Goal: Task Accomplishment & Management: Complete application form

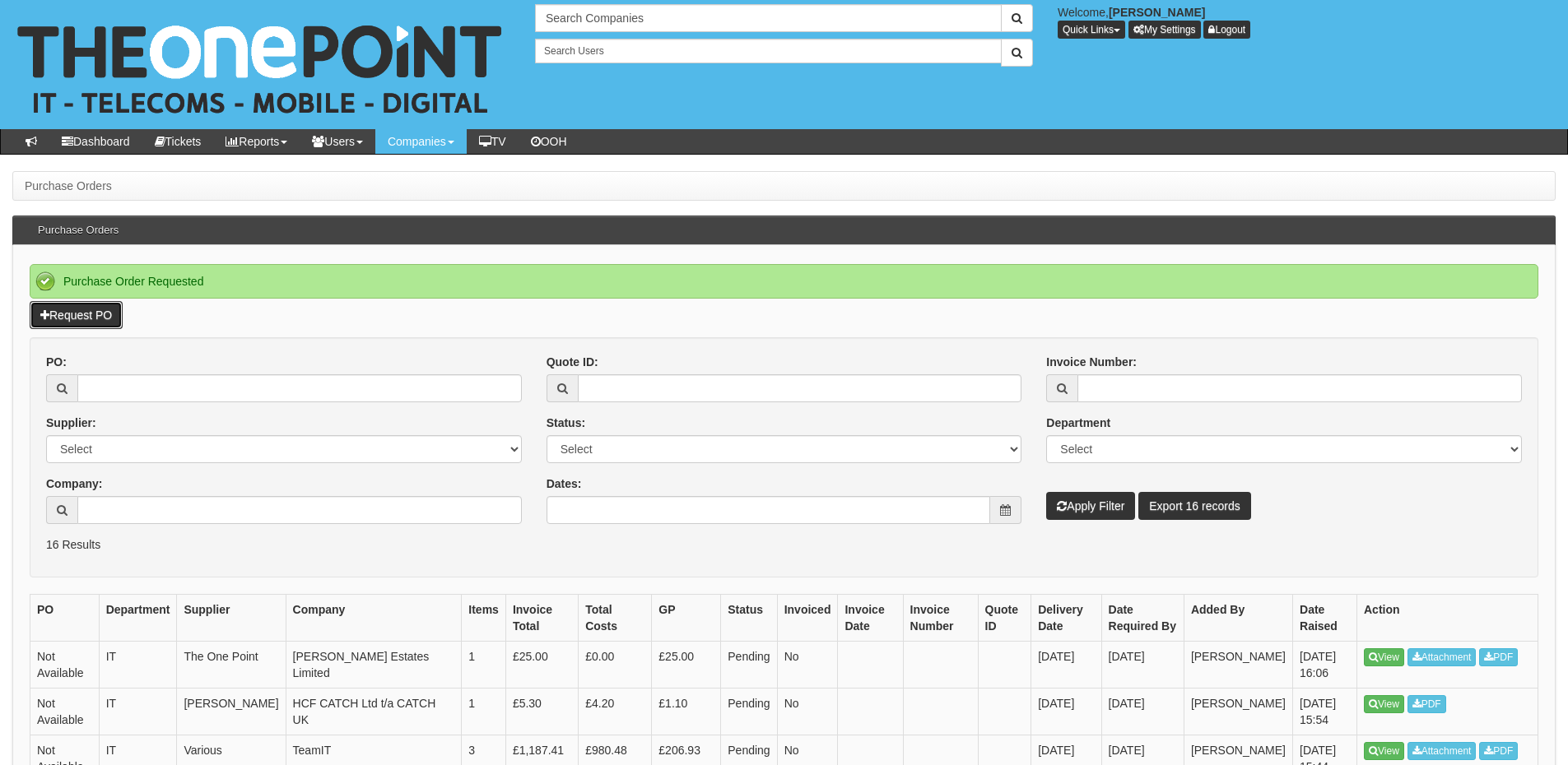
click at [70, 321] on link "Request PO" at bounding box center [77, 315] width 93 height 28
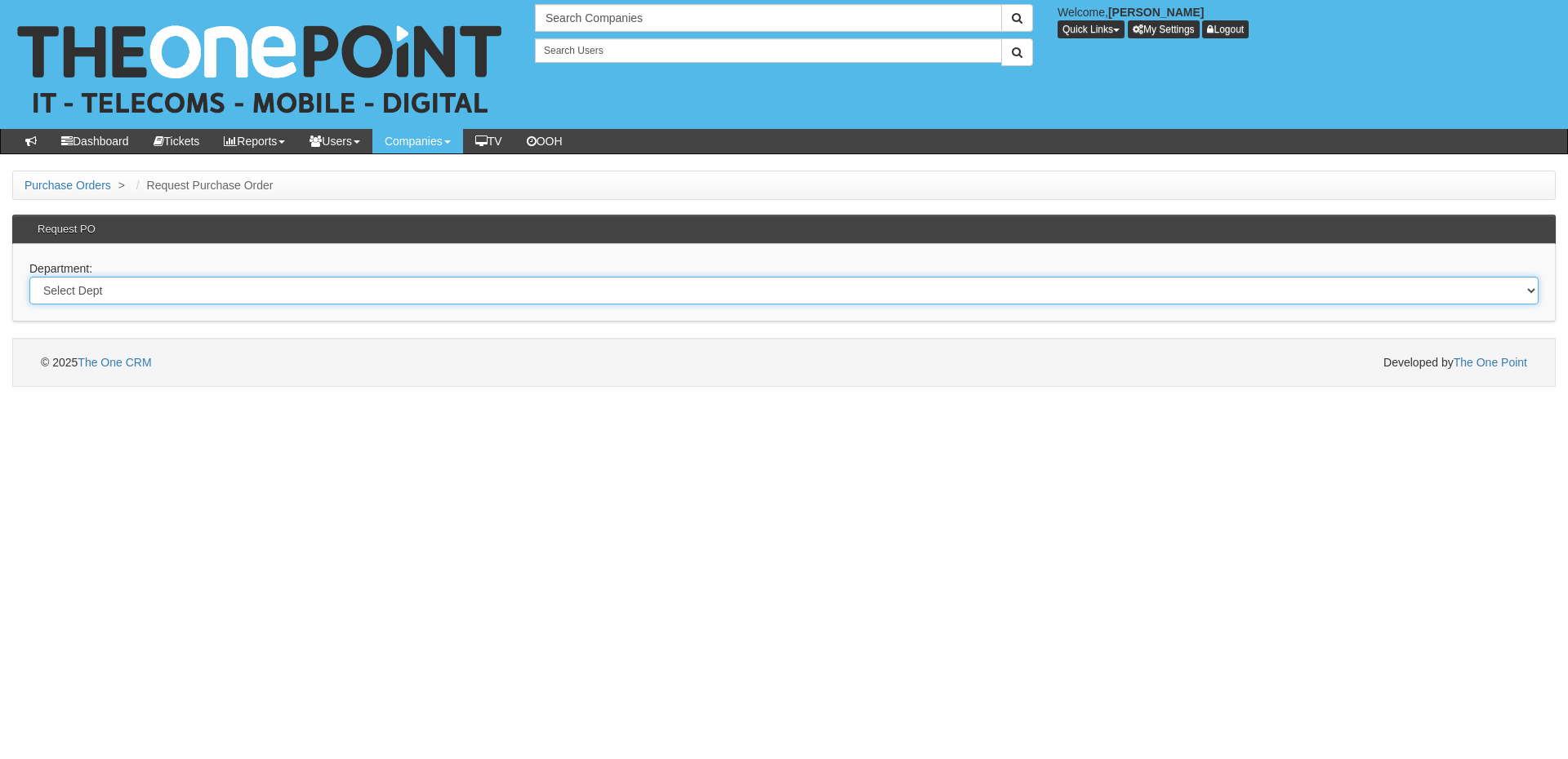
click at [292, 294] on select "Select Dept Digital Internal IT Mobiles Marketing Telecoms" at bounding box center [784, 291] width 1509 height 28
select select "?pipeID=&dept=IT"
click at [30, 277] on select "Select Dept Digital Internal IT Mobiles Marketing Telecoms" at bounding box center [784, 291] width 1509 height 28
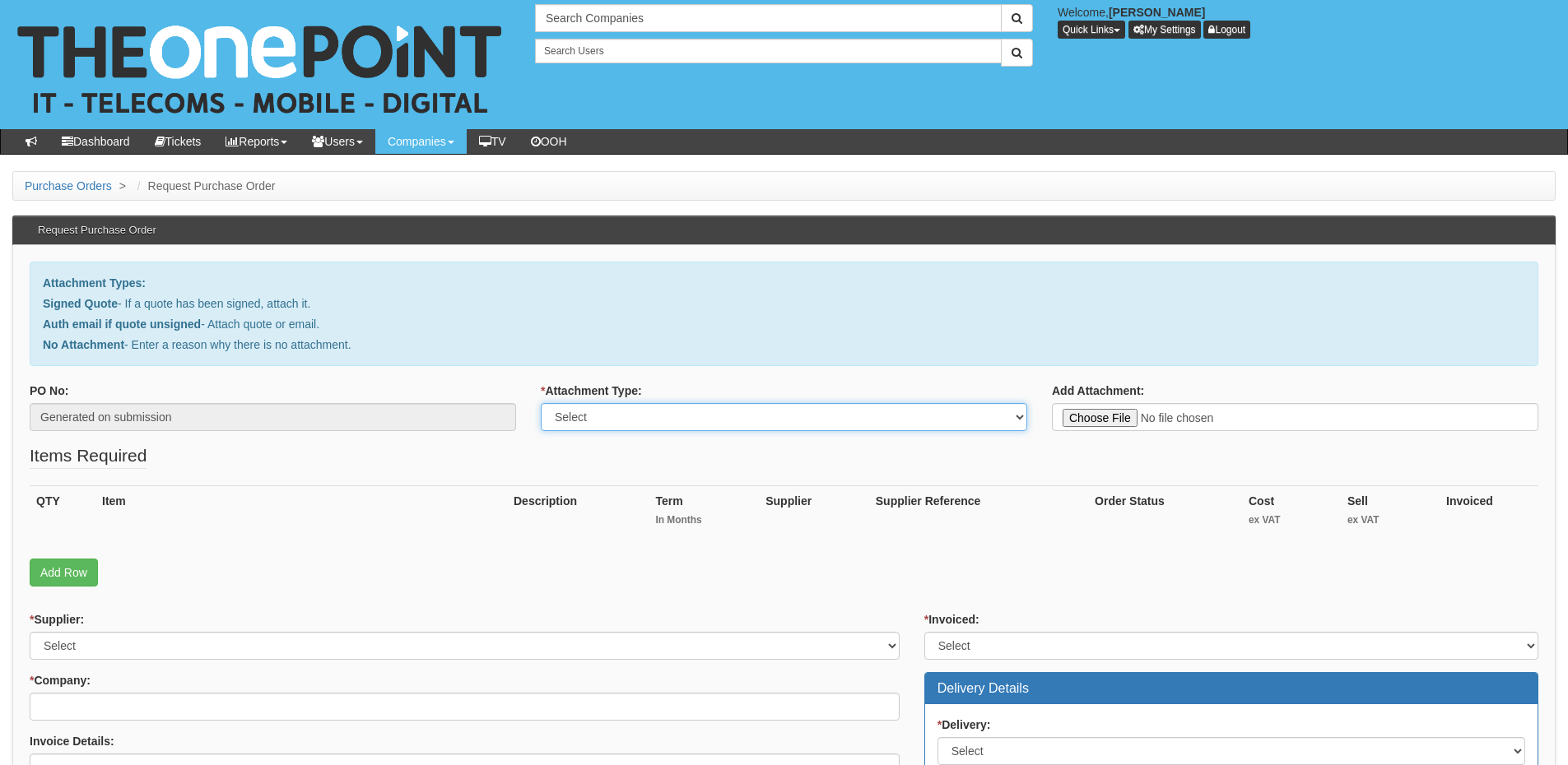
click at [620, 419] on select "Select Signed Quote Auth email with quote if unsigned No Attachment" at bounding box center [784, 417] width 486 height 28
select select "Signed Quote"
click at [541, 403] on select "Select Signed Quote Auth email with quote if unsigned No Attachment" at bounding box center [784, 417] width 486 height 28
type input "C:\fakepath\Orean Personal Care Limited - New Deal (3).pdf"
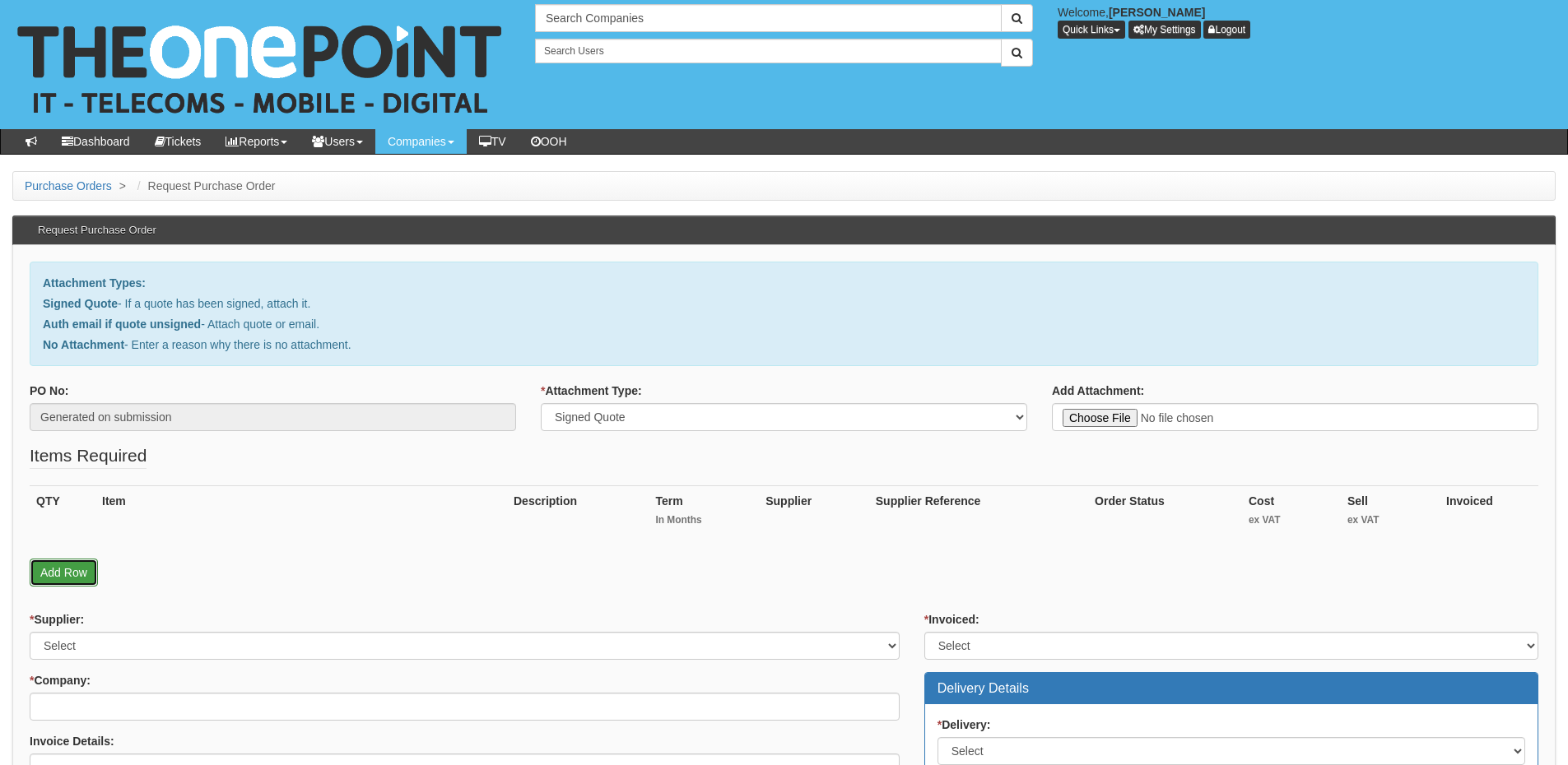
click at [80, 569] on link "Add Row" at bounding box center [63, 573] width 68 height 28
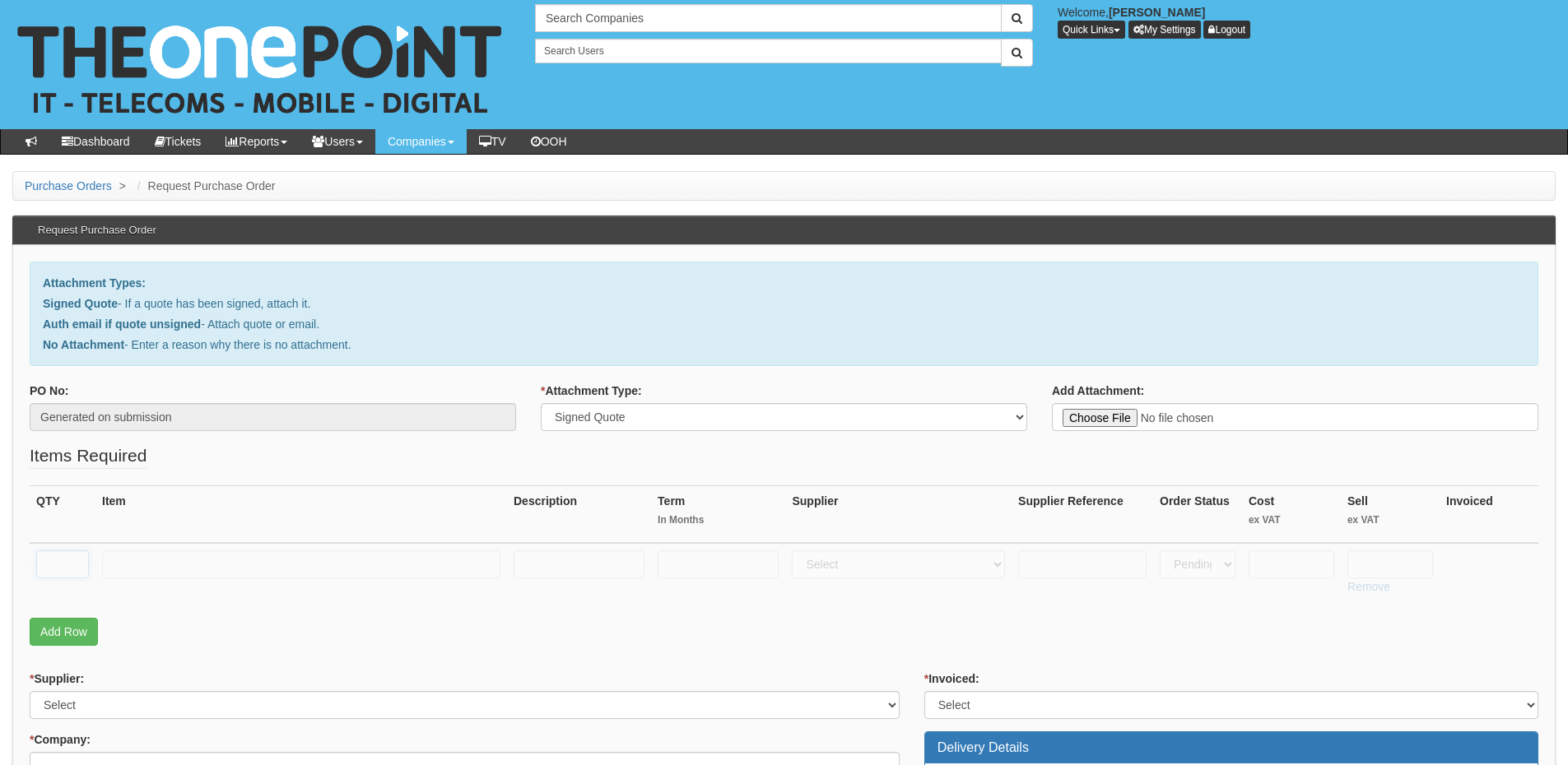
click at [55, 562] on input "text" at bounding box center [63, 564] width 52 height 28
type input "1"
click at [176, 565] on input "text" at bounding box center [301, 564] width 399 height 28
paste input "Sharepoint Changes"
type input "Sharepoint Changes"
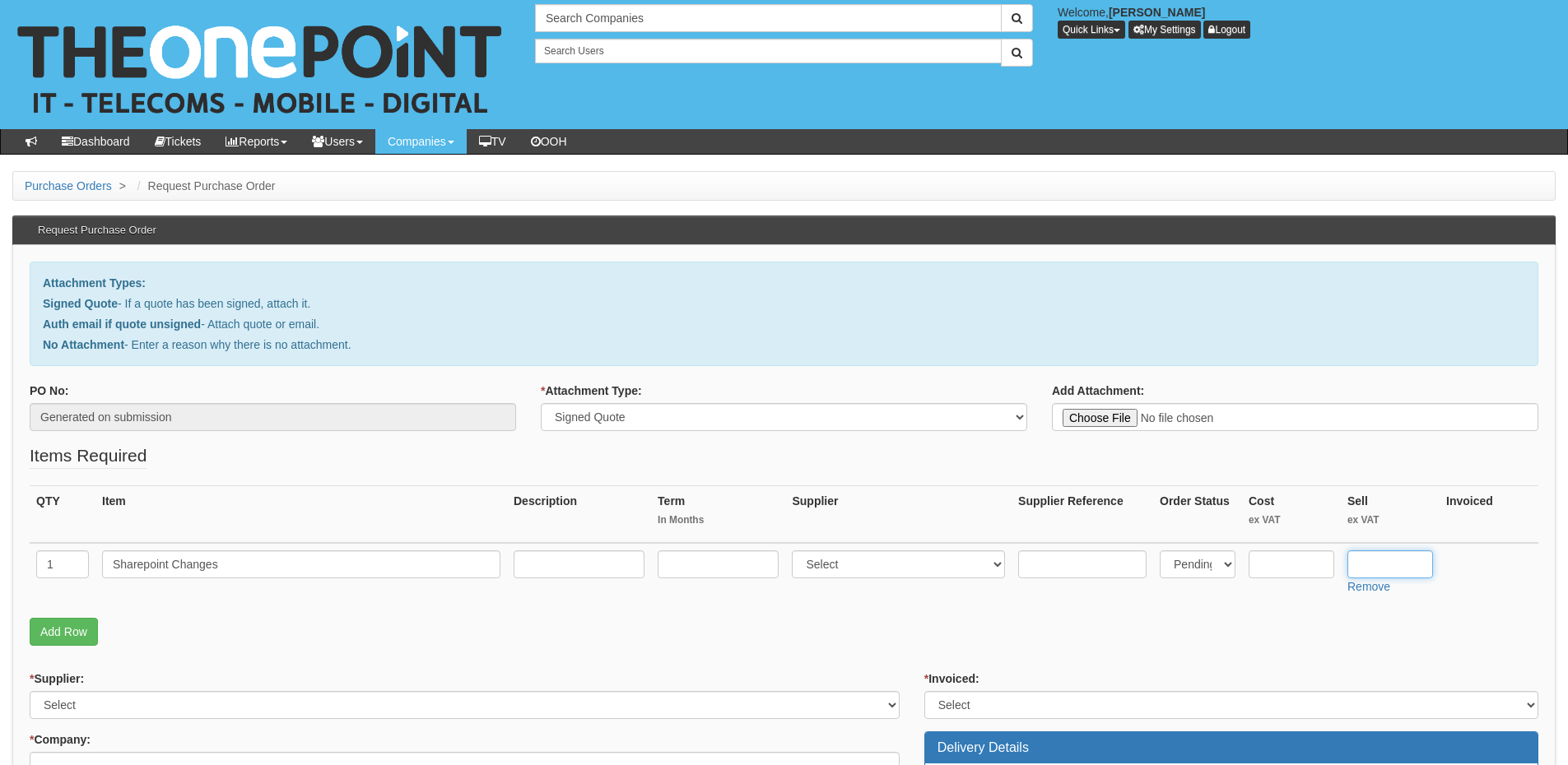
click at [1373, 564] on input "text" at bounding box center [1391, 564] width 86 height 28
type input "1900"
click at [864, 576] on select "Select 123 REG.co.uk 1Password 3 4Gon AA Jones Electric Ltd Abzorb Access Group…" at bounding box center [899, 564] width 213 height 28
select select "81"
click at [796, 550] on select "Select 123 REG.co.uk 1Password 3 4Gon AA Jones Electric Ltd Abzorb Access Group…" at bounding box center [899, 564] width 213 height 28
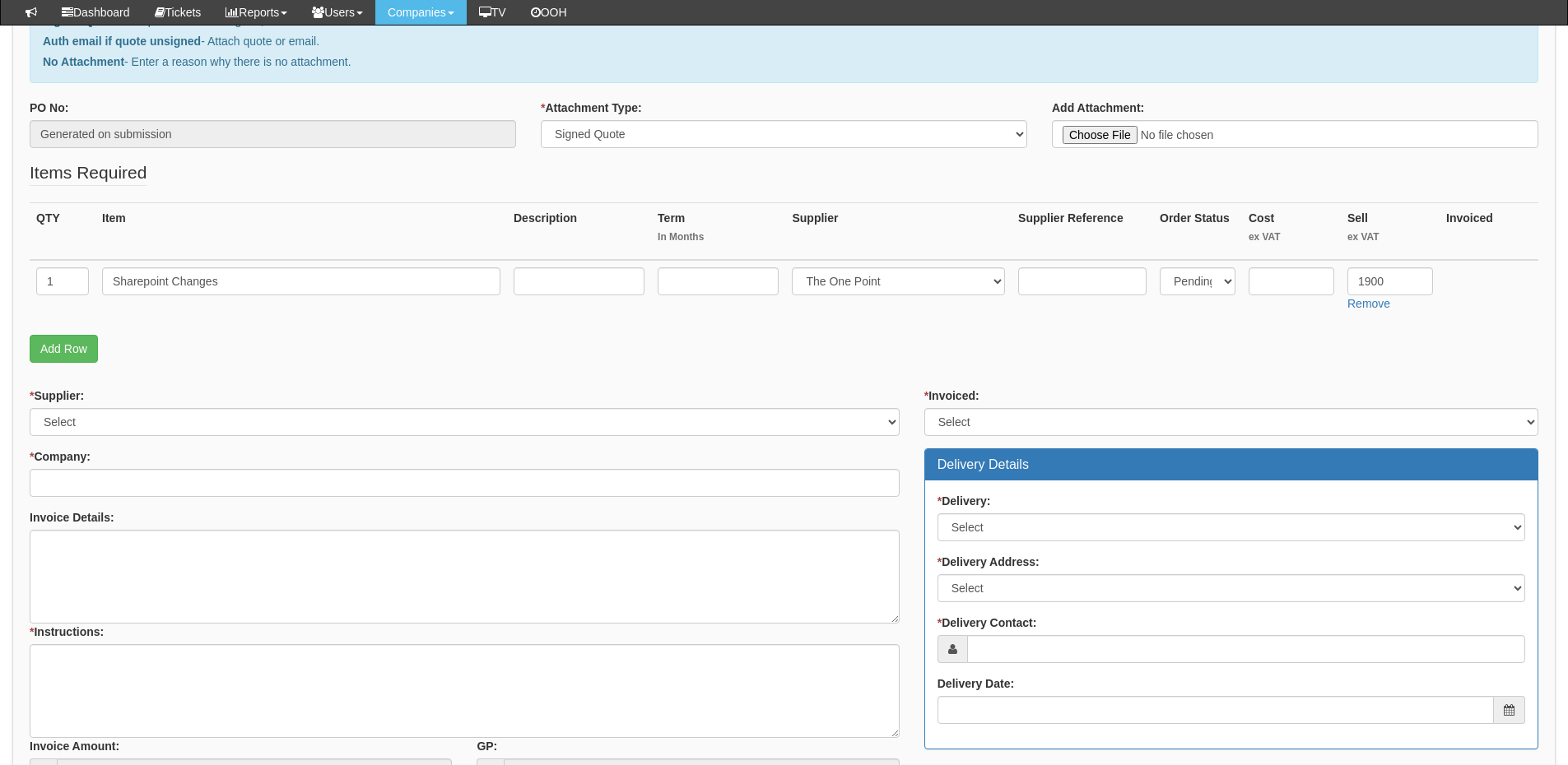
scroll to position [247, 0]
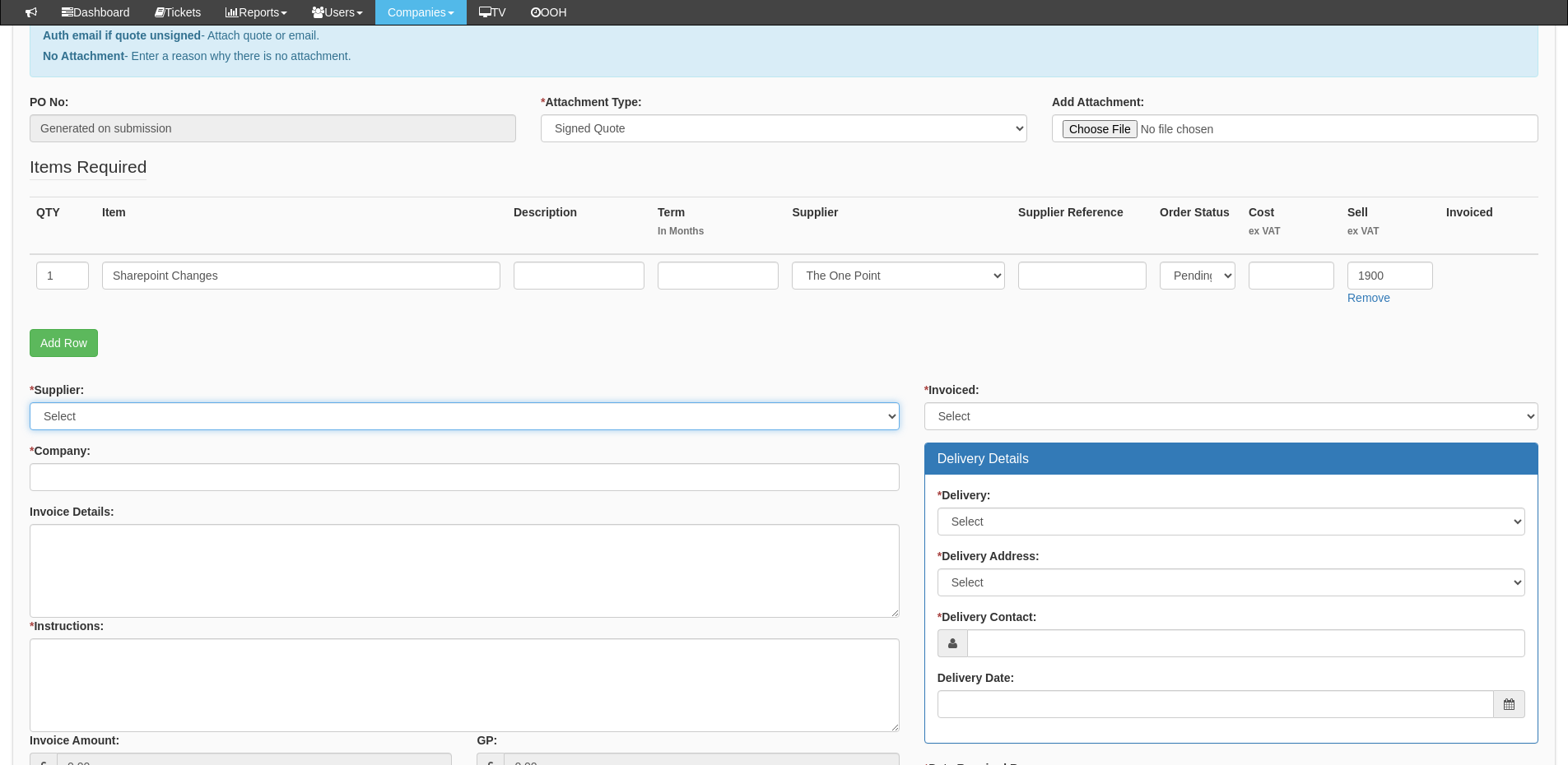
click at [98, 415] on select "Select 123 [DOMAIN_NAME] 1Password 3 4Gon [PERSON_NAME] Electric Ltd Abzorb Acc…" at bounding box center [465, 416] width 870 height 28
select select "81"
click at [30, 402] on select "Select 123 REG.co.uk 1Password 3 4Gon AA Jones Electric Ltd Abzorb Access Group…" at bounding box center [465, 416] width 870 height 28
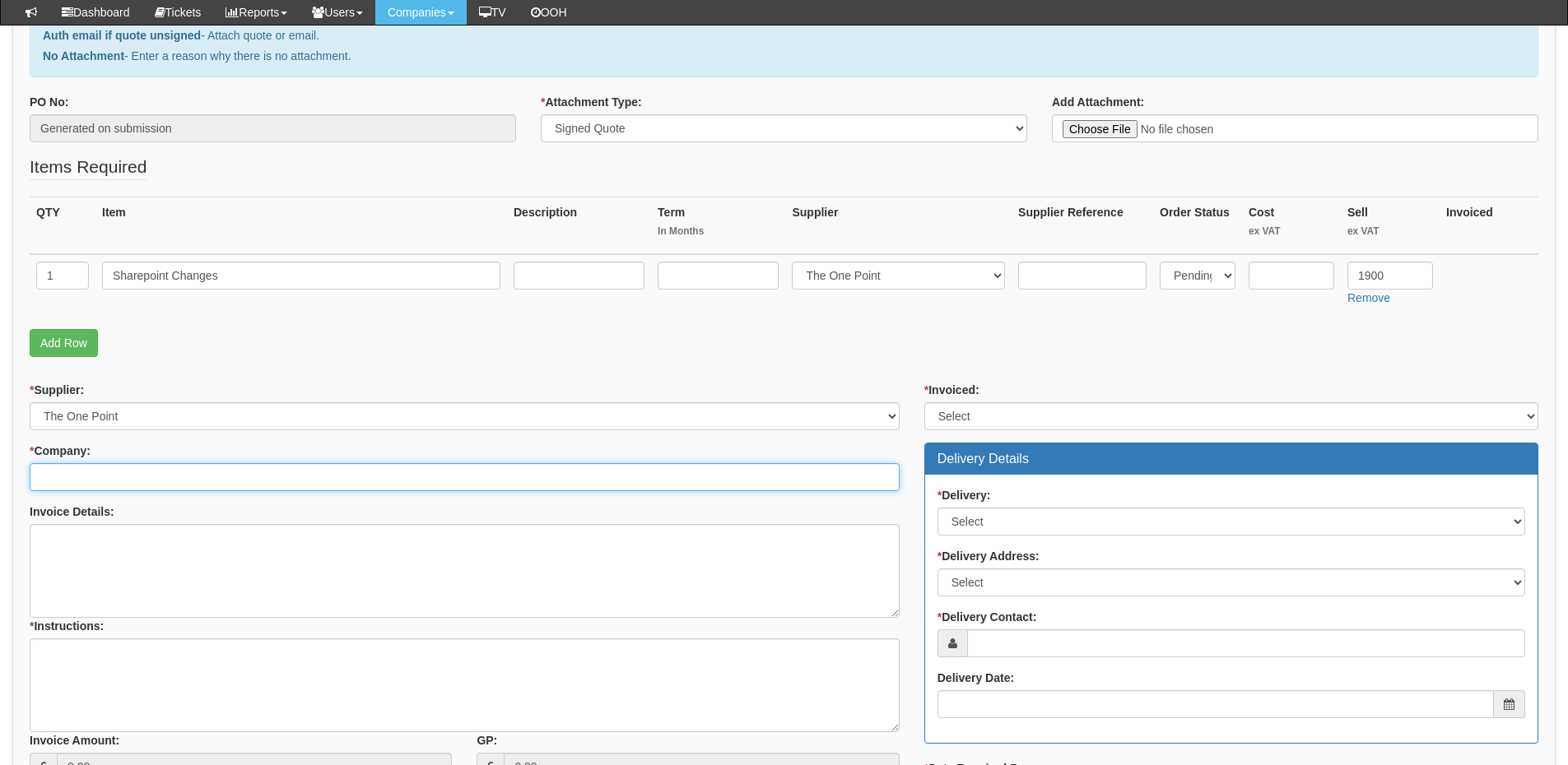
click at [89, 480] on input "* Company:" at bounding box center [465, 478] width 870 height 28
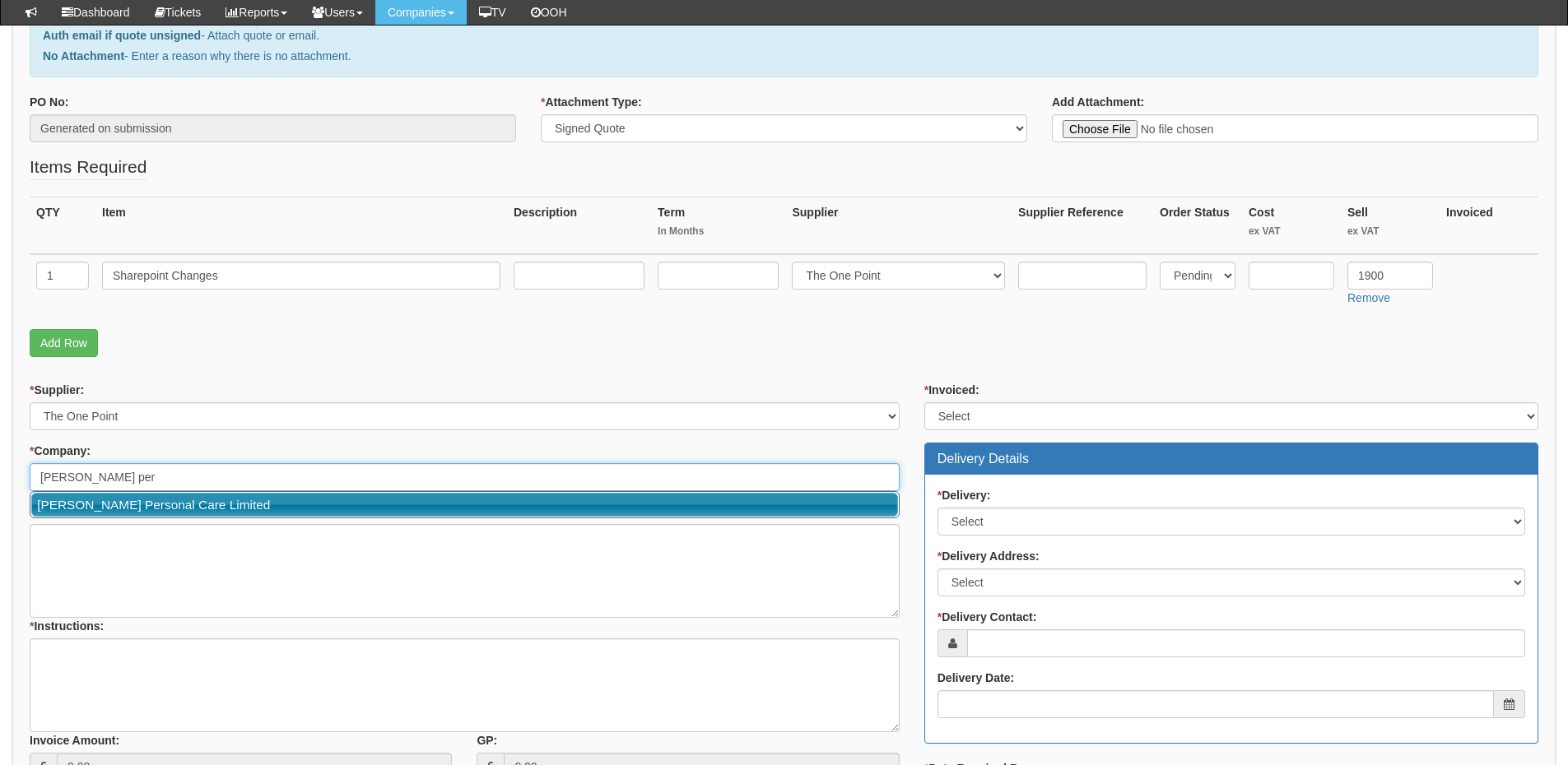
click at [115, 503] on link "Orean Personal Care Limited" at bounding box center [465, 505] width 867 height 24
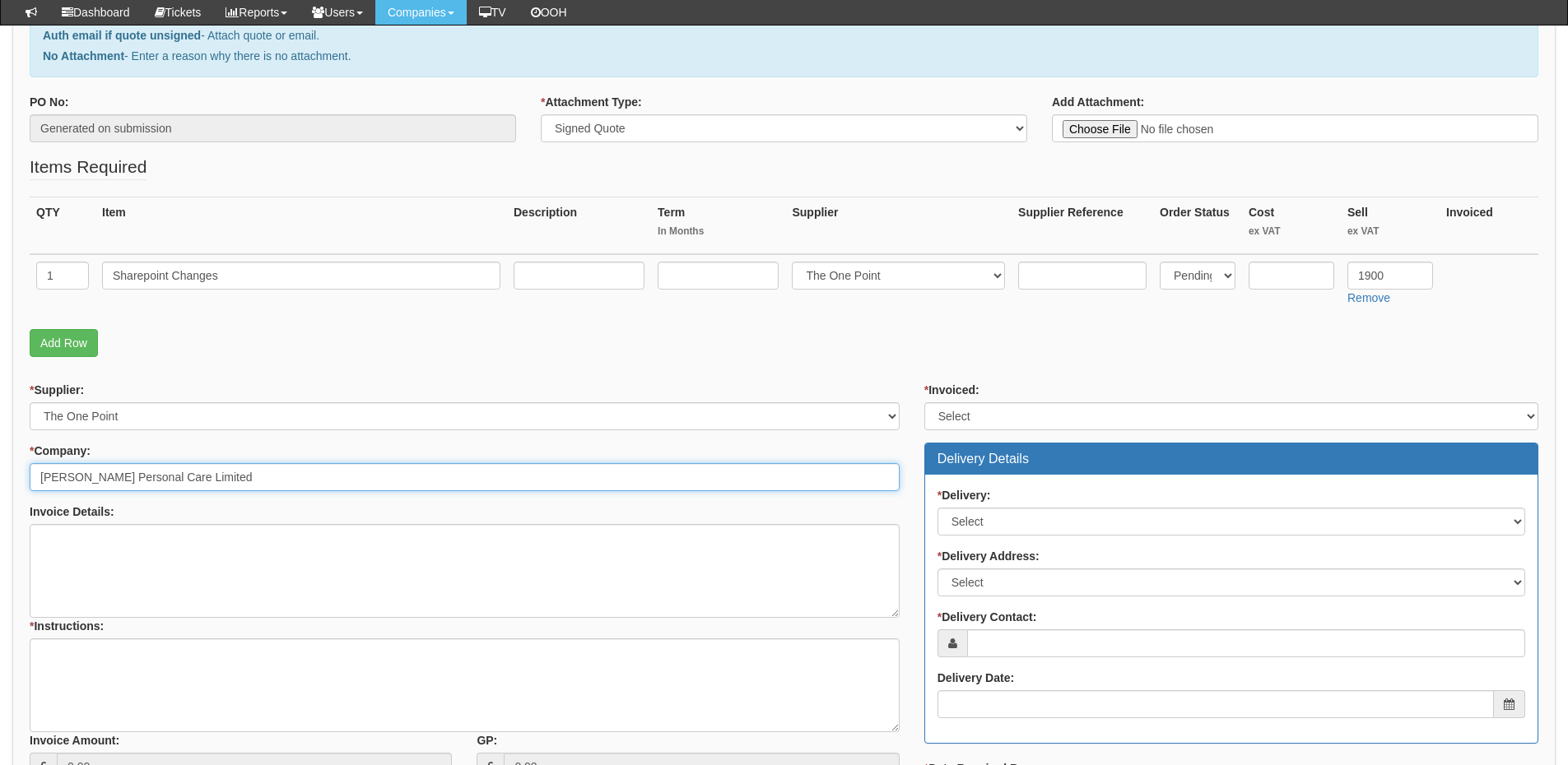
type input "Orean Personal Care Limited"
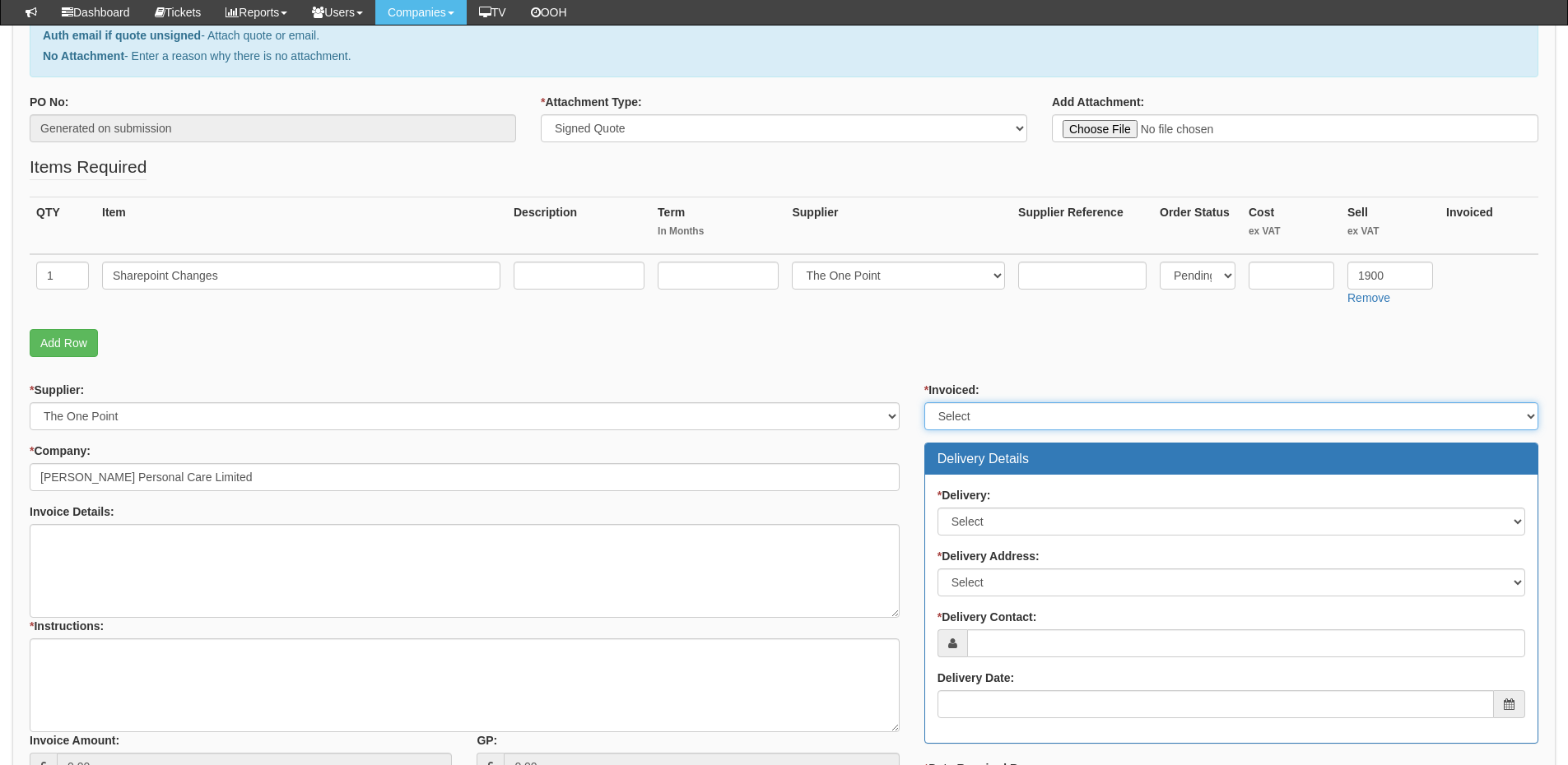
click at [969, 422] on select "Select Yes No N/A STB (part of order)" at bounding box center [1232, 416] width 614 height 28
select select "2"
click at [925, 402] on select "Select Yes No N/A STB (part of order)" at bounding box center [1232, 416] width 614 height 28
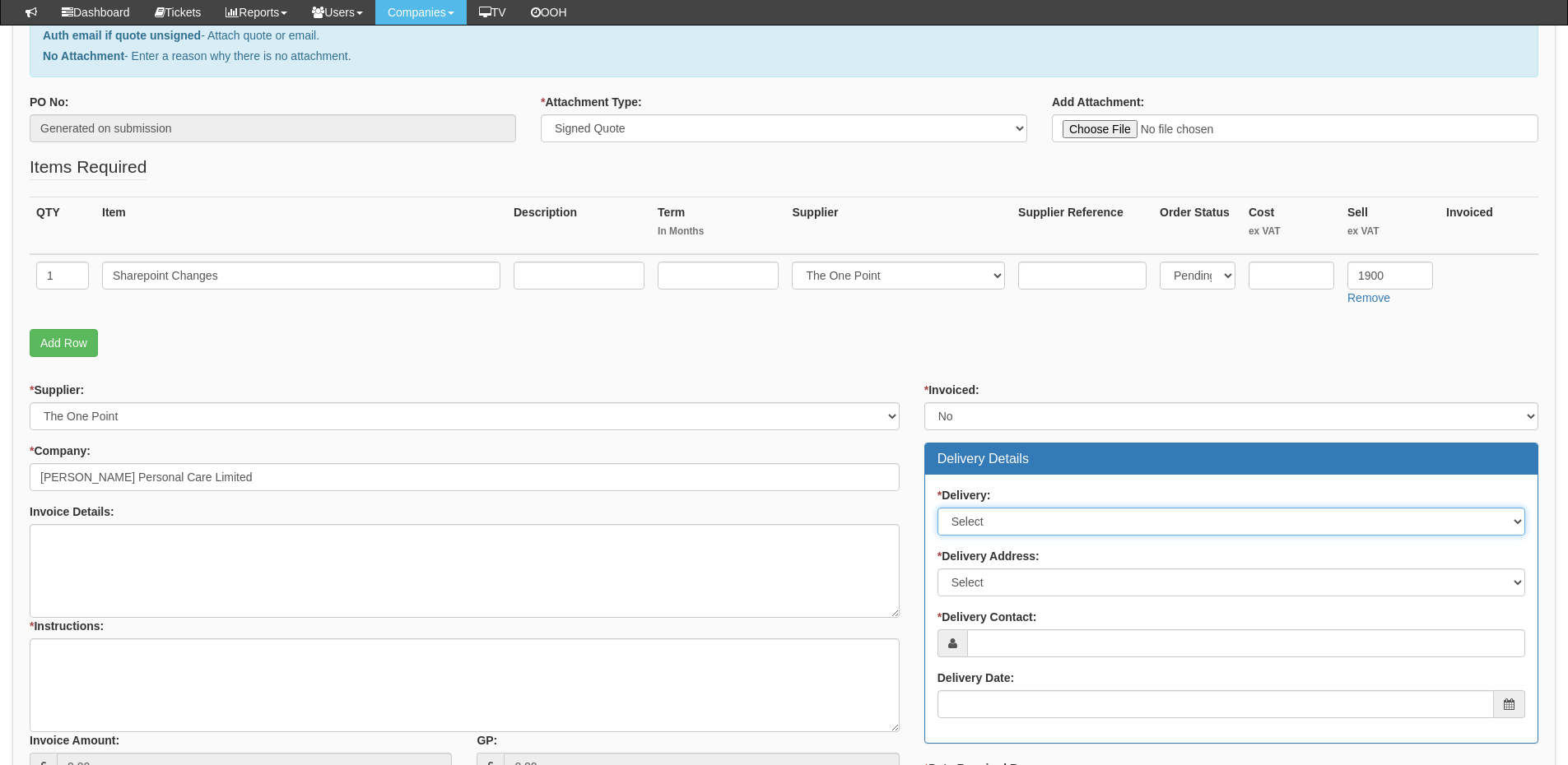
click at [985, 526] on select "Select No Not Applicable Yes" at bounding box center [1232, 522] width 588 height 28
select select "3"
click at [938, 508] on select "Select No Not Applicable Yes" at bounding box center [1232, 522] width 588 height 28
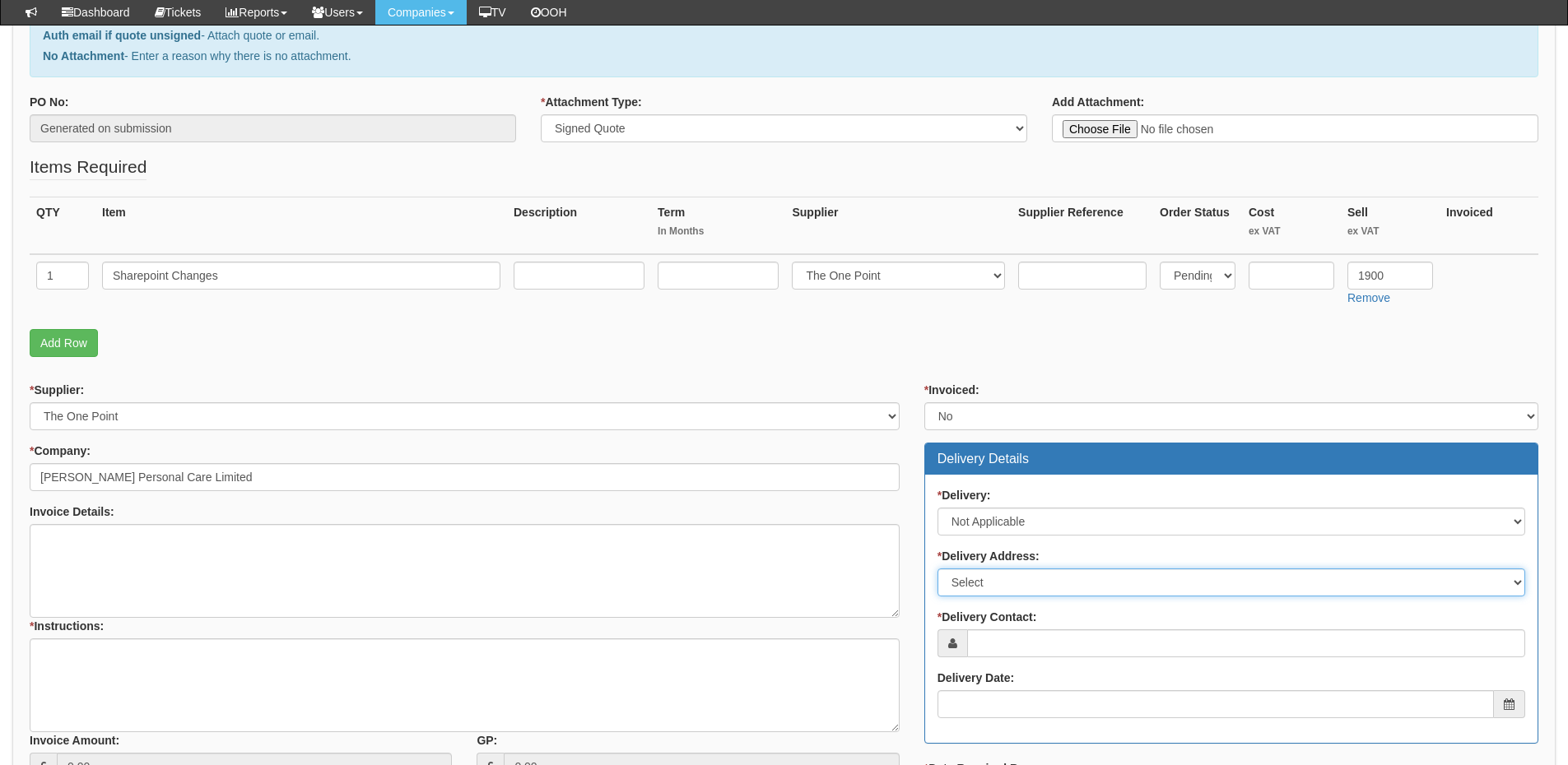
drag, startPoint x: 996, startPoint y: 586, endPoint x: 999, endPoint y: 595, distance: 9.5
click at [996, 586] on select "Select Not Applicable Main Address - BD19 4TT Orean Personal Care Ltd - BD12 0H…" at bounding box center [1232, 583] width 588 height 28
select select "N/A"
click at [938, 569] on select "Select Not Applicable Main Address - BD19 4TT Orean Personal Care Ltd - BD12 0H…" at bounding box center [1232, 583] width 588 height 28
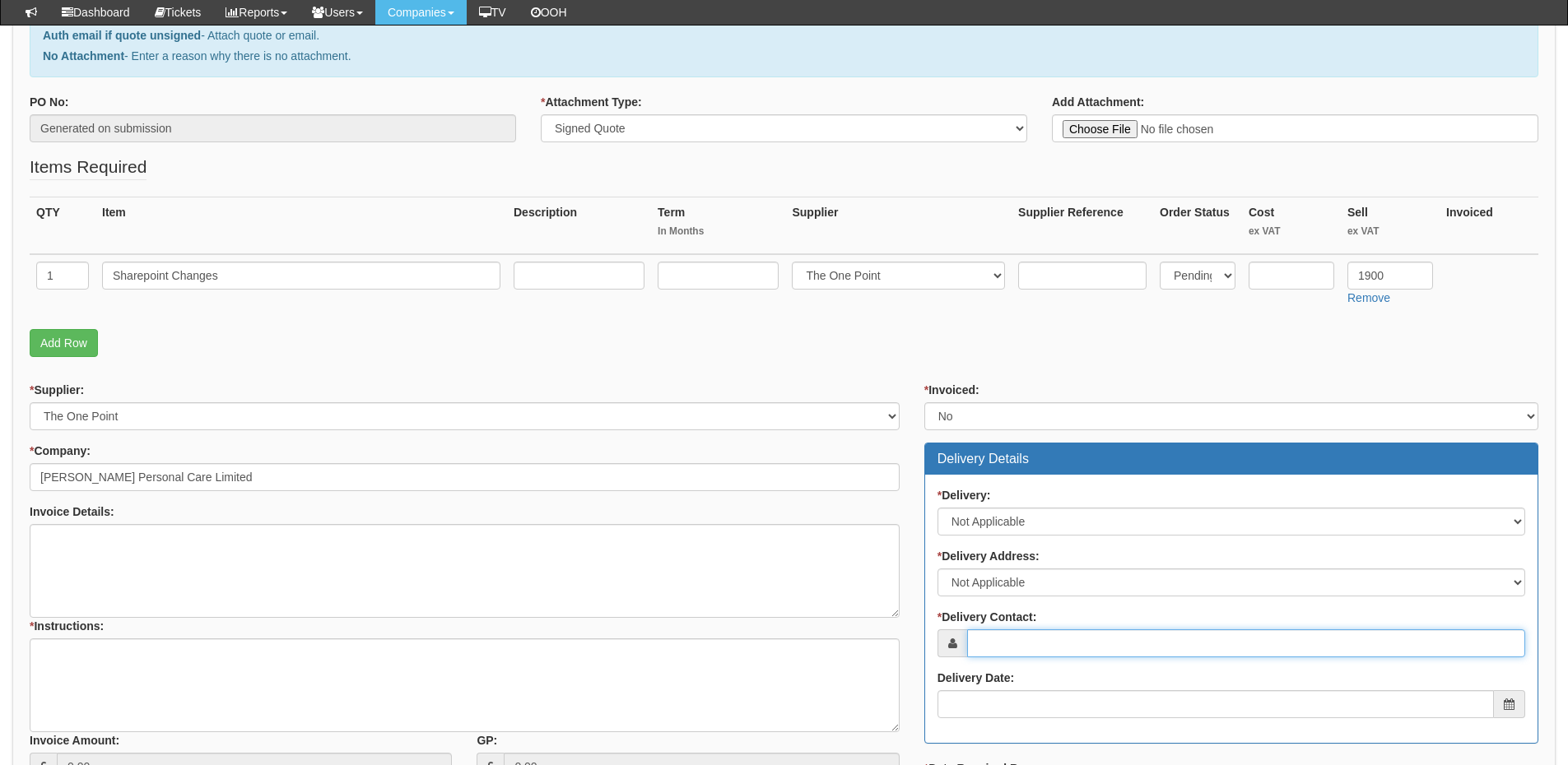
click at [1001, 631] on input "* Delivery Contact:" at bounding box center [1247, 644] width 558 height 28
click at [1087, 638] on input "* Delivery Contact:" at bounding box center [1247, 644] width 558 height 28
paste input "Daniel Kwiatkowski"
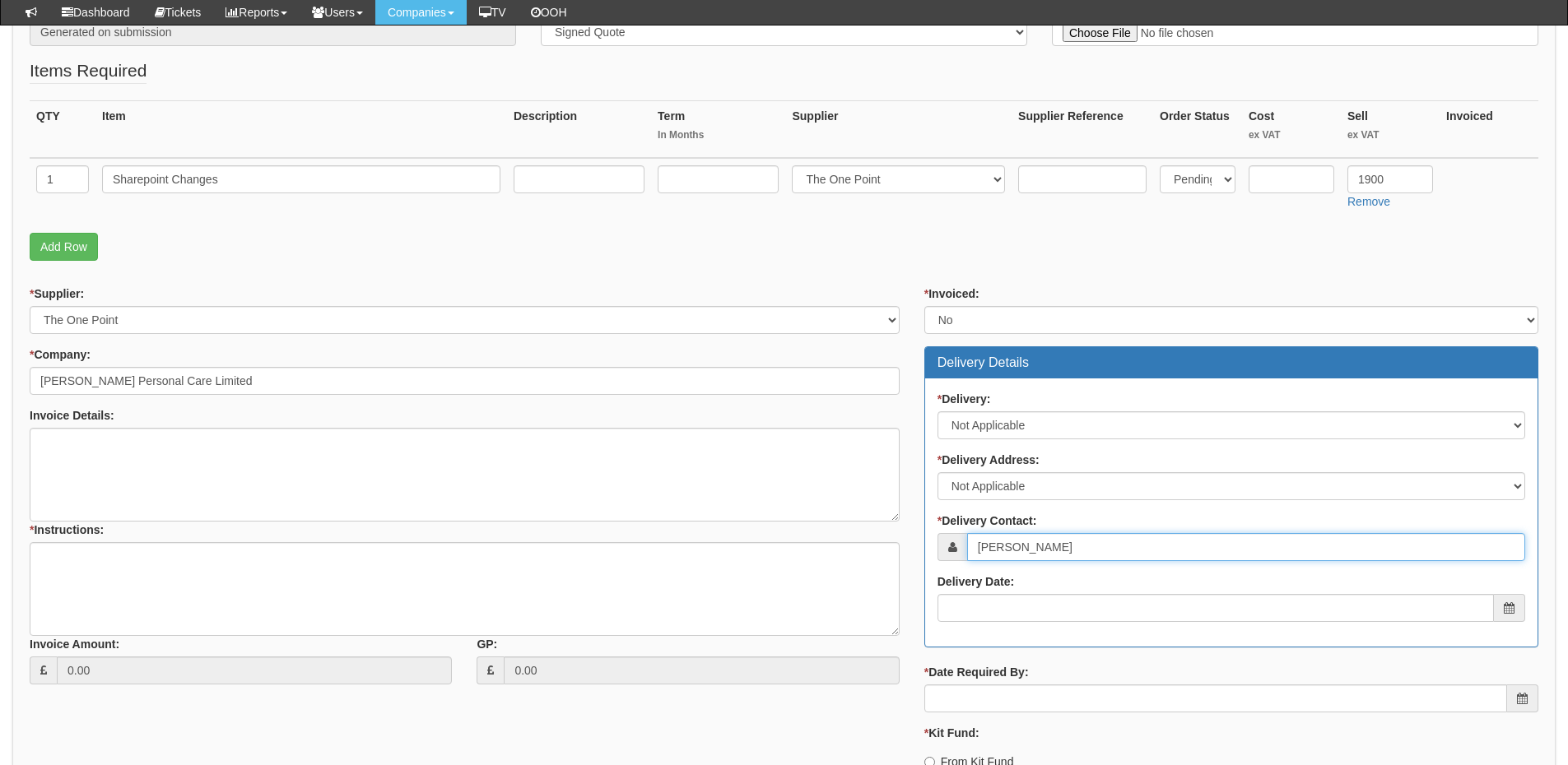
scroll to position [494, 0]
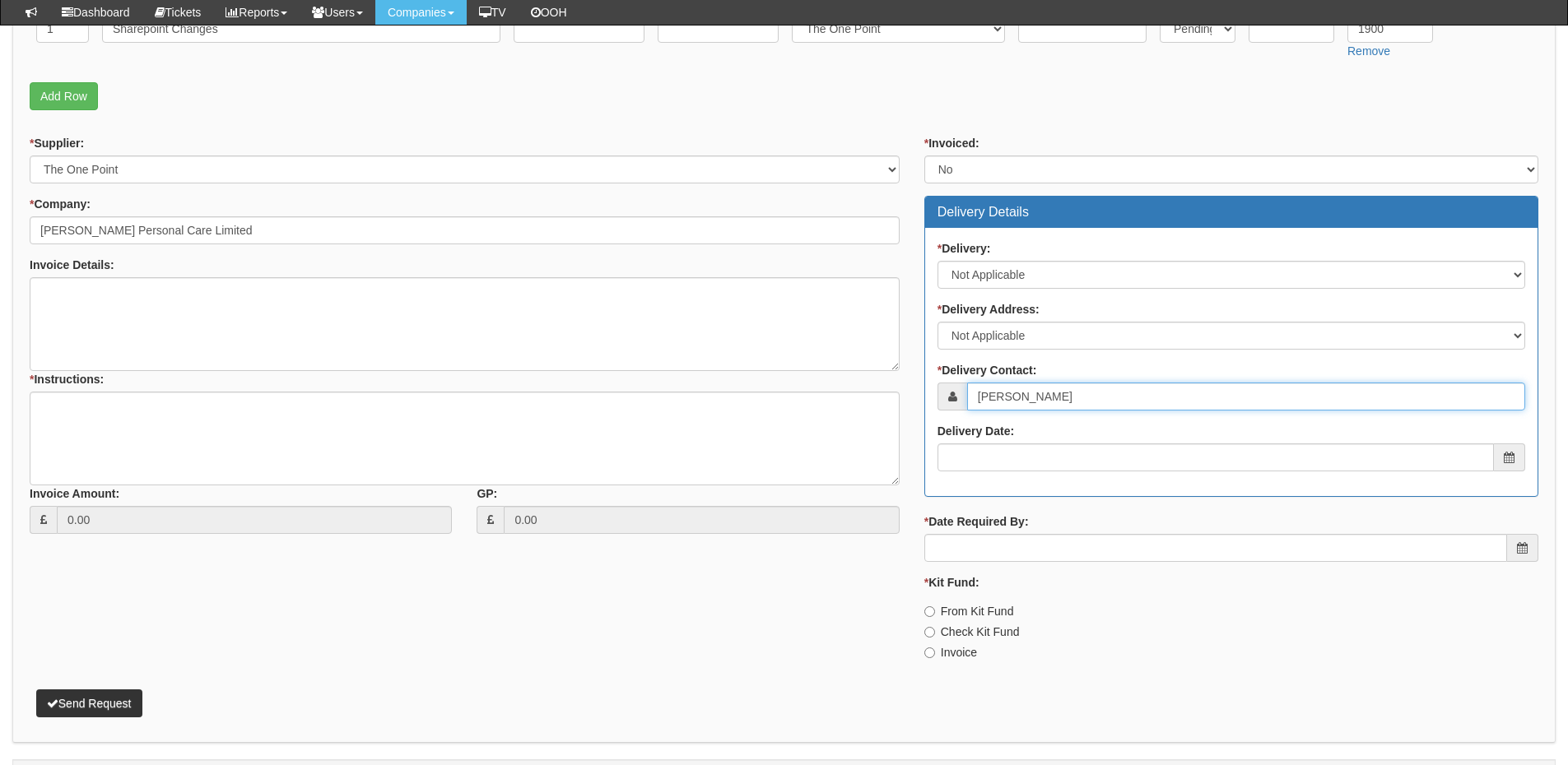
type input "Daniel Kwiatkowski"
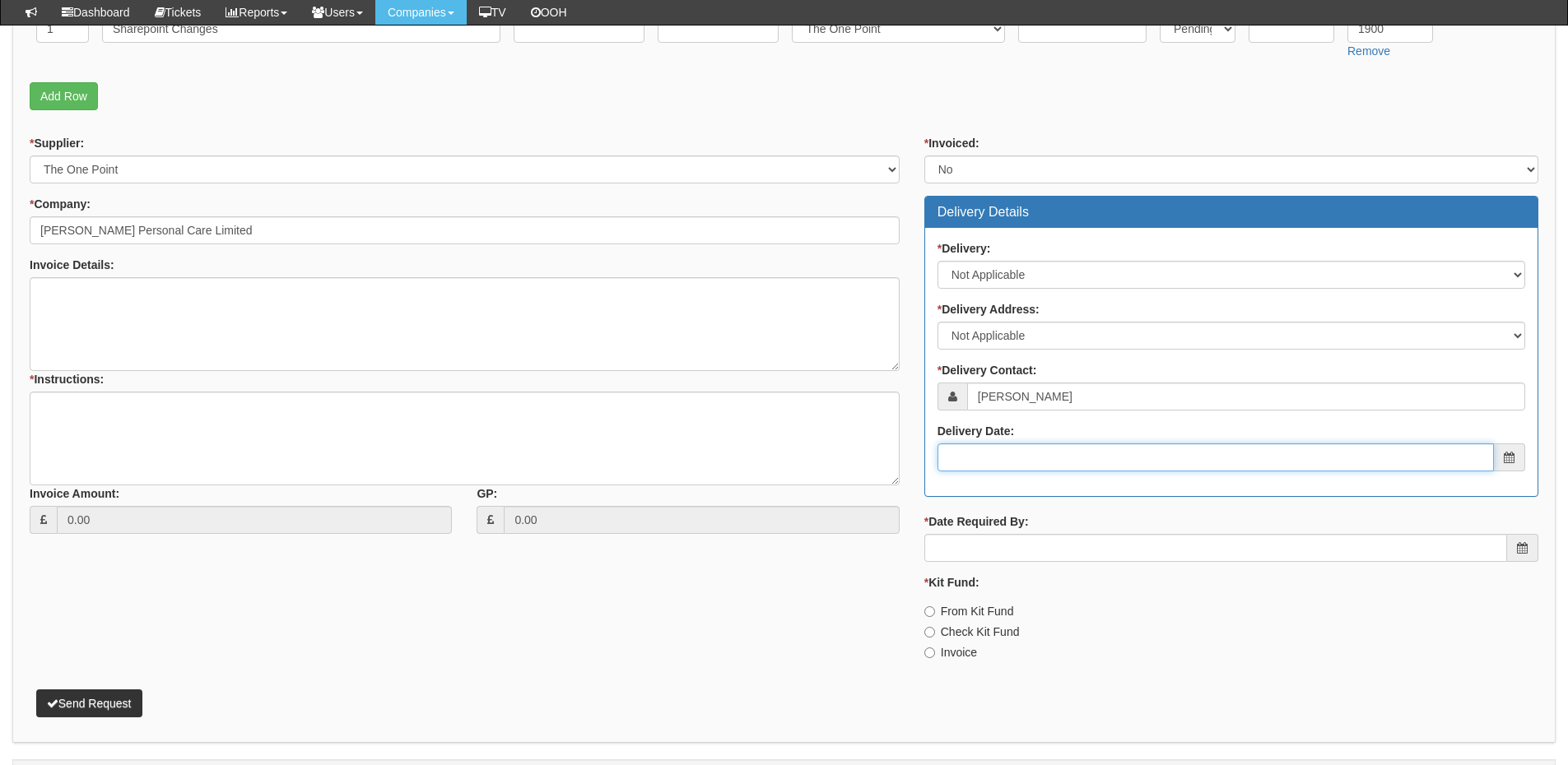
click at [1047, 466] on input "Delivery Date:" at bounding box center [1216, 457] width 556 height 28
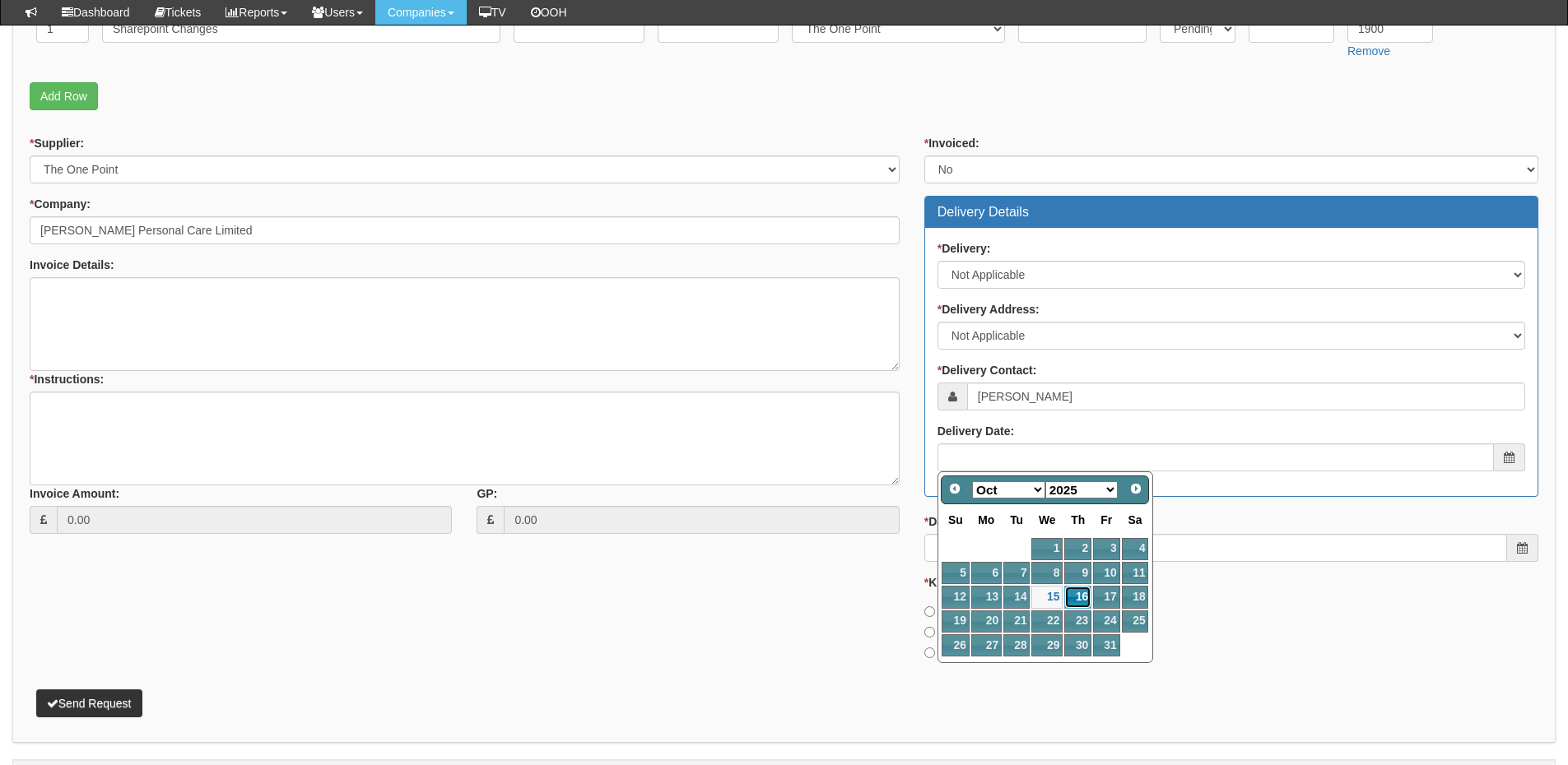
click at [1078, 597] on link "16" at bounding box center [1078, 597] width 27 height 22
type input "[DATE]"
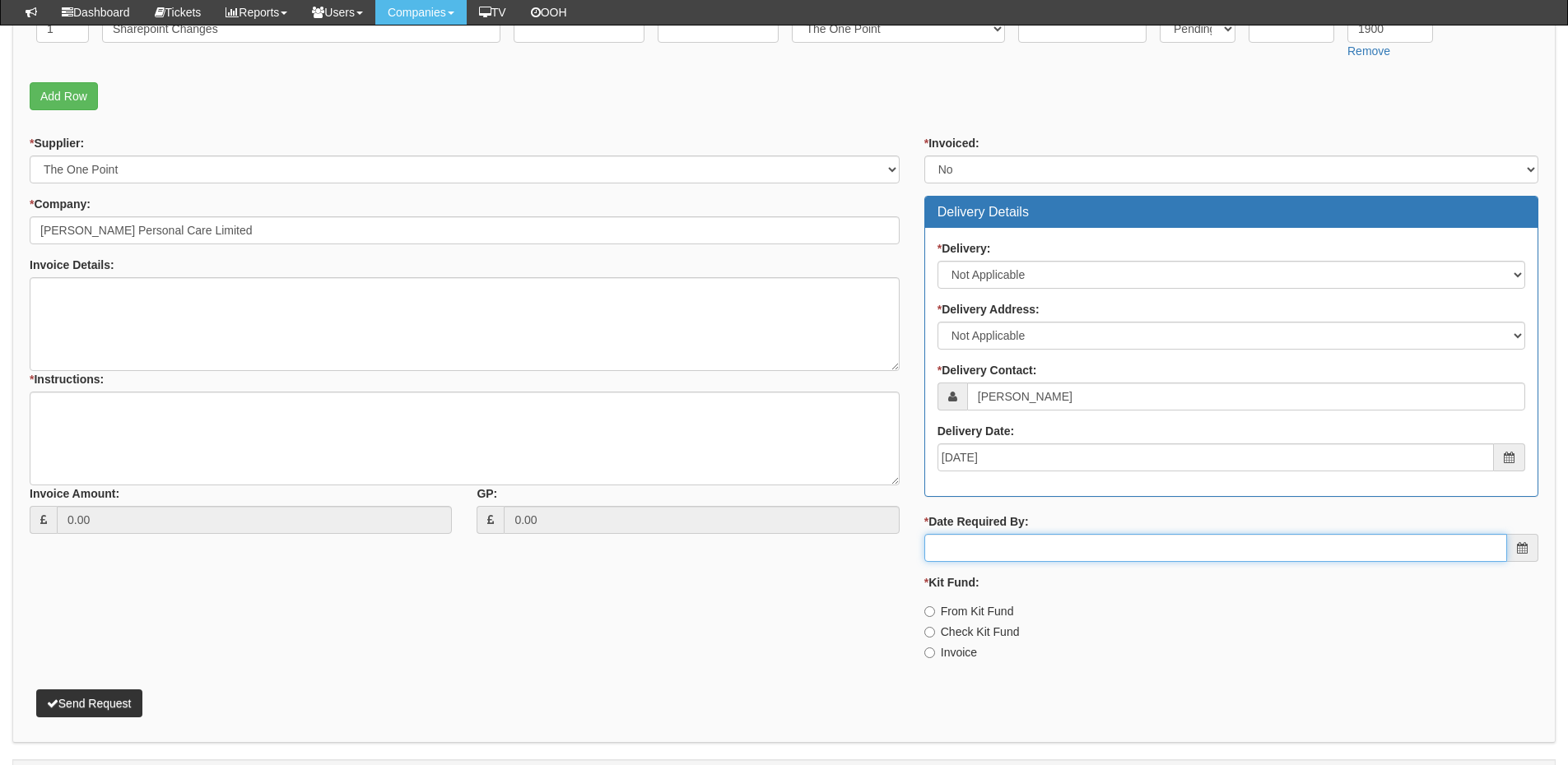
click at [1054, 556] on input "* Date Required By:" at bounding box center [1216, 549] width 583 height 28
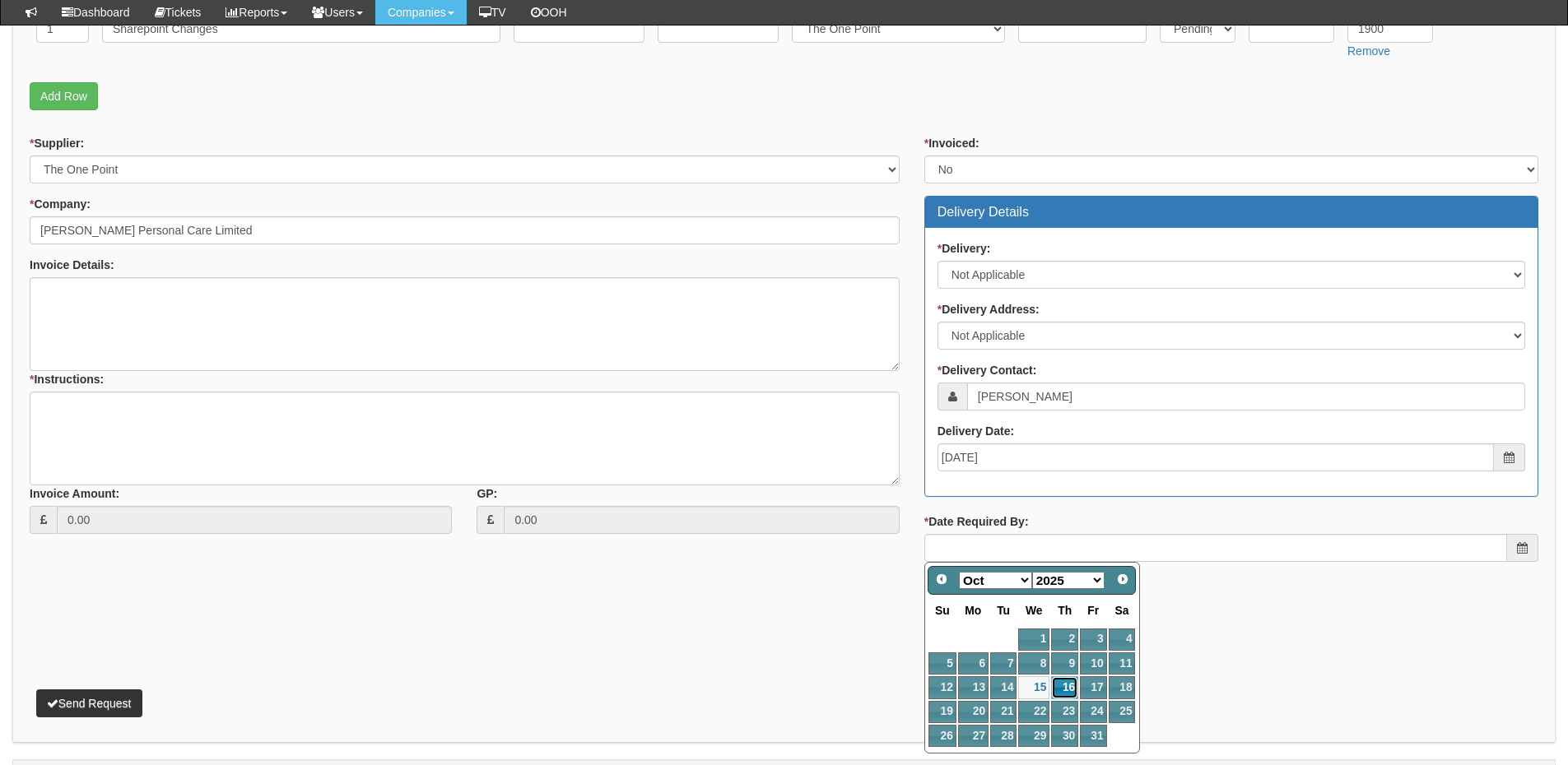
click at [1071, 688] on link "16" at bounding box center [1064, 688] width 27 height 22
type input "[DATE]"
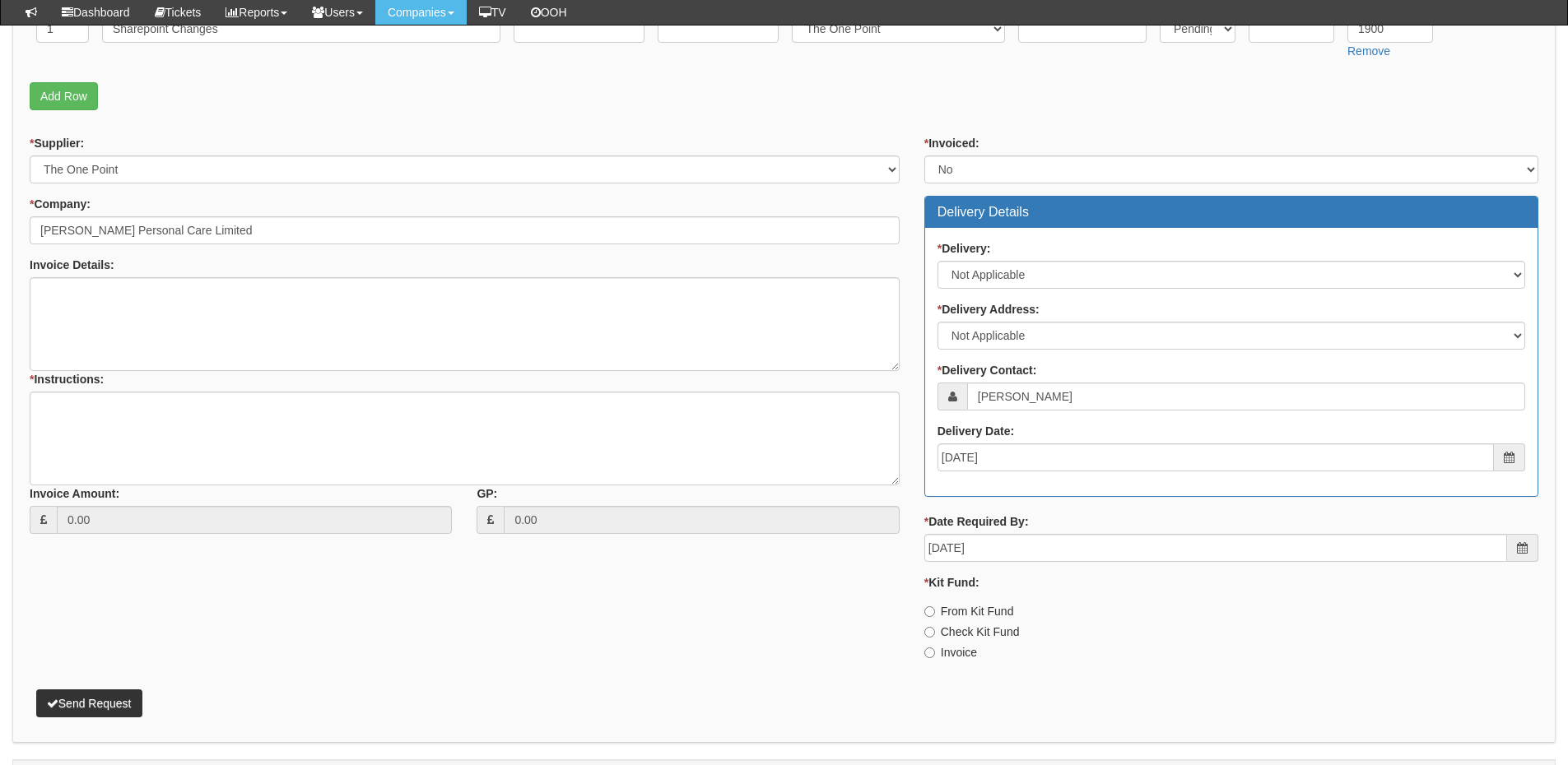
click at [963, 654] on label "Invoice" at bounding box center [951, 653] width 52 height 17
click at [935, 654] on input "Invoice" at bounding box center [930, 652] width 10 height 10
radio input "true"
click at [241, 450] on textarea "* Instructions:" at bounding box center [465, 438] width 870 height 94
click at [282, 437] on textarea "* Instructions:" at bounding box center [465, 438] width 870 height 94
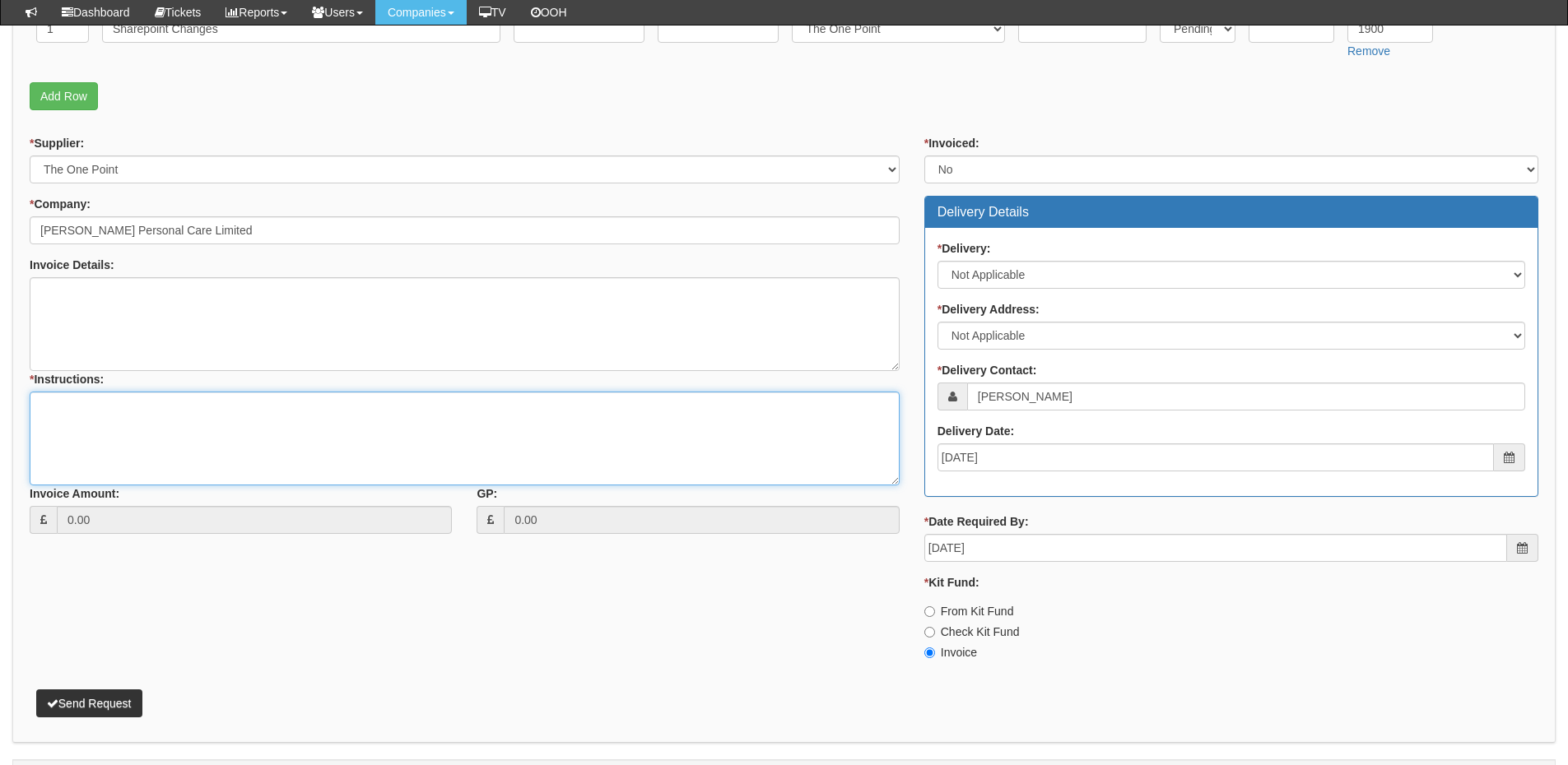
paste textarea "Sharepoint Changes"
type textarea "Sharepoint Changes"
click at [127, 709] on button "Send Request" at bounding box center [90, 703] width 106 height 28
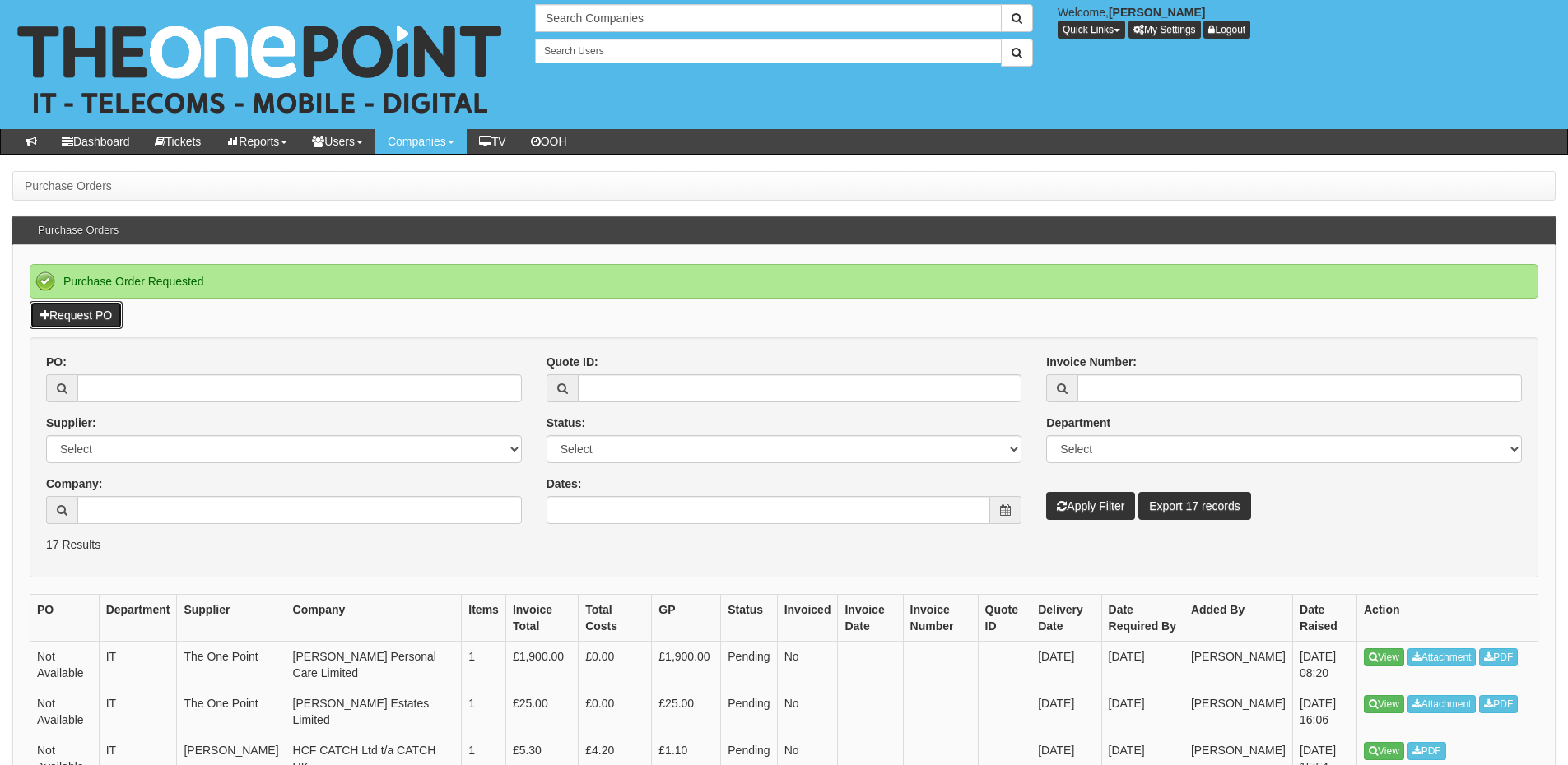
click at [80, 309] on link "Request PO" at bounding box center [77, 315] width 93 height 28
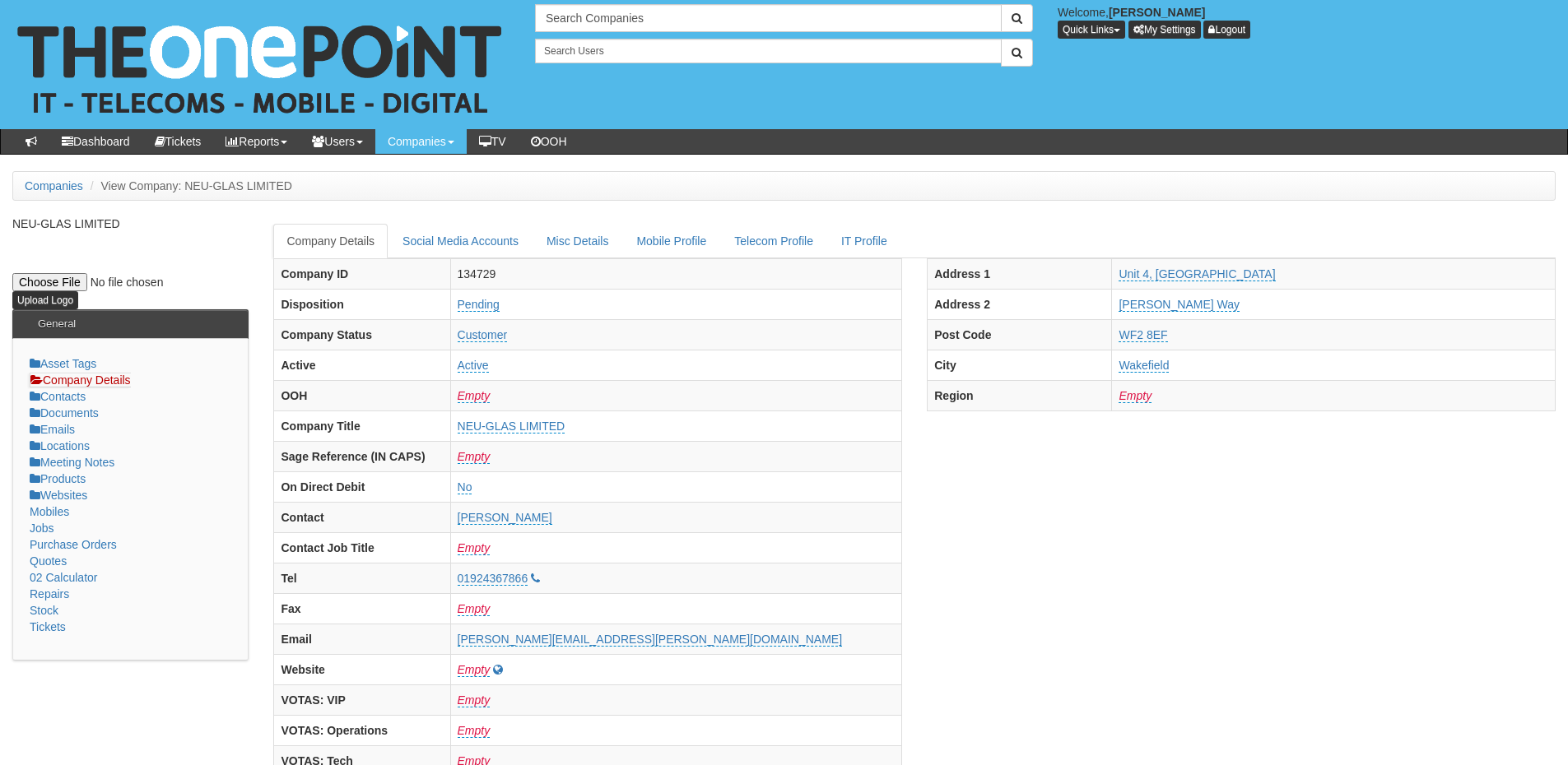
click at [582, 2] on div "Search Companies Welcome, [PERSON_NAME] Quick Links Add Appointment Appointment…" at bounding box center [784, 64] width 1593 height 129
click at [579, 15] on input "text" at bounding box center [768, 18] width 467 height 28
click at [590, 38] on link "[PERSON_NAME] Estates Limited" at bounding box center [768, 46] width 464 height 24
type input "[PERSON_NAME] Estates Limited"
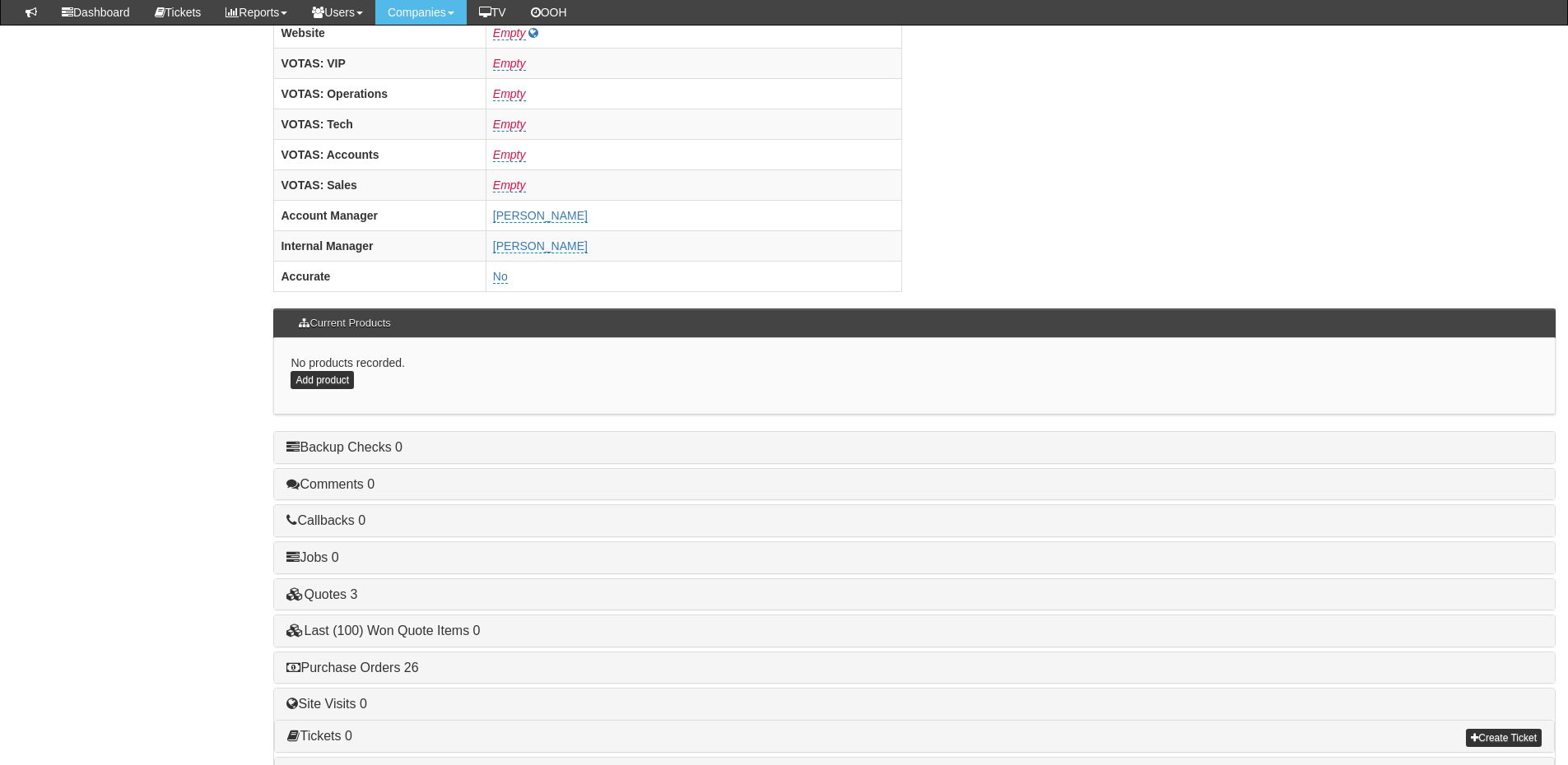
scroll to position [686, 0]
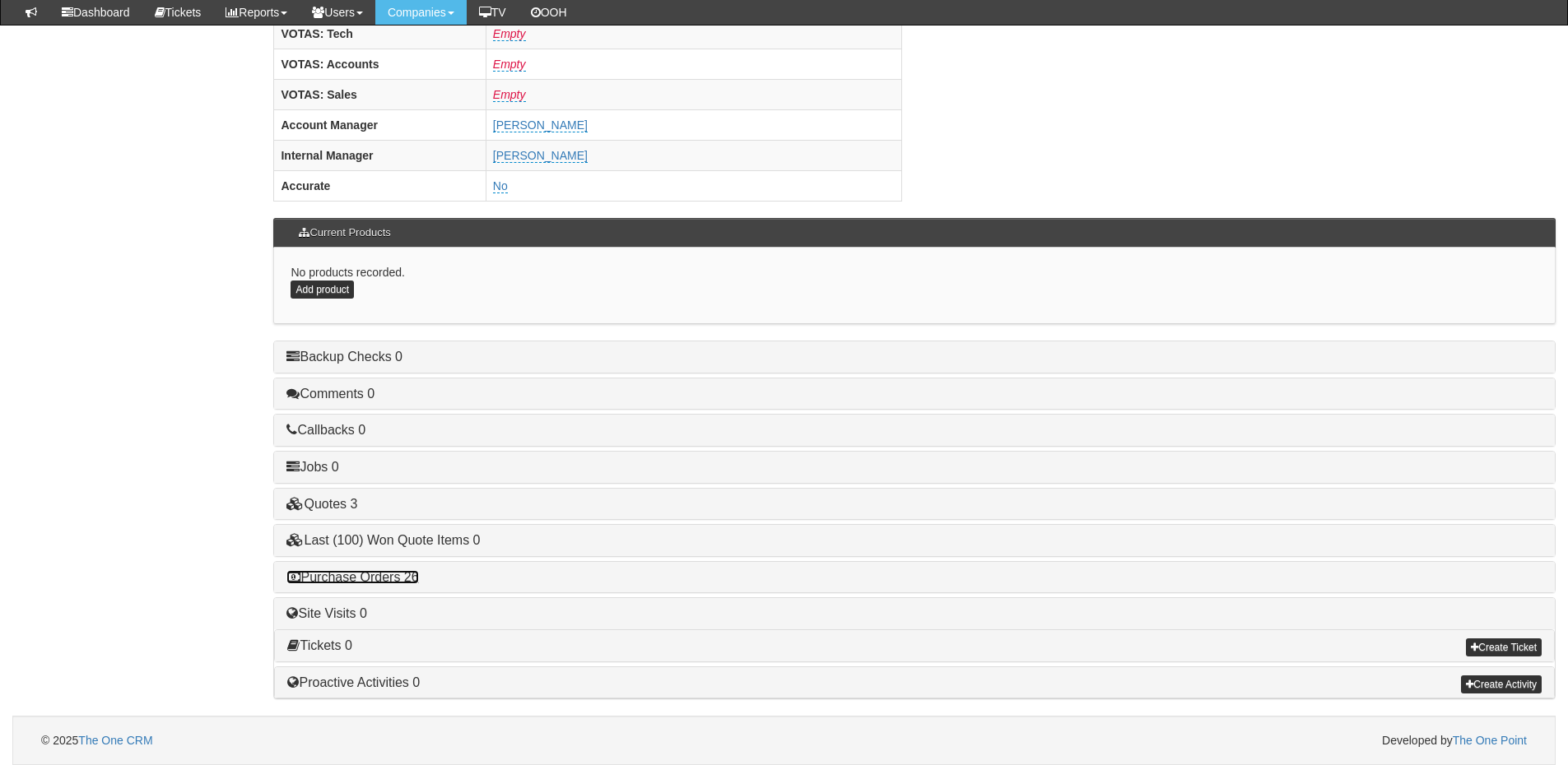
click at [395, 578] on link "Purchase Orders 26" at bounding box center [352, 577] width 132 height 14
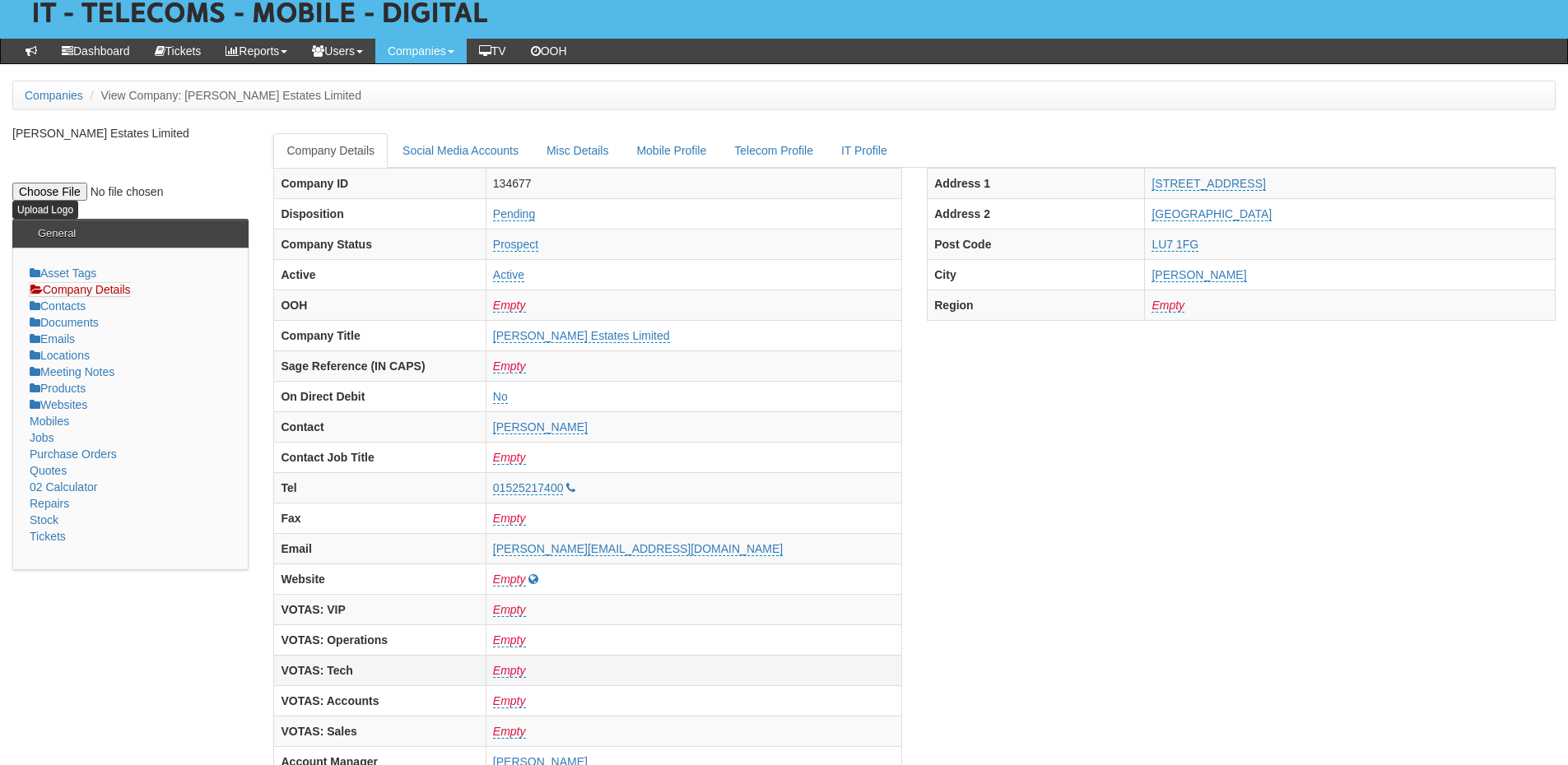
scroll to position [0, 0]
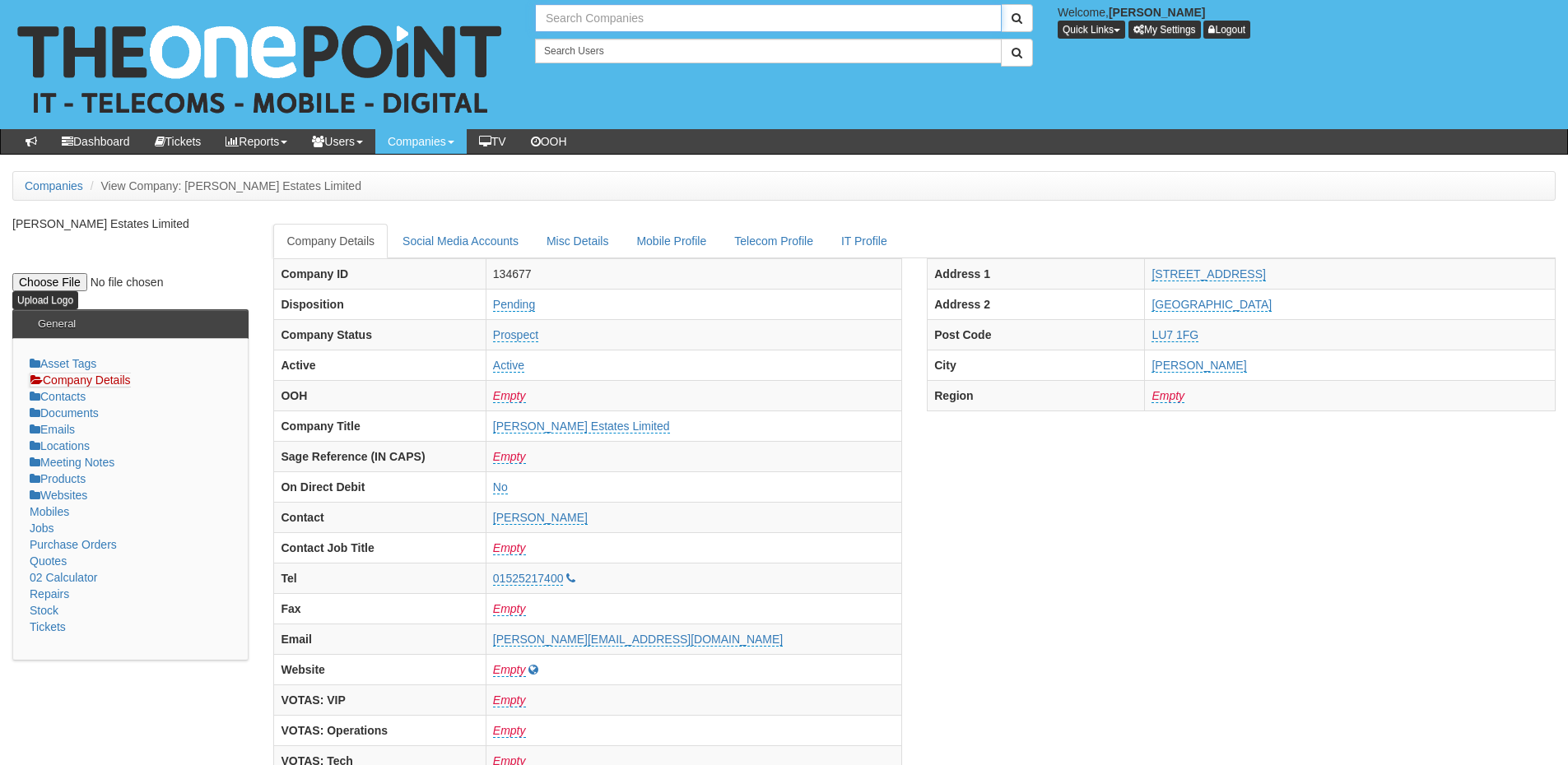
click at [595, 17] on input "text" at bounding box center [768, 18] width 467 height 28
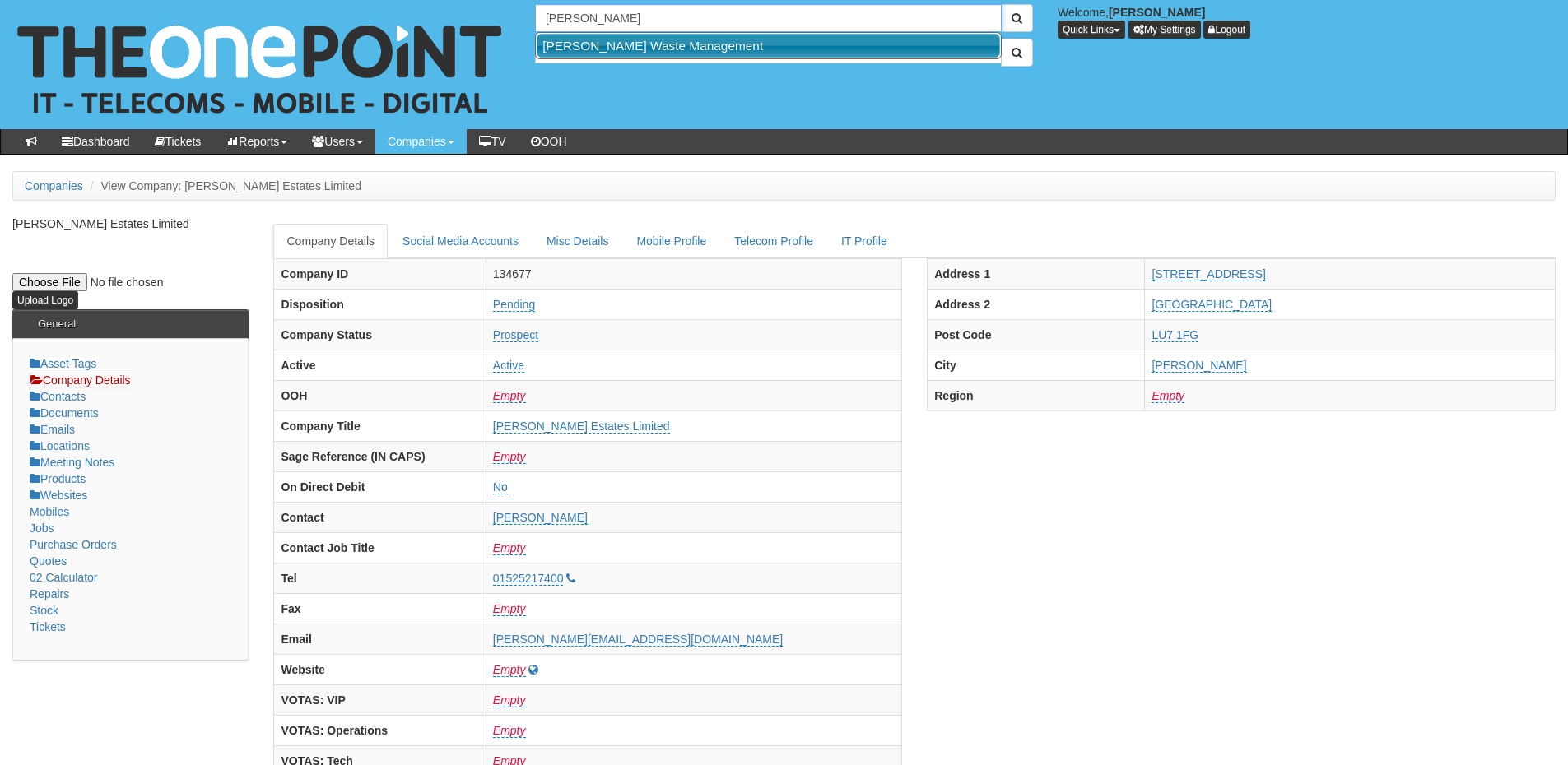
click at [585, 53] on link "Bill Dyson Waste Management" at bounding box center [768, 46] width 464 height 24
type input "Bill Dyson Waste Management"
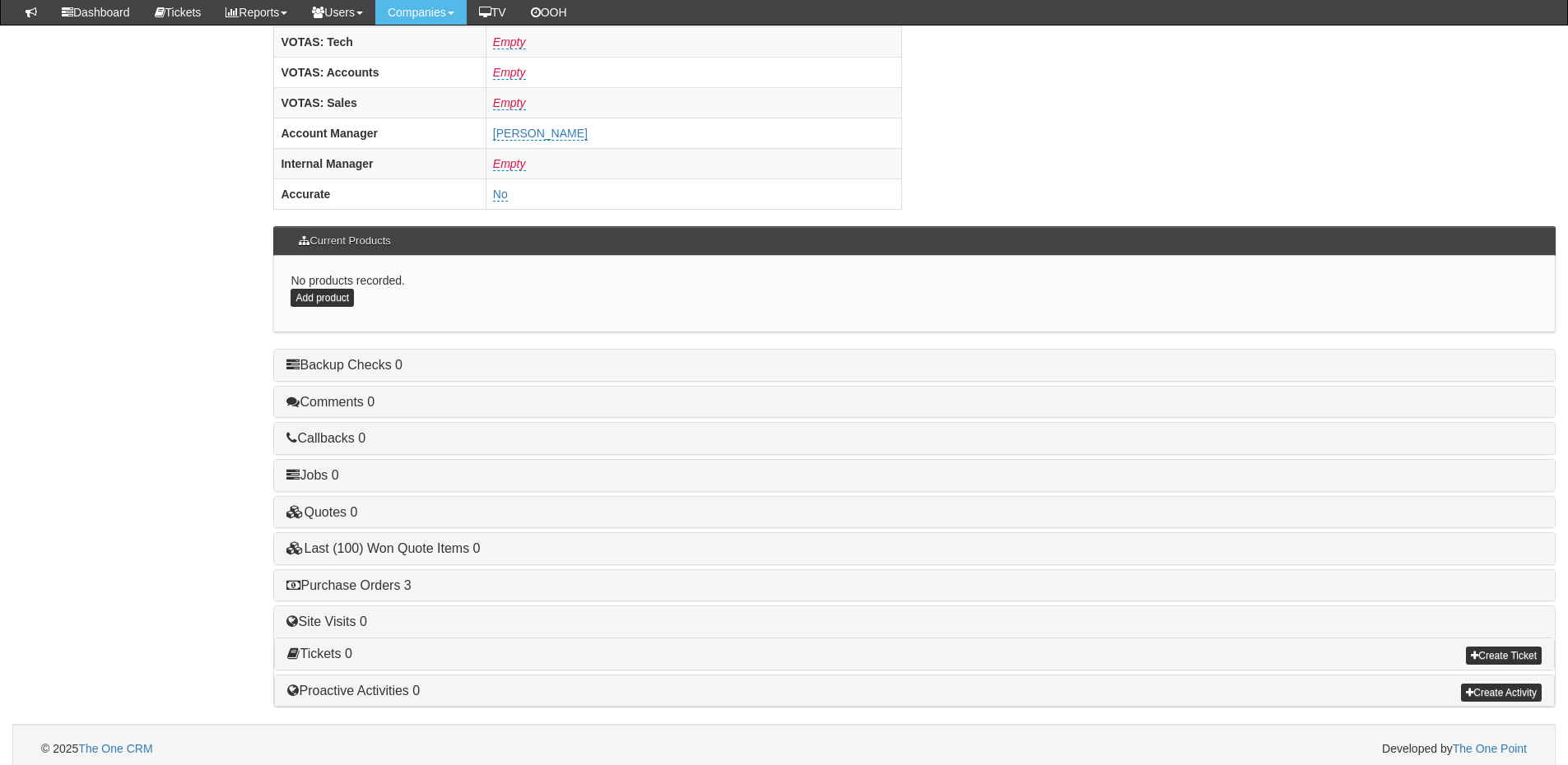
scroll to position [686, 0]
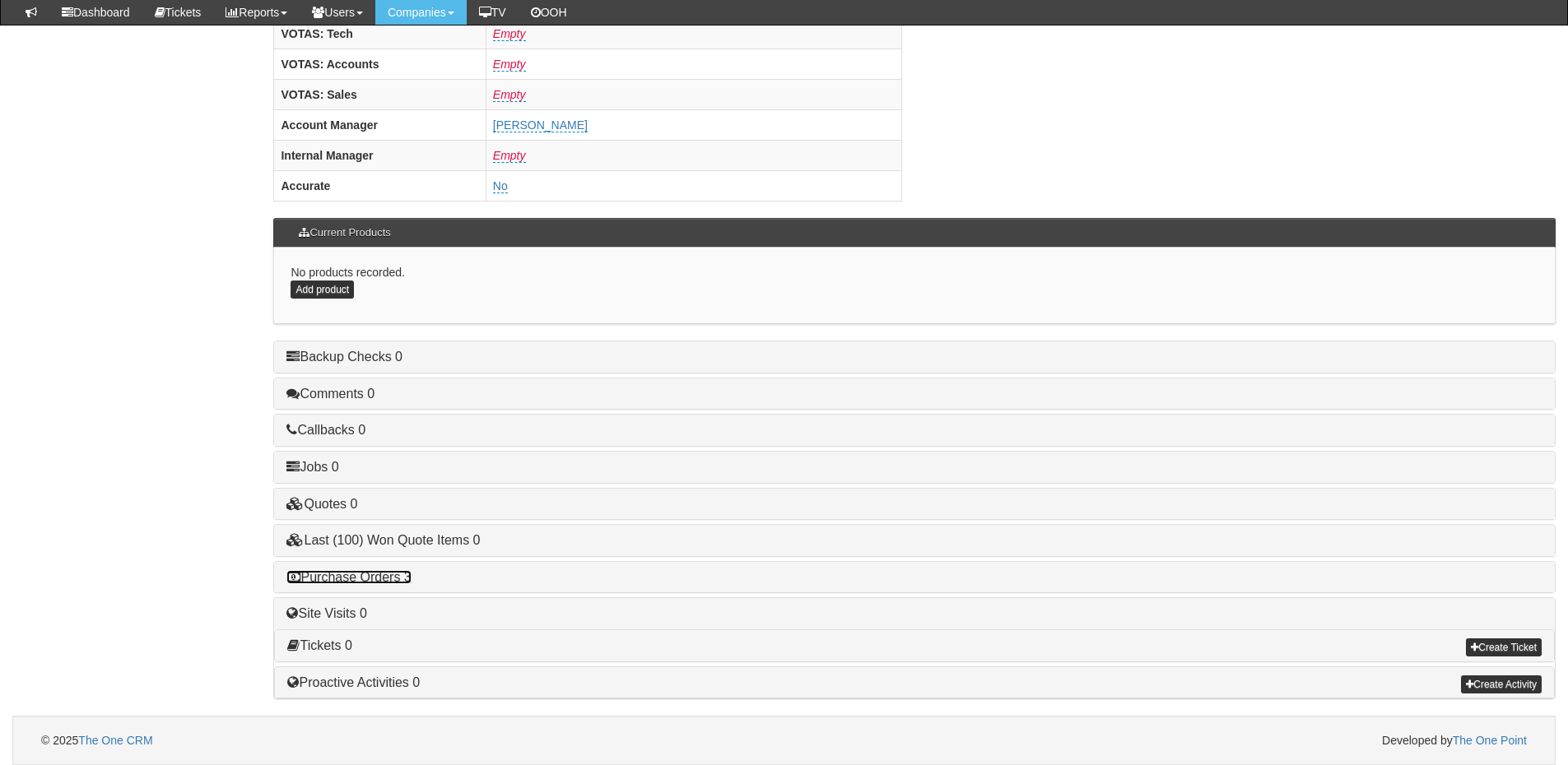
click at [366, 577] on link "Purchase Orders 3" at bounding box center [348, 577] width 124 height 14
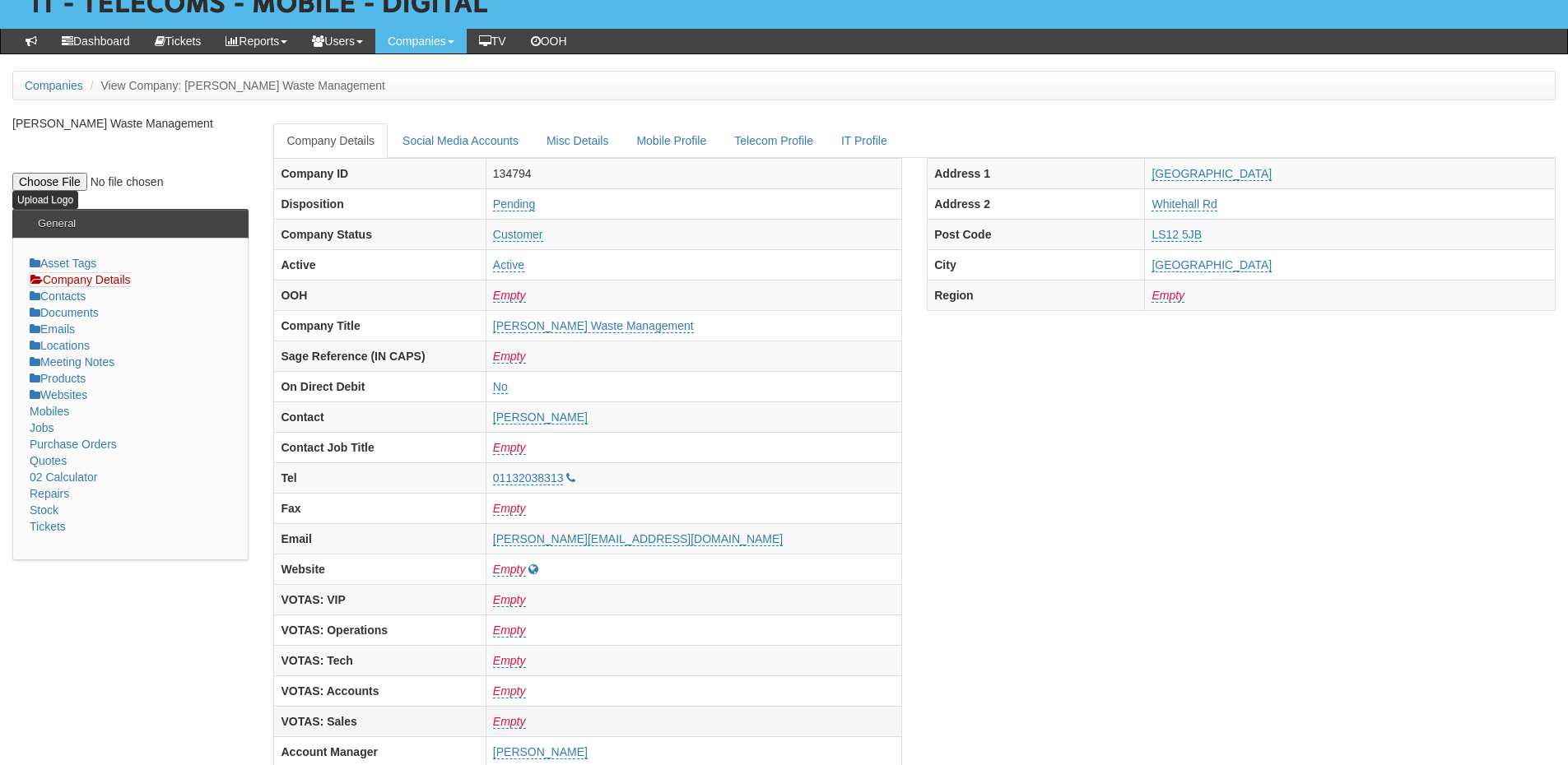
scroll to position [0, 0]
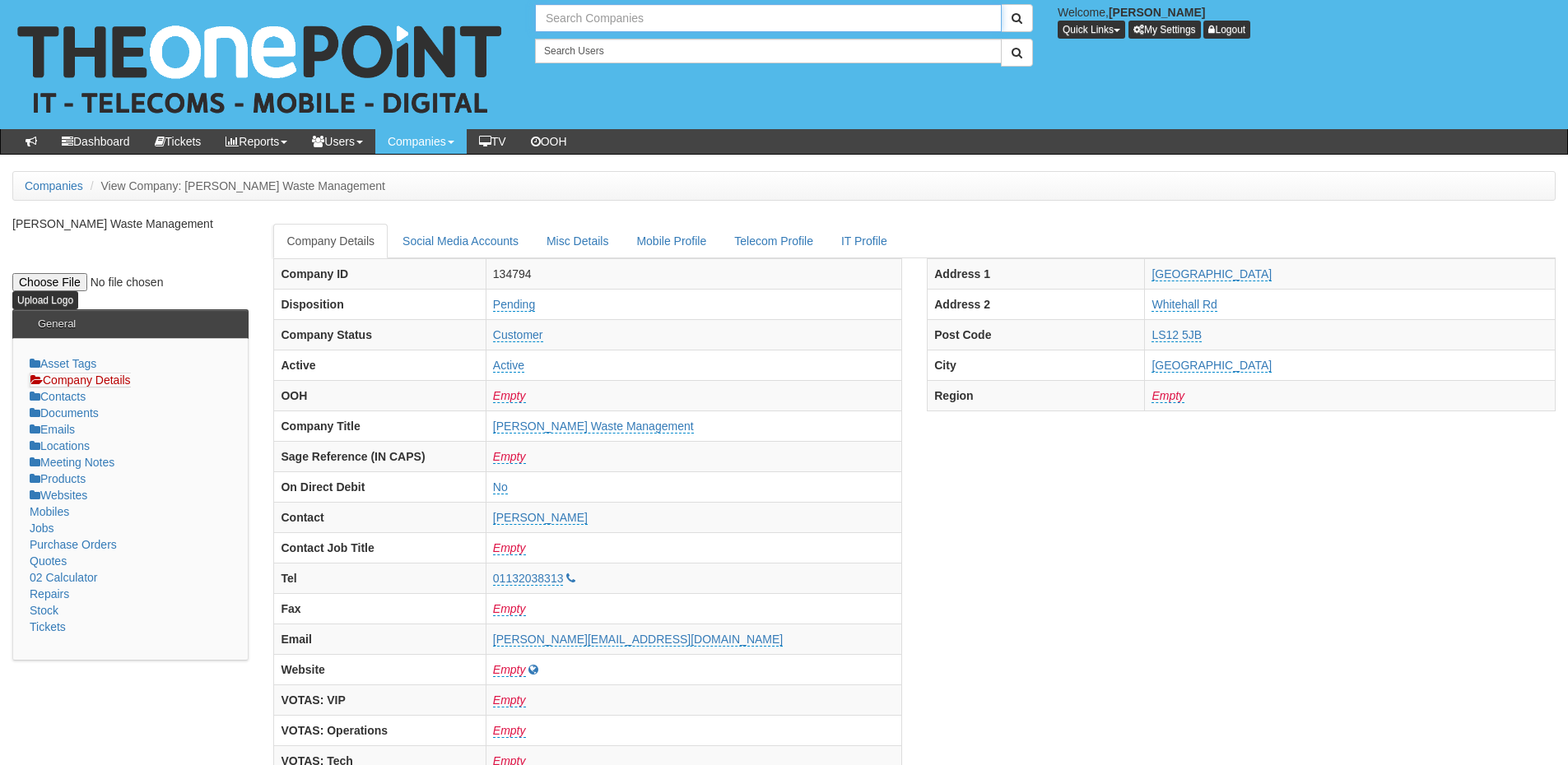
click at [586, 7] on input "text" at bounding box center [768, 18] width 467 height 28
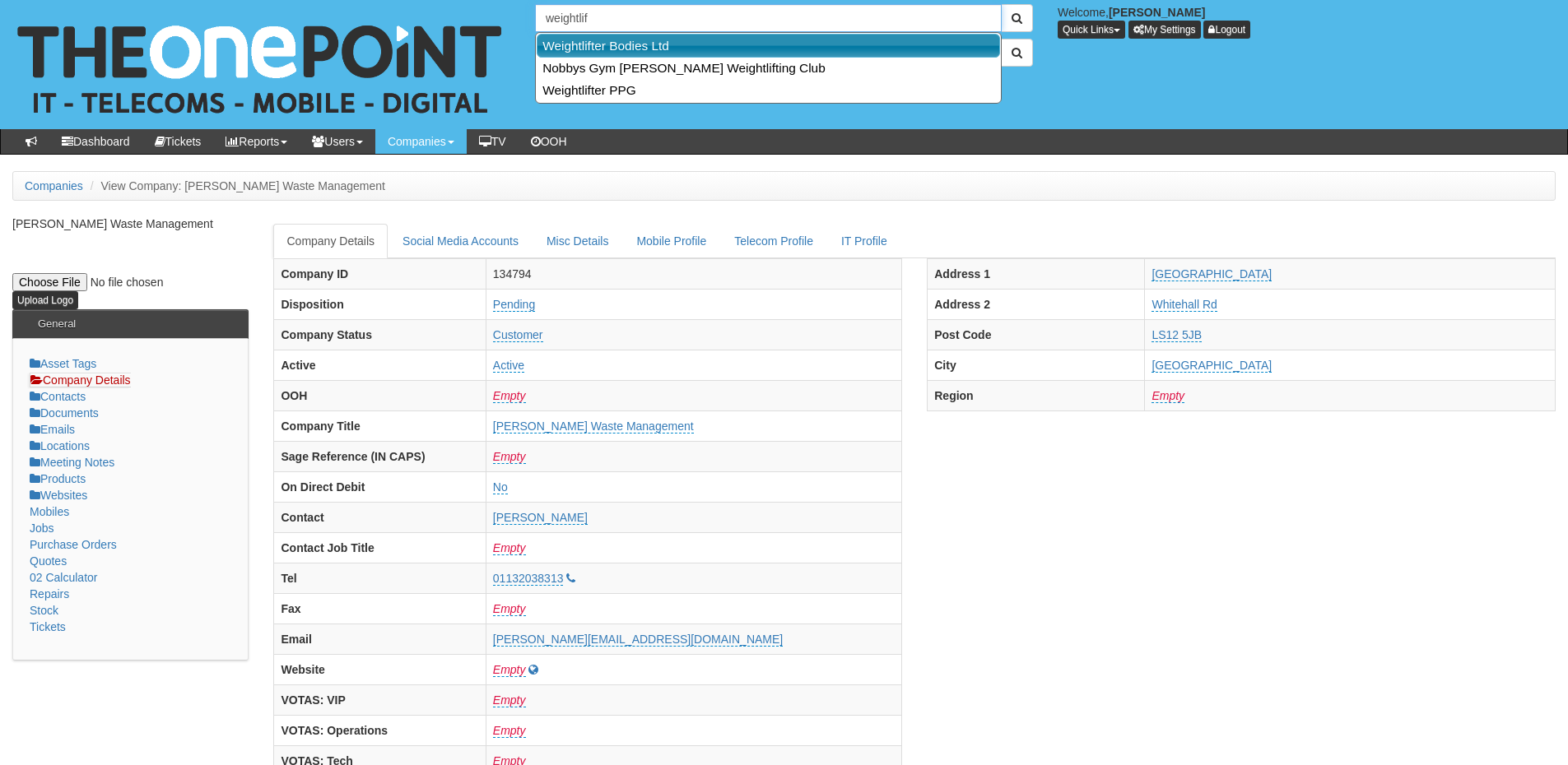
click at [603, 46] on link "Weightlifter Bodies Ltd" at bounding box center [768, 46] width 464 height 24
type input "Weightlifter Bodies Ltd"
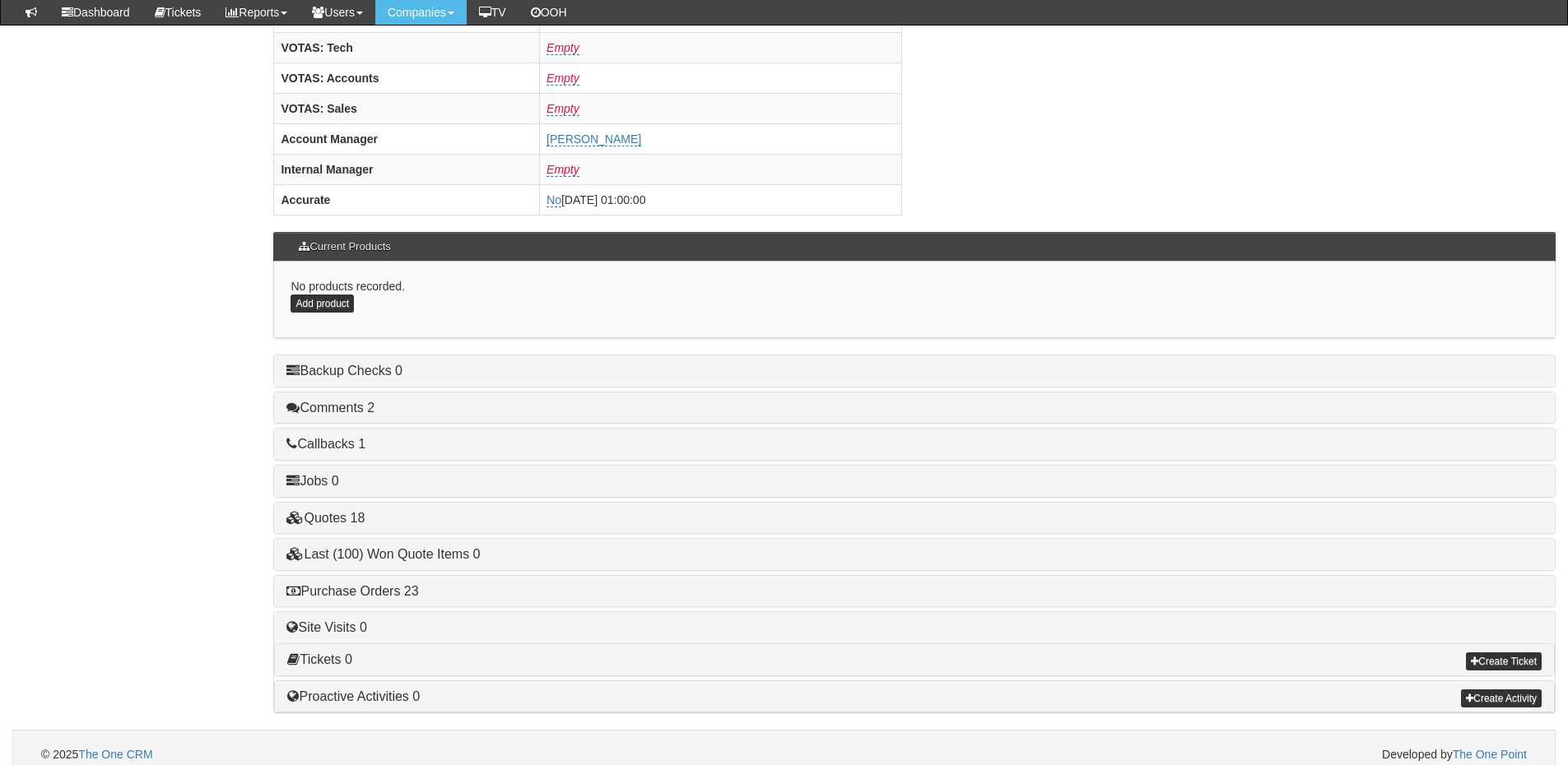
scroll to position [686, 0]
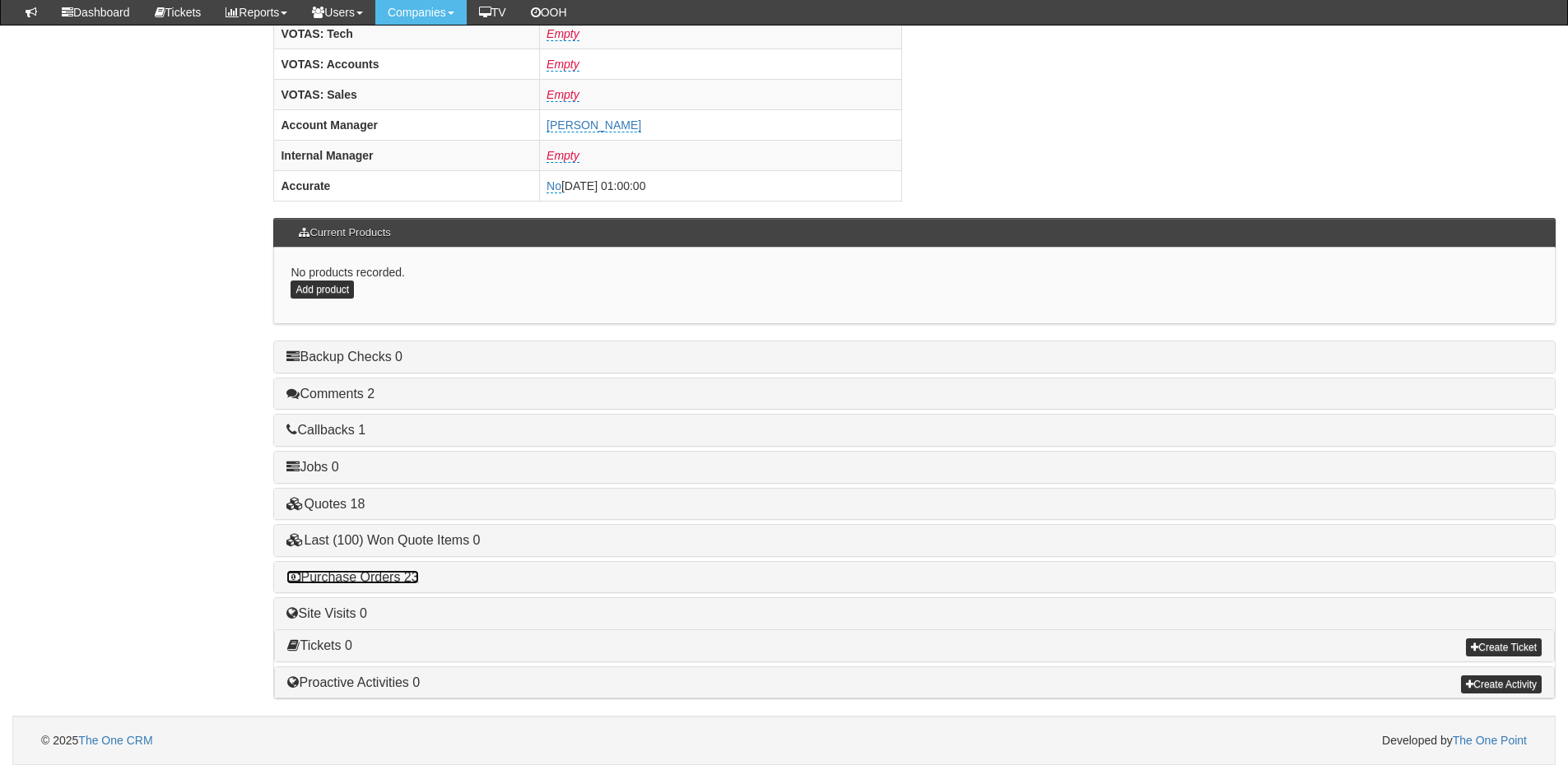
click at [395, 583] on link "Purchase Orders 23" at bounding box center [352, 577] width 132 height 14
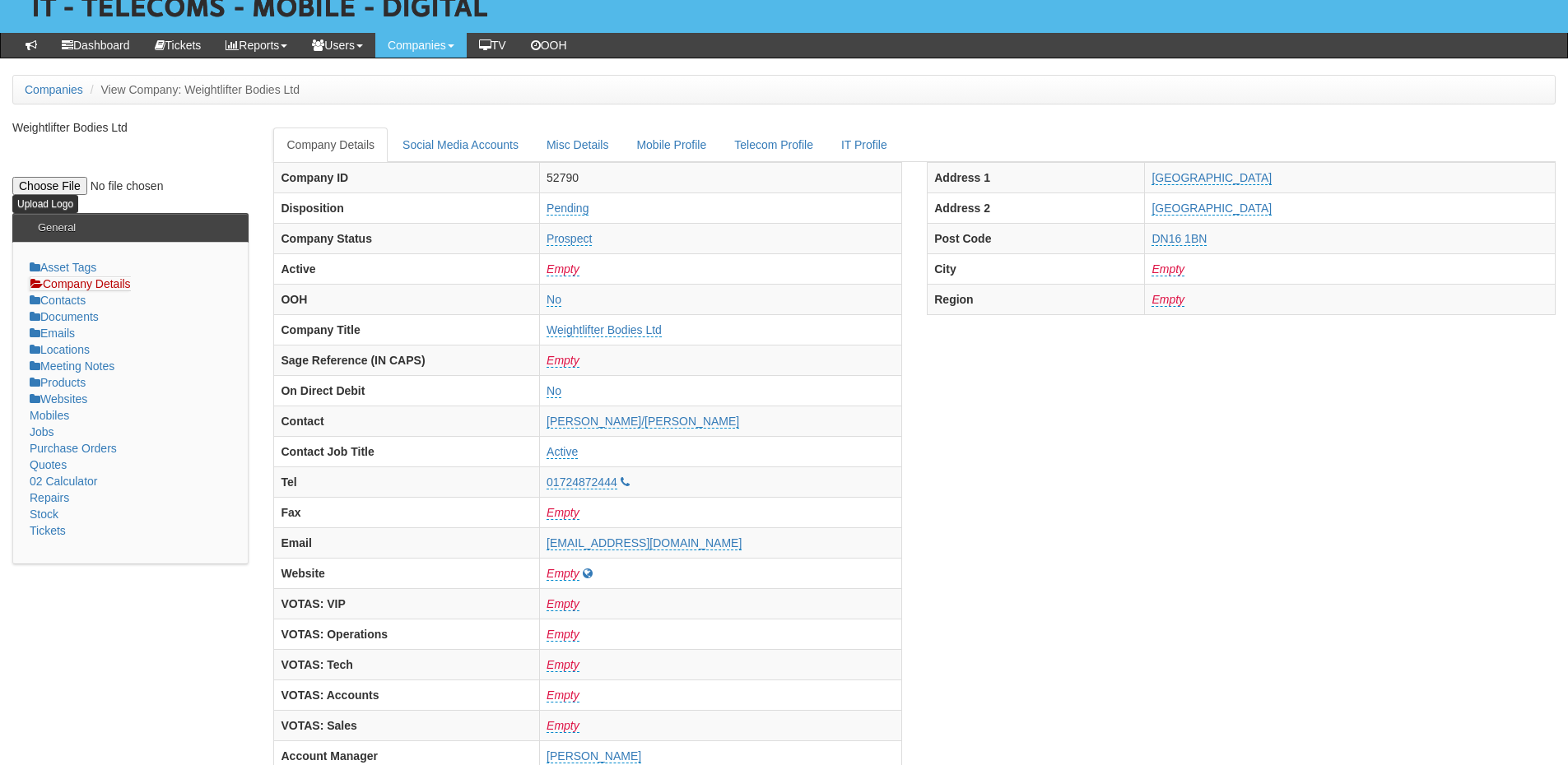
scroll to position [0, 0]
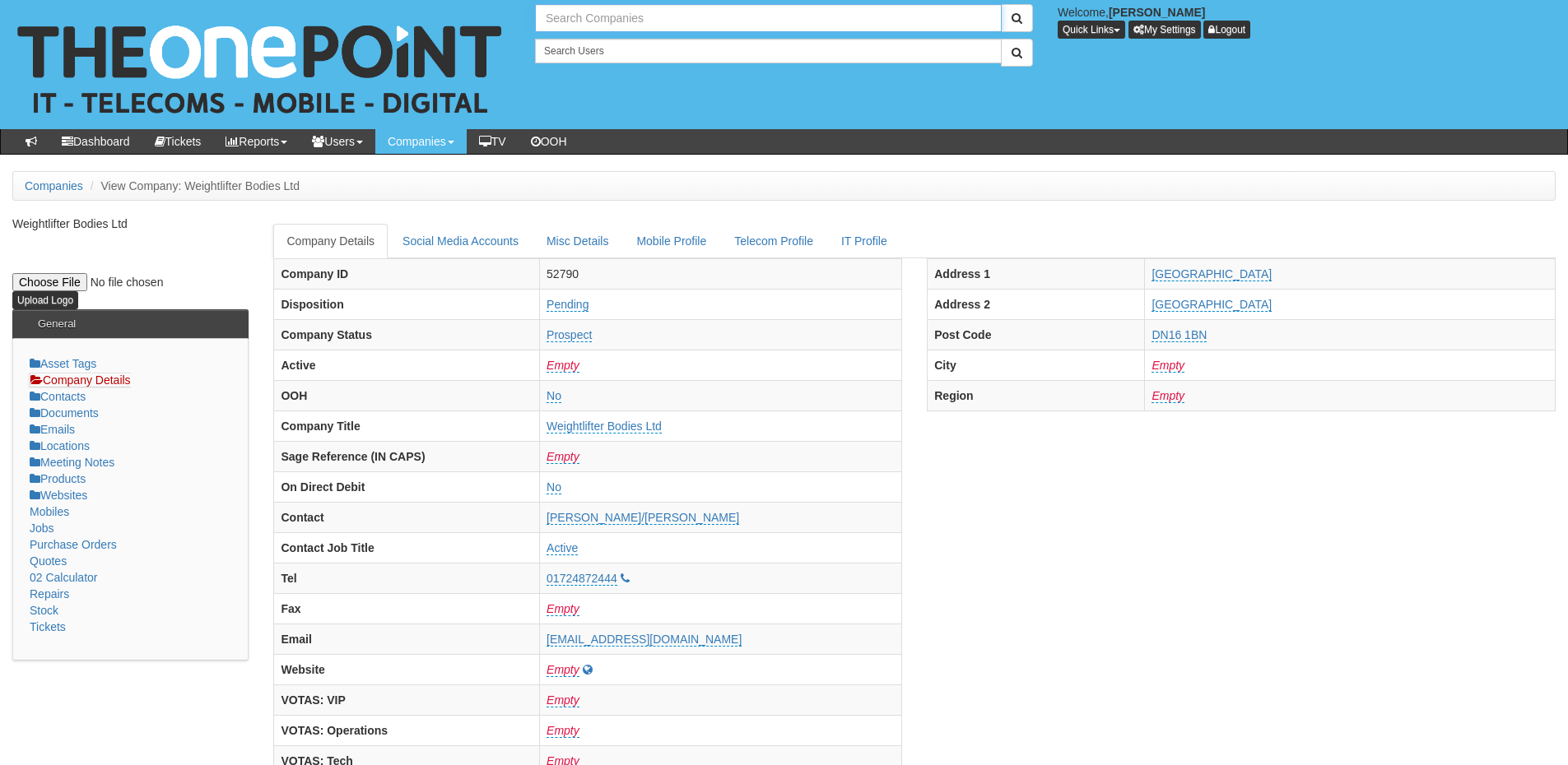
click at [581, 11] on input "text" at bounding box center [768, 18] width 467 height 28
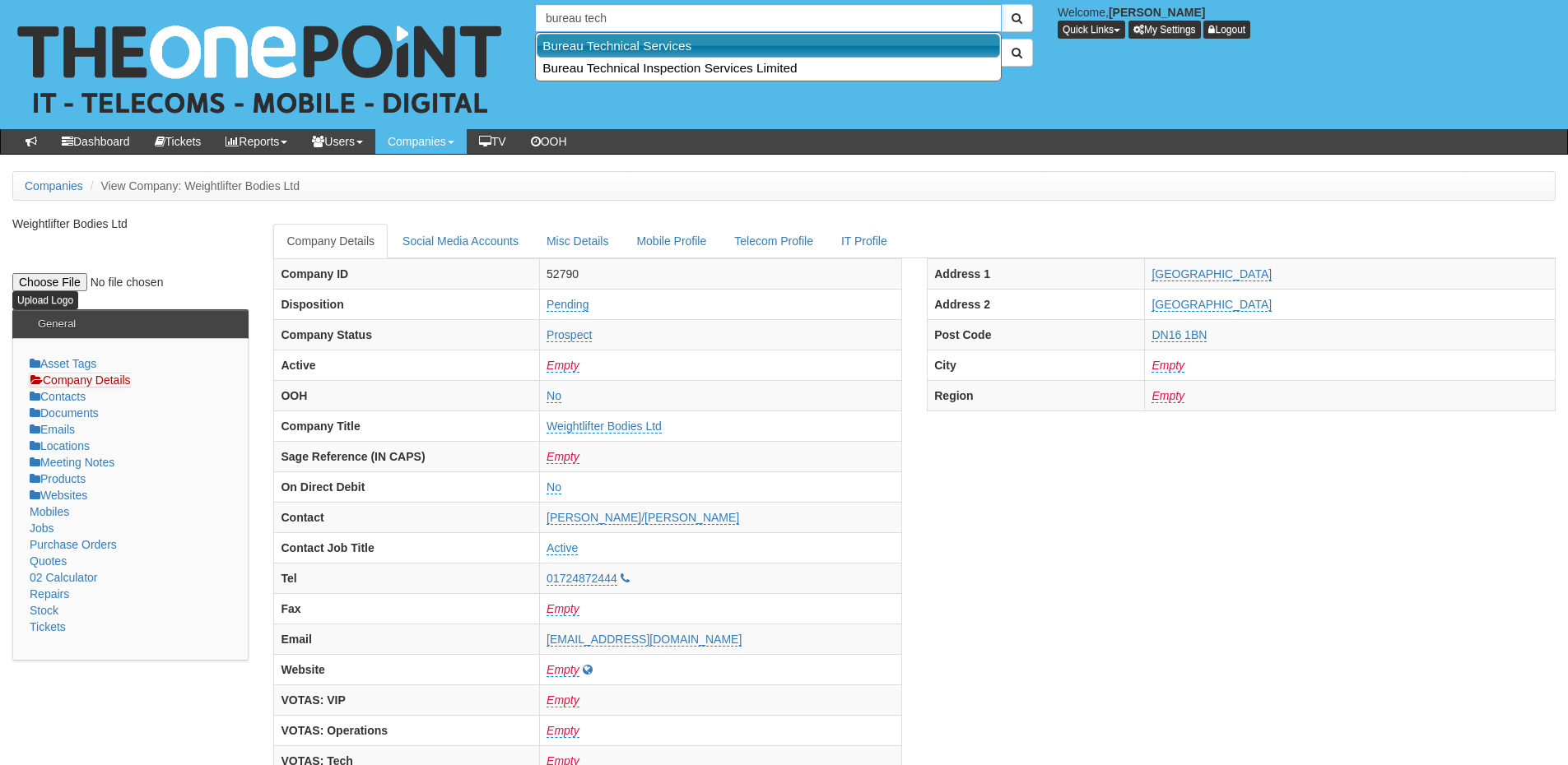
click at [603, 39] on link "Bureau Technical Services" at bounding box center [768, 46] width 464 height 24
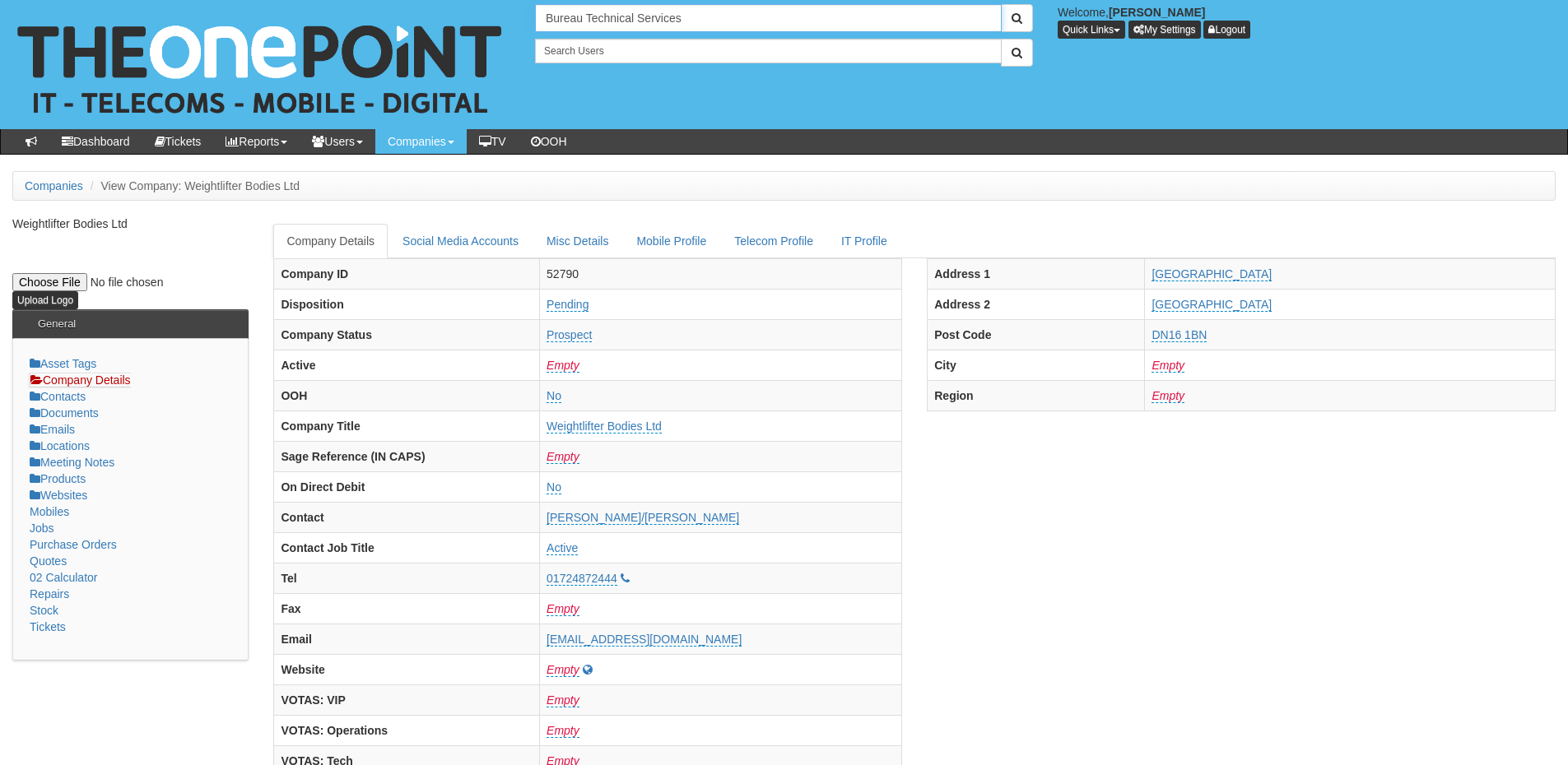
type input "Bureau Technical Services"
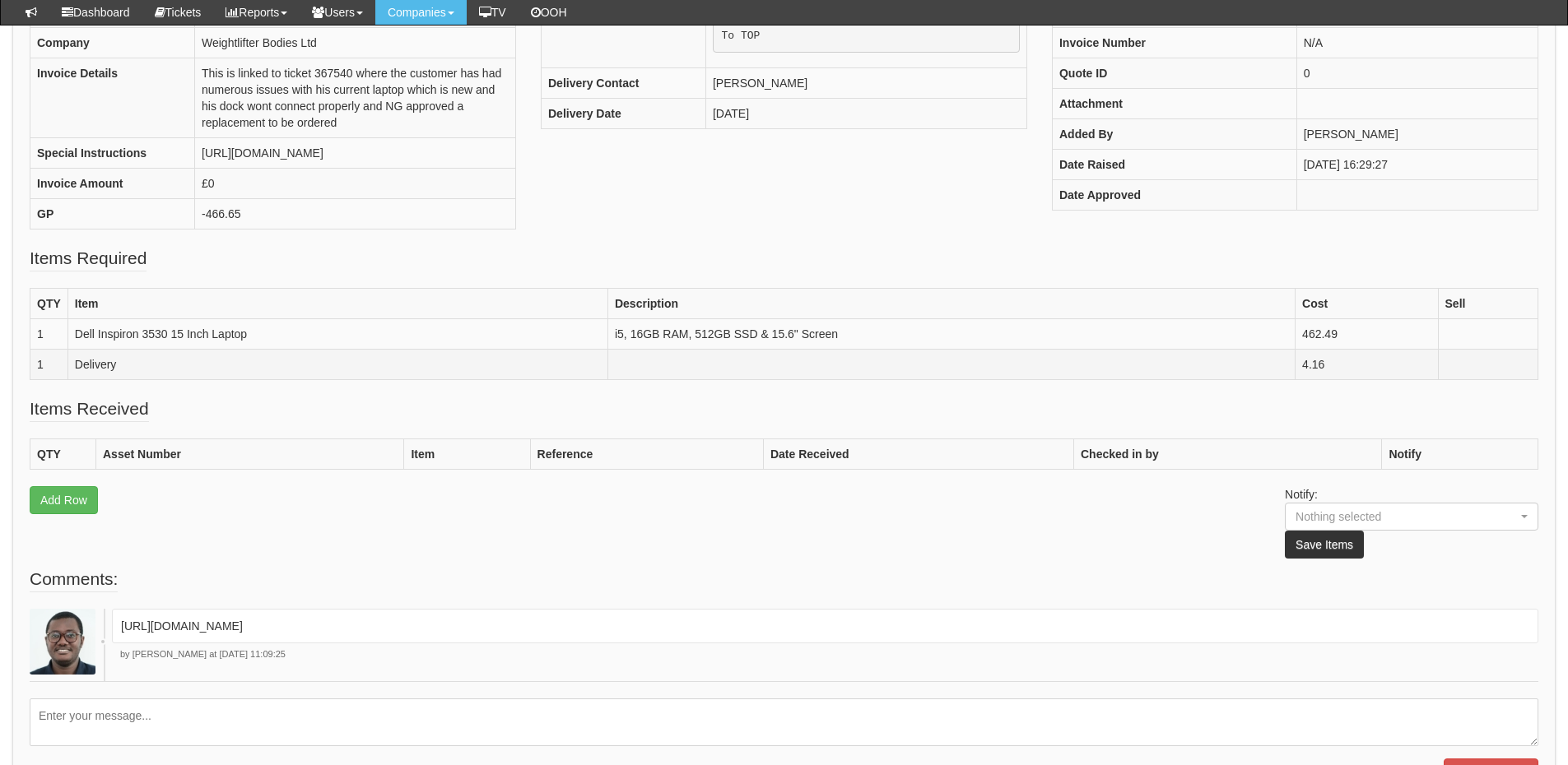
scroll to position [246, 0]
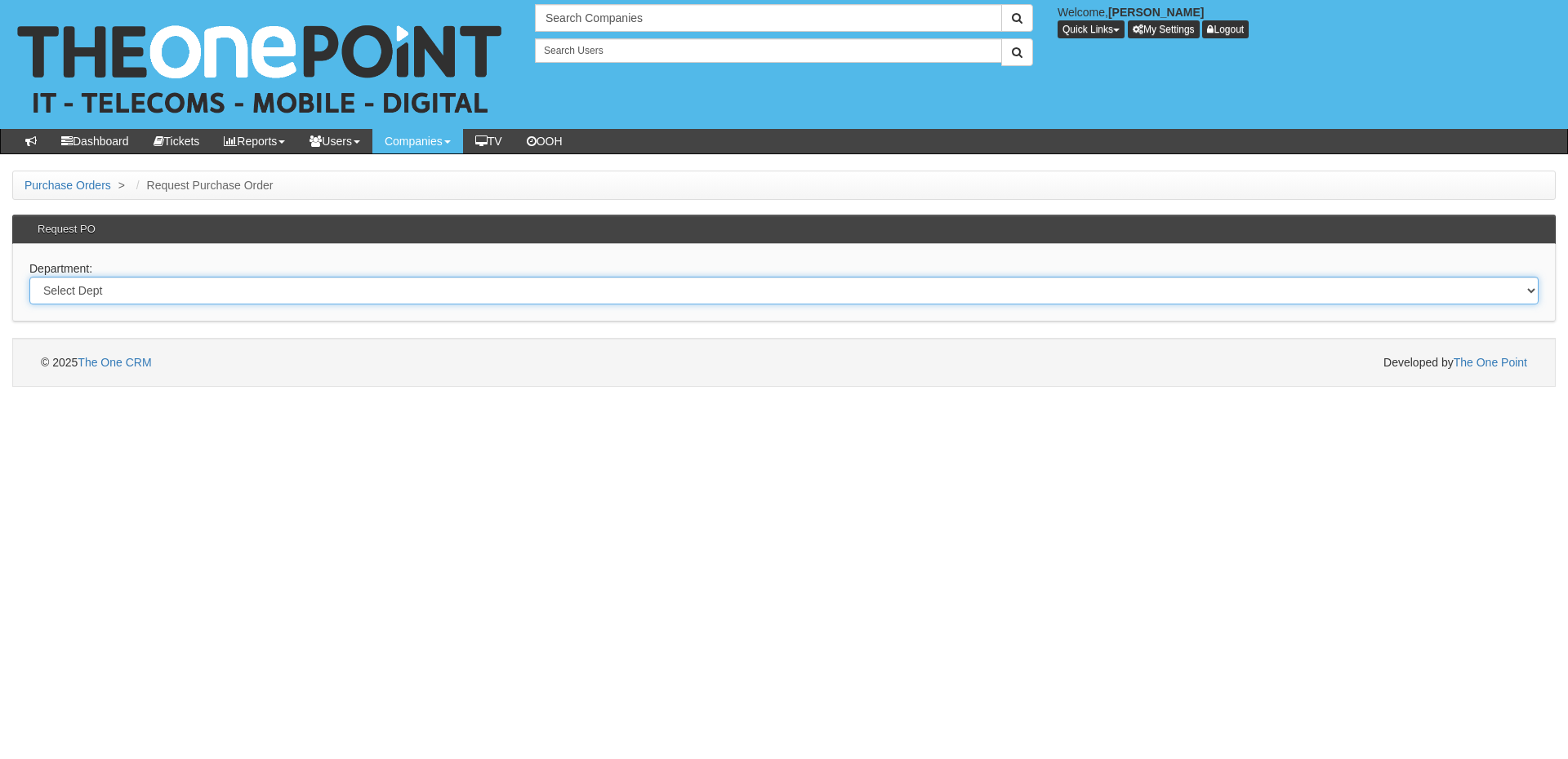
click at [324, 293] on select "Select Dept Digital Internal IT Mobiles Marketing Telecoms" at bounding box center [784, 291] width 1509 height 28
select select "?pipeID=&dept=MOB"
click at [30, 277] on select "Select Dept Digital Internal IT Mobiles Marketing Telecoms" at bounding box center [784, 291] width 1509 height 28
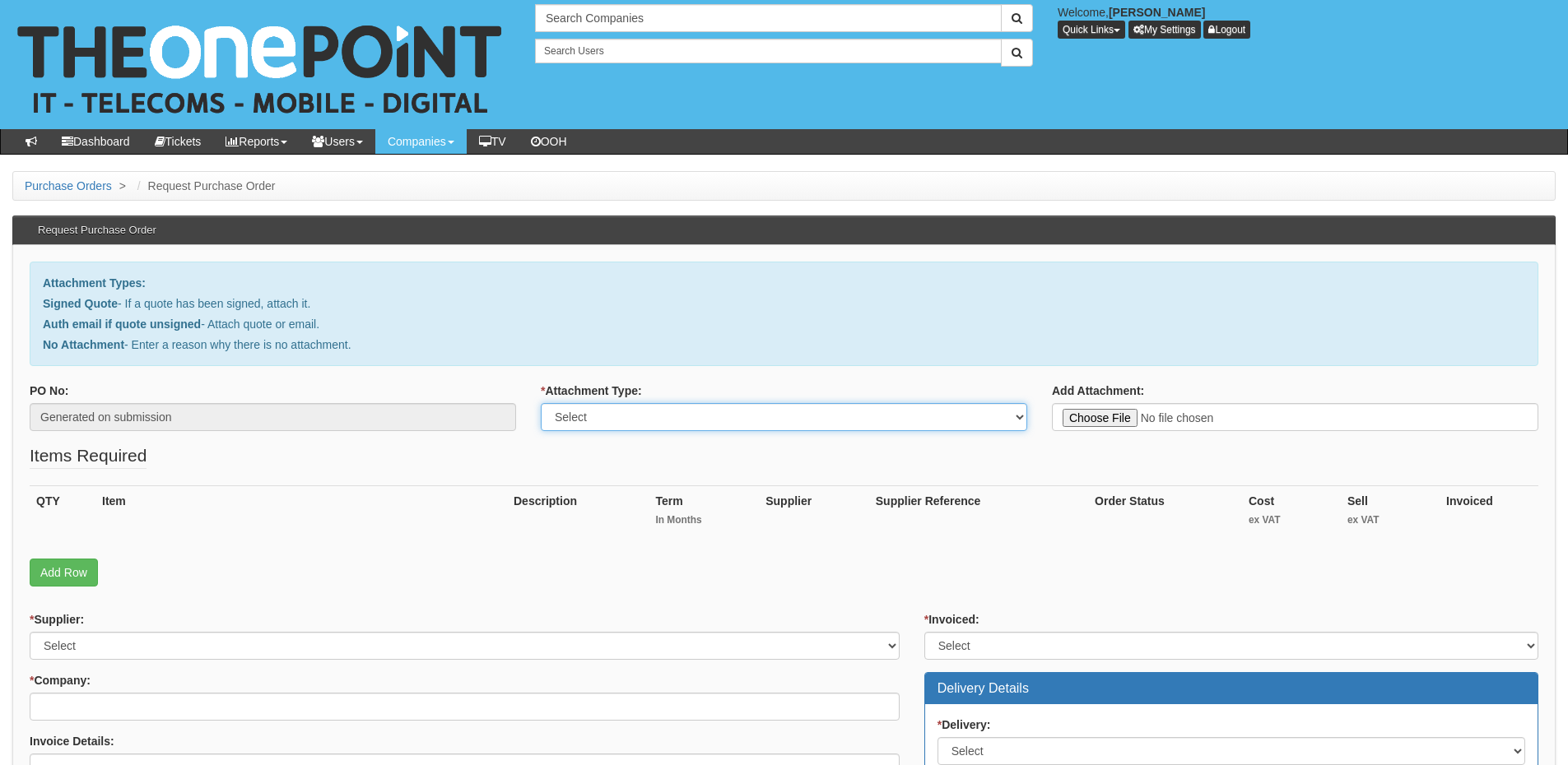
click at [663, 426] on select "Select Signed Quote Auth email with quote if unsigned No Attachment" at bounding box center [784, 417] width 486 height 28
select select "Signed Quote"
click at [541, 403] on select "Select Signed Quote Auth email with quote if unsigned No Attachment" at bounding box center [784, 417] width 486 height 28
type input "C:\fakepath\Bureau Technical Services - TG - iPad.pdf"
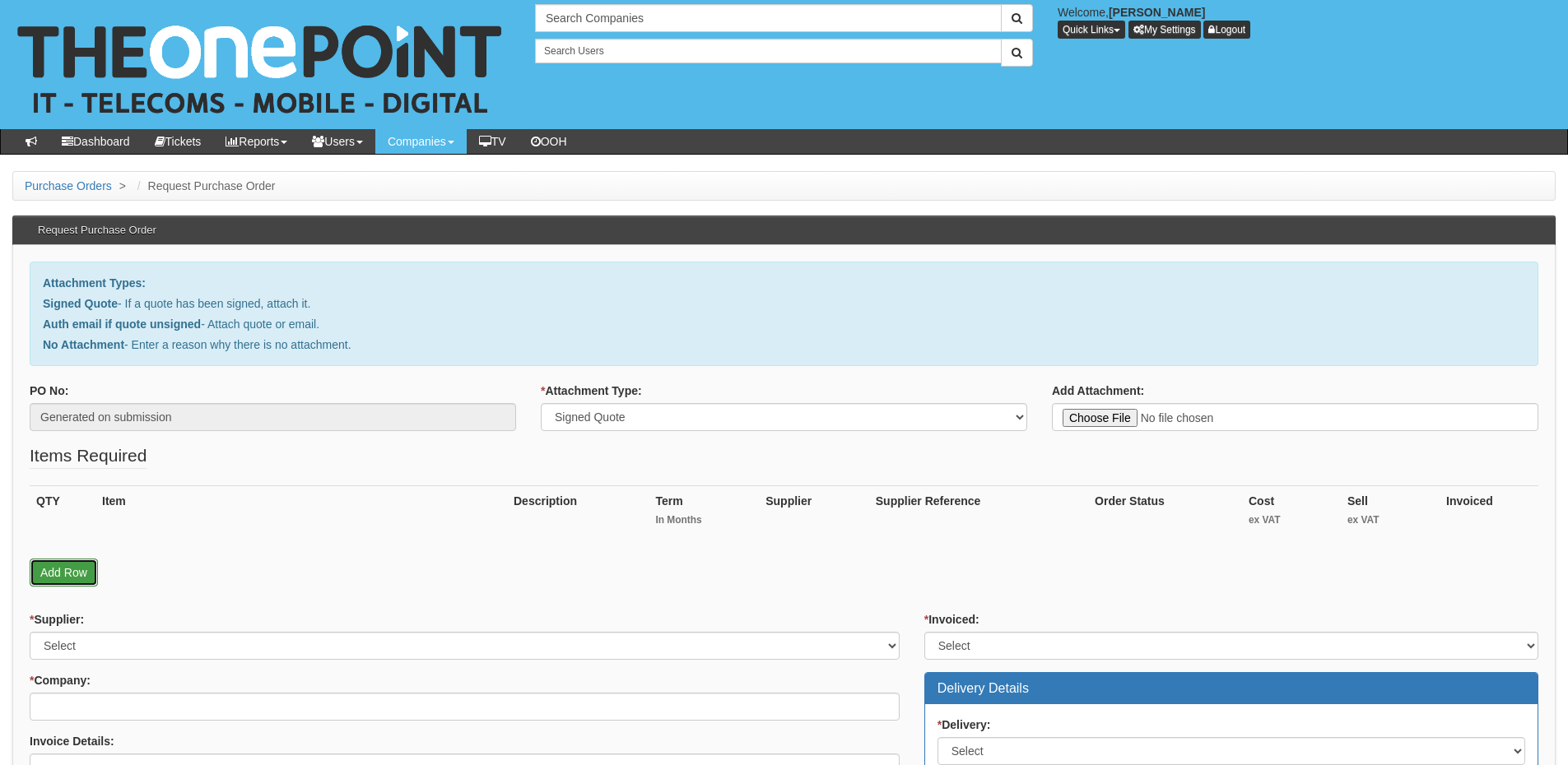
click at [50, 570] on link "Add Row" at bounding box center [63, 573] width 68 height 28
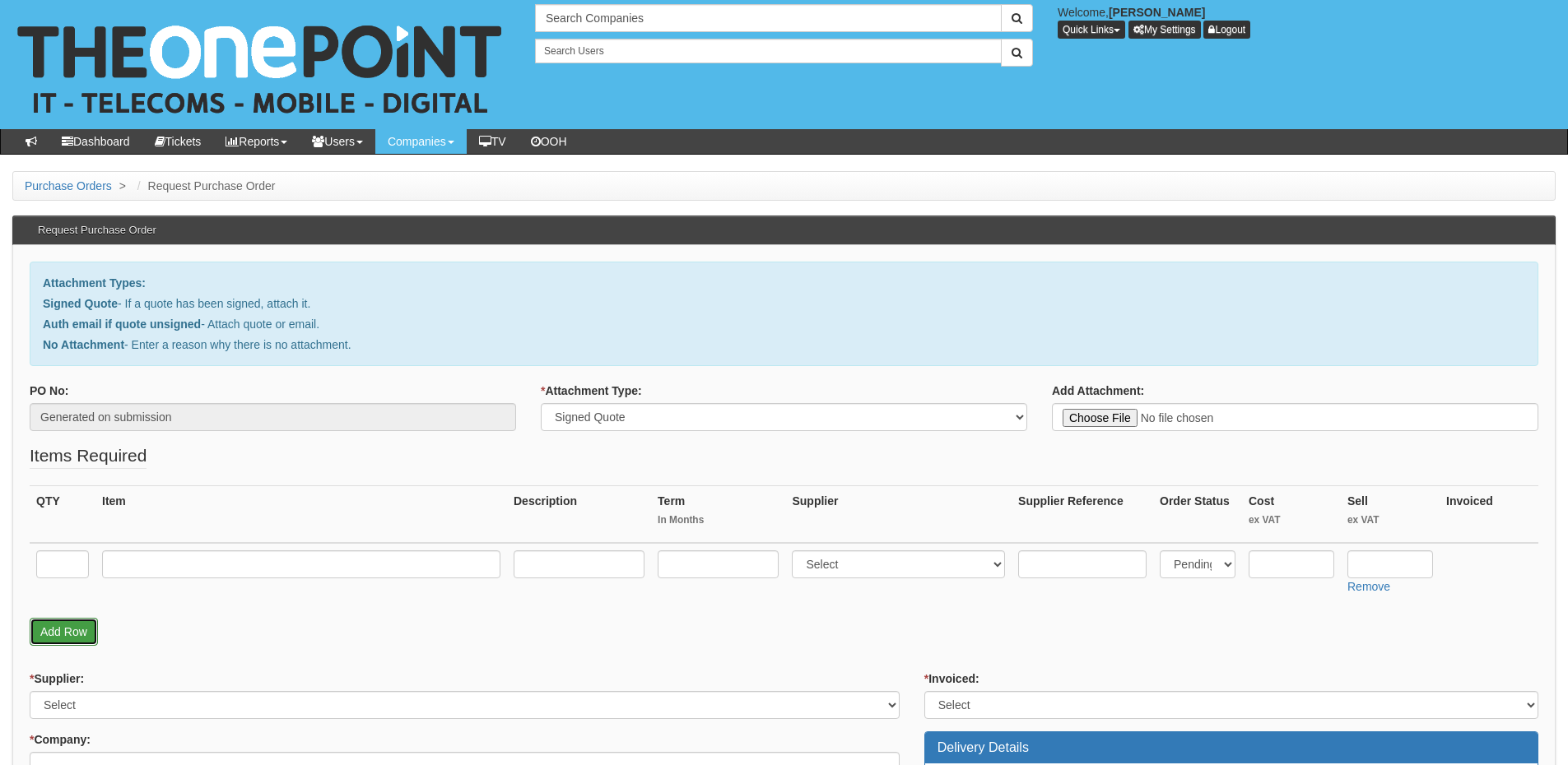
click at [56, 636] on link "Add Row" at bounding box center [63, 632] width 68 height 28
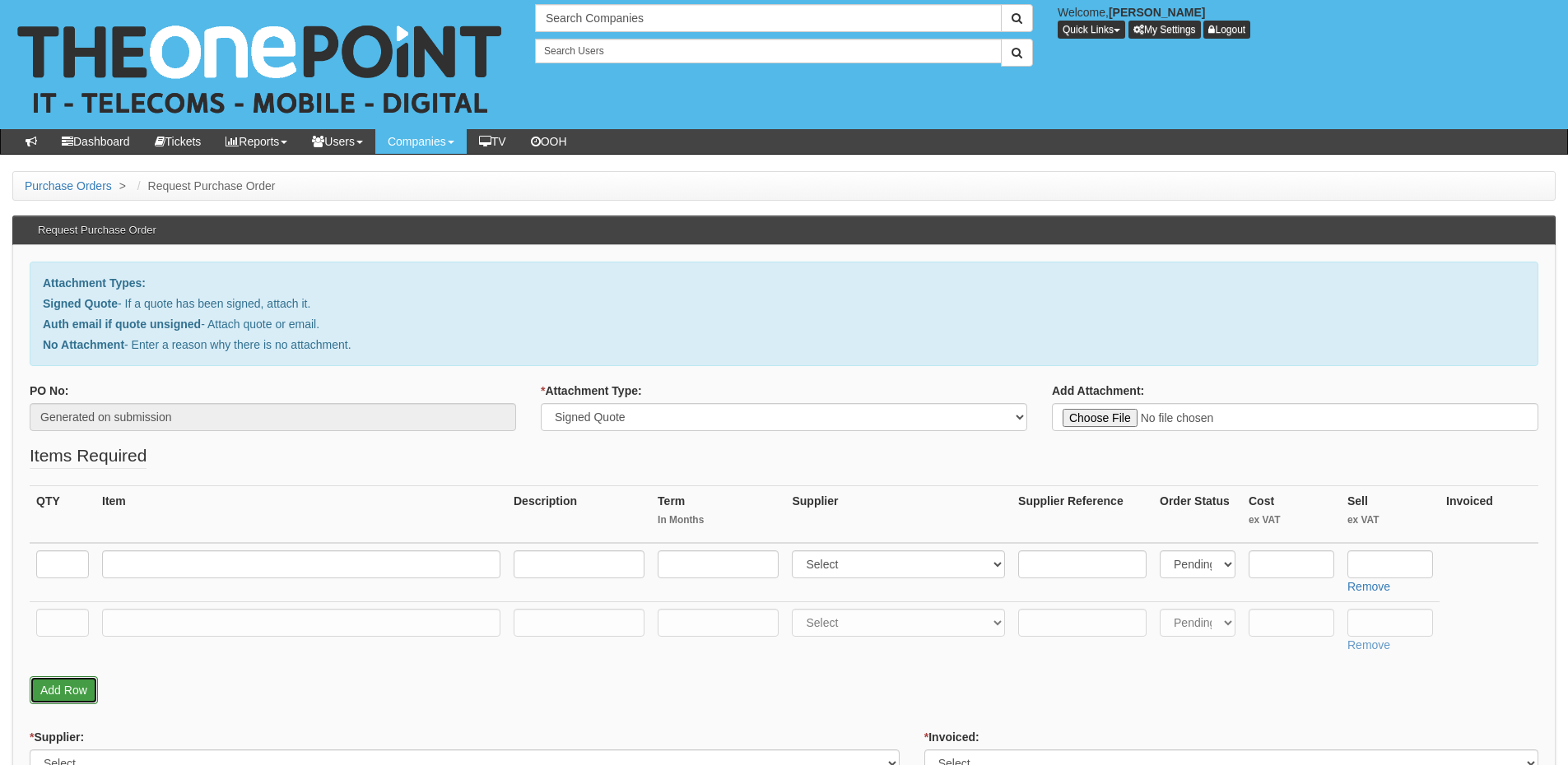
click at [70, 682] on link "Add Row" at bounding box center [63, 690] width 68 height 28
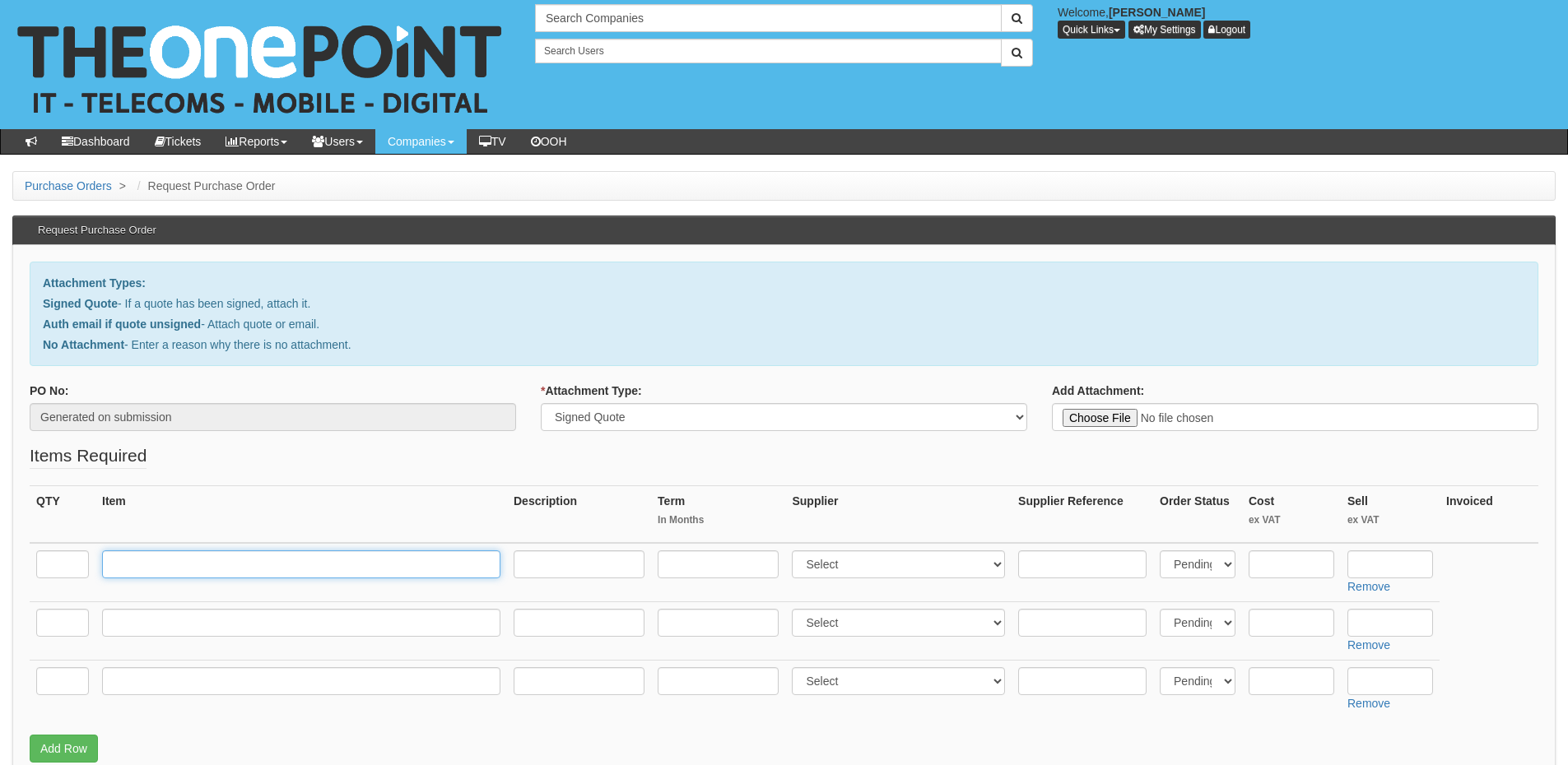
click at [181, 554] on input "text" at bounding box center [301, 564] width 399 height 28
paste input "Apple 13-inch iPad Pro Wi-Fi + Cellular 256GB with standard glass - Space Black"
type input "Apple 13-inch iPad Pro Wi-Fi + Cellular 256GB with standard glass - Space Black"
click at [66, 564] on input "text" at bounding box center [63, 564] width 52 height 28
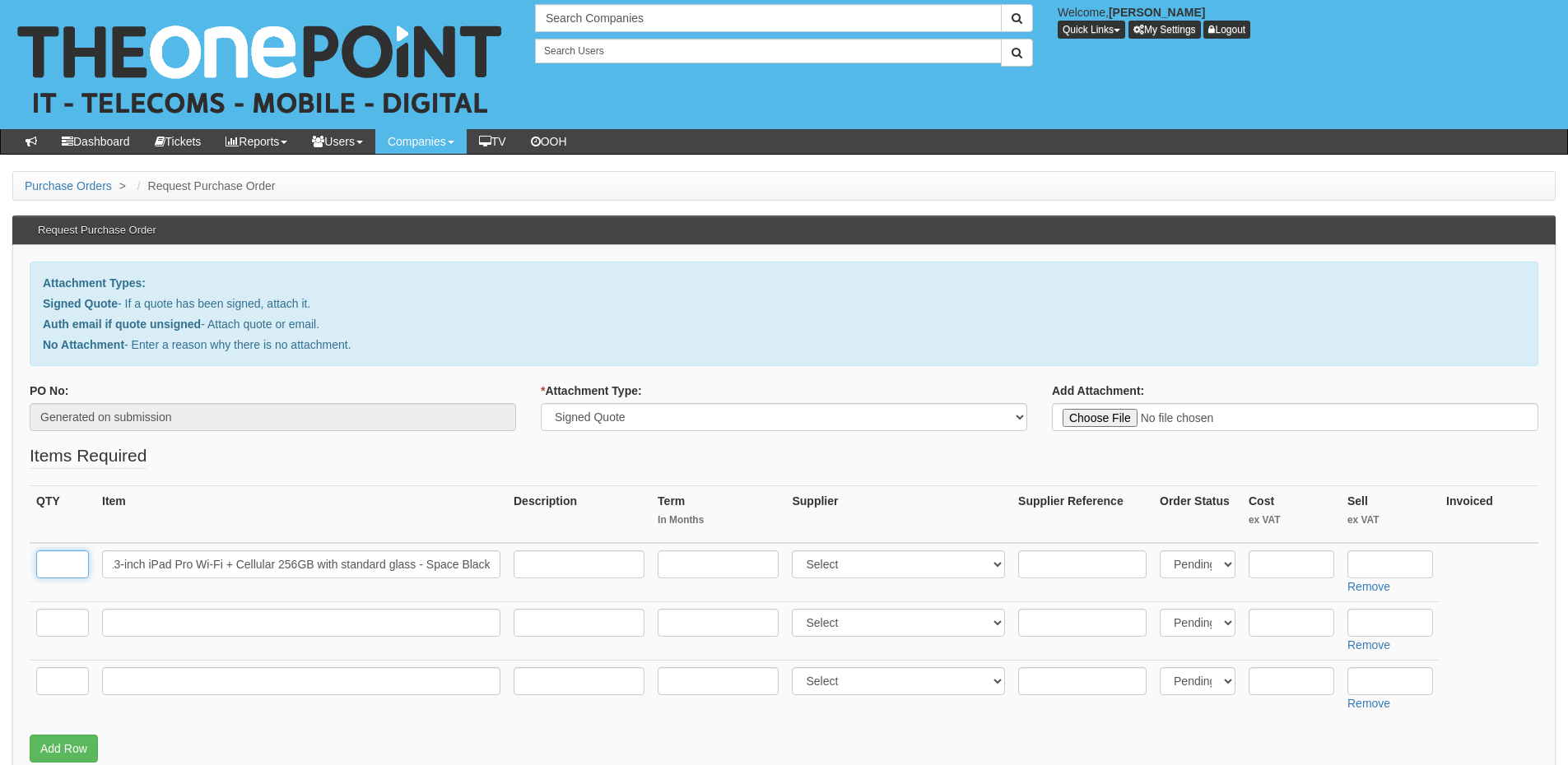
scroll to position [0, 0]
type input "1"
click at [63, 616] on input "text" at bounding box center [63, 623] width 52 height 28
type input "1"
click at [154, 619] on input "text" at bounding box center [301, 623] width 399 height 28
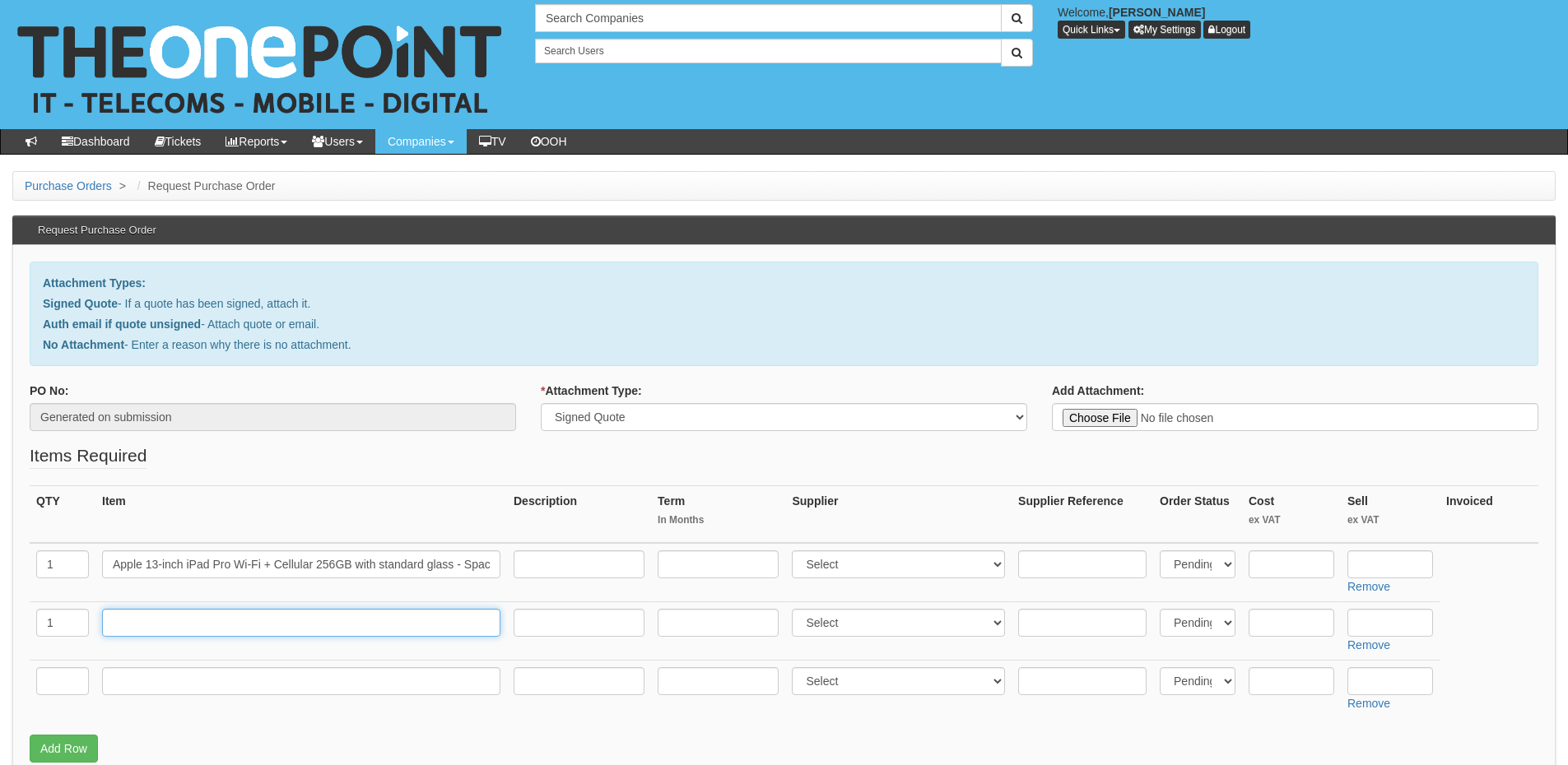
paste input "Monthly Payment"
type input "Monthly Payment"
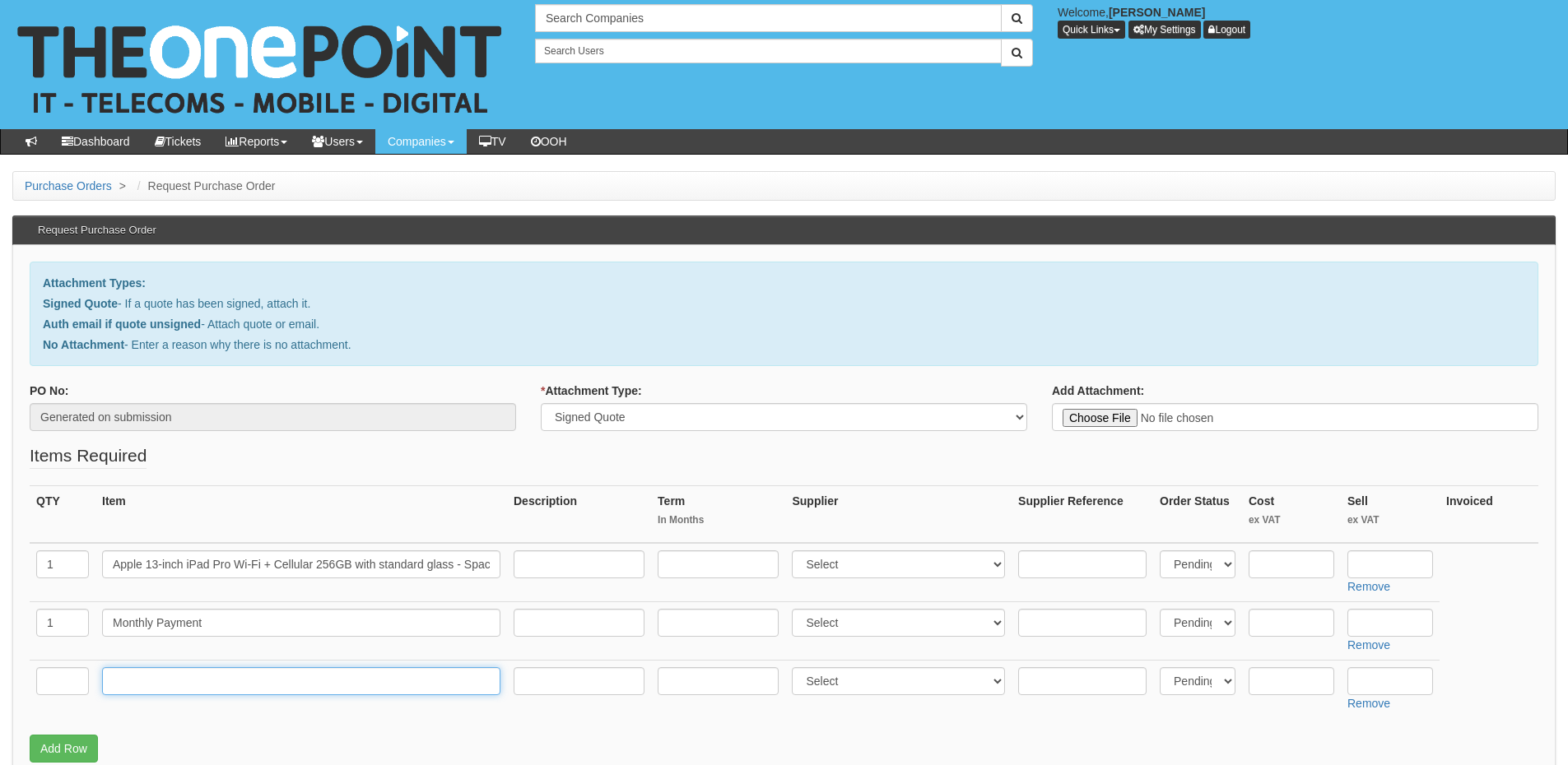
drag, startPoint x: 201, startPoint y: 672, endPoint x: 191, endPoint y: 676, distance: 10.8
click at [199, 674] on input "text" at bounding box center [301, 681] width 399 height 28
paste input "Upfront Payment"
type input "Upfront Payment"
click at [56, 683] on input "text" at bounding box center [63, 681] width 52 height 28
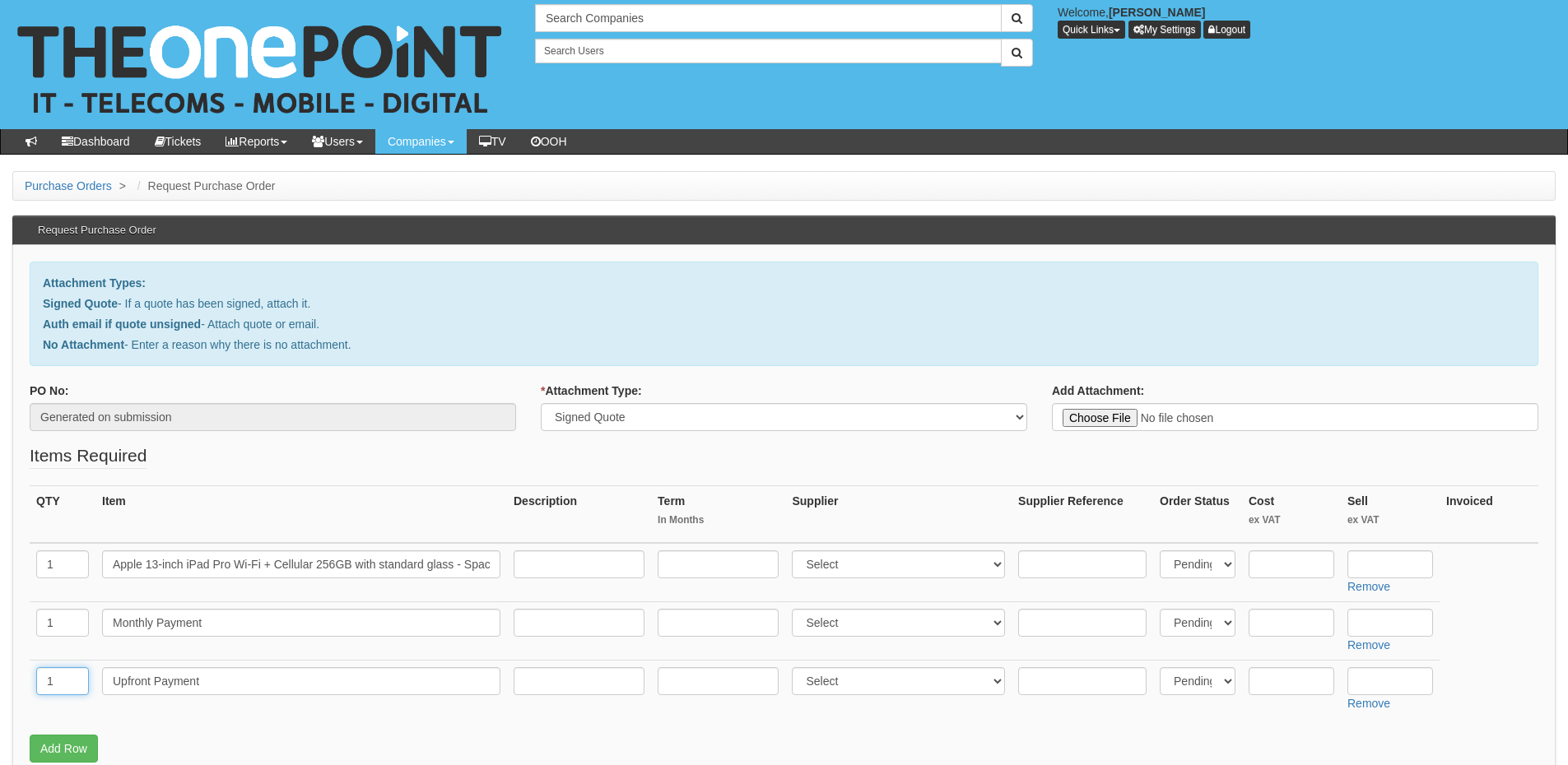
type input "1"
click at [141, 688] on input "Upfront Payment" at bounding box center [301, 681] width 399 height 28
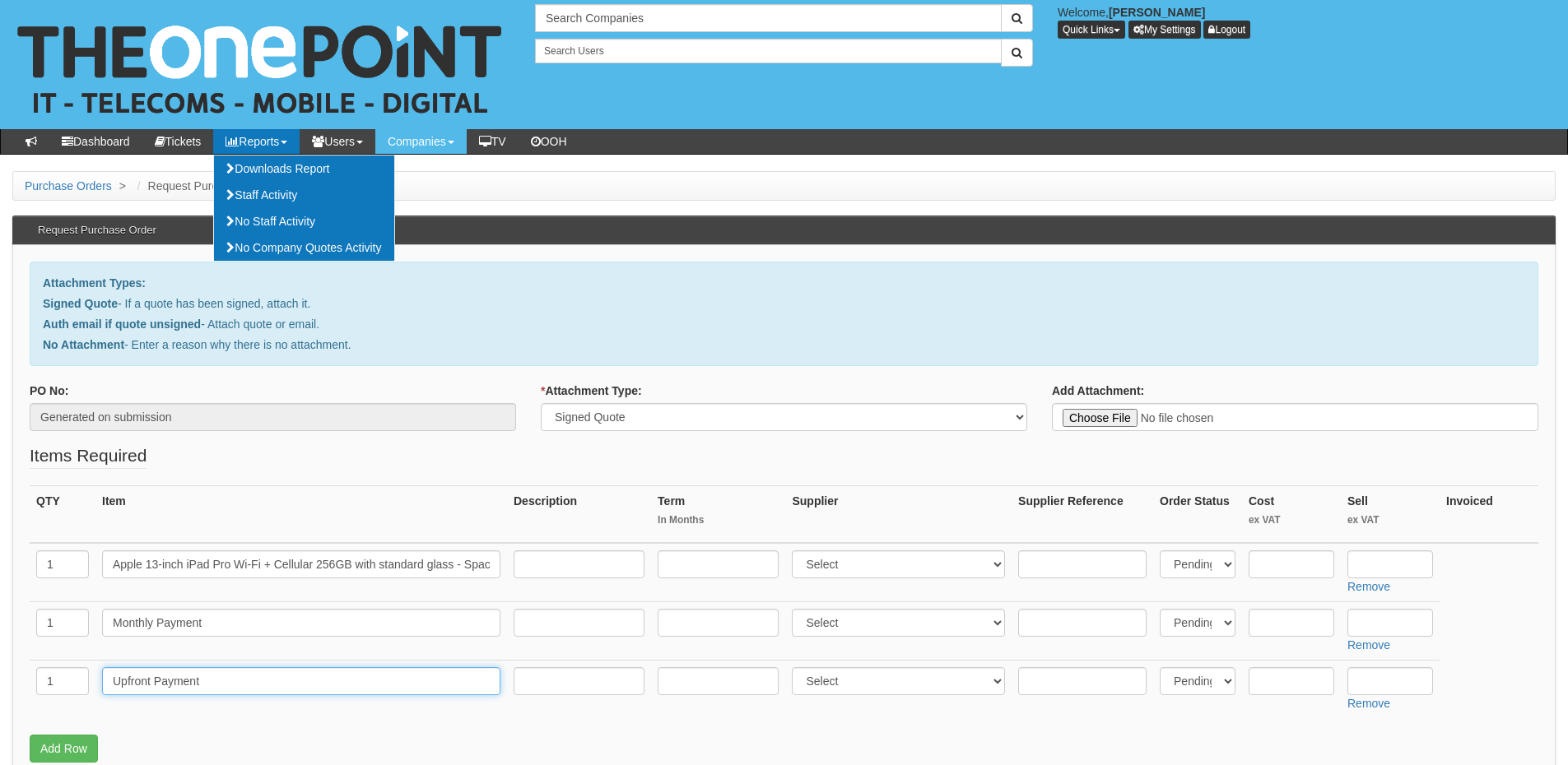
type input "Upfront Payment"
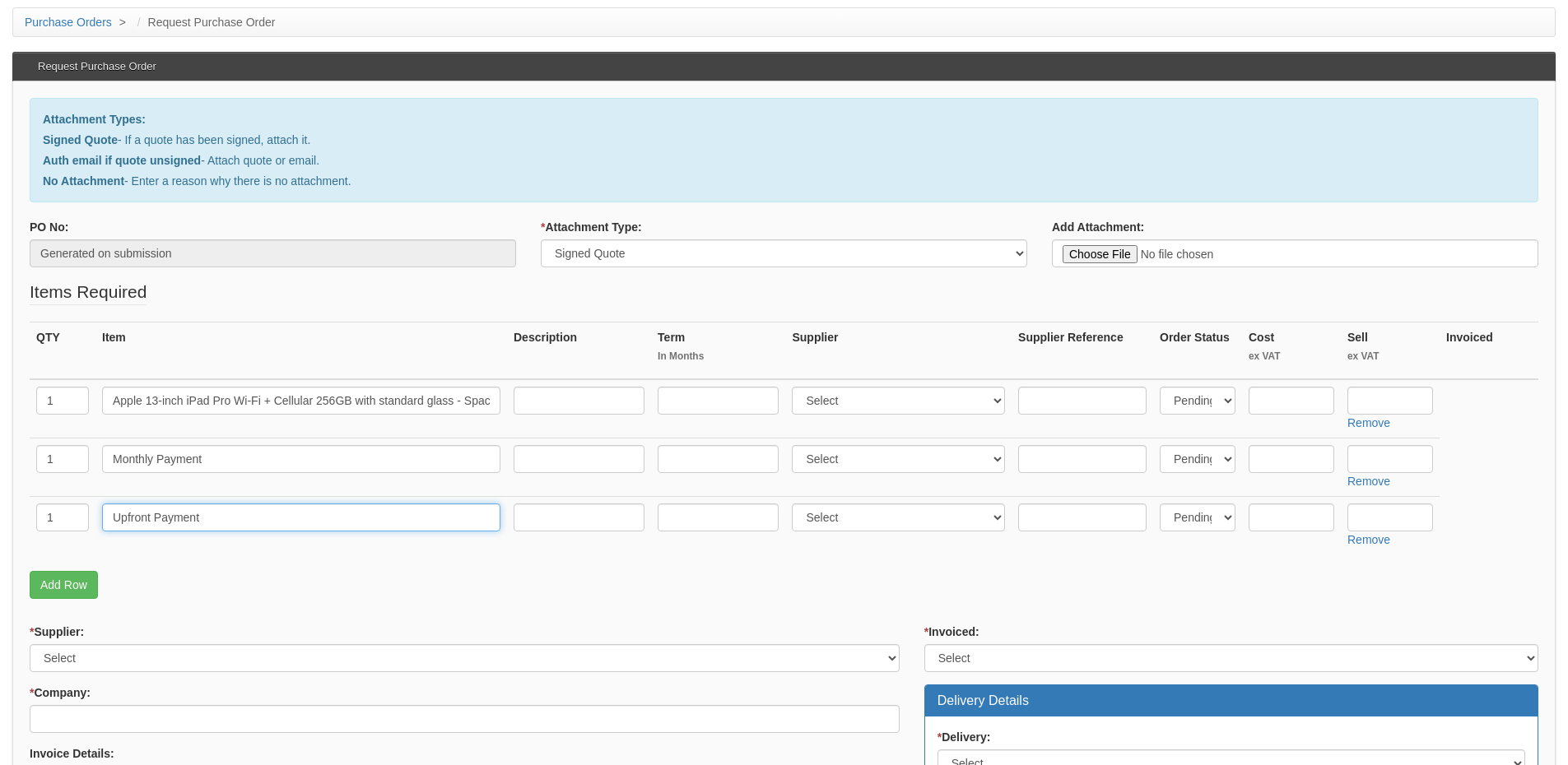
scroll to position [164, 0]
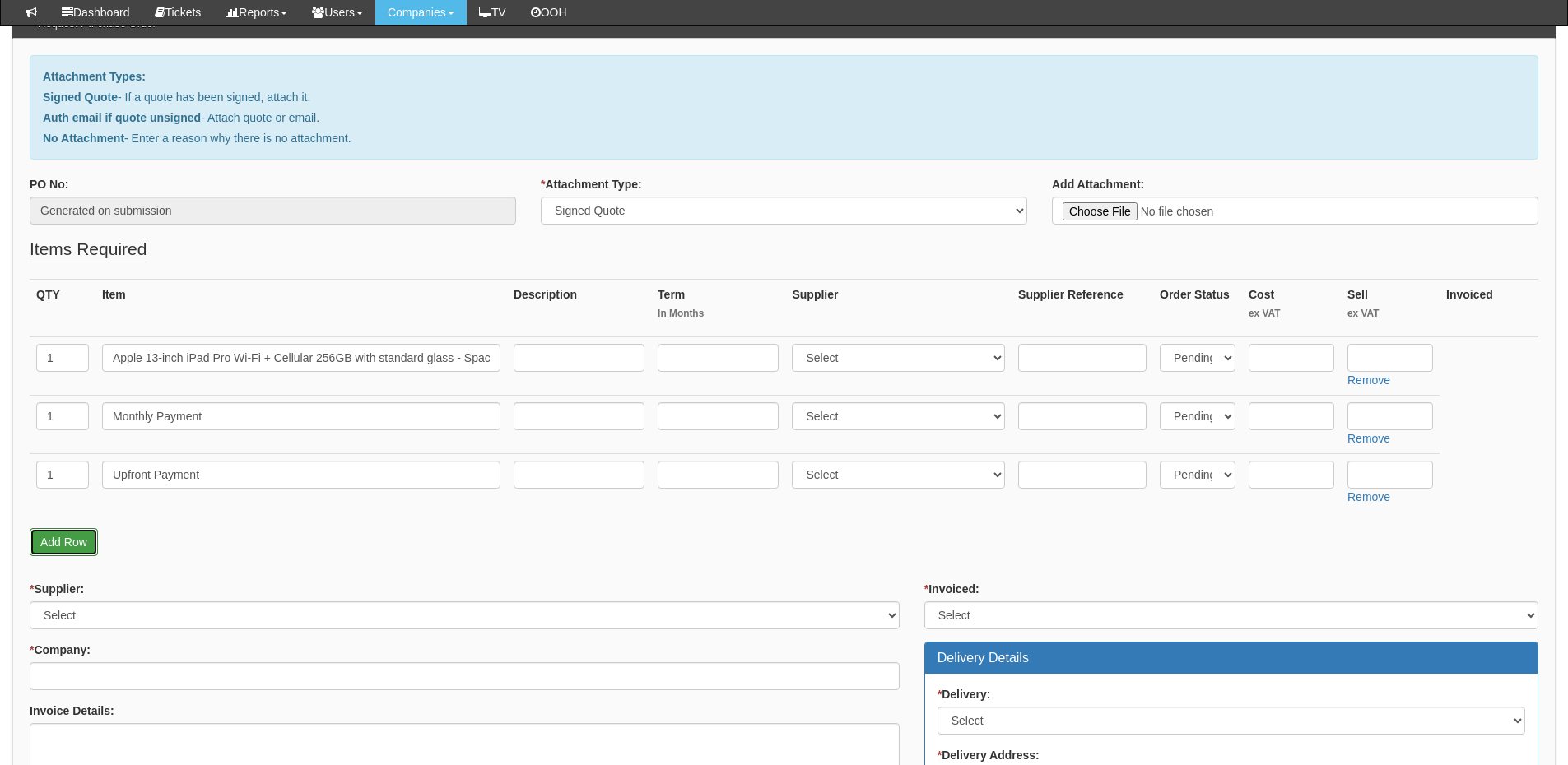
click at [72, 547] on link "Add Row" at bounding box center [63, 542] width 68 height 28
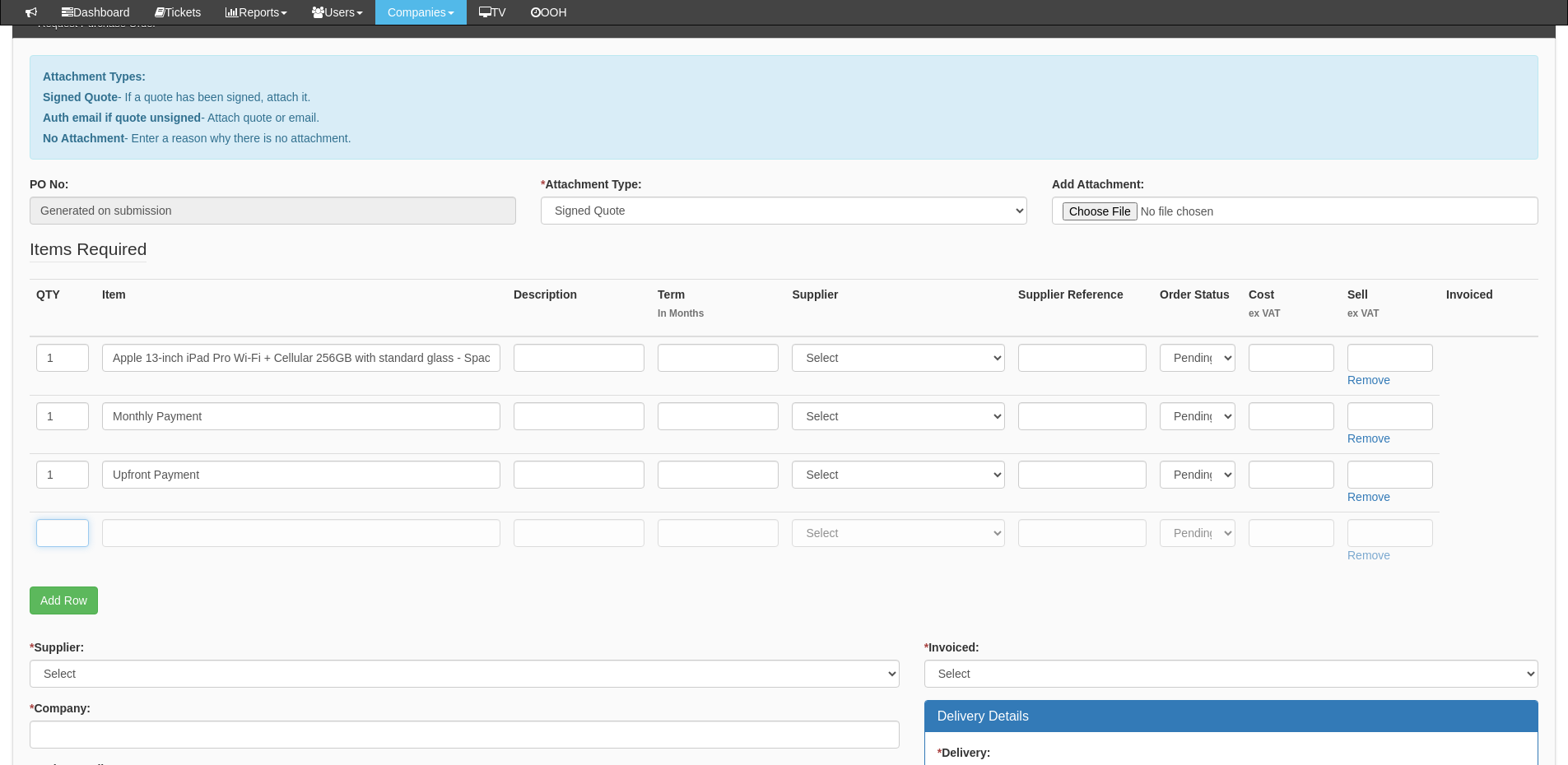
click at [64, 531] on input "text" at bounding box center [63, 534] width 52 height 28
type input "1"
click at [153, 539] on input "text" at bounding box center [301, 534] width 399 height 28
paste input "O2 Data Sharer"
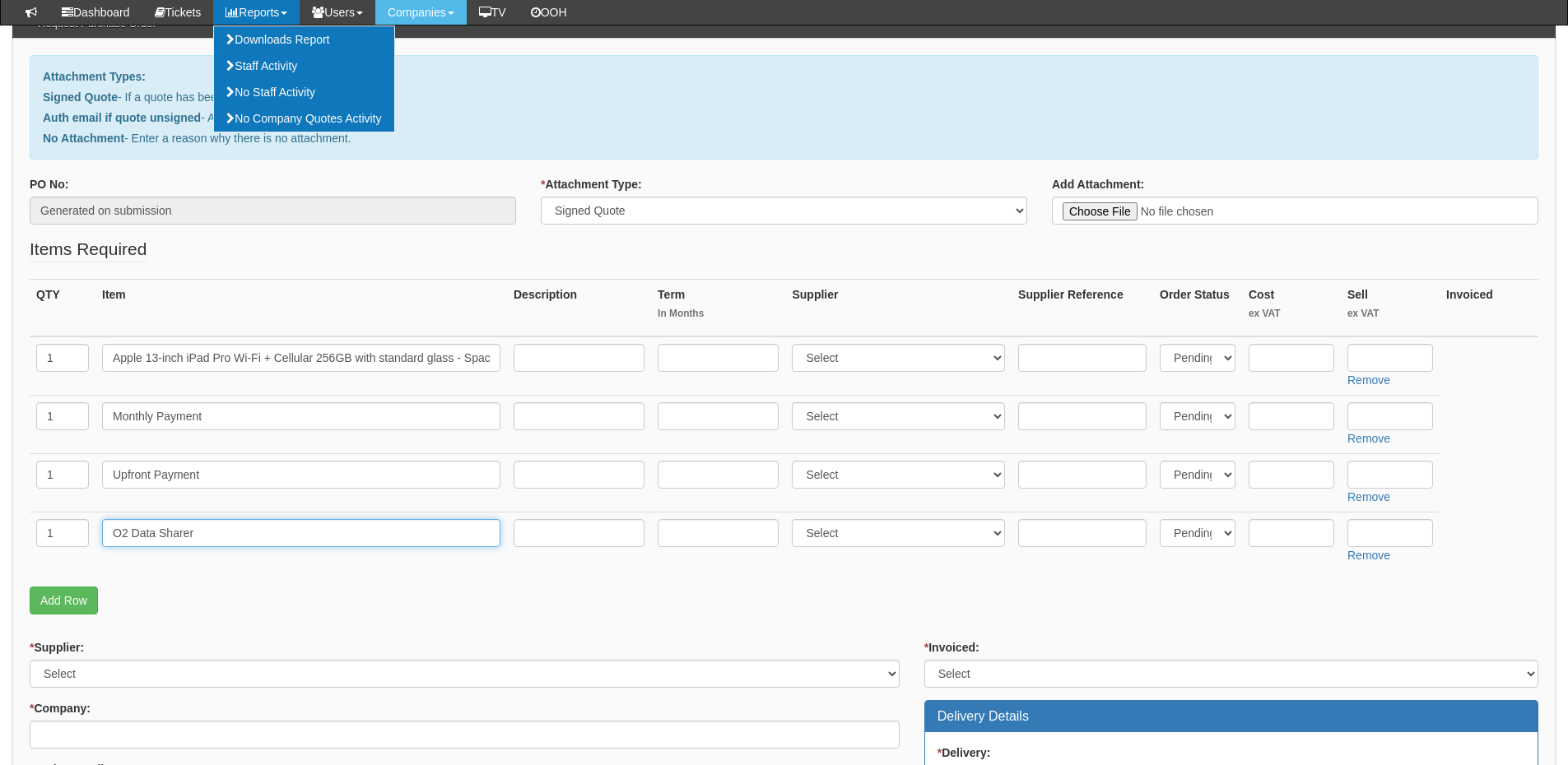
type input "O2 Data Sharer"
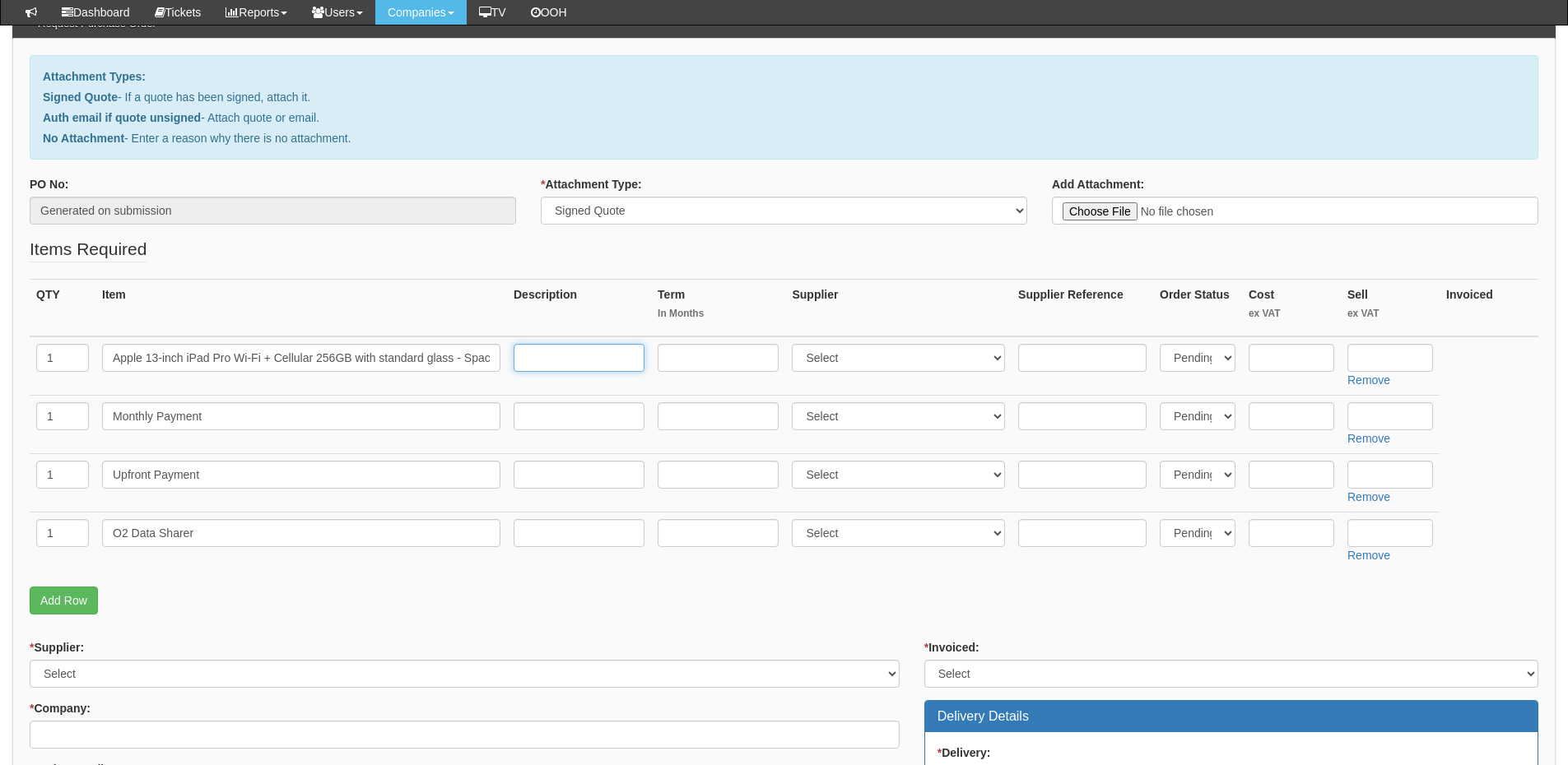
click at [581, 358] on input "text" at bounding box center [579, 358] width 131 height 28
paste input "https://www.apple.com/uk/shop/buy-ipad/ipad-pro/13-inch-display-256gb-space-bla…"
type input "https://www.apple.com/uk/shop/buy-ipad/ipad-pro/13-inch-display-256gb-space-bla…"
click at [834, 355] on select "Select 123 [DOMAIN_NAME] 1Password 3 4Gon [PERSON_NAME] Electric Ltd Abzorb Acc…" at bounding box center [899, 358] width 213 height 28
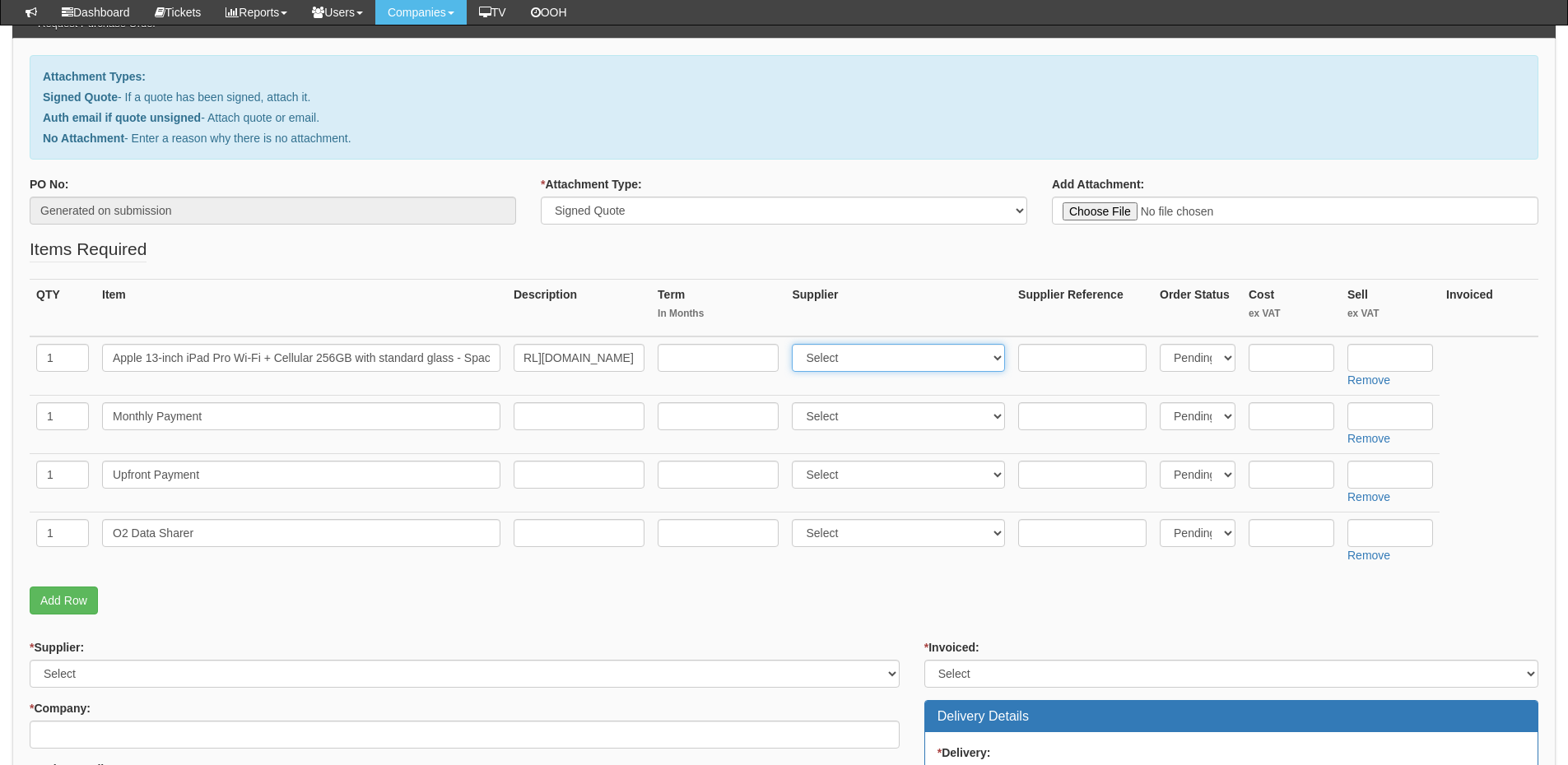
scroll to position [0, 0]
select select "12"
click at [796, 344] on select "Select 123 [DOMAIN_NAME] 1Password 3 4Gon [PERSON_NAME] Electric Ltd Abzorb Acc…" at bounding box center [899, 358] width 213 height 28
click at [1302, 351] on input "text" at bounding box center [1292, 358] width 86 height 28
paste input "1249"
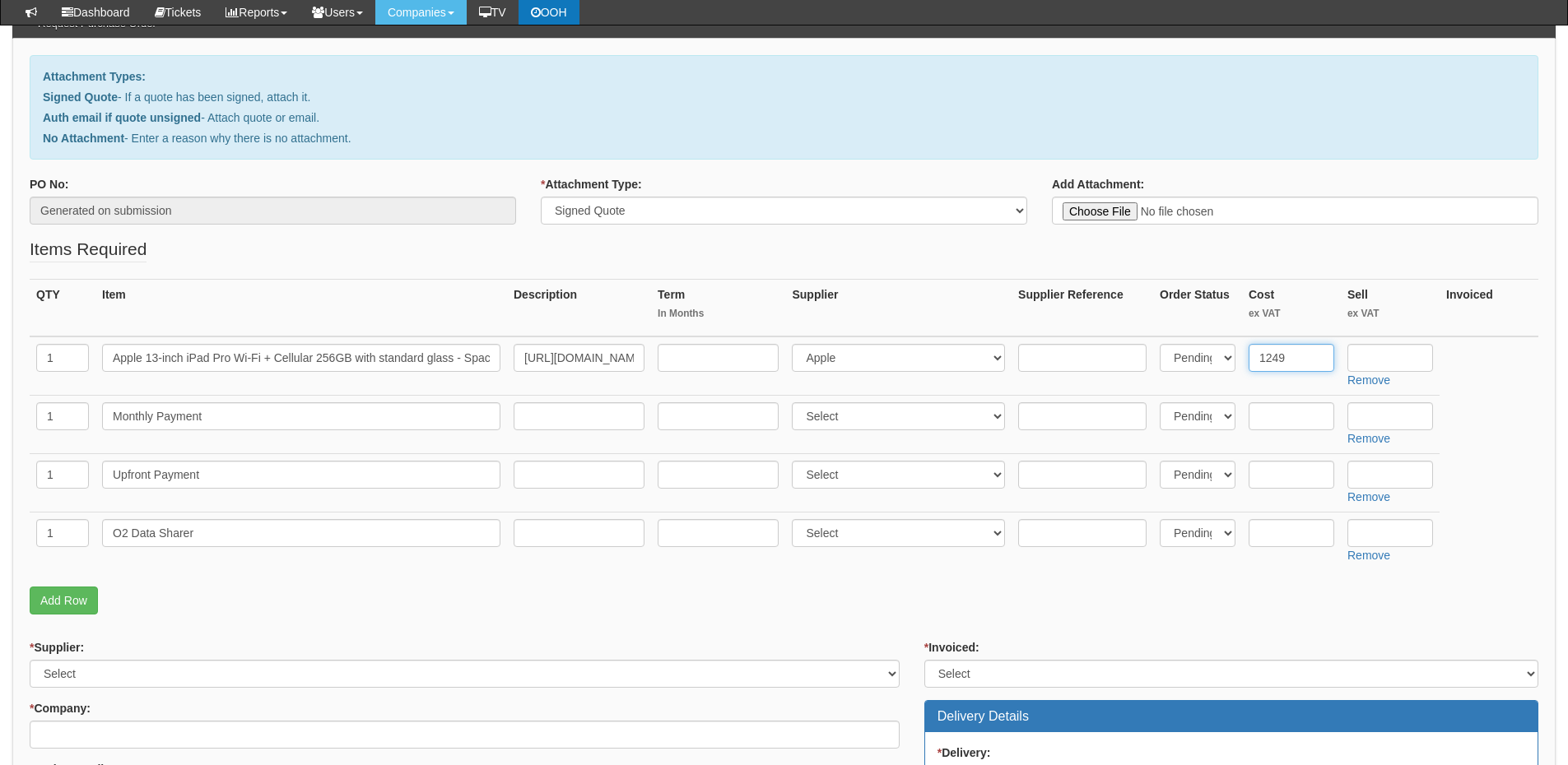
type input "1249"
click at [1393, 411] on input "text" at bounding box center [1391, 416] width 86 height 28
type input "38"
click at [1381, 472] on input "text" at bounding box center [1391, 475] width 86 height 28
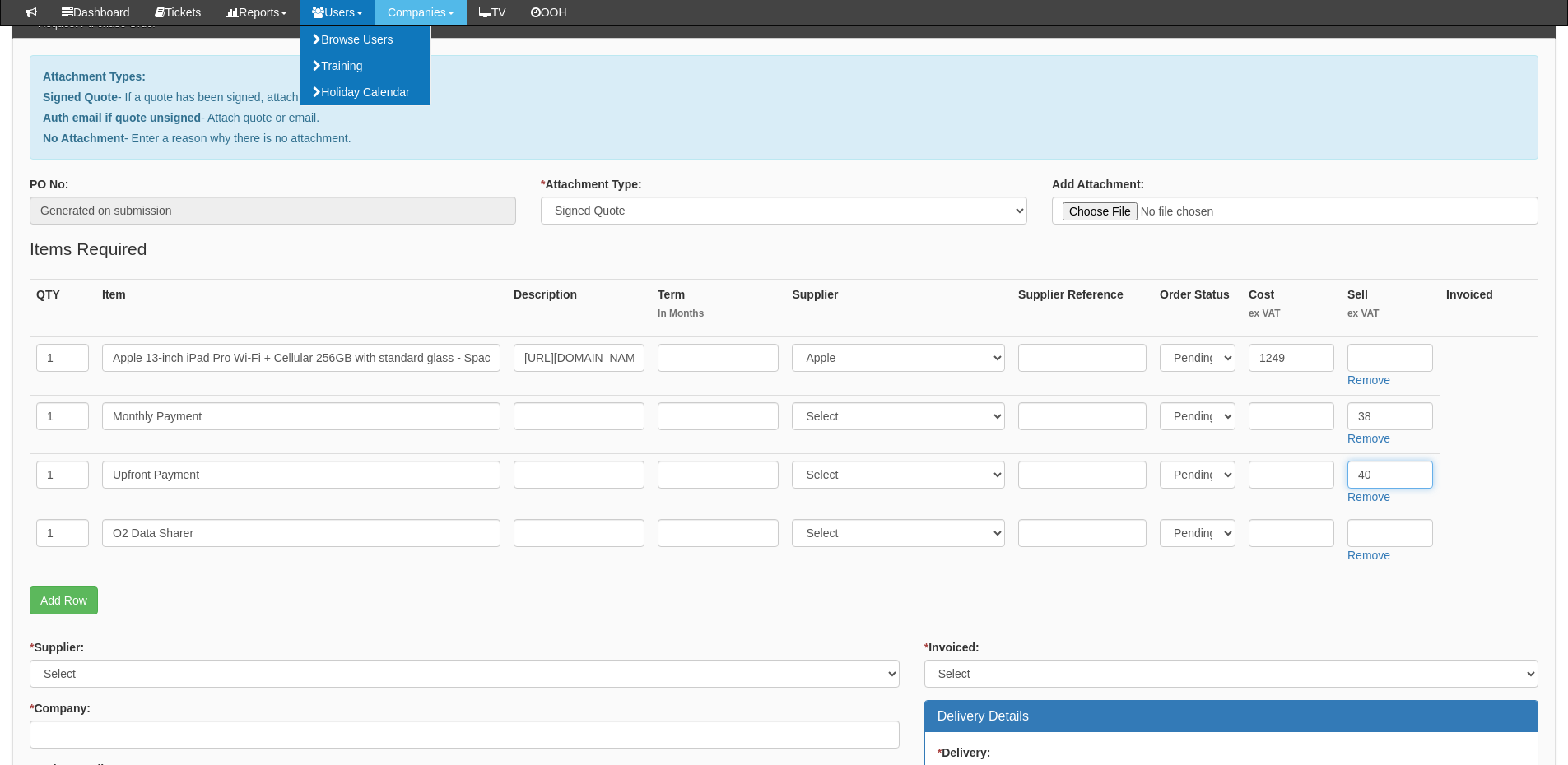
type input "40"
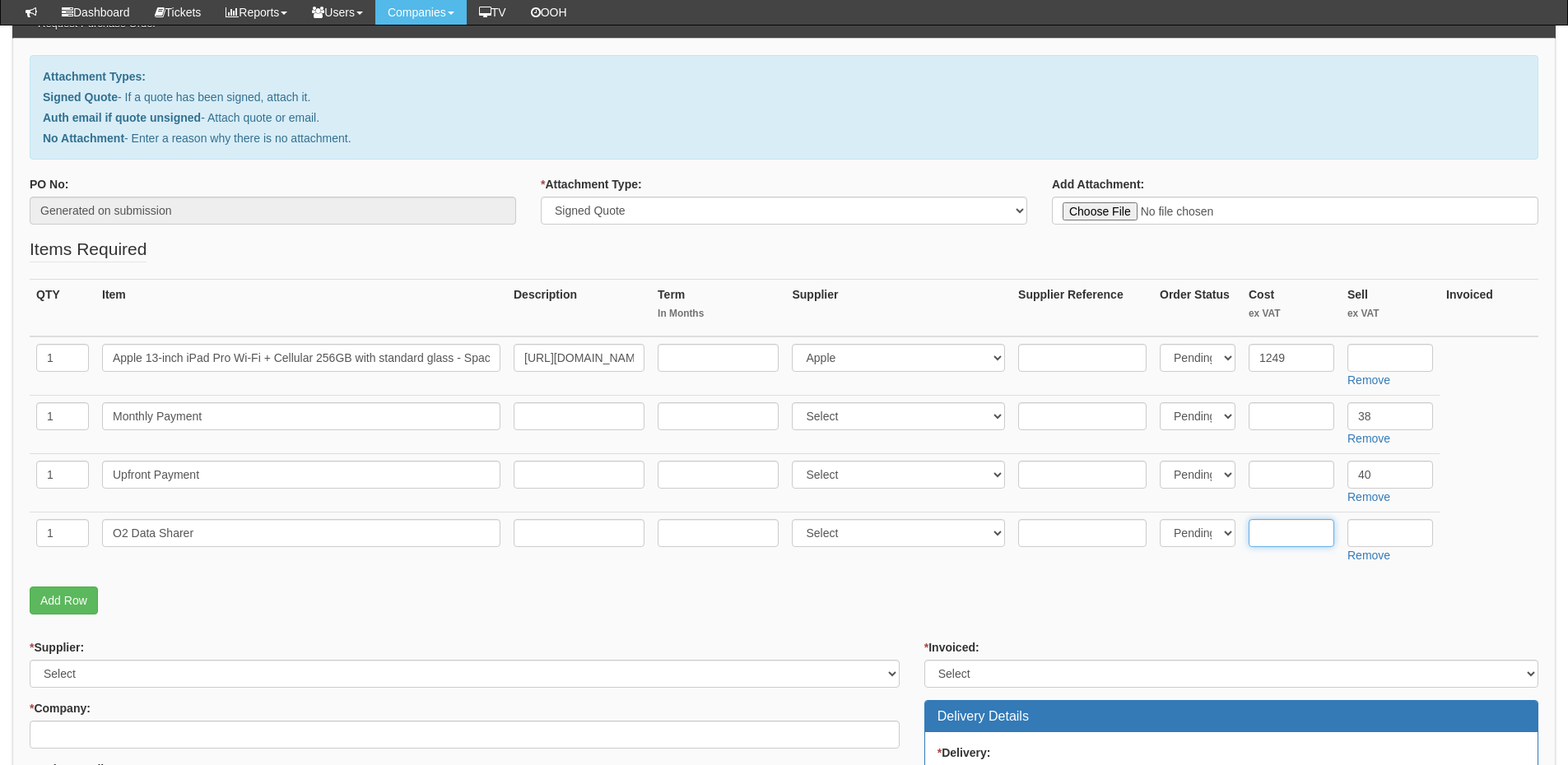
click at [1293, 538] on input "text" at bounding box center [1292, 534] width 86 height 28
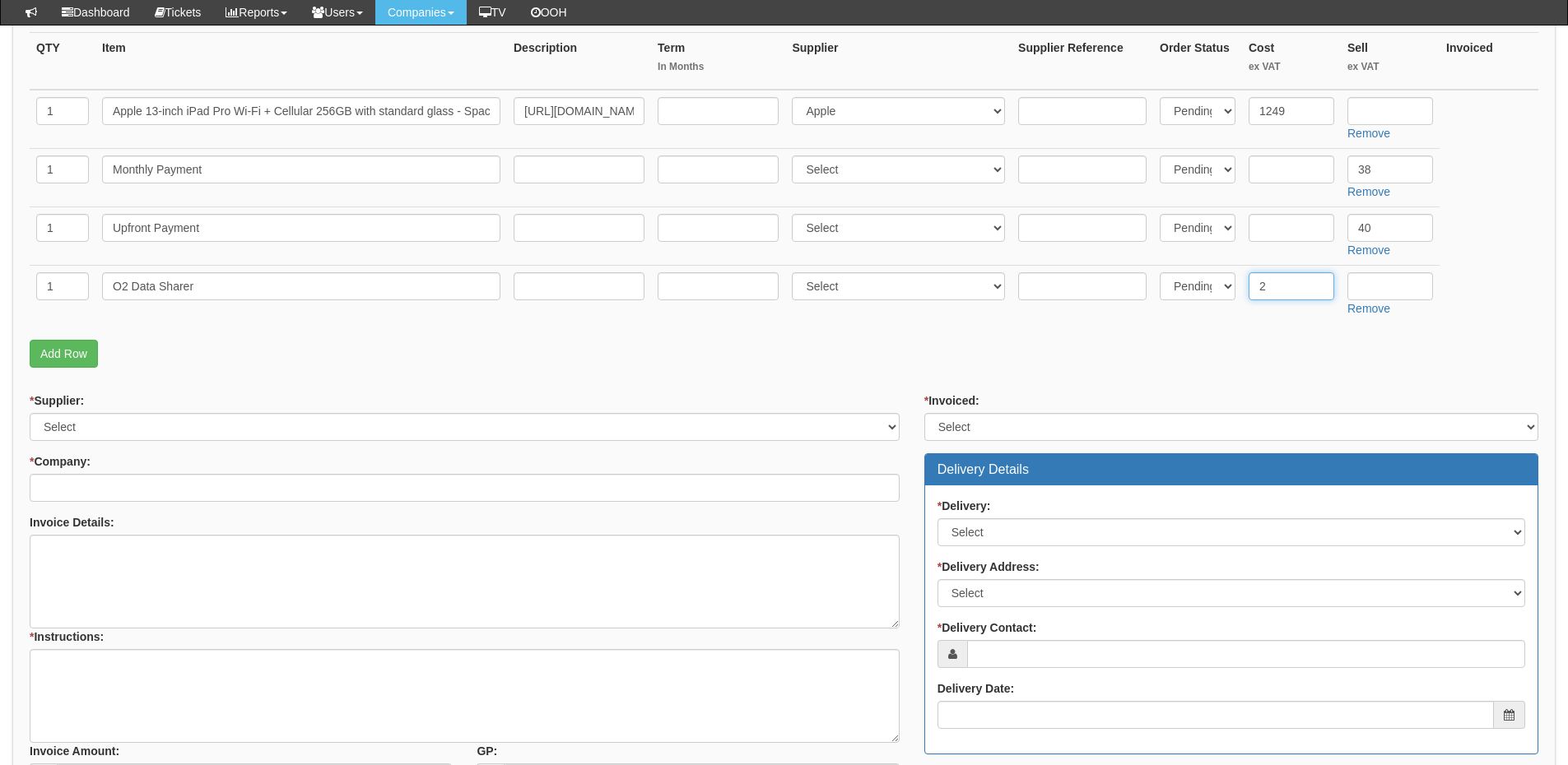
type input "2"
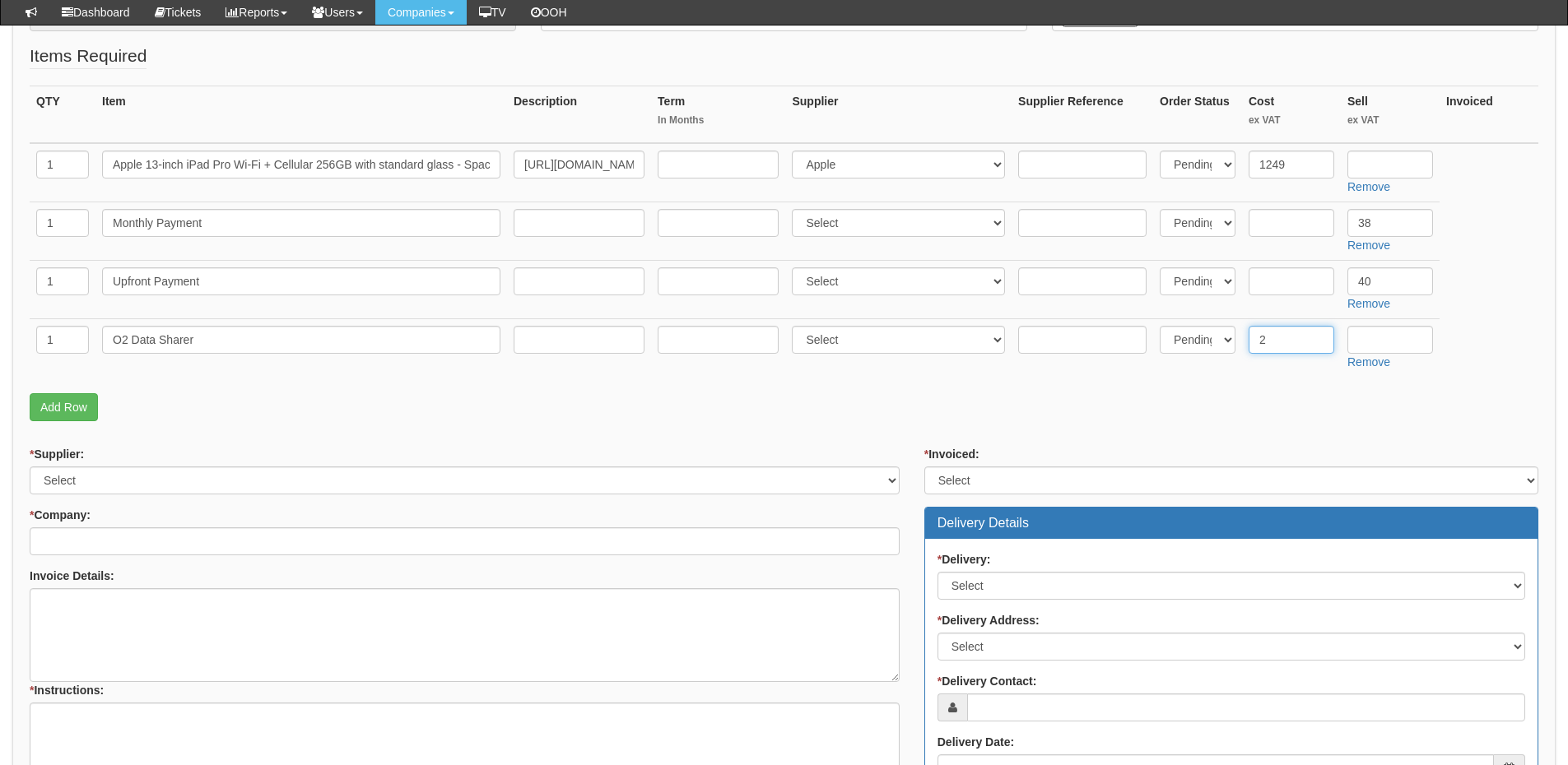
scroll to position [329, 0]
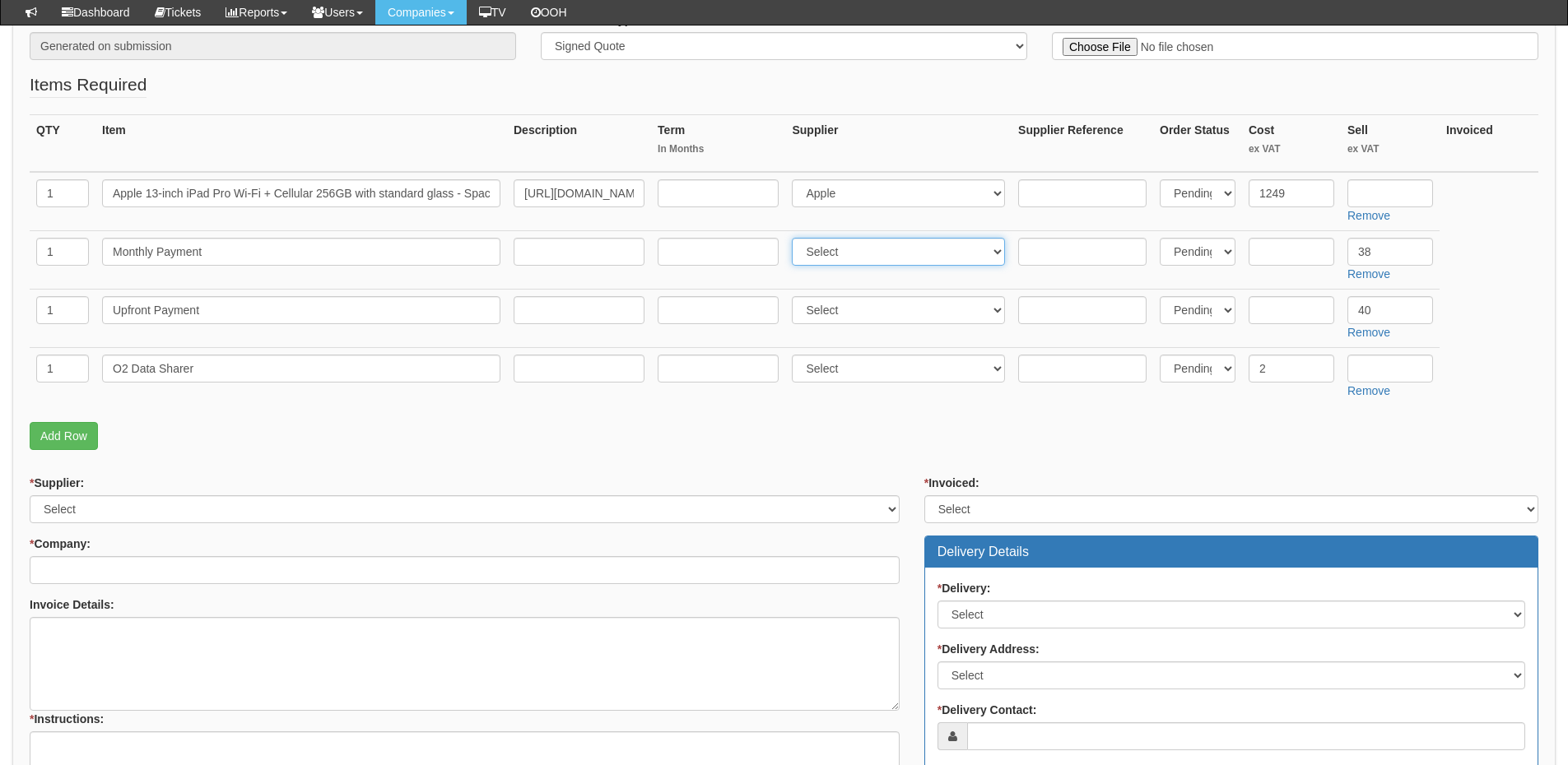
click at [834, 256] on select "Select 123 [DOMAIN_NAME] 1Password 3 4Gon [PERSON_NAME] Electric Ltd Abzorb Acc…" at bounding box center [899, 252] width 213 height 28
select select "81"
click at [796, 238] on select "Select 123 [DOMAIN_NAME] 1Password 3 4Gon [PERSON_NAME] Electric Ltd Abzorb Acc…" at bounding box center [899, 252] width 213 height 28
click at [834, 308] on select "Select 123 [DOMAIN_NAME] 1Password 3 4Gon [PERSON_NAME] Electric Ltd Abzorb Acc…" at bounding box center [899, 311] width 213 height 28
select select "81"
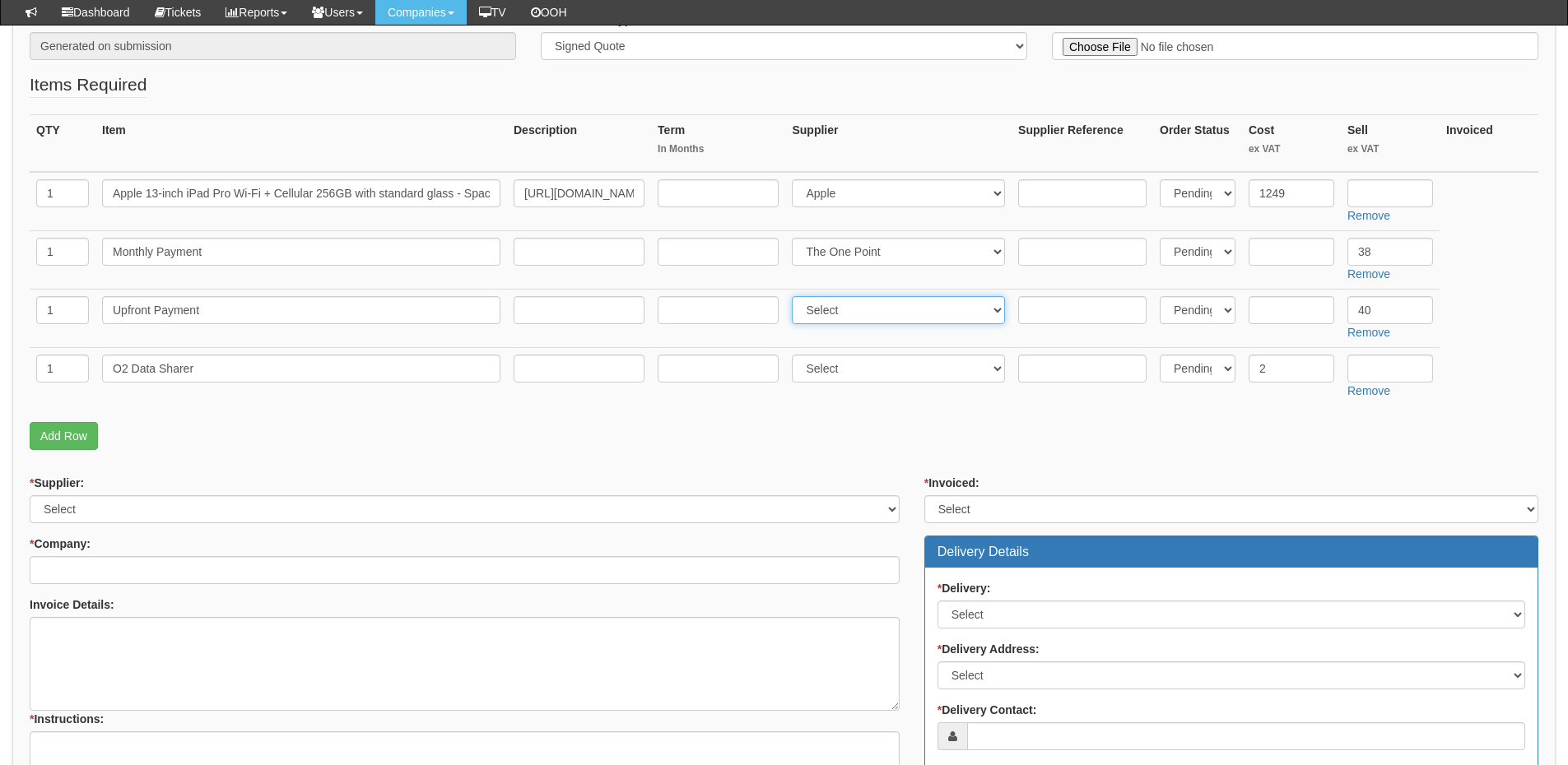
click at [796, 297] on select "Select 123 [DOMAIN_NAME] 1Password 3 4Gon [PERSON_NAME] Electric Ltd Abzorb Acc…" at bounding box center [899, 311] width 213 height 28
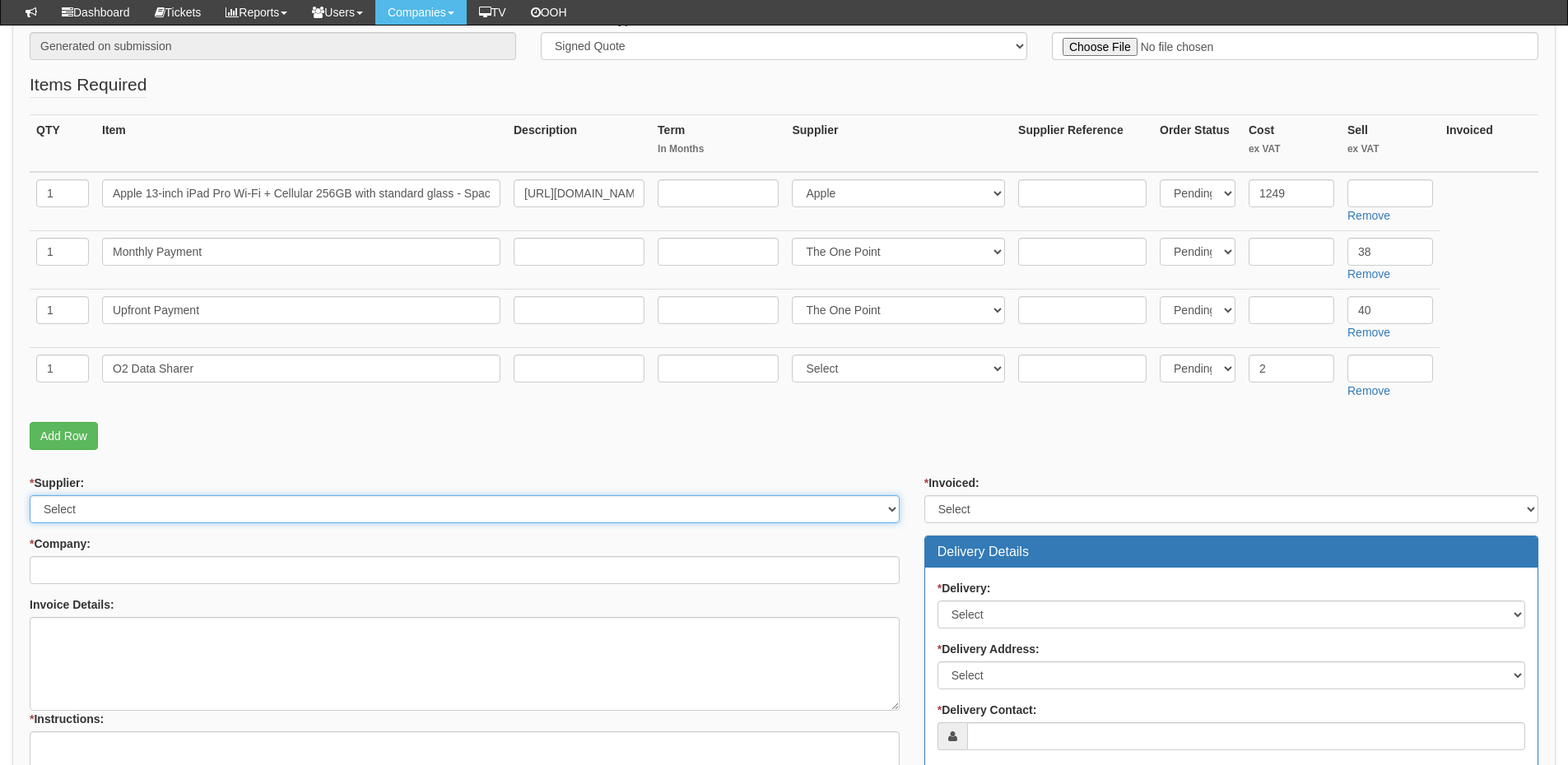
click at [158, 515] on select "Select 123 [DOMAIN_NAME] 1Password 3 4Gon [PERSON_NAME] Electric Ltd Abzorb Acc…" at bounding box center [465, 509] width 870 height 28
select select "124"
click at [30, 495] on select "Select 123 [DOMAIN_NAME] 1Password 3 4Gon [PERSON_NAME] Electric Ltd Abzorb Acc…" at bounding box center [465, 509] width 870 height 28
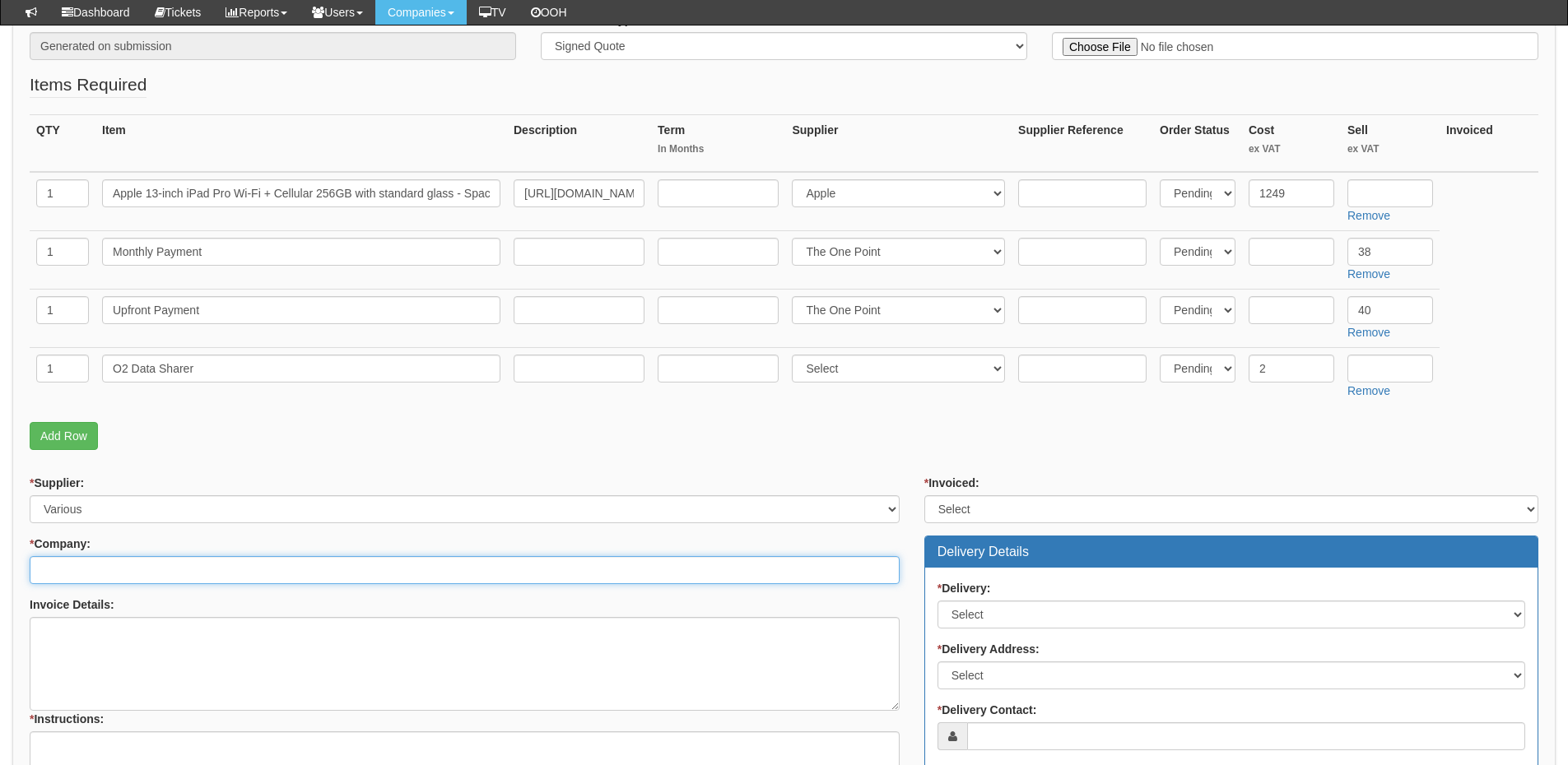
click at [150, 572] on input "* Company:" at bounding box center [465, 570] width 870 height 28
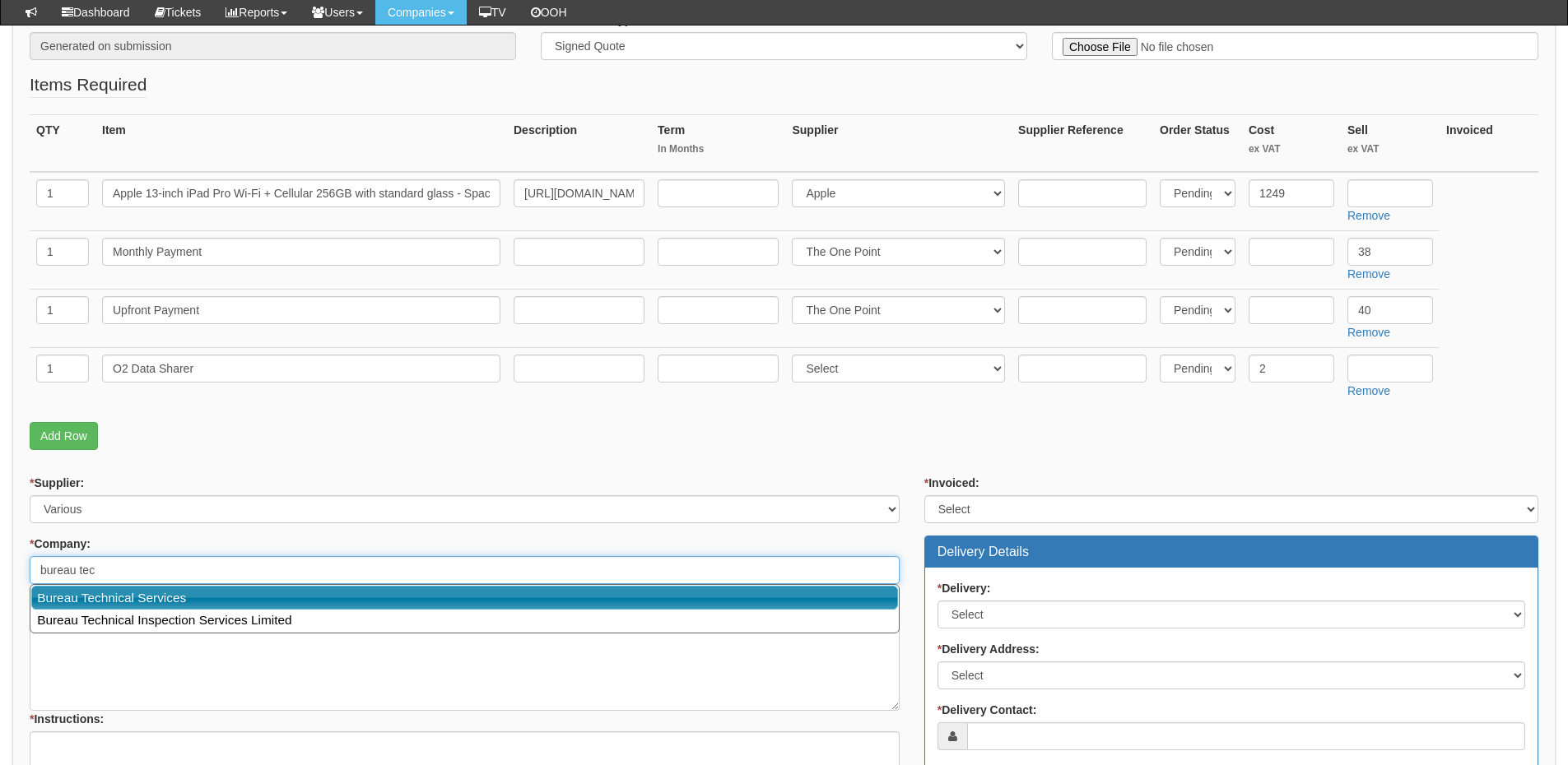
click at [146, 600] on link "Bureau Technical Services" at bounding box center [465, 598] width 867 height 24
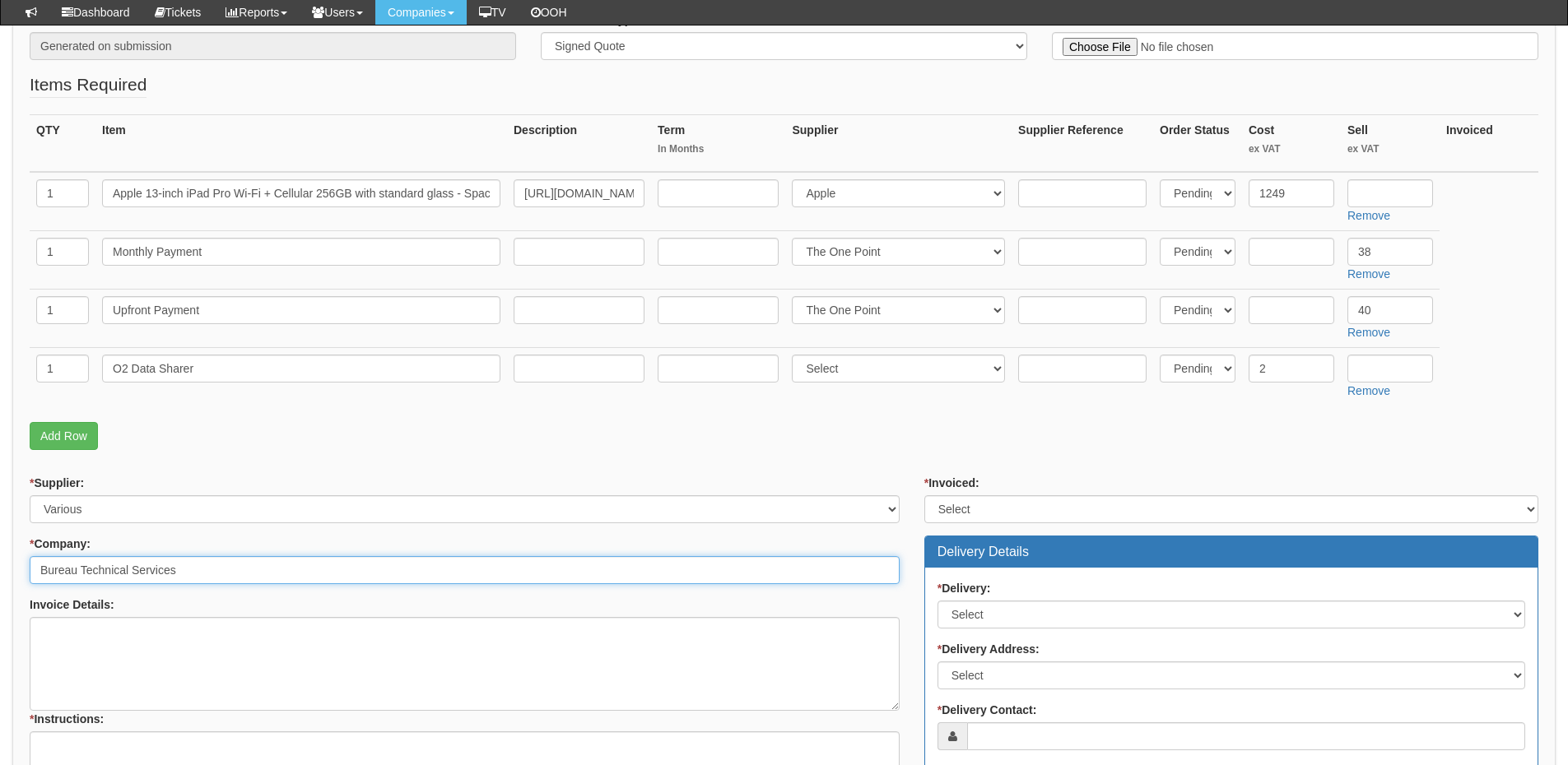
scroll to position [411, 0]
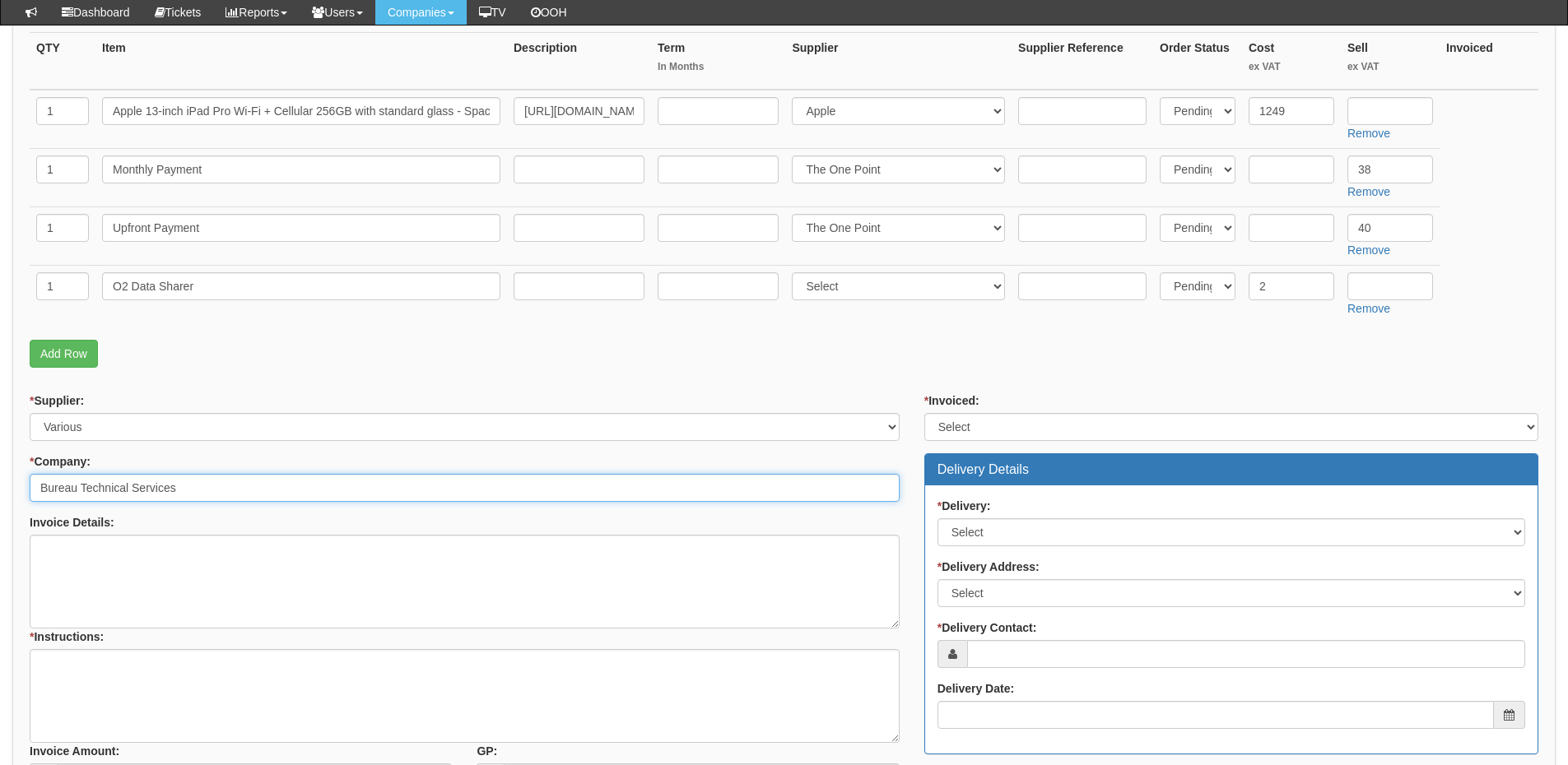
type input "Bureau Technical Services"
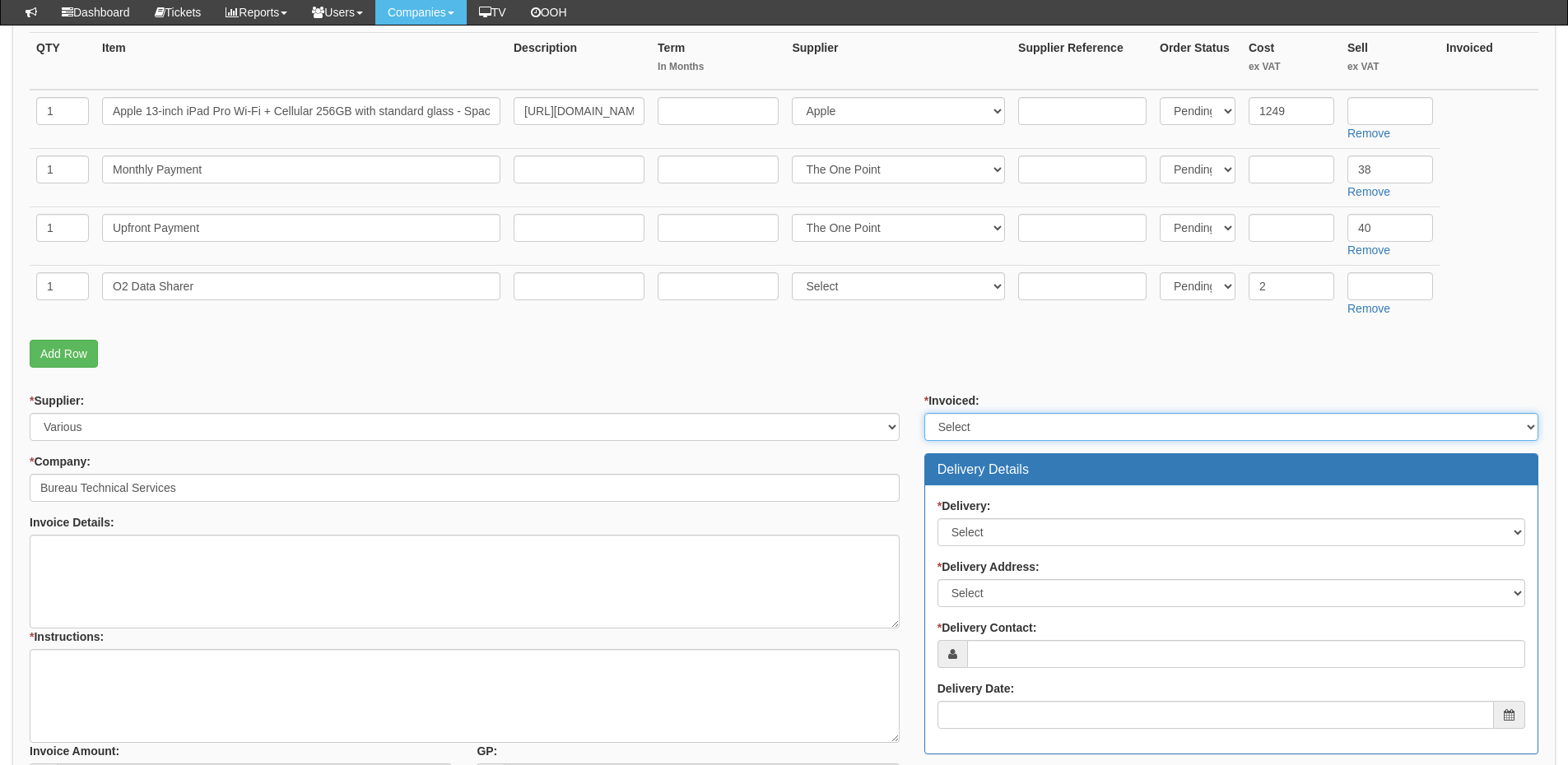
click at [959, 437] on select "Select Yes No N/A STB (part of order)" at bounding box center [1232, 427] width 614 height 28
select select "2"
click at [925, 413] on select "Select Yes No N/A STB (part of order)" at bounding box center [1232, 427] width 614 height 28
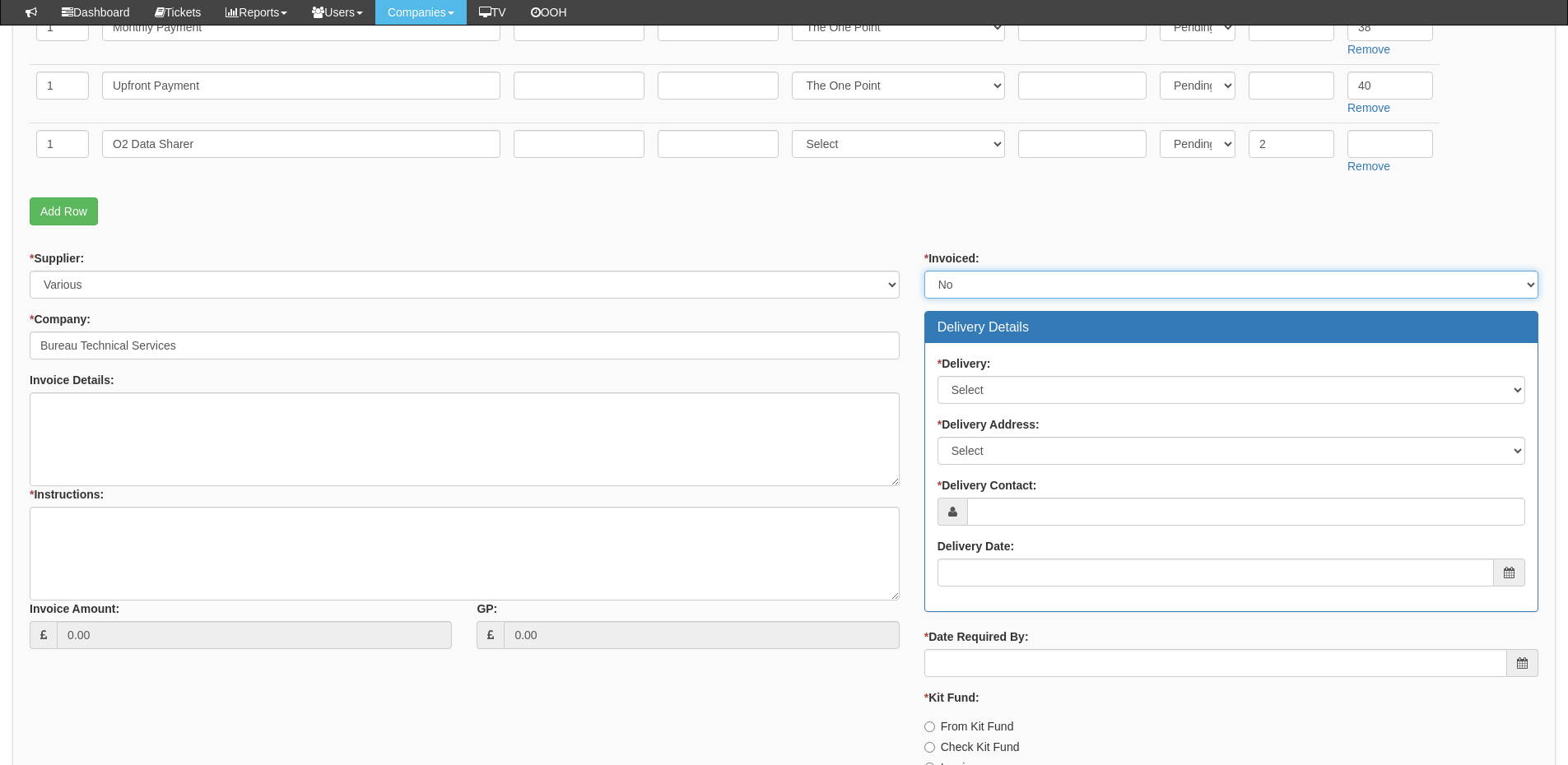
scroll to position [576, 0]
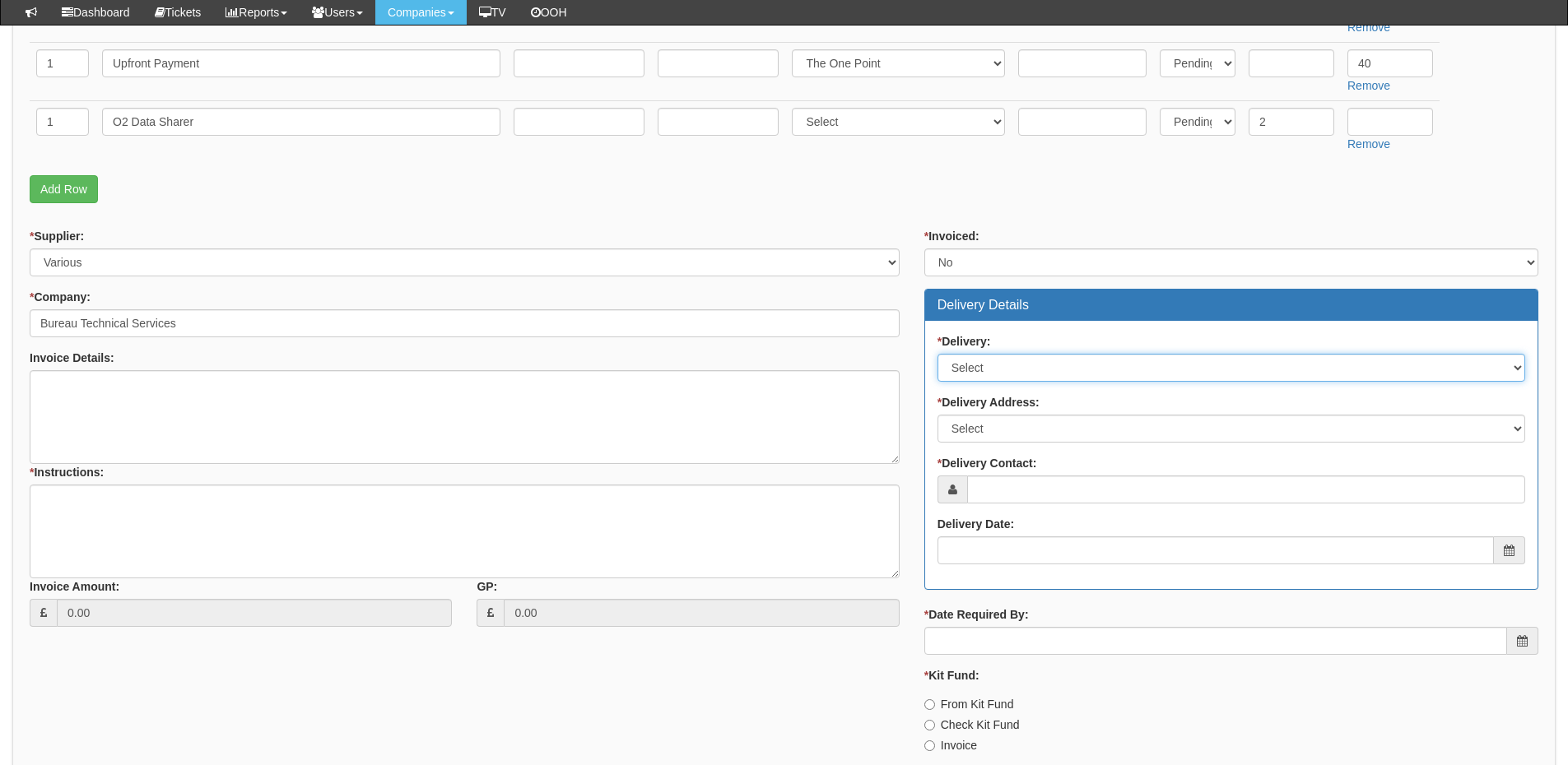
click at [980, 367] on select "Select No Not Applicable Yes" at bounding box center [1232, 368] width 588 height 28
select select "1"
click at [938, 354] on select "Select No Not Applicable Yes" at bounding box center [1232, 368] width 588 height 28
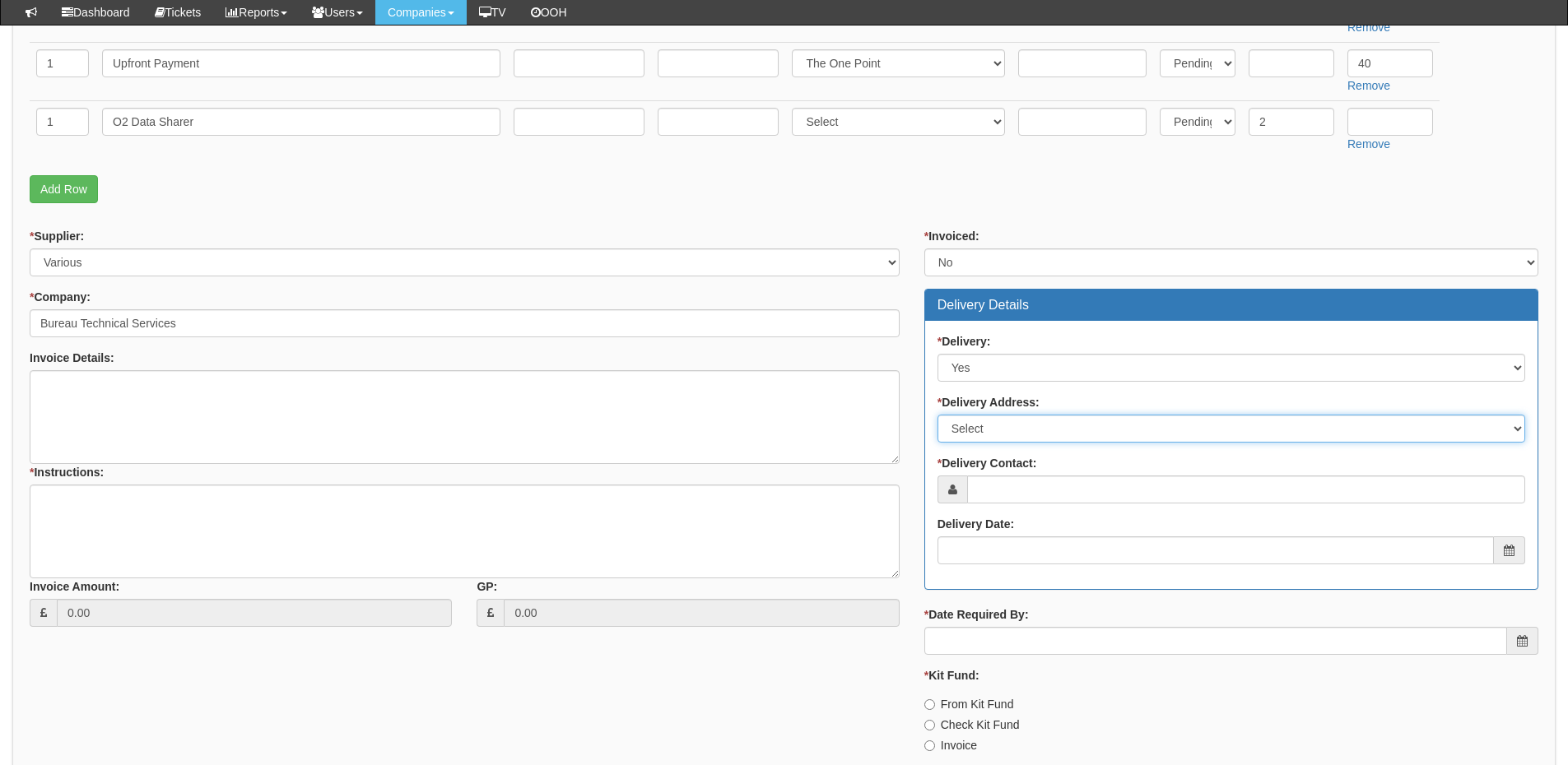
click at [992, 438] on select "Select Not Applicable Main Address - HU13 9PB Other" at bounding box center [1232, 429] width 588 height 28
select select "company_main_address"
click at [938, 415] on select "Select Not Applicable Main Address - HU13 9PB Other" at bounding box center [1232, 429] width 588 height 28
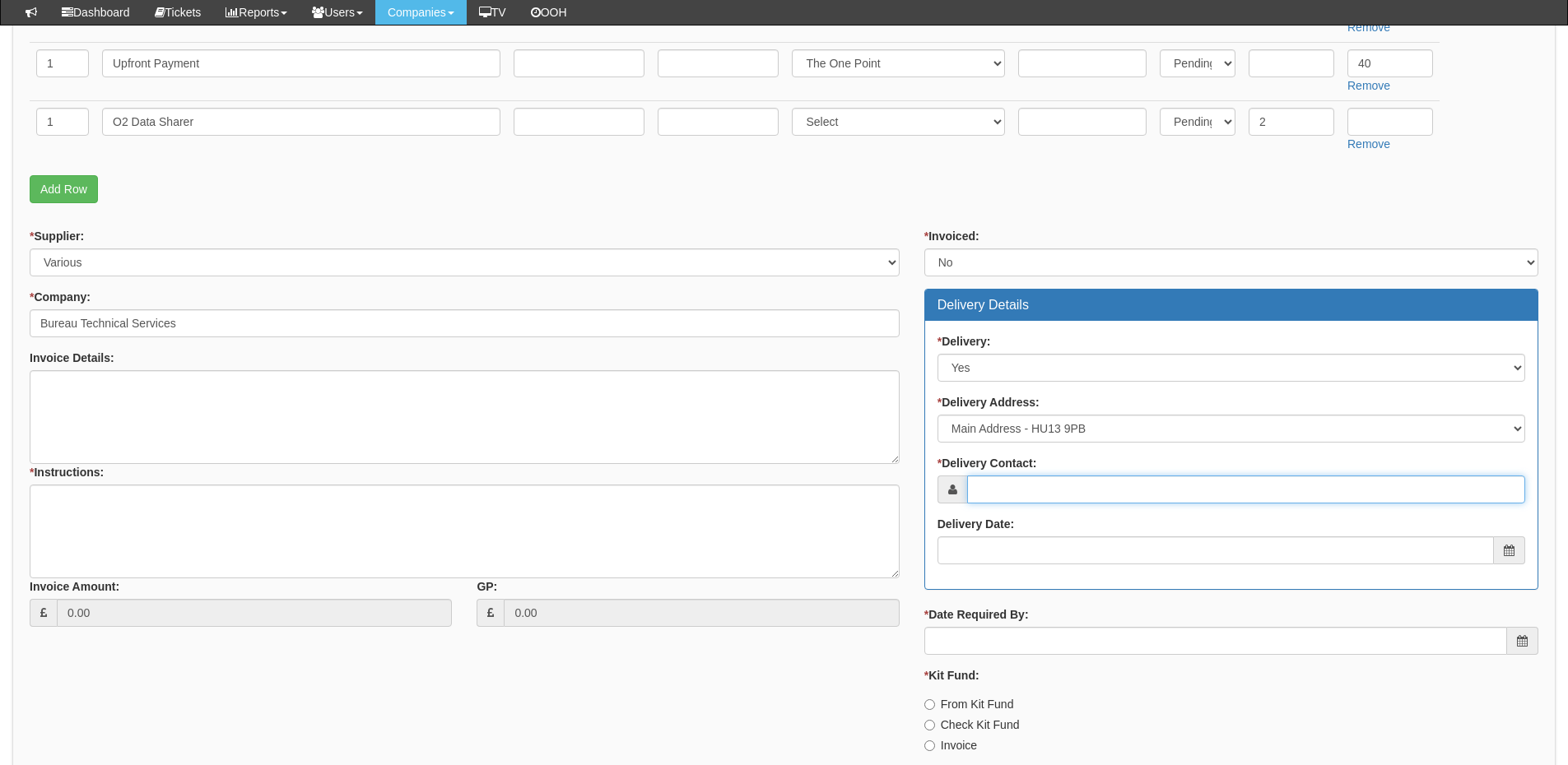
click at [993, 493] on input "* Delivery Contact:" at bounding box center [1247, 490] width 558 height 28
type input "Tom Greaves"
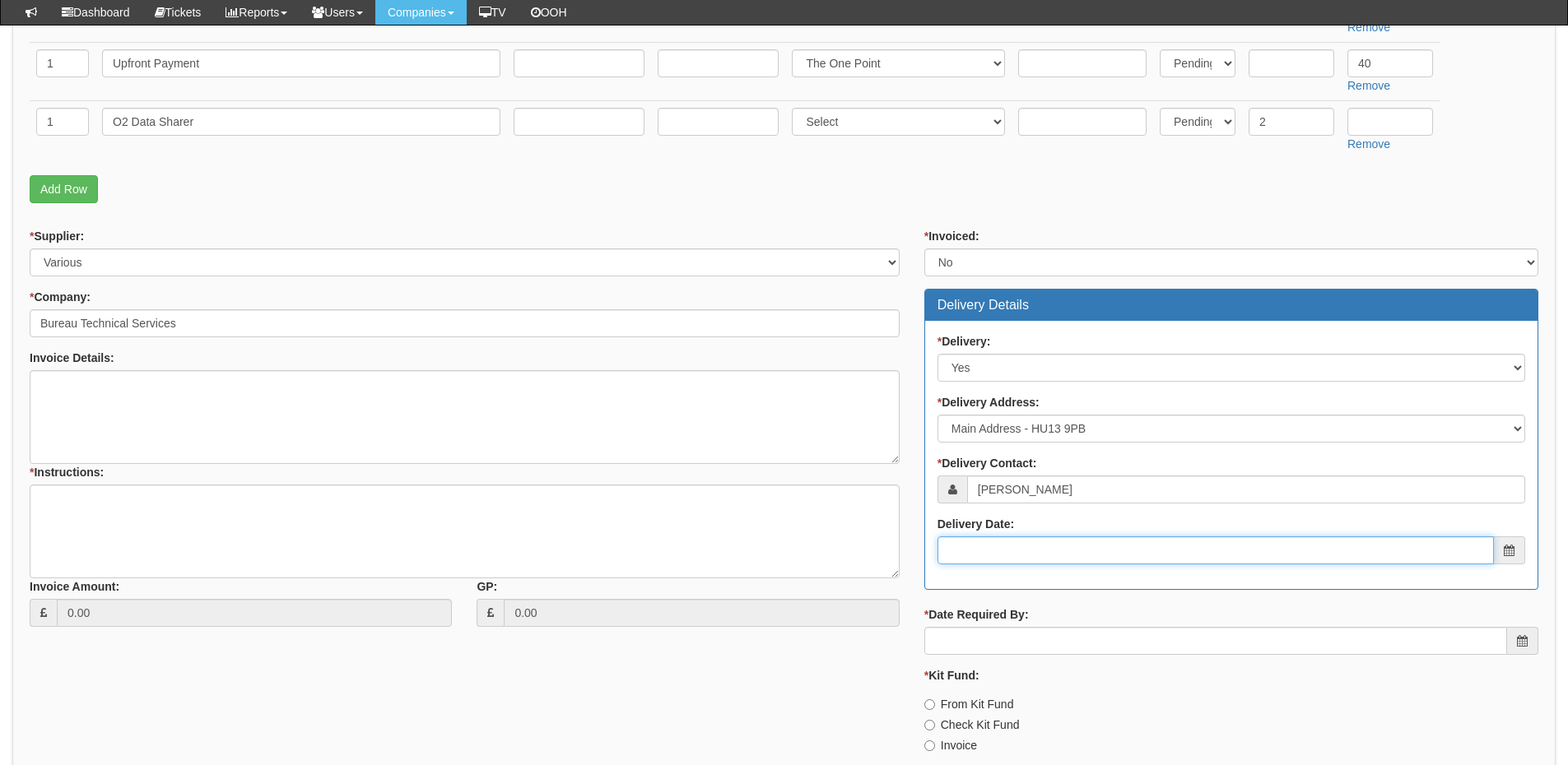
click at [1018, 550] on input "Delivery Date:" at bounding box center [1216, 550] width 556 height 28
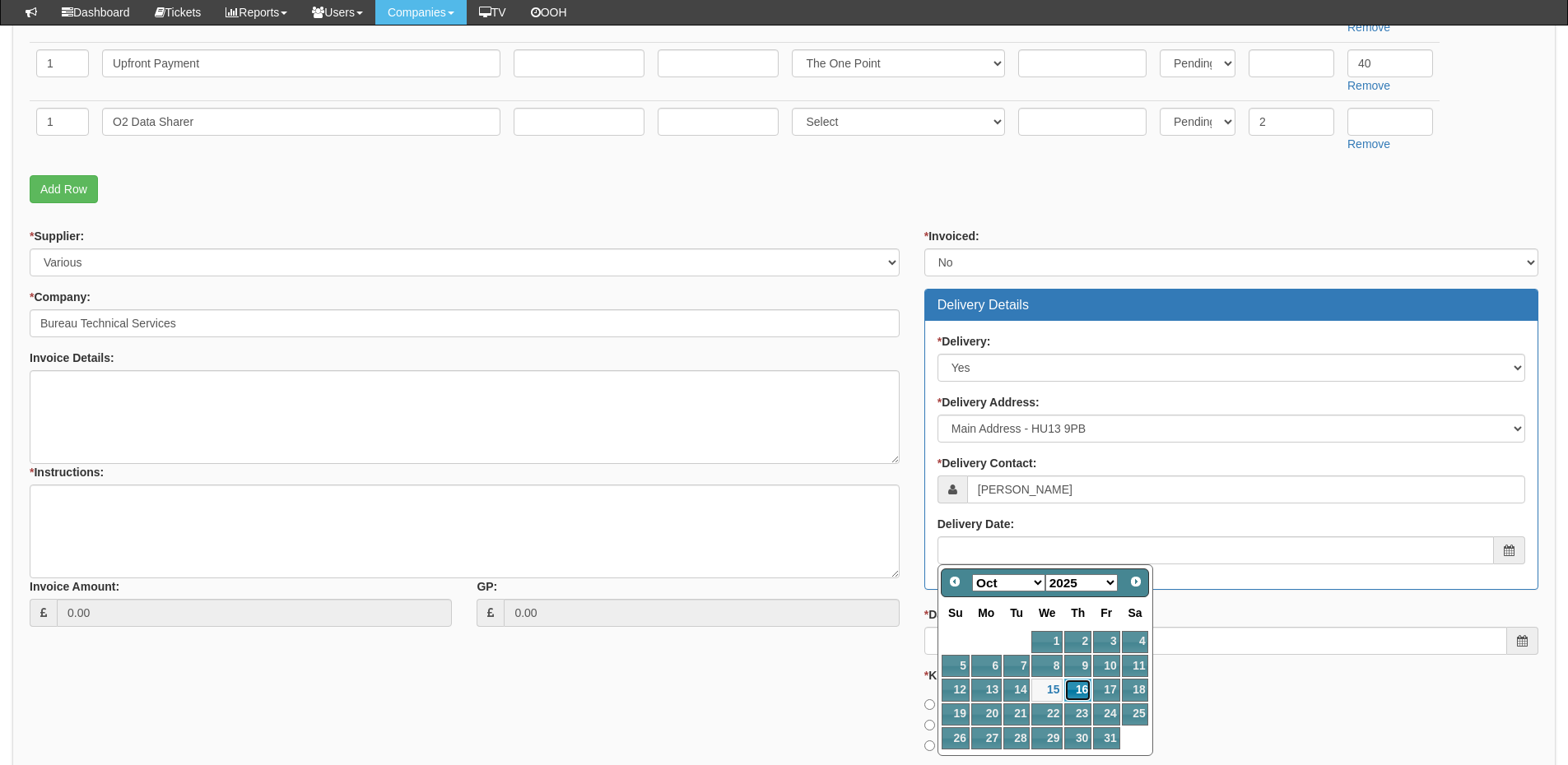
click at [1081, 690] on link "16" at bounding box center [1078, 690] width 27 height 22
type input "[DATE]"
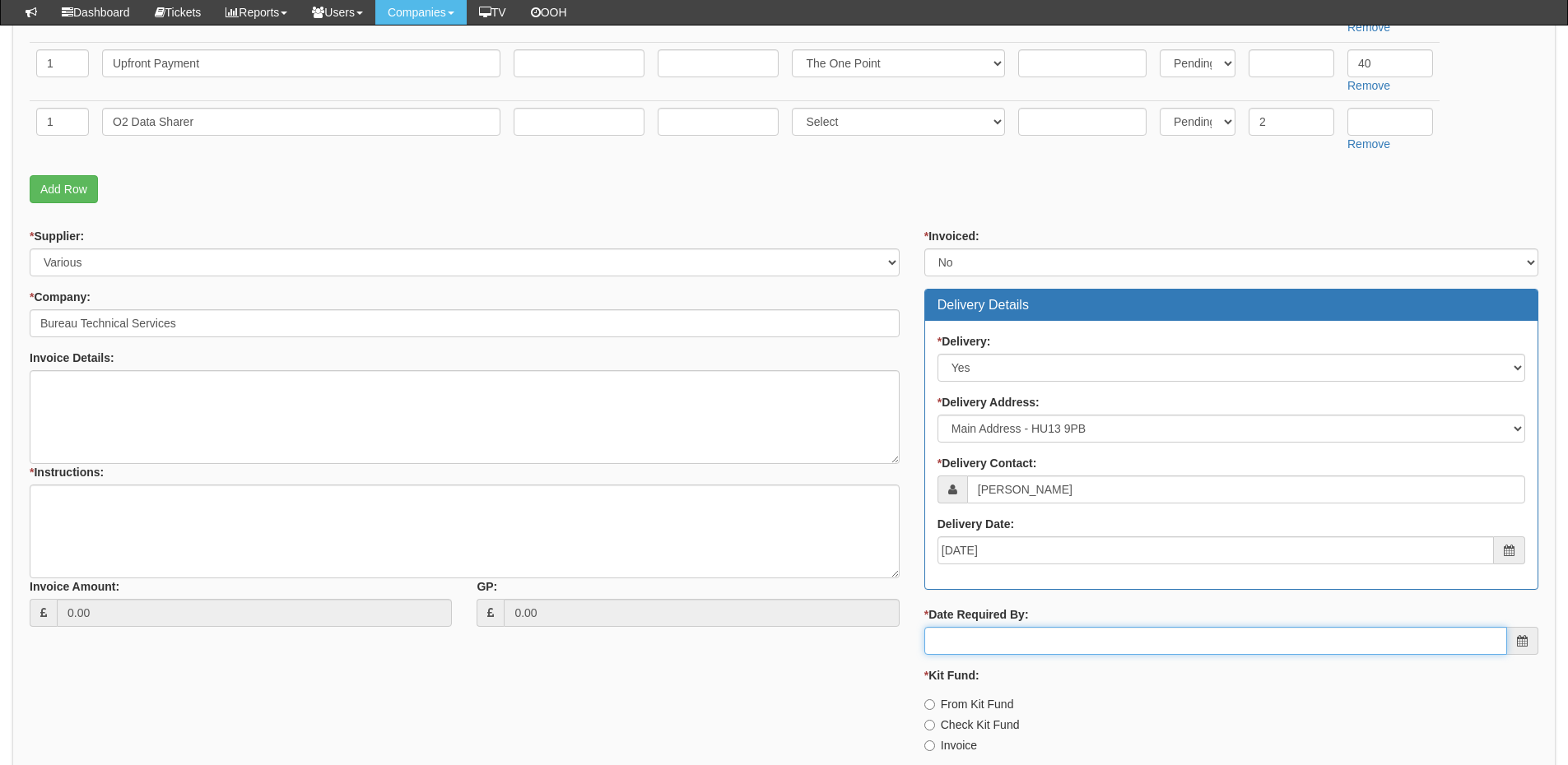
click at [1041, 640] on input "* Date Required By:" at bounding box center [1216, 641] width 583 height 28
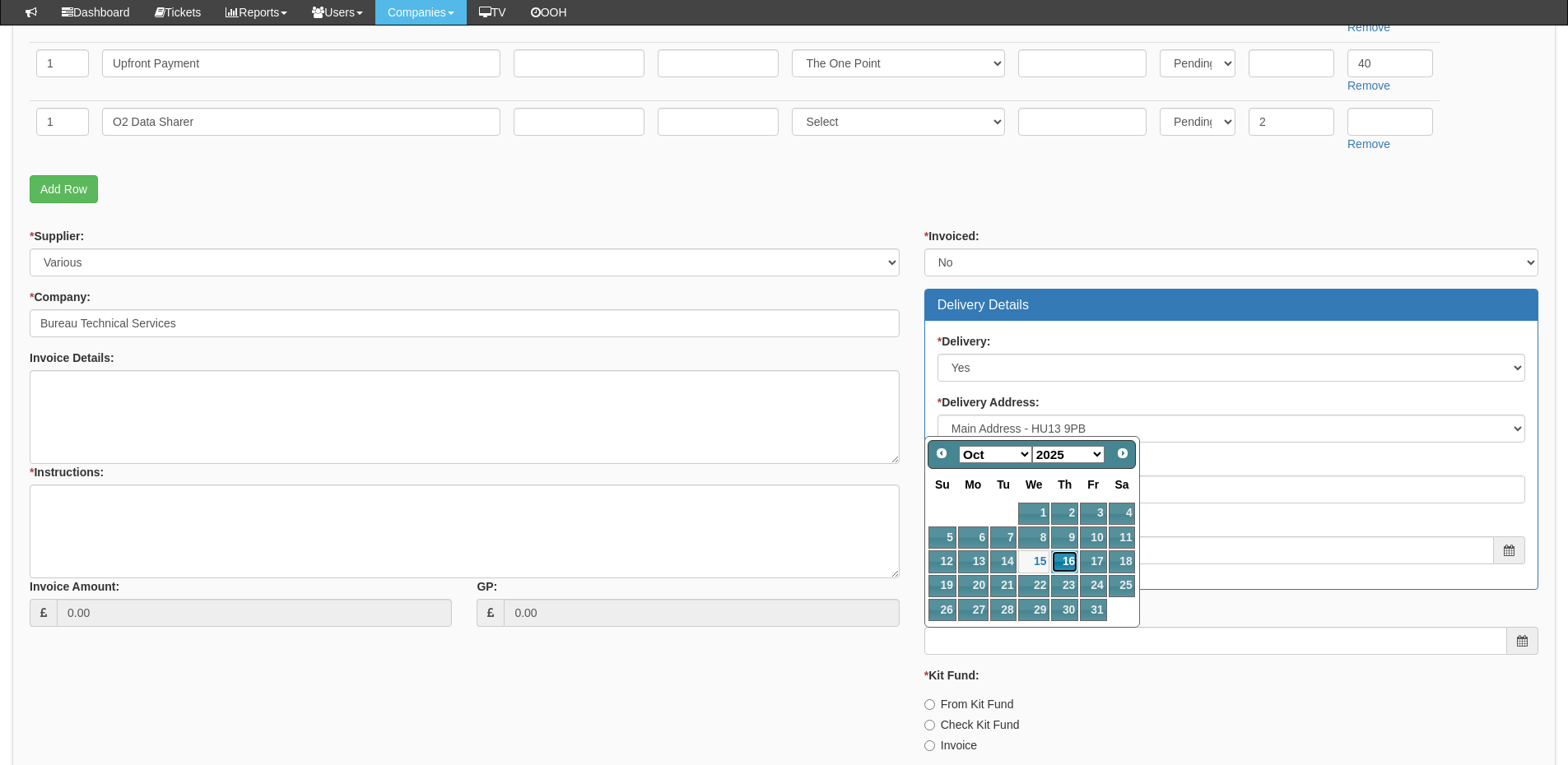
click at [1058, 561] on link "16" at bounding box center [1064, 562] width 27 height 22
type input "[DATE]"
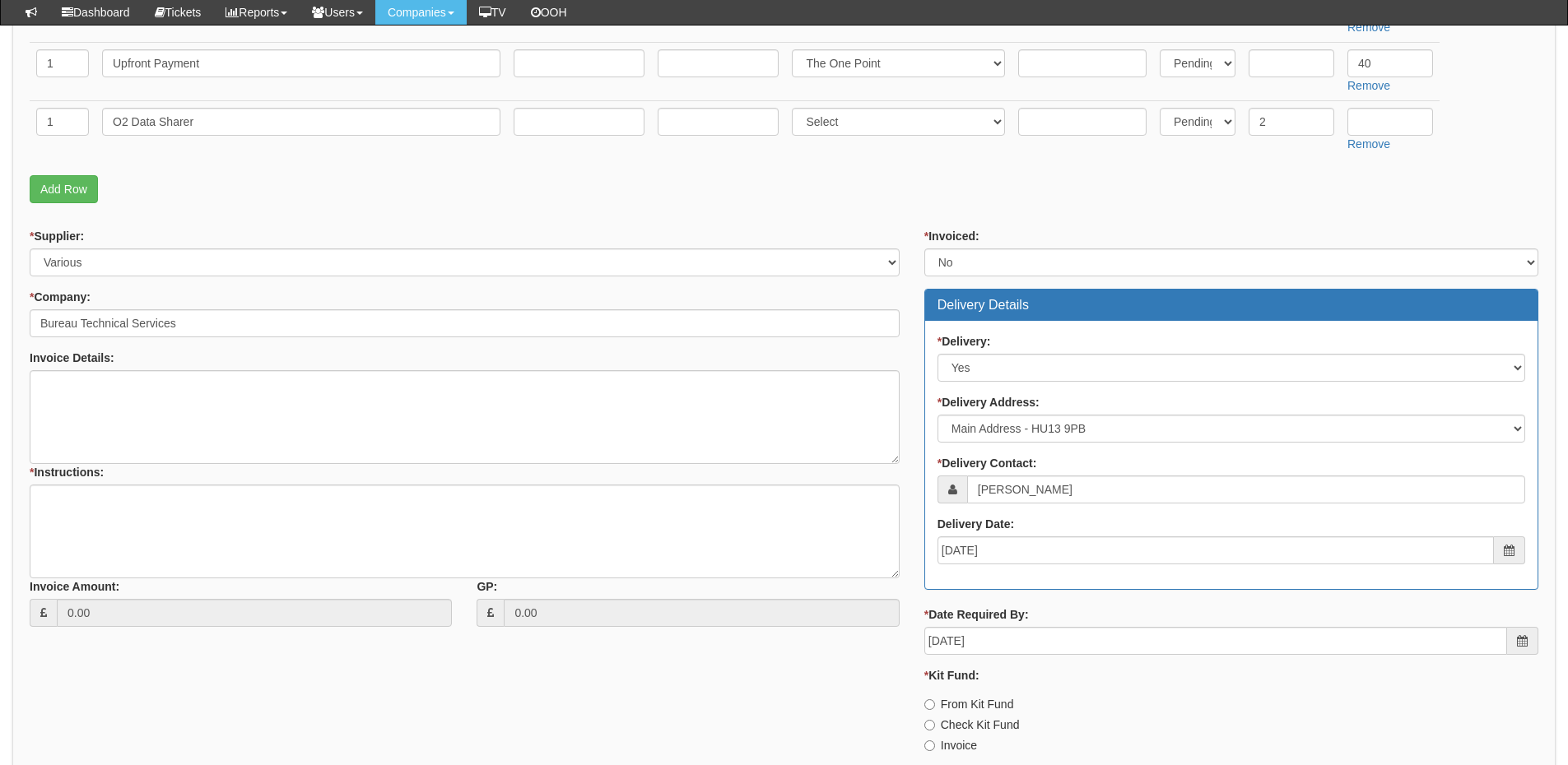
scroll to position [659, 0]
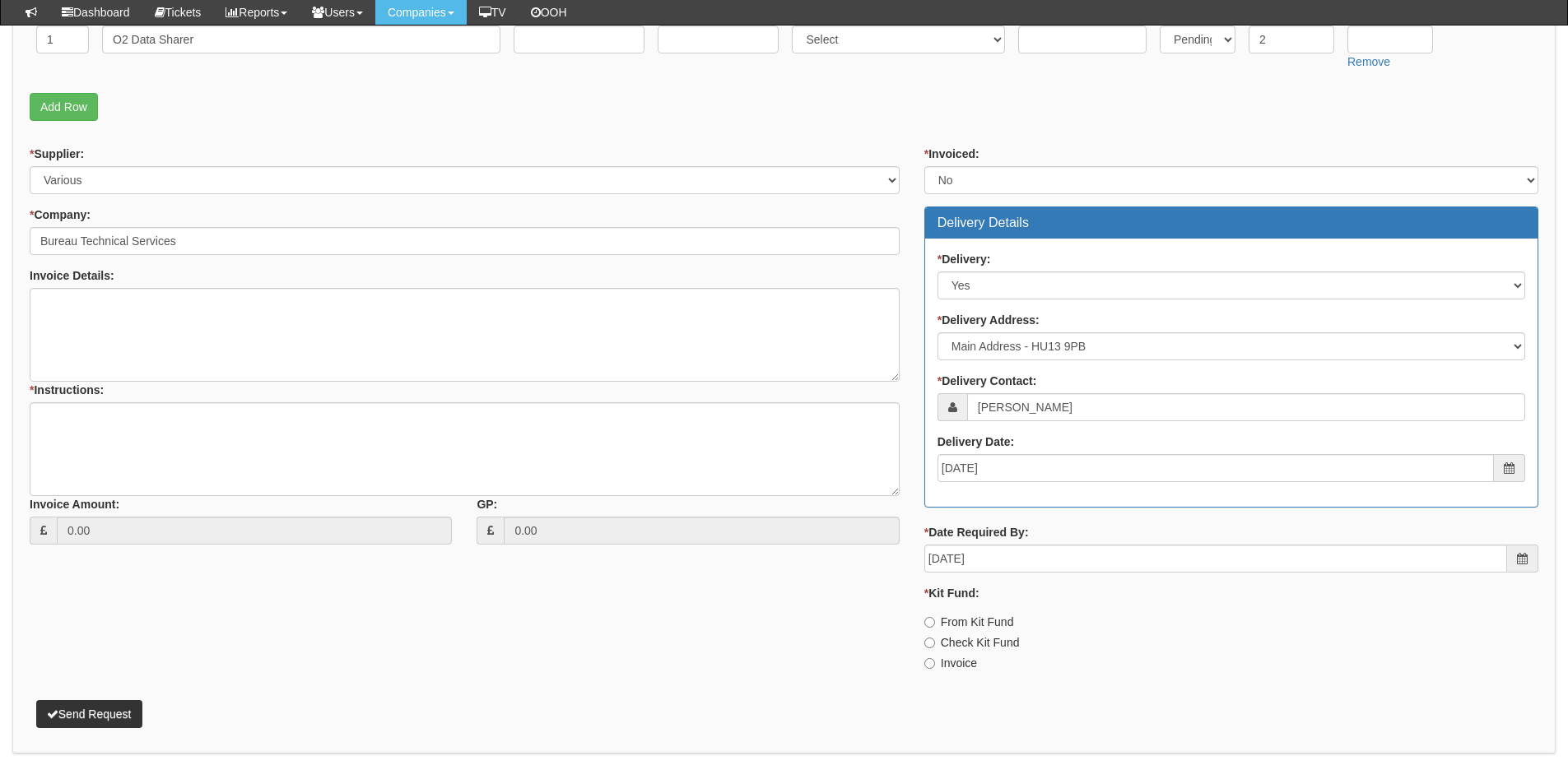
click at [953, 661] on label "Invoice" at bounding box center [951, 663] width 52 height 17
click at [935, 661] on input "Invoice" at bounding box center [930, 663] width 10 height 10
radio input "true"
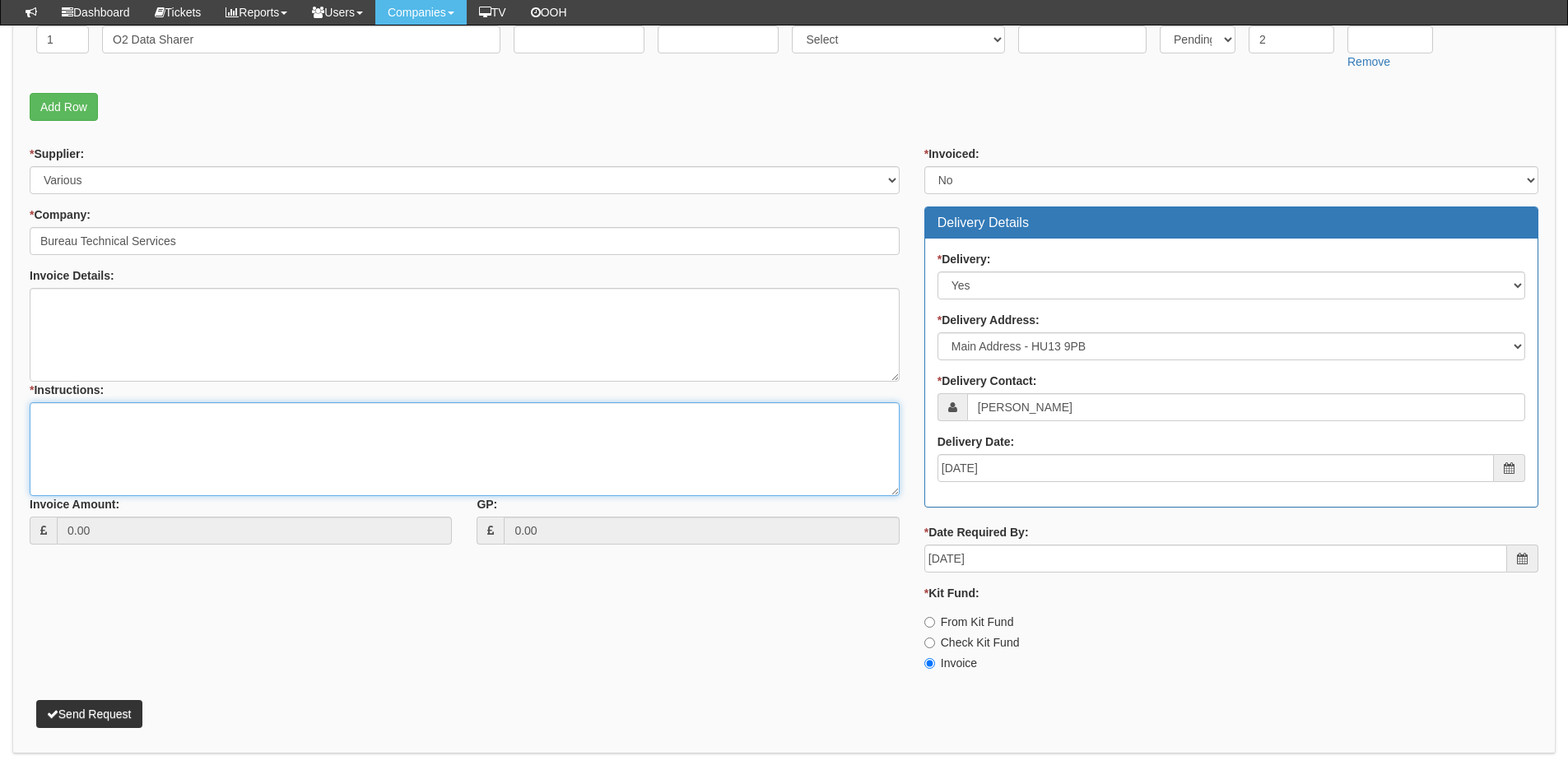
click at [320, 453] on textarea "* Instructions:" at bounding box center [465, 449] width 870 height 94
click at [189, 443] on textarea "* Instructions:" at bounding box center [465, 449] width 870 height 94
type textarea "New iPad"
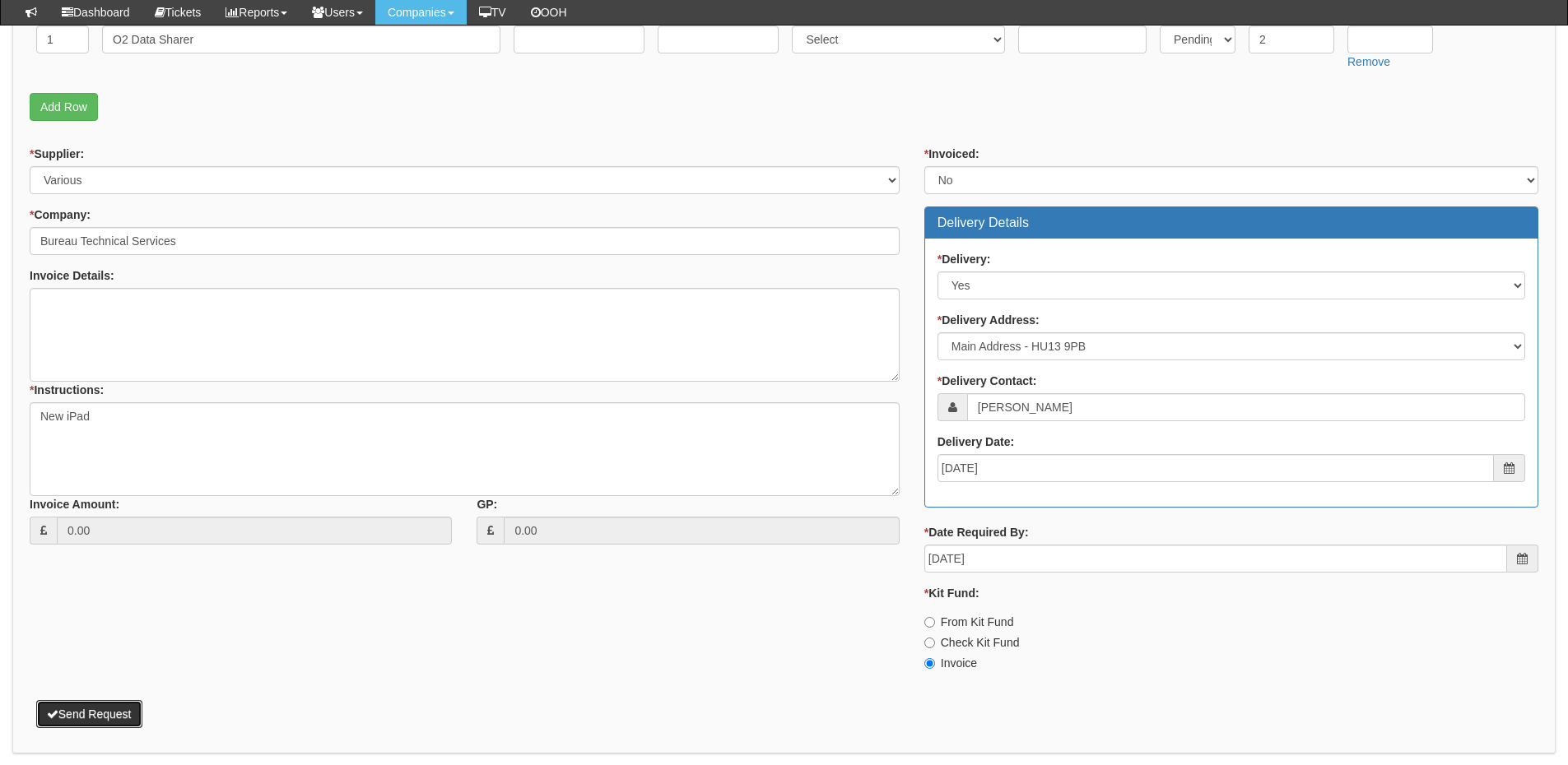
click at [128, 714] on button "Send Request" at bounding box center [90, 715] width 106 height 28
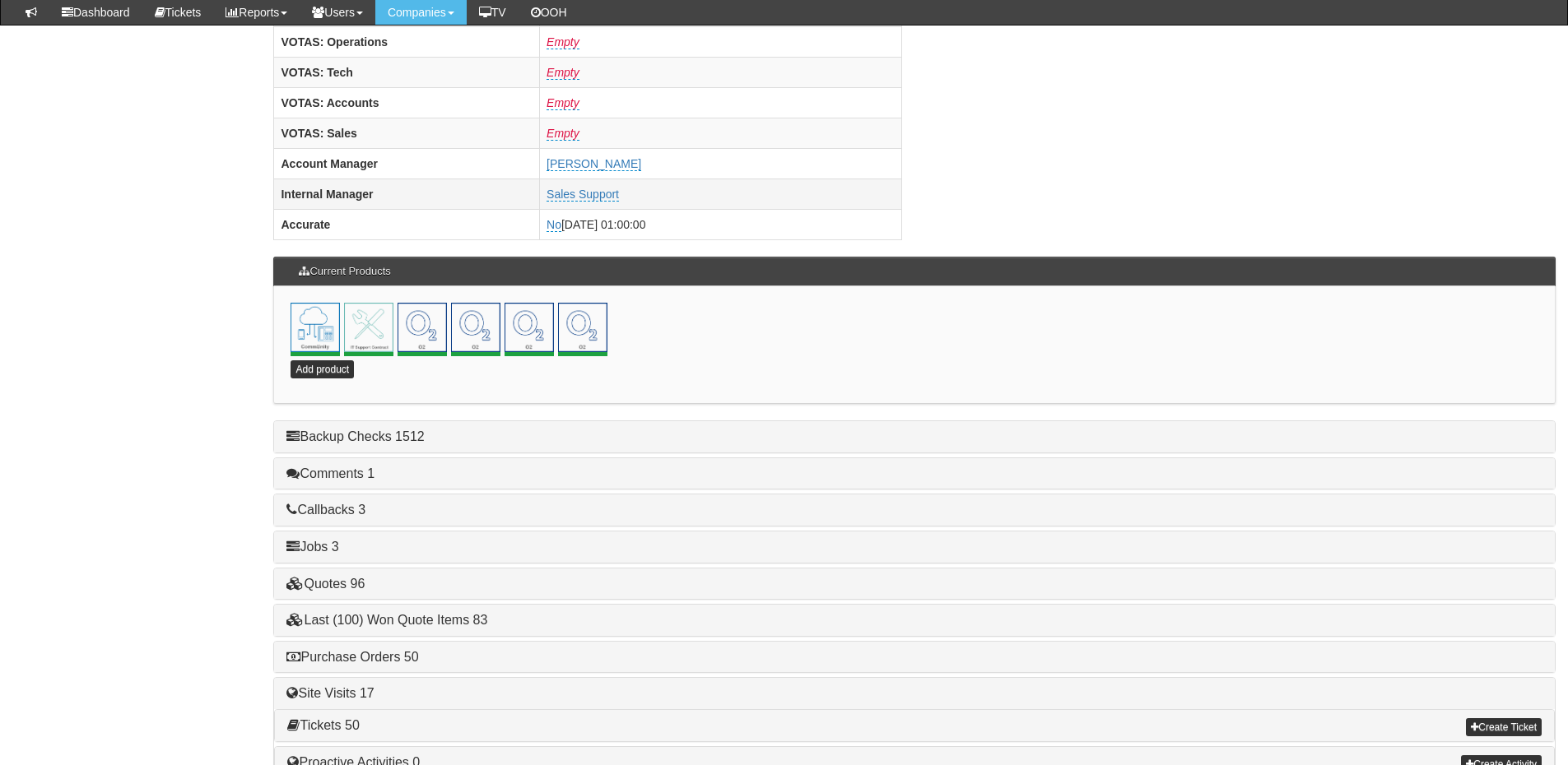
scroll to position [727, 0]
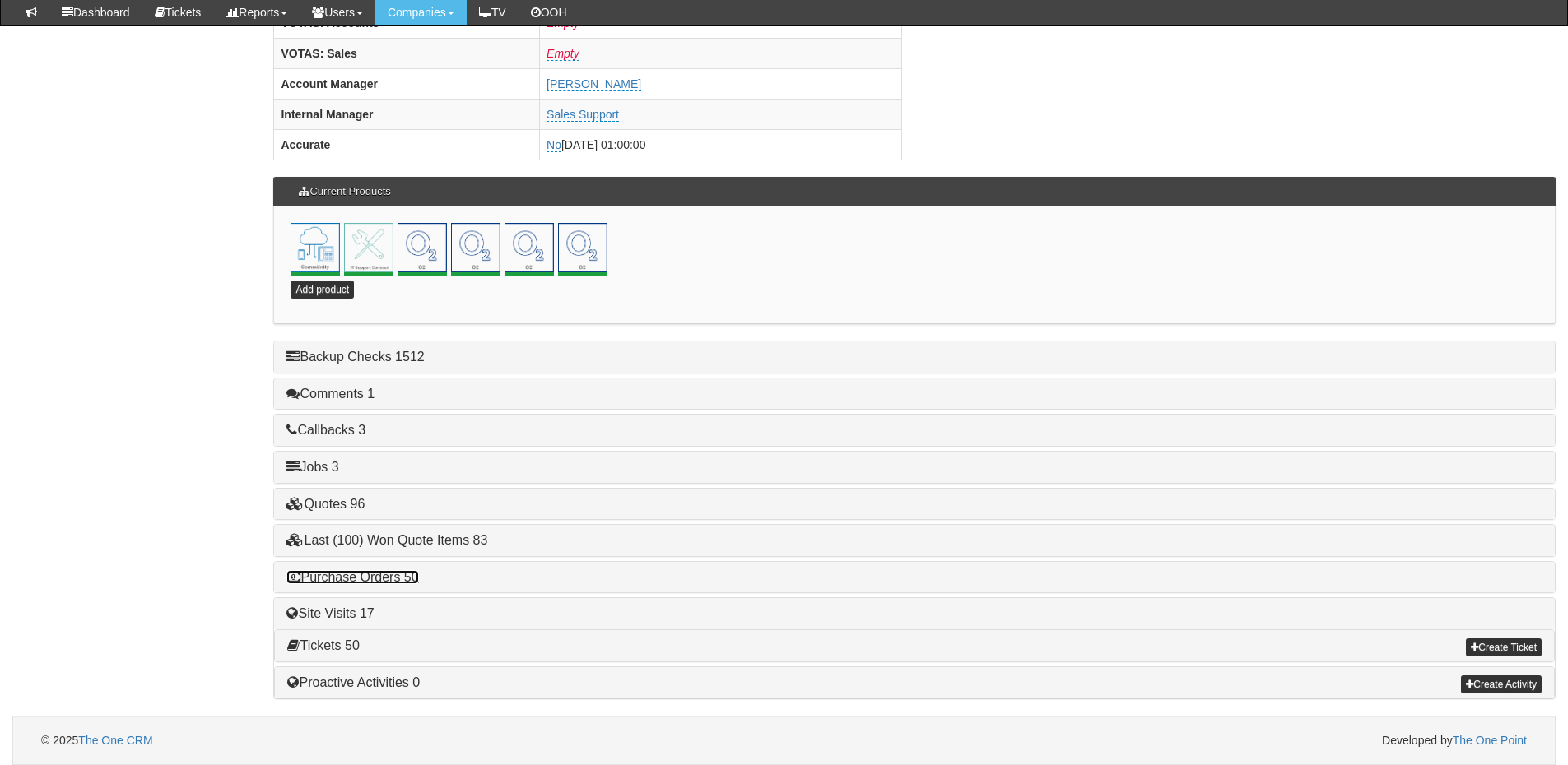
click at [382, 579] on link "Purchase Orders 50" at bounding box center [352, 577] width 132 height 14
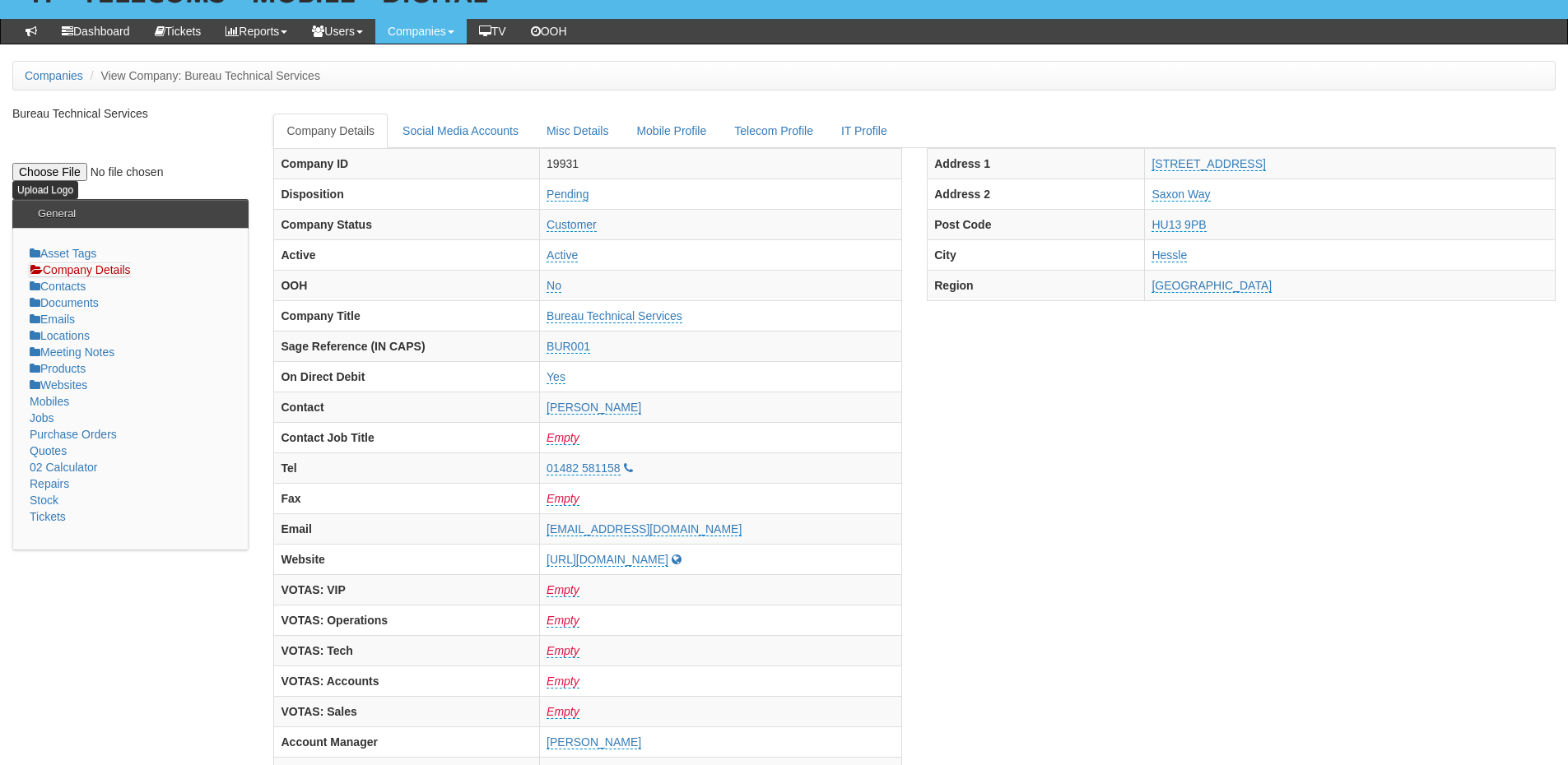
scroll to position [0, 0]
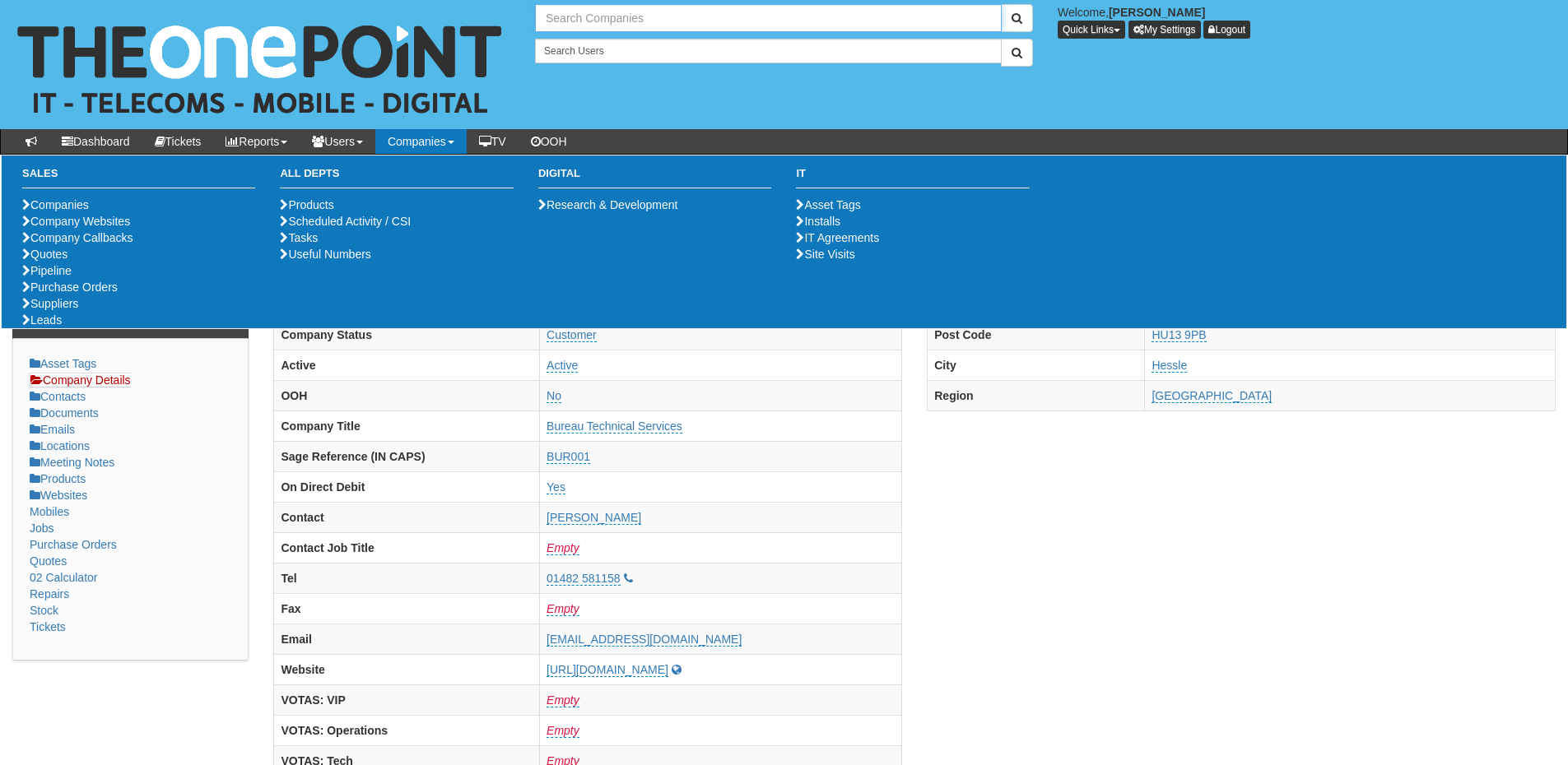
click at [574, 21] on input "text" at bounding box center [768, 18] width 467 height 28
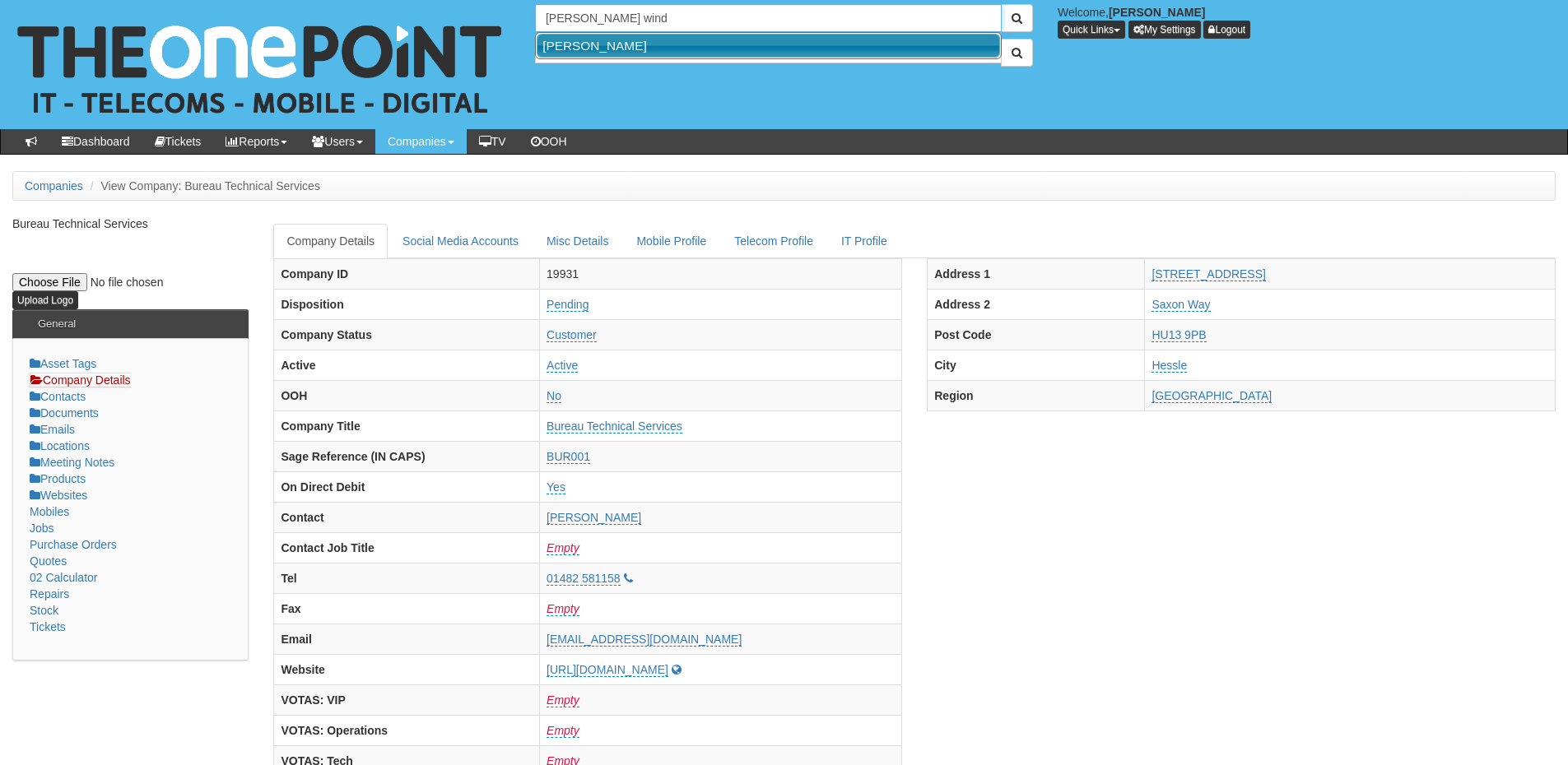
click at [587, 39] on link "Dean Windass" at bounding box center [768, 46] width 464 height 24
type input "Dean Windass"
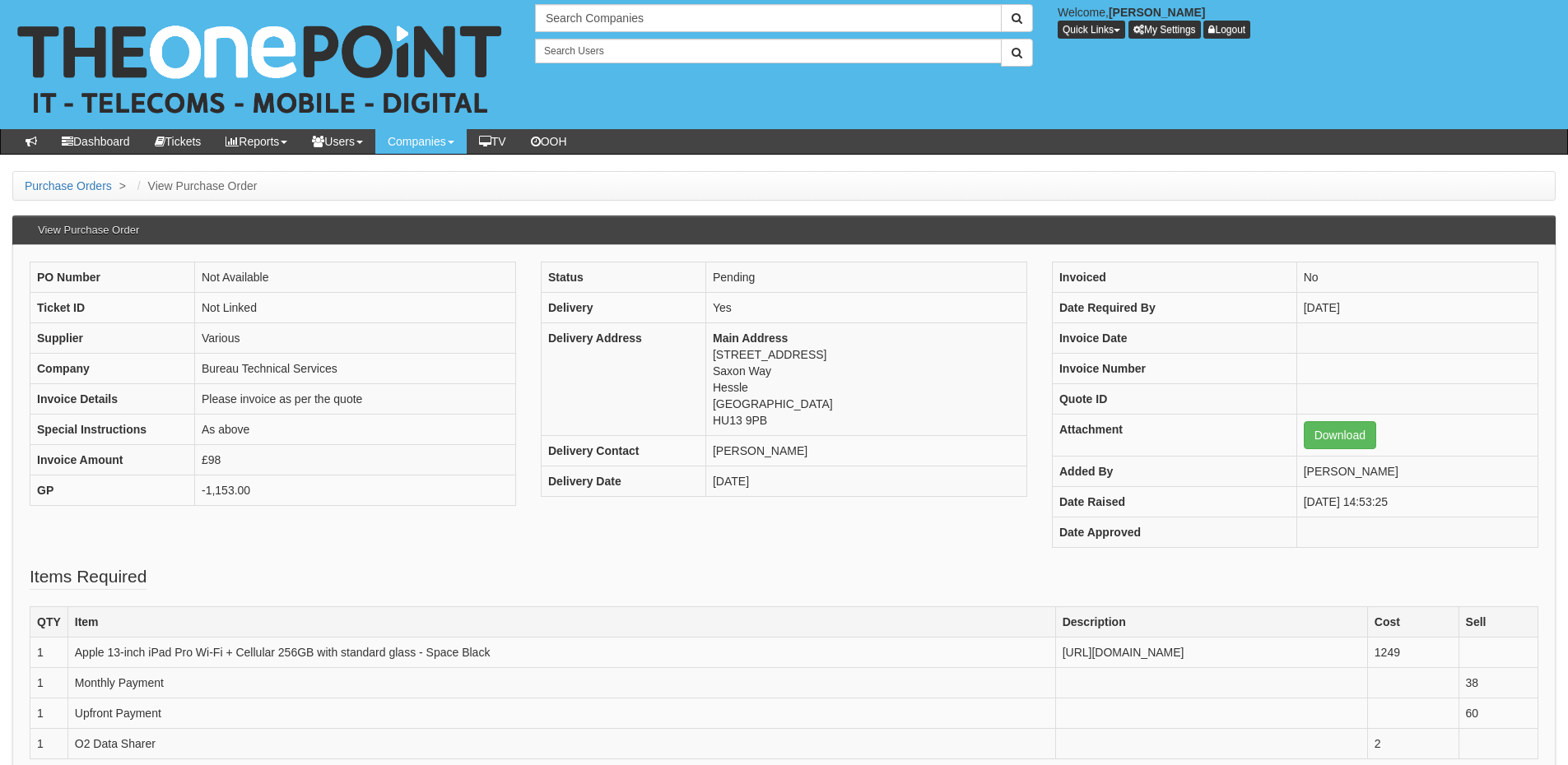
scroll to position [82, 0]
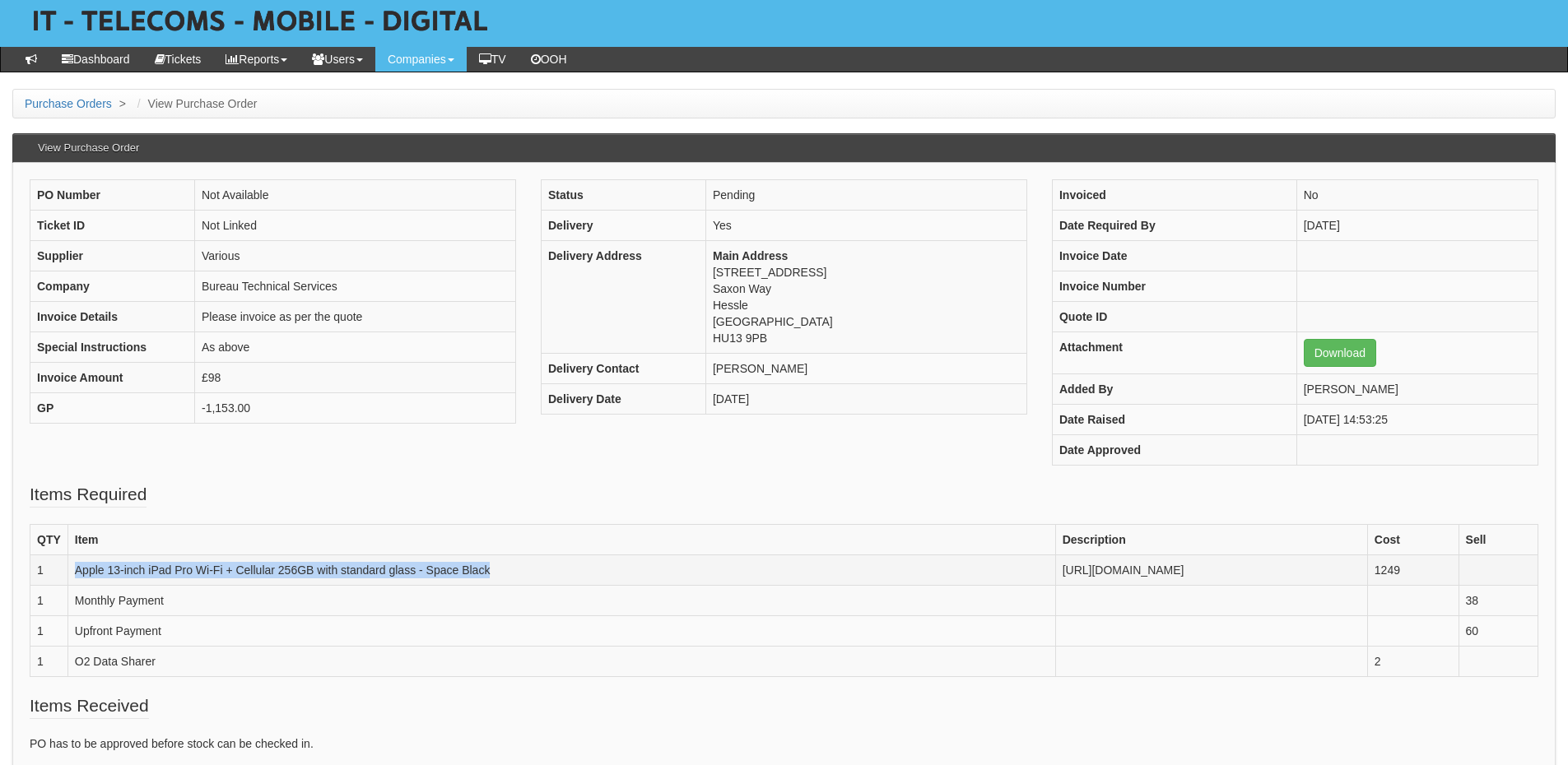
drag, startPoint x: 77, startPoint y: 573, endPoint x: 497, endPoint y: 572, distance: 420.0
click at [497, 572] on td "Apple 13-inch iPad Pro Wi-Fi + Cellular 256GB with standard glass - Space Black" at bounding box center [561, 570] width 988 height 31
copy td "Apple 13-inch iPad Pro Wi-Fi + Cellular 256GB with standard glass - Space Black"
drag, startPoint x: 74, startPoint y: 603, endPoint x: 167, endPoint y: 603, distance: 93.0
click at [167, 603] on td "Monthly Payment" at bounding box center [561, 600] width 988 height 31
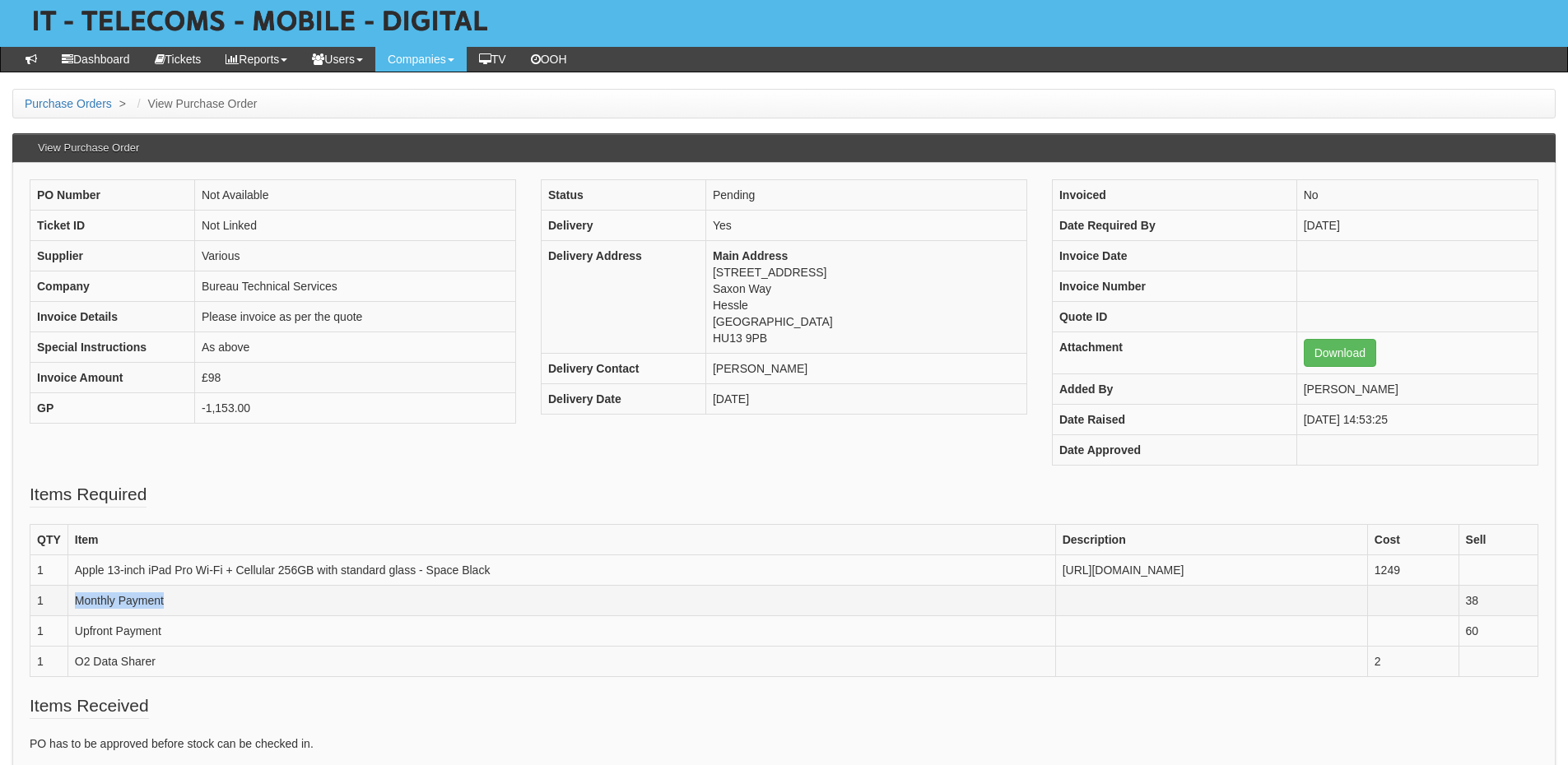
copy td "Monthly Payment"
drag, startPoint x: 81, startPoint y: 627, endPoint x: 164, endPoint y: 630, distance: 83.1
click at [164, 630] on tr "1 Upfront Payment 60" at bounding box center [785, 631] width 1508 height 31
copy tr "Upfront Payment"
drag, startPoint x: 74, startPoint y: 665, endPoint x: 167, endPoint y: 665, distance: 93.0
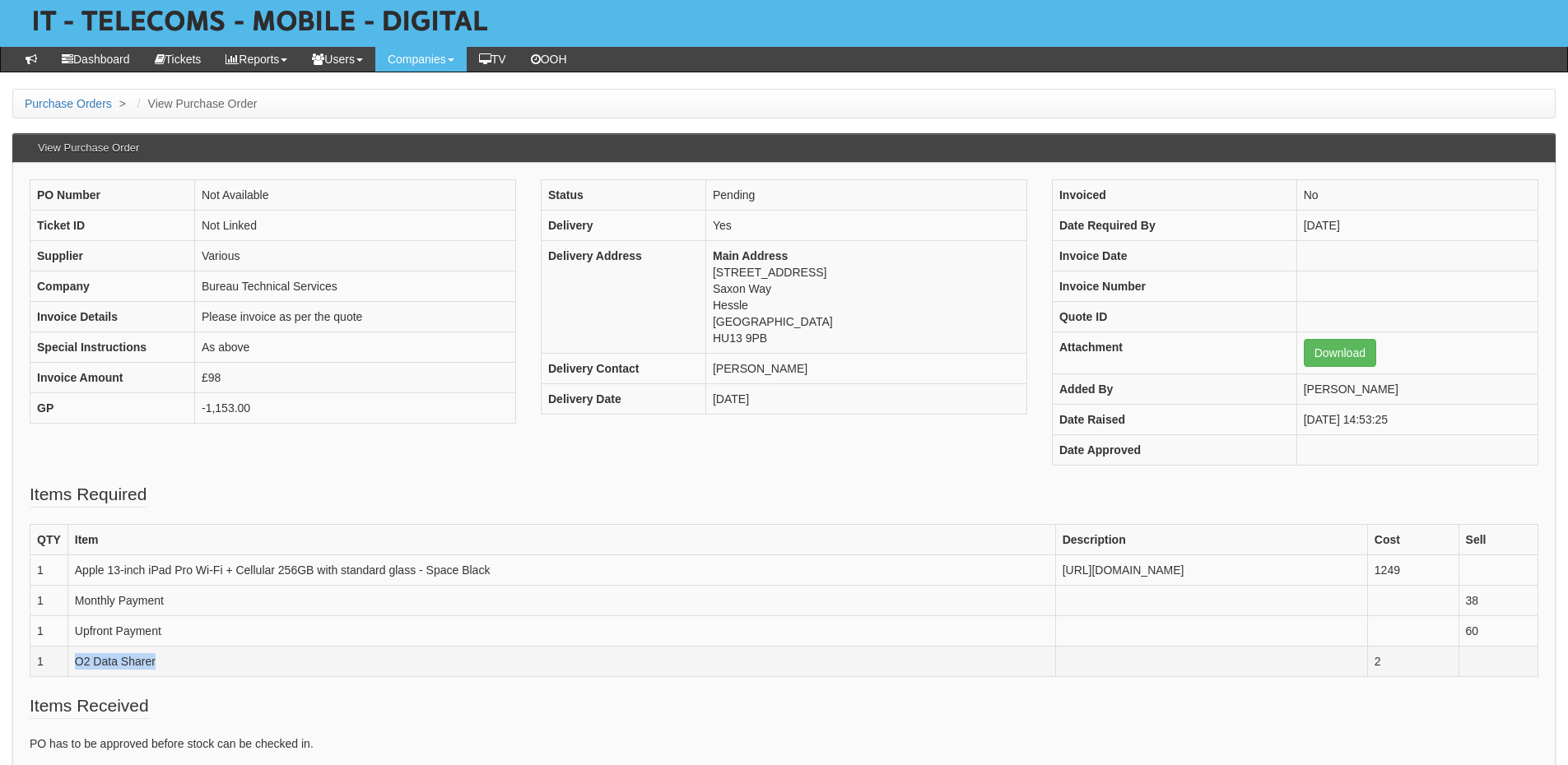
click at [167, 665] on td "O2 Data Sharer" at bounding box center [561, 661] width 988 height 31
copy td "O2 Data Sharer"
click at [1056, 575] on td "[URL][DOMAIN_NAME]" at bounding box center [1211, 570] width 312 height 31
drag, startPoint x: 656, startPoint y: 575, endPoint x: 1229, endPoint y: 564, distance: 573.1
click at [1229, 564] on td "[URL][DOMAIN_NAME]" at bounding box center [1211, 570] width 312 height 31
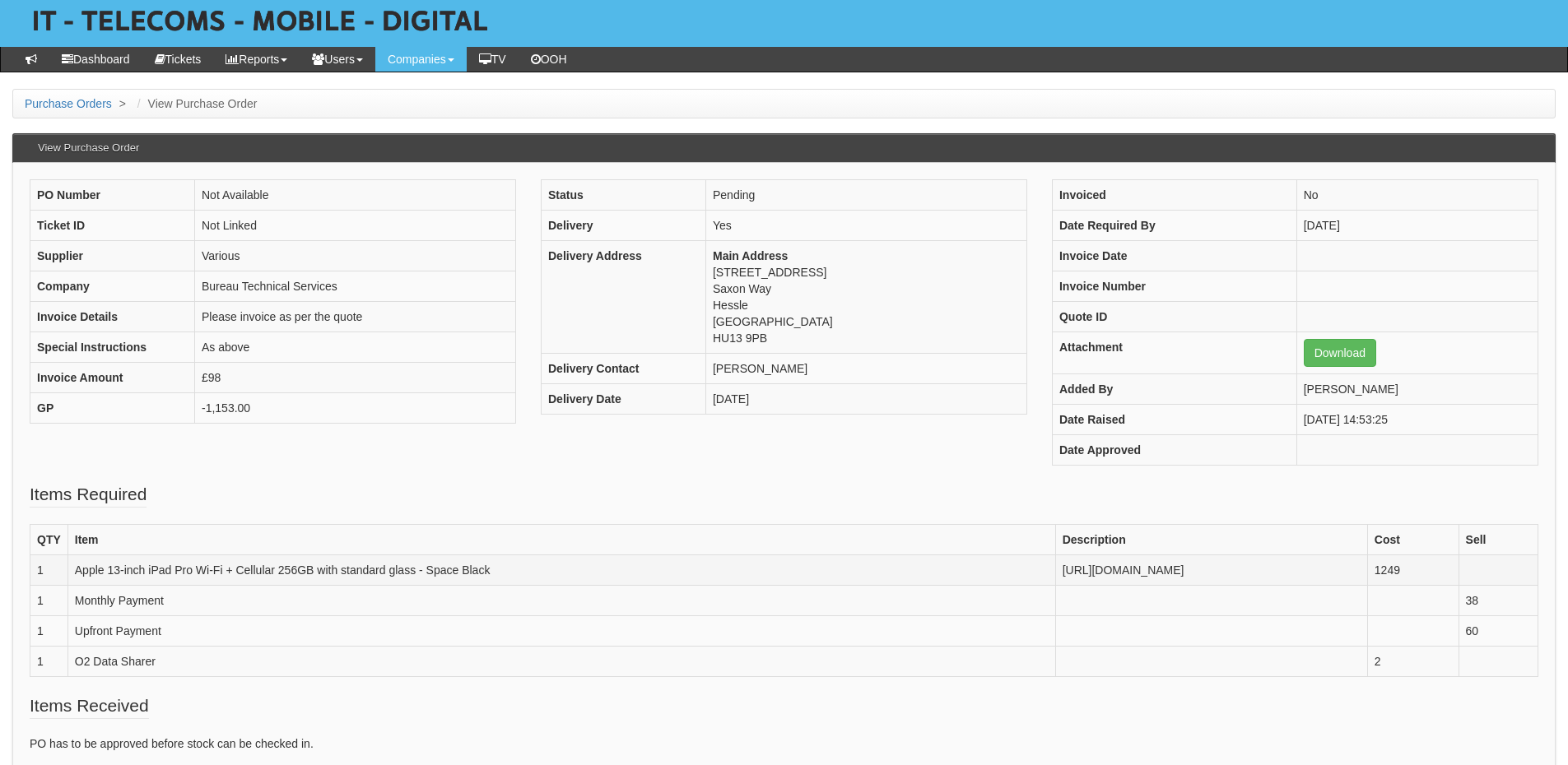
copy td "[URL][DOMAIN_NAME]"
drag, startPoint x: 1442, startPoint y: 562, endPoint x: 1485, endPoint y: 570, distance: 43.7
click at [1459, 570] on td "1249" at bounding box center [1413, 570] width 91 height 31
copy td "1249"
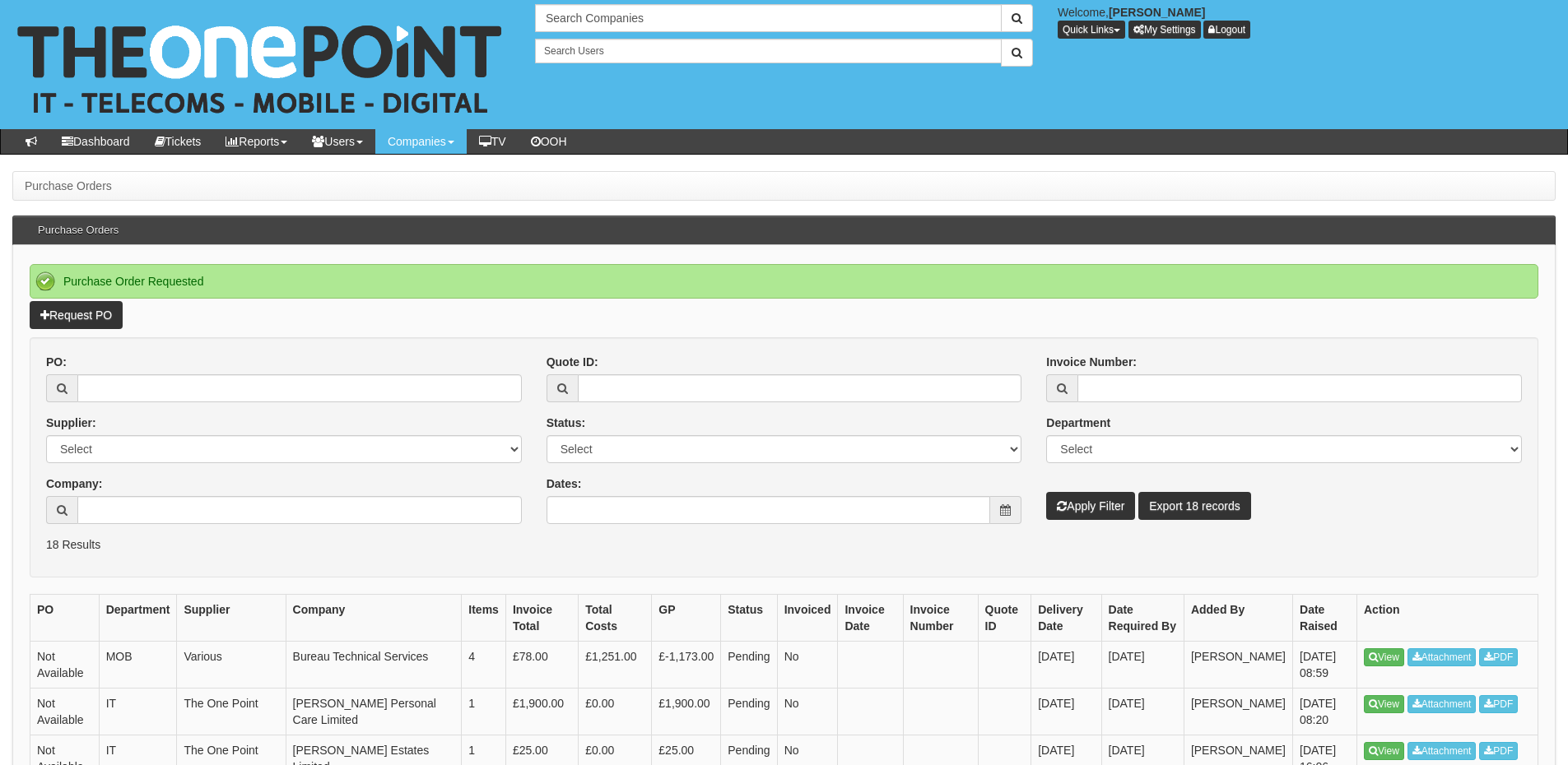
drag, startPoint x: 1382, startPoint y: 658, endPoint x: 1255, endPoint y: 423, distance: 267.1
click at [1255, 423] on div "Department Select Mobiles IT Telecoms Marketing Digital Internal" at bounding box center [1284, 439] width 476 height 49
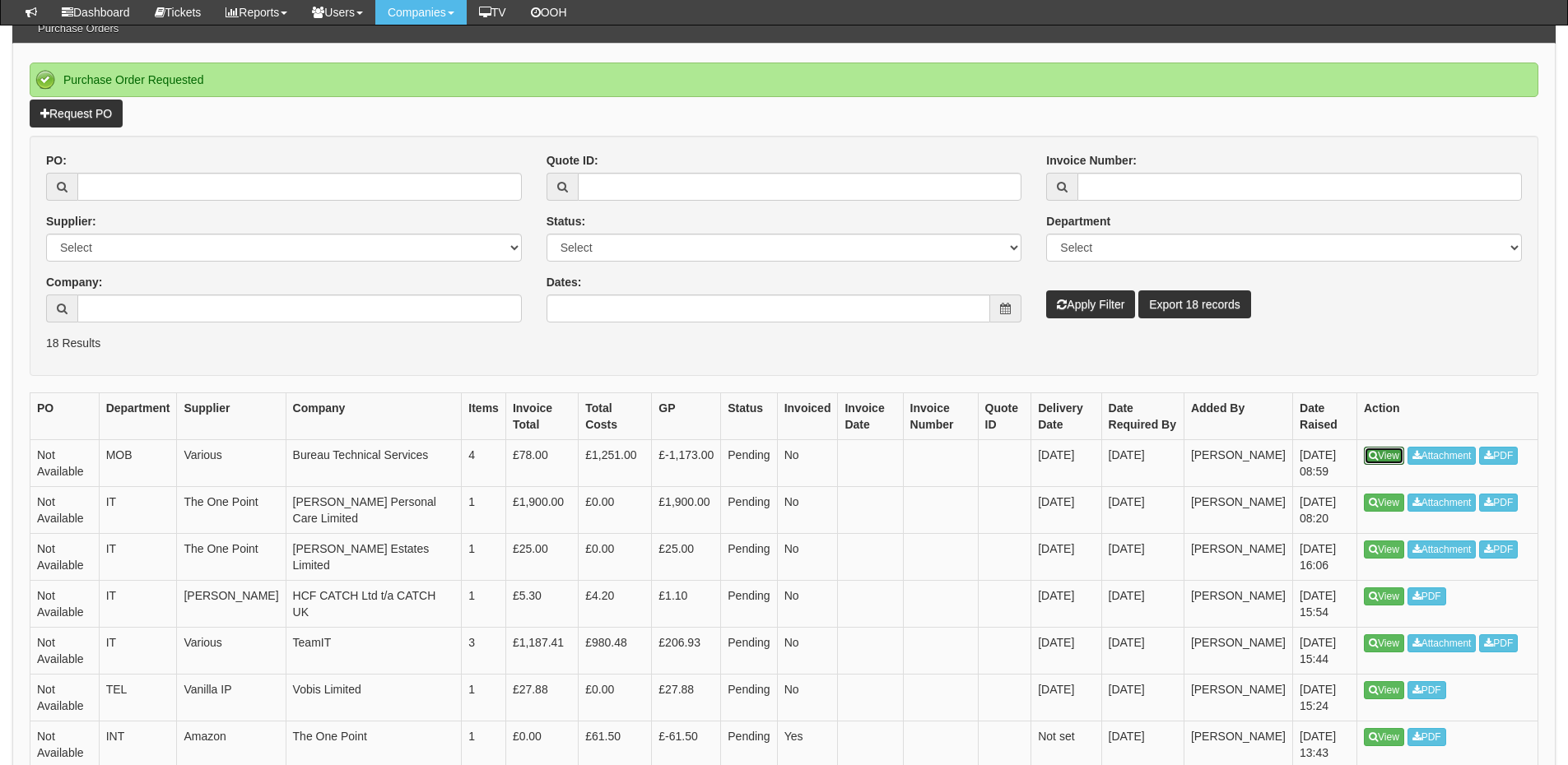
scroll to position [164, 0]
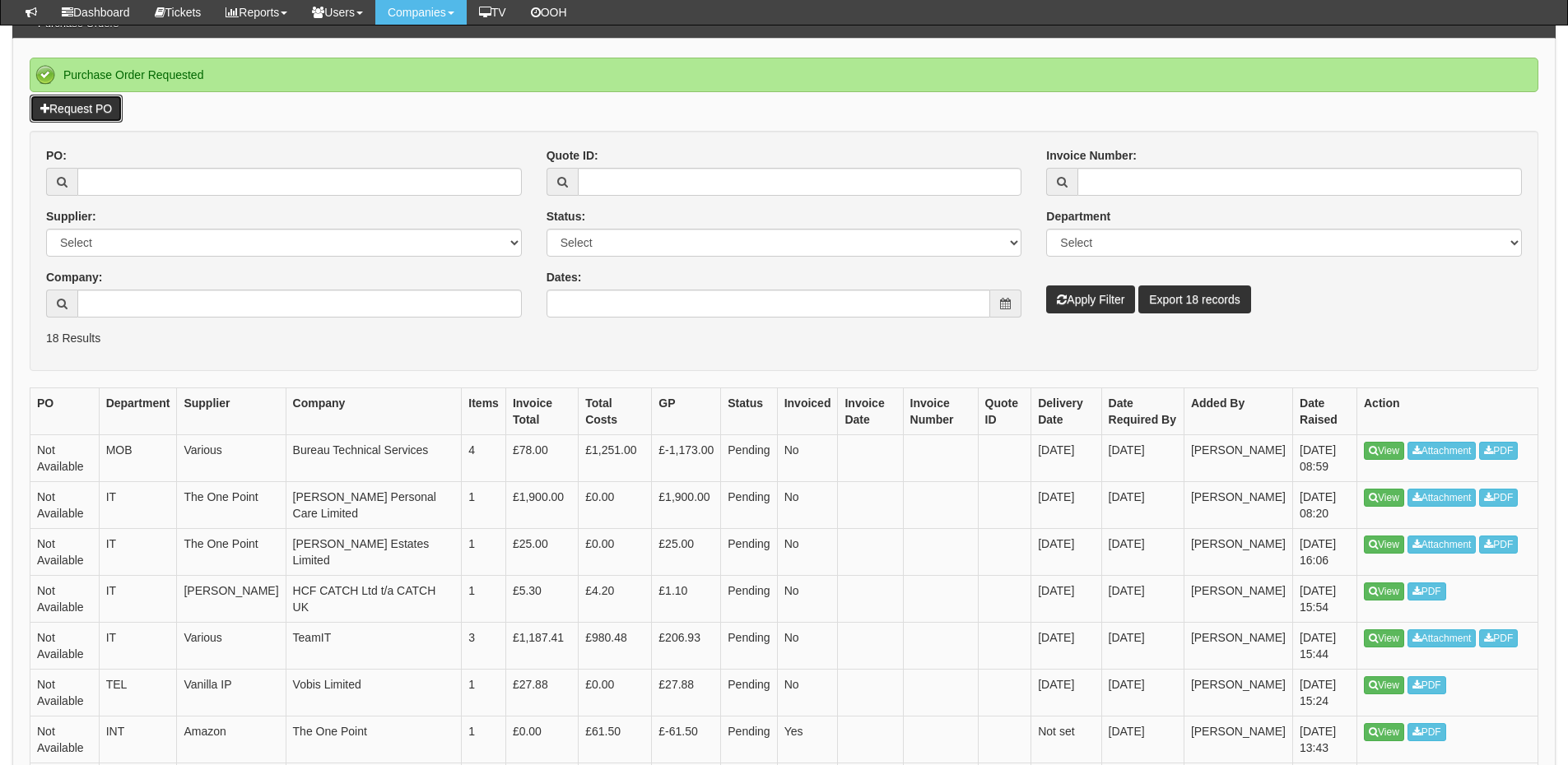
click at [75, 111] on link "Request PO" at bounding box center [77, 108] width 93 height 28
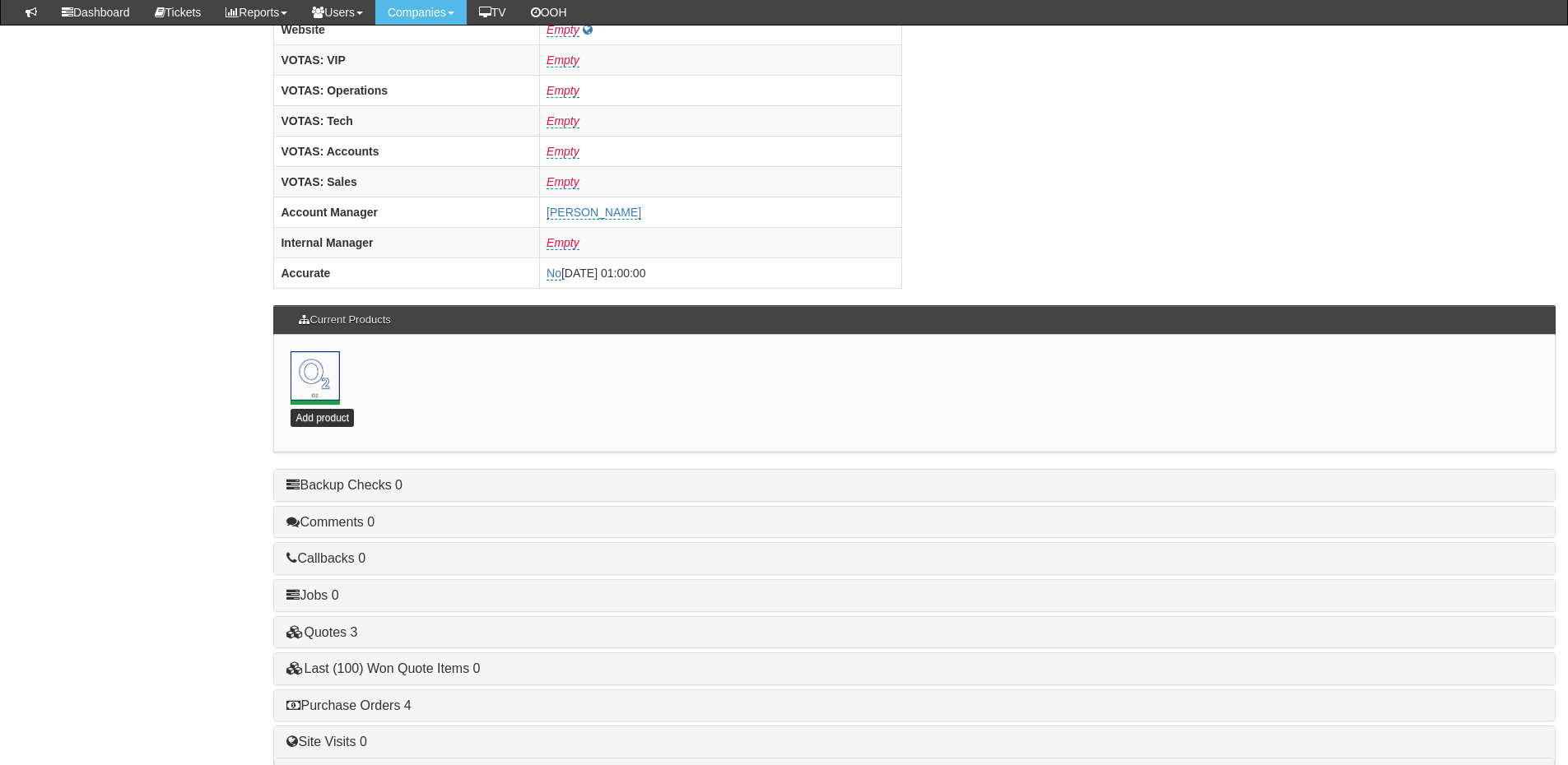
scroll to position [727, 0]
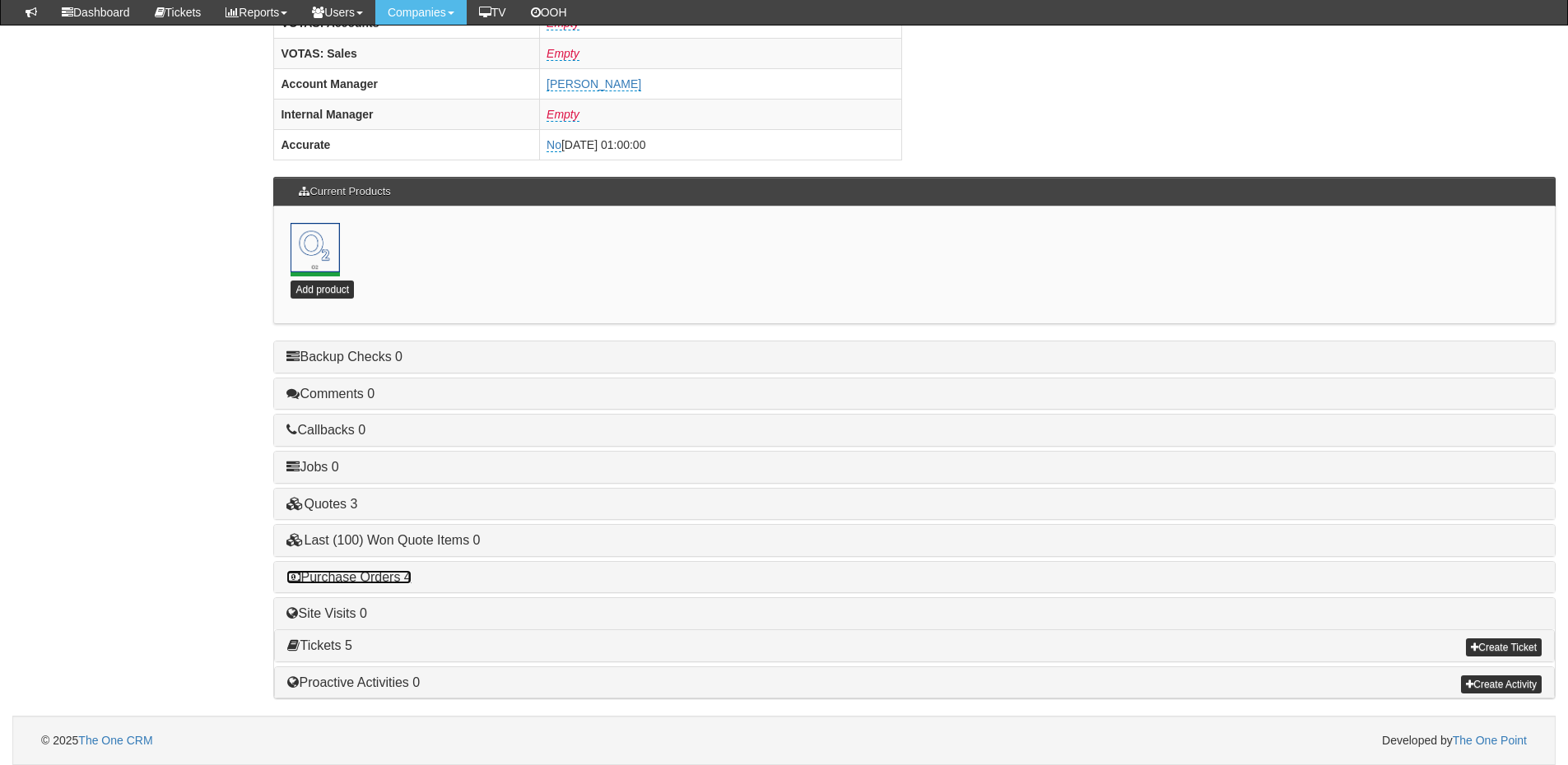
click at [388, 583] on link "Purchase Orders 4" at bounding box center [348, 577] width 124 height 14
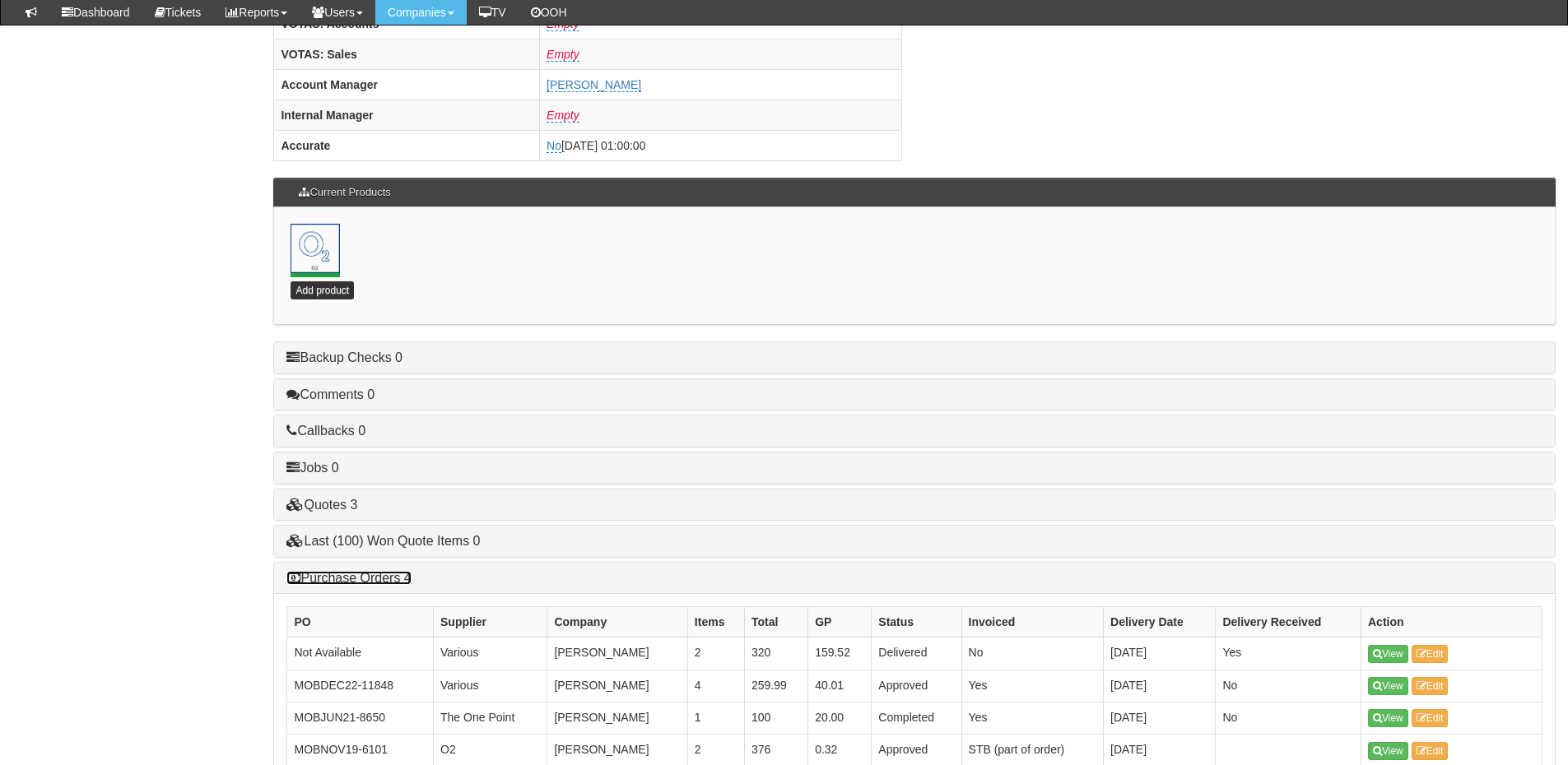
scroll to position [808, 0]
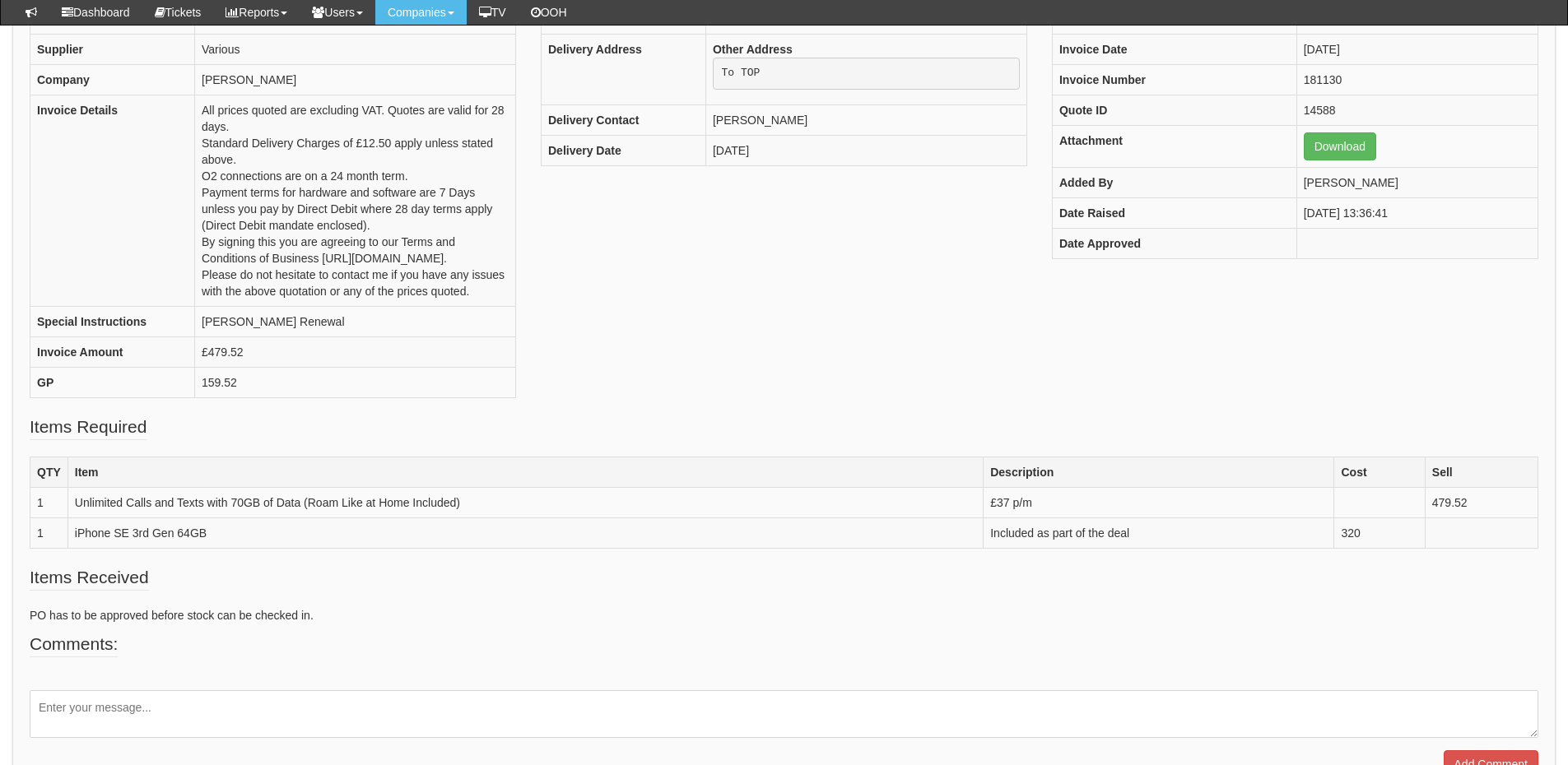
scroll to position [245, 0]
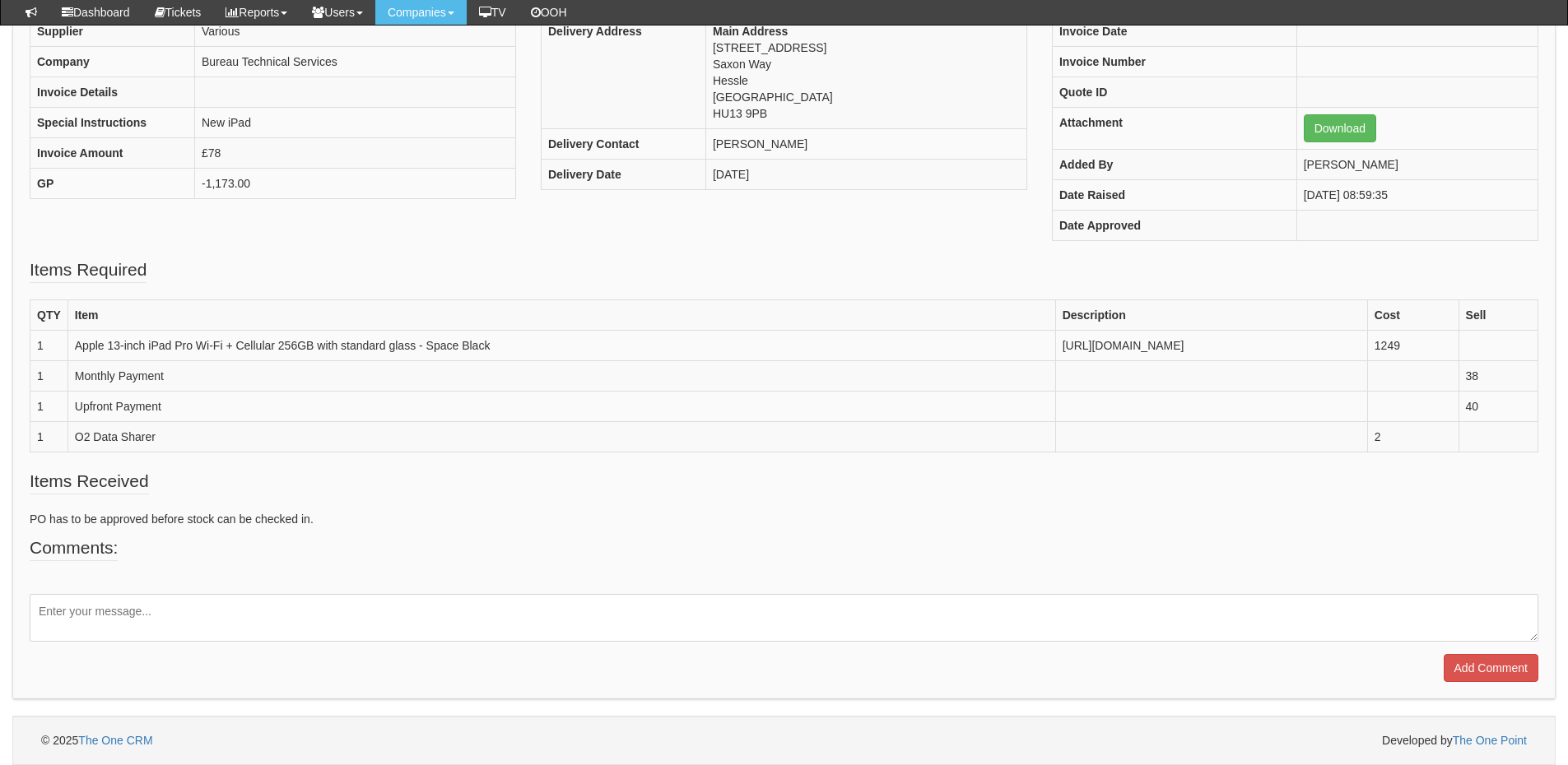
scroll to position [264, 0]
click at [182, 614] on textarea at bounding box center [784, 619] width 1509 height 48
paste textarea "[PERSON_NAME] [STREET_ADDRESS]"
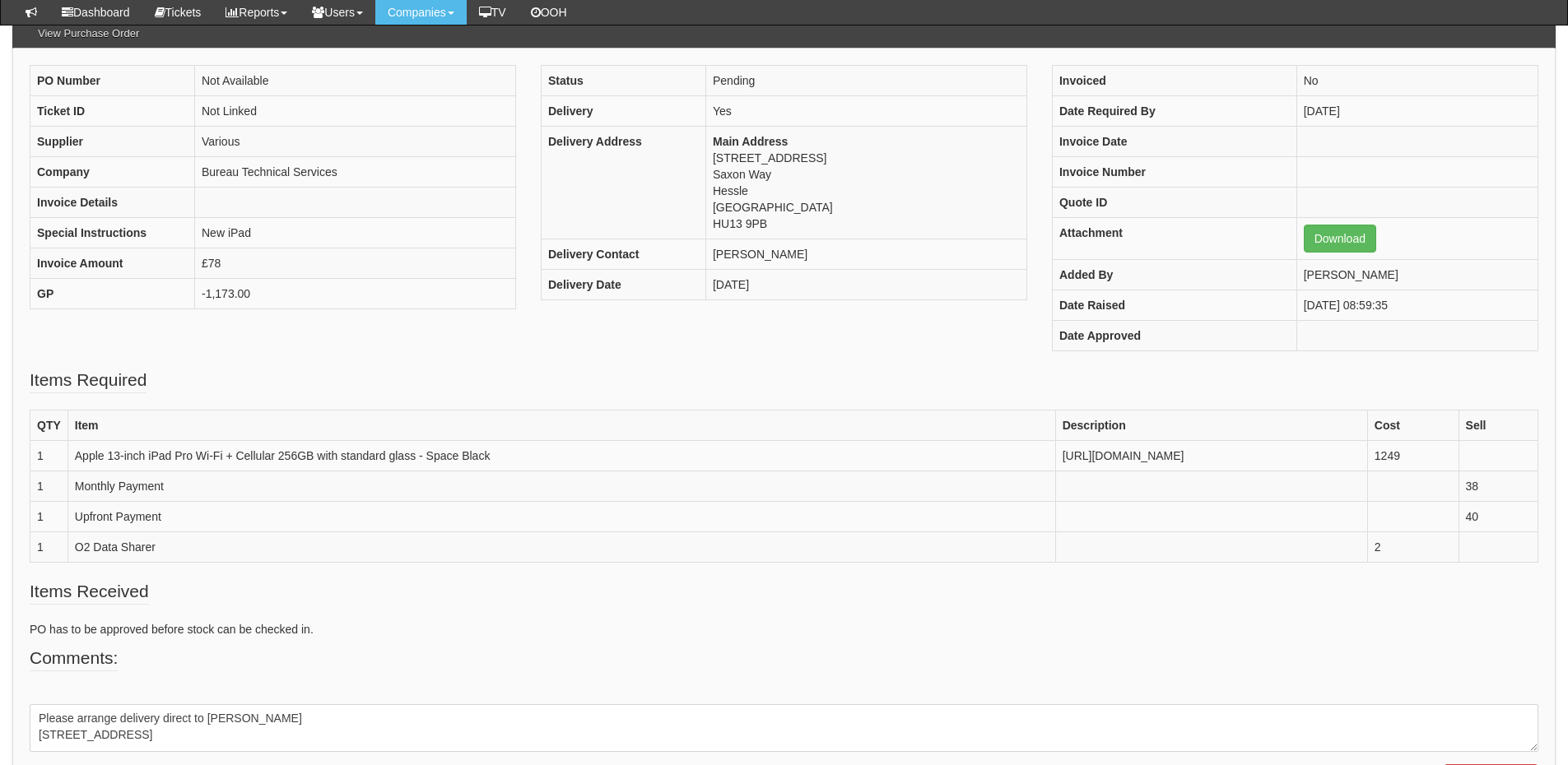
scroll to position [182, 0]
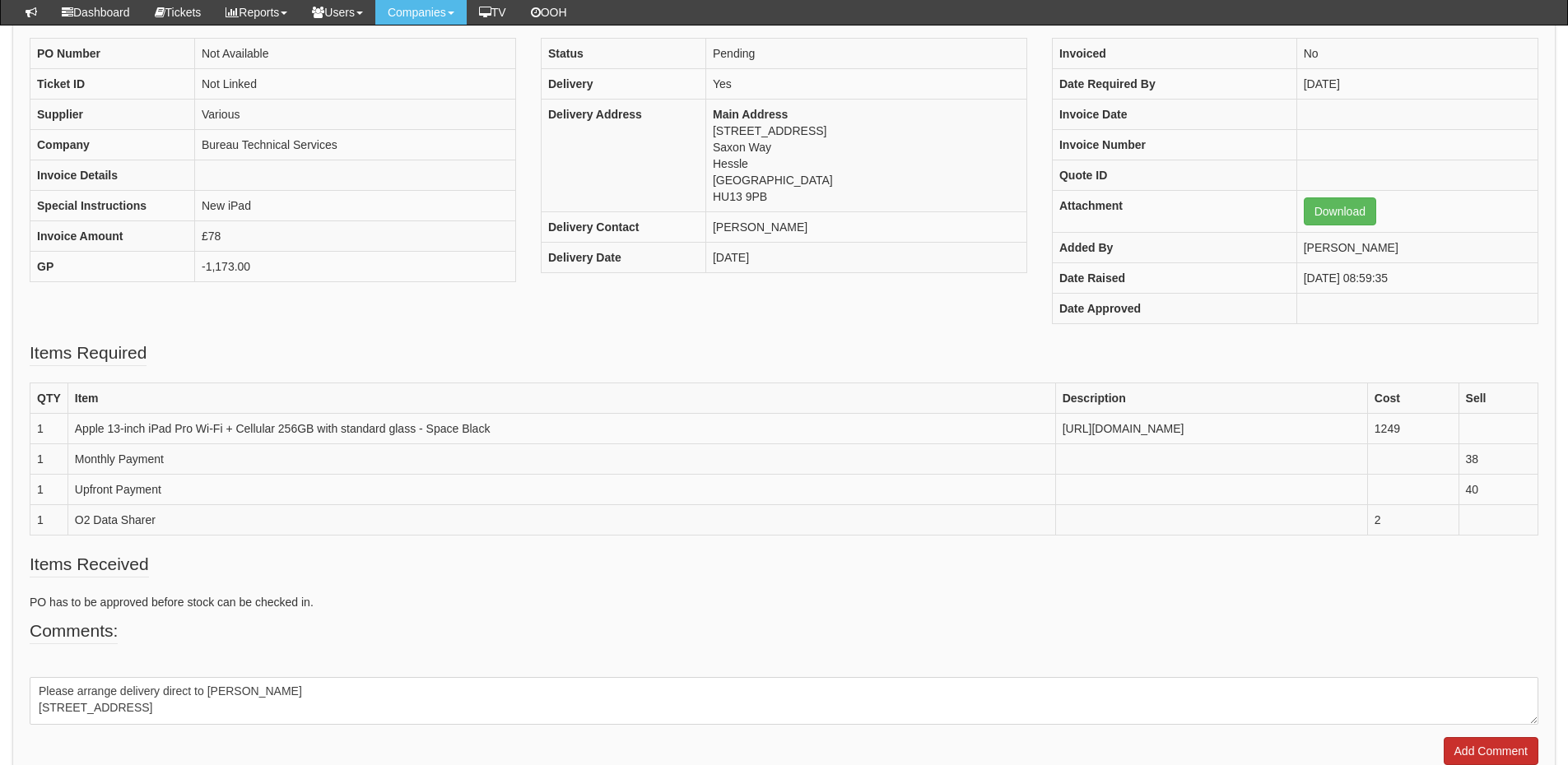
type textarea "Please arrange delivery direct to [PERSON_NAME] [STREET_ADDRESS]"
click at [1517, 752] on input "Add Comment" at bounding box center [1491, 751] width 94 height 28
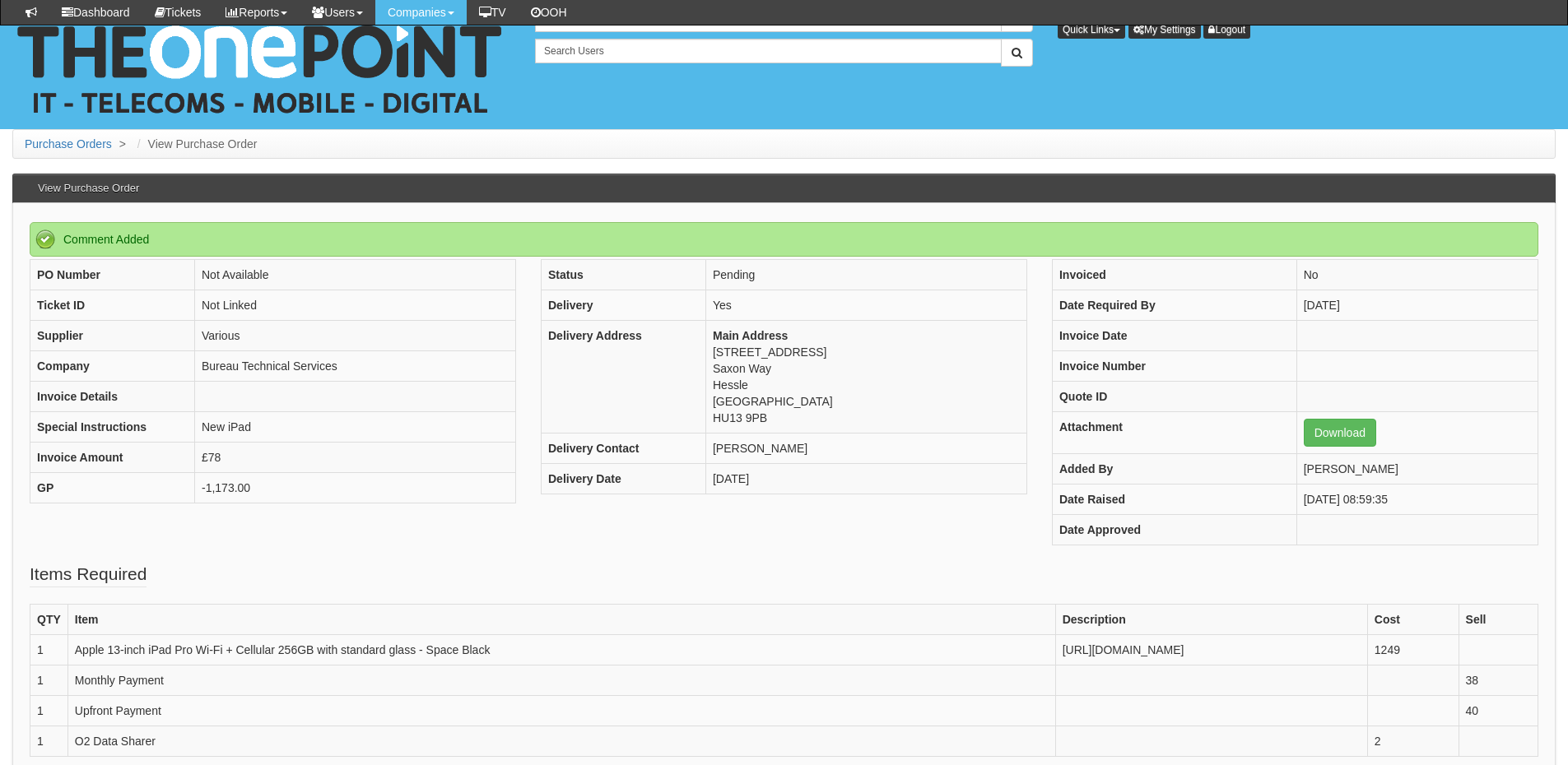
scroll to position [430, 0]
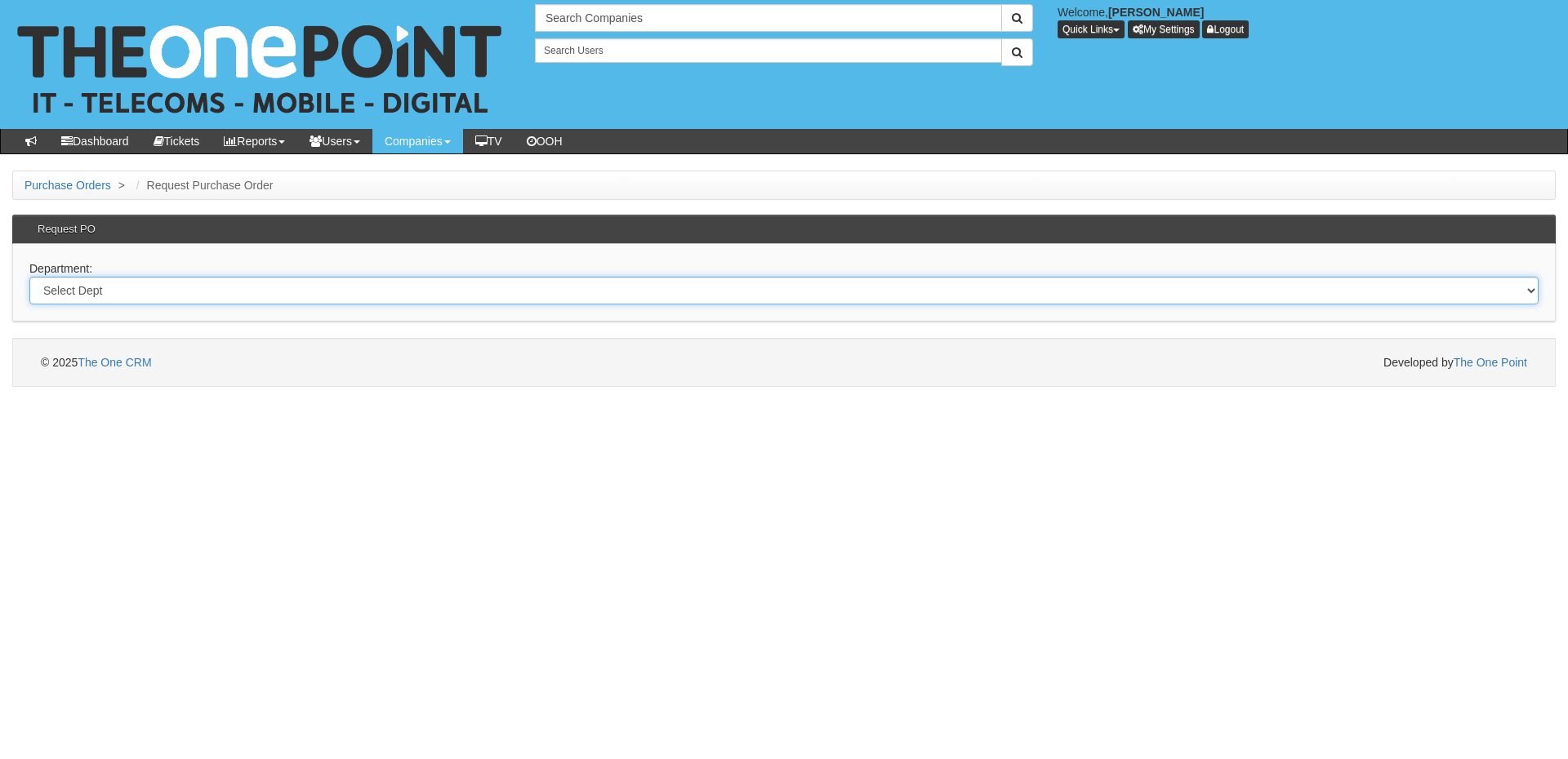
click at [413, 298] on select "Select Dept Digital Internal IT Mobiles Marketing Telecoms" at bounding box center [784, 291] width 1509 height 28
select select "?pipeID=&dept=IT"
click at [30, 277] on select "Select Dept Digital Internal IT Mobiles Marketing Telecoms" at bounding box center [784, 291] width 1509 height 28
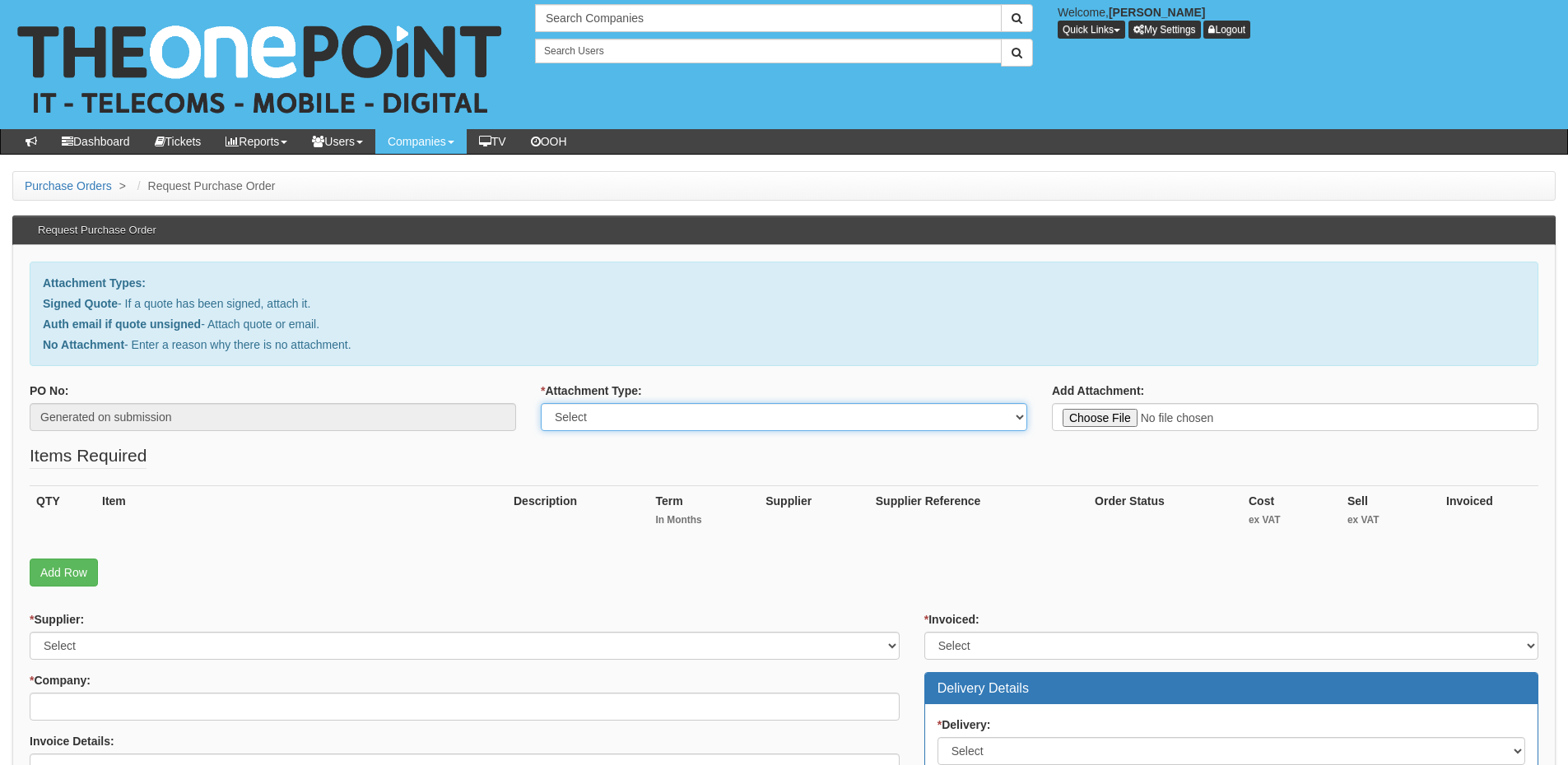
click at [660, 424] on select "Select Signed Quote Auth email with quote if unsigned No Attachment" at bounding box center [784, 417] width 486 height 28
select select "Auth email if quote unsigned"
click at [541, 403] on select "Select Signed Quote Auth email with quote if unsigned No Attachment" at bounding box center [784, 417] width 486 height 28
type input "C:\fakepath\Purchase Order PO-1607 from HFR Solutions CIC for The One Point (DD…"
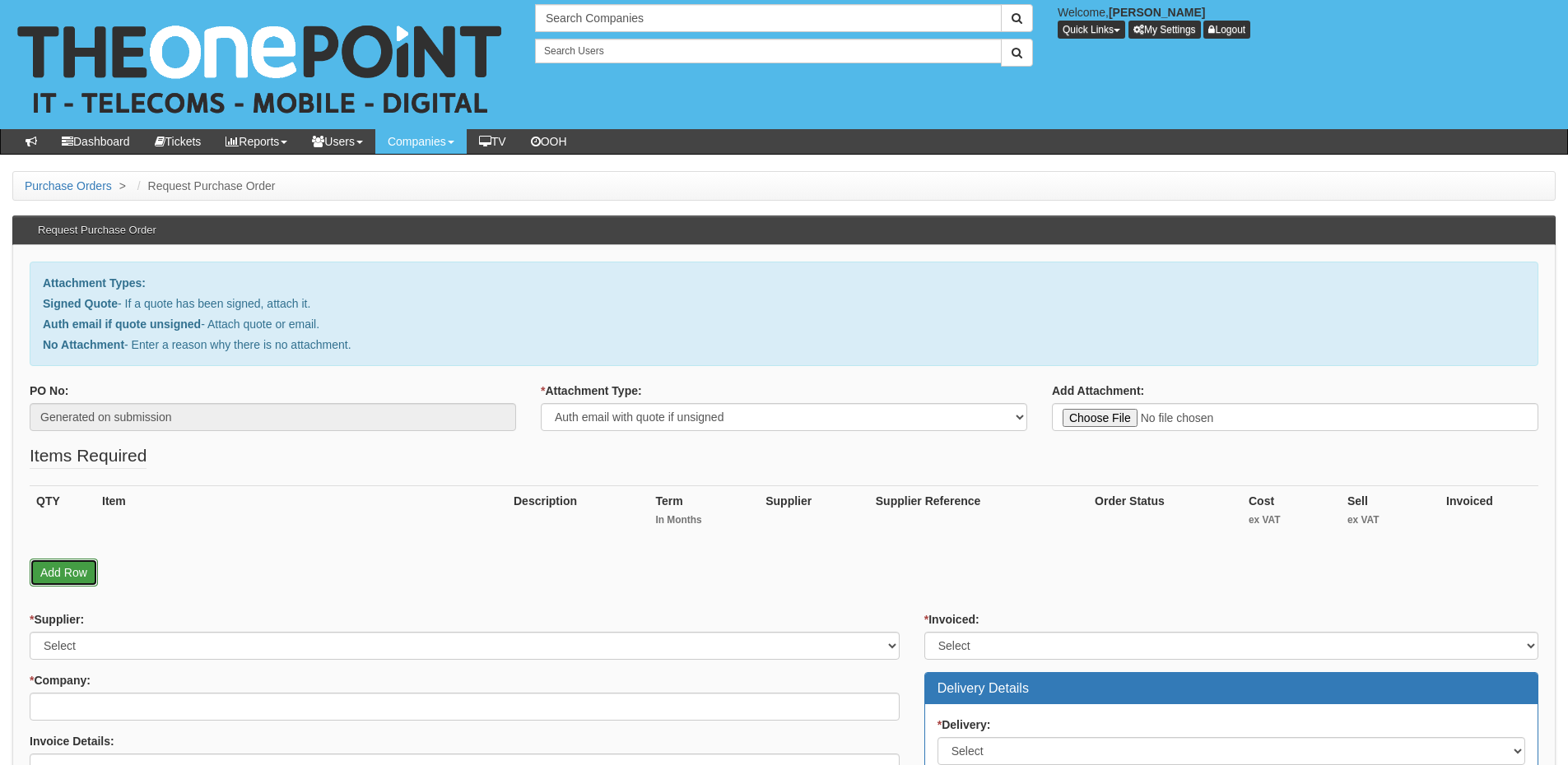
click at [71, 575] on link "Add Row" at bounding box center [63, 573] width 68 height 28
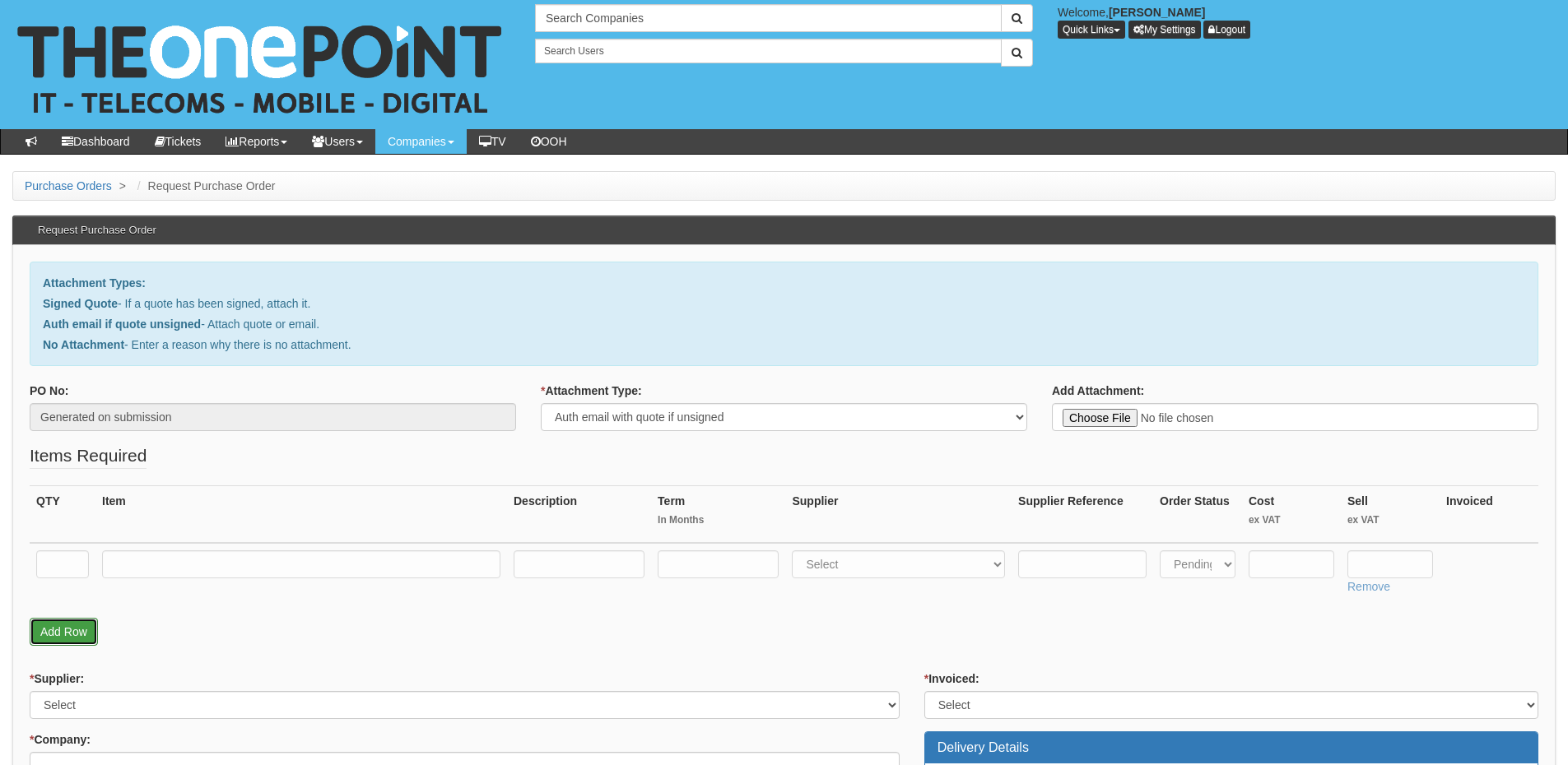
click at [74, 636] on link "Add Row" at bounding box center [63, 632] width 68 height 28
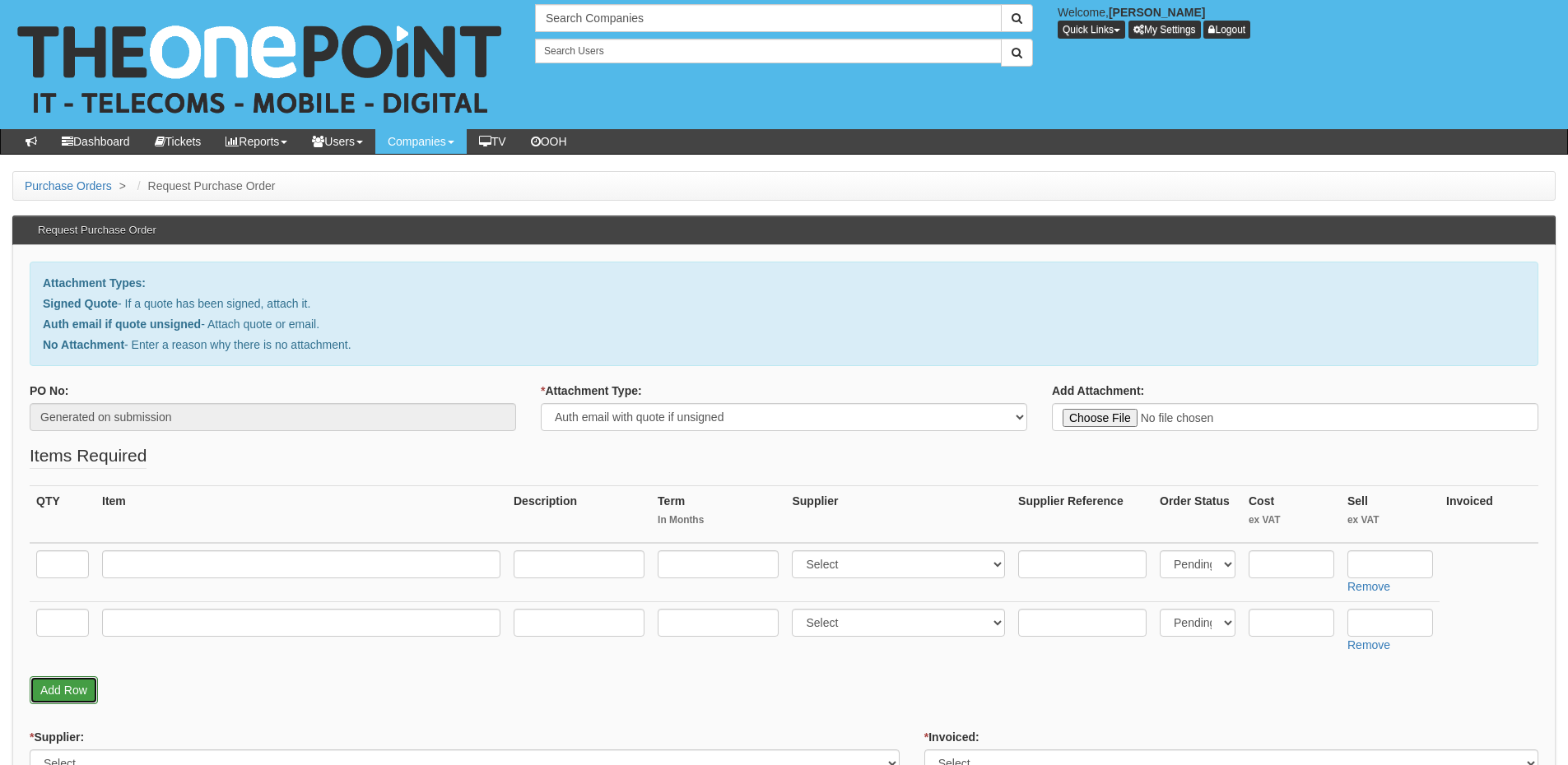
click at [78, 682] on link "Add Row" at bounding box center [63, 690] width 68 height 28
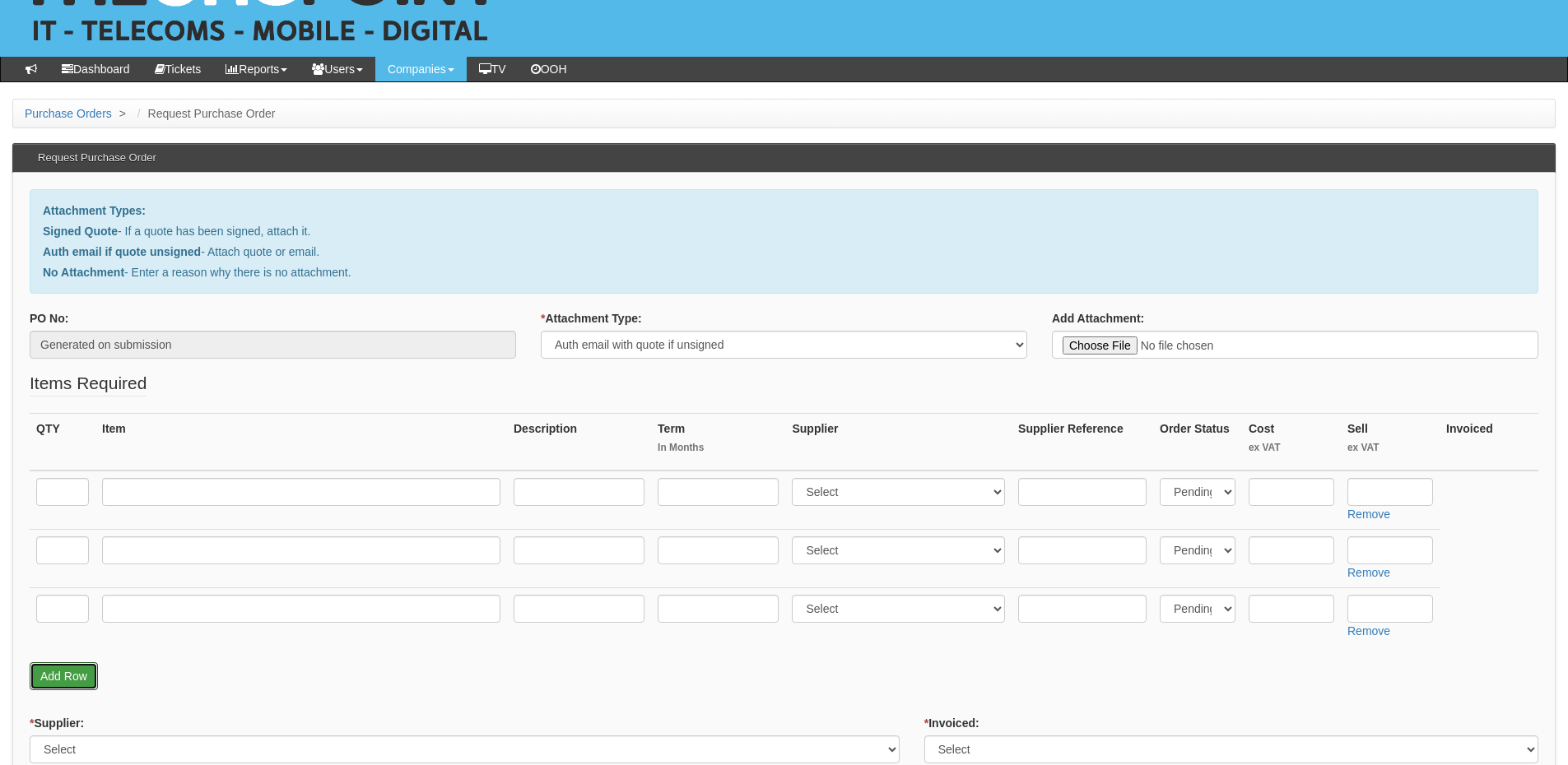
scroll to position [164, 0]
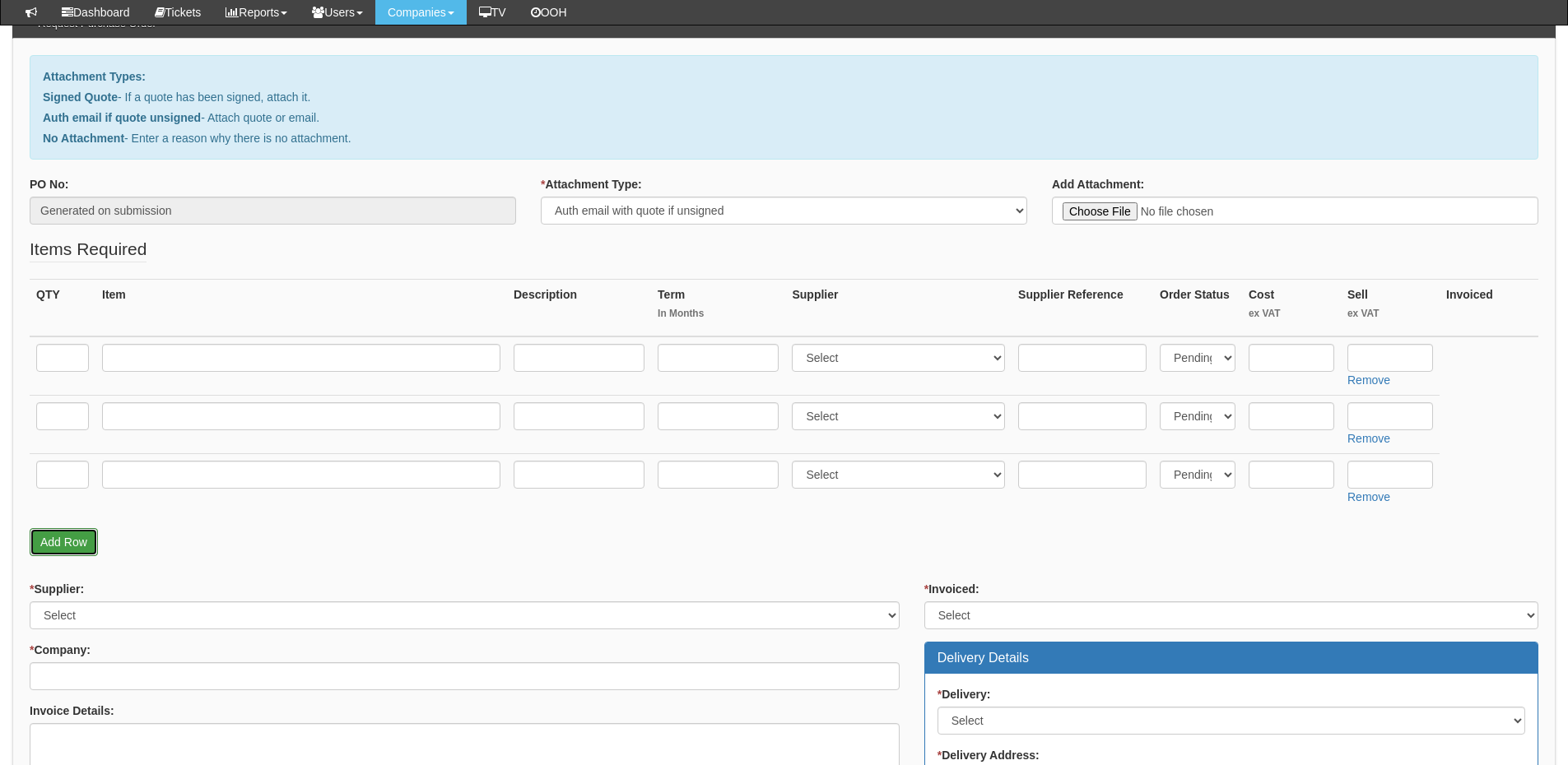
click at [76, 543] on link "Add Row" at bounding box center [63, 542] width 68 height 28
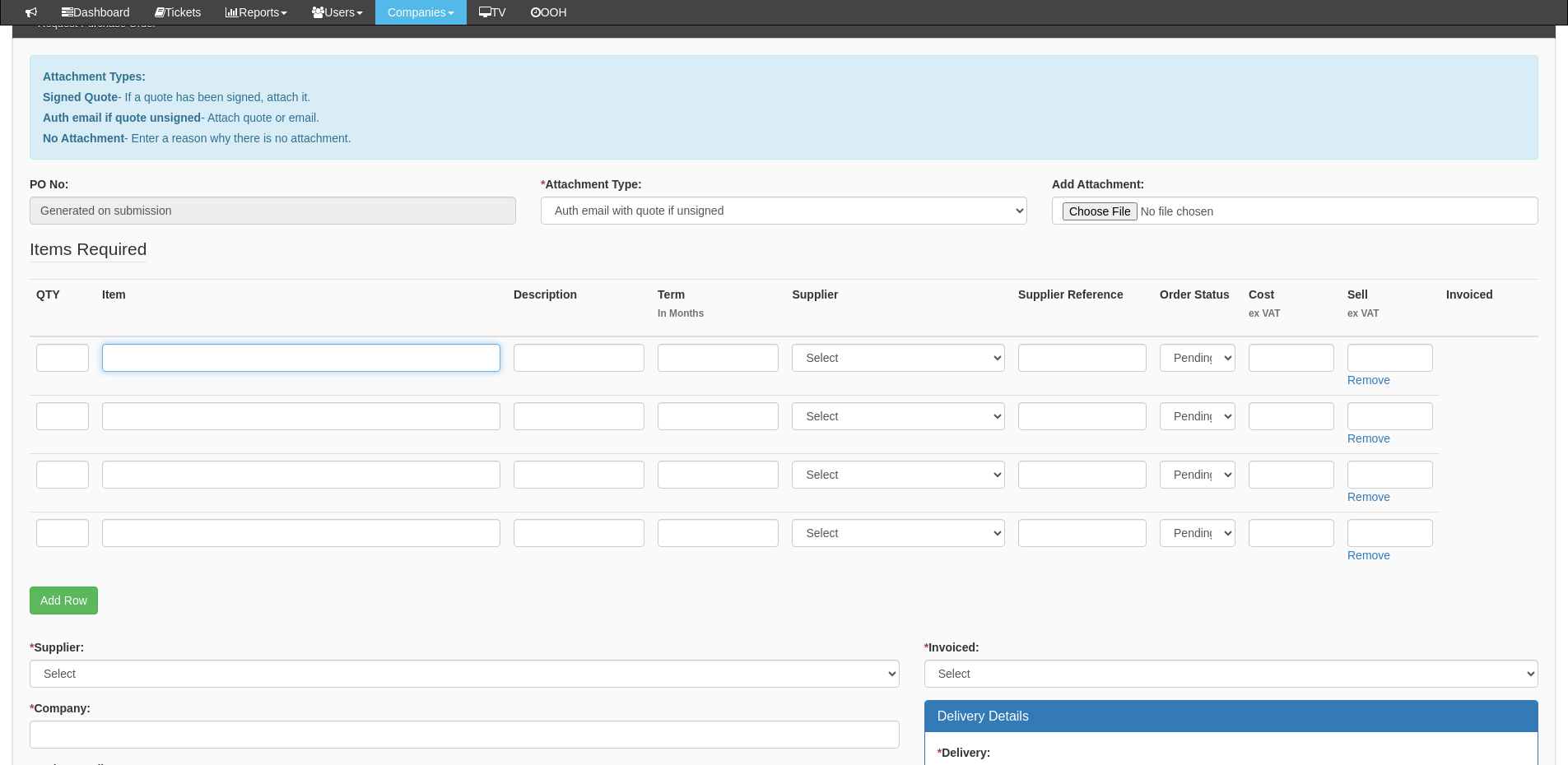
click at [157, 354] on input "text" at bounding box center [301, 358] width 399 height 28
paste input "Dell Pro 16 Laptop"
type input "Dell Pro 16 Laptop"
click at [58, 357] on input "text" at bounding box center [63, 358] width 52 height 28
type input "1"
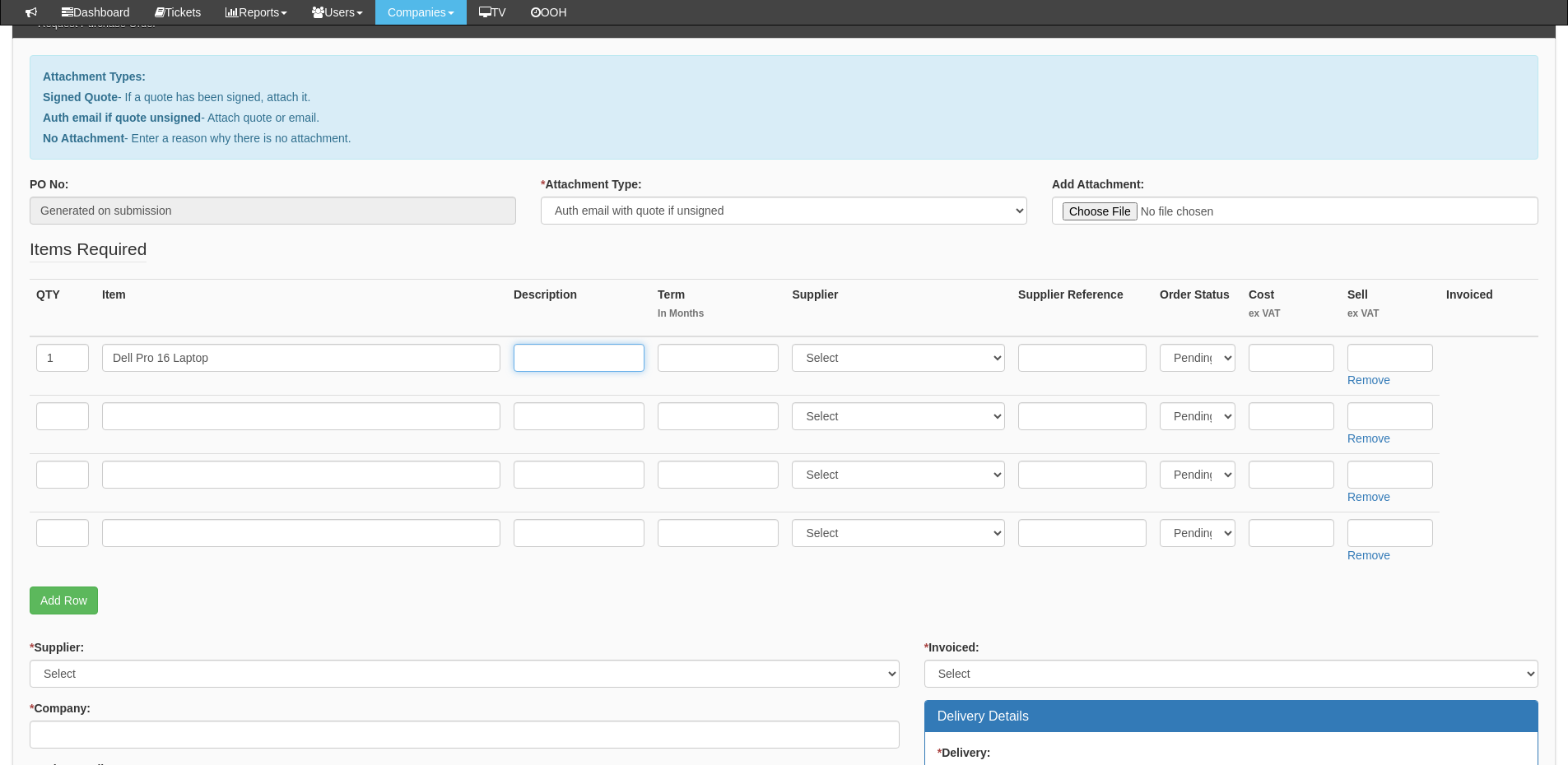
click at [567, 359] on input "text" at bounding box center [579, 358] width 131 height 28
paste input "Intel Core 5 120U / up to 5 GHz Win 11 Pro Intel Graphics 16 GB RAM 512 GB SSD …"
type input "Intel Core 5 120U / up to 5 GHz Win 11 Pro Intel Graphics 16 GB RAM 512 GB SSD …"
click at [63, 419] on input "text" at bounding box center [63, 416] width 52 height 28
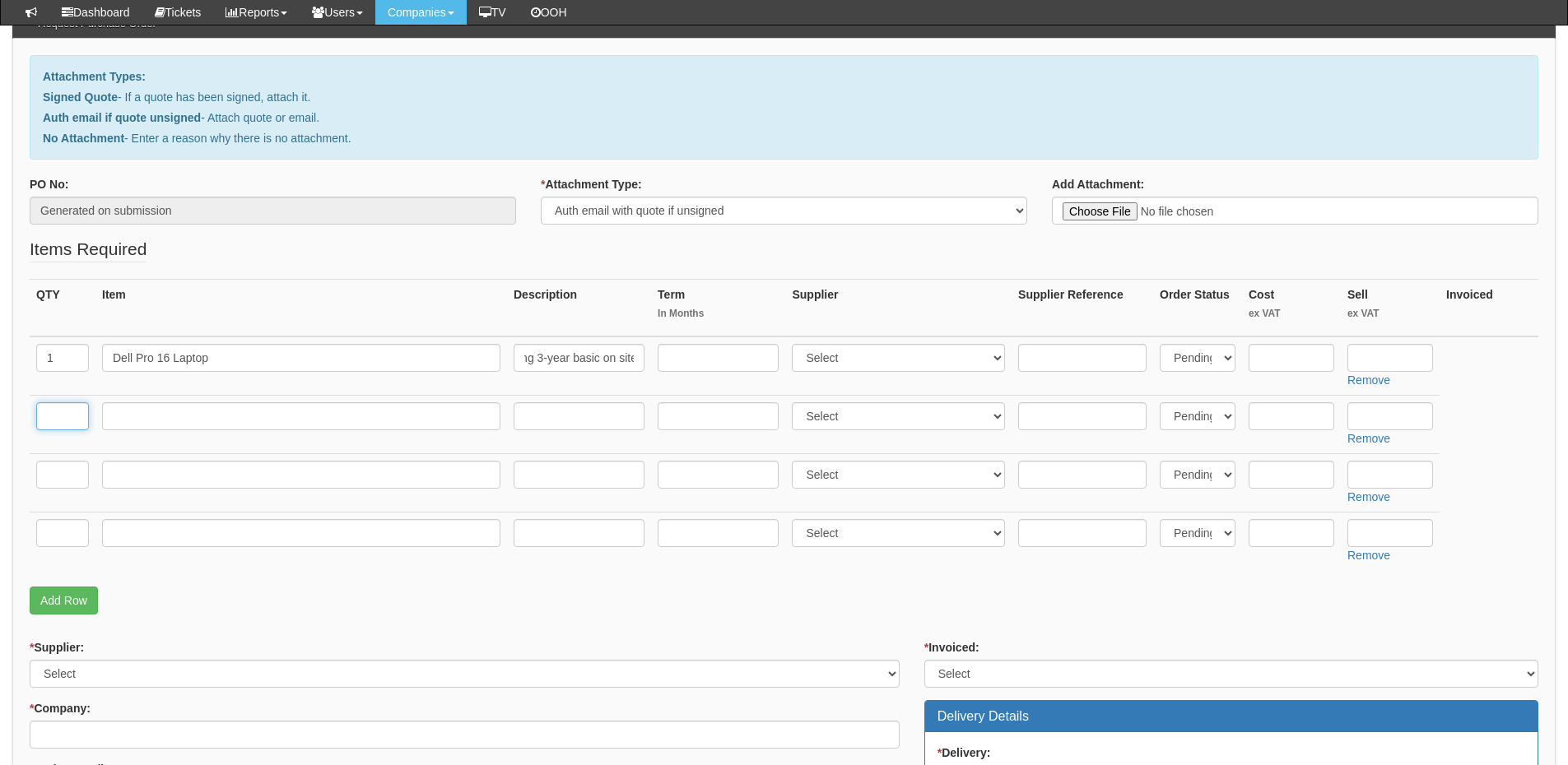
scroll to position [0, 0]
type input "1"
click at [130, 423] on input "text" at bounding box center [301, 416] width 399 height 28
click at [199, 415] on input "text" at bounding box center [301, 416] width 399 height 28
paste input "Dell Bluetooth Mouse"
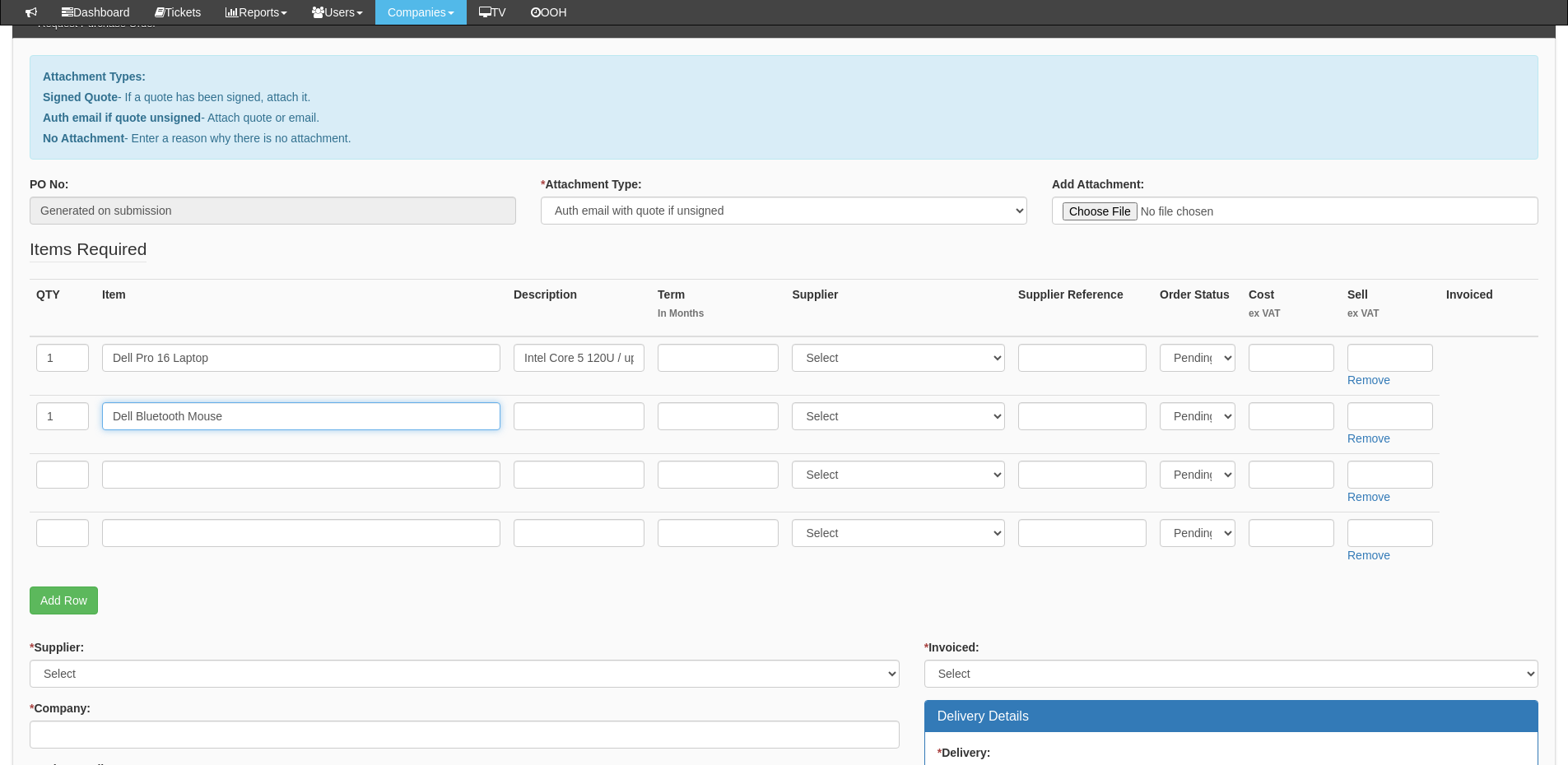
type input "Dell Bluetooth Mouse"
click at [1415, 365] on input "text" at bounding box center [1391, 358] width 86 height 28
type input "740.78"
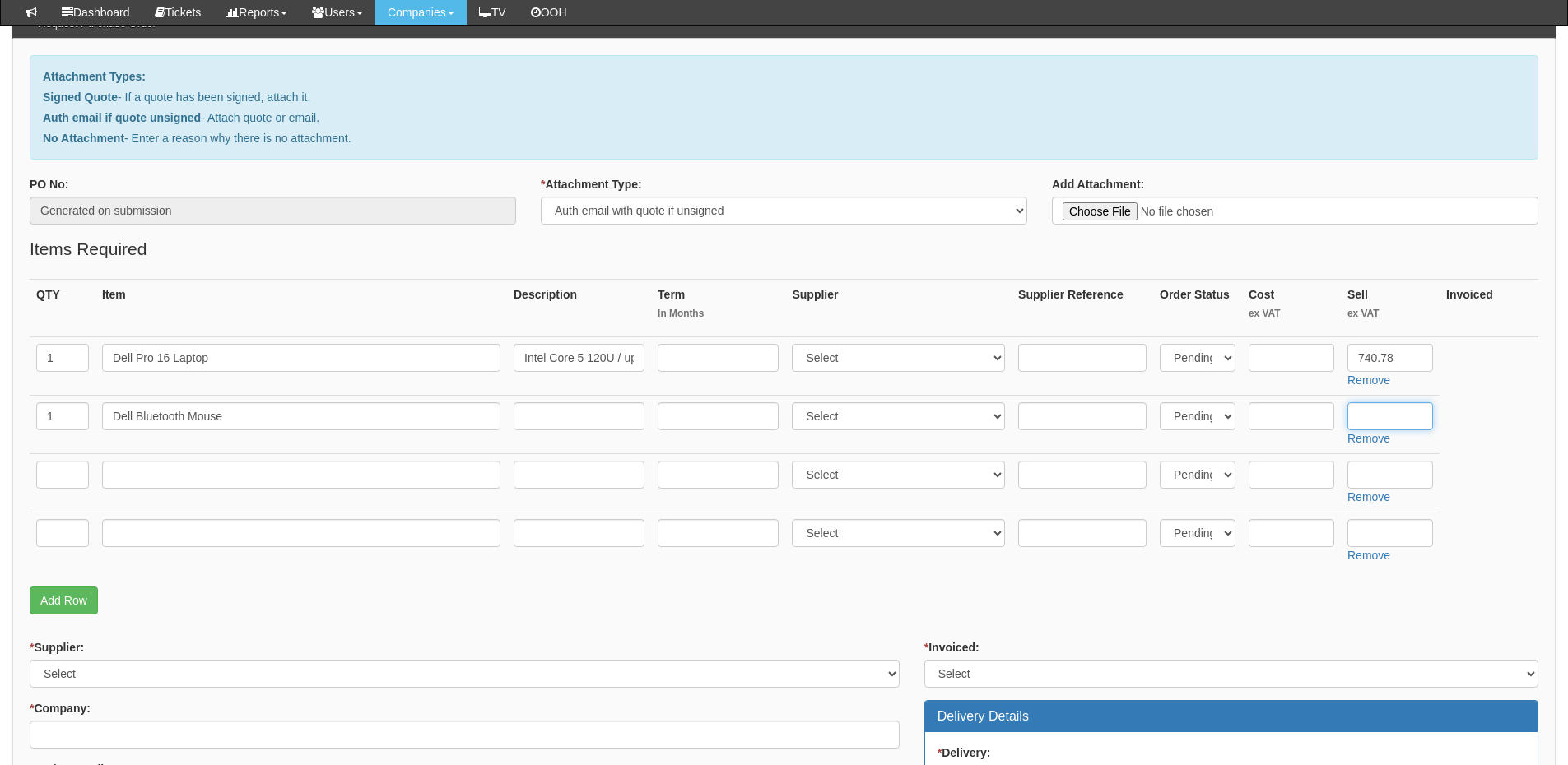
click at [1387, 408] on input "text" at bounding box center [1391, 416] width 86 height 28
type input "15.45"
drag, startPoint x: 277, startPoint y: 486, endPoint x: 269, endPoint y: 483, distance: 8.5
click at [277, 486] on input "text" at bounding box center [301, 475] width 399 height 28
paste input "Poly Blackwire Over-the-Head Binaural Headset"
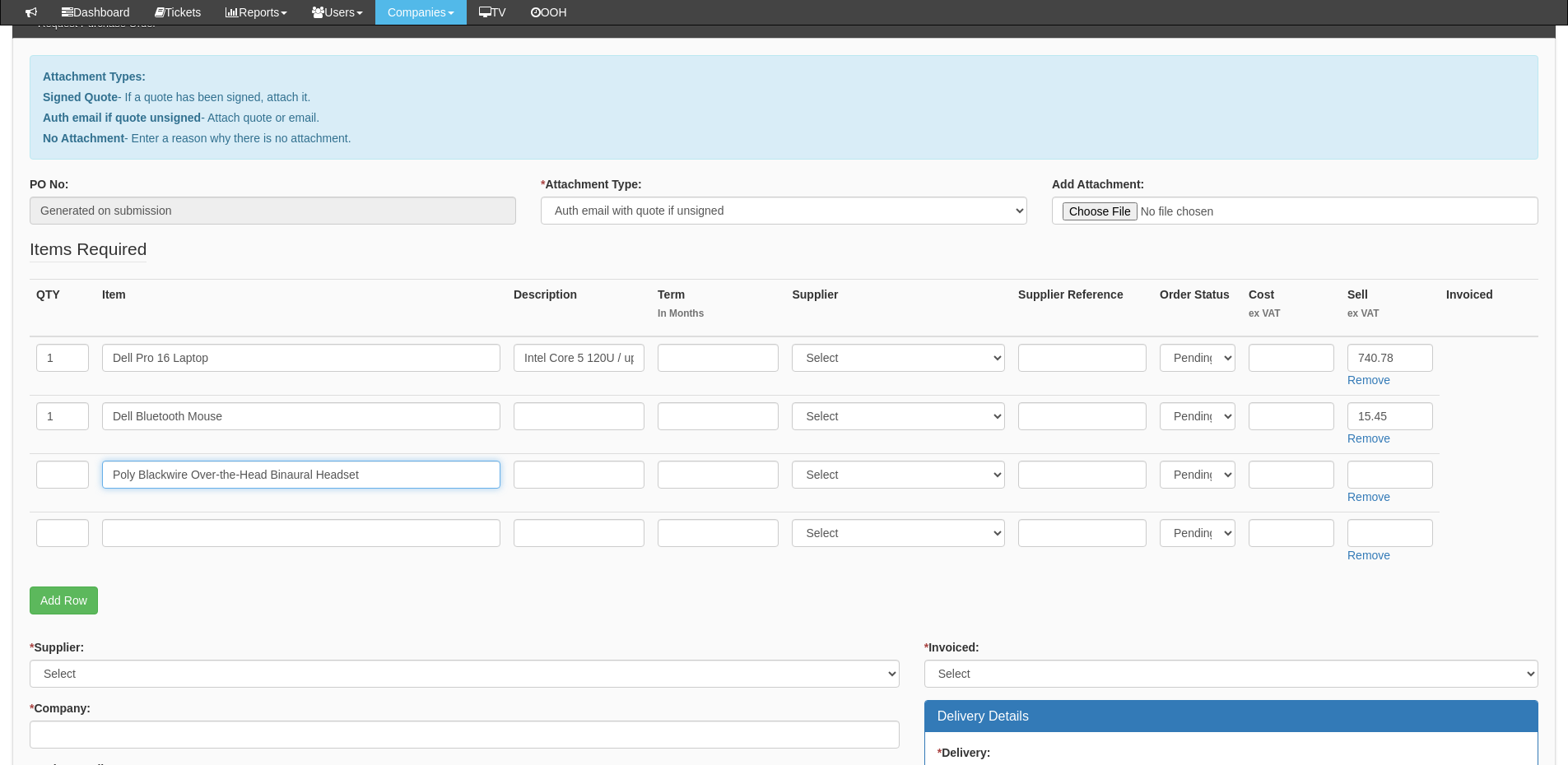
type input "Poly Blackwire Over-the-Head Binaural Headset"
click at [58, 466] on input "text" at bounding box center [63, 475] width 52 height 28
type input "1"
click at [1377, 477] on input "text" at bounding box center [1391, 475] width 86 height 28
type input "33.29"
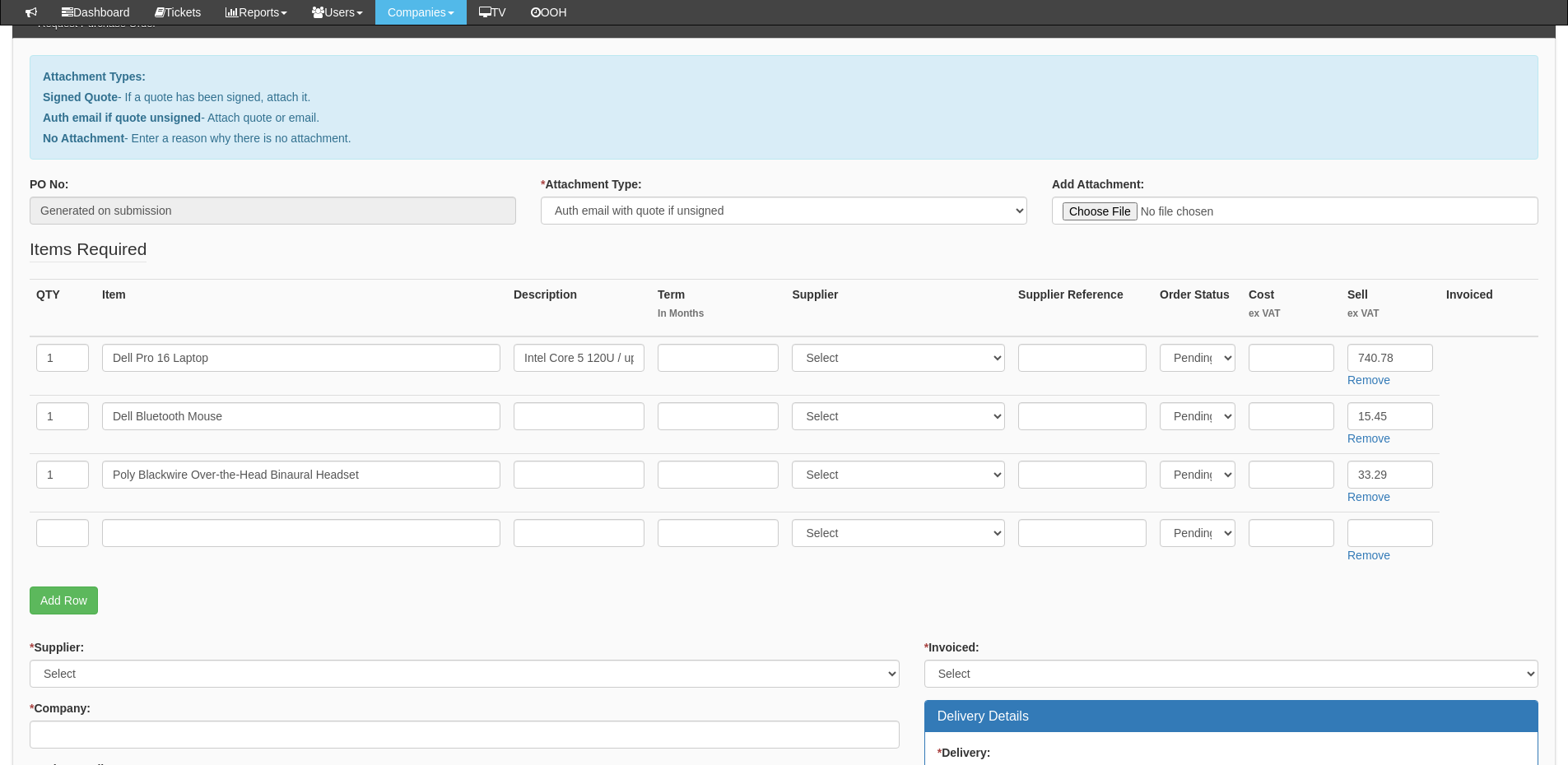
drag, startPoint x: 175, startPoint y: 515, endPoint x: 170, endPoint y: 527, distance: 13.0
click at [175, 515] on td at bounding box center [301, 541] width 412 height 59
click at [170, 531] on input "text" at bounding box center [301, 534] width 399 height 28
paste input "Laptop Bag"
type input "Laptop Bag"
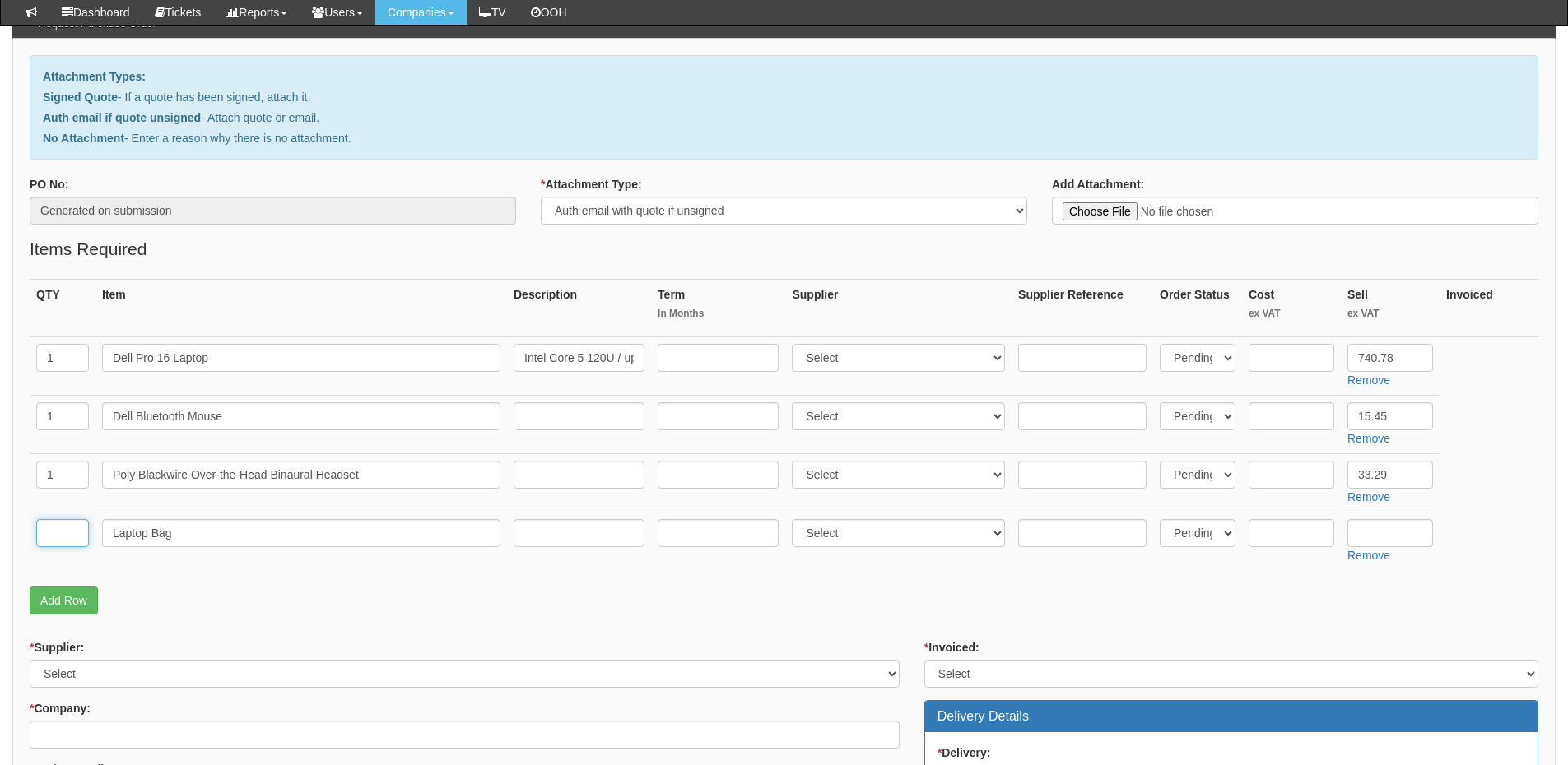
click at [64, 531] on input "text" at bounding box center [63, 534] width 52 height 28
type input "1"
click at [1392, 522] on input "text" at bounding box center [1391, 534] width 86 height 28
type input "16.28"
click at [80, 599] on link "Add Row" at bounding box center [63, 601] width 68 height 28
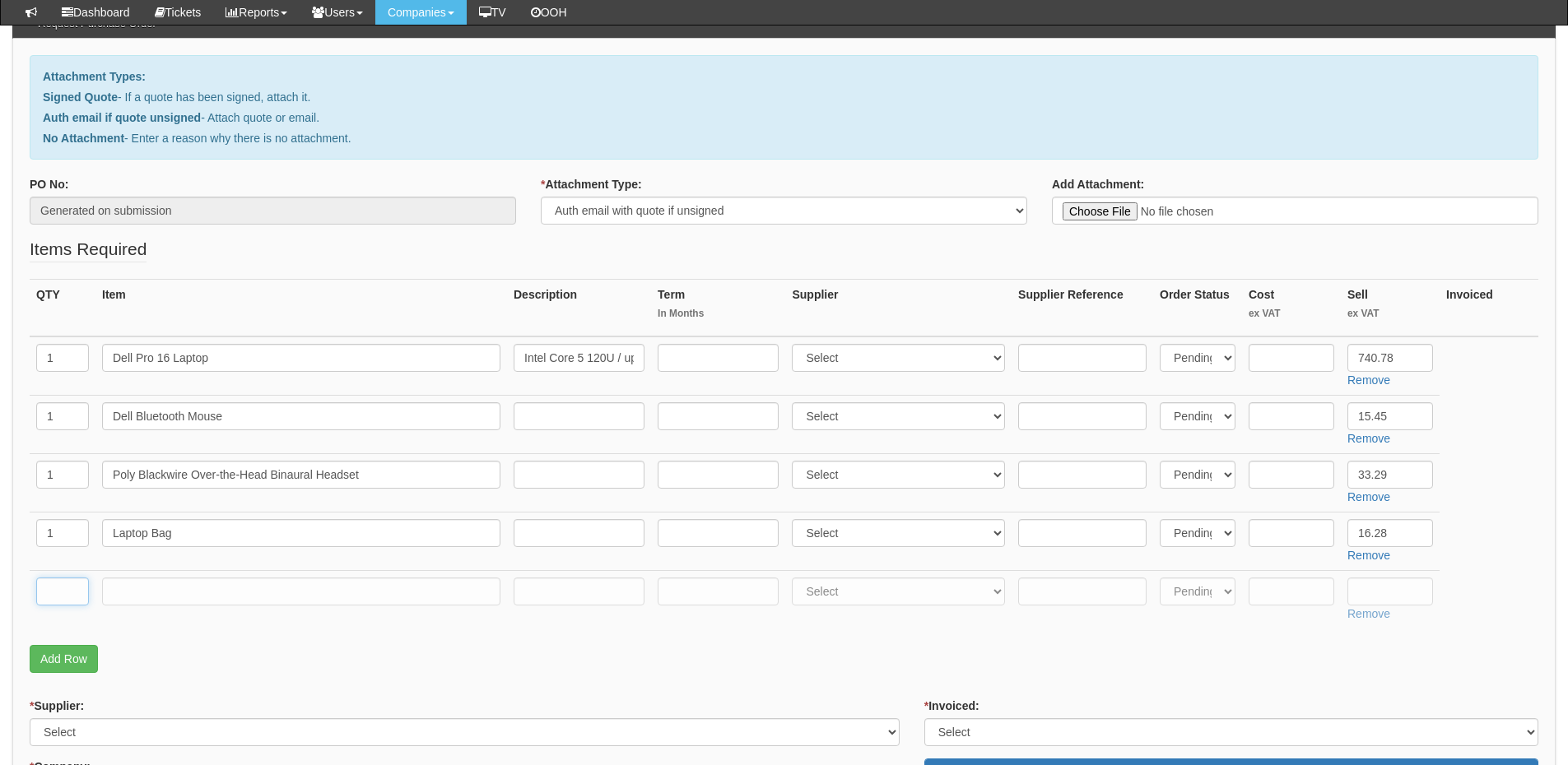
click at [70, 595] on input "text" at bounding box center [63, 591] width 52 height 28
type input "1"
click at [145, 587] on input "text" at bounding box center [301, 591] width 399 height 28
type input "Delivery"
click at [1405, 591] on input "text" at bounding box center [1391, 591] width 86 height 28
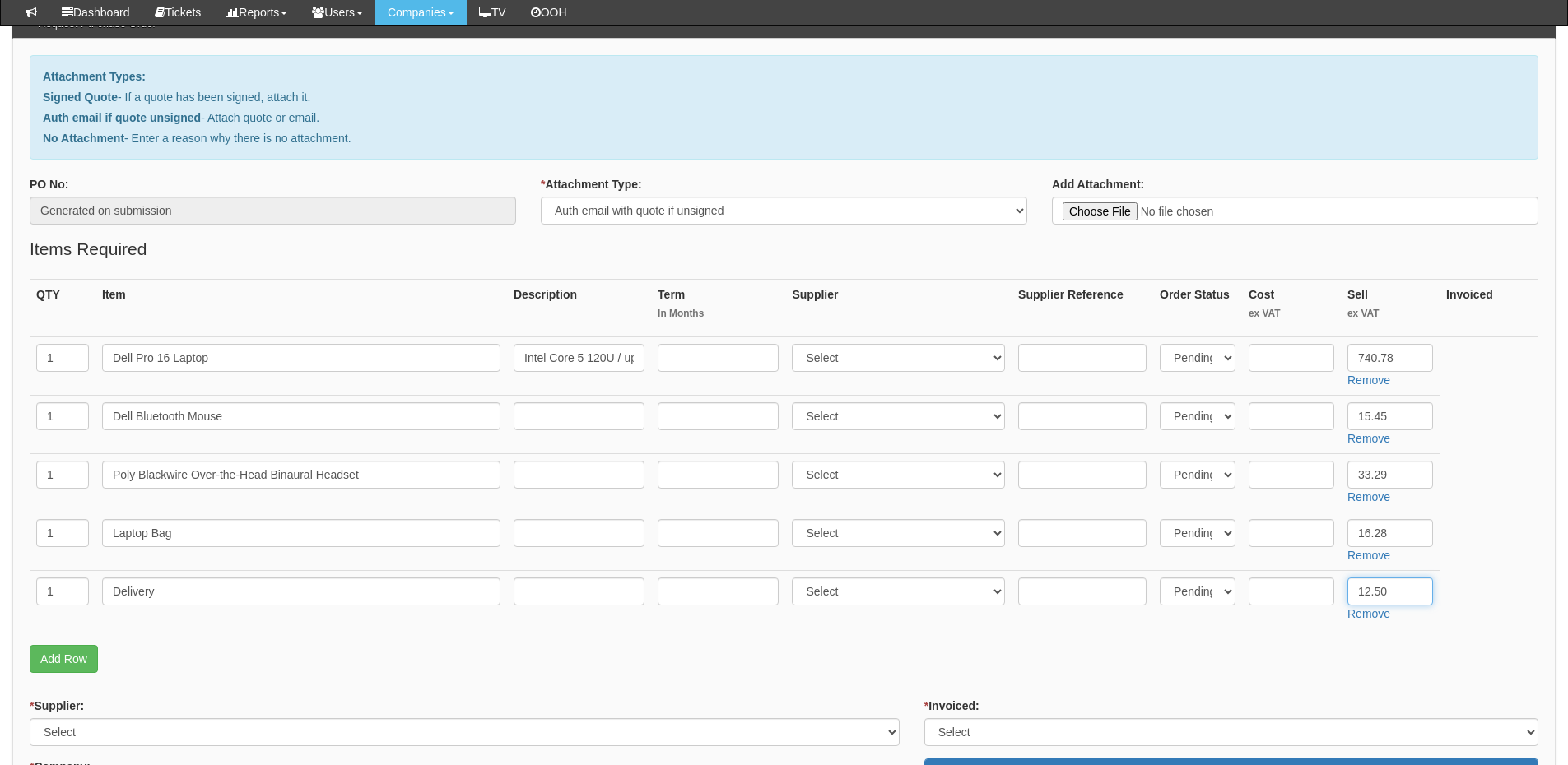
type input "12.50"
click at [1289, 363] on input "text" at bounding box center [1292, 358] width 86 height 28
type input "620.86"
click at [1101, 364] on input "text" at bounding box center [1083, 358] width 129 height 28
paste input "11846344"
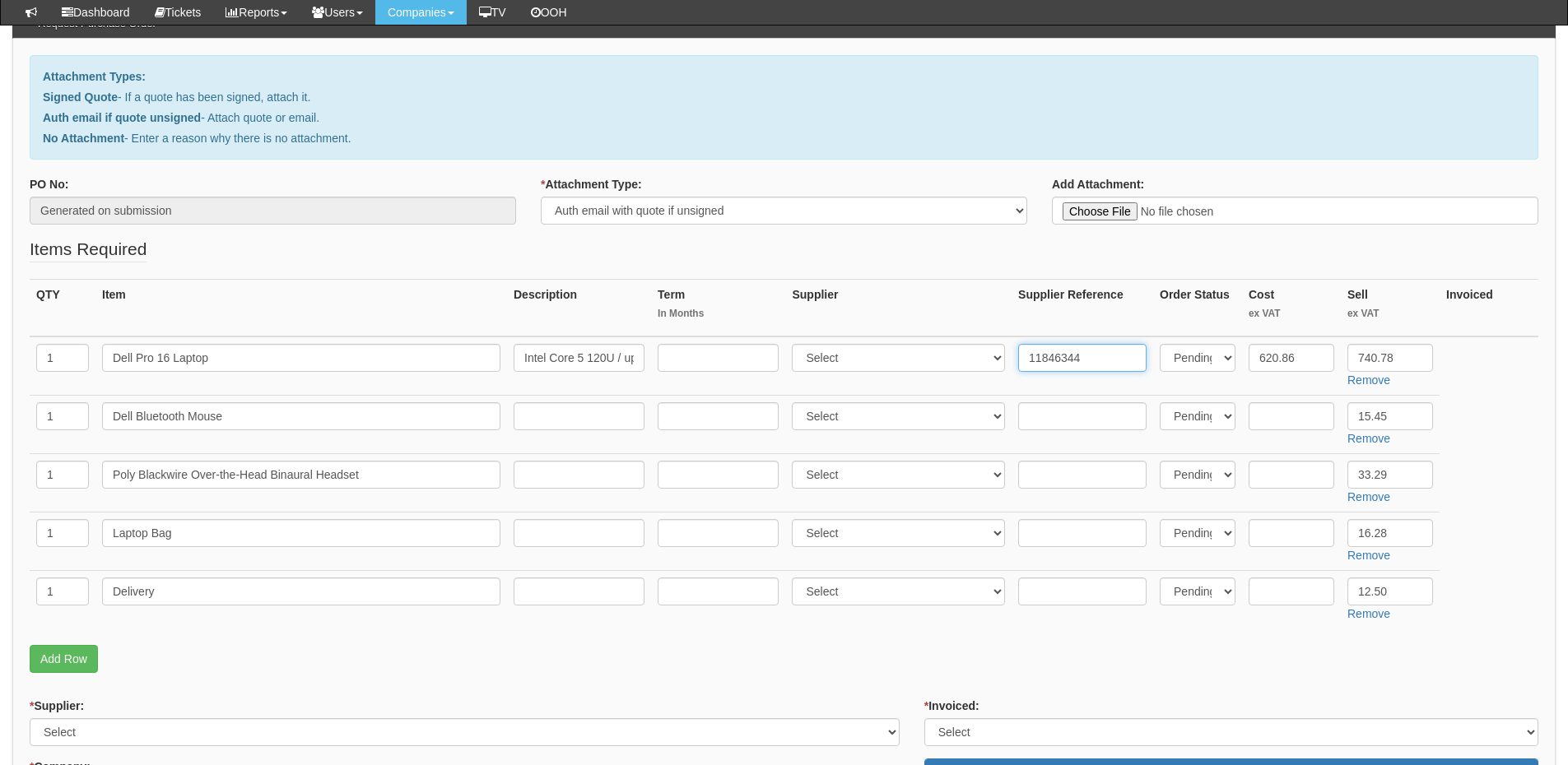
type input "11846344"
click at [870, 360] on select "Select 123 [DOMAIN_NAME] 1Password 3 4Gon [PERSON_NAME] Electric Ltd Abzorb Acc…" at bounding box center [899, 358] width 213 height 28
select select "19"
click at [796, 344] on select "Select 123 [DOMAIN_NAME] 1Password 3 4Gon [PERSON_NAME] Electric Ltd Abzorb Acc…" at bounding box center [899, 358] width 213 height 28
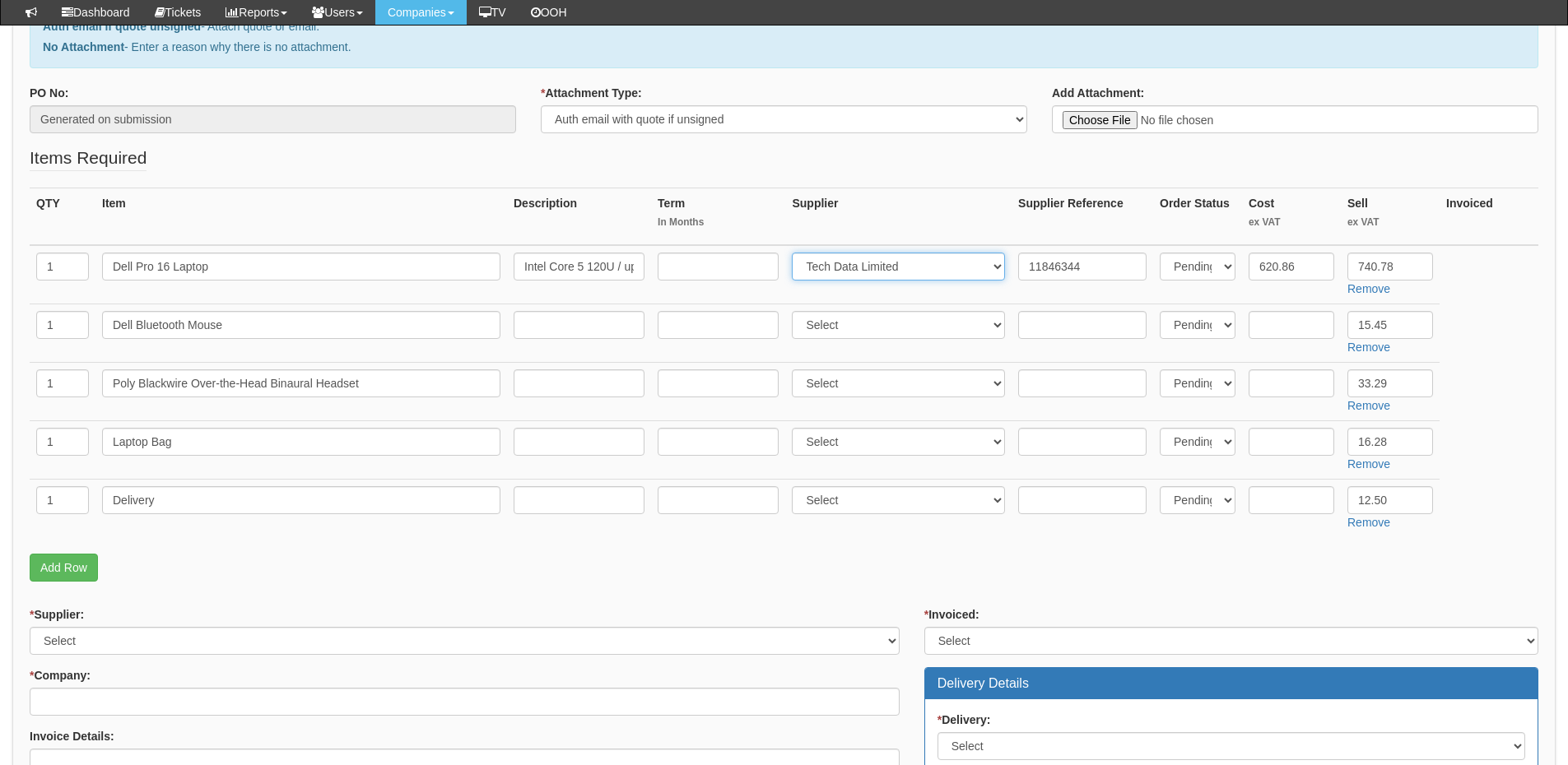
scroll to position [329, 0]
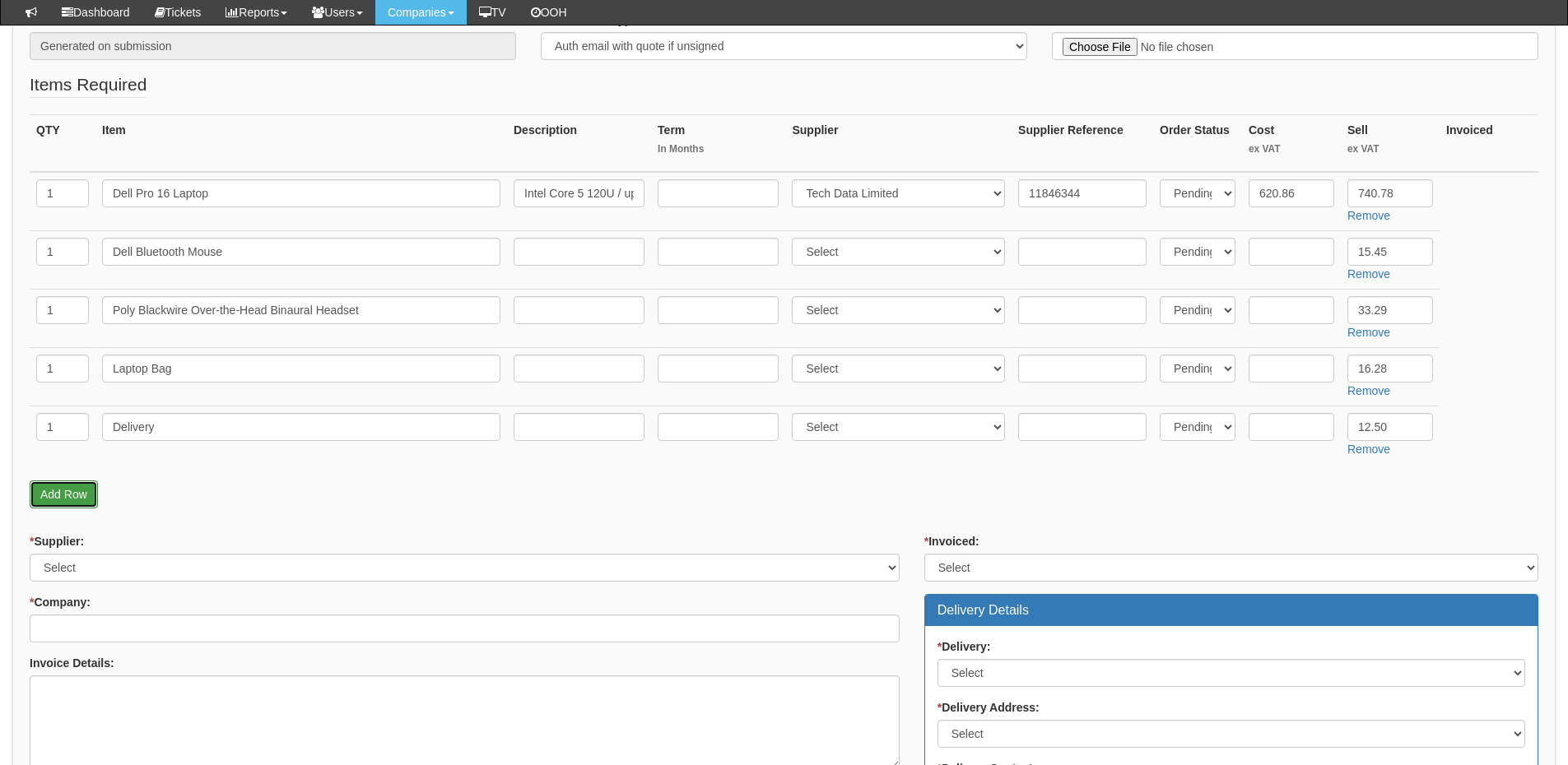
click at [66, 498] on link "Add Row" at bounding box center [63, 494] width 68 height 28
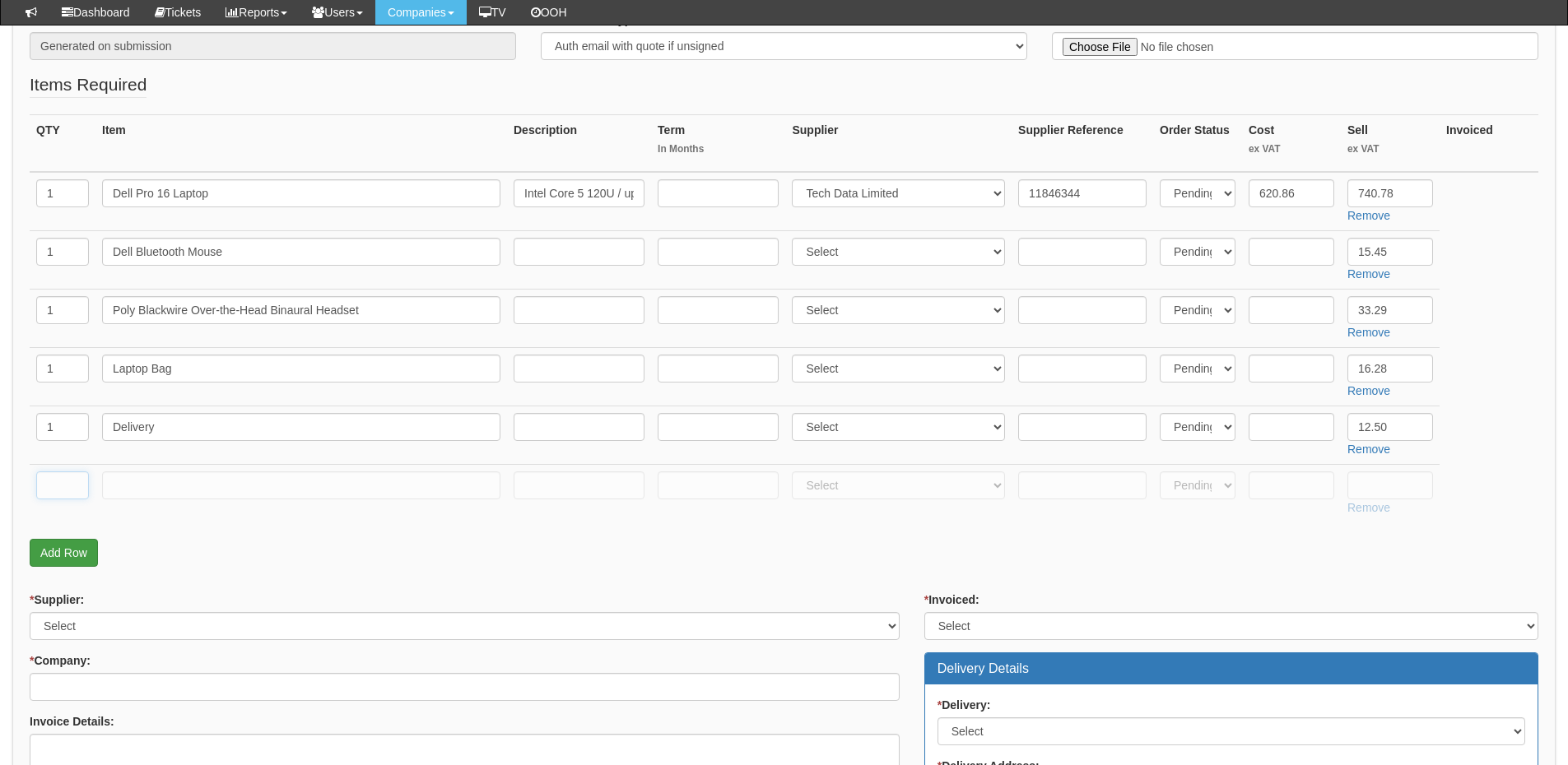
click at [66, 498] on input "text" at bounding box center [63, 485] width 52 height 28
type input "1"
click at [177, 494] on input "text" at bounding box center [301, 485] width 399 height 28
paste input "https://intouch.tdsynnex.com/InTouch/MVC/Product/ProductDetails?productId=11860…"
type input "https://intouch.tdsynnex.com/InTouch/MVC/Product/ProductDetails?productId=11860…"
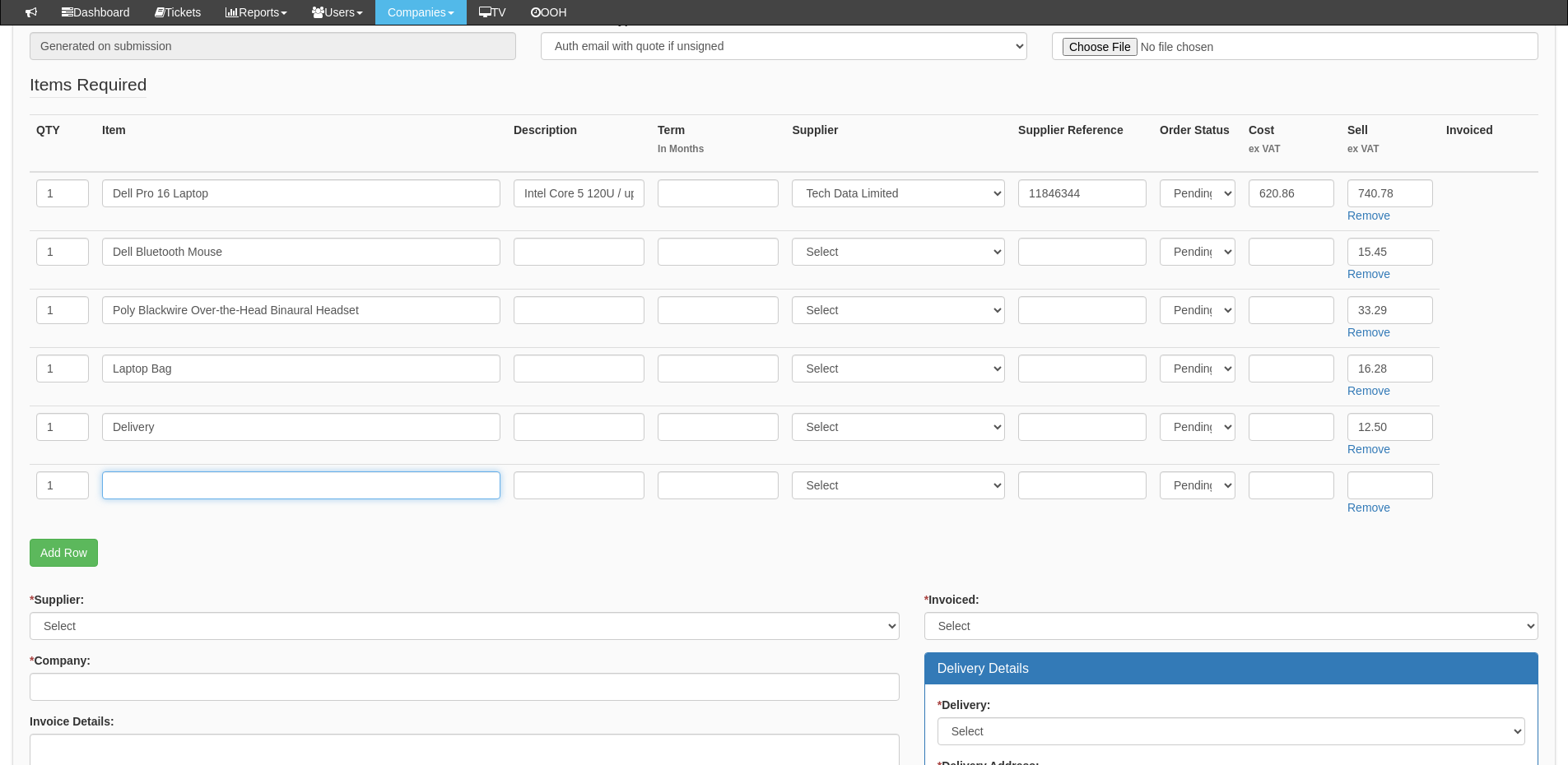
scroll to position [0, 0]
click at [566, 483] on input "text" at bounding box center [579, 485] width 131 height 28
paste input "https://intouch.tdsynnex.com/InTouch/MVC/Product/ProductDetails?productId=11860…"
type input "https://intouch.tdsynnex.com/InTouch/MVC/Product/ProductDetails?productId=11860…"
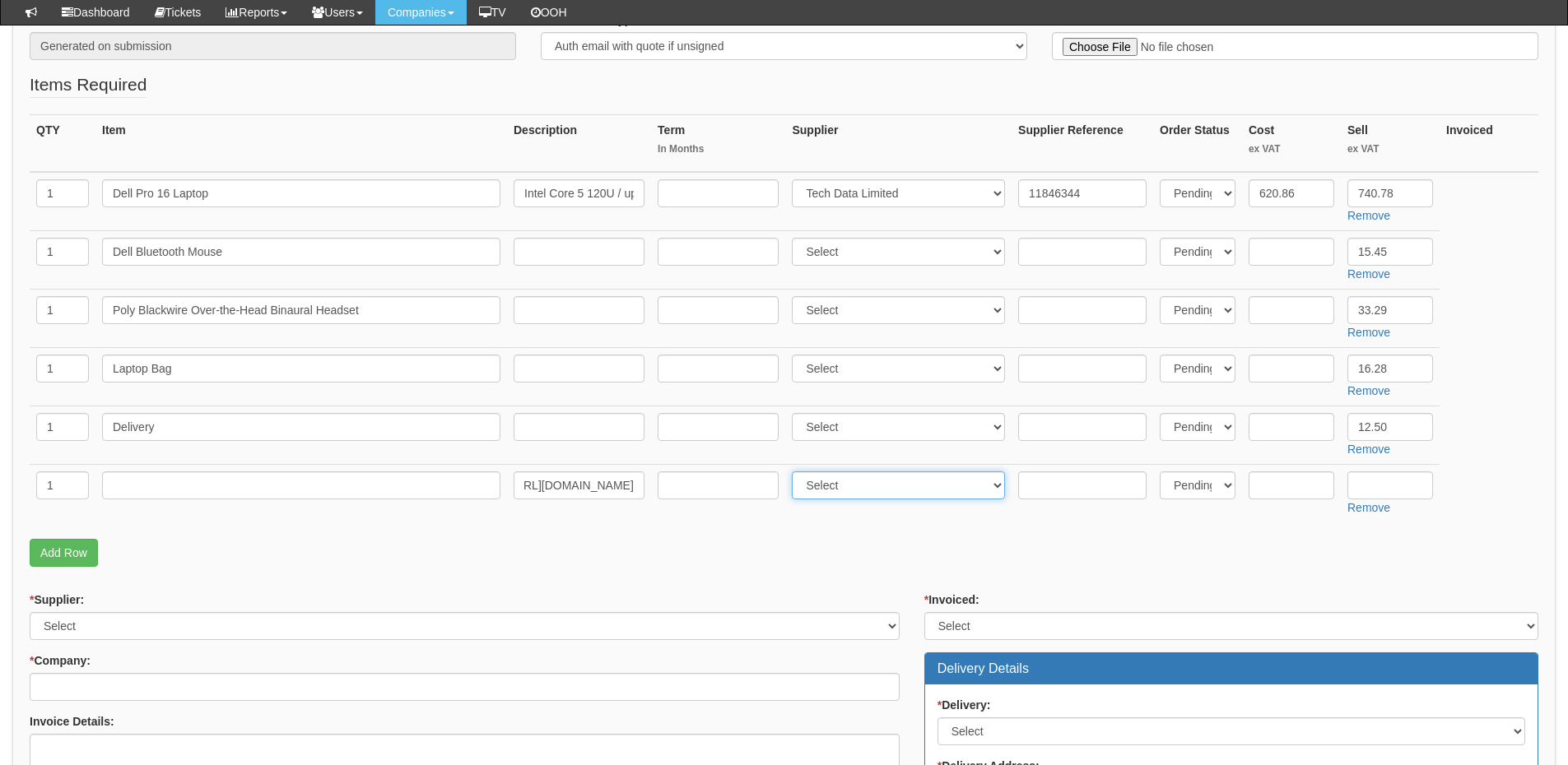
drag, startPoint x: 859, startPoint y: 485, endPoint x: 847, endPoint y: 484, distance: 12.0
click at [859, 485] on select "Select 123 REG.co.uk 1Password 3 4Gon AA Jones Electric Ltd Abzorb Access Group…" at bounding box center [899, 485] width 213 height 28
select select "19"
click at [796, 471] on select "Select 123 REG.co.uk 1Password 3 4Gon AA Jones Electric Ltd Abzorb Access Group…" at bounding box center [899, 485] width 213 height 28
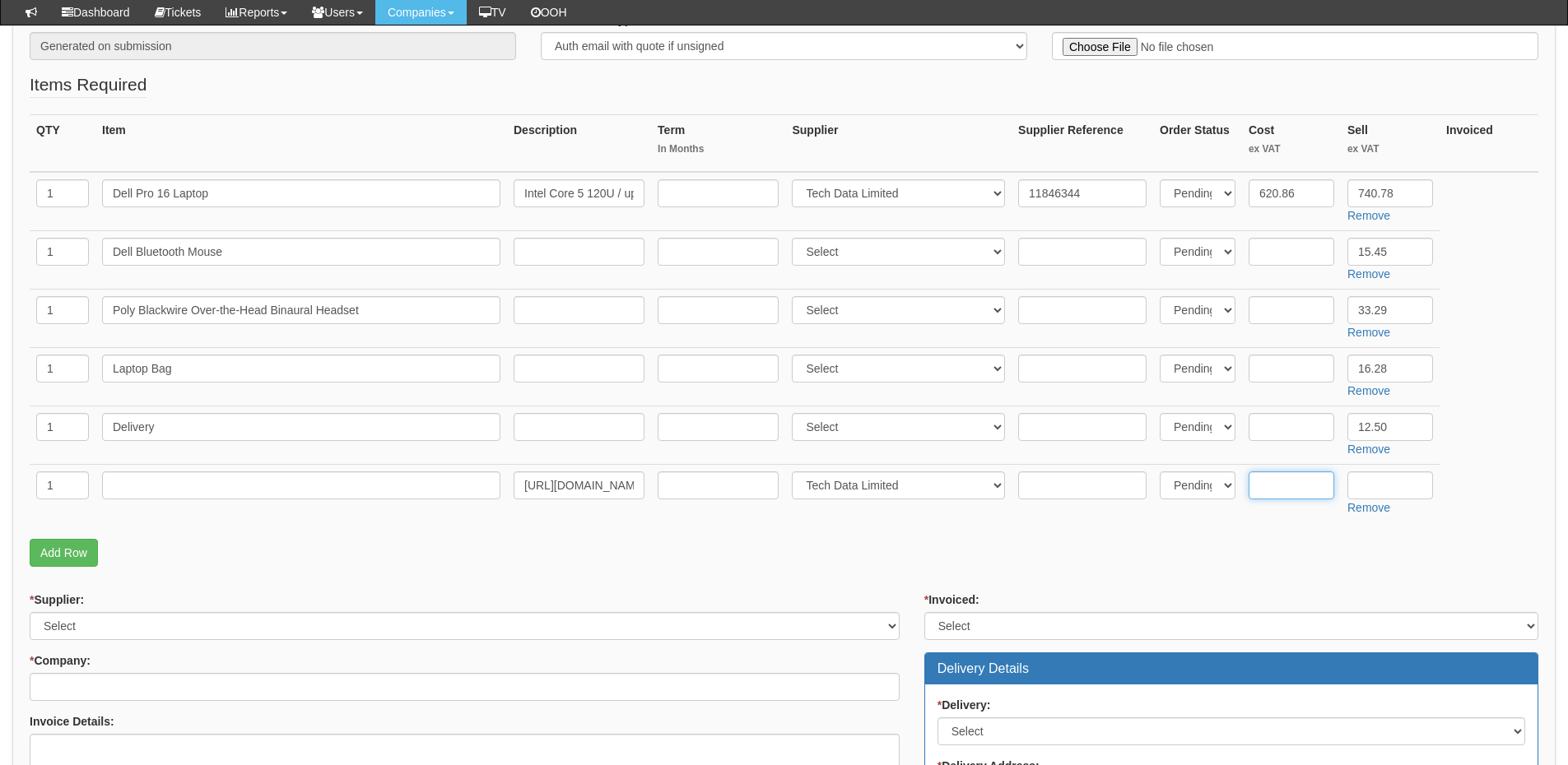
click at [1288, 479] on input "text" at bounding box center [1292, 485] width 86 height 28
type input "35.92"
click at [350, 493] on input "text" at bounding box center [301, 485] width 399 height 28
paste input "Dell Upgrade from 1Y Basic Onsite to 3Y Basic Onsite"
type input "Dell Upgrade from 1Y Basic Onsite to 3Y Basic Onsite"
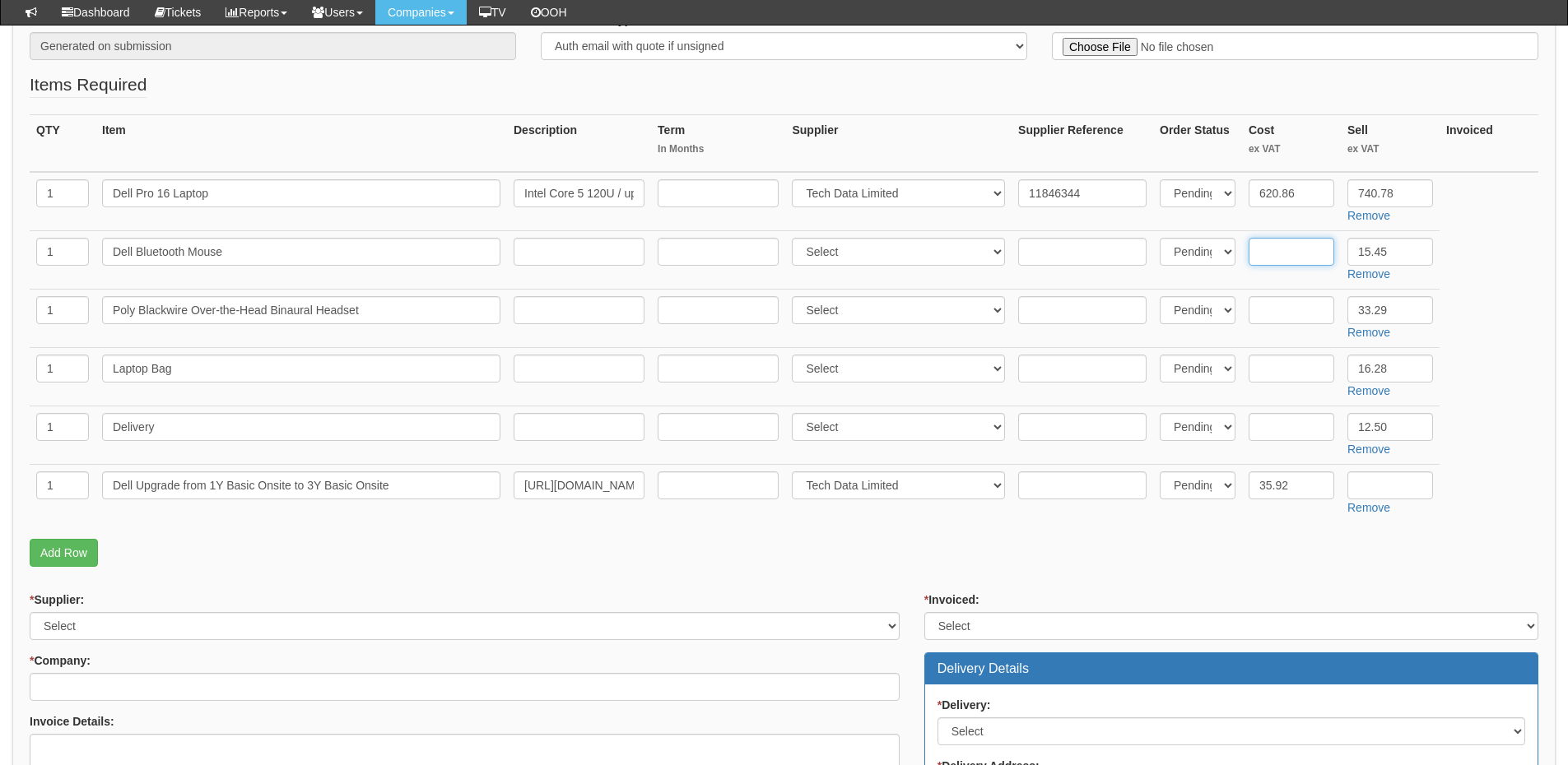
click at [1274, 255] on input "text" at bounding box center [1292, 252] width 86 height 28
type input "13.45"
click at [1051, 249] on input "text" at bounding box center [1083, 252] width 129 height 28
paste input "5650317"
type input "5650317"
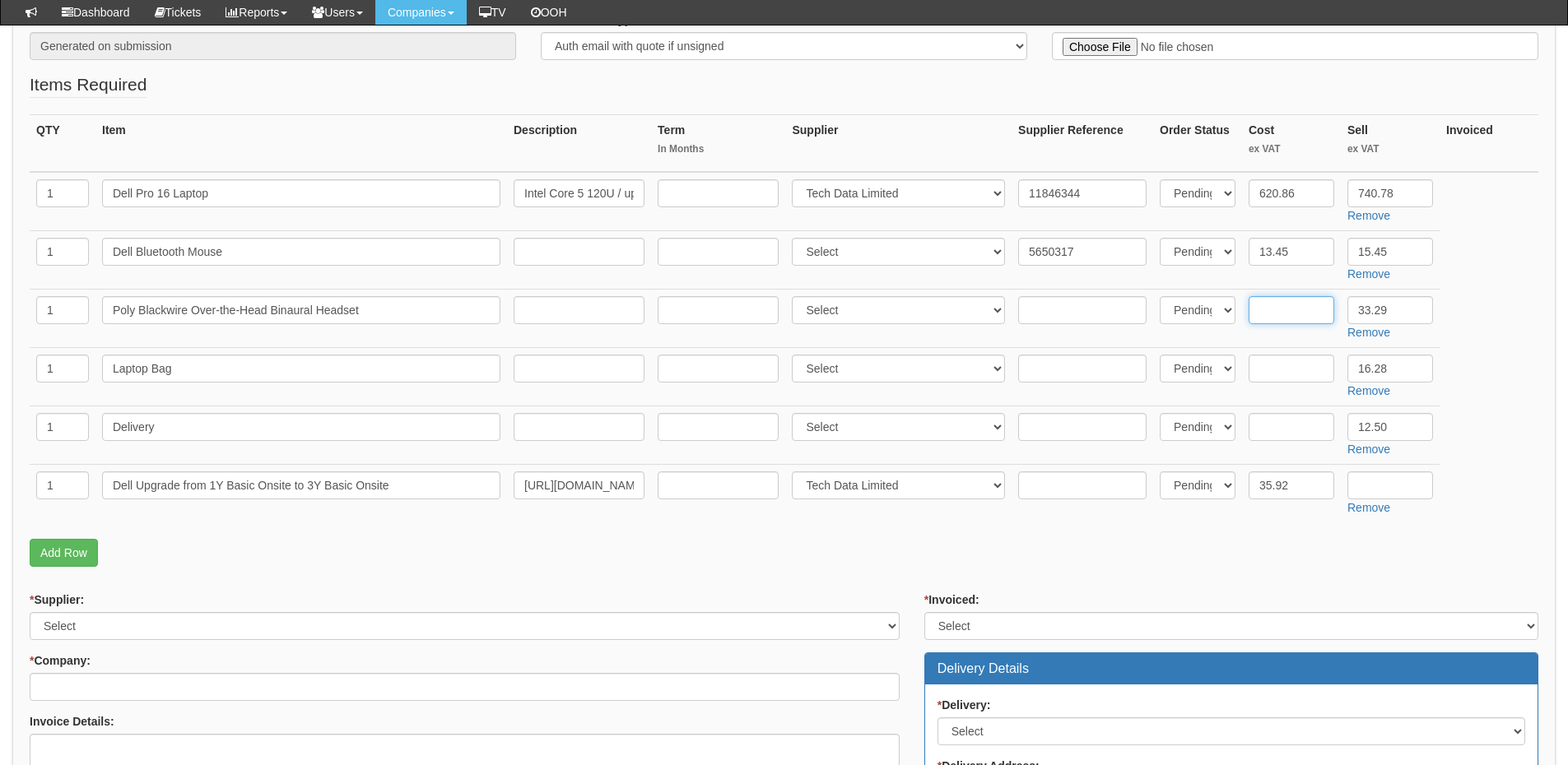
click at [1295, 304] on input "text" at bounding box center [1292, 311] width 86 height 28
type input "27.74"
click at [1065, 307] on input "text" at bounding box center [1083, 311] width 129 height 28
paste input "8X219AA"
type input "8X219AA"
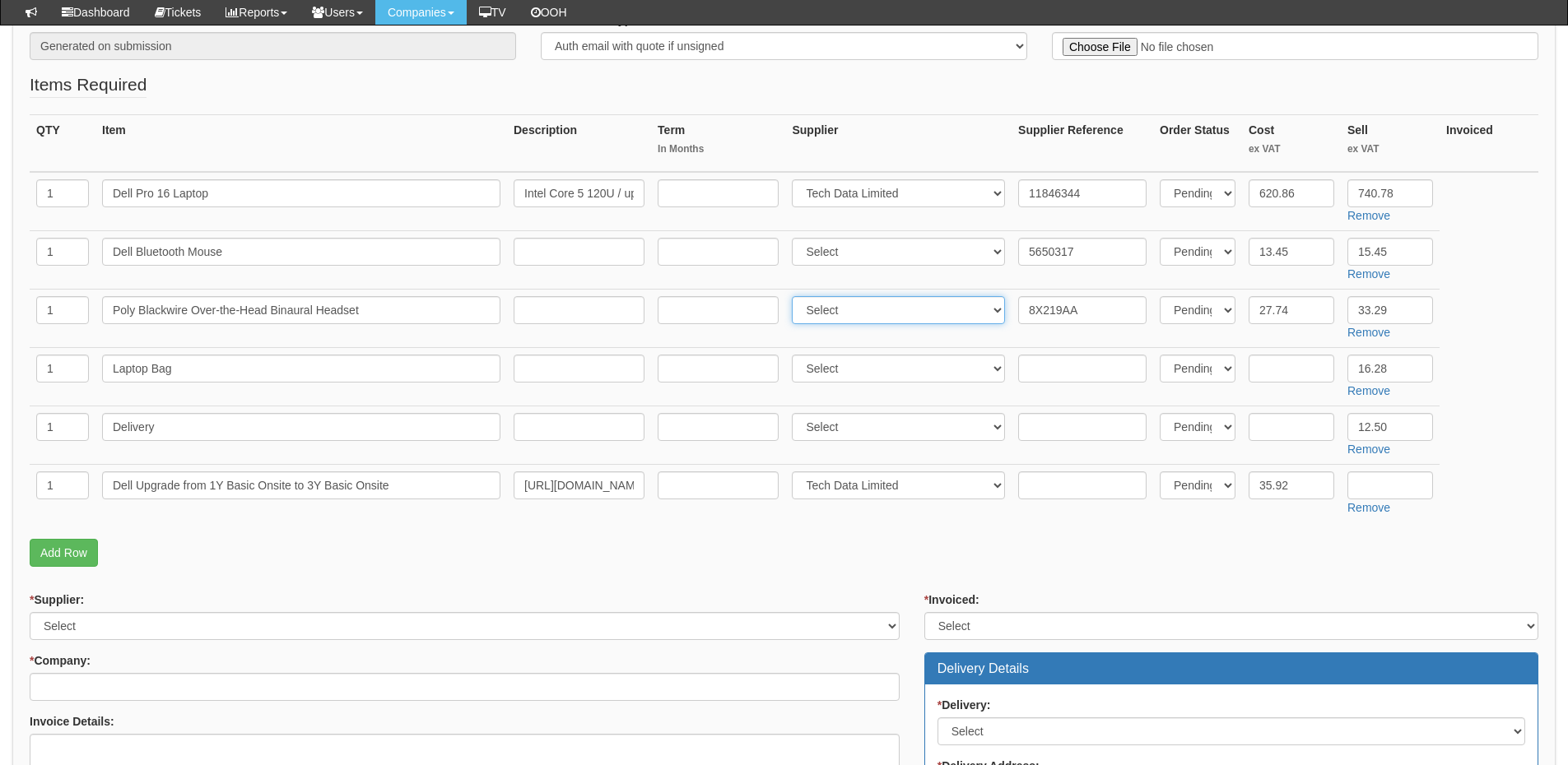
click at [865, 308] on select "Select 123 REG.co.uk 1Password 3 4Gon AA Jones Electric Ltd Abzorb Access Group…" at bounding box center [899, 311] width 213 height 28
select select "106"
click at [796, 297] on select "Select 123 REG.co.uk 1Password 3 4Gon AA Jones Electric Ltd Abzorb Access Group…" at bounding box center [899, 311] width 213 height 28
click at [856, 256] on select "Select 123 REG.co.uk 1Password 3 4Gon AA Jones Electric Ltd Abzorb Access Group…" at bounding box center [899, 252] width 213 height 28
select select "19"
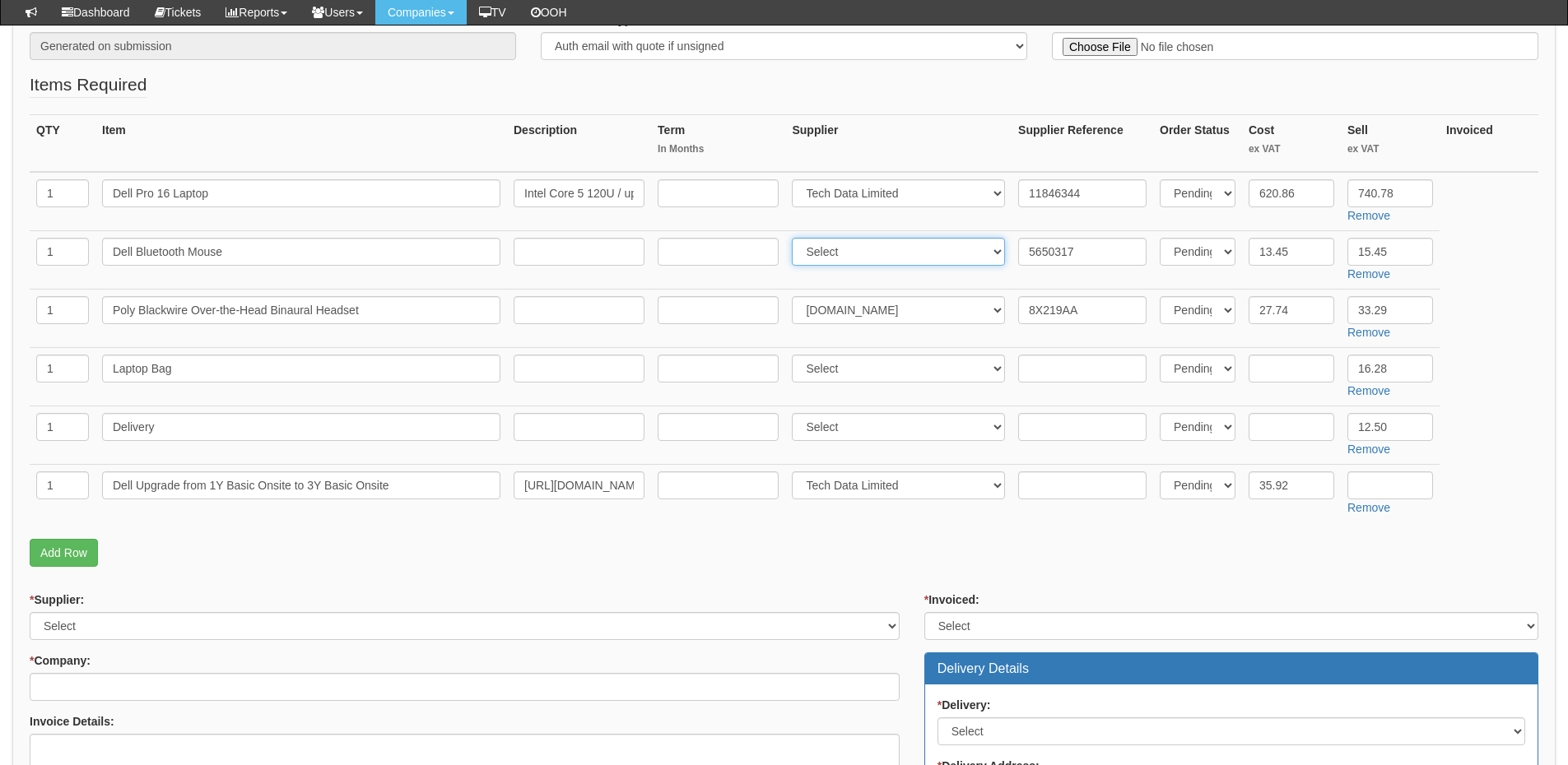
click at [796, 238] on select "Select 123 REG.co.uk 1Password 3 4Gon AA Jones Electric Ltd Abzorb Access Group…" at bounding box center [899, 252] width 213 height 28
click at [595, 381] on input "text" at bounding box center [579, 369] width 131 height 28
paste input "https://www.amazon.co.uk/ZYB-Laptop-15-15-6-Briefcase-Black/dp/B0CQYRQ38K/ref=s…"
type input "https://www.amazon.co.uk/ZYB-Laptop-15-15-6-Briefcase-Black/dp/B0CQYRQ38K/ref=s…"
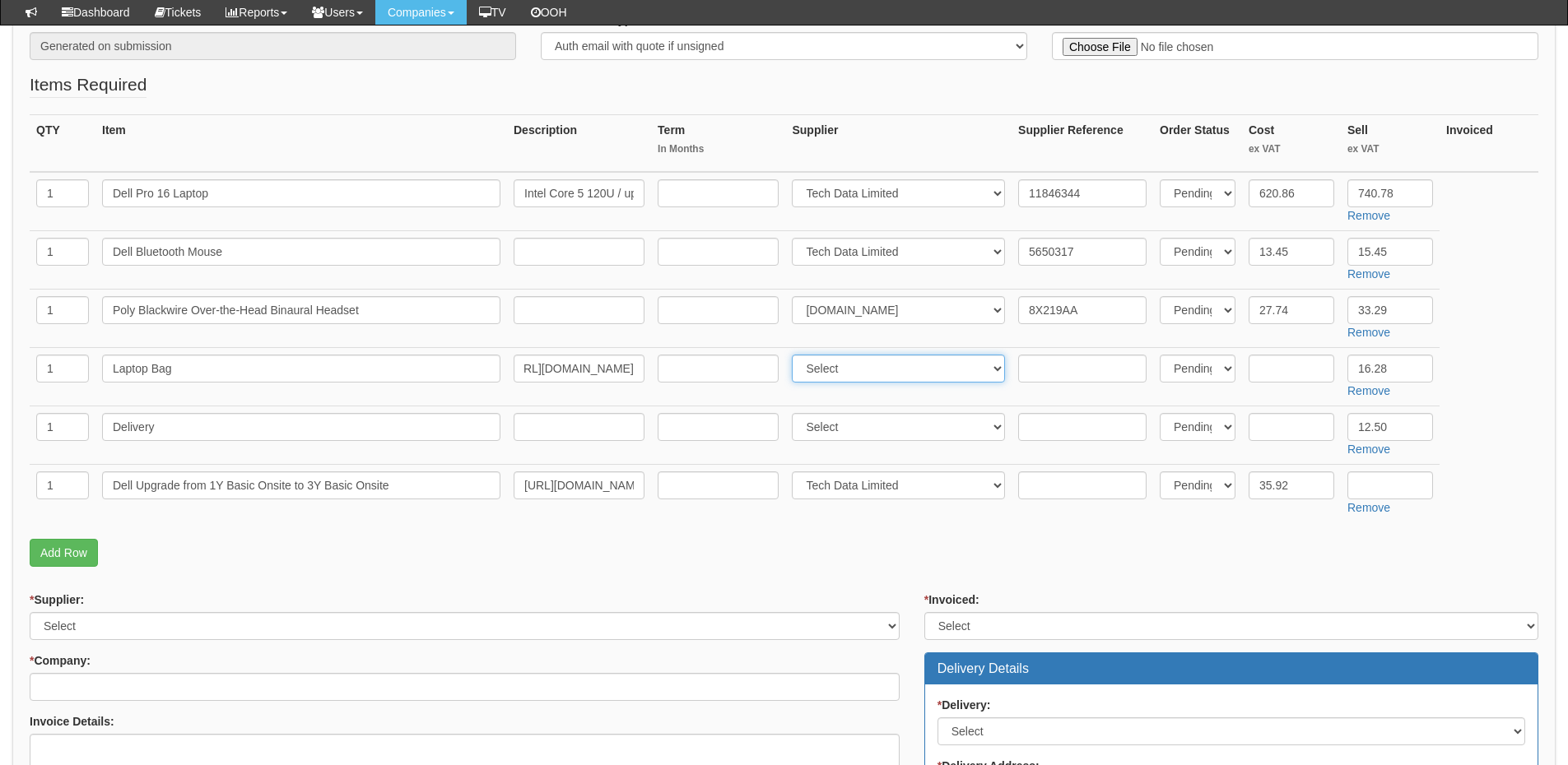
click at [861, 380] on select "Select 123 REG.co.uk 1Password 3 4Gon AA Jones Electric Ltd Abzorb Access Group…" at bounding box center [899, 369] width 213 height 28
select select "13"
click at [796, 355] on select "Select 123 REG.co.uk 1Password 3 4Gon AA Jones Electric Ltd Abzorb Access Group…" at bounding box center [899, 369] width 213 height 28
click at [1294, 360] on input "text" at bounding box center [1292, 369] width 86 height 28
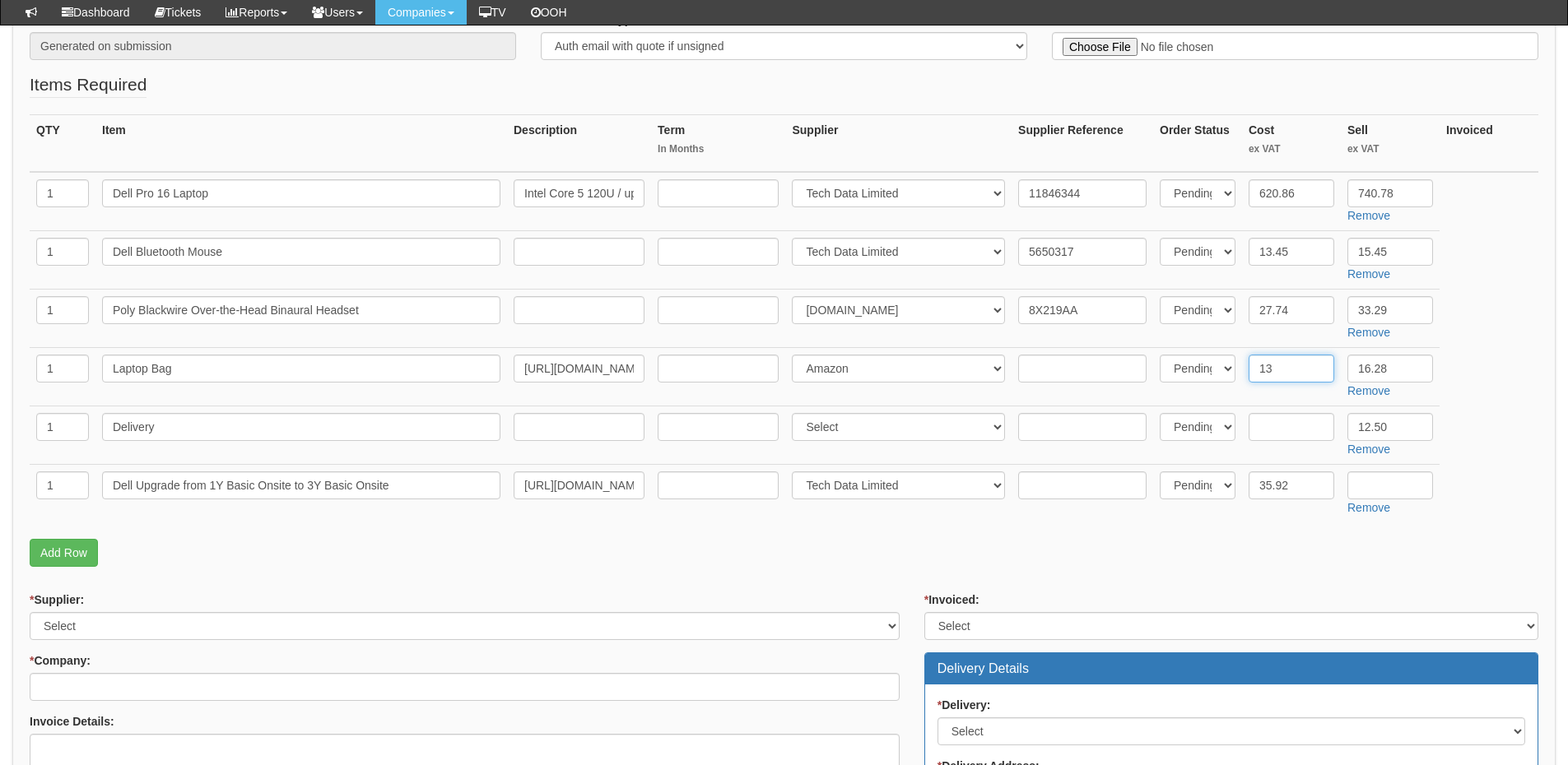
scroll to position [411, 0]
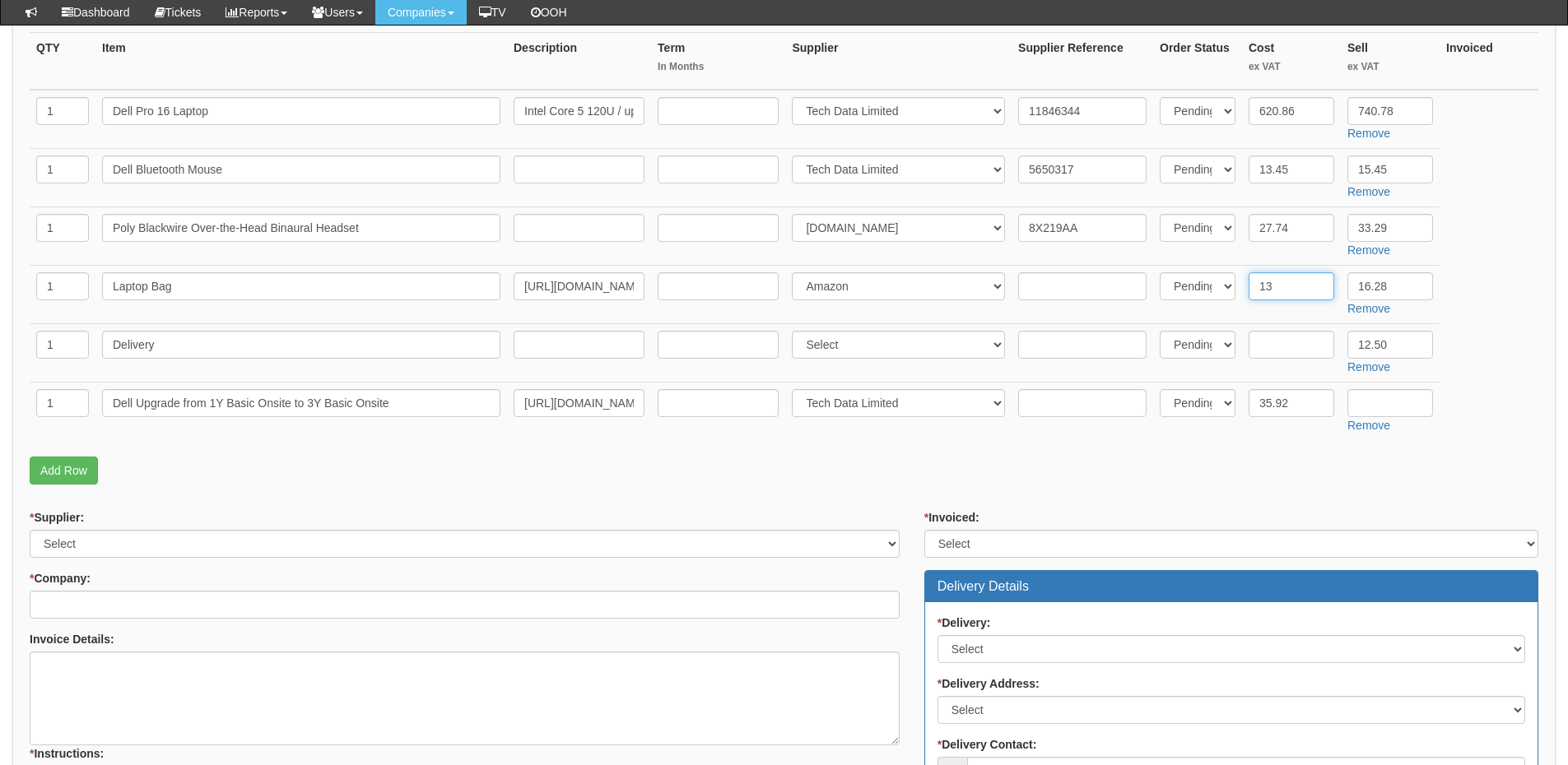
type input "13"
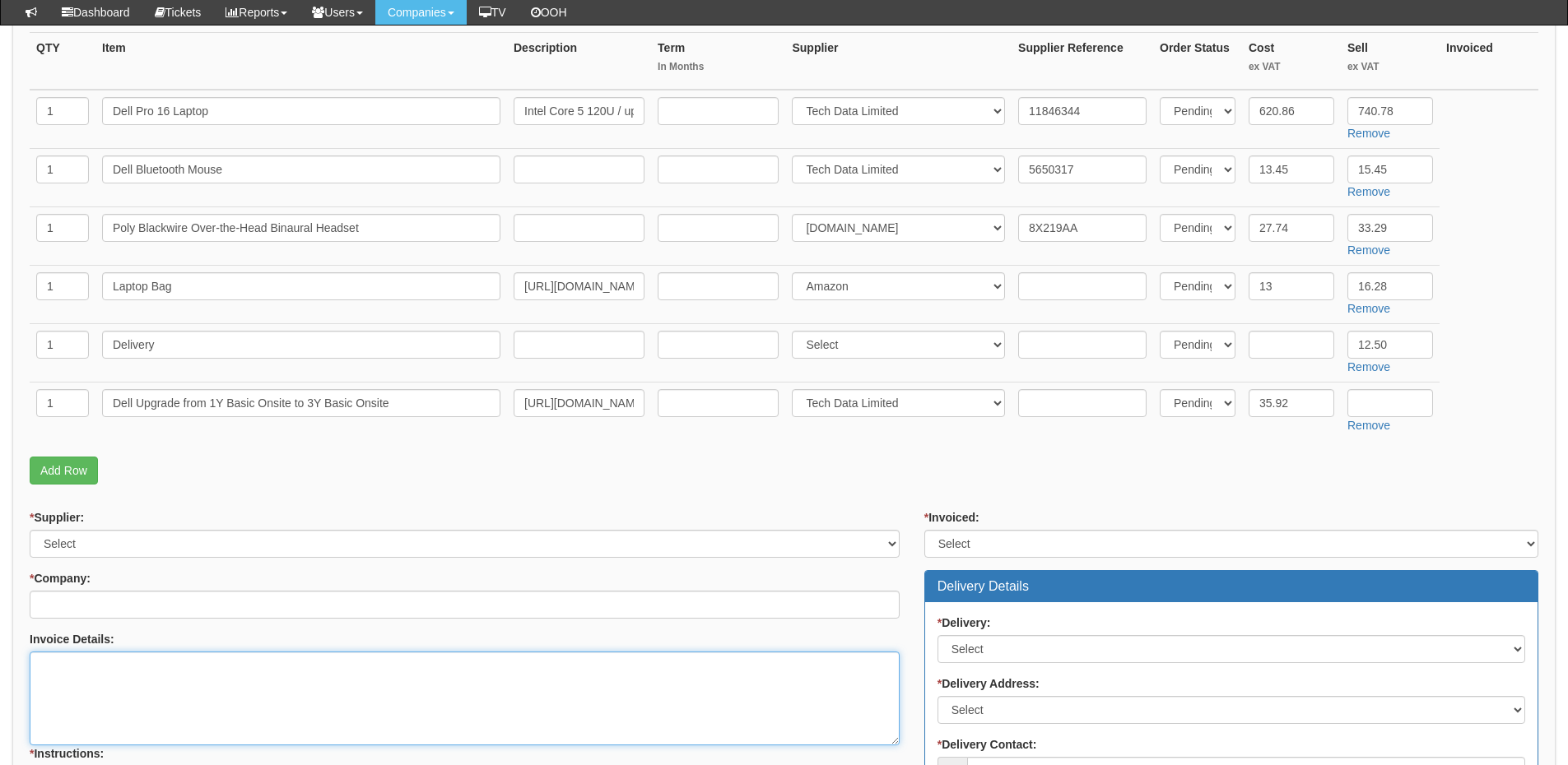
click at [117, 688] on textarea "Invoice Details:" at bounding box center [465, 699] width 870 height 94
click at [189, 675] on textarea "Invoice Details:" at bounding box center [465, 699] width 870 height 94
paste textarea "PO-1607"
type textarea "Please use PO-1607 Please invoice as per the quote"
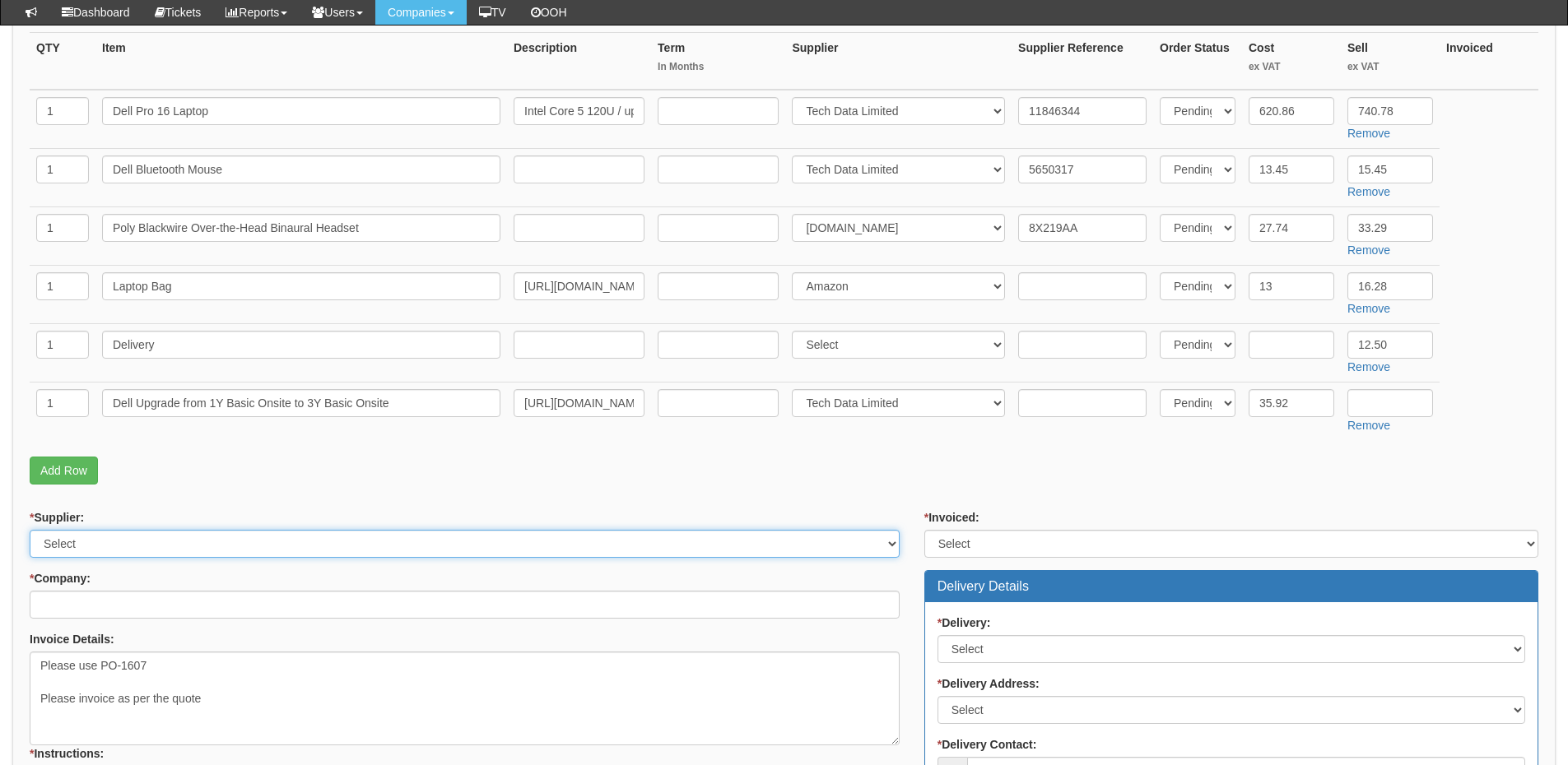
click at [108, 537] on select "Select 123 REG.co.uk 1Password 3 4Gon AA Jones Electric Ltd Abzorb Access Group…" at bounding box center [465, 544] width 870 height 28
select select "124"
click at [30, 530] on select "Select 123 REG.co.uk 1Password 3 4Gon AA Jones Electric Ltd Abzorb Access Group…" at bounding box center [465, 544] width 870 height 28
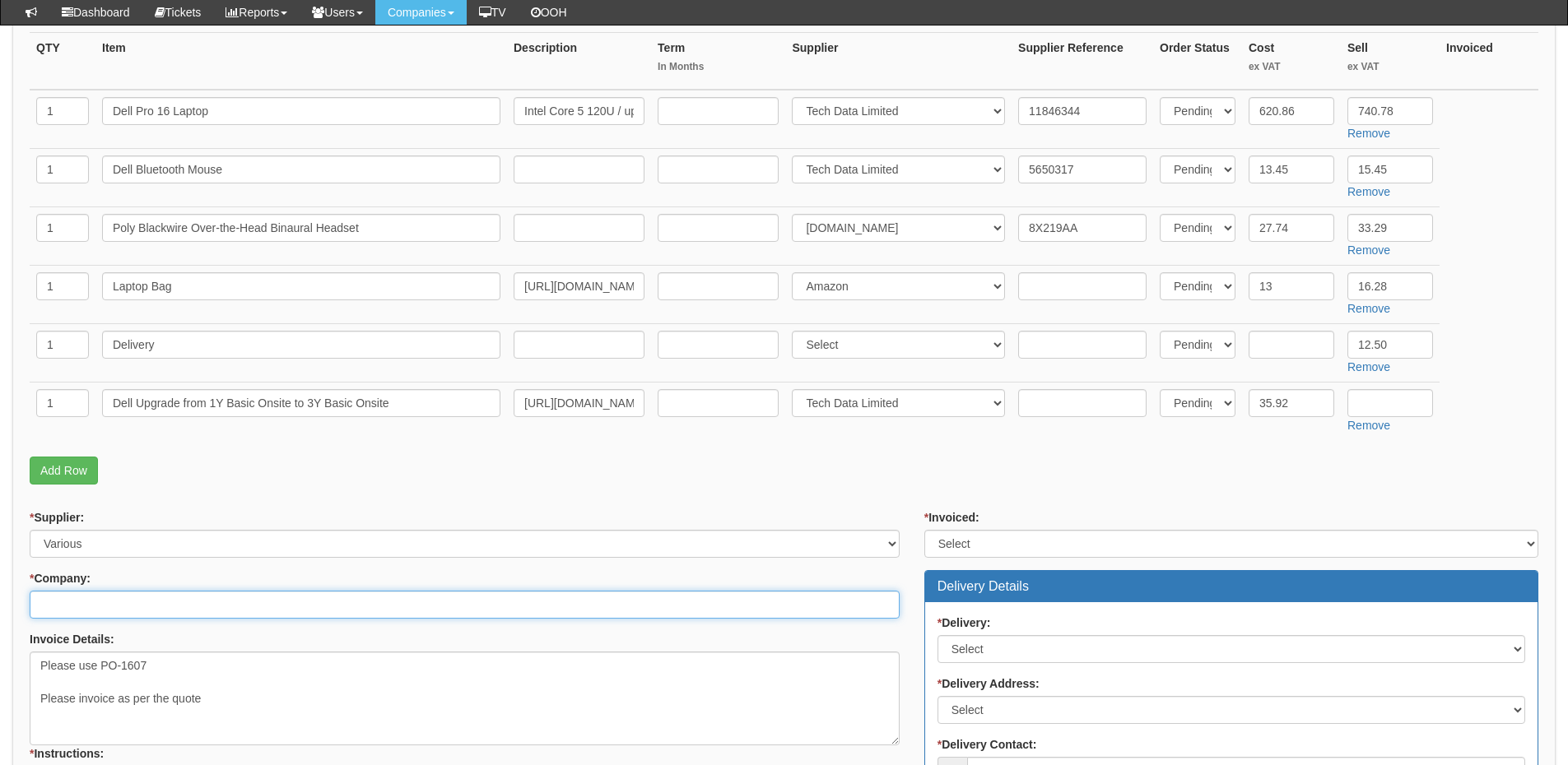
click at [121, 607] on input "* Company:" at bounding box center [465, 605] width 870 height 28
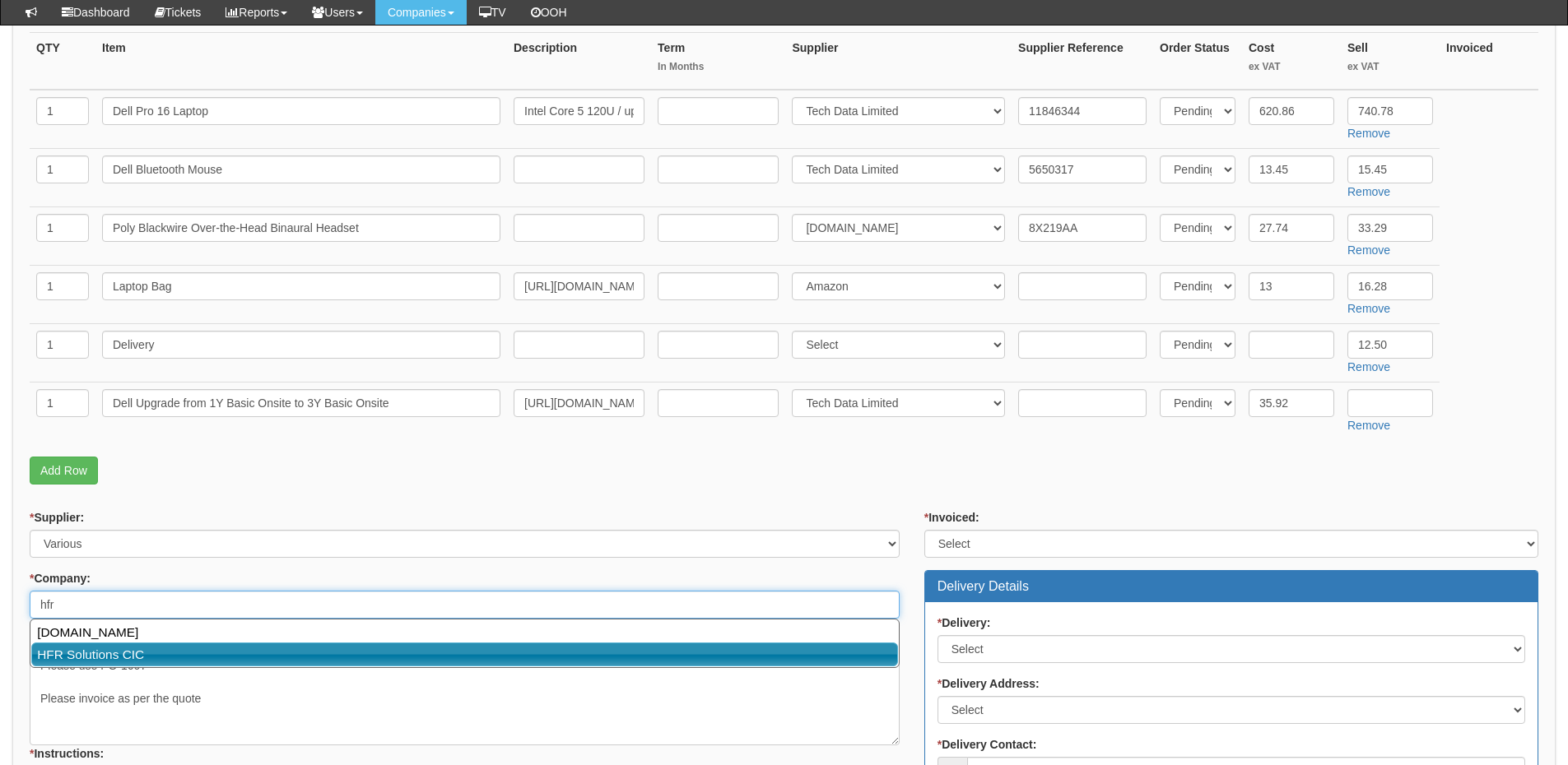
click at [120, 647] on link "HFR Solutions CIC" at bounding box center [465, 655] width 867 height 24
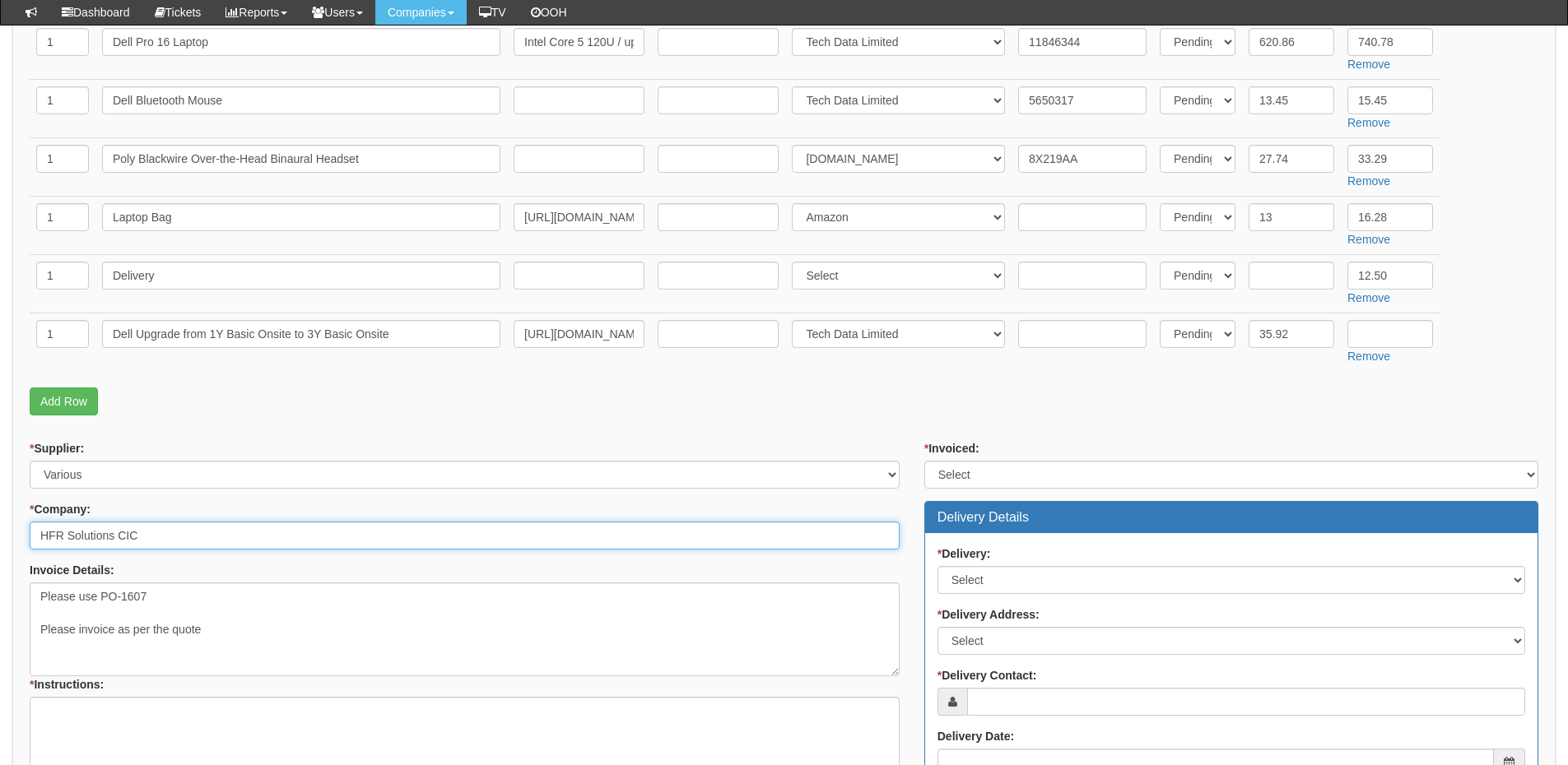
scroll to position [576, 0]
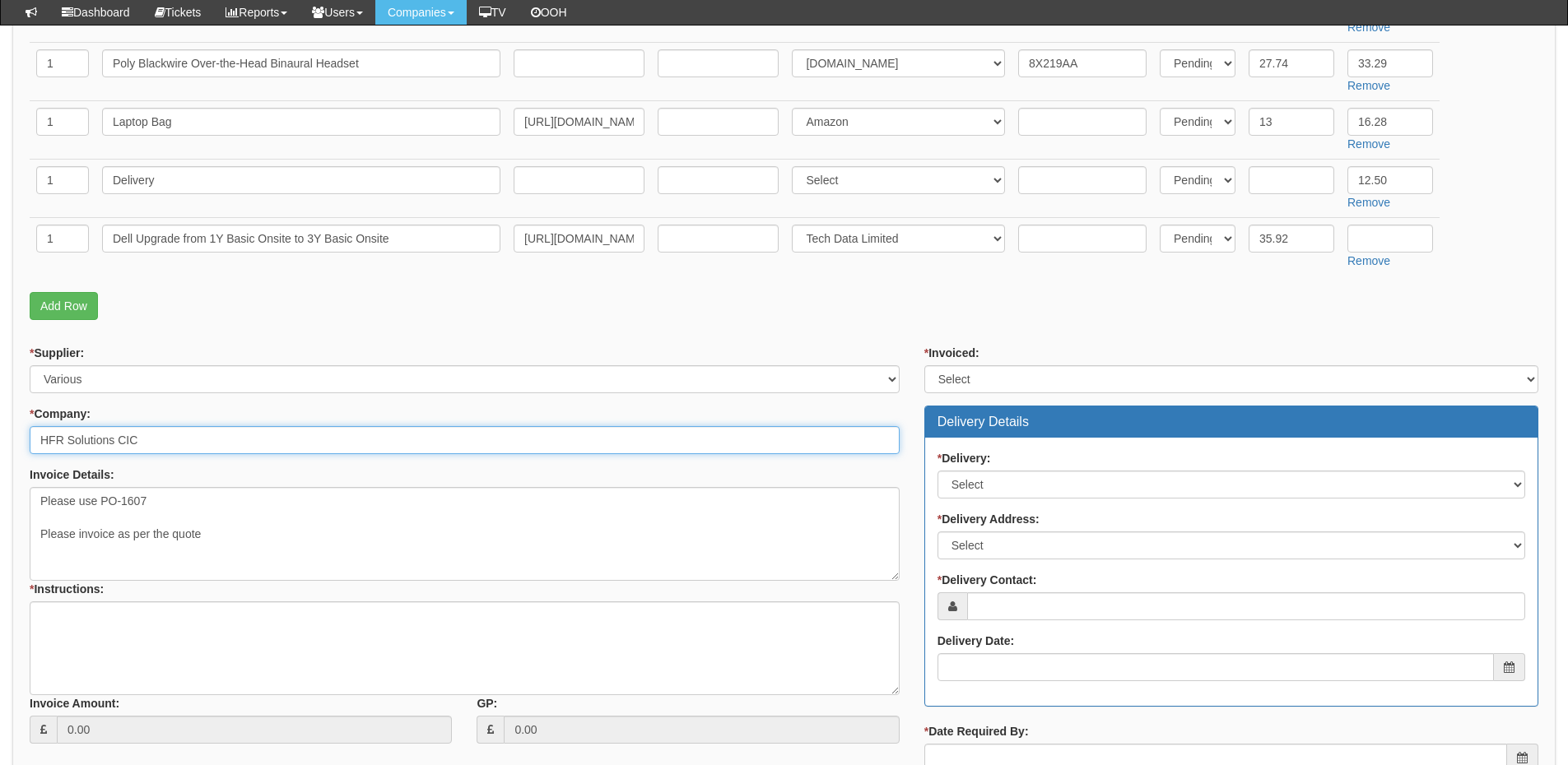
type input "HFR Solutions CIC"
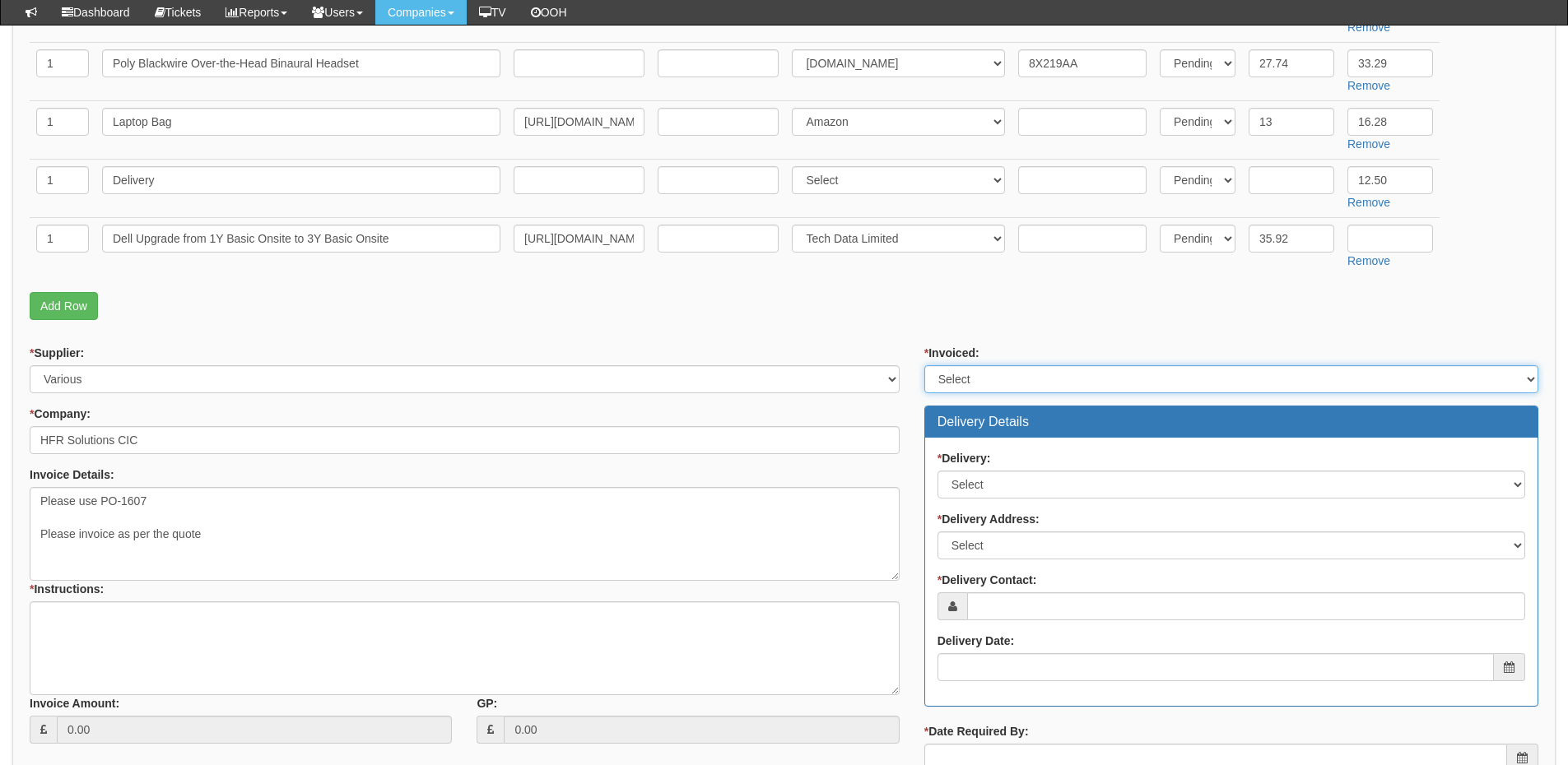
click at [1009, 381] on select "Select Yes No N/A STB (part of order)" at bounding box center [1232, 380] width 614 height 28
select select "2"
click at [925, 366] on select "Select Yes No N/A STB (part of order)" at bounding box center [1232, 380] width 614 height 28
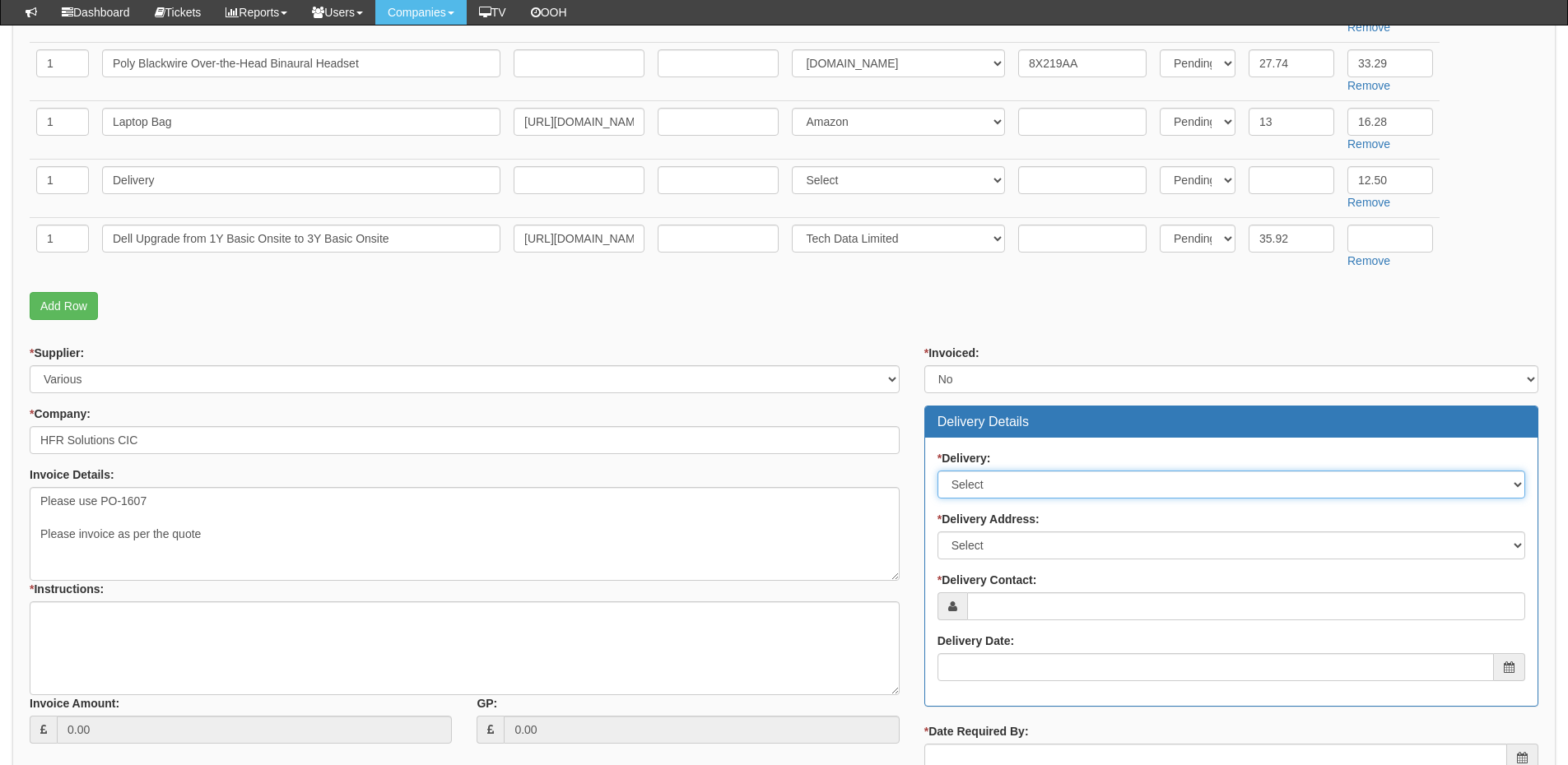
click at [1001, 480] on select "Select No Not Applicable Yes" at bounding box center [1232, 485] width 588 height 28
select select "1"
click at [938, 471] on select "Select No Not Applicable Yes" at bounding box center [1232, 485] width 588 height 28
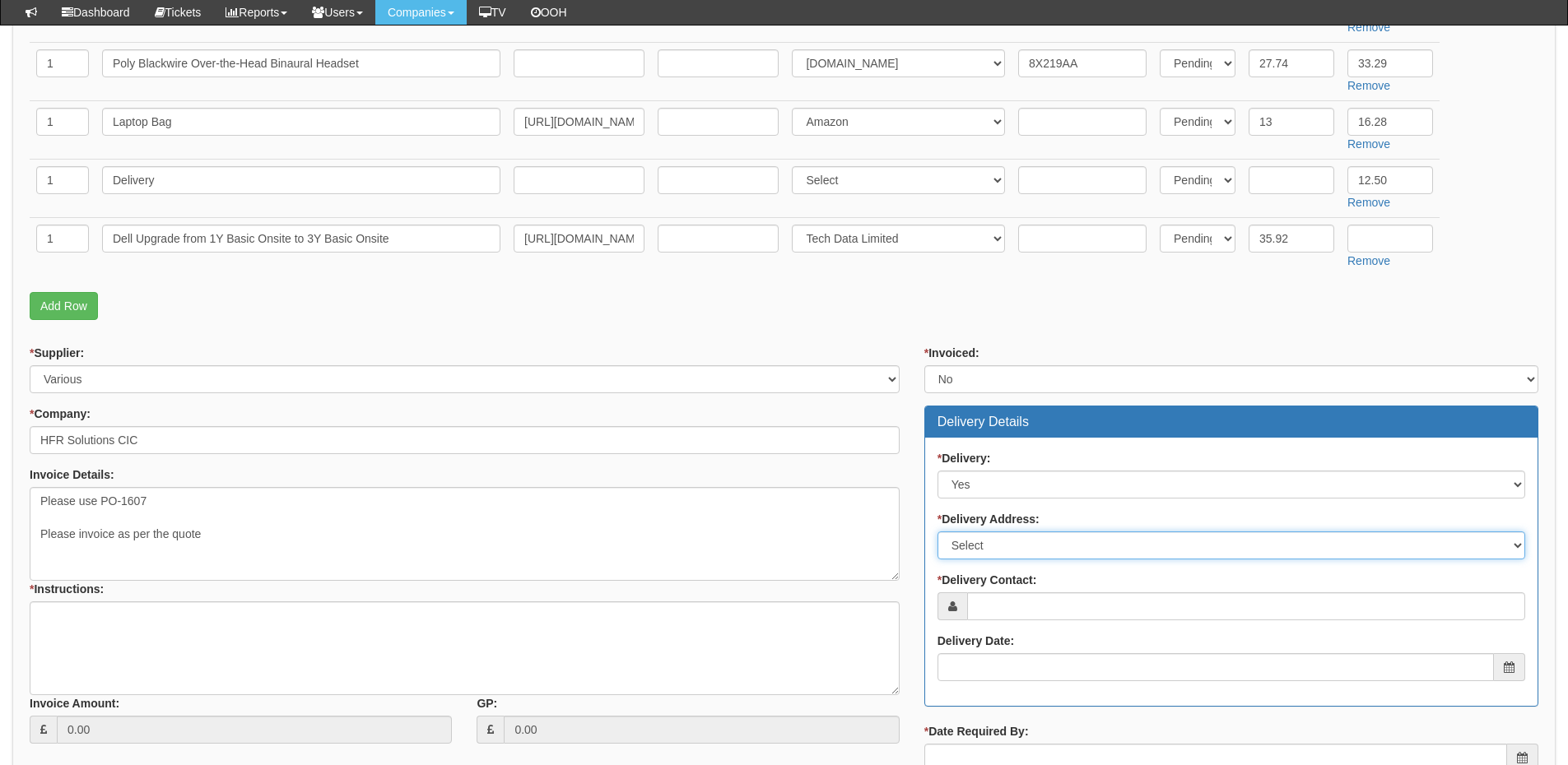
click at [993, 549] on select "Select Not Applicable Main Address - HU4 7BB Other" at bounding box center [1232, 546] width 588 height 28
select select "other"
click at [938, 532] on select "Select Not Applicable Main Address - HU4 7BB Other" at bounding box center [1232, 546] width 588 height 28
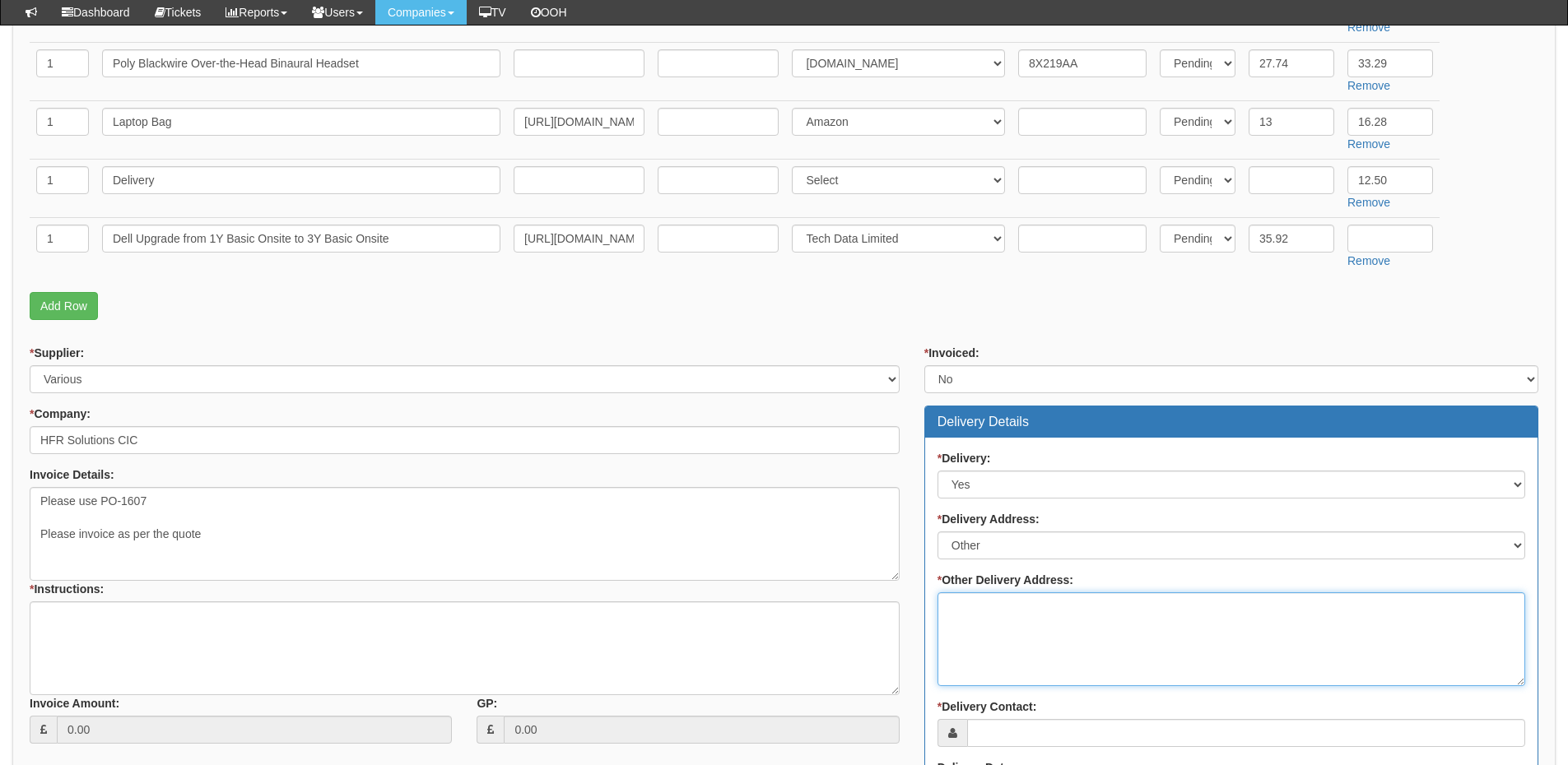
click at [987, 610] on textarea "* Other Delivery Address:" at bounding box center [1232, 639] width 588 height 94
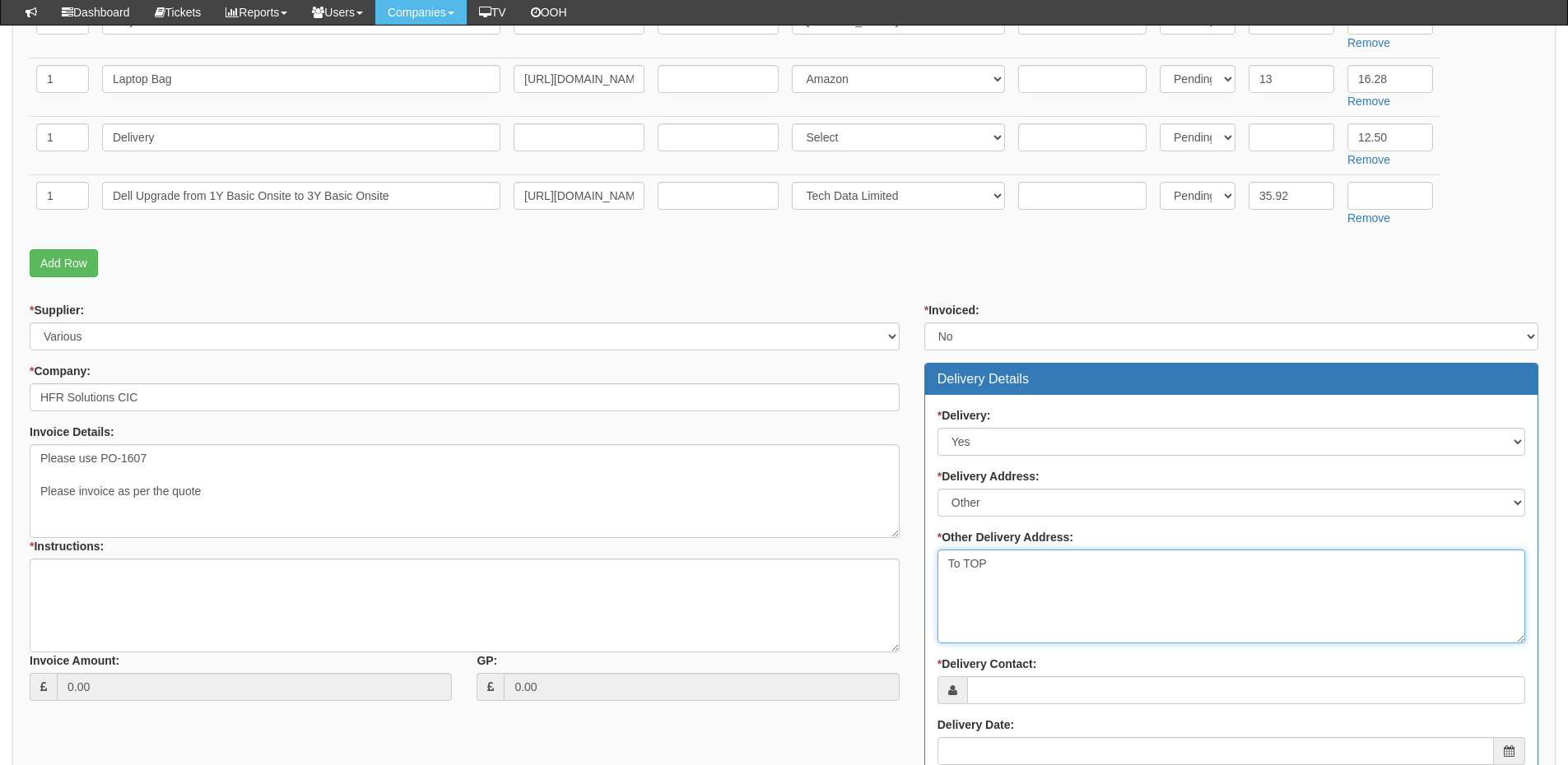
scroll to position [659, 0]
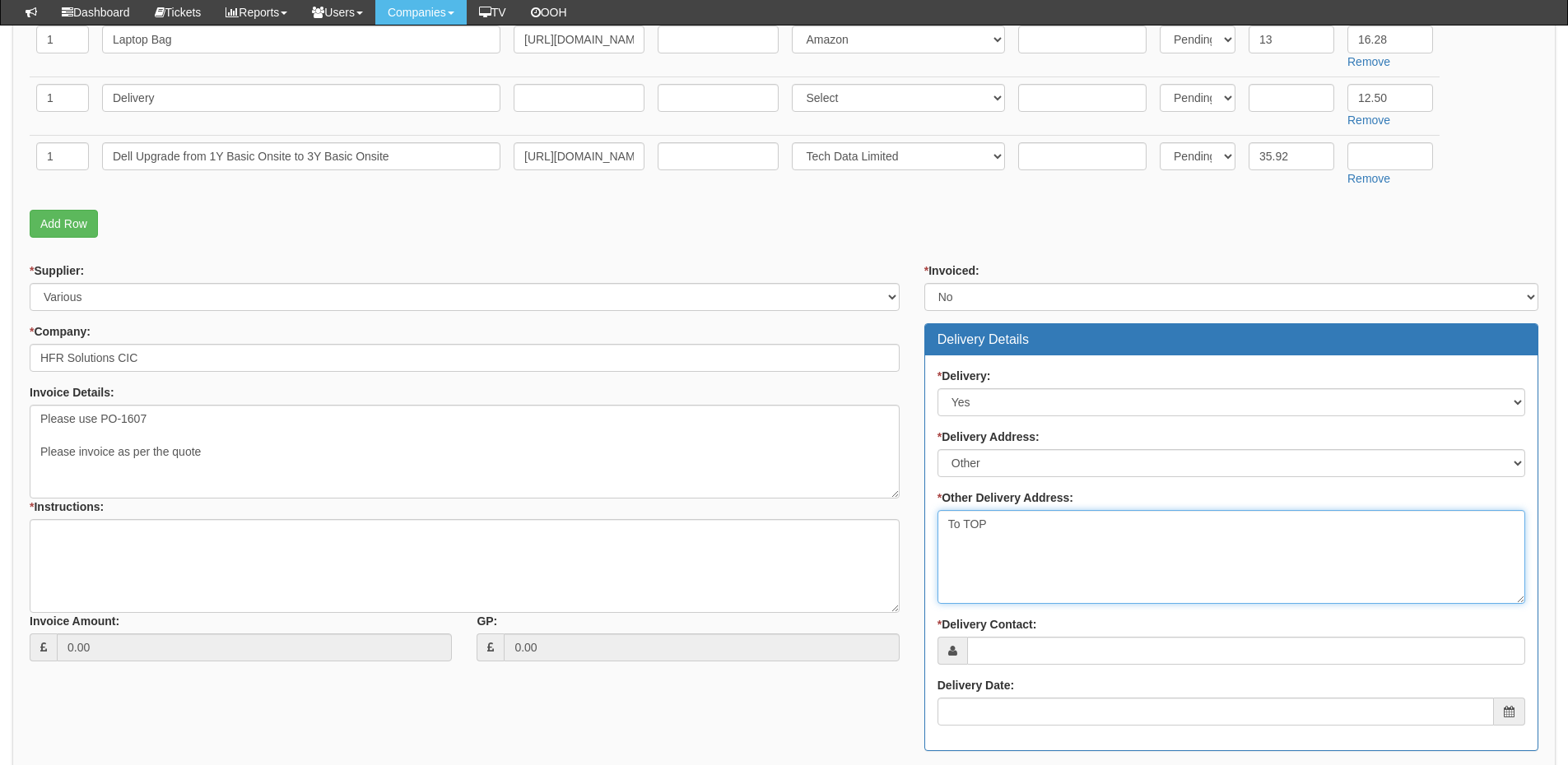
type textarea "To TOP"
click at [996, 647] on input "* Delivery Contact:" at bounding box center [1247, 651] width 558 height 28
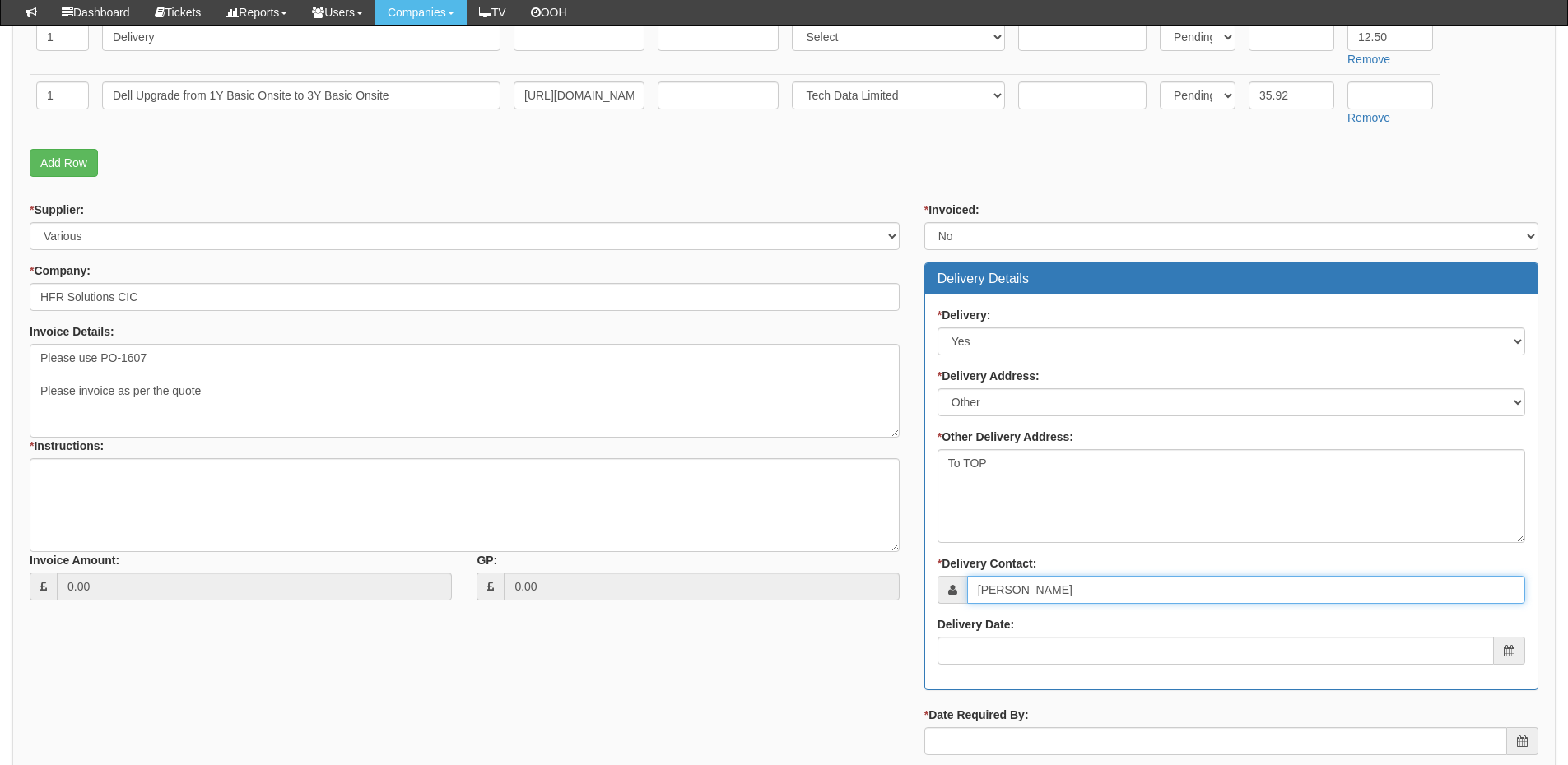
scroll to position [823, 0]
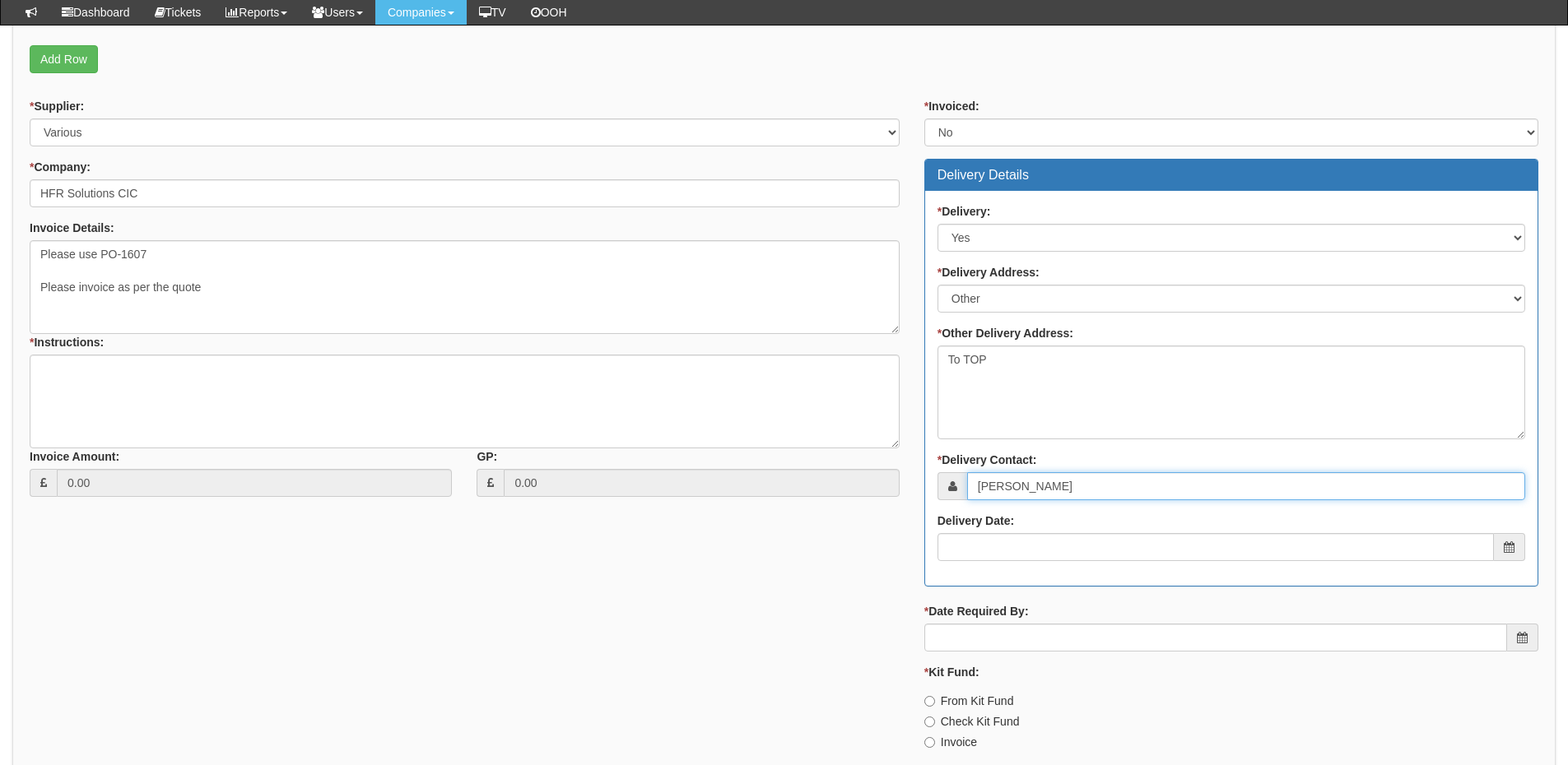
type input "Sam Drinkall"
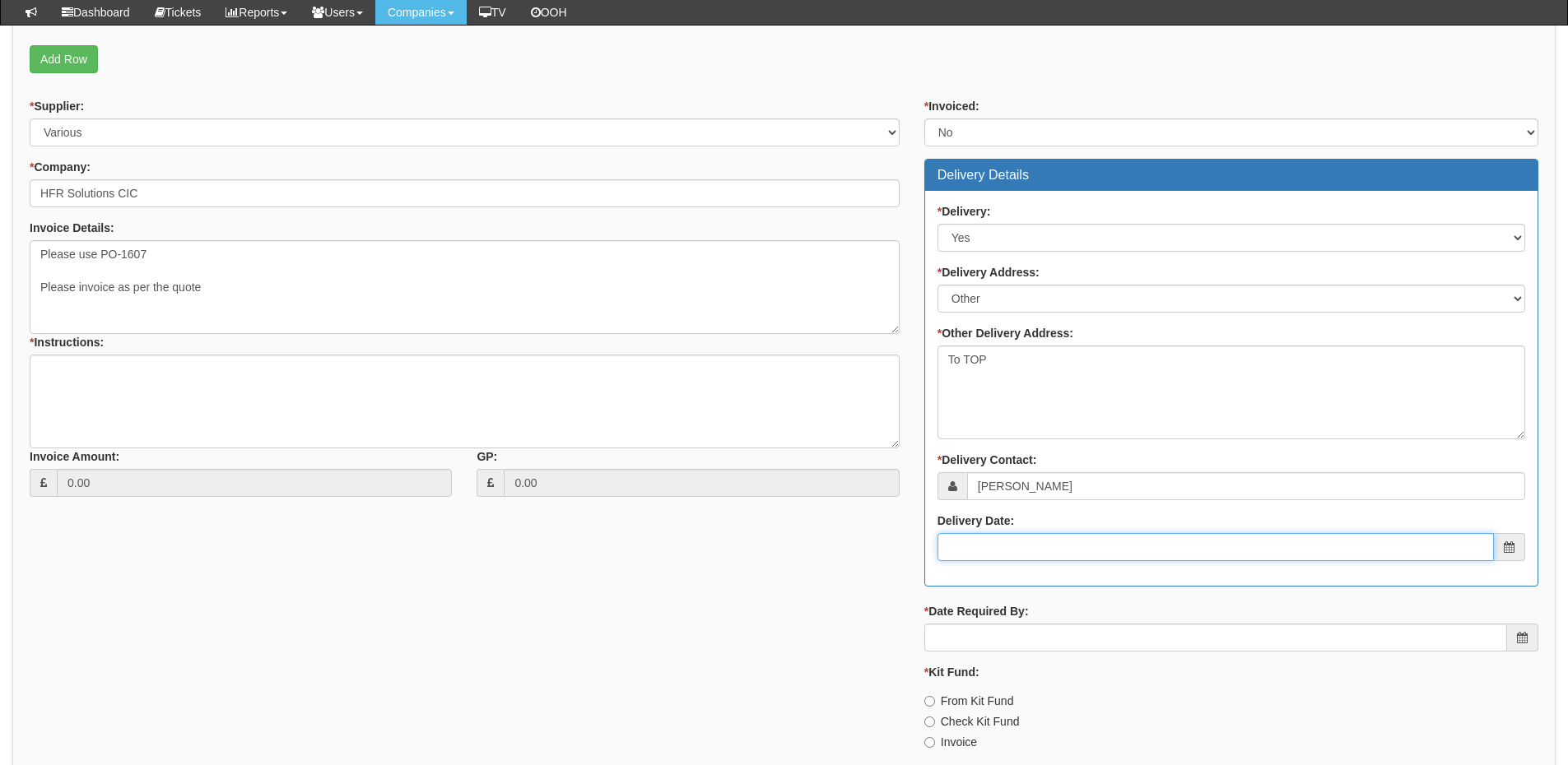
click at [1081, 552] on input "Delivery Date:" at bounding box center [1216, 548] width 556 height 28
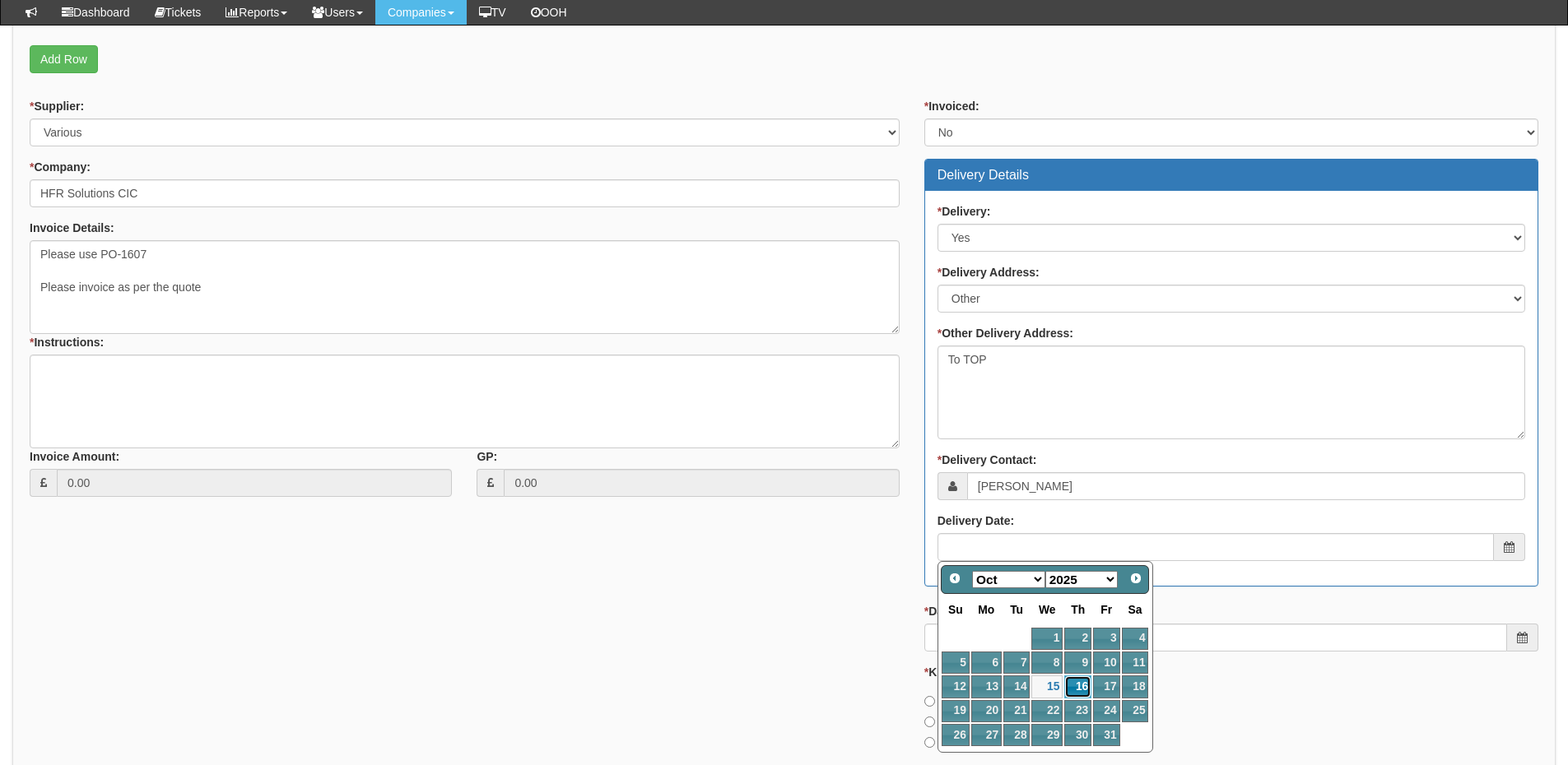
click at [1075, 685] on link "16" at bounding box center [1078, 687] width 27 height 22
type input "2025-10-16"
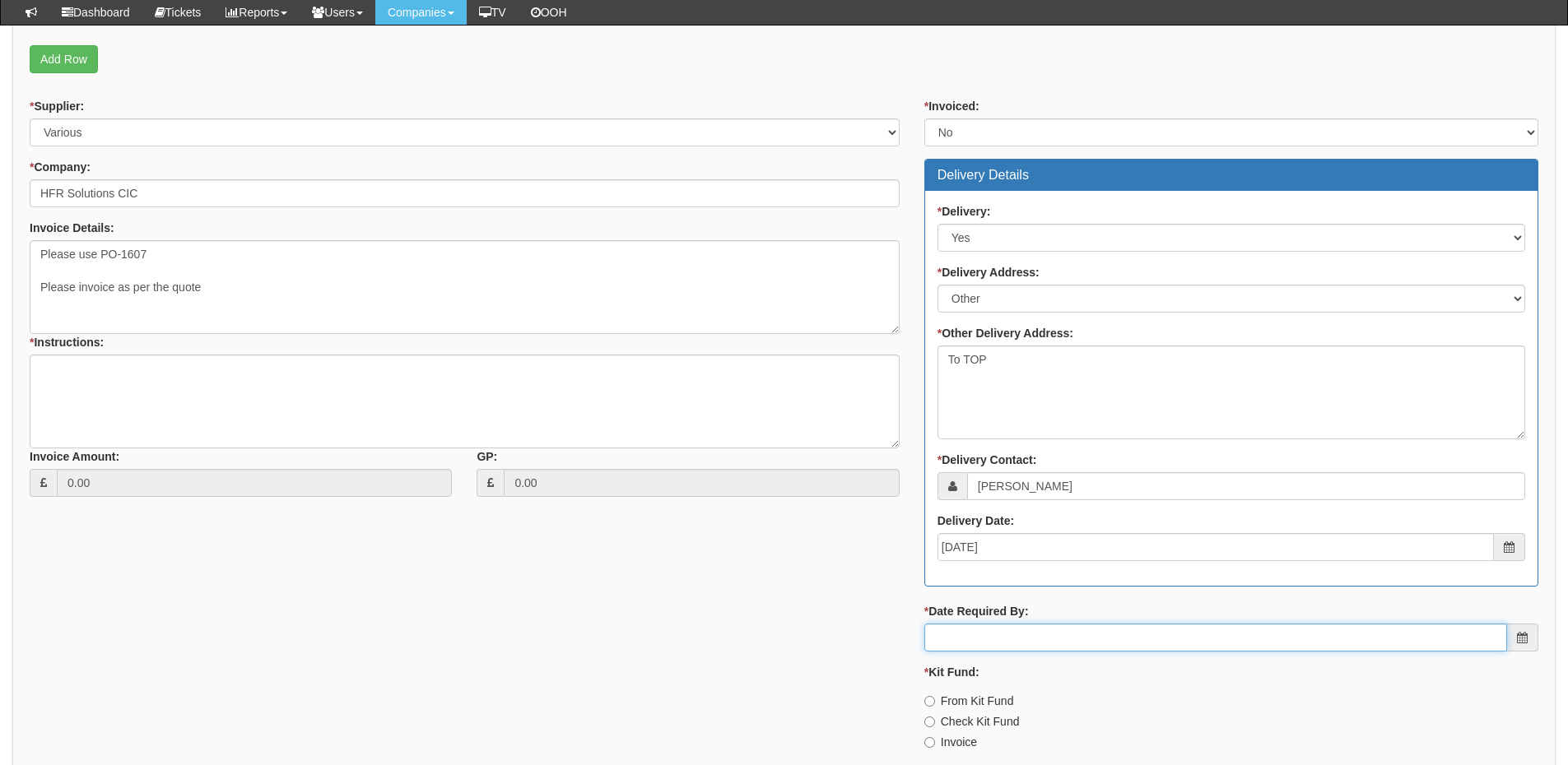
click at [1072, 636] on input "* Date Required By:" at bounding box center [1216, 638] width 583 height 28
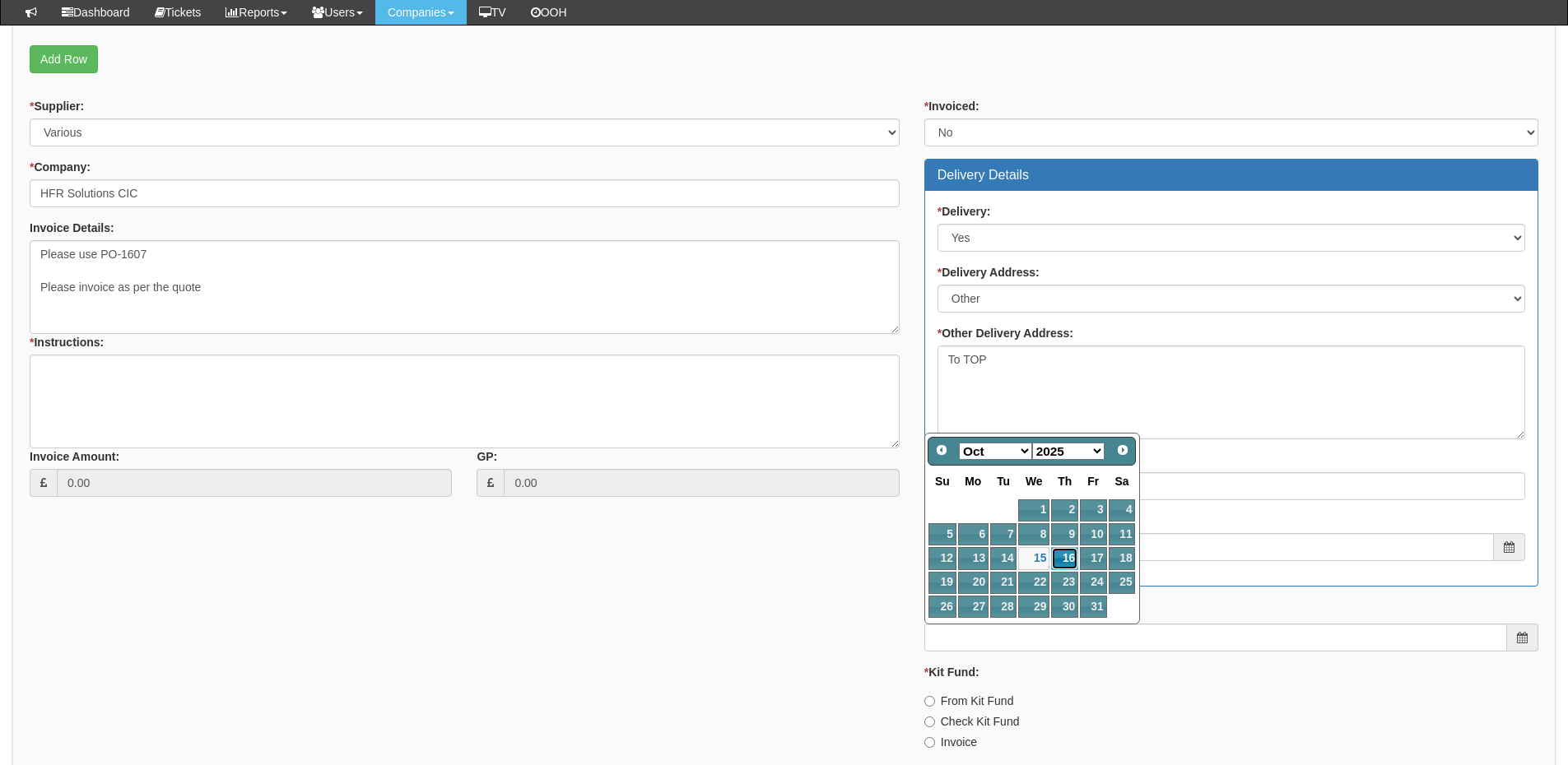
click at [1067, 559] on link "16" at bounding box center [1064, 559] width 27 height 22
type input "2025-10-16"
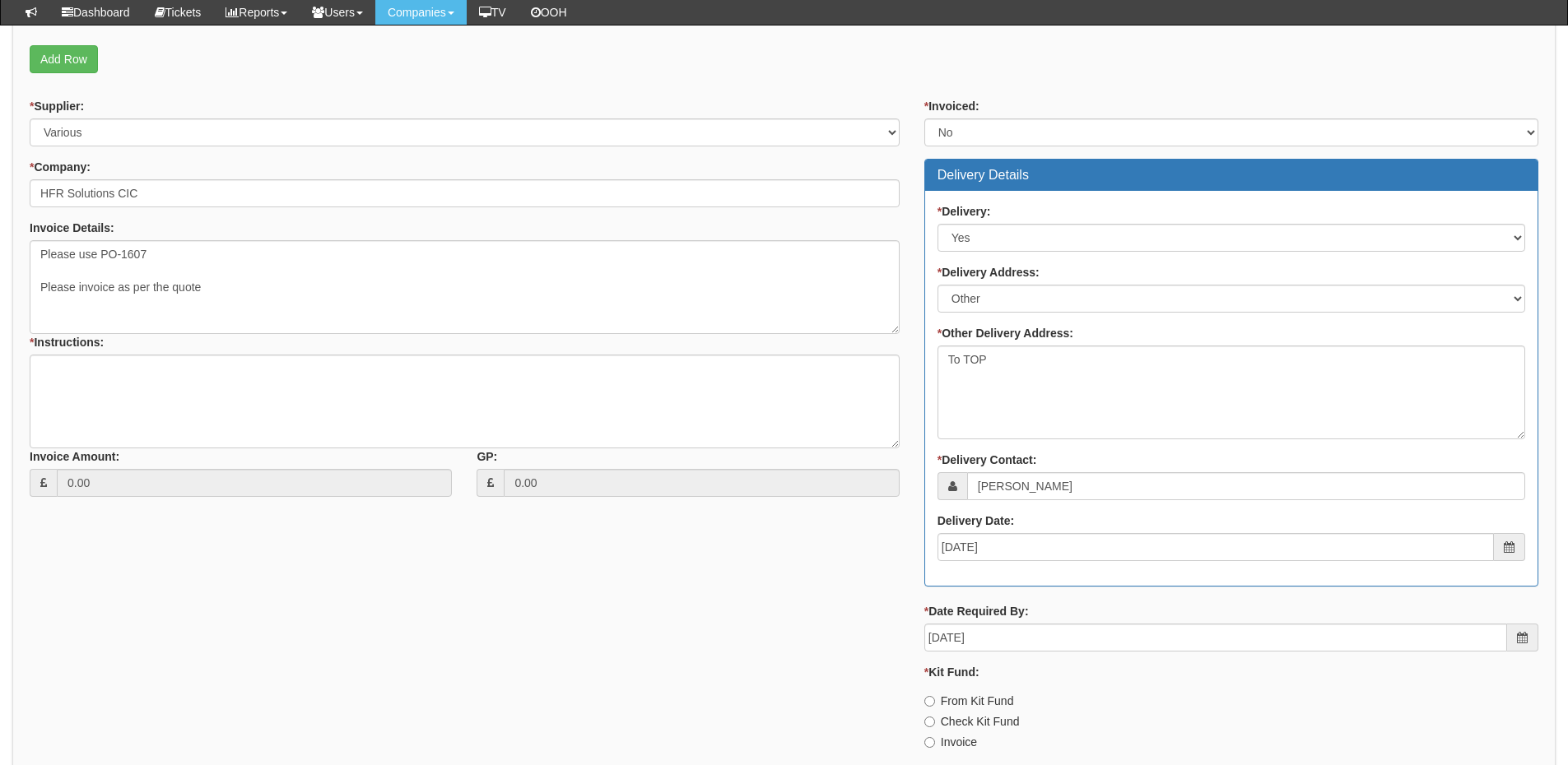
click at [959, 738] on label "Invoice" at bounding box center [951, 743] width 52 height 17
click at [935, 738] on input "Invoice" at bounding box center [930, 742] width 10 height 10
radio input "true"
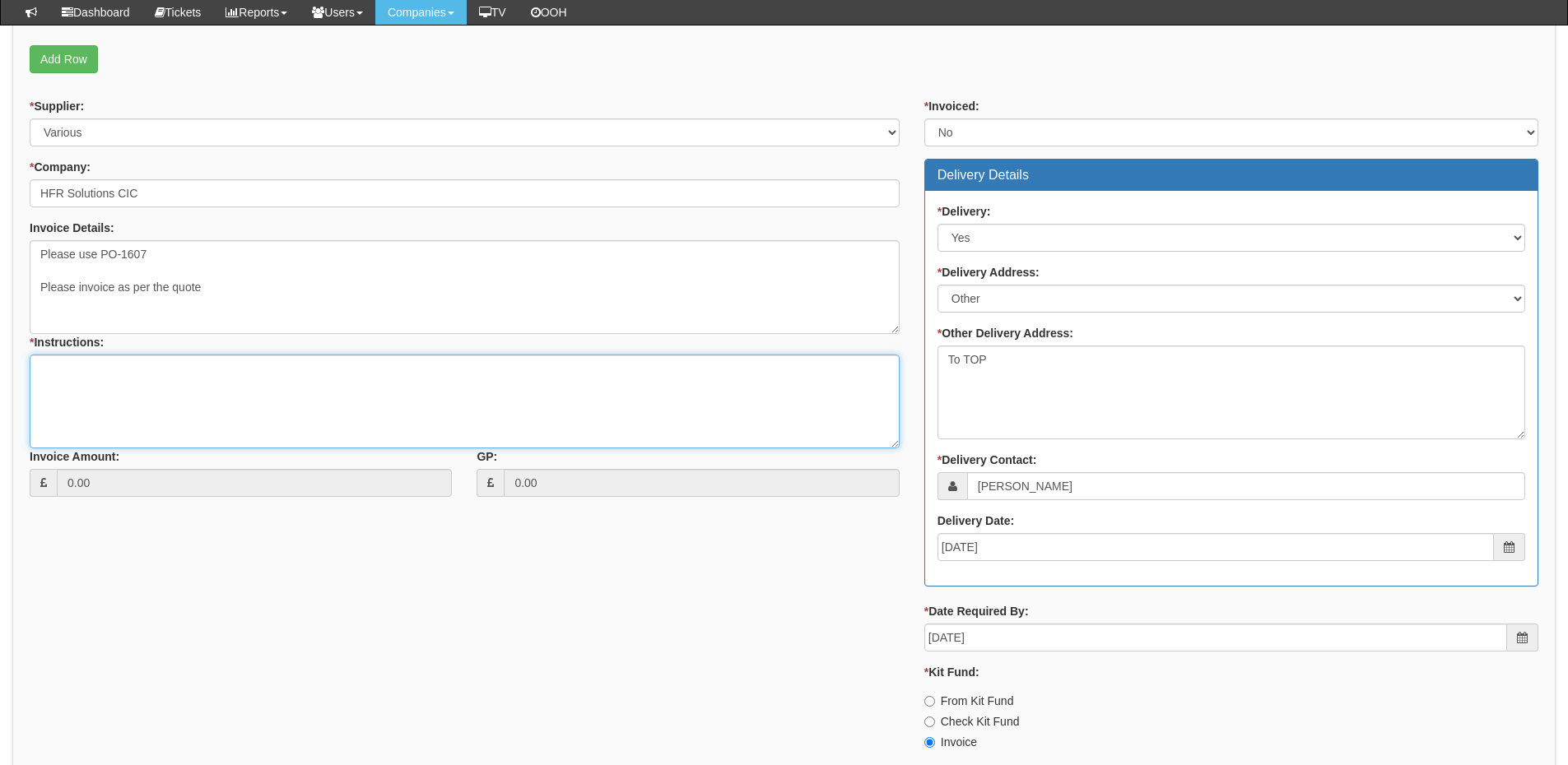
click at [504, 397] on textarea "* Instructions:" at bounding box center [465, 401] width 870 height 94
click at [224, 396] on textarea "* Instructions:" at bounding box center [465, 401] width 870 height 94
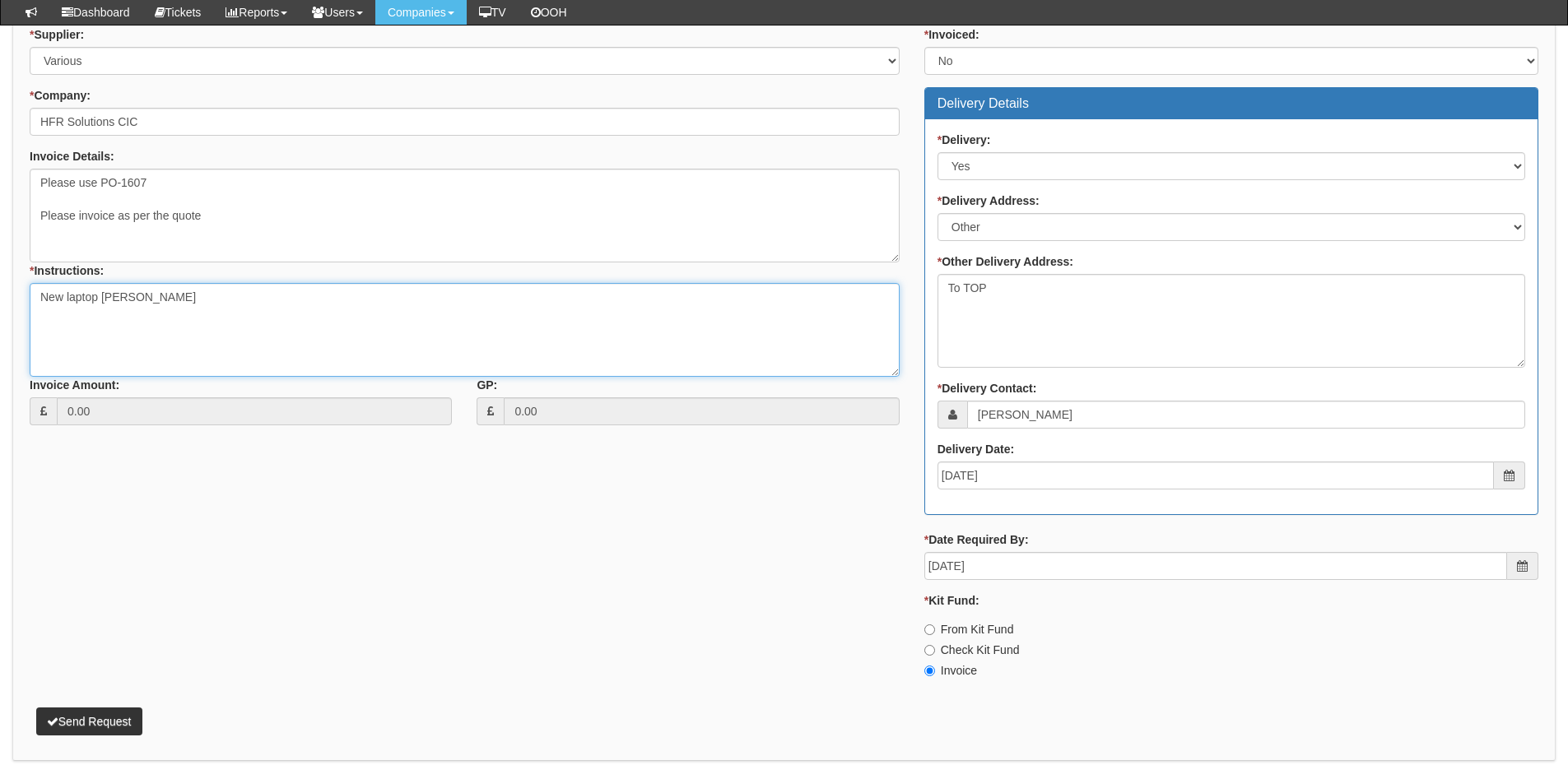
scroll to position [957, 0]
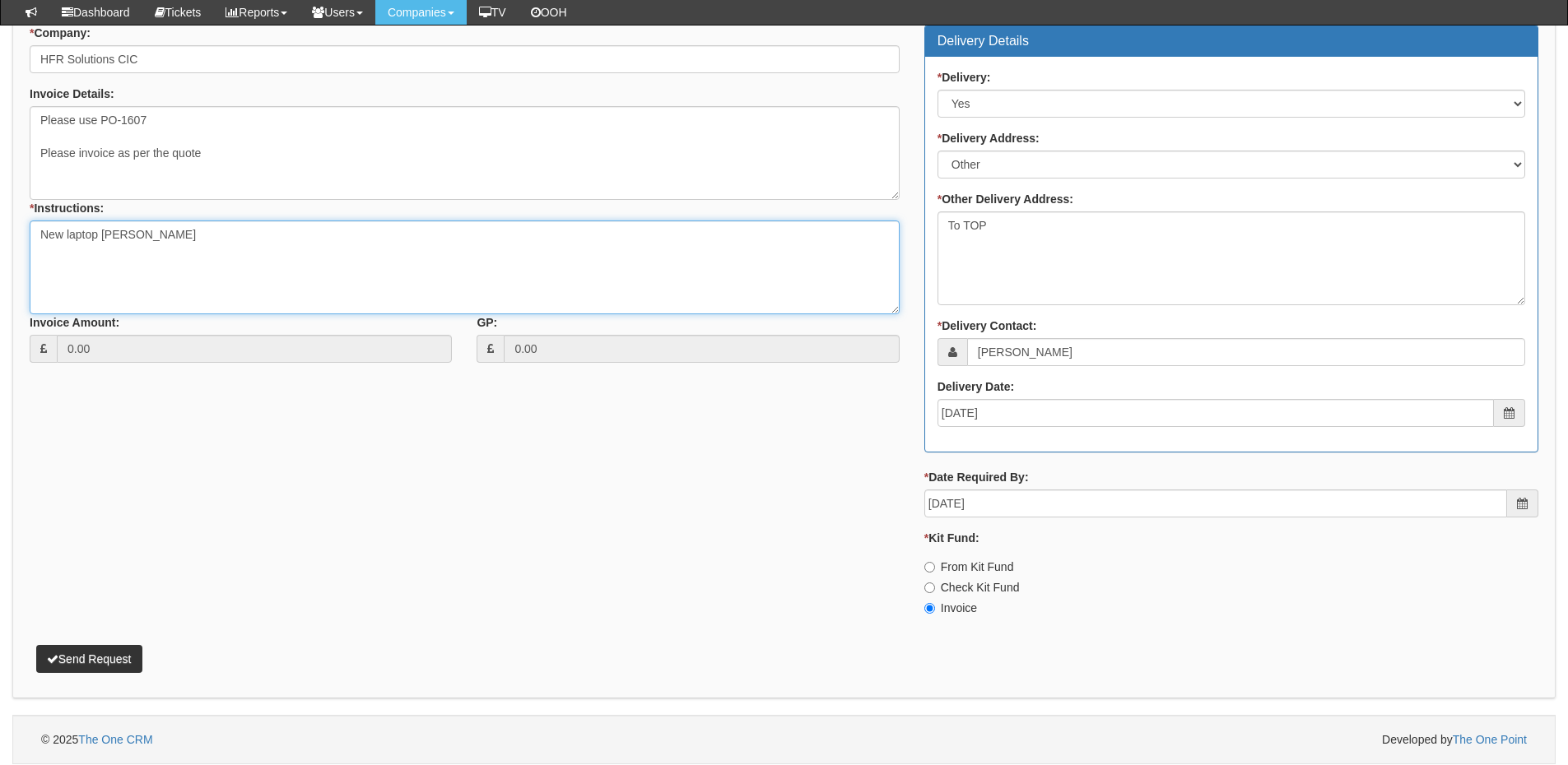
type textarea "New laptop Anthony Fill"
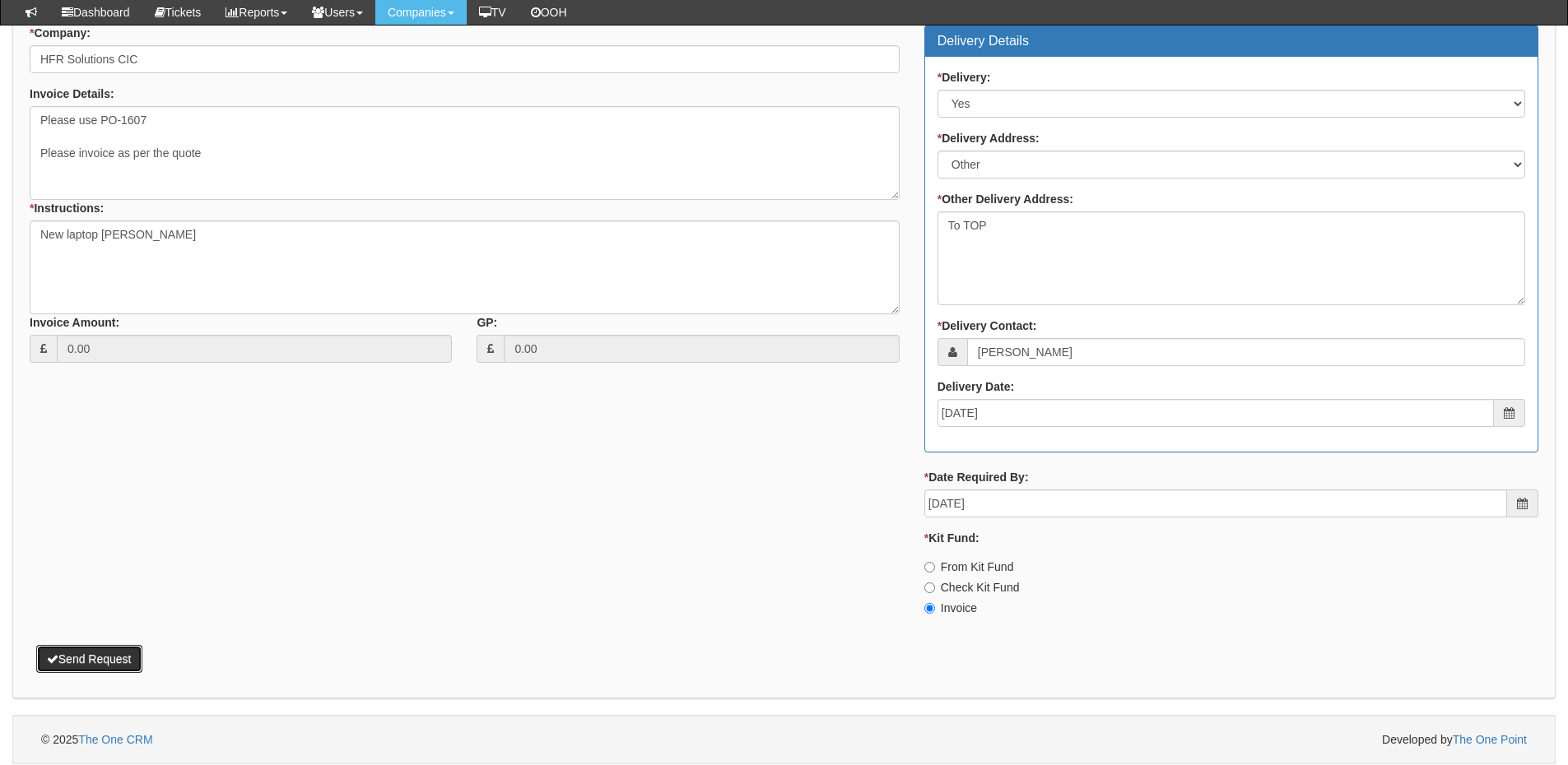
click at [121, 653] on button "Send Request" at bounding box center [90, 660] width 106 height 28
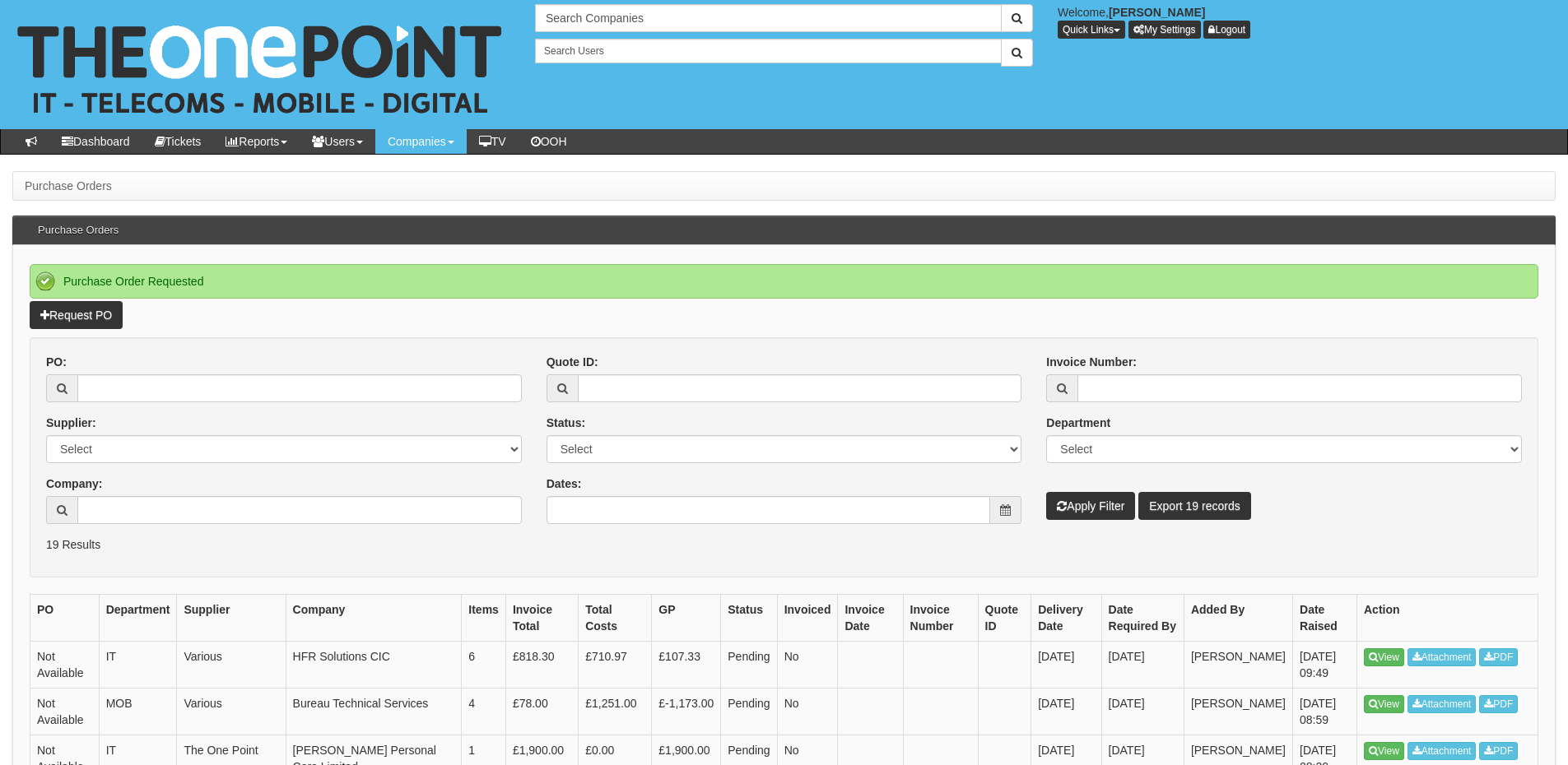
scroll to position [82, 0]
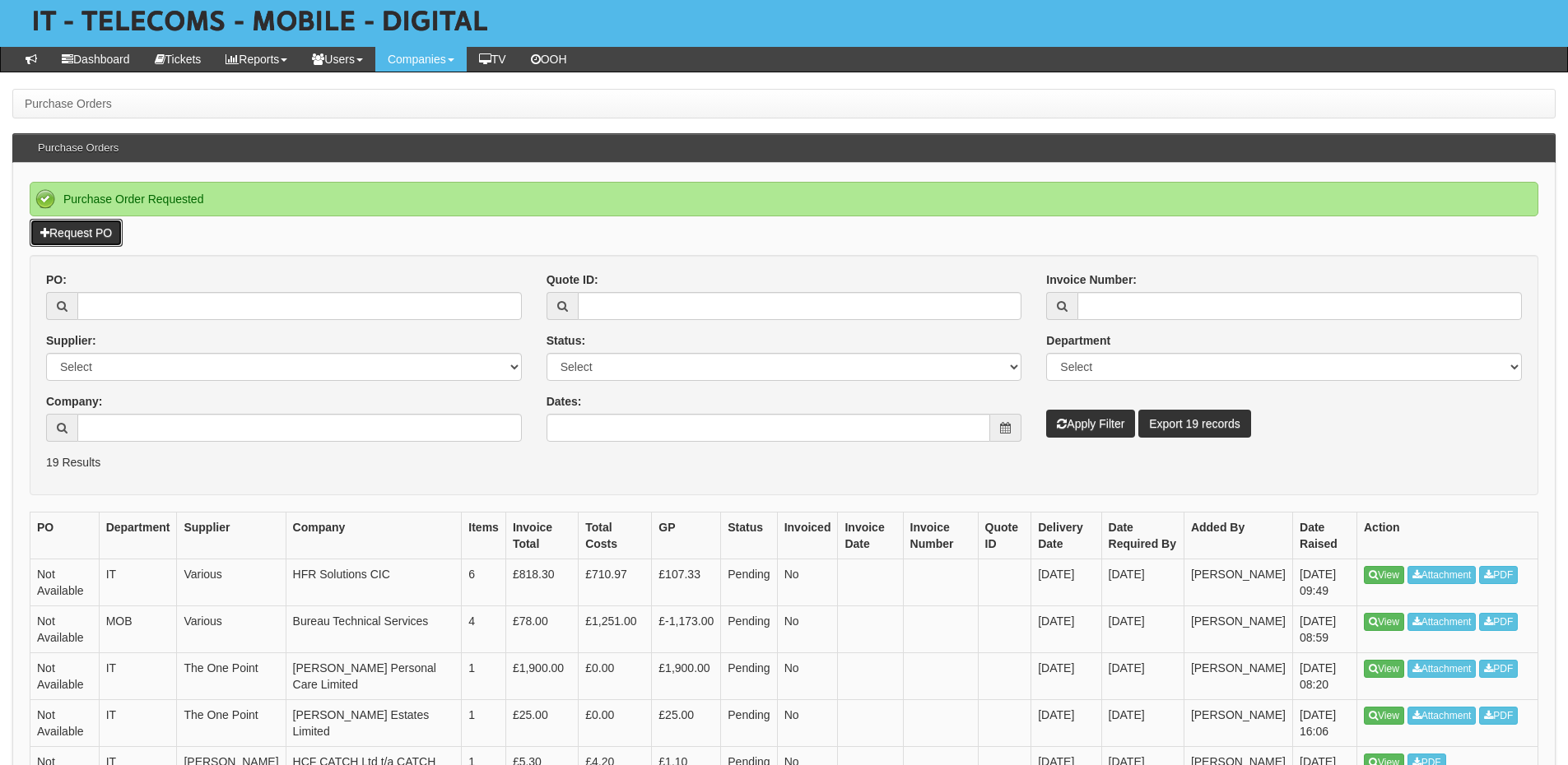
click at [63, 238] on link "Request PO" at bounding box center [77, 233] width 93 height 28
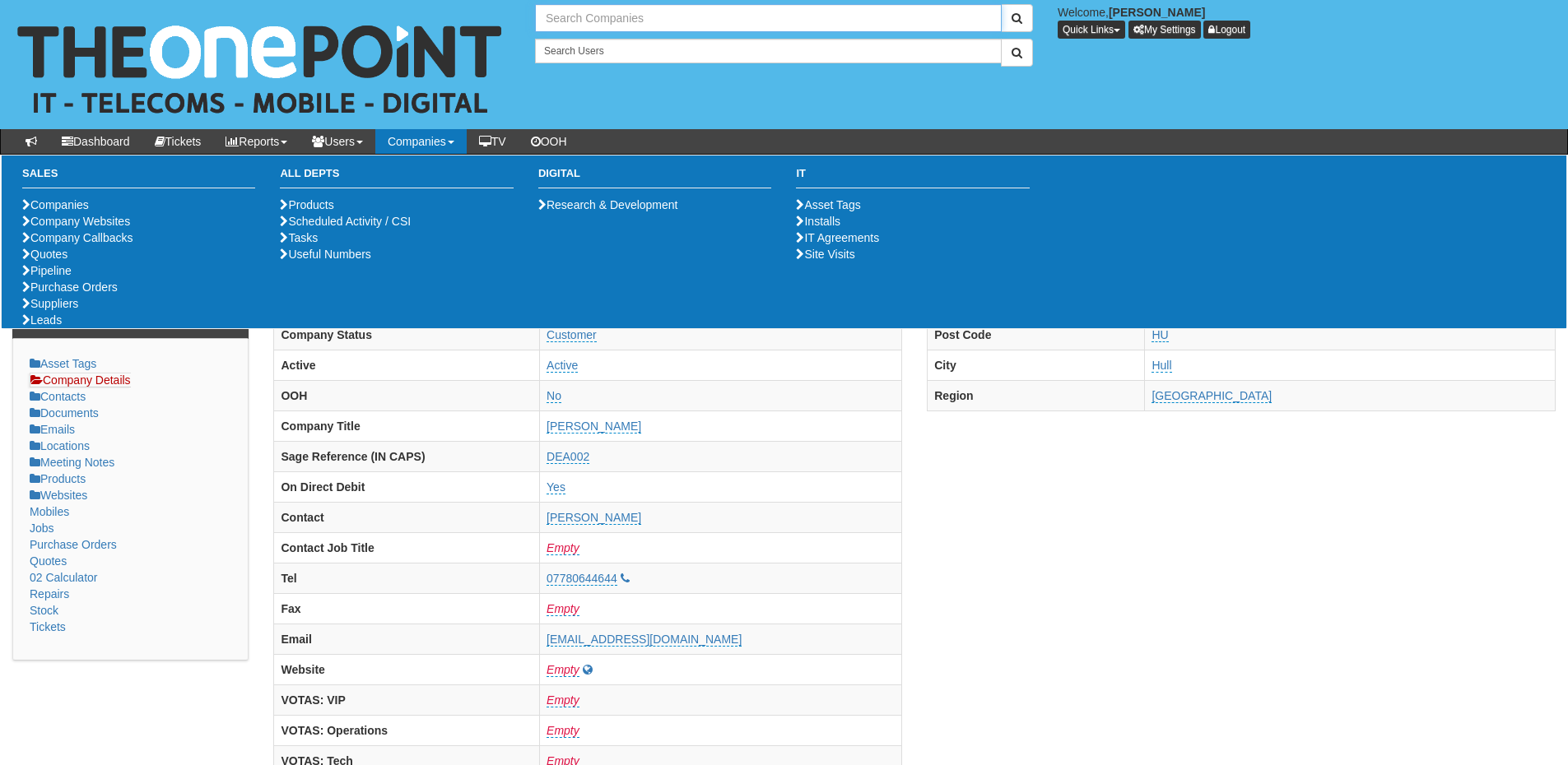
click at [604, 21] on input "text" at bounding box center [768, 18] width 467 height 28
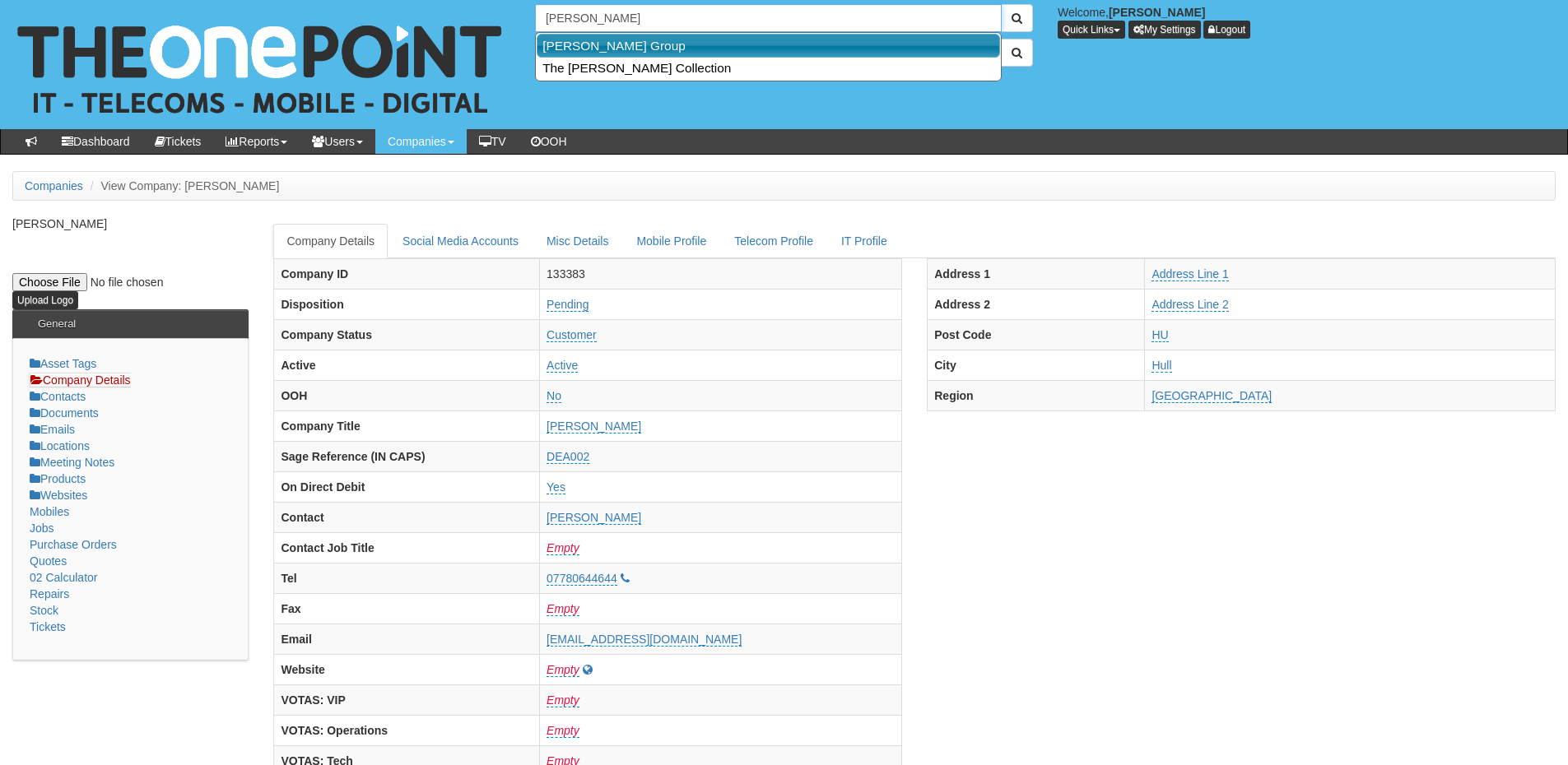
click at [610, 50] on link "[PERSON_NAME] Group" at bounding box center [768, 46] width 464 height 24
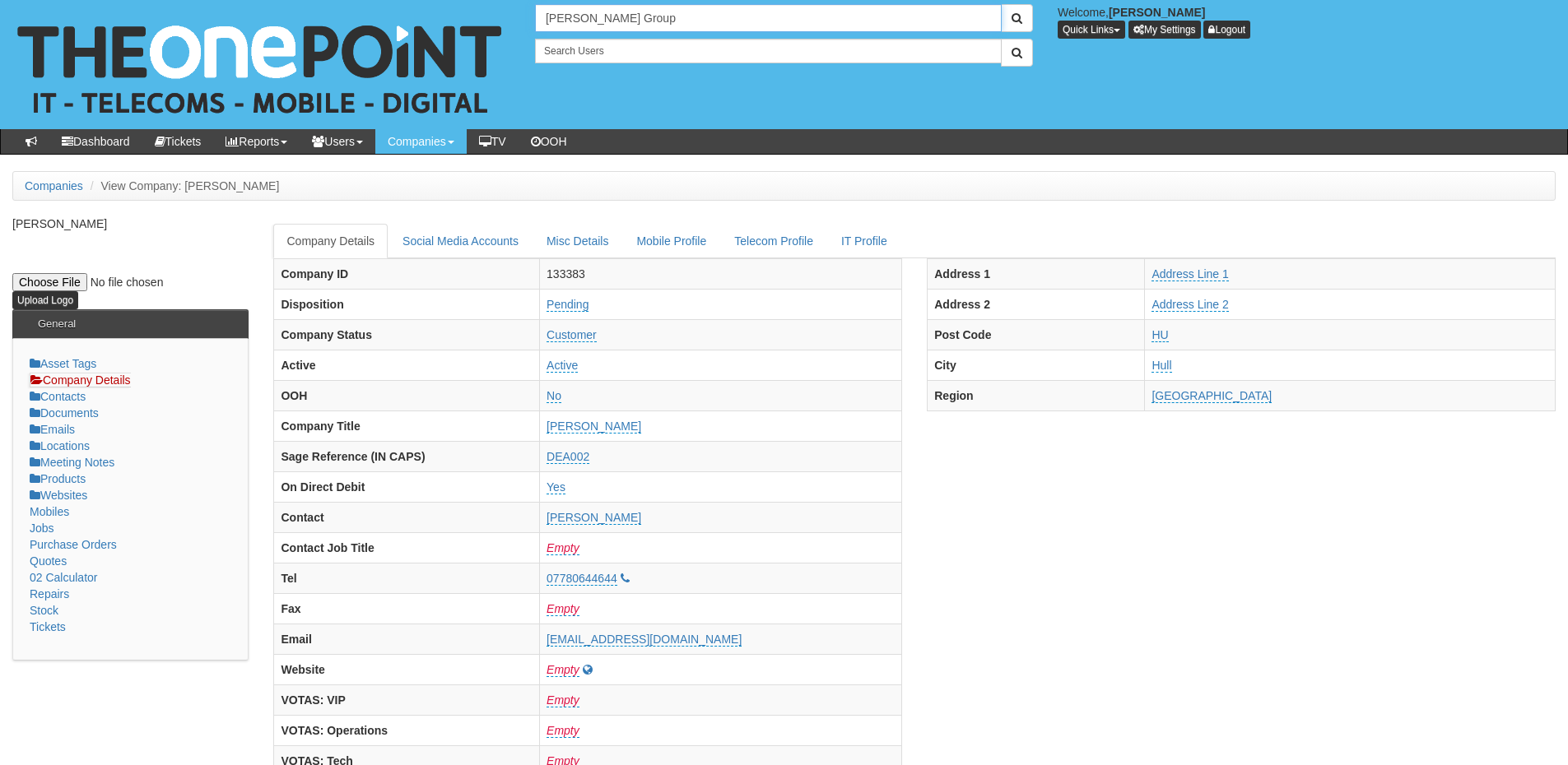
type input "[PERSON_NAME] Group"
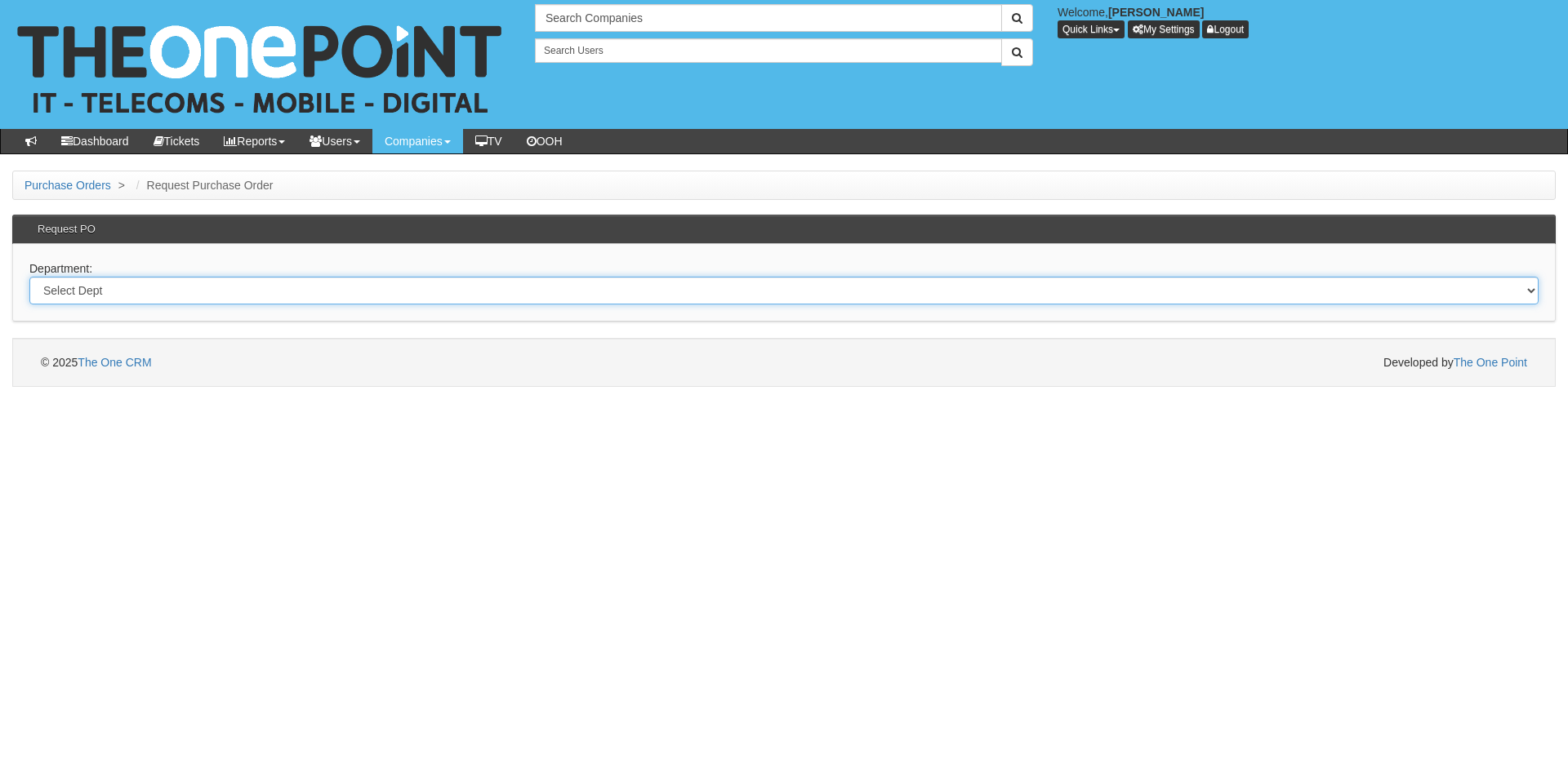
click at [268, 296] on select "Select Dept Digital Internal IT Mobiles Marketing Telecoms" at bounding box center [784, 291] width 1509 height 28
select select "?pipeID=&dept=IT"
click at [30, 277] on select "Select Dept Digital Internal IT Mobiles Marketing Telecoms" at bounding box center [784, 291] width 1509 height 28
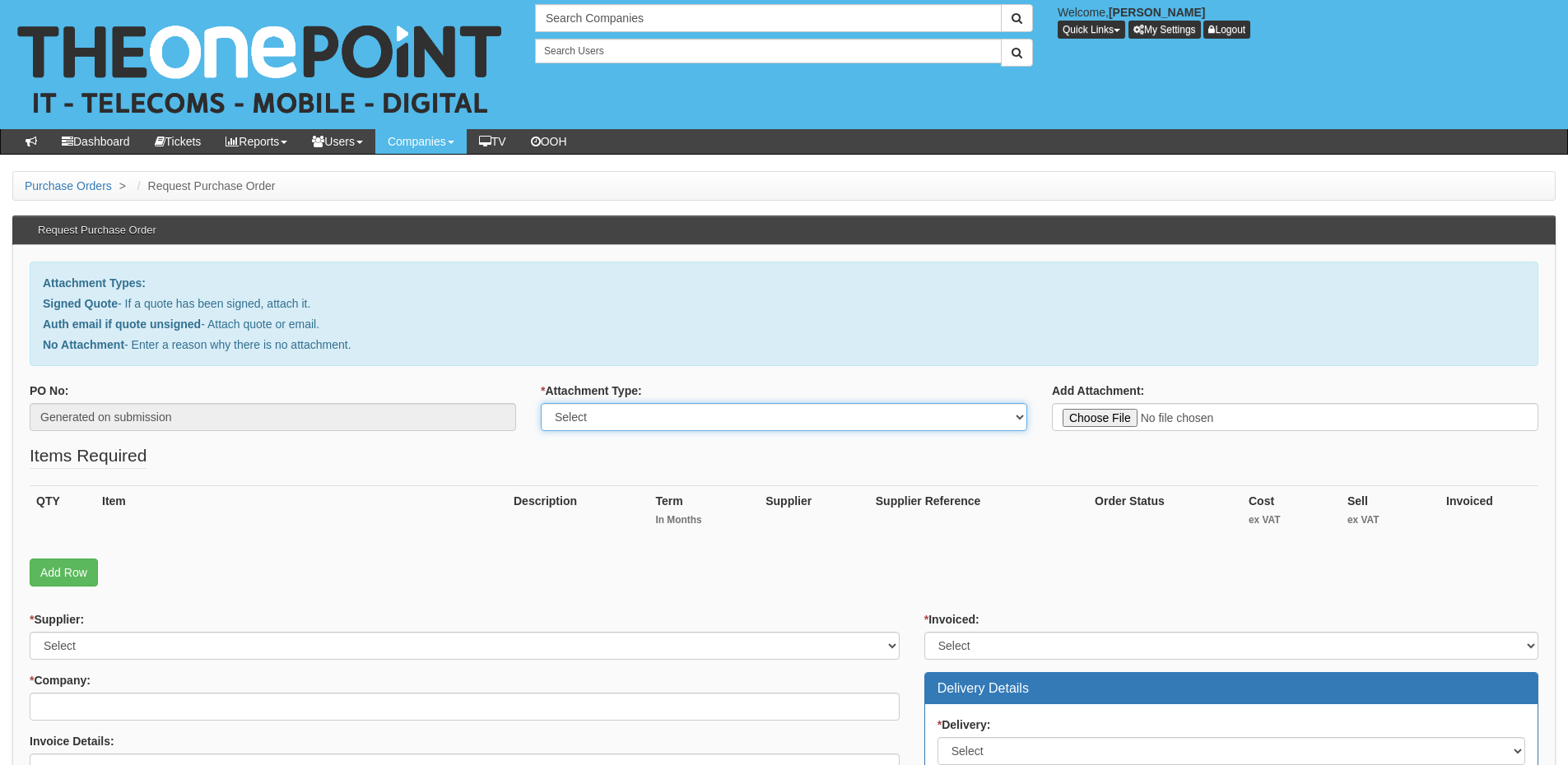
click at [593, 414] on select "Select Signed Quote Auth email with quote if unsigned No Attachment" at bounding box center [784, 417] width 486 height 28
select select "No Attachment"
click at [541, 403] on select "Select Signed Quote Auth email with quote if unsigned No Attachment" at bounding box center [784, 417] width 486 height 28
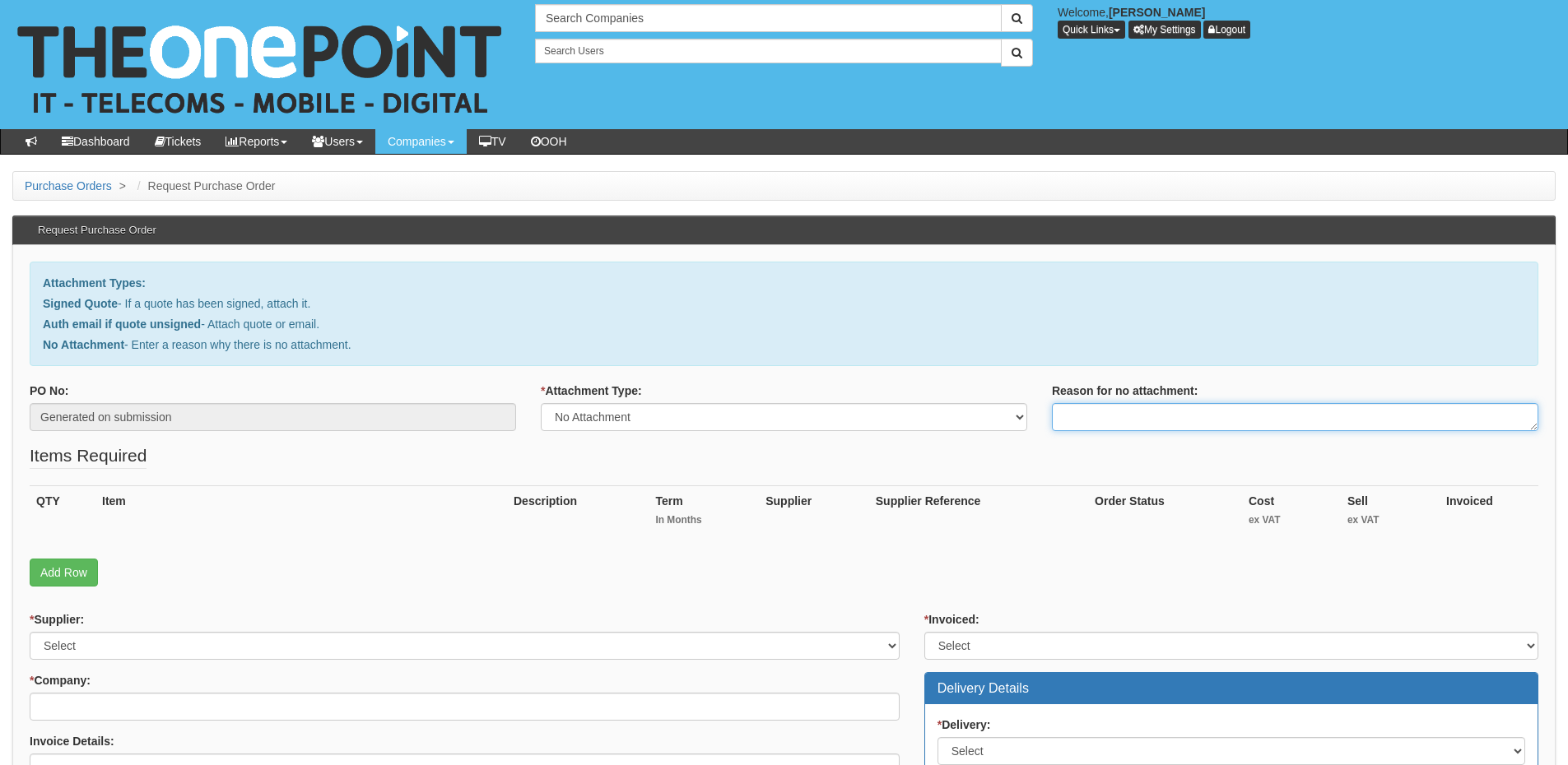
click at [1123, 416] on textarea "Reason for no attachment:" at bounding box center [1295, 417] width 486 height 28
click at [1221, 416] on textarea "Linked to ticket 443755" at bounding box center [1295, 417] width 486 height 28
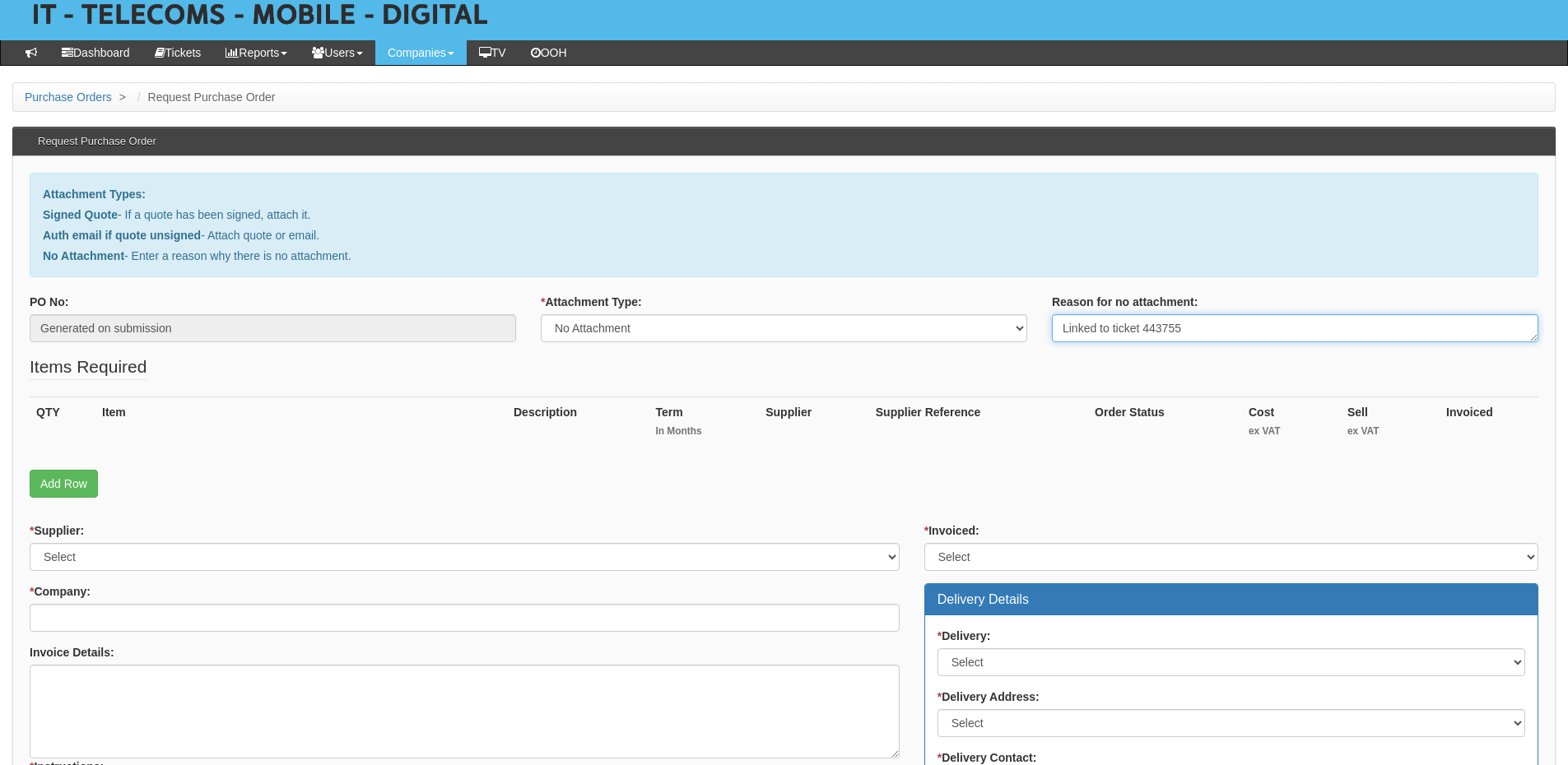
scroll to position [164, 0]
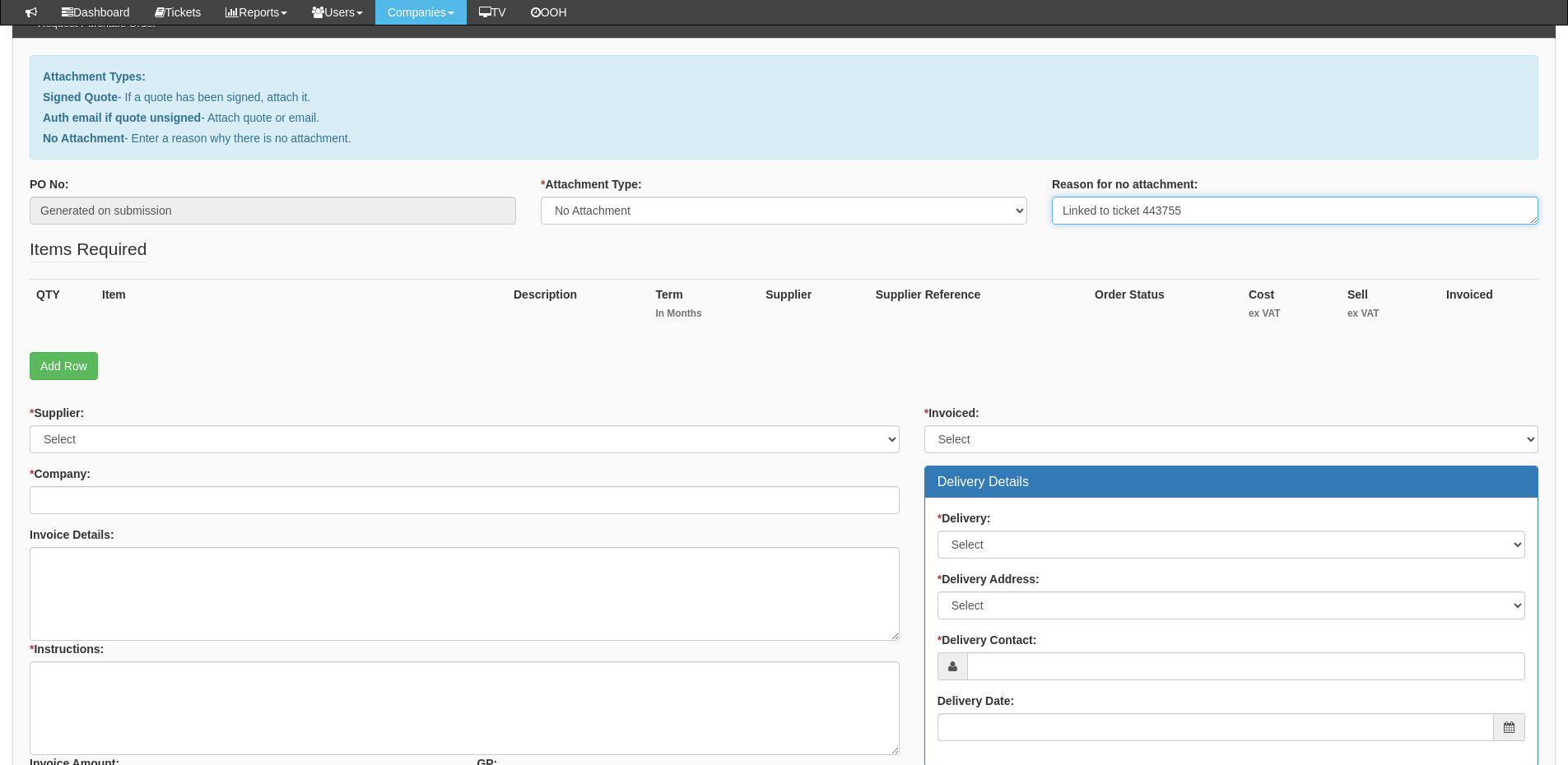
type textarea "Linked to ticket 443755"
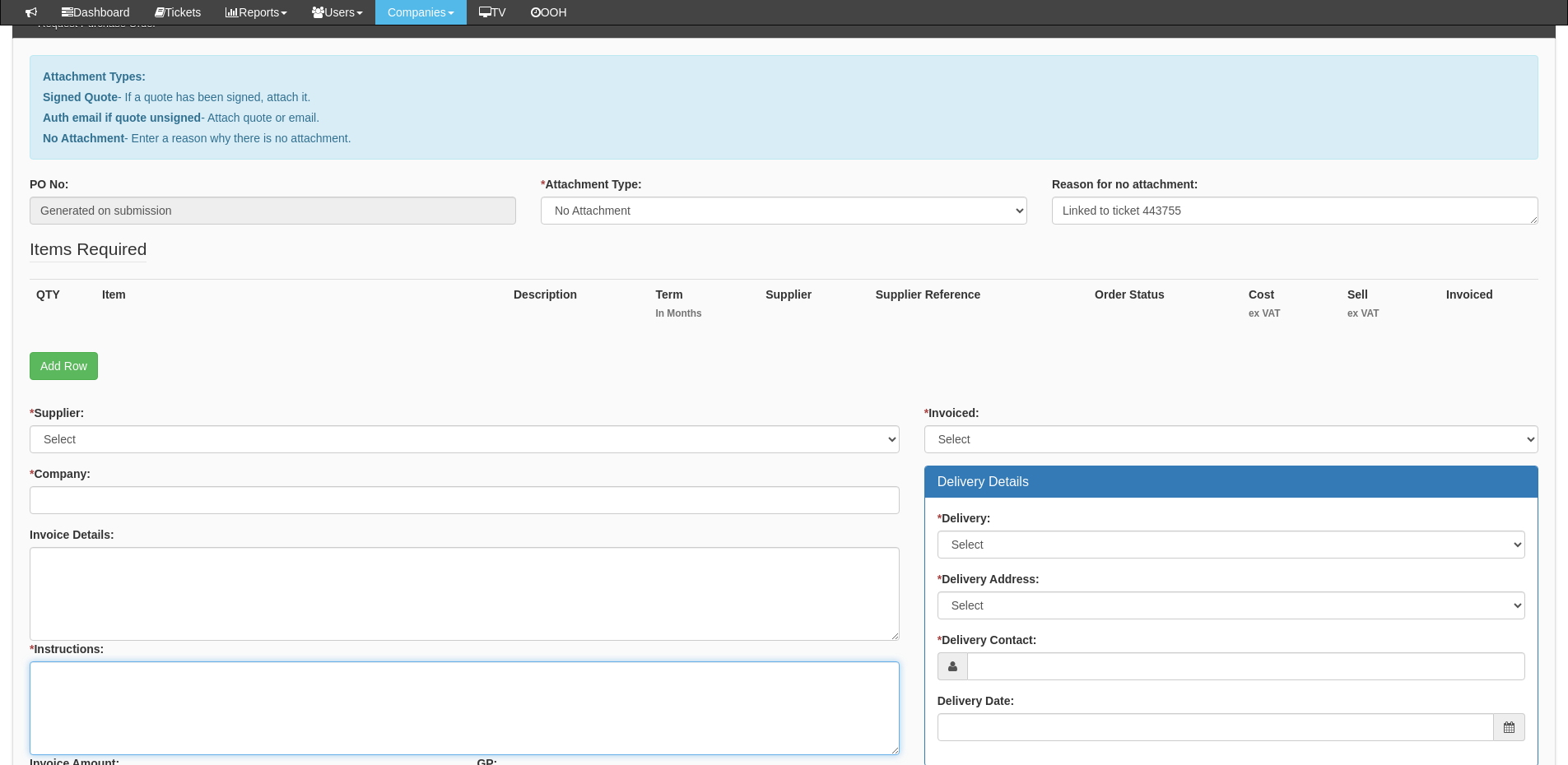
click at [193, 691] on textarea "* Instructions:" at bounding box center [465, 708] width 870 height 94
paste textarea "Linked to ticket 443755"
type textarea "Linked to ticket 443755"
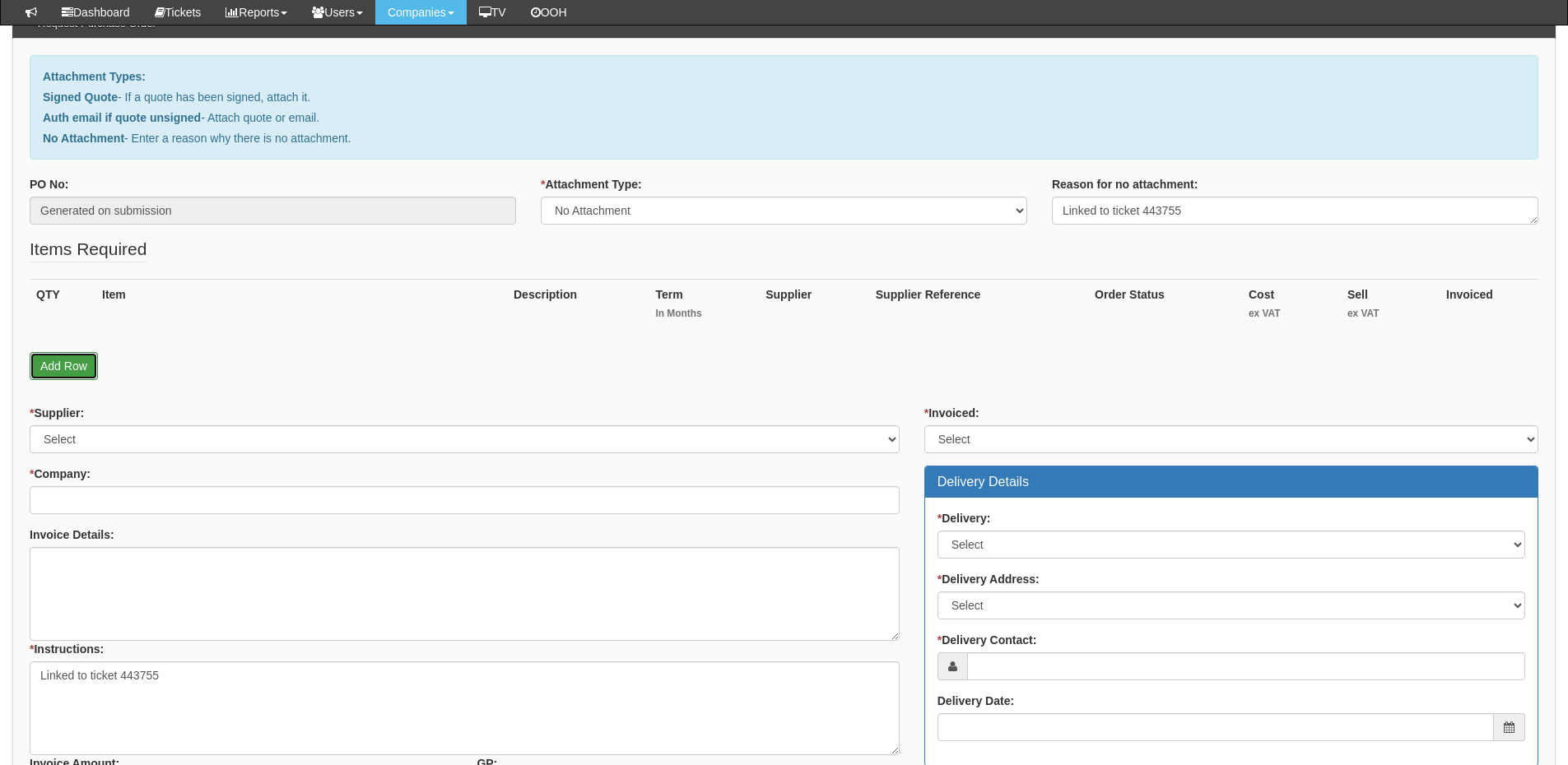
click at [49, 367] on link "Add Row" at bounding box center [63, 367] width 68 height 28
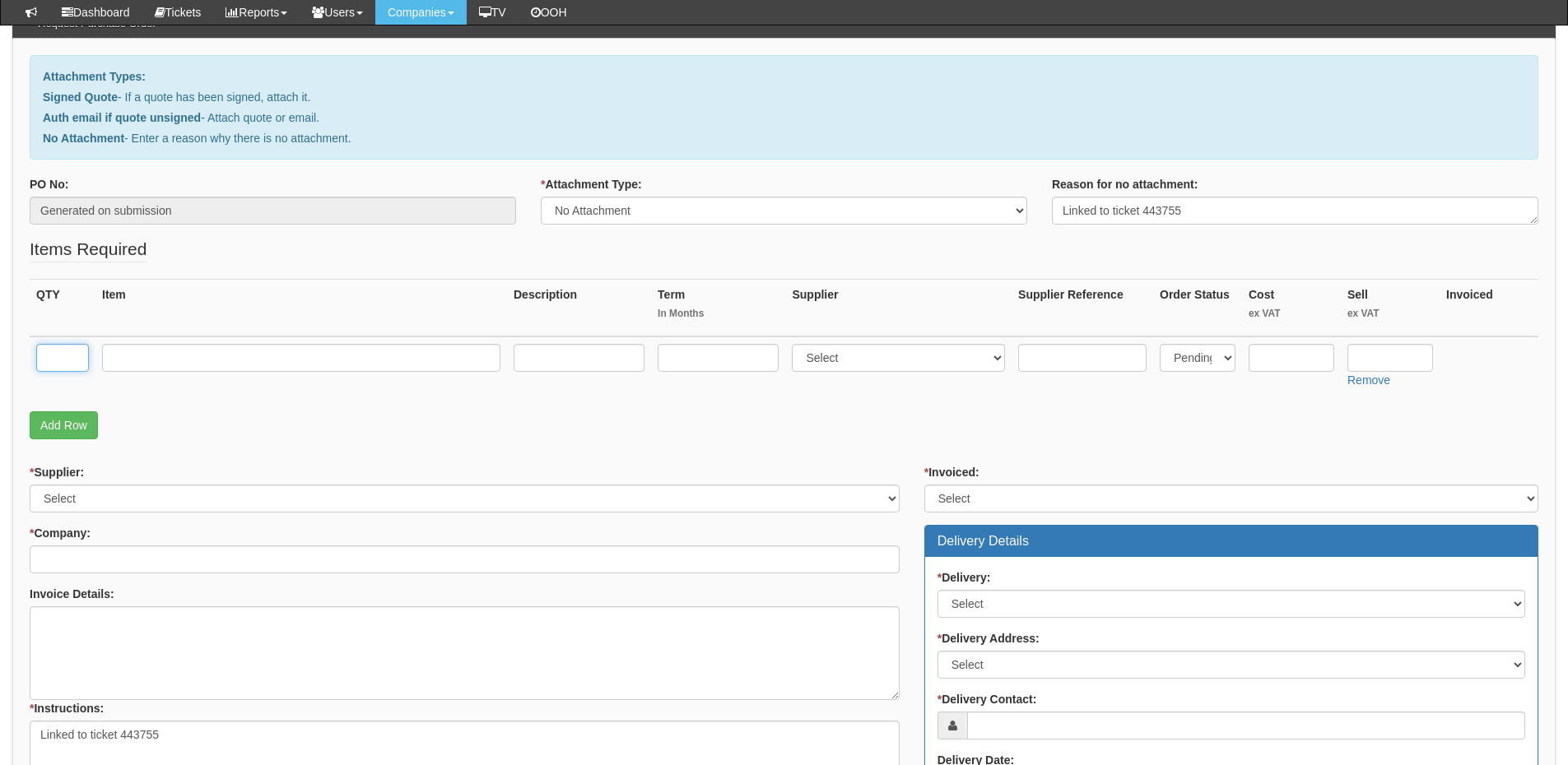
click at [63, 355] on input "text" at bounding box center [63, 358] width 52 height 28
type input "2"
click at [205, 353] on input "text" at bounding box center [301, 358] width 399 height 28
type input "Business Premium"
click at [705, 361] on input "text" at bounding box center [719, 358] width 121 height 28
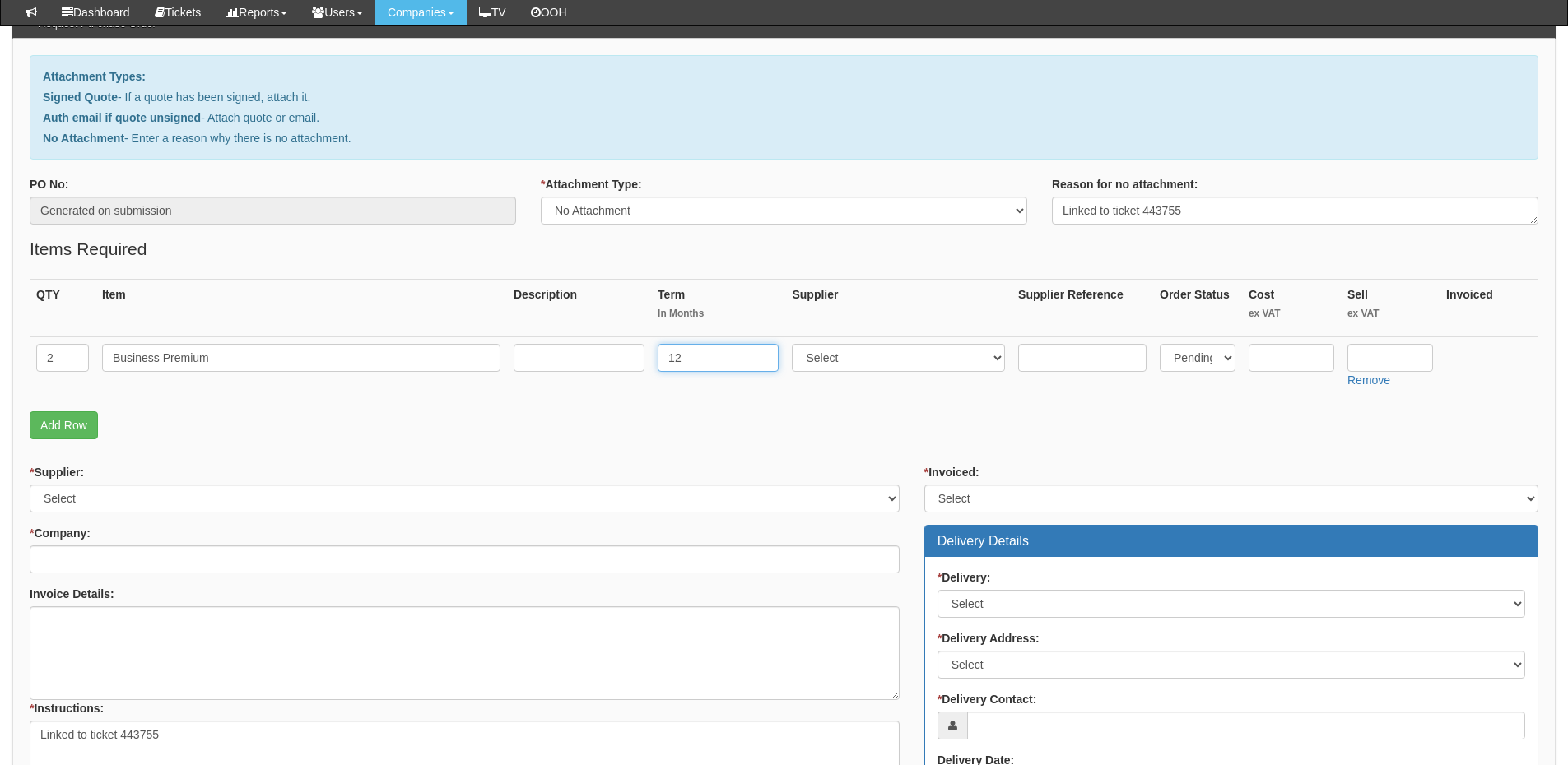
type input "12"
click at [591, 361] on input "text" at bounding box center [579, 358] width 131 height 28
type input "12-months"
click at [833, 361] on select "Select 123 [DOMAIN_NAME] 1Password 3 4Gon [PERSON_NAME] Electric Ltd Abzorb Acc…" at bounding box center [899, 358] width 213 height 28
select select "291"
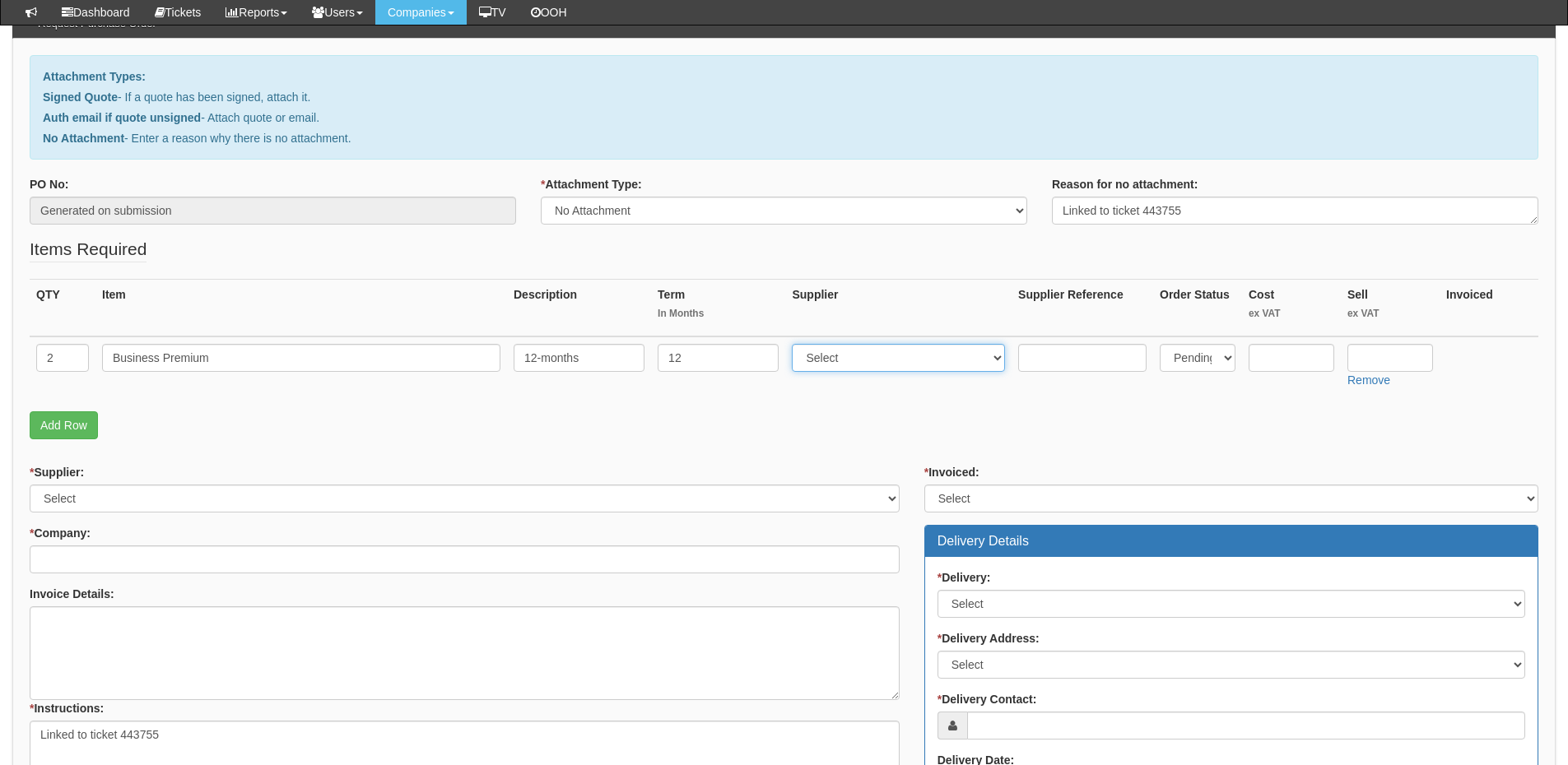
click at [796, 344] on select "Select 123 [DOMAIN_NAME] 1Password 3 4Gon [PERSON_NAME] Electric Ltd Abzorb Acc…" at bounding box center [899, 358] width 213 height 28
click at [1386, 357] on input "text" at bounding box center [1391, 358] width 86 height 28
click at [1294, 340] on td at bounding box center [1292, 366] width 99 height 59
click at [1287, 366] on input "text" at bounding box center [1292, 358] width 86 height 28
paste input "14.93"
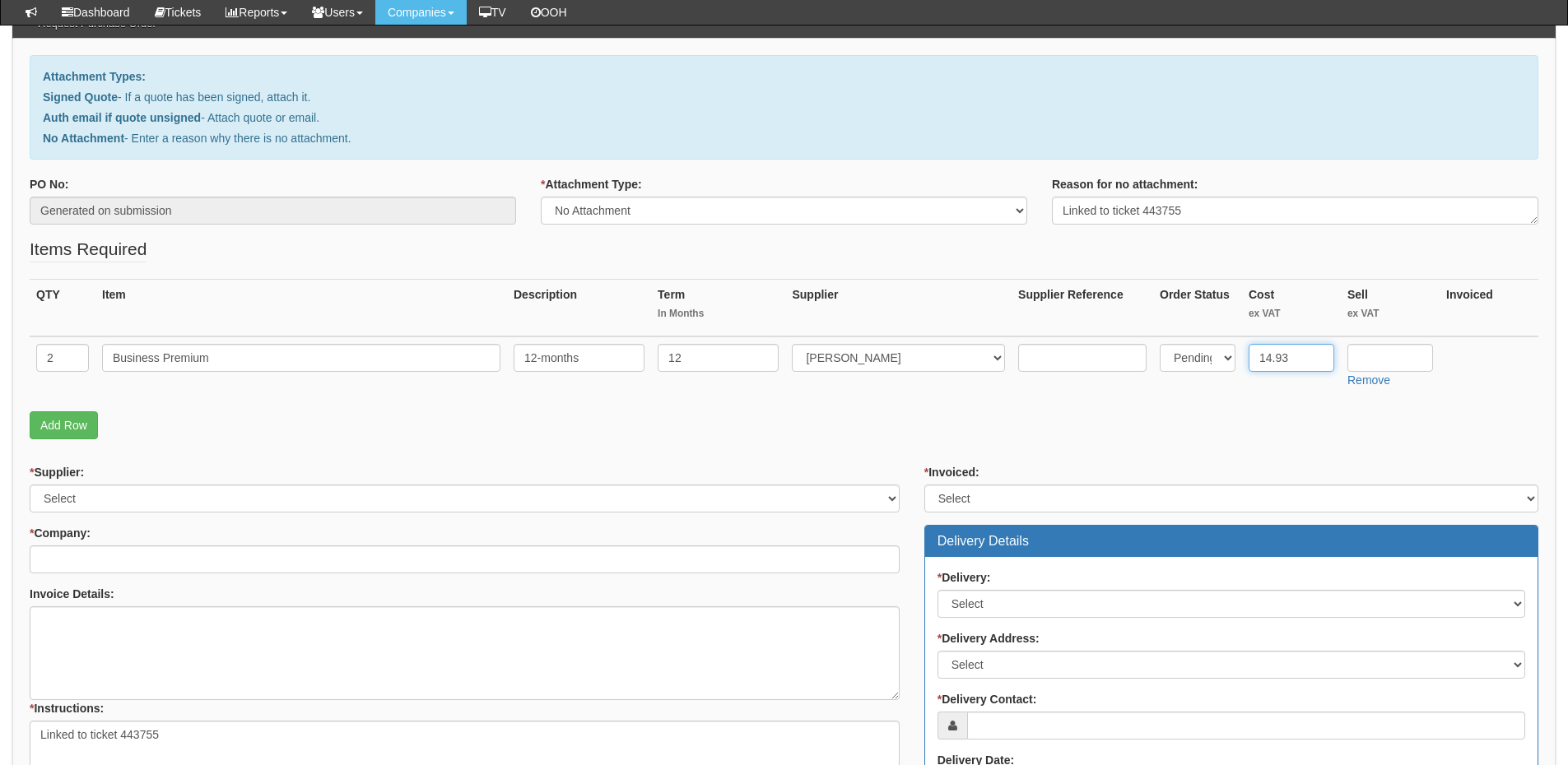
type input "14.93"
click at [1367, 364] on input "text" at bounding box center [1391, 358] width 86 height 28
paste input "16.57"
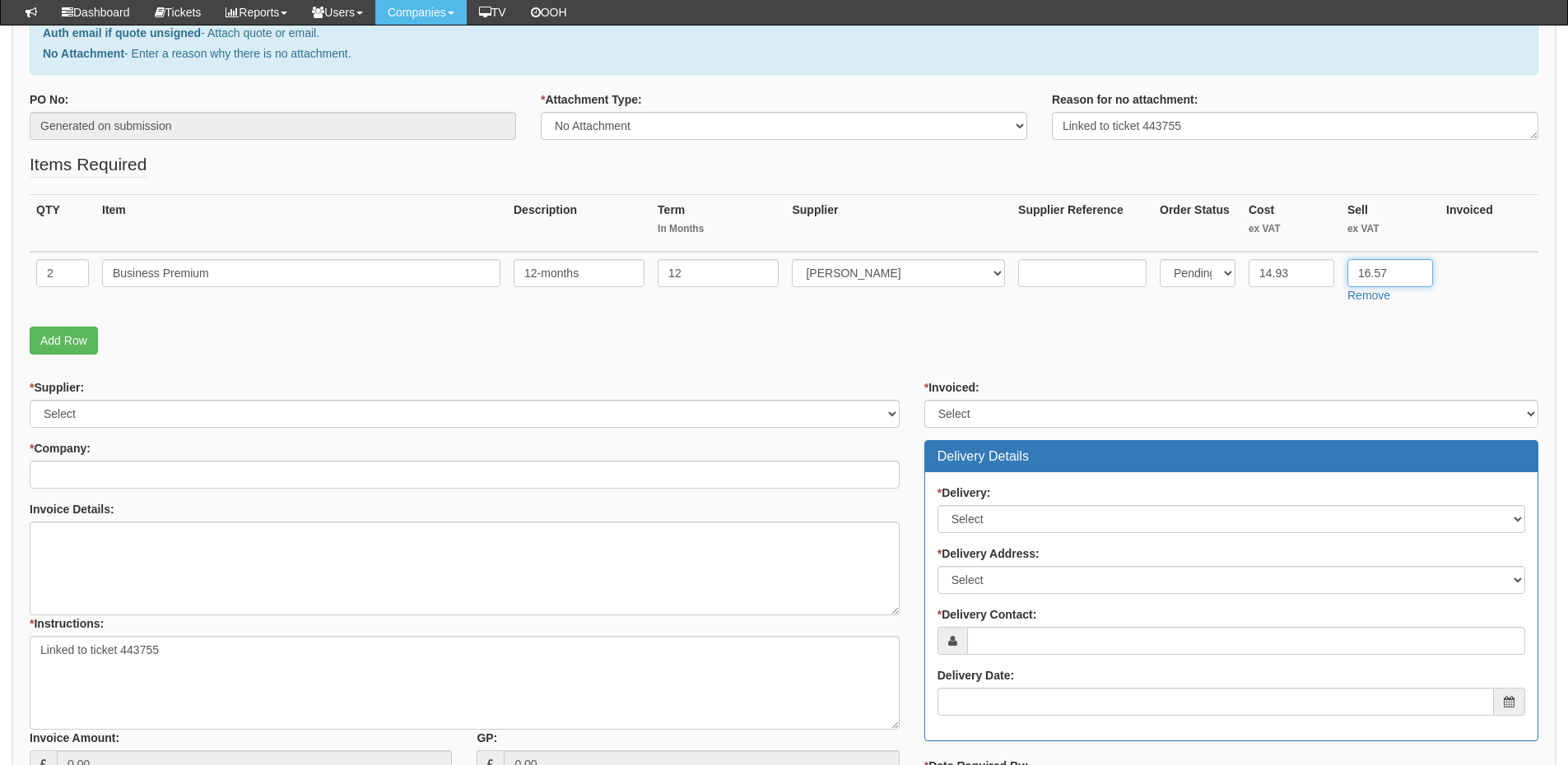
scroll to position [329, 0]
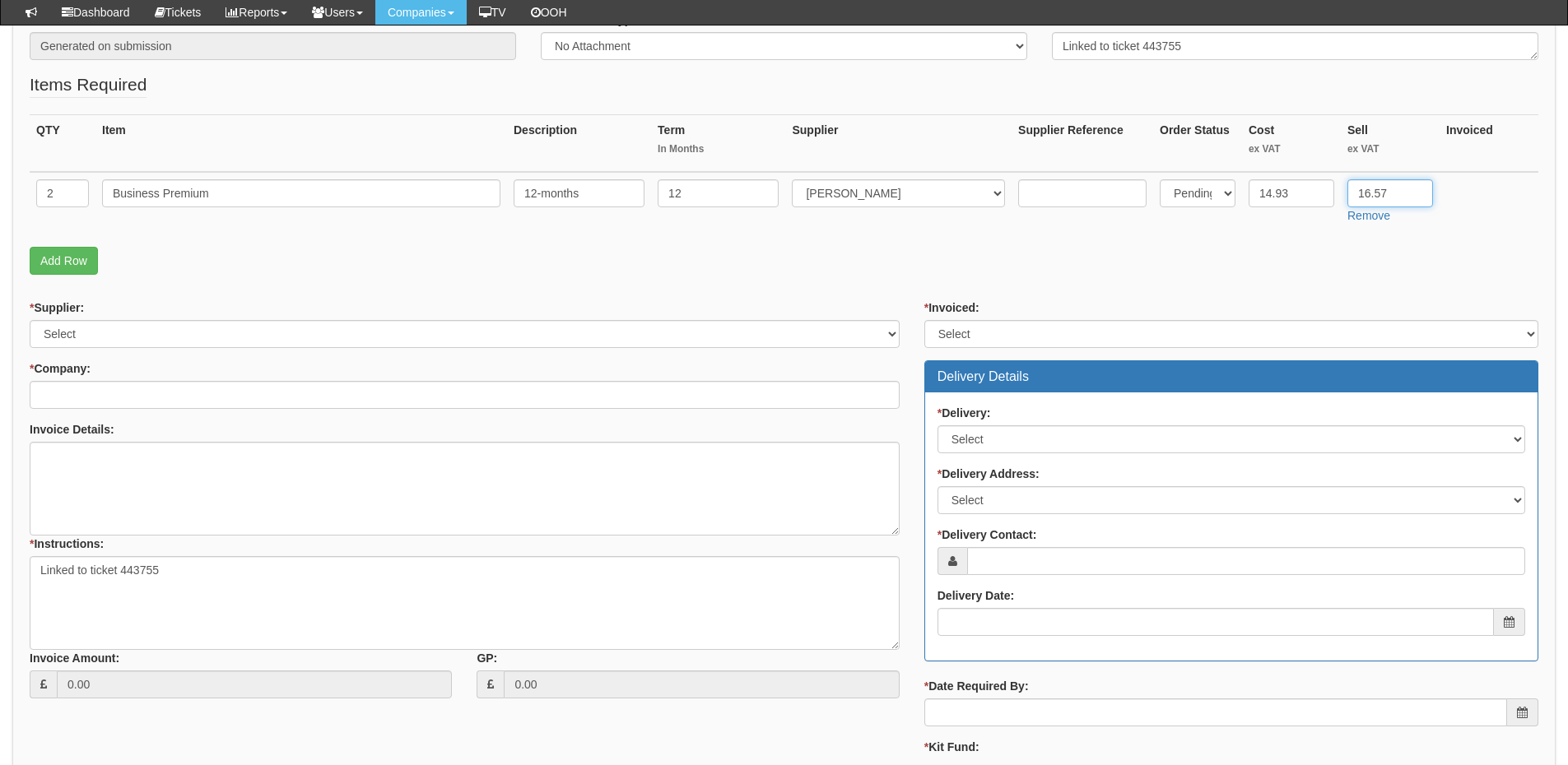
type input "16.57"
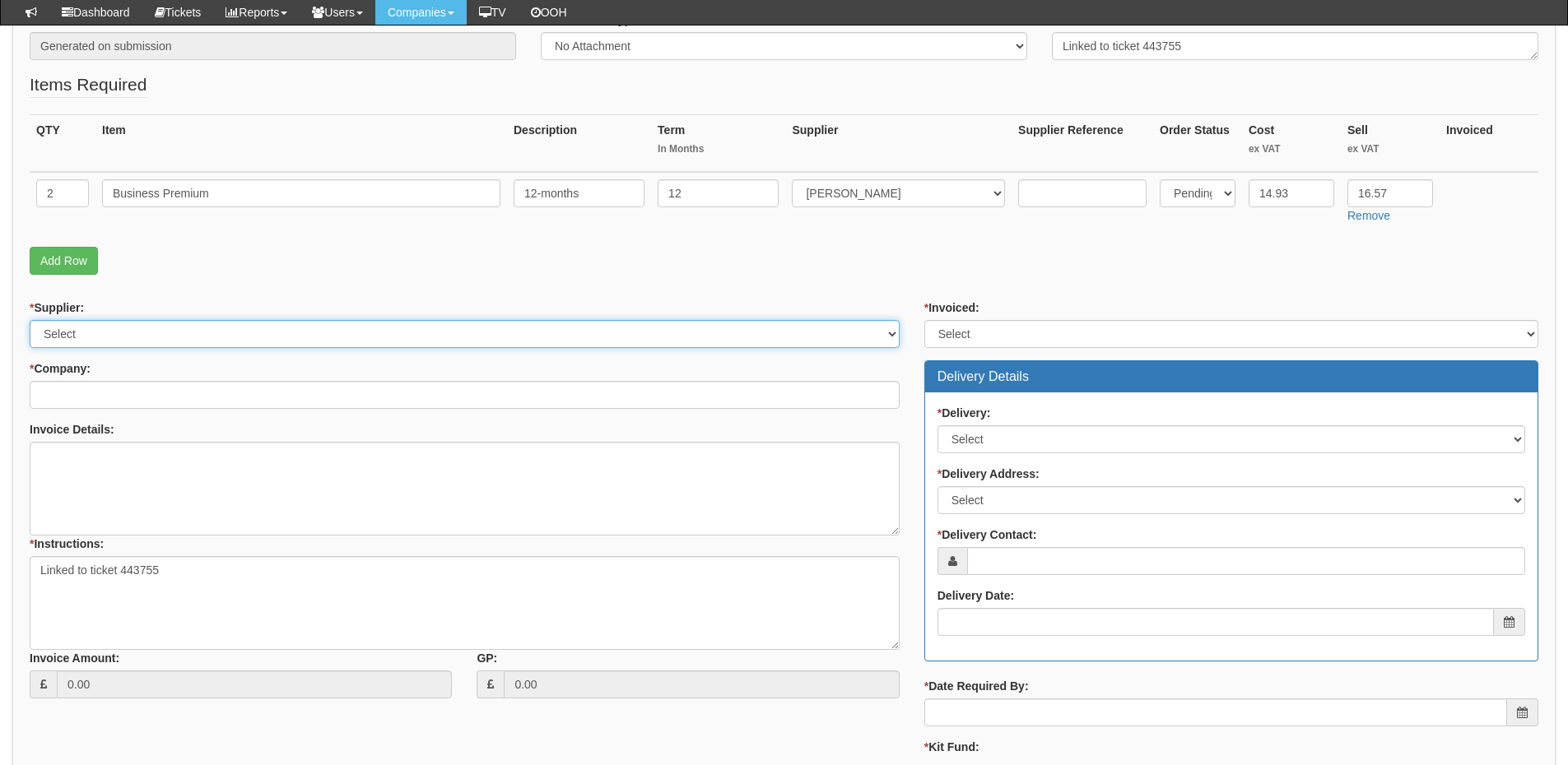
click at [105, 331] on select "Select 123 [DOMAIN_NAME] 1Password 3 4Gon [PERSON_NAME] Electric Ltd Abzorb Acc…" at bounding box center [465, 334] width 870 height 28
select select "291"
click at [30, 320] on select "Select 123 [DOMAIN_NAME] 1Password 3 4Gon [PERSON_NAME] Electric Ltd Abzorb Acc…" at bounding box center [465, 334] width 870 height 28
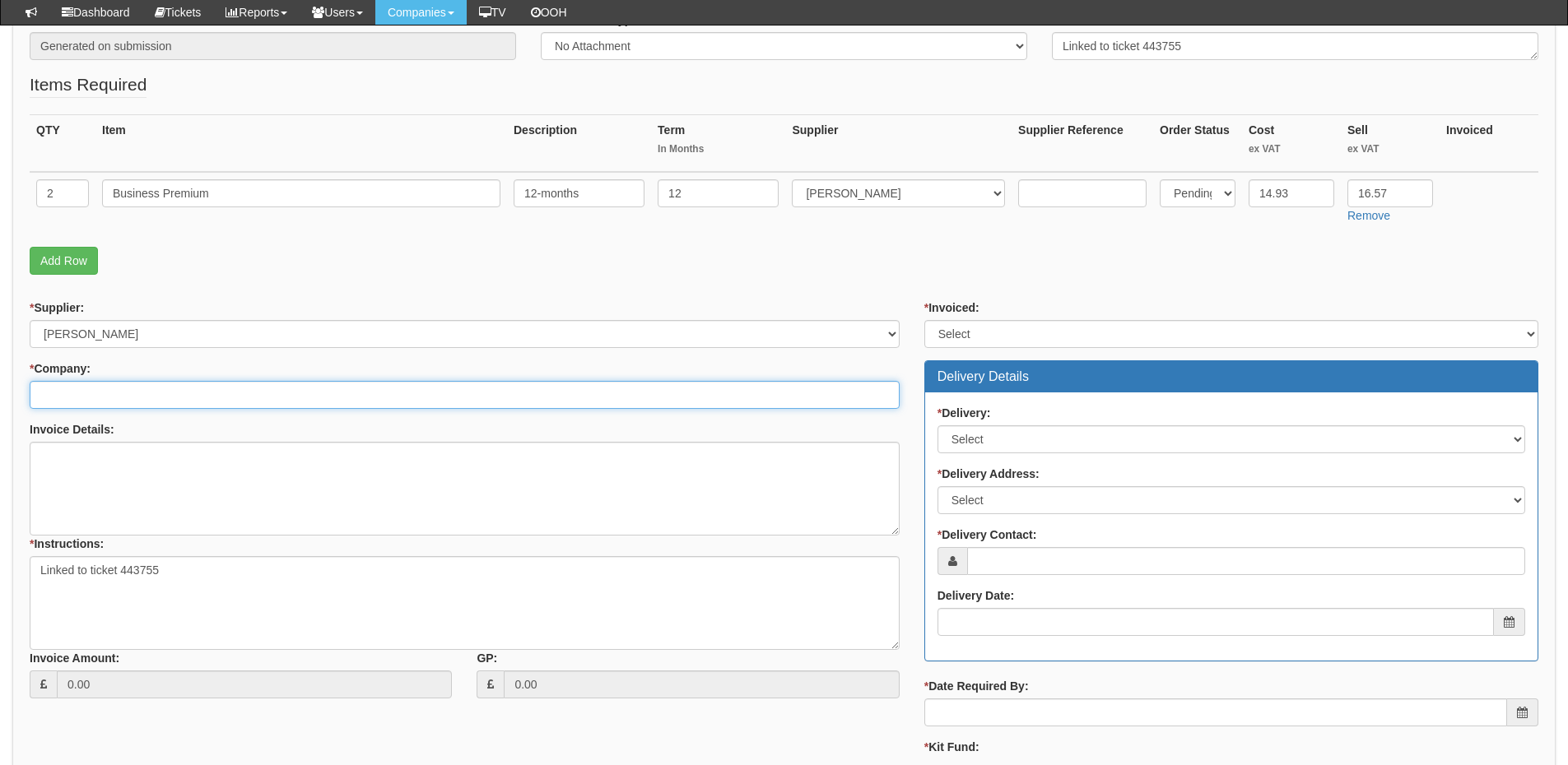
click at [114, 402] on input "* Company:" at bounding box center [465, 395] width 870 height 28
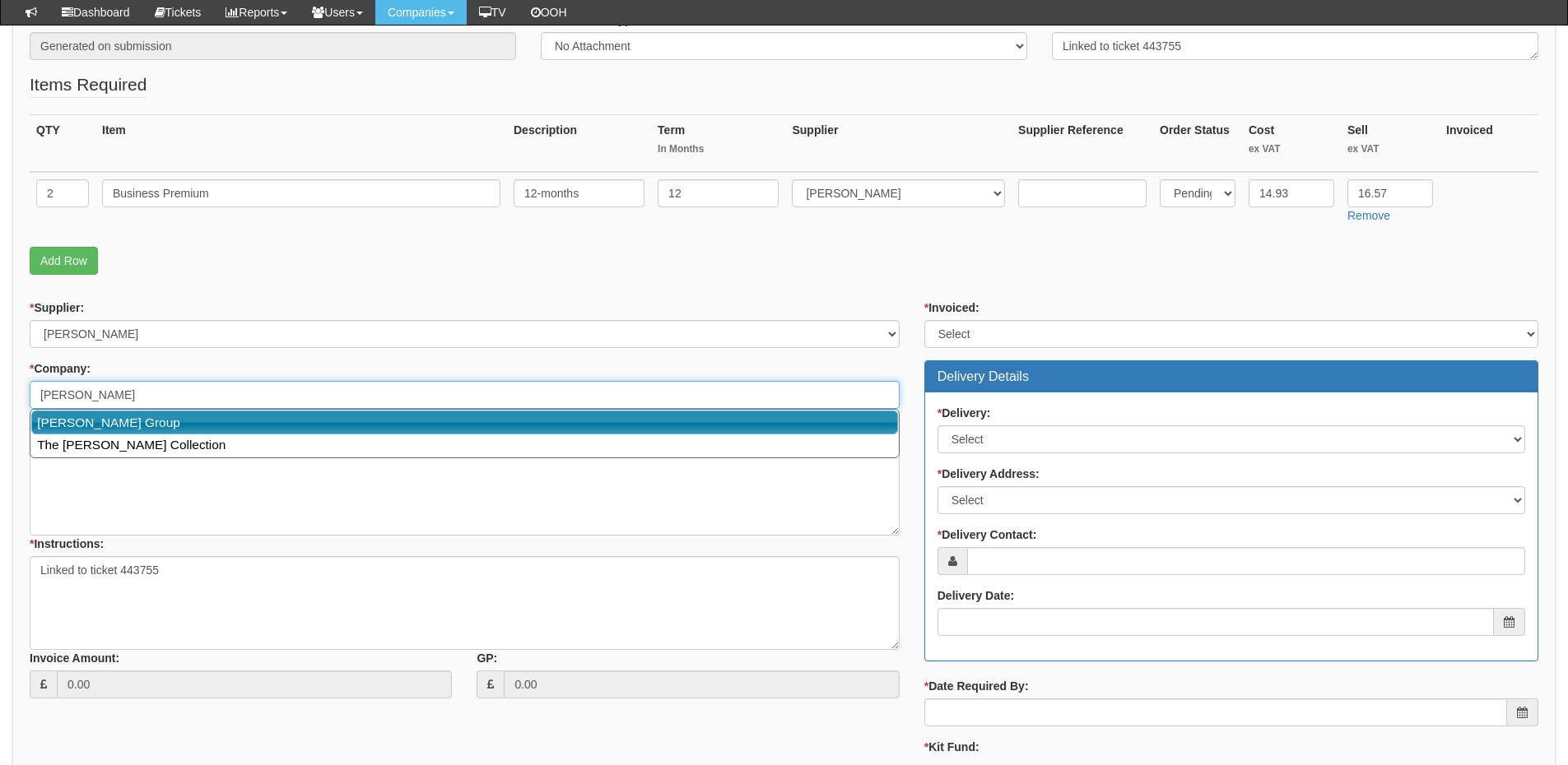
click at [113, 422] on link "[PERSON_NAME] Group" at bounding box center [465, 423] width 867 height 24
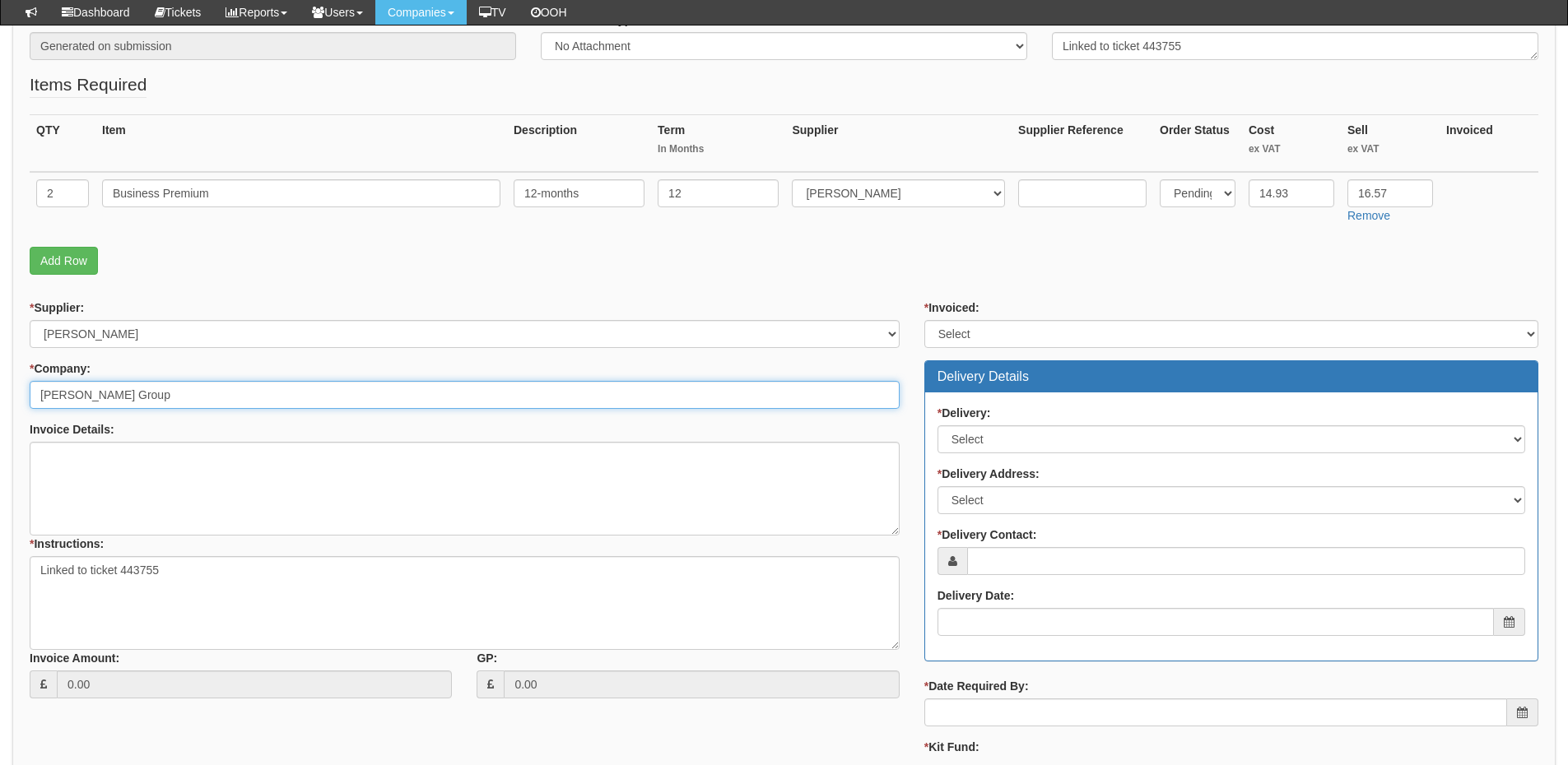
type input "[PERSON_NAME] Group"
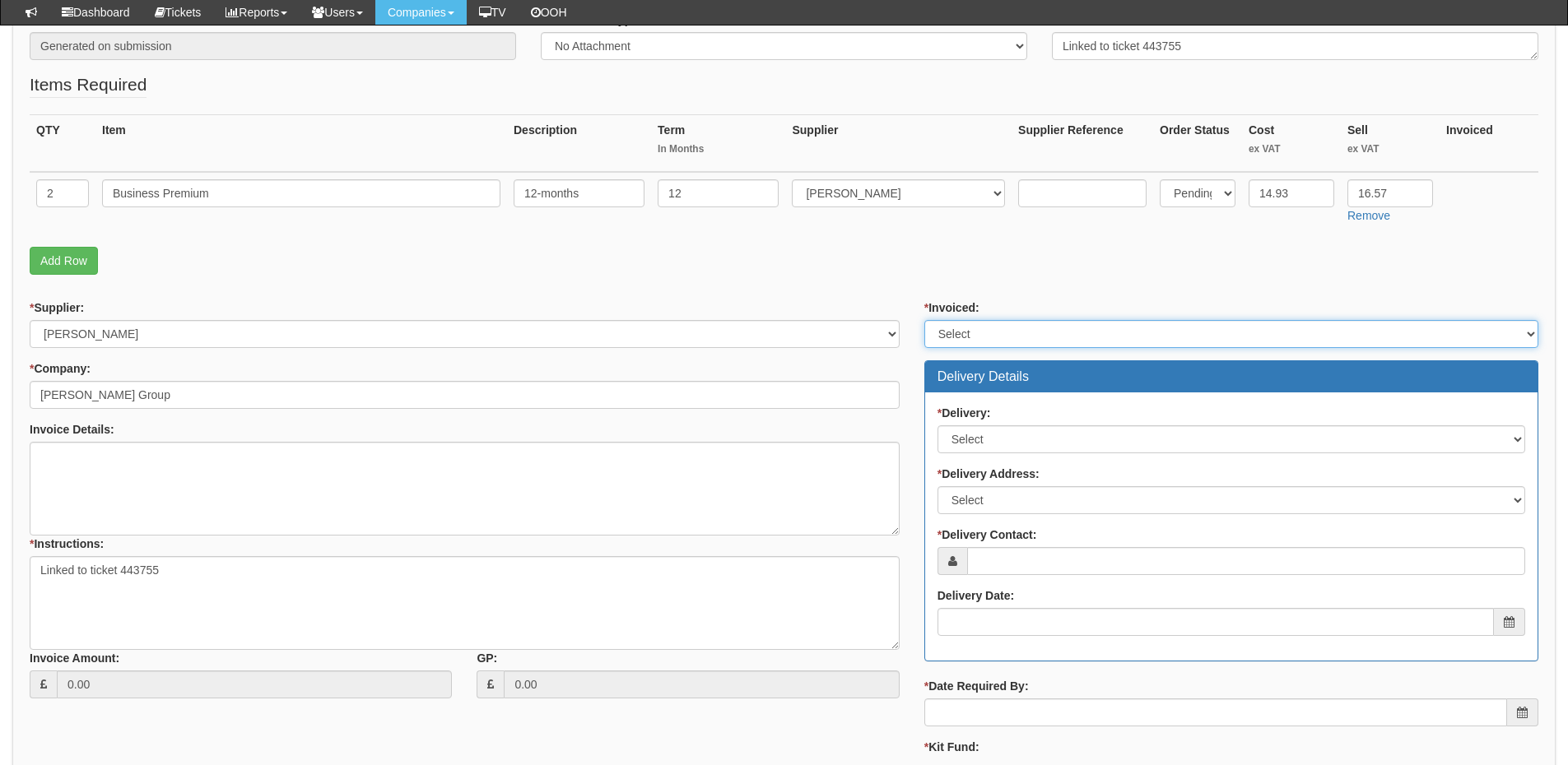
click at [945, 339] on select "Select Yes No N/A STB (part of order)" at bounding box center [1232, 334] width 614 height 28
select select "2"
click at [925, 320] on select "Select Yes No N/A STB (part of order)" at bounding box center [1232, 334] width 614 height 28
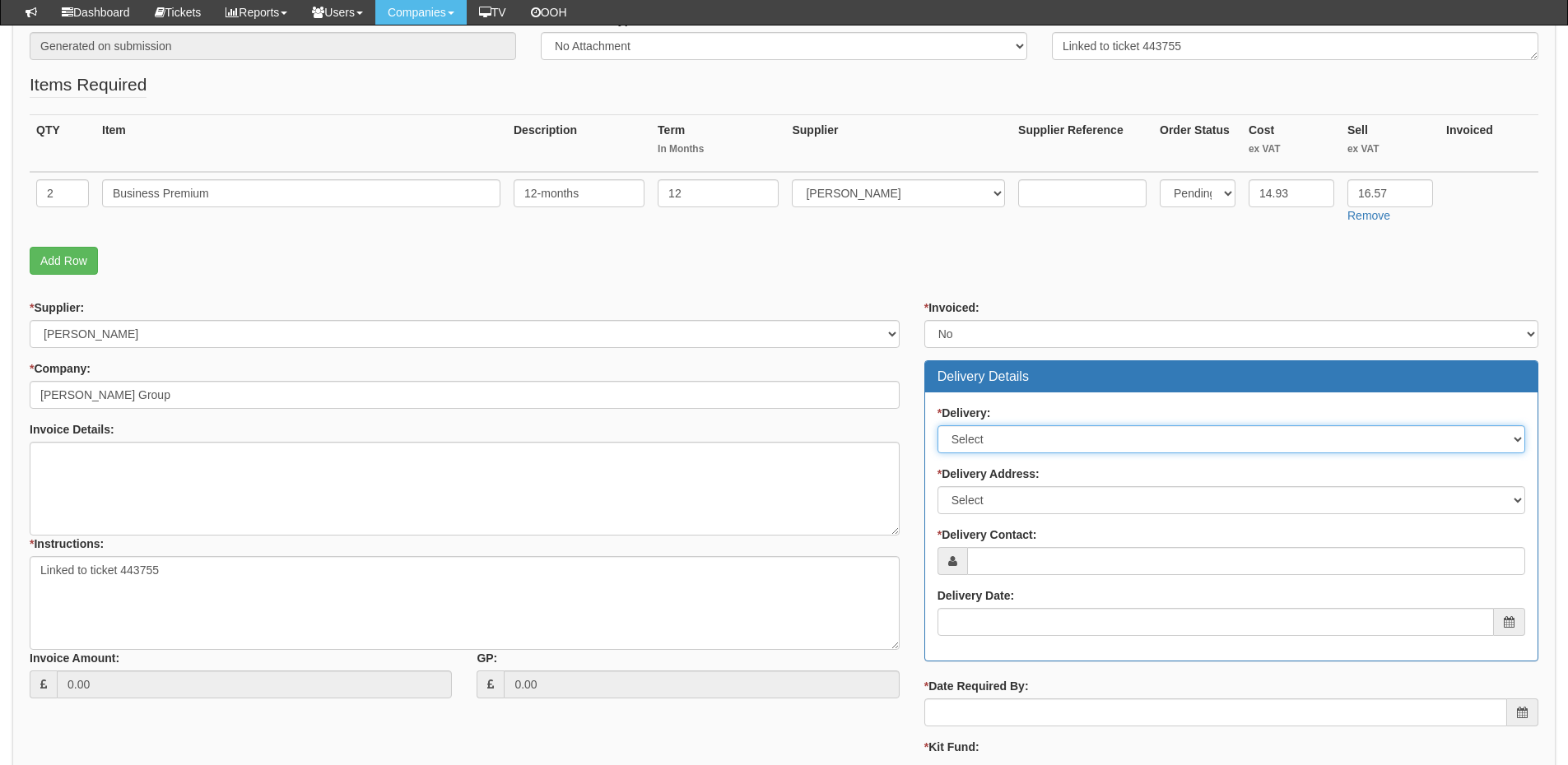
click at [995, 451] on select "Select No Not Applicable Yes" at bounding box center [1232, 439] width 588 height 28
select select "3"
click at [938, 425] on select "Select No Not Applicable Yes" at bounding box center [1232, 439] width 588 height 28
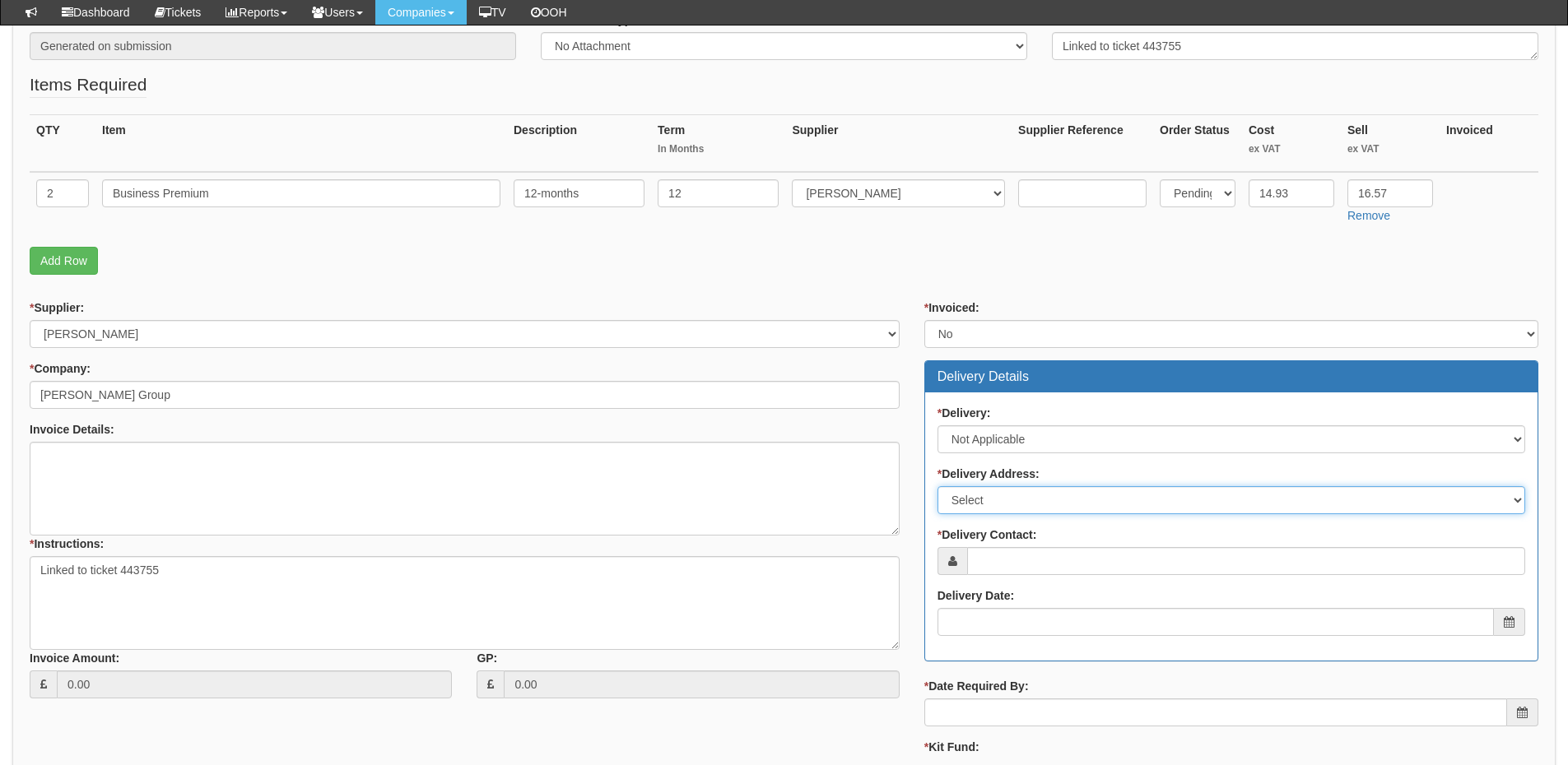
drag, startPoint x: 996, startPoint y: 501, endPoint x: 998, endPoint y: 511, distance: 10.2
click at [996, 501] on select "Select Not Applicable Main Address - HU13 0LH Other" at bounding box center [1232, 500] width 588 height 28
select select "N/A"
click at [938, 486] on select "Select Not Applicable Main Address - HU13 0LH Other" at bounding box center [1232, 500] width 588 height 28
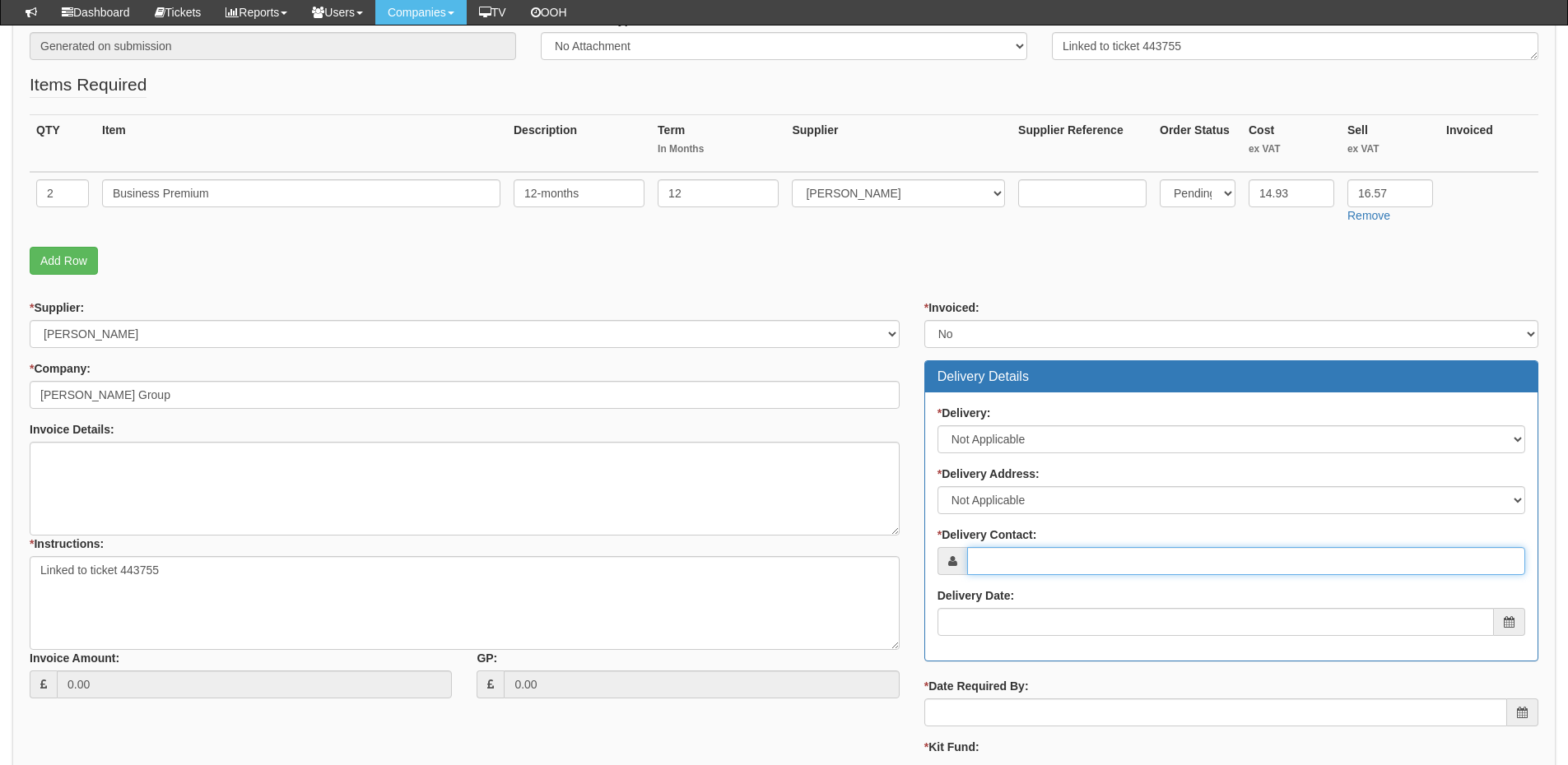
click at [1009, 555] on input "* Delivery Contact:" at bounding box center [1247, 562] width 558 height 28
click at [1025, 564] on input "Darren howden" at bounding box center [1247, 562] width 558 height 28
type input "Darren Howden"
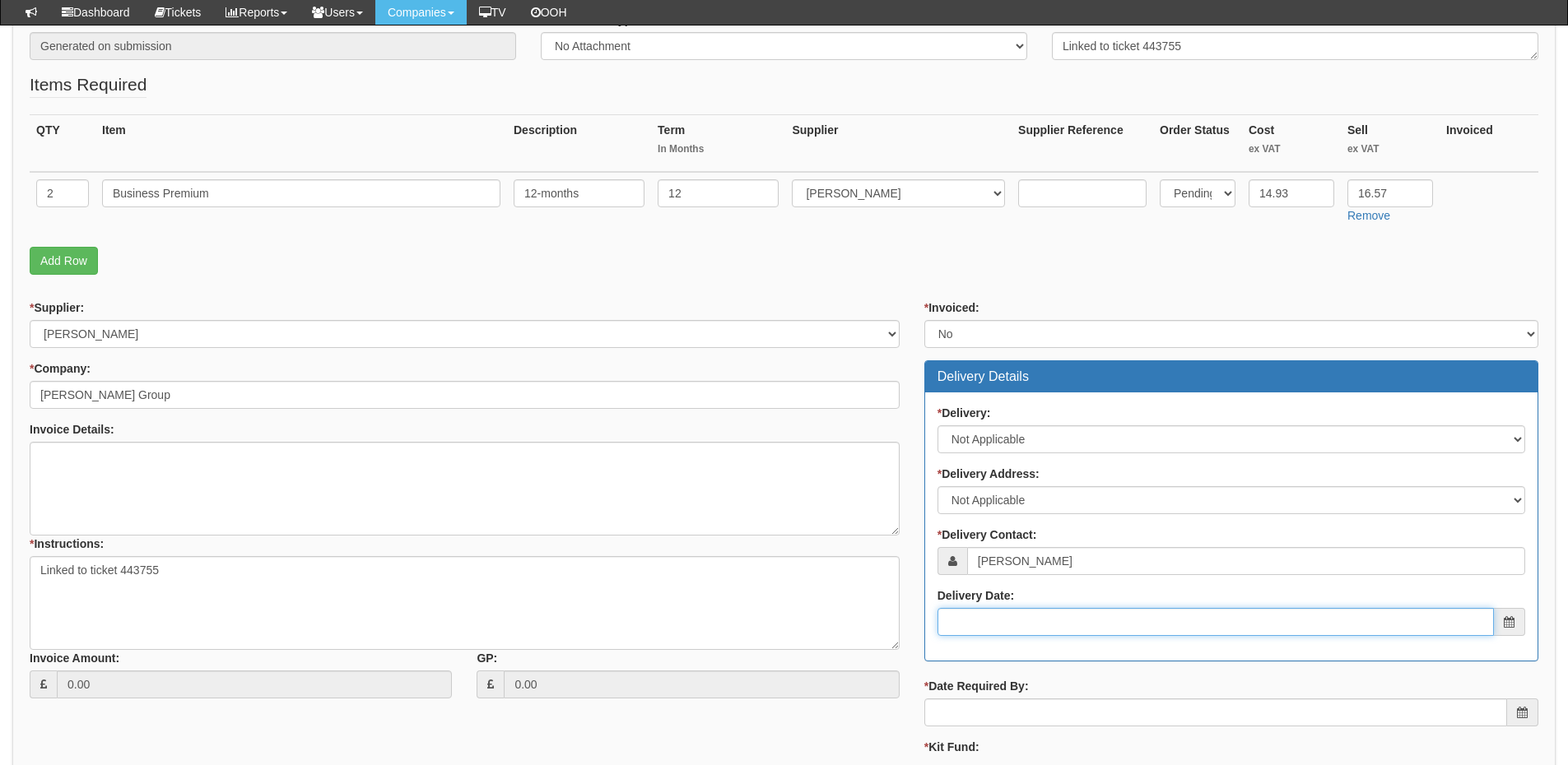
click at [1029, 625] on input "Delivery Date:" at bounding box center [1216, 622] width 556 height 28
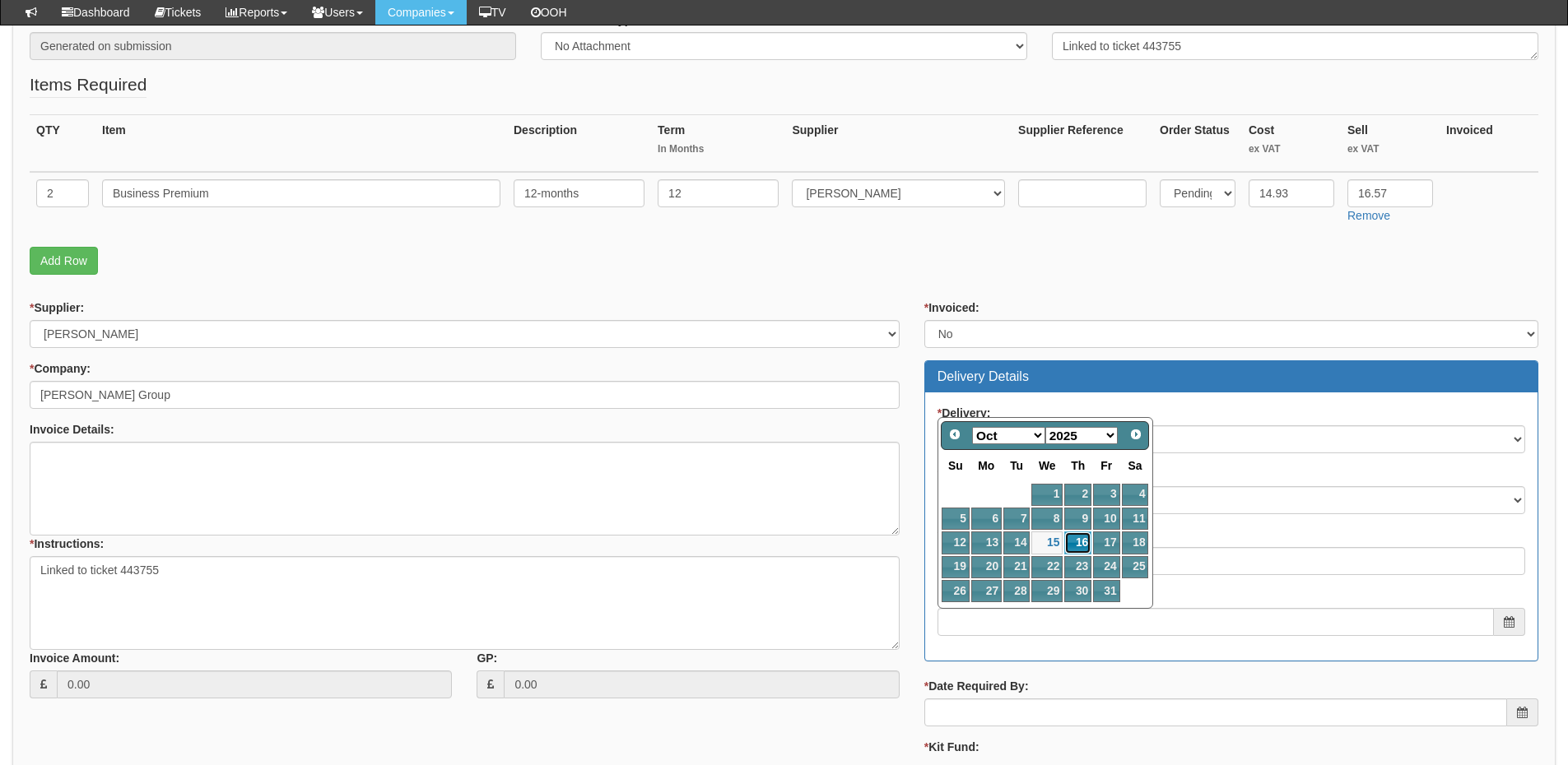
drag, startPoint x: 1072, startPoint y: 539, endPoint x: 1073, endPoint y: 589, distance: 50.0
click at [1072, 539] on link "16" at bounding box center [1078, 543] width 27 height 22
type input "2025-10-16"
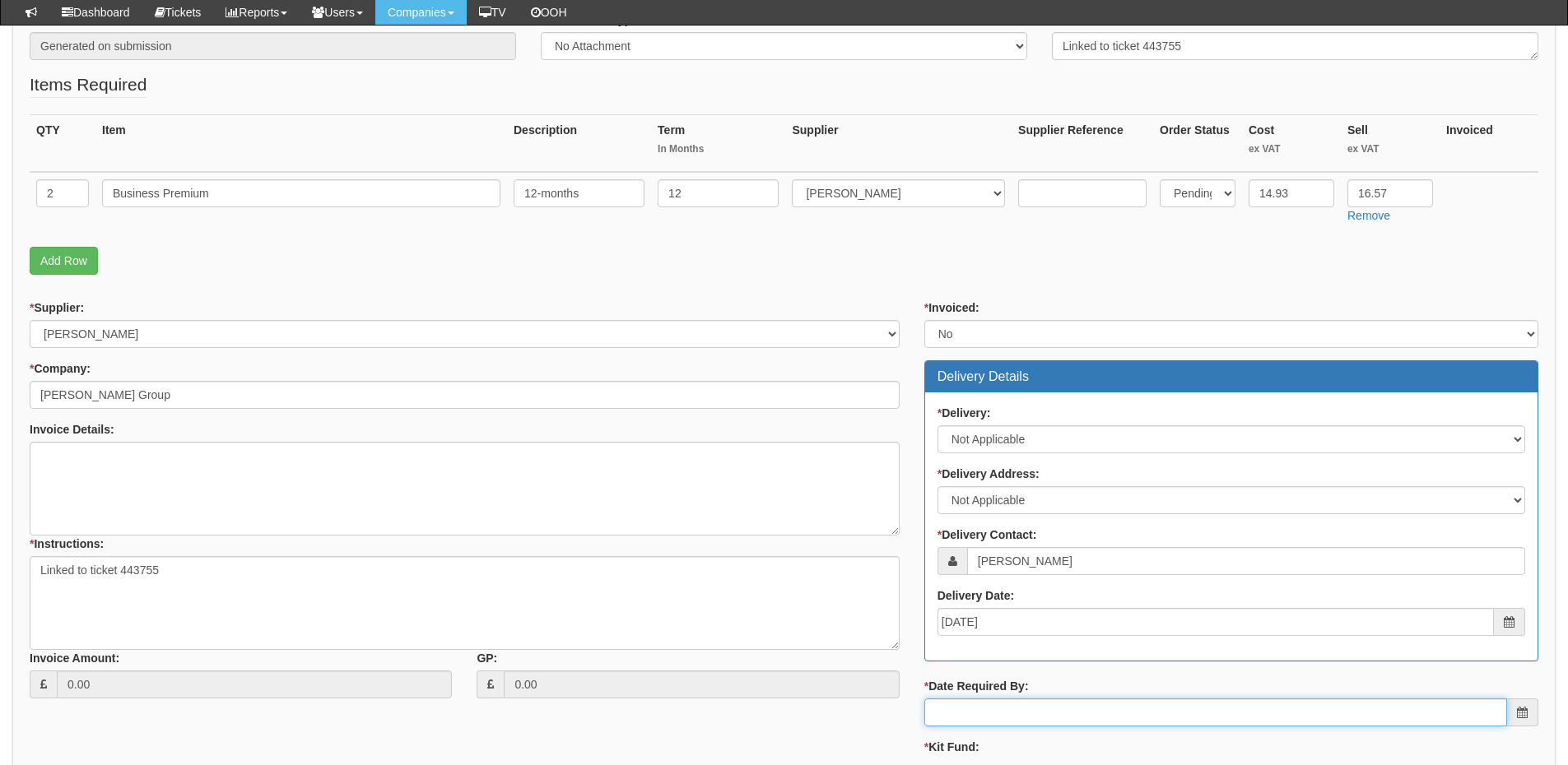
click at [1054, 711] on input "* Date Required By:" at bounding box center [1216, 713] width 583 height 28
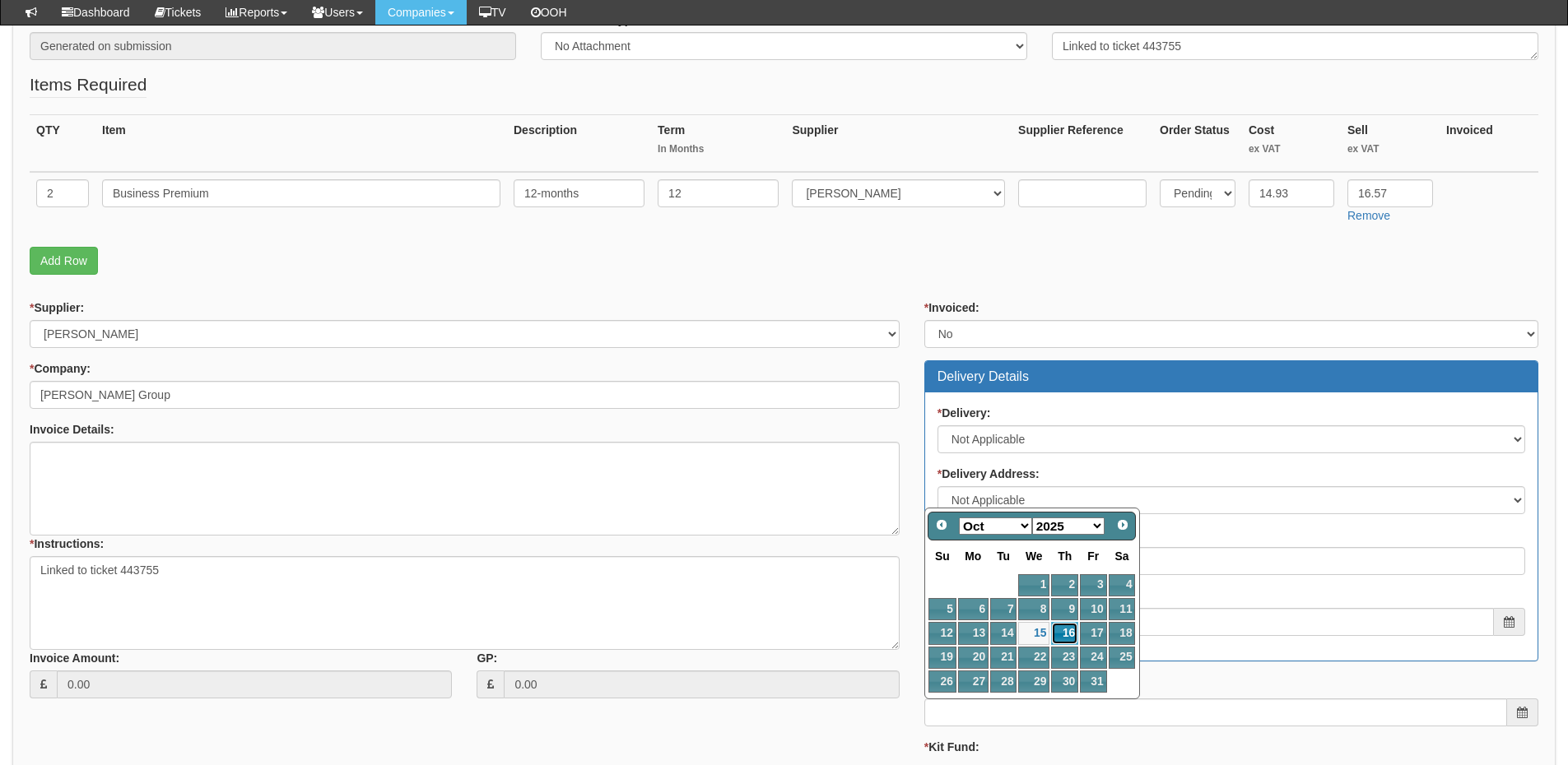
click at [1062, 630] on link "16" at bounding box center [1064, 633] width 27 height 22
type input "[DATE]"
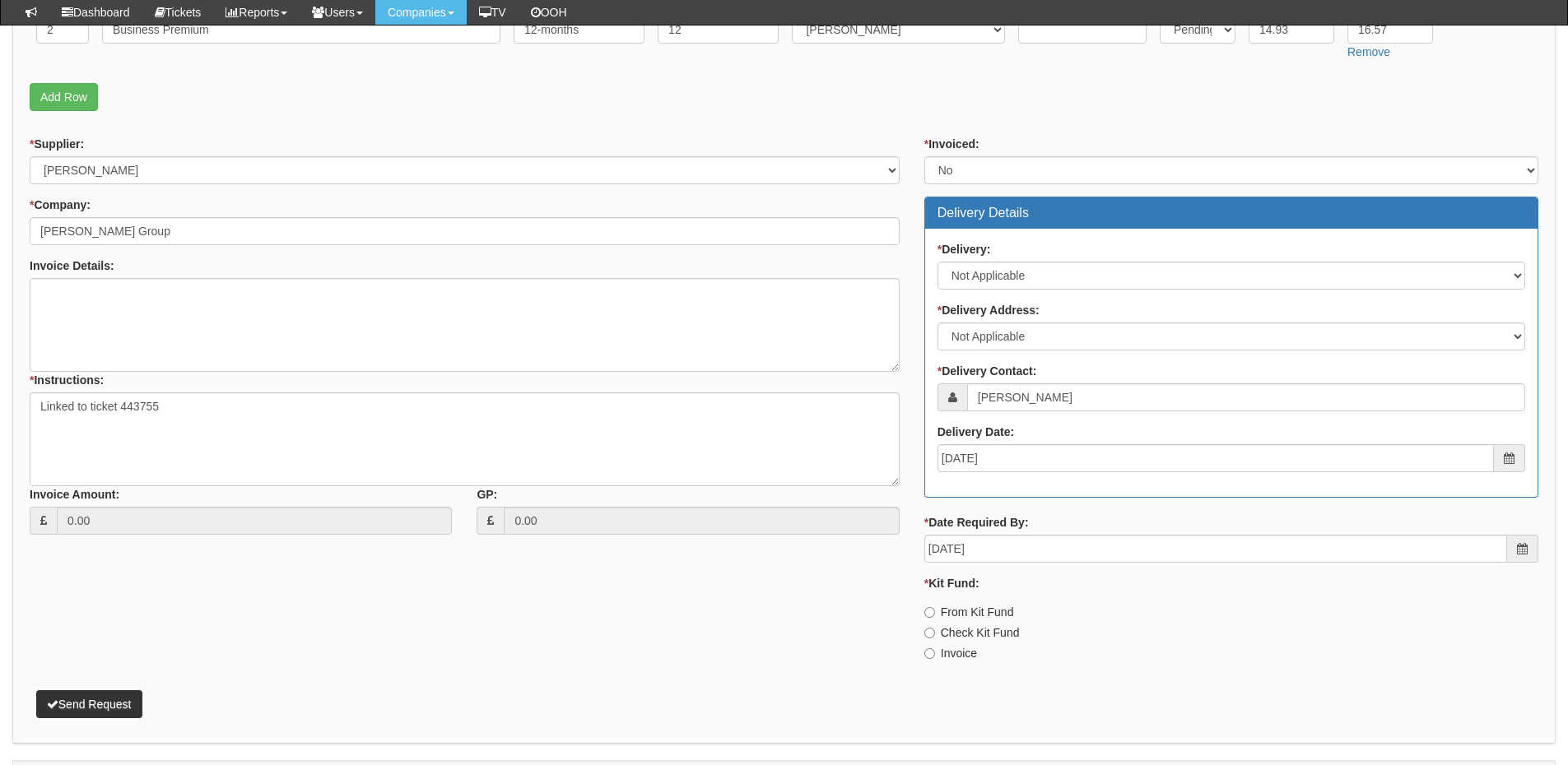
scroll to position [494, 0]
click at [940, 653] on label "Invoice" at bounding box center [951, 653] width 52 height 17
click at [935, 653] on input "Invoice" at bounding box center [930, 652] width 10 height 10
radio input "true"
click at [104, 692] on button "Send Request" at bounding box center [90, 703] width 106 height 28
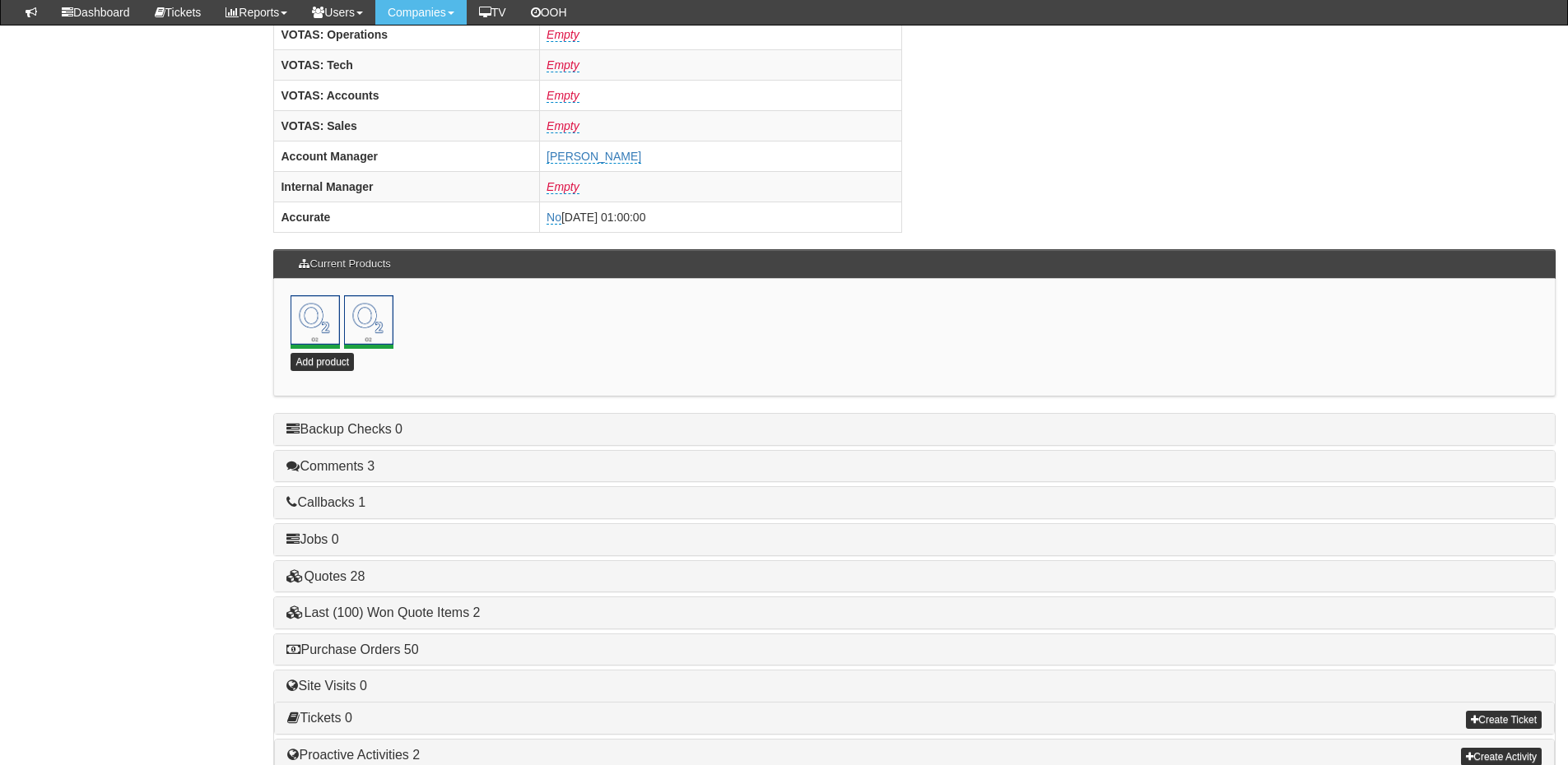
scroll to position [727, 0]
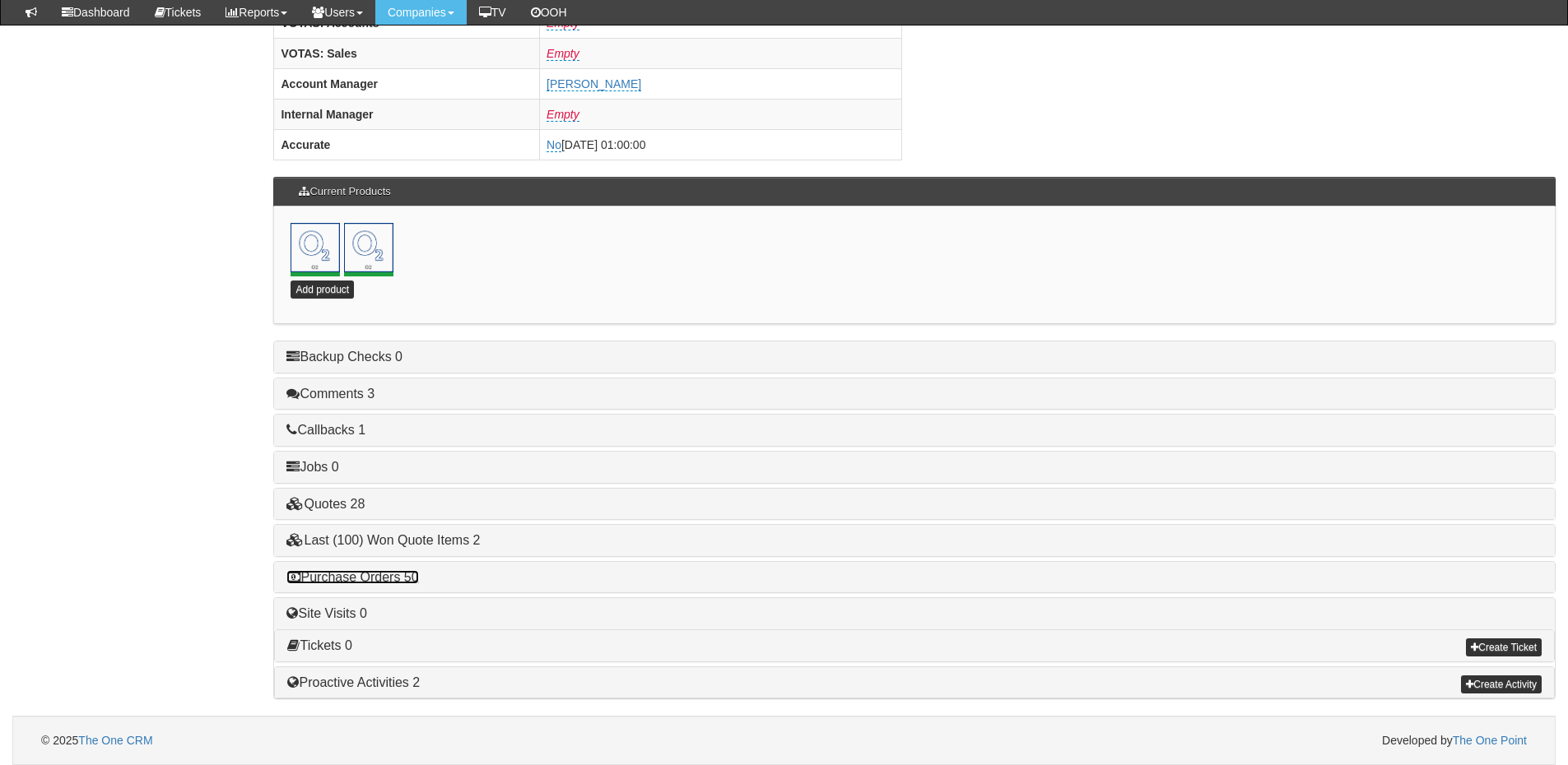
click at [392, 581] on link "Purchase Orders 50" at bounding box center [352, 577] width 132 height 14
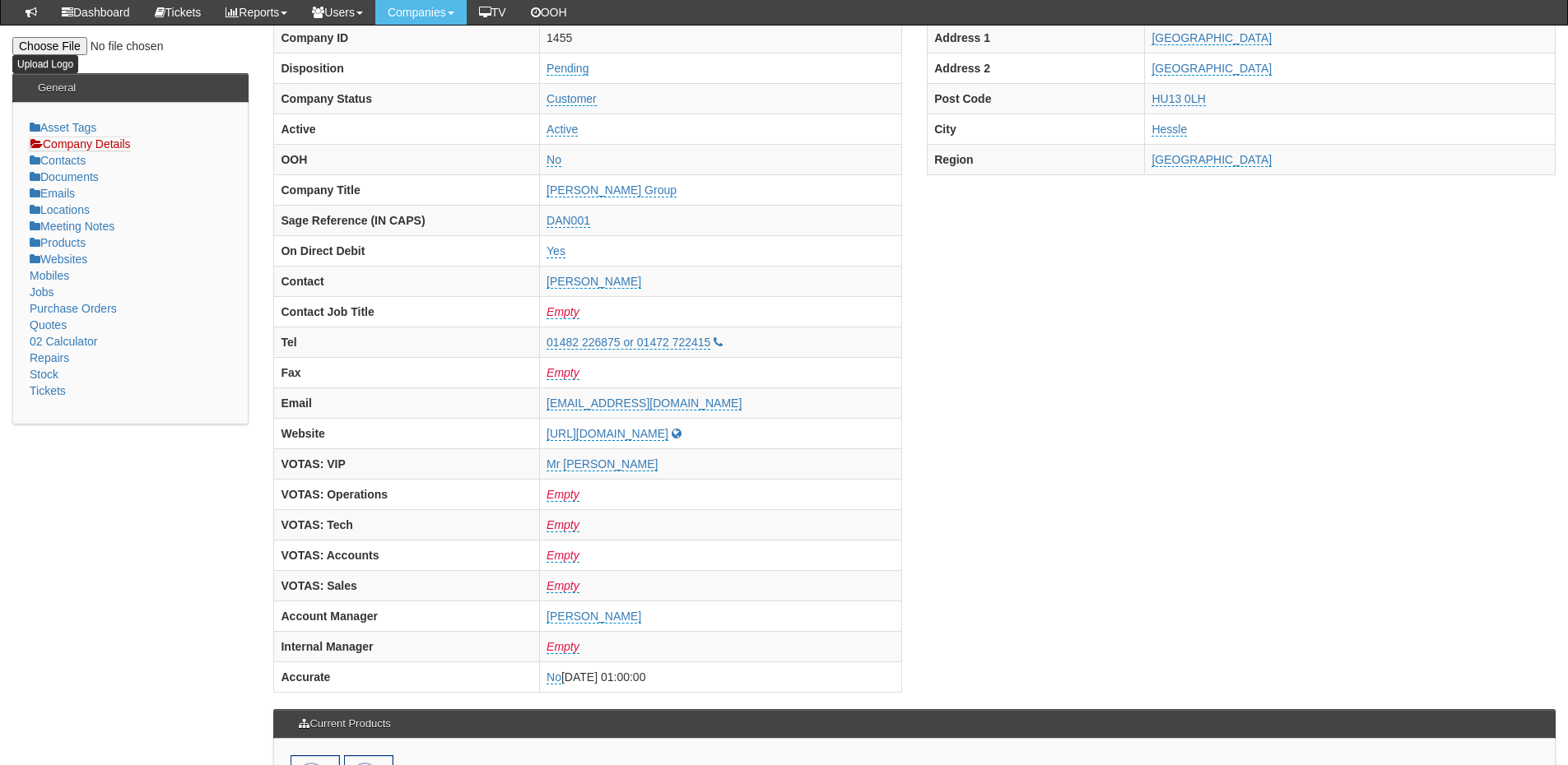
scroll to position [0, 0]
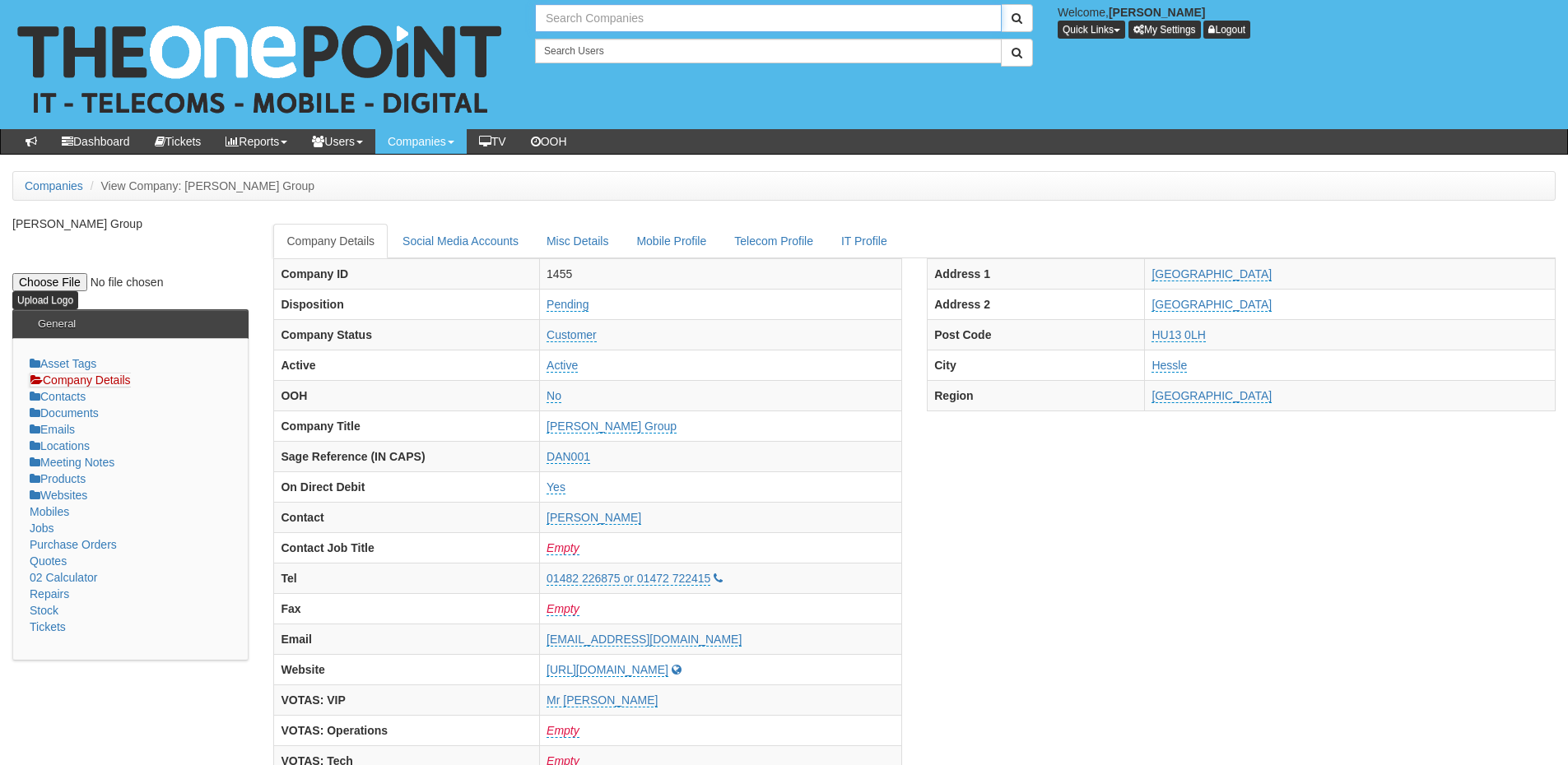
click at [595, 30] on input "text" at bounding box center [768, 18] width 467 height 28
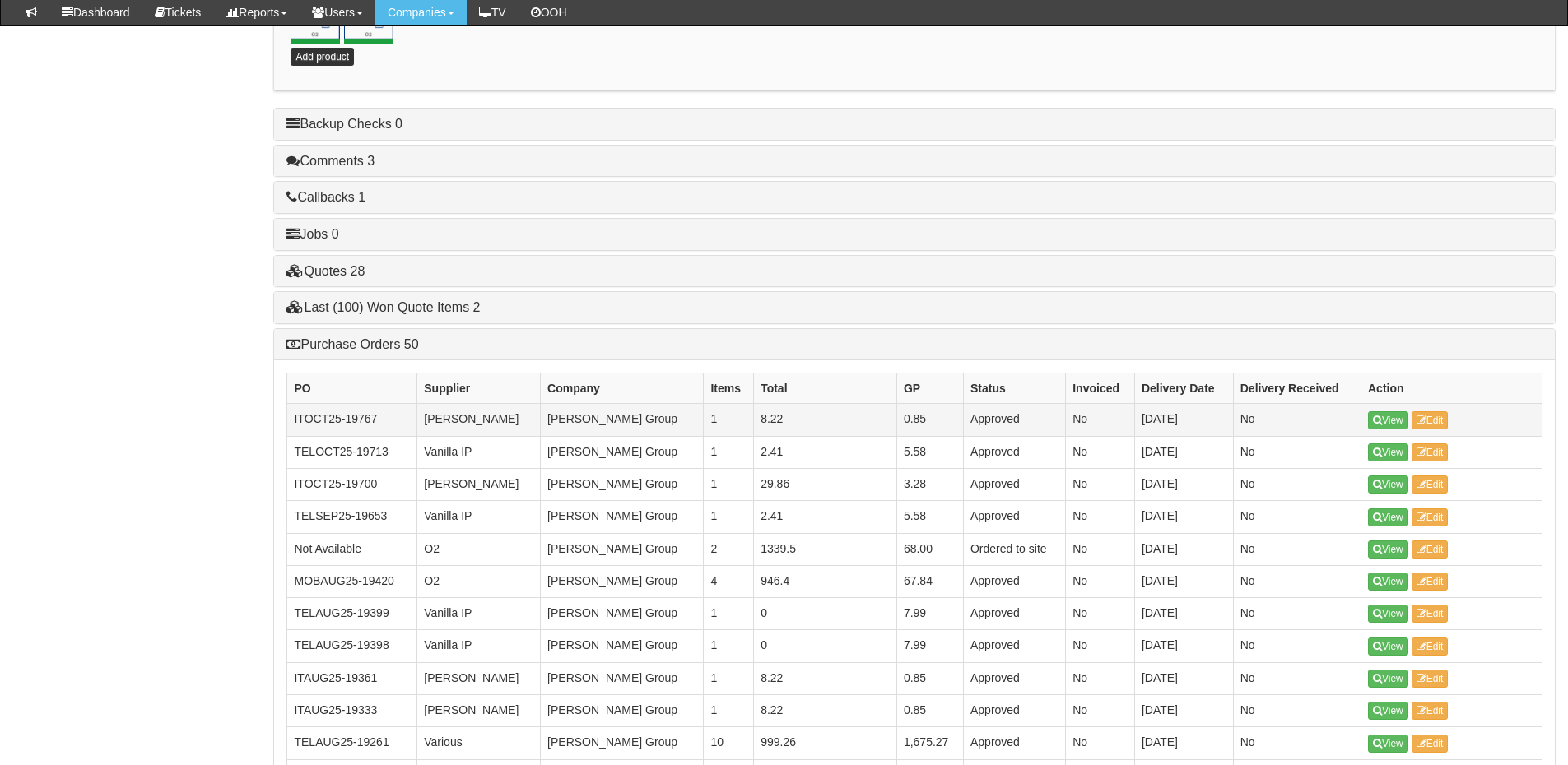
scroll to position [988, 0]
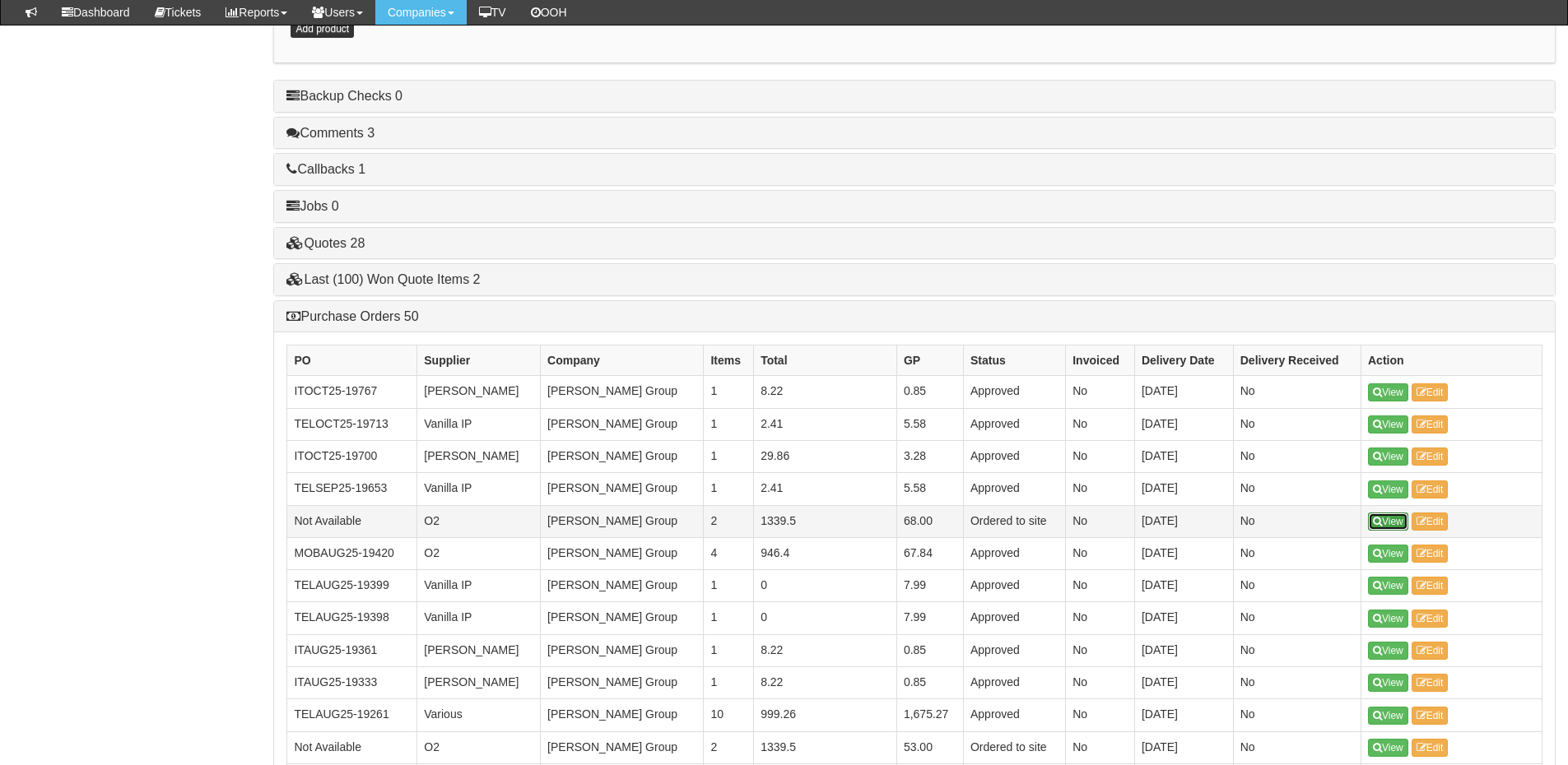
type input "Search Companies"
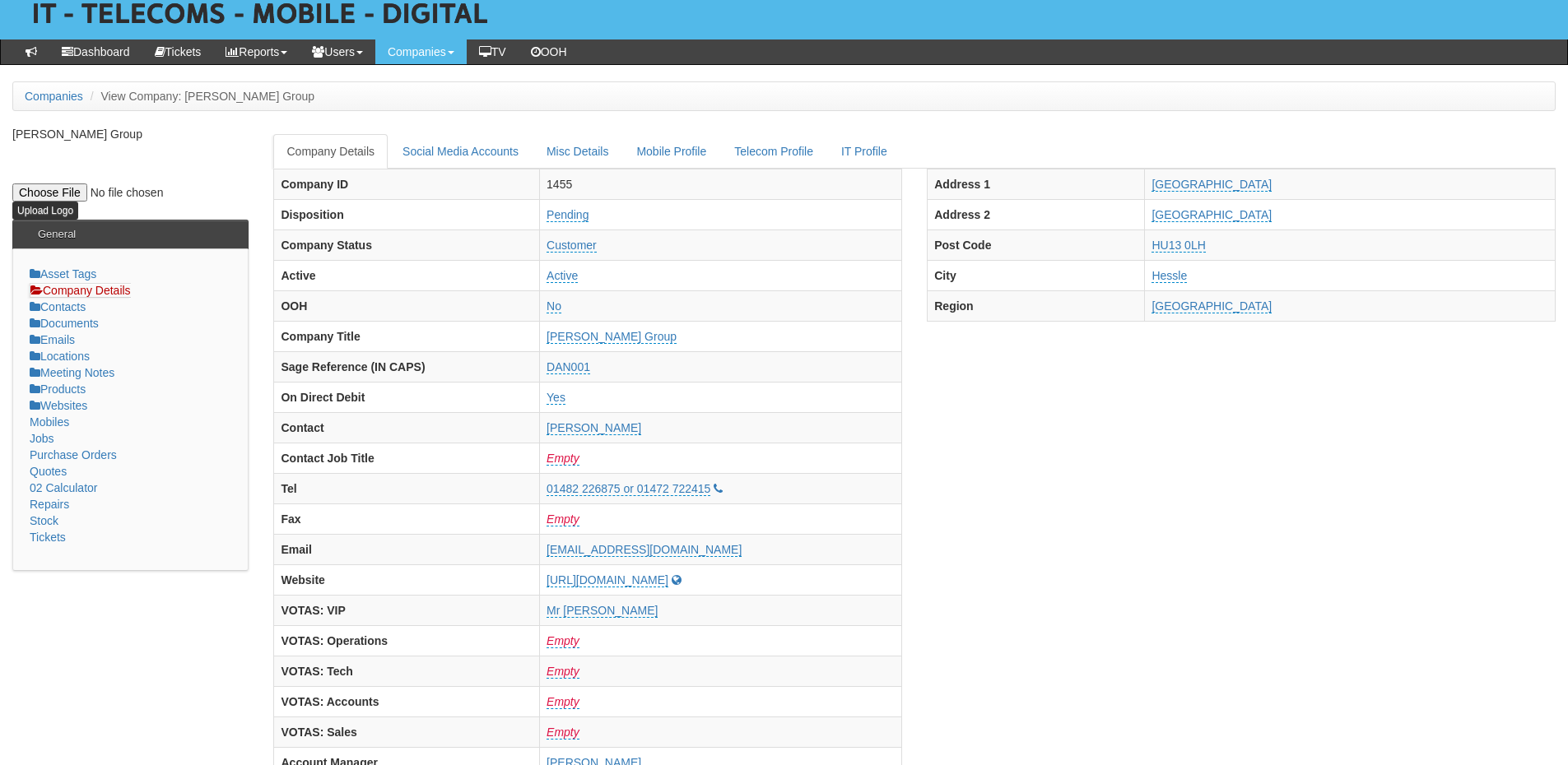
scroll to position [0, 0]
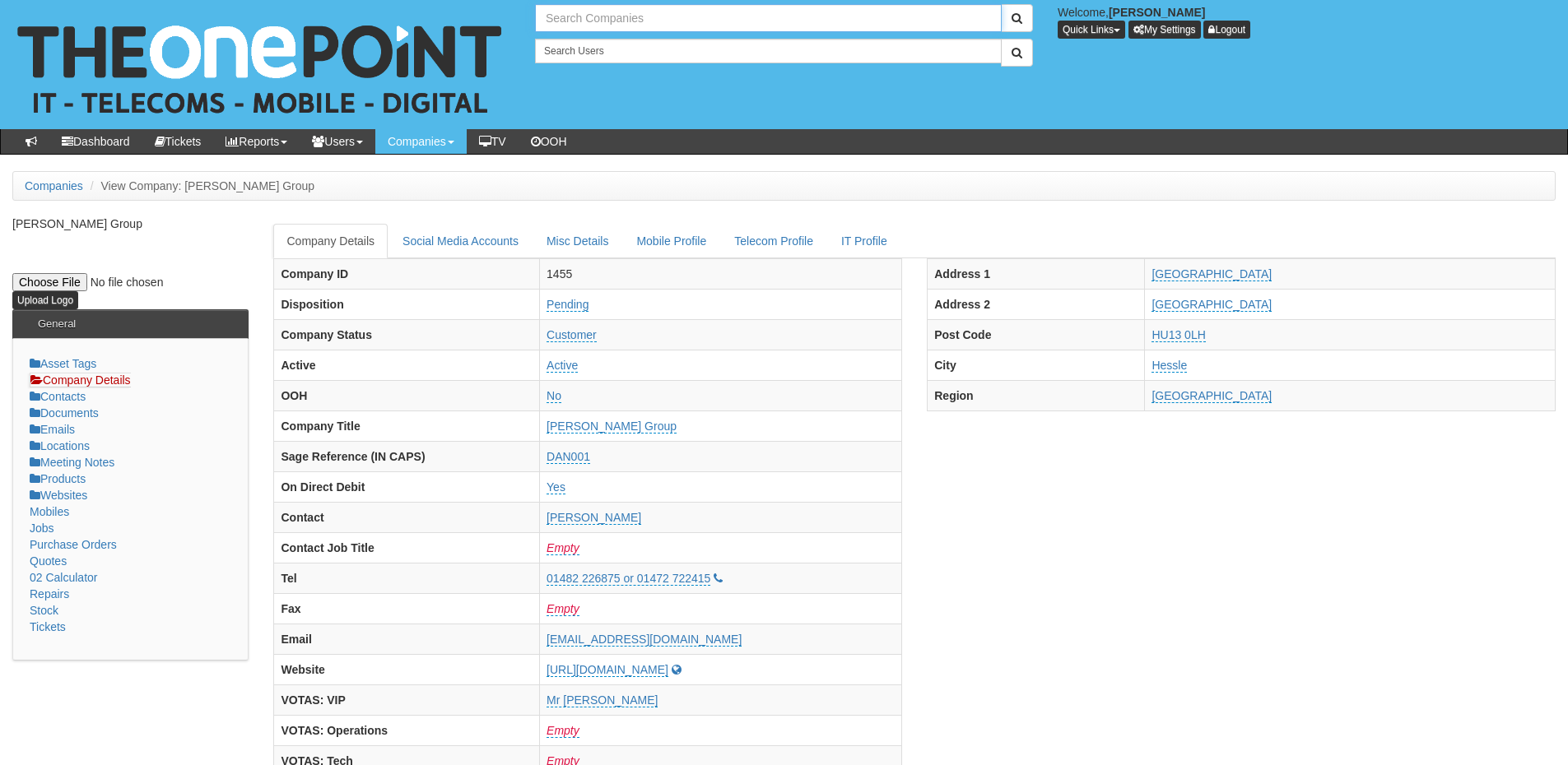
click at [573, 24] on input "text" at bounding box center [768, 18] width 467 height 28
click at [590, 38] on link "NEU-GLAS LIMITED" at bounding box center [768, 46] width 464 height 24
type input "NEU-GLAS LIMITED"
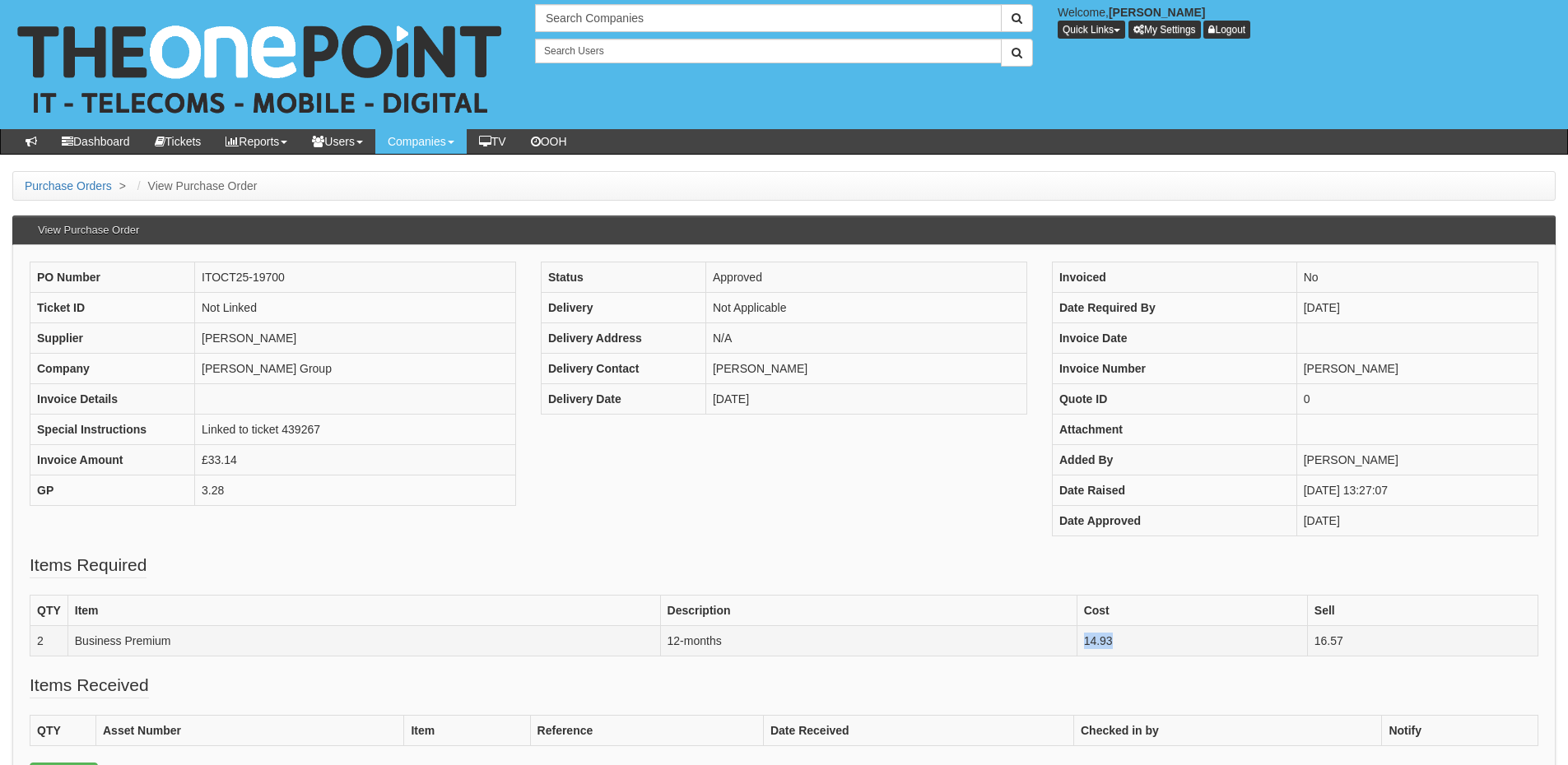
drag, startPoint x: 1131, startPoint y: 639, endPoint x: 1082, endPoint y: 639, distance: 49.0
click at [1082, 639] on td "14.93" at bounding box center [1192, 640] width 231 height 31
copy td "14.93"
drag, startPoint x: 1359, startPoint y: 642, endPoint x: 1308, endPoint y: 648, distance: 51.4
click at [1308, 648] on td "16.57" at bounding box center [1422, 640] width 231 height 31
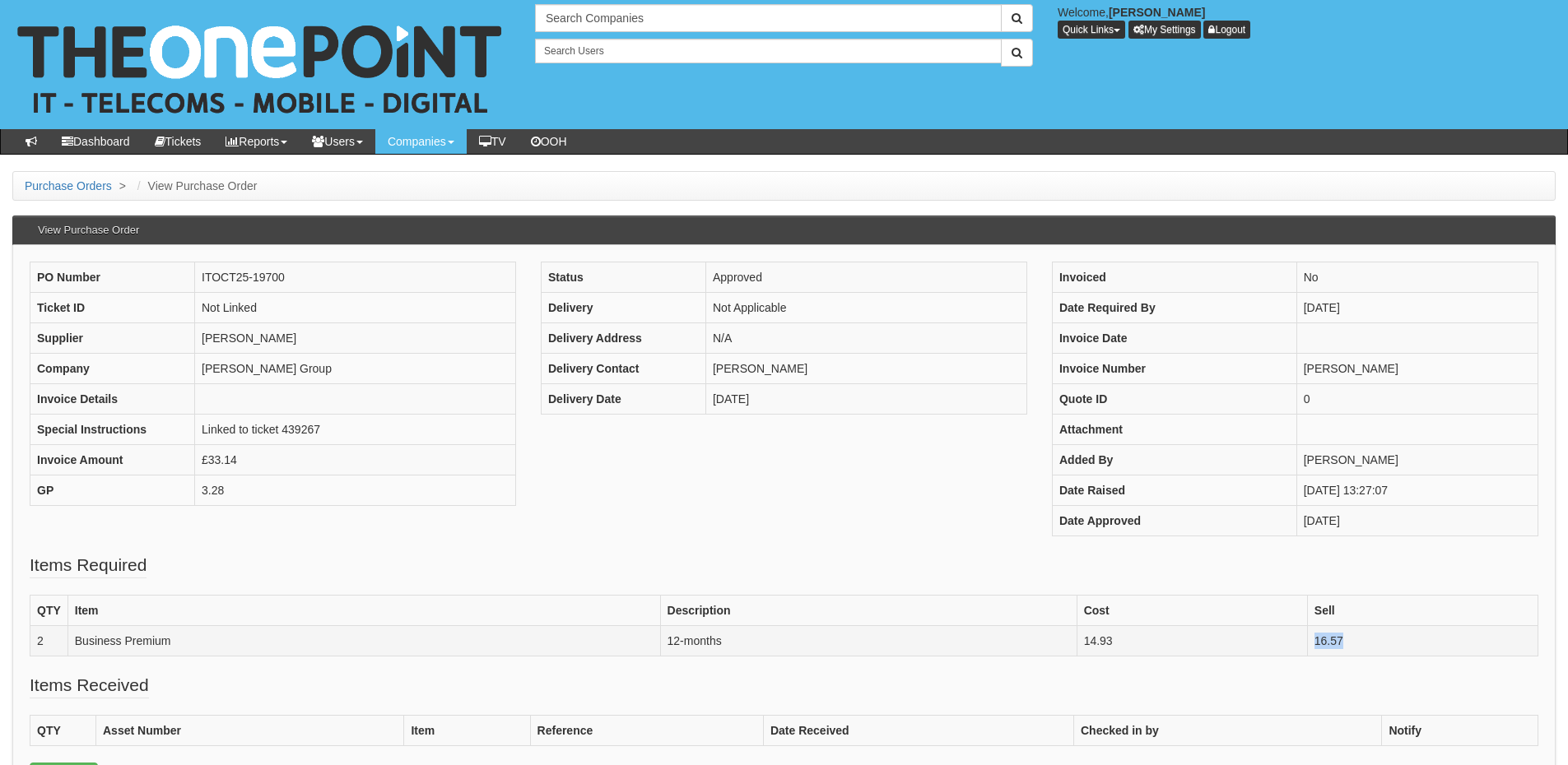
copy td "16.57"
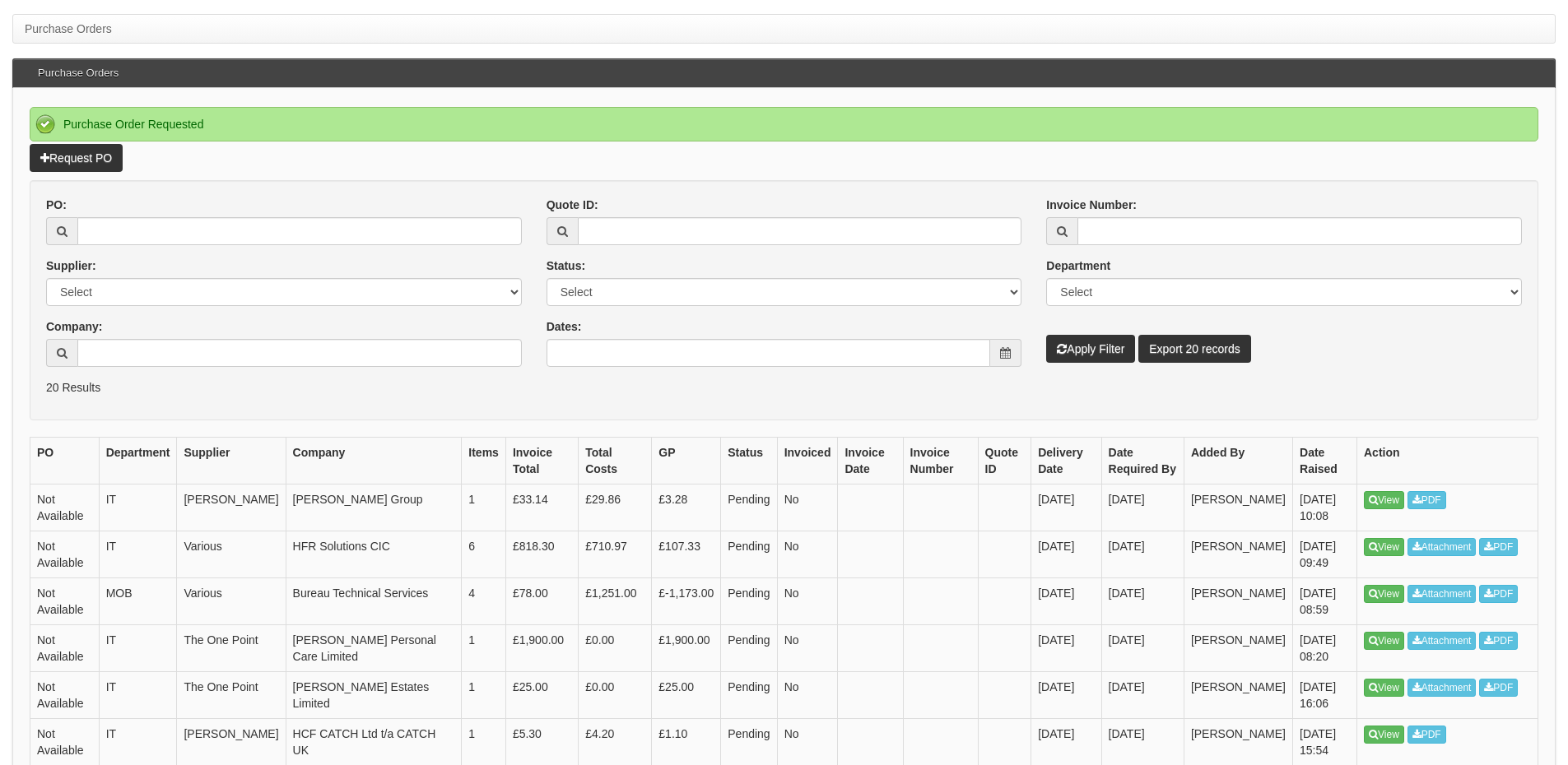
scroll to position [164, 0]
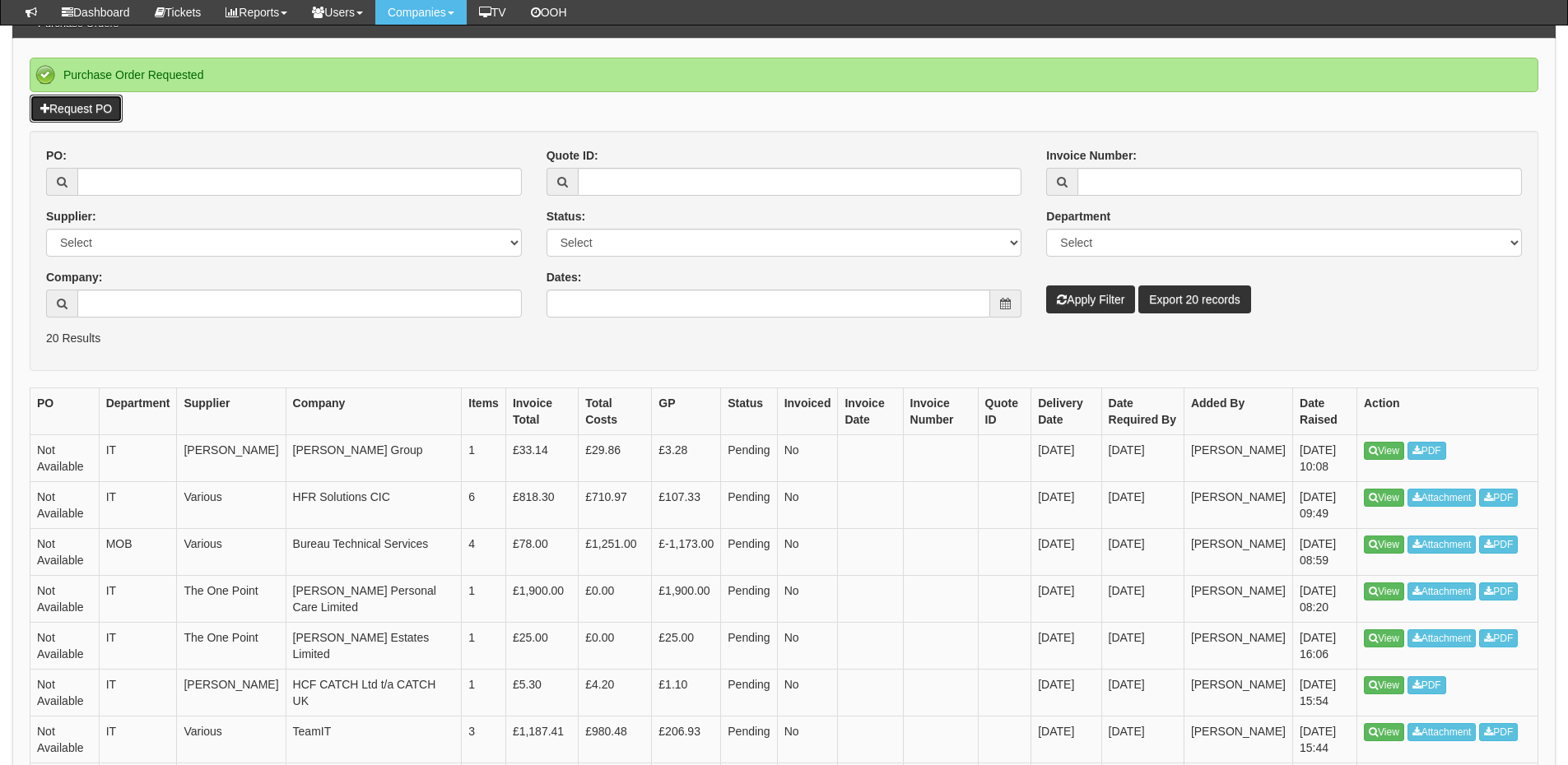
click at [88, 102] on link "Request PO" at bounding box center [77, 108] width 93 height 28
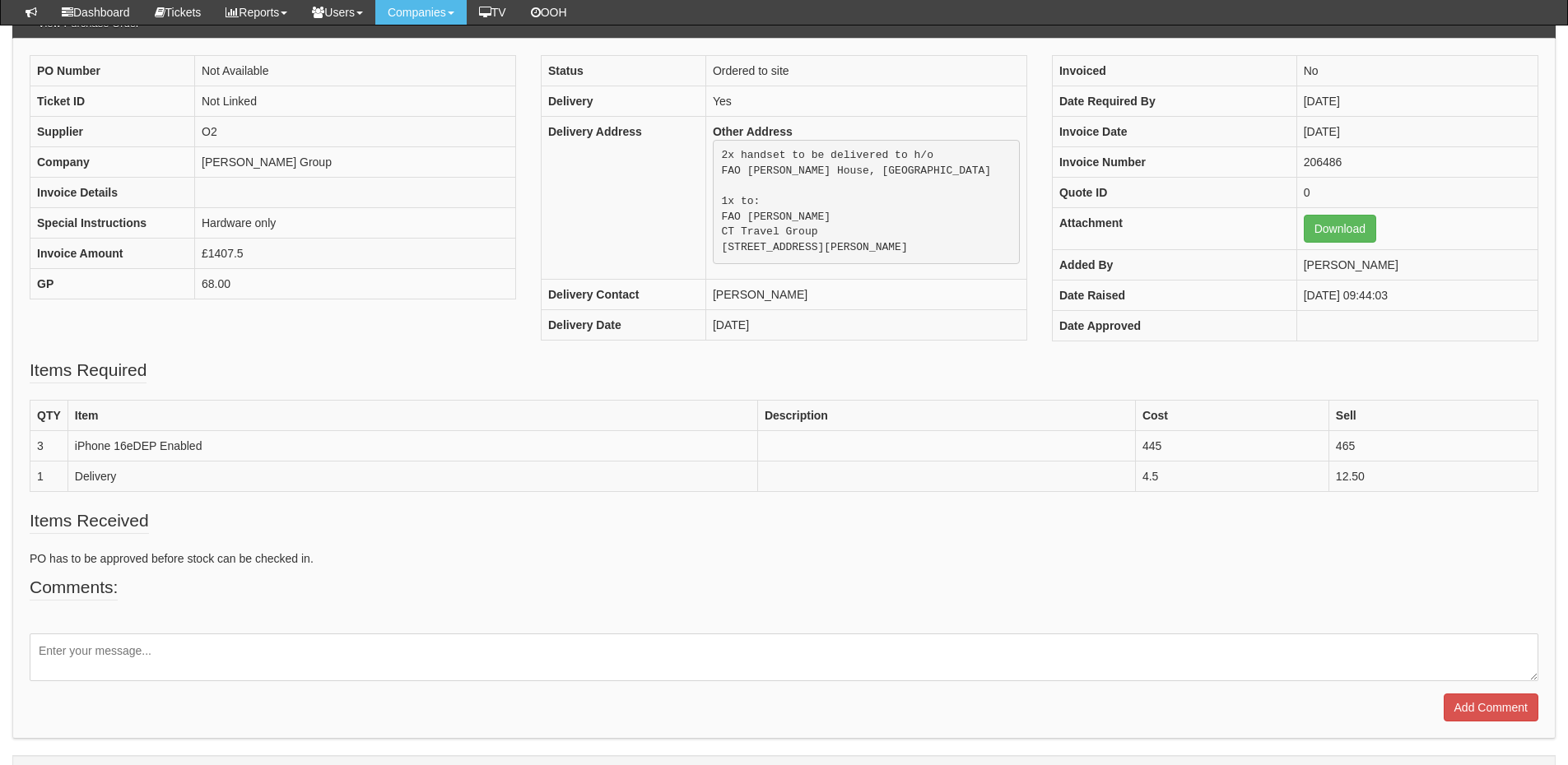
scroll to position [164, 0]
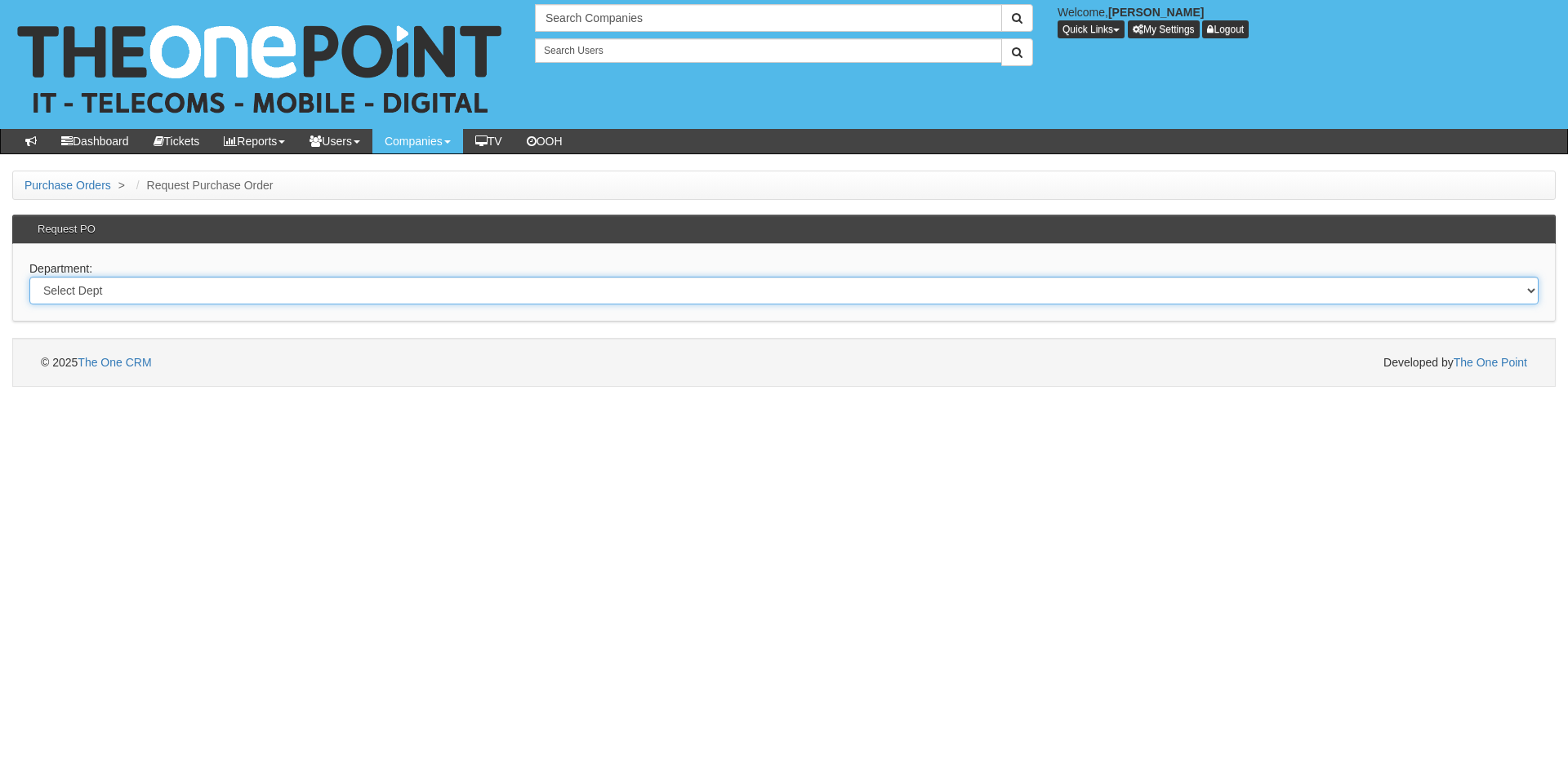
click at [299, 291] on select "Select Dept Digital Internal IT Mobiles Marketing Telecoms" at bounding box center [784, 291] width 1509 height 28
select select "?pipeID=&dept=TEL"
click at [30, 277] on select "Select Dept Digital Internal IT Mobiles Marketing Telecoms" at bounding box center [784, 291] width 1509 height 28
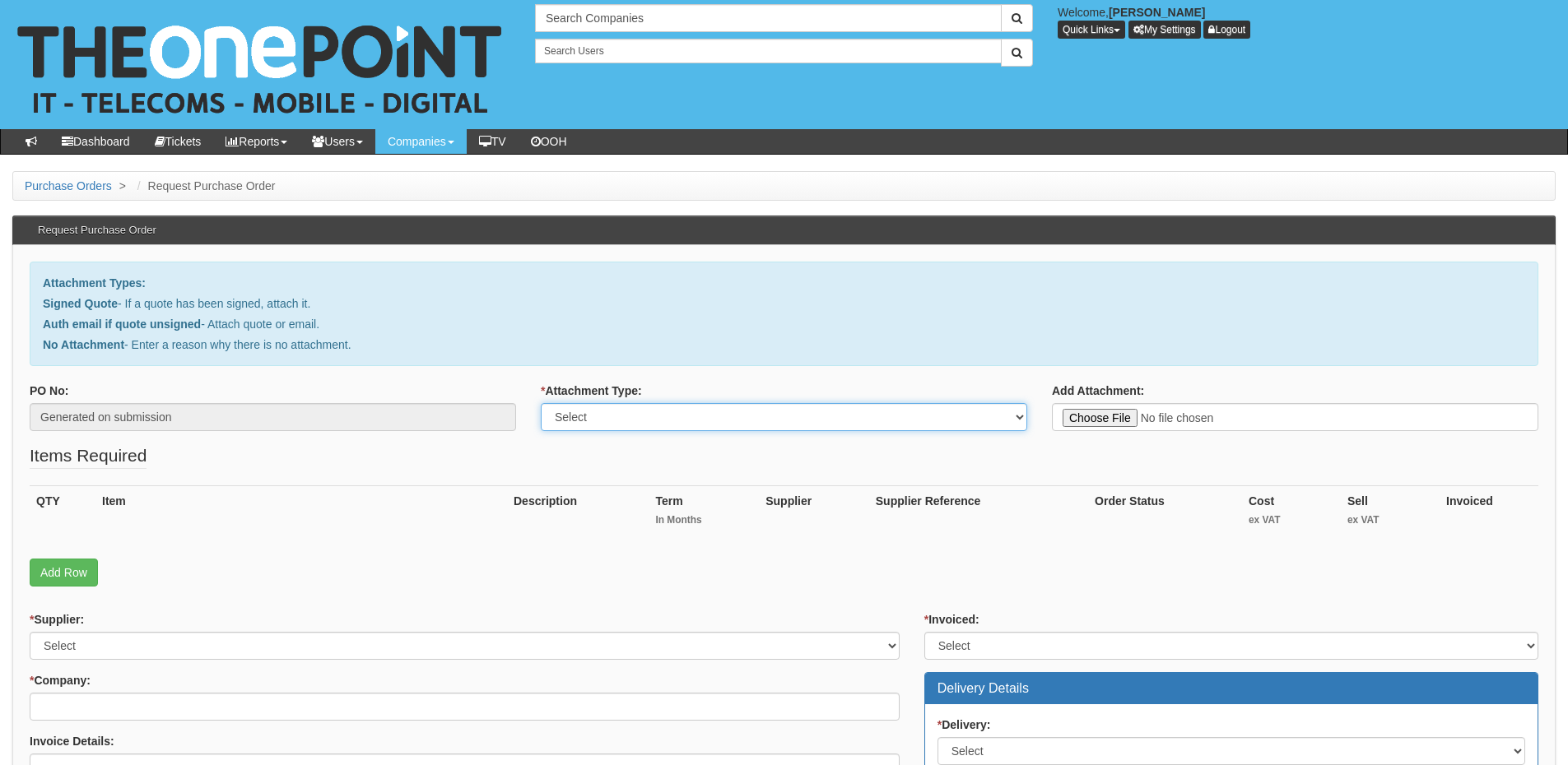
click at [643, 424] on select "Select Signed Quote Auth email with quote if unsigned No Attachment" at bounding box center [784, 417] width 486 height 28
select select "No Attachment"
click at [541, 403] on select "Select Signed Quote Auth email with quote if unsigned No Attachment" at bounding box center [784, 417] width 486 height 28
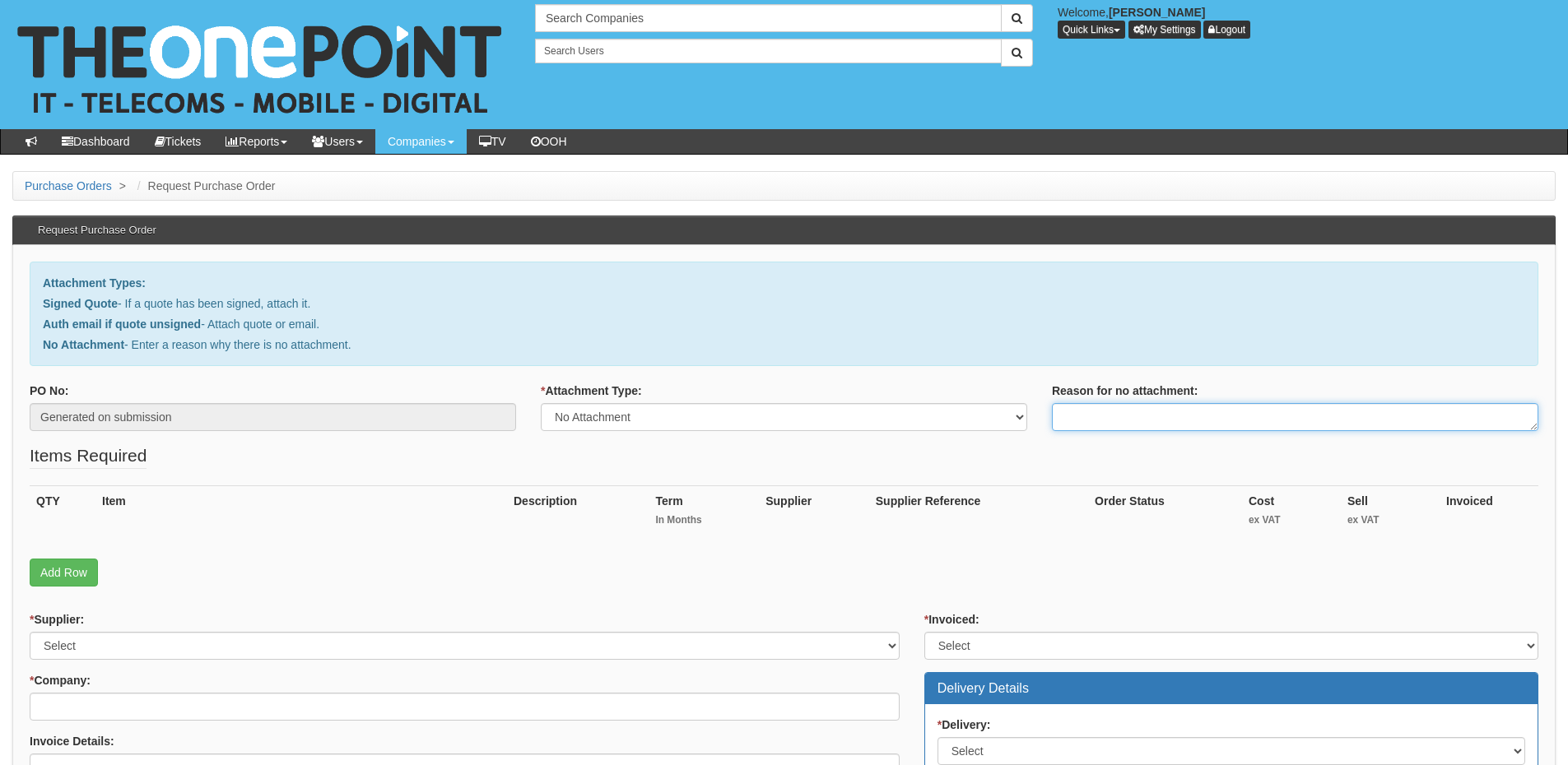
click at [1102, 412] on textarea "Reason for no attachment:" at bounding box center [1295, 417] width 486 height 28
click at [1196, 423] on textarea "Linked to ticket 442166" at bounding box center [1295, 417] width 486 height 28
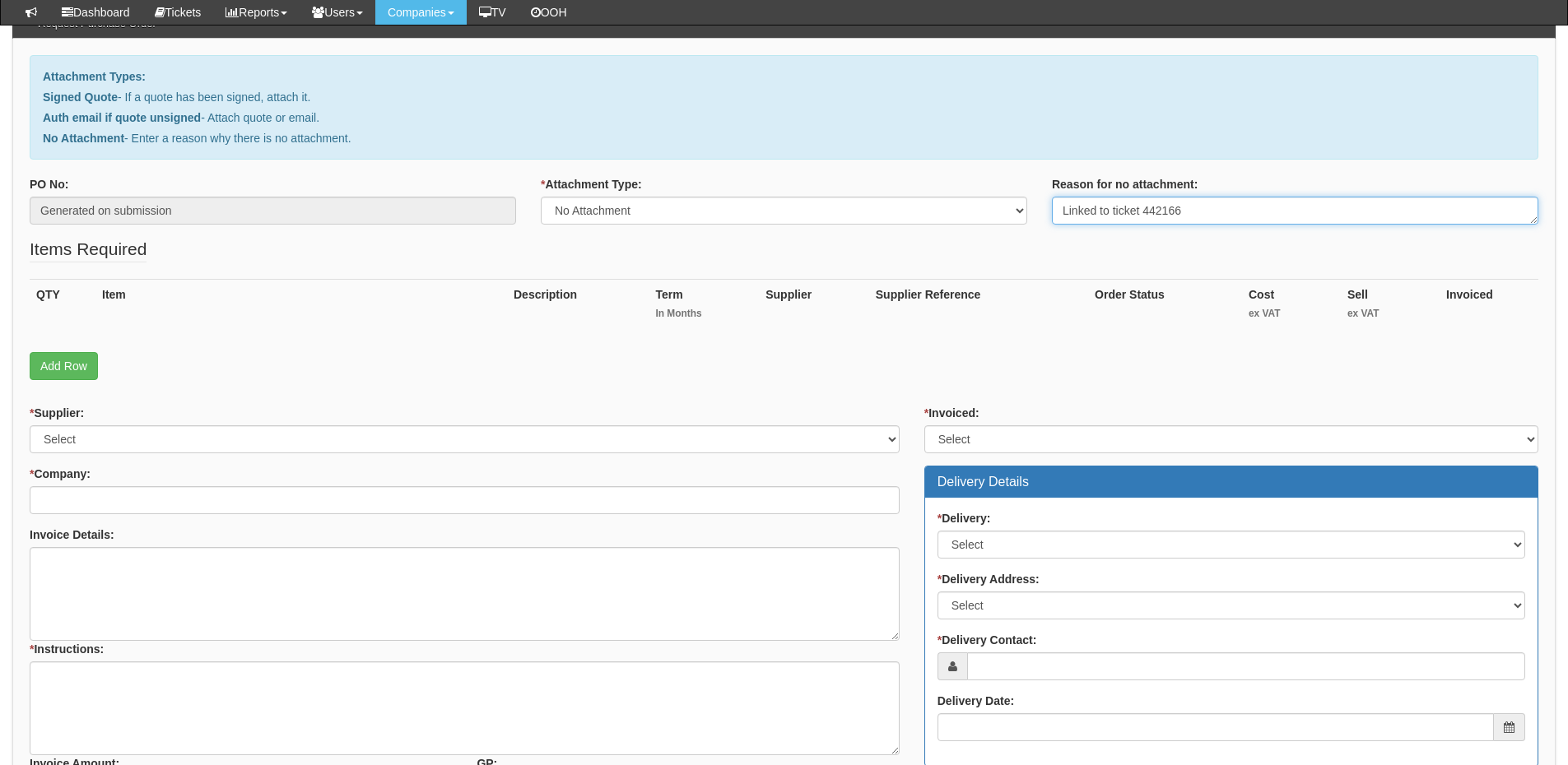
type textarea "Linked to ticket 442166"
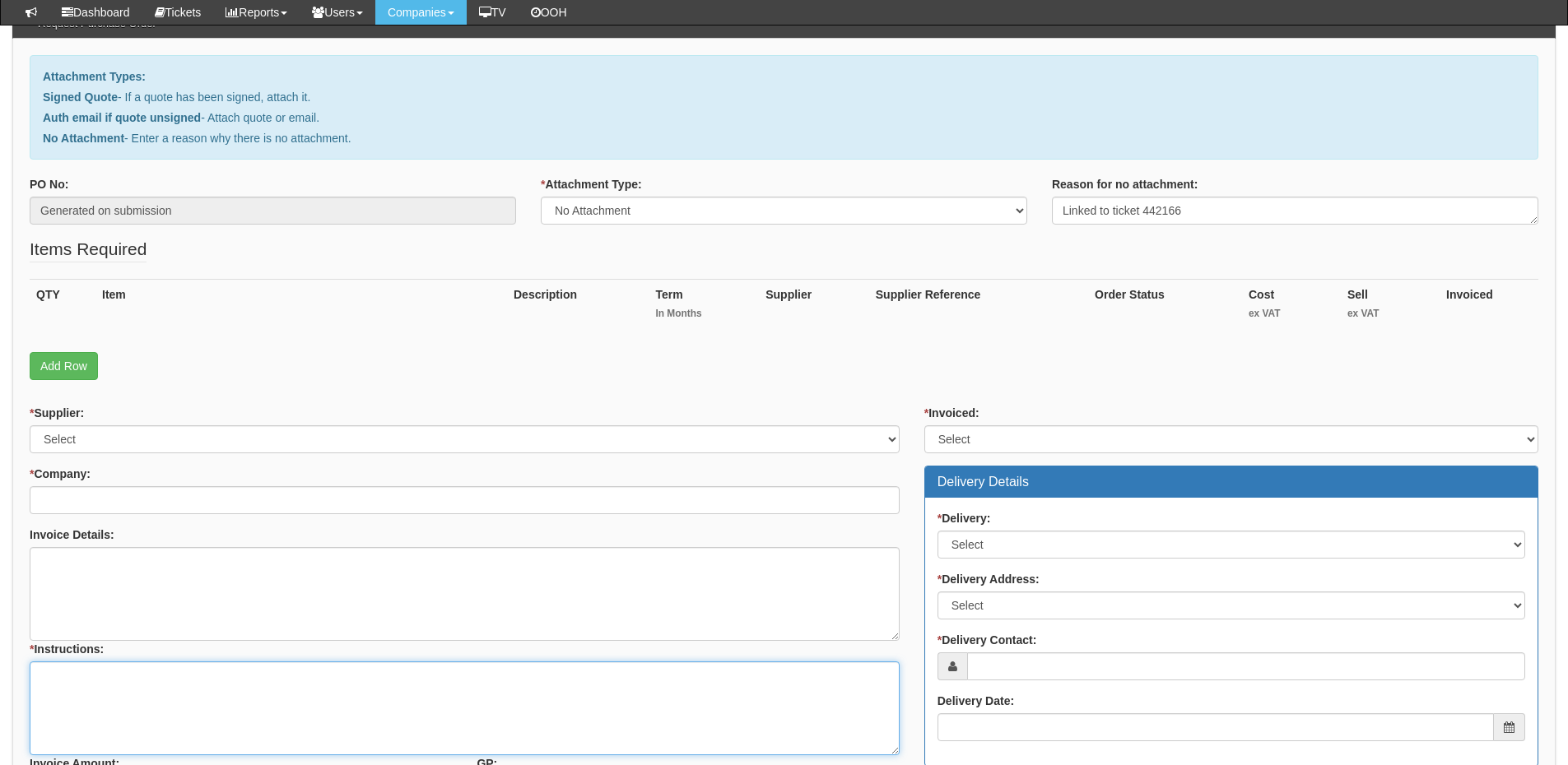
click at [286, 692] on textarea "* Instructions:" at bounding box center [465, 708] width 870 height 94
paste textarea "Linked to ticket 442166"
type textarea "Linked to ticket 442166"
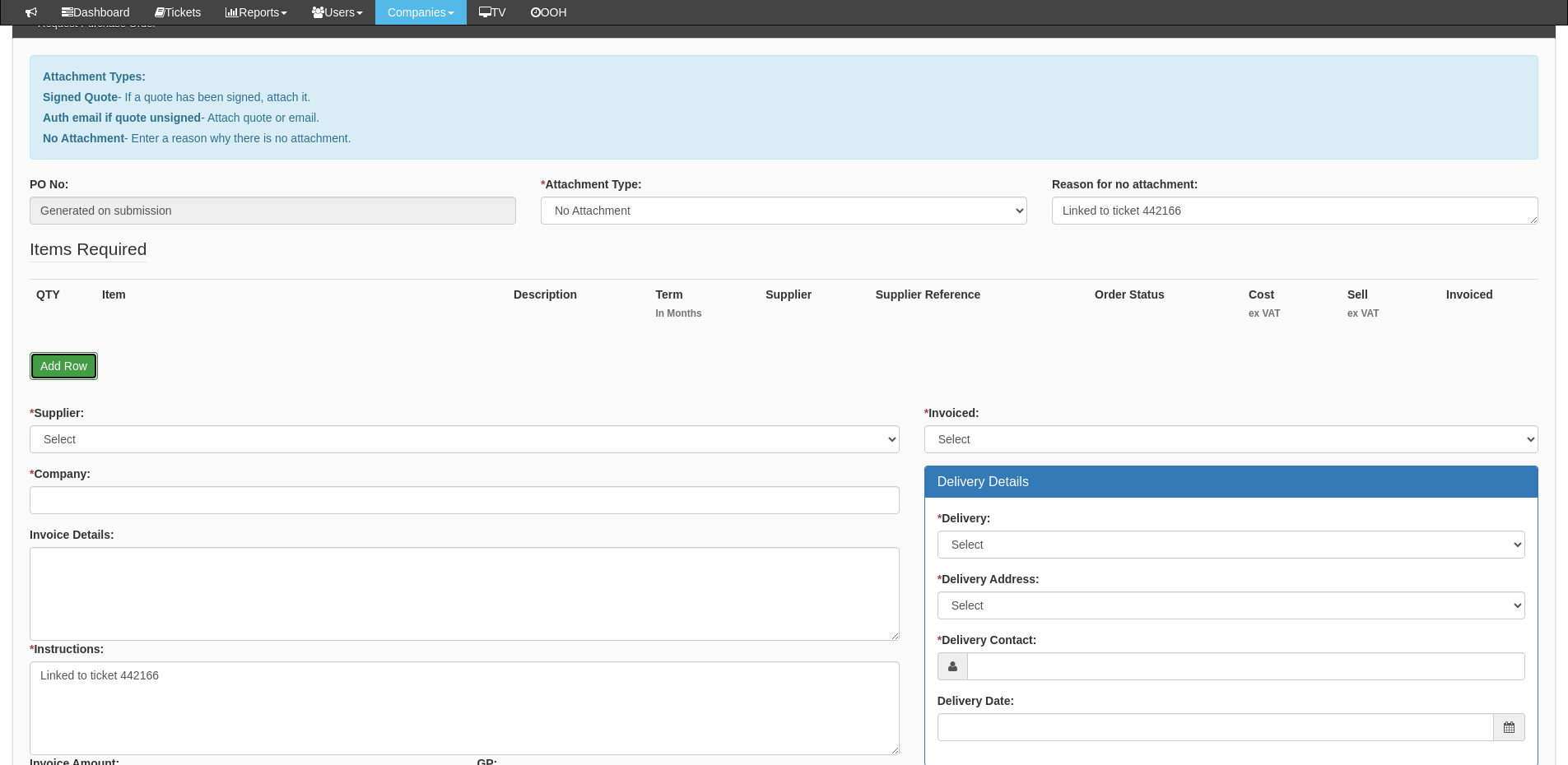
click at [71, 361] on link "Add Row" at bounding box center [63, 367] width 68 height 28
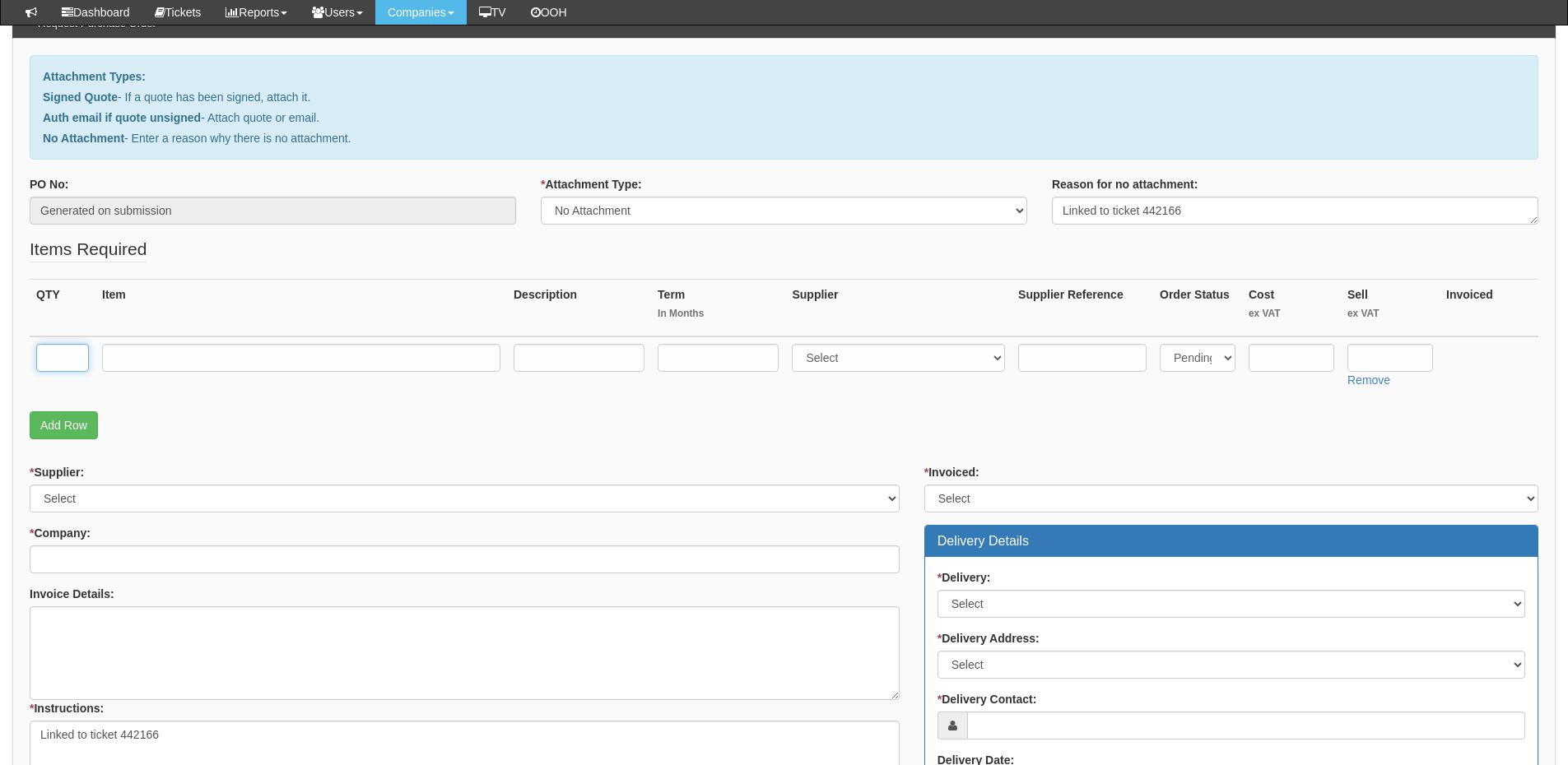
click at [57, 355] on input "text" at bounding box center [63, 358] width 52 height 28
type input "1"
click at [66, 426] on link "Add Row" at bounding box center [63, 425] width 68 height 28
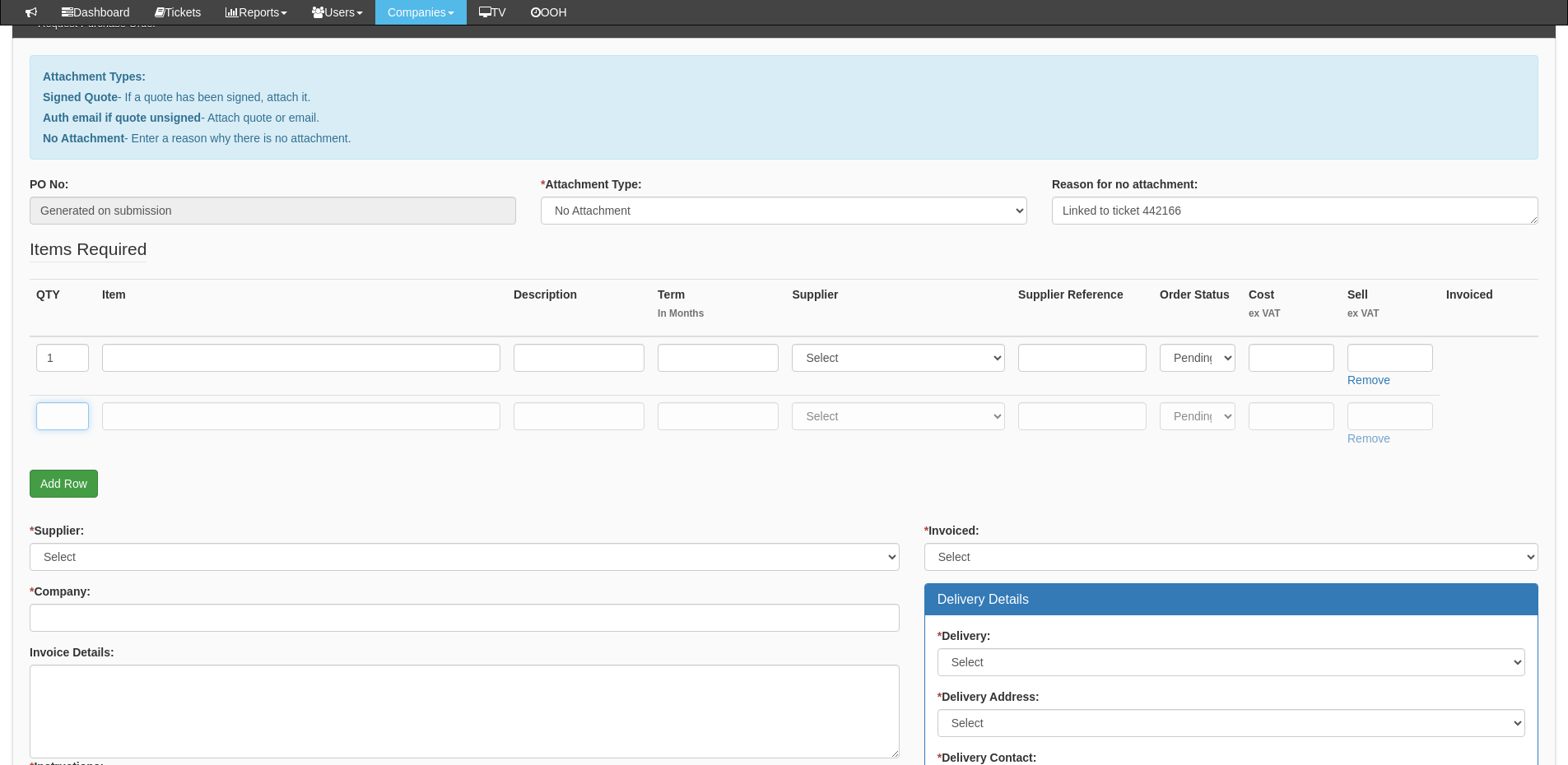
click at [66, 426] on input "text" at bounding box center [63, 416] width 52 height 28
type input "1"
click at [151, 416] on input "text" at bounding box center [301, 416] width 399 height 28
type input "Delivery"
click at [1383, 417] on input "text" at bounding box center [1391, 416] width 86 height 28
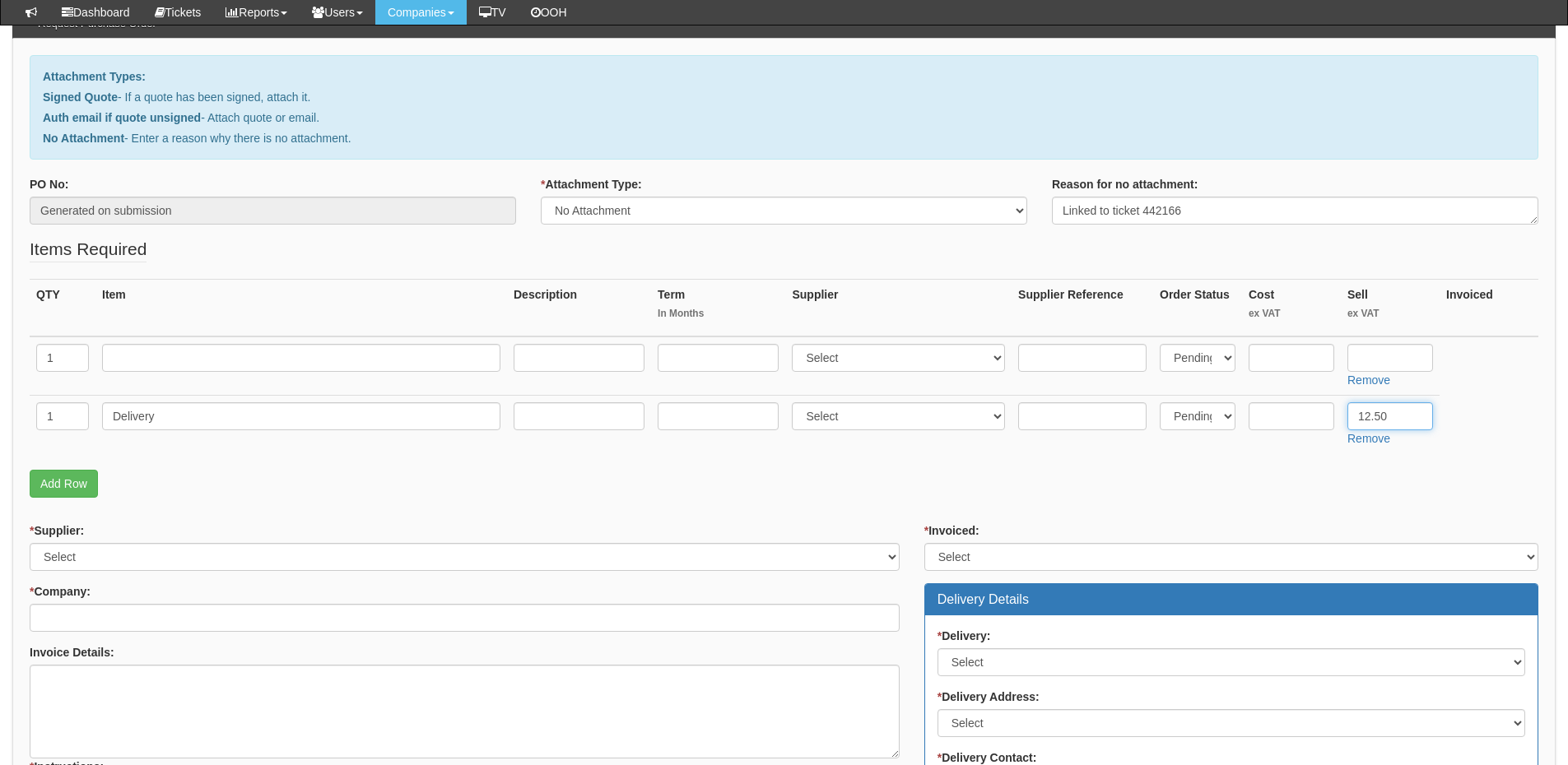
type input "12.50"
click at [161, 353] on input "text" at bounding box center [301, 358] width 399 height 28
paste input "W73P"
type input "Yealink W73P"
click at [828, 365] on select "Select 123 REG.co.uk 1Password 3 4Gon AA Jones Electric Ltd Abzorb Access Group…" at bounding box center [899, 358] width 213 height 28
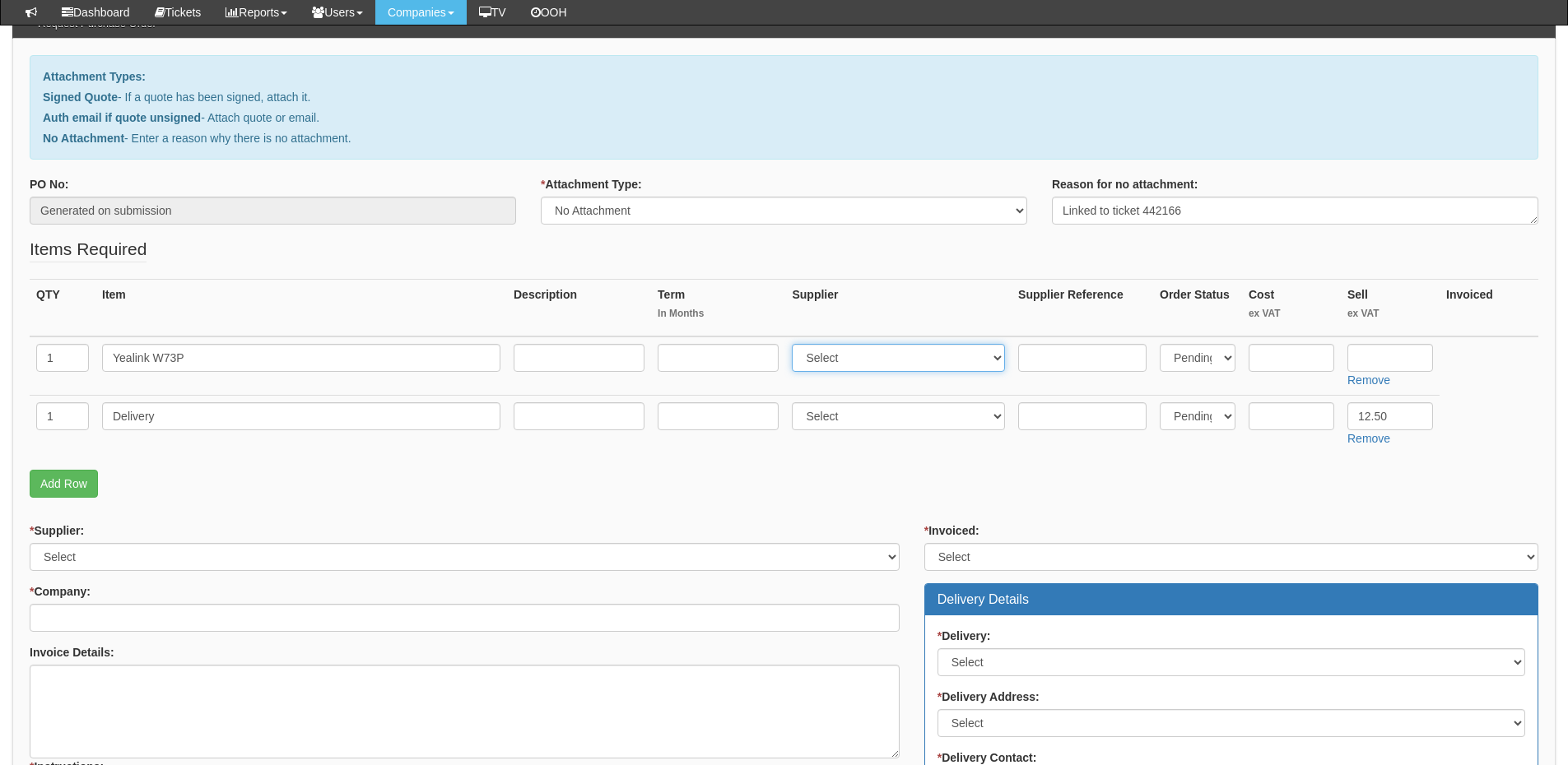
select select "72"
click at [796, 344] on select "Select 123 REG.co.uk 1Password 3 4Gon AA Jones Electric Ltd Abzorb Access Group…" at bounding box center [899, 358] width 213 height 28
click at [1263, 357] on input "text" at bounding box center [1292, 358] width 86 height 28
type input "73"
click at [1401, 356] on input "text" at bounding box center [1391, 358] width 86 height 28
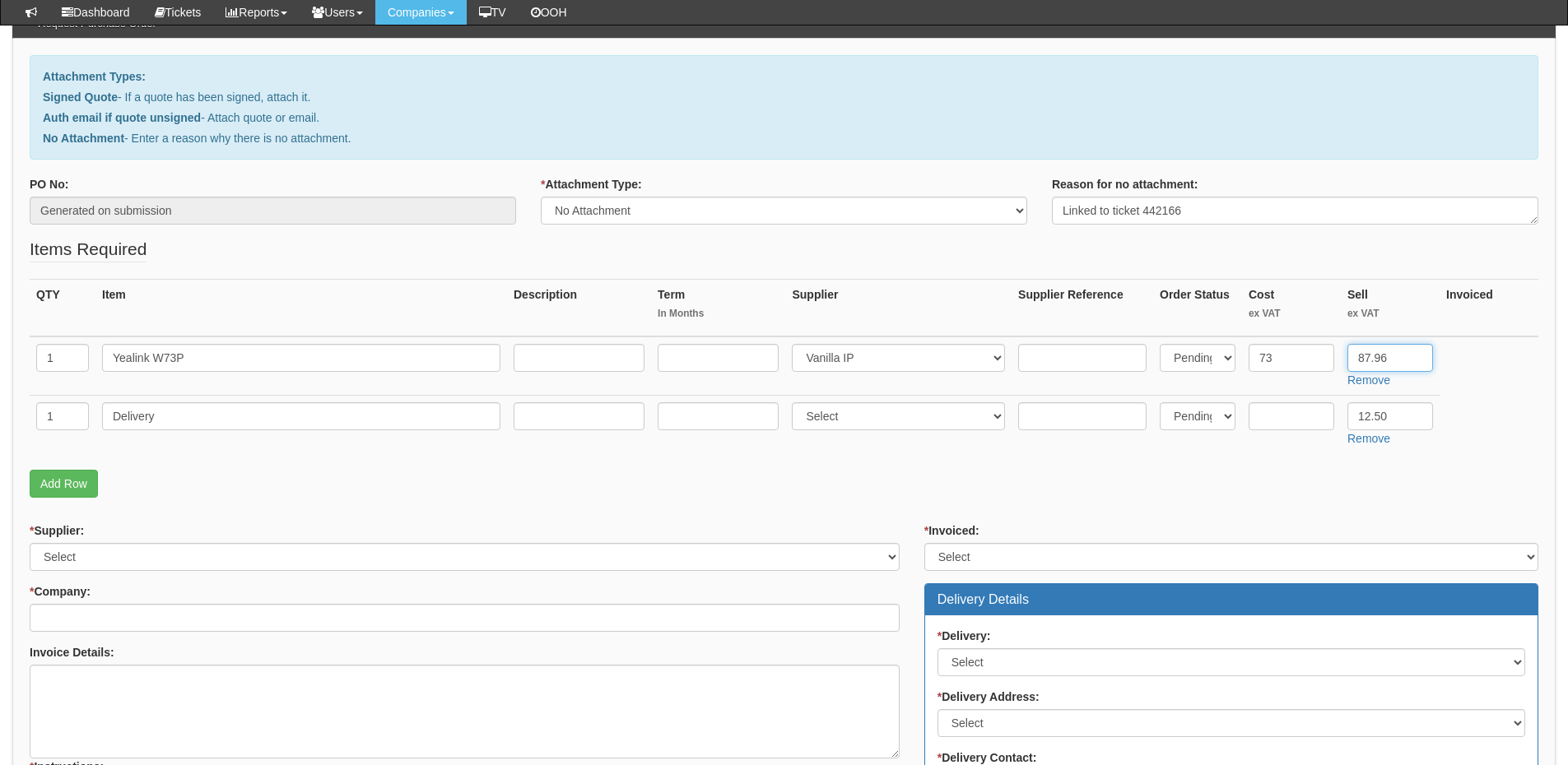
type input "87.96"
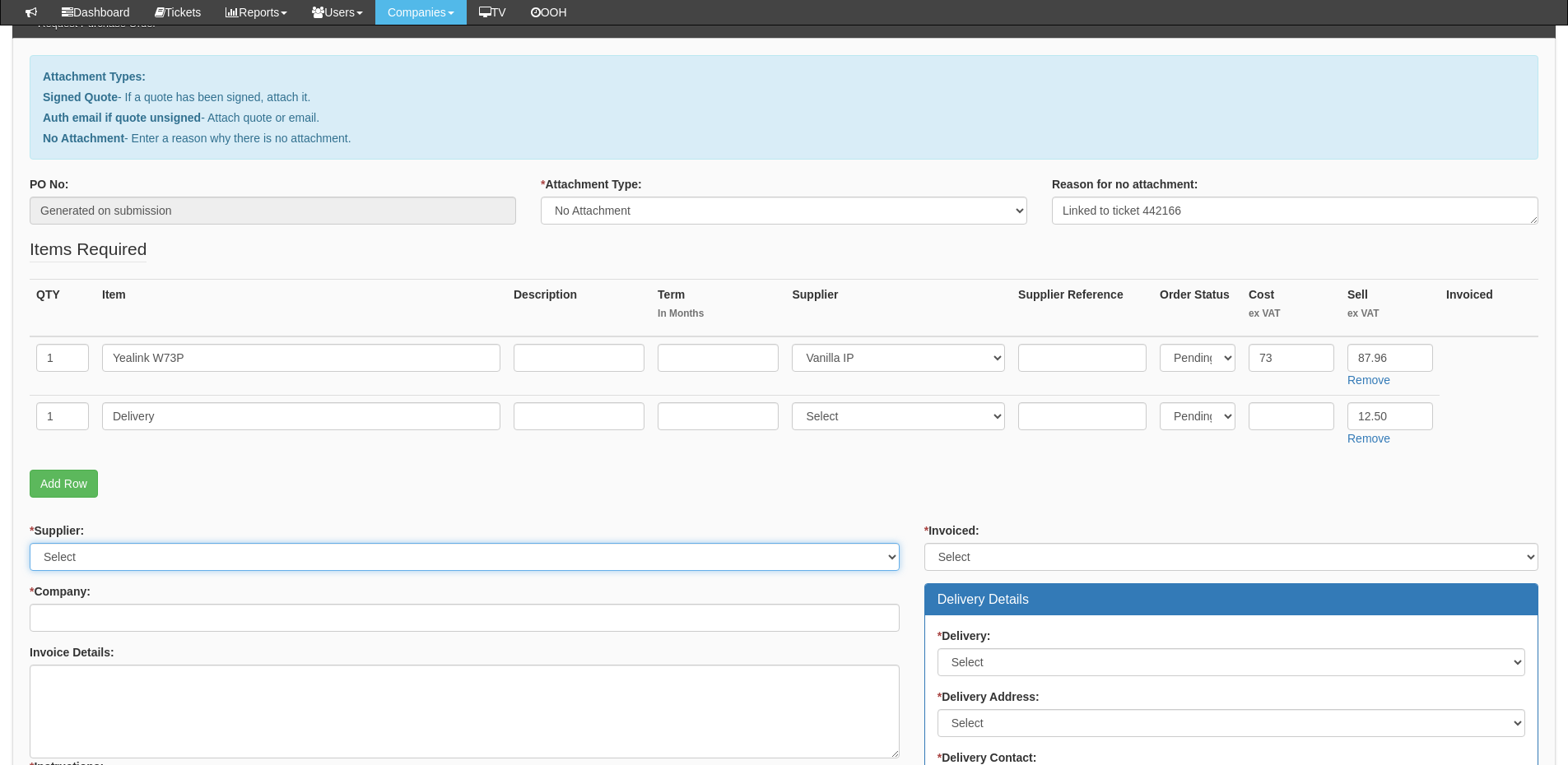
click at [203, 555] on select "Select 123 REG.co.uk 1Password 3 4Gon AA Jones Electric Ltd Abzorb Access Group…" at bounding box center [465, 557] width 870 height 28
select select "72"
click at [30, 543] on select "Select 123 REG.co.uk 1Password 3 4Gon AA Jones Electric Ltd Abzorb Access Group…" at bounding box center [465, 557] width 870 height 28
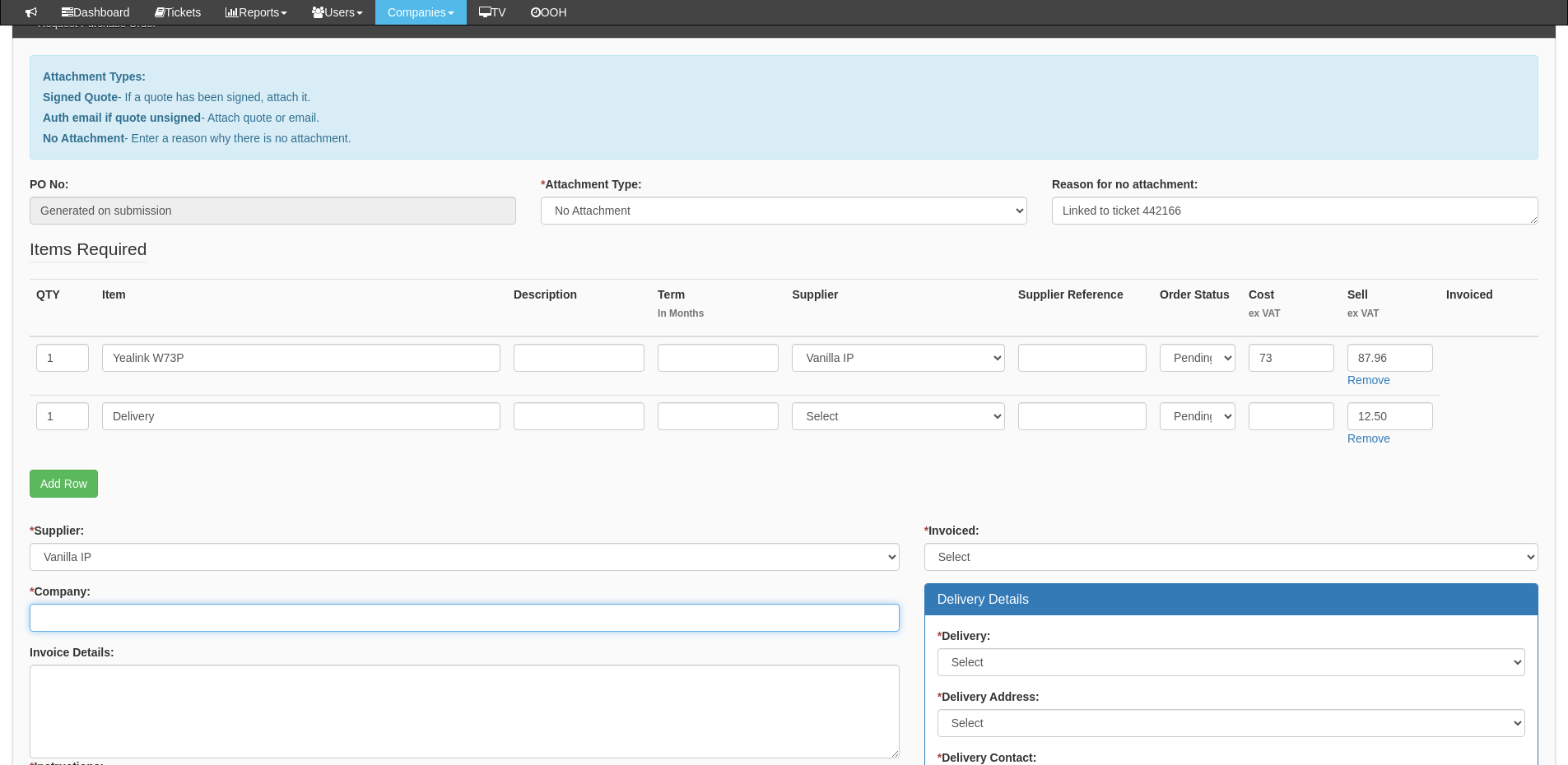
click at [142, 625] on input "* Company:" at bounding box center [465, 618] width 870 height 28
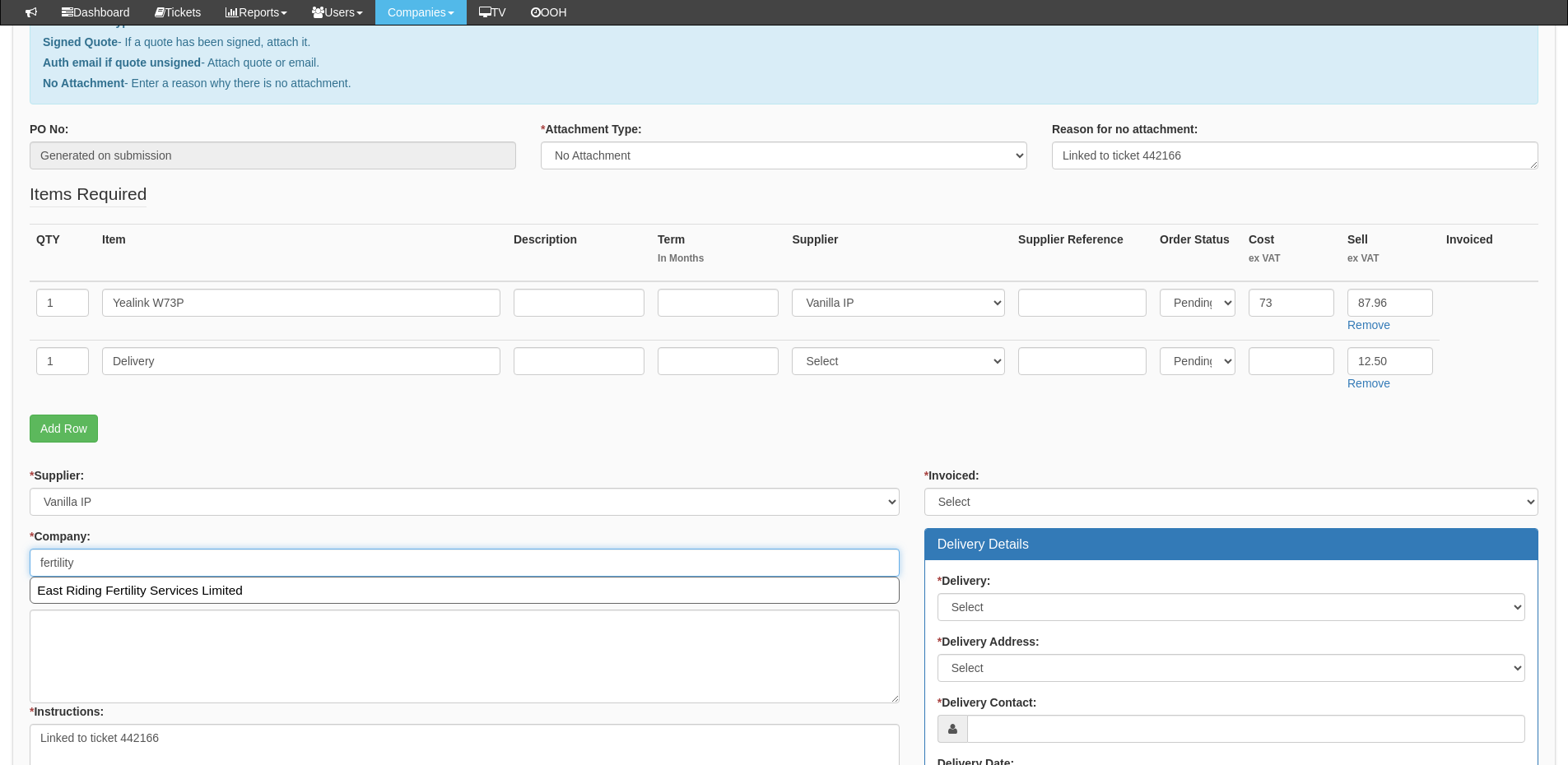
scroll to position [247, 0]
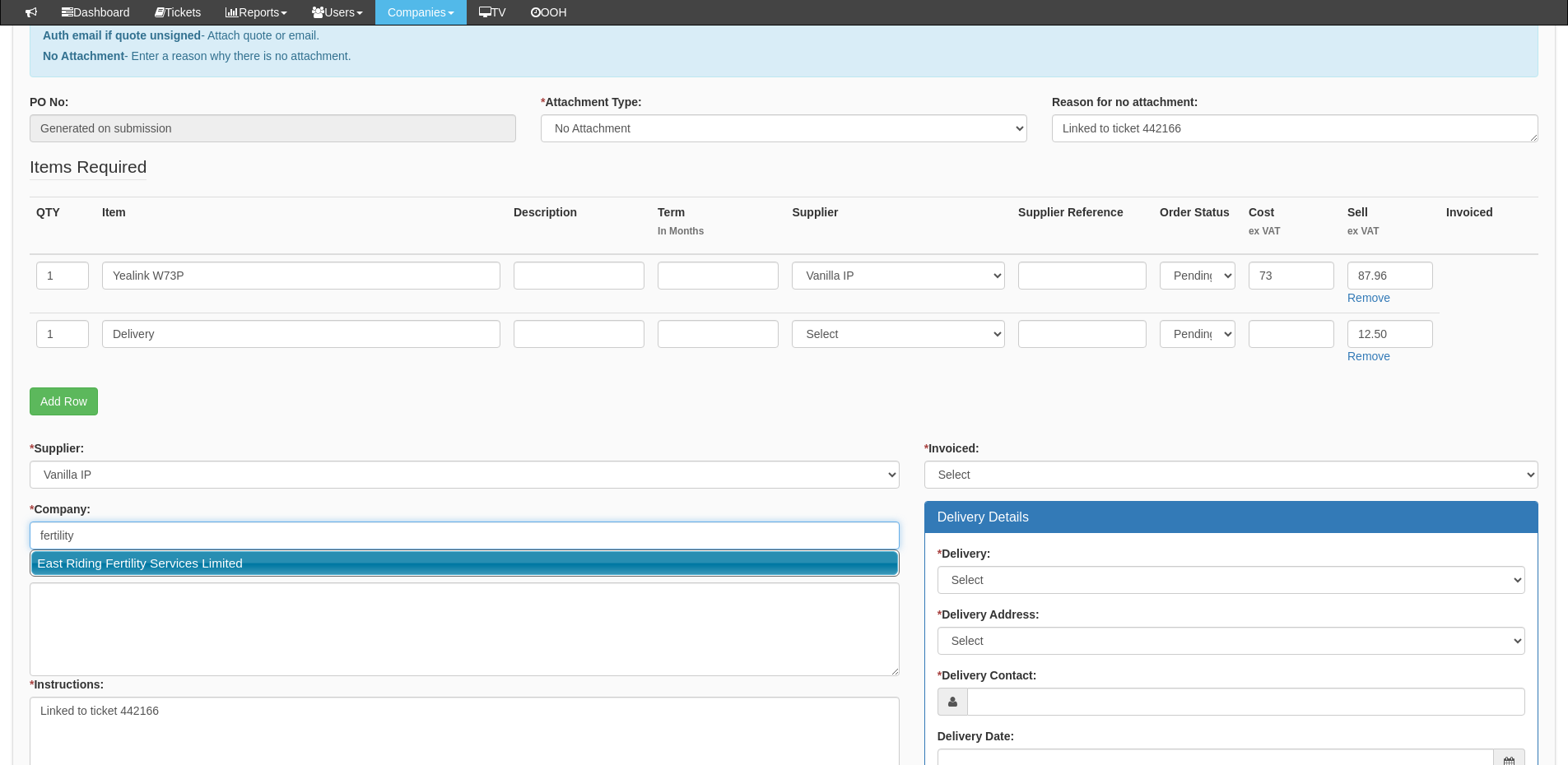
click at [152, 562] on link "East Riding Fertility Services Limited" at bounding box center [465, 563] width 867 height 24
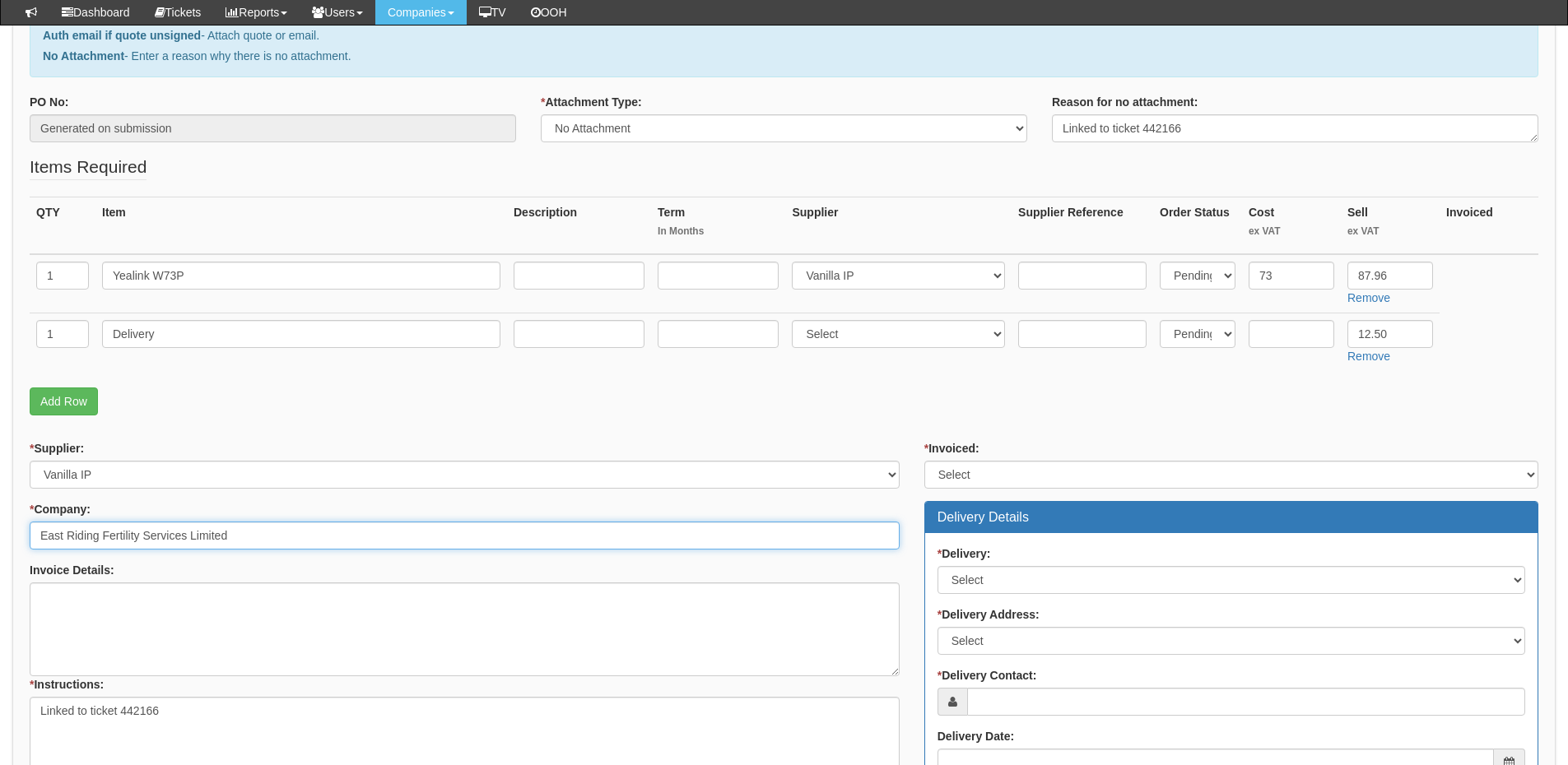
type input "East Riding Fertility Services Limited"
click at [974, 480] on select "Select Yes No N/A STB (part of order)" at bounding box center [1232, 475] width 614 height 28
select select "2"
click at [925, 461] on select "Select Yes No N/A STB (part of order)" at bounding box center [1232, 475] width 614 height 28
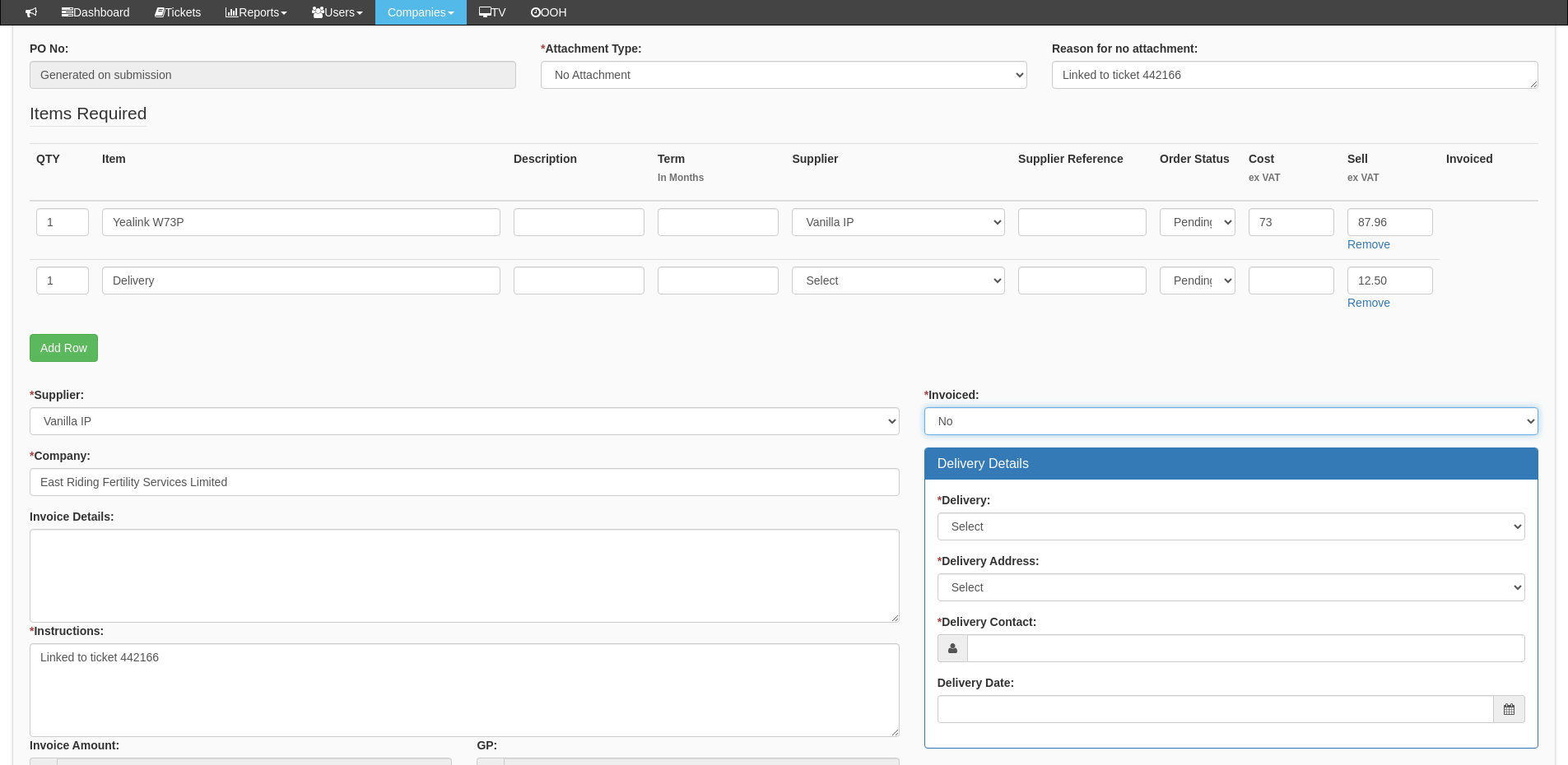
scroll to position [329, 0]
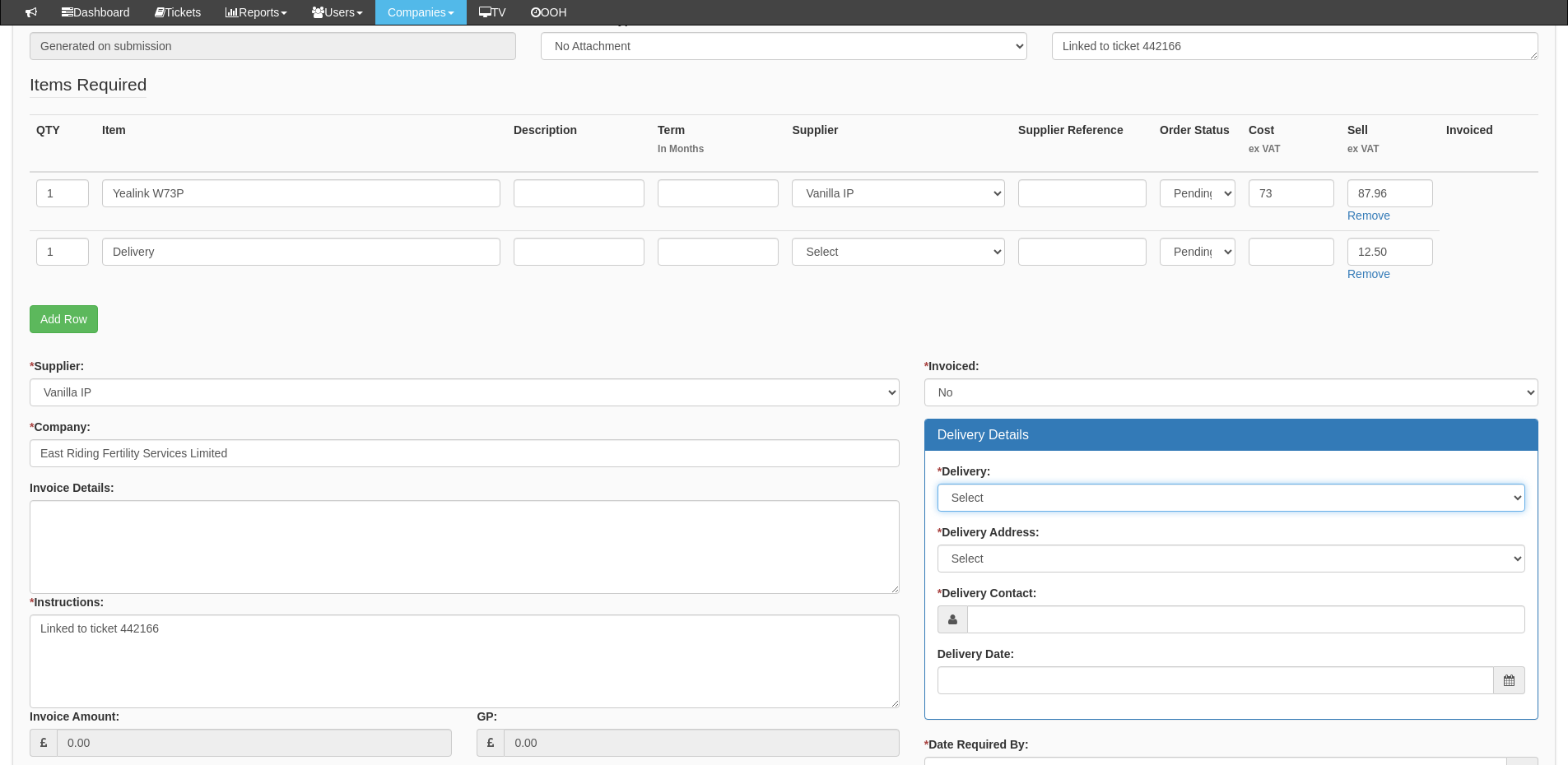
click at [984, 485] on select "Select No Not Applicable Yes" at bounding box center [1232, 498] width 588 height 28
select select "1"
click at [938, 484] on select "Select No Not Applicable Yes" at bounding box center [1232, 498] width 588 height 28
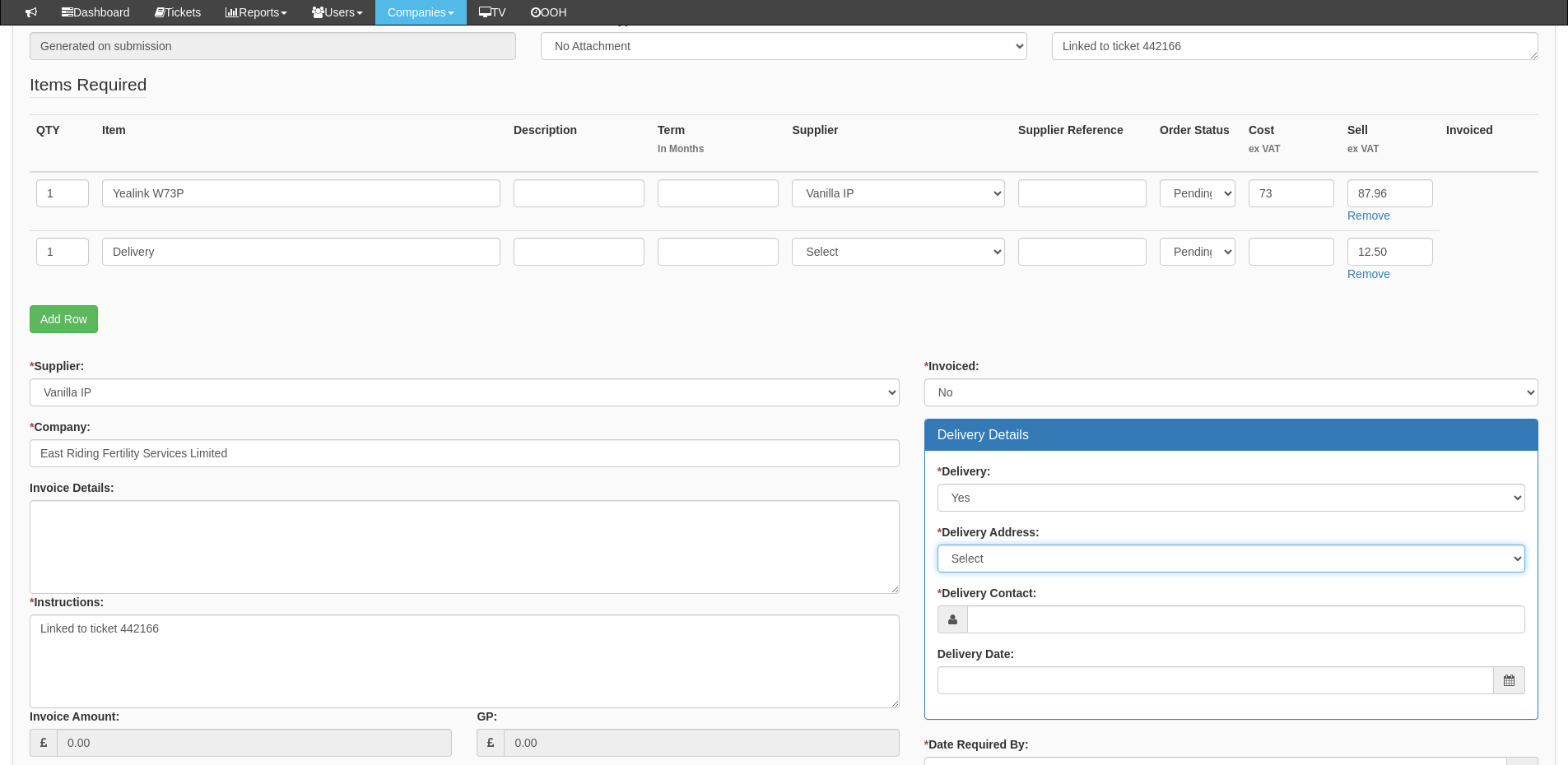
click at [984, 553] on select "Select Not Applicable Main Address - HU3 2JZ Other" at bounding box center [1232, 559] width 588 height 28
click at [938, 545] on select "Select Not Applicable Main Address - HU3 2JZ Other" at bounding box center [1232, 559] width 588 height 28
click at [1057, 555] on select "Select Not Applicable Main Address - HU3 2JZ Other" at bounding box center [1232, 559] width 588 height 28
select select "other"
click at [938, 545] on select "Select Not Applicable Main Address - HU3 2JZ Other" at bounding box center [1232, 559] width 588 height 28
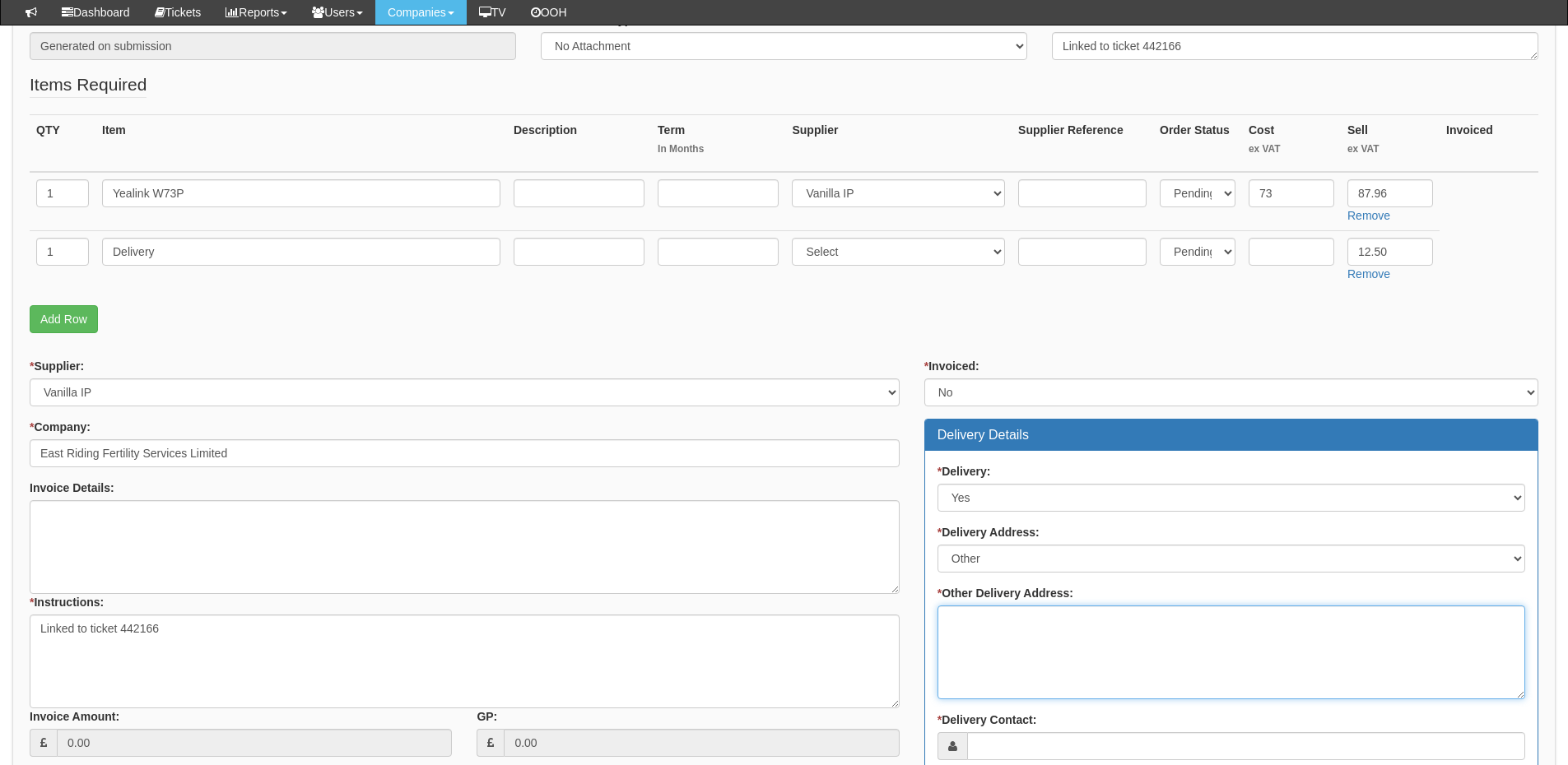
click at [989, 637] on textarea "* Other Delivery Address:" at bounding box center [1232, 652] width 588 height 94
click at [1093, 637] on textarea "* Other Delivery Address:" at bounding box center [1232, 652] width 588 height 94
paste textarea "Hesslewood Office Park"
click at [1033, 646] on textarea "Hesslewood Office Park" at bounding box center [1232, 652] width 588 height 94
click at [1091, 621] on textarea "Hesslewood Office Park" at bounding box center [1232, 652] width 588 height 94
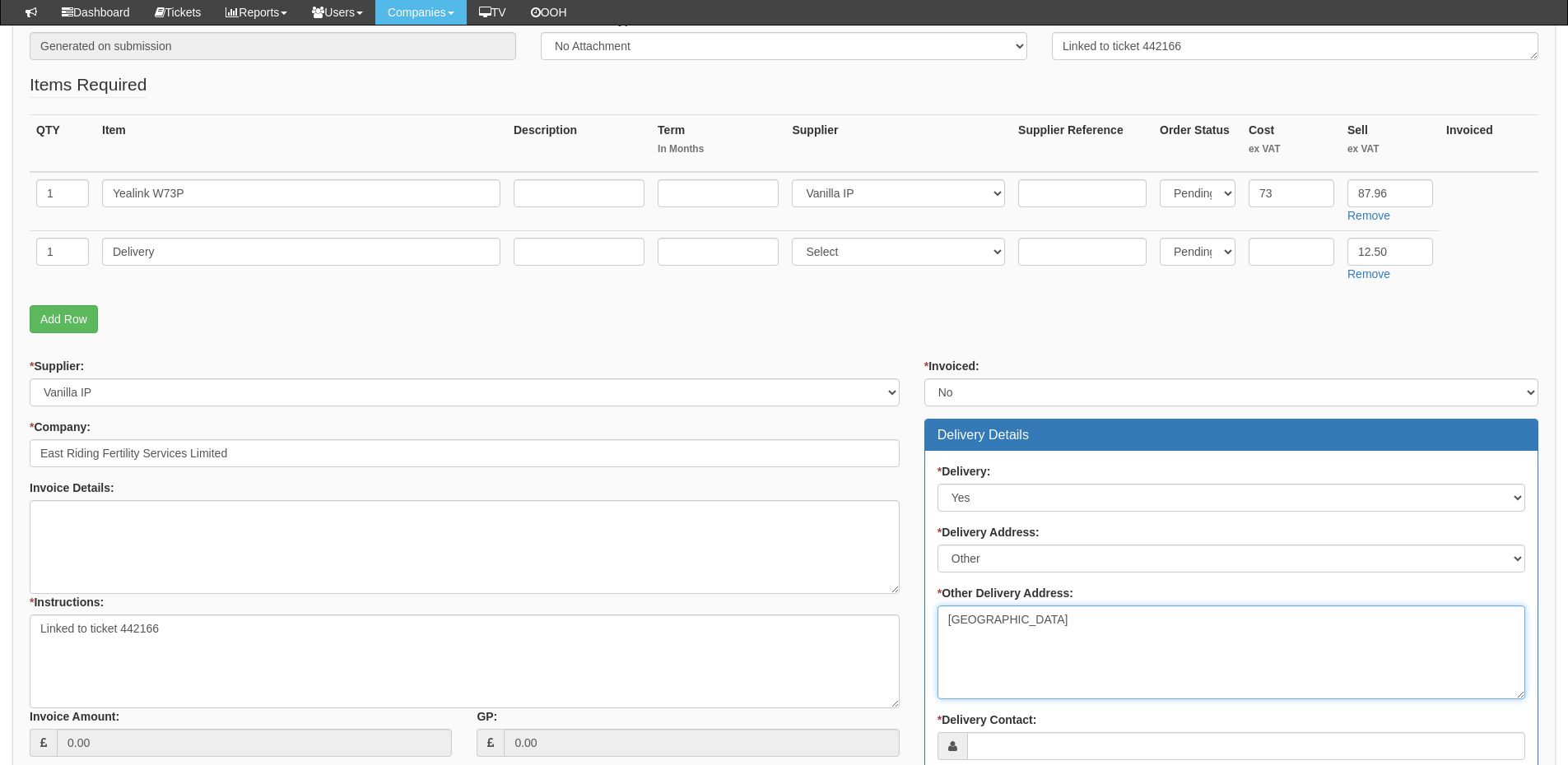
paste textarea "Ferriby Road"
click at [982, 670] on textarea "Hesslewood Office Park Ferriby Road" at bounding box center [1232, 652] width 588 height 94
paste textarea "HU13 0JA"
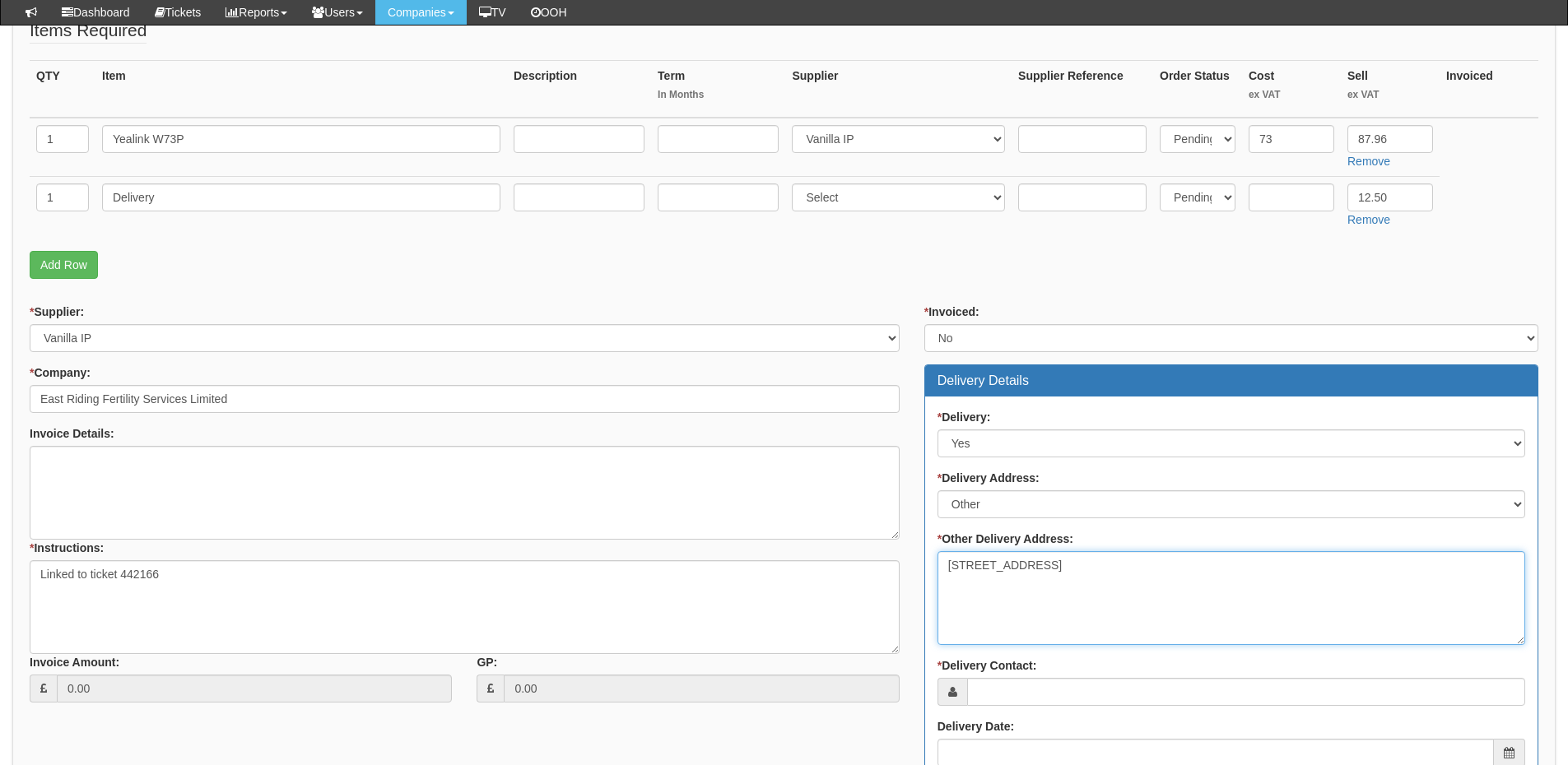
scroll to position [411, 0]
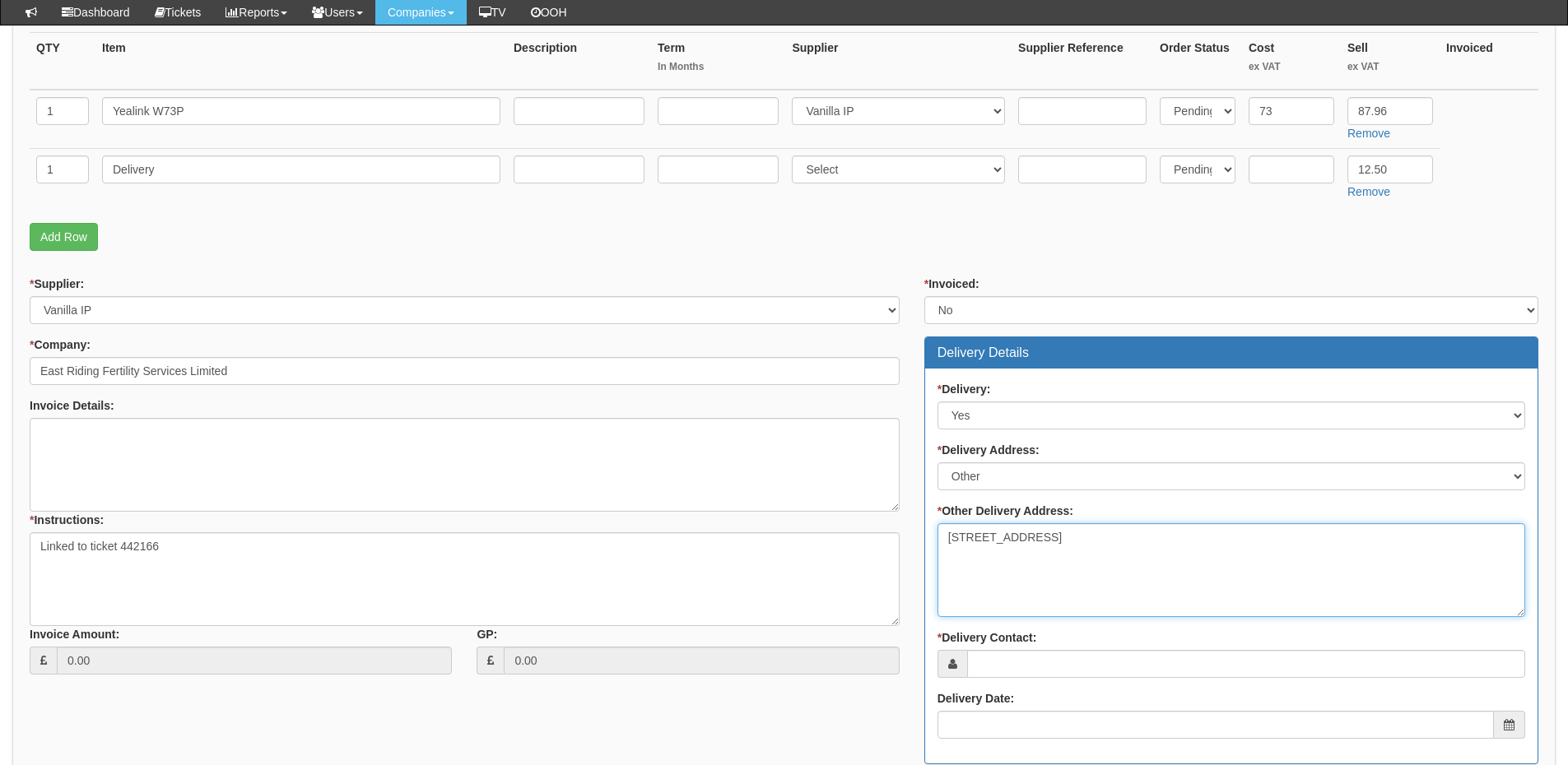
type textarea "Hesslewood Office Park Ferriby Road Hessle HU13 0JA"
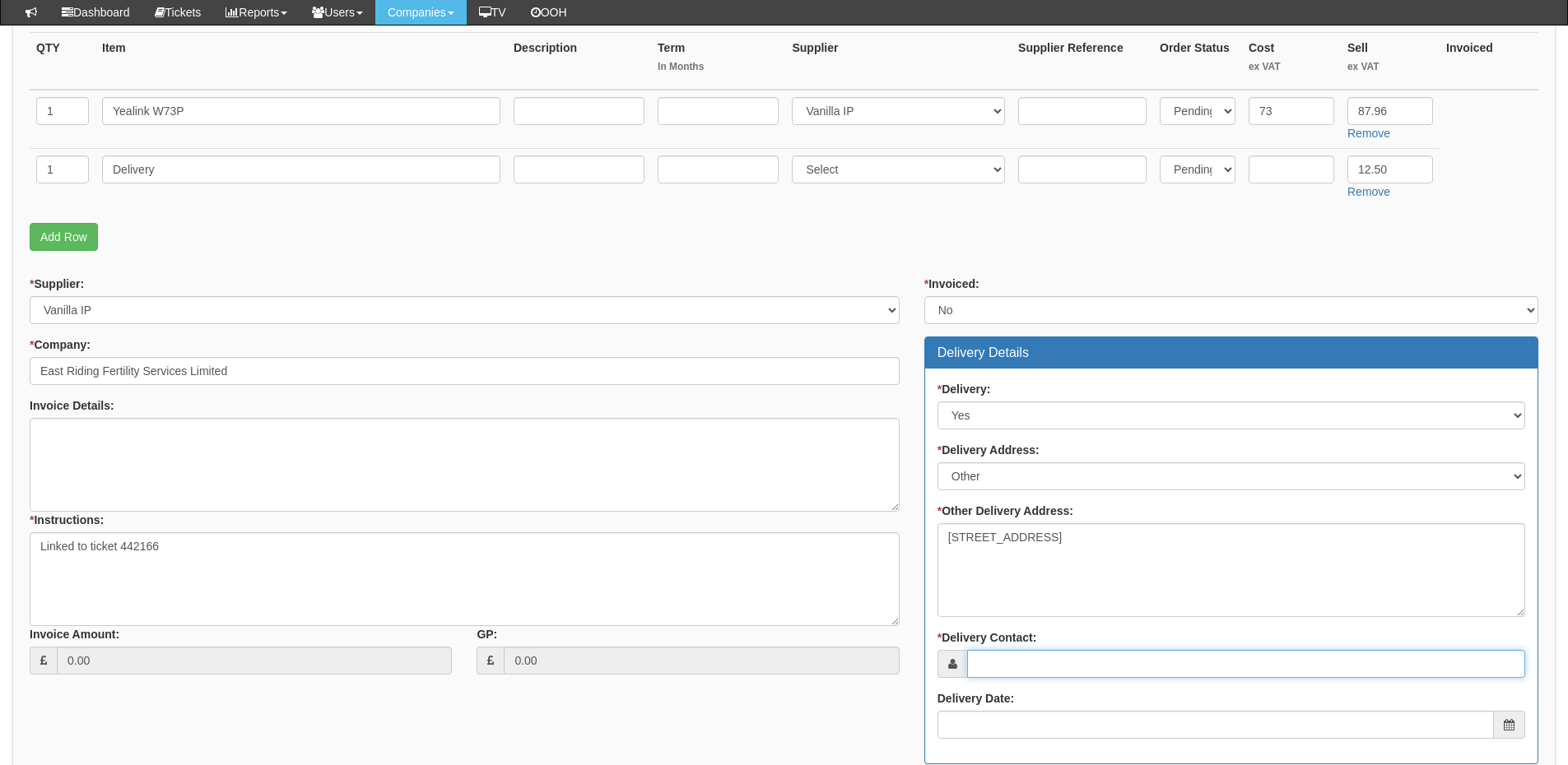
click at [999, 661] on input "* Delivery Contact:" at bounding box center [1247, 664] width 558 height 28
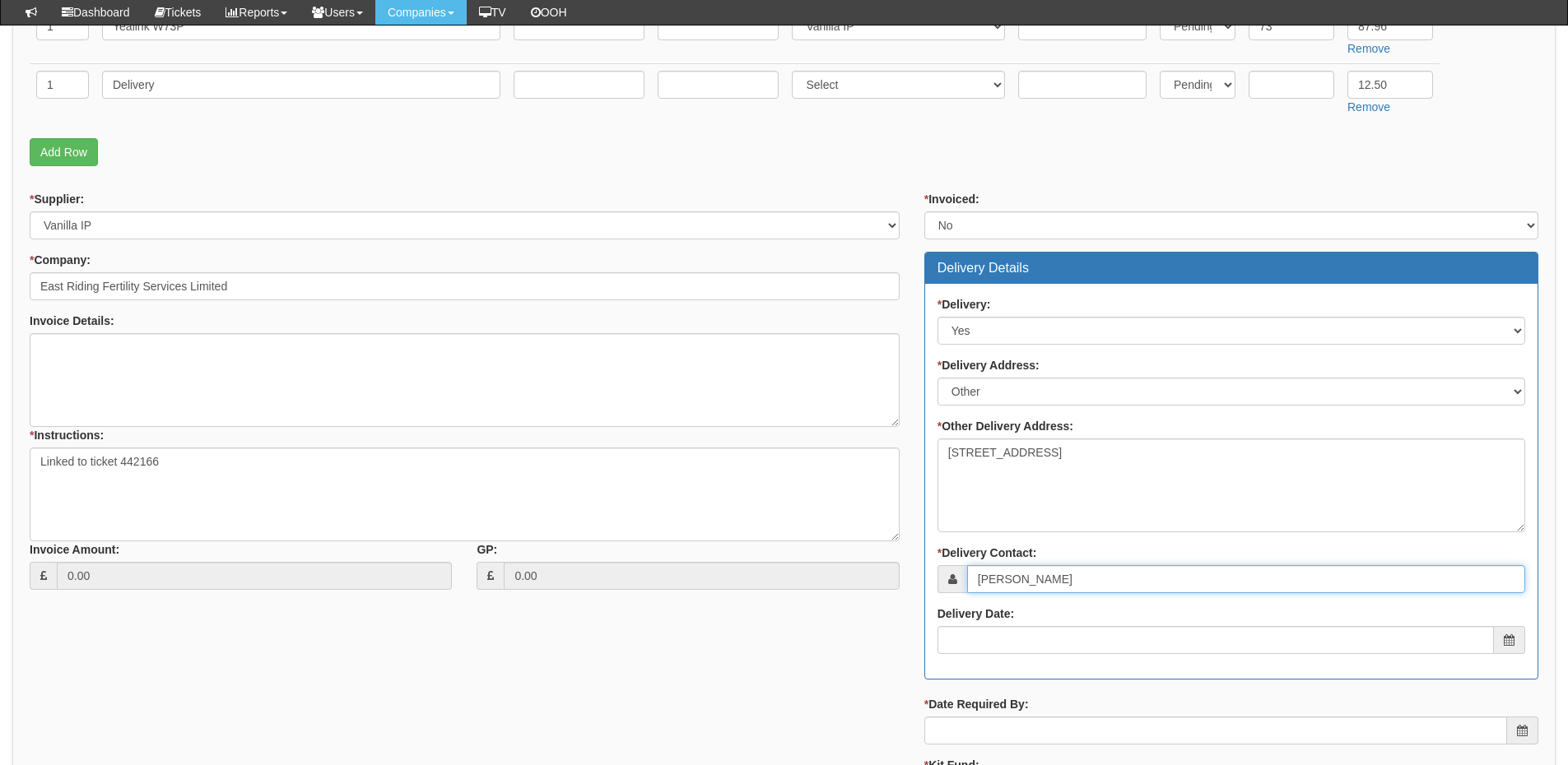
scroll to position [576, 0]
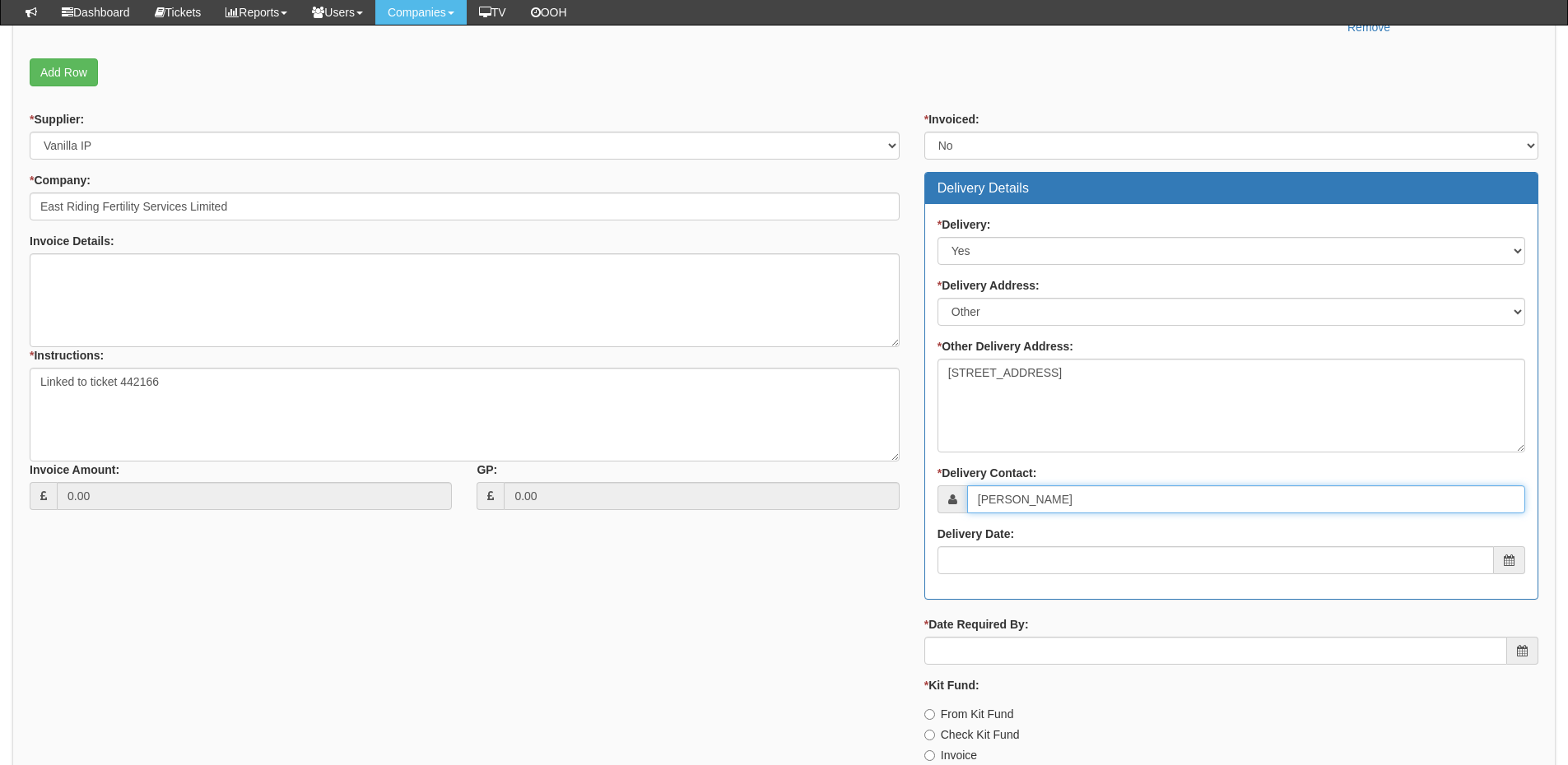
type input "Lisa Hinch"
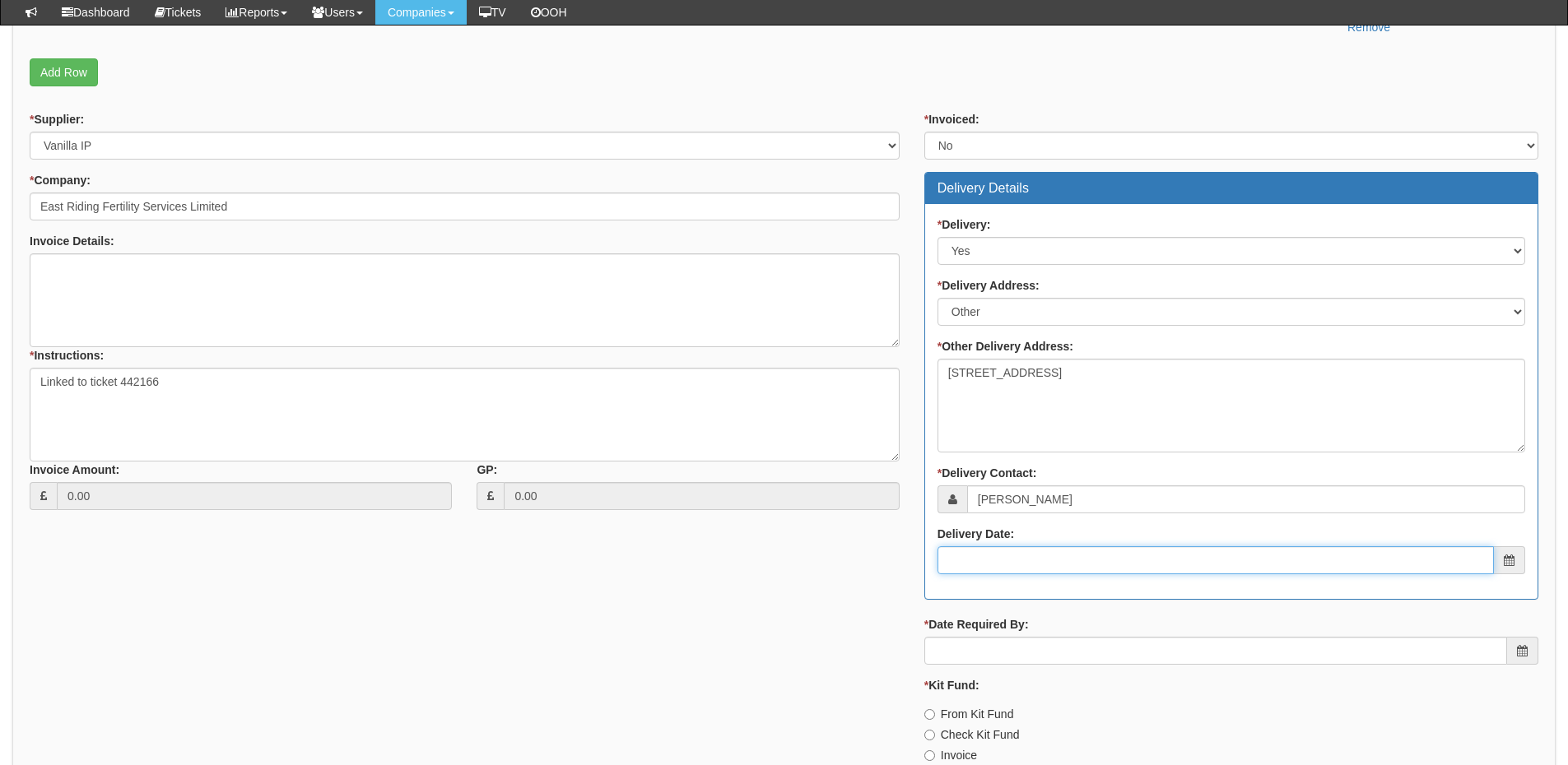
click at [1030, 559] on input "Delivery Date:" at bounding box center [1216, 561] width 556 height 28
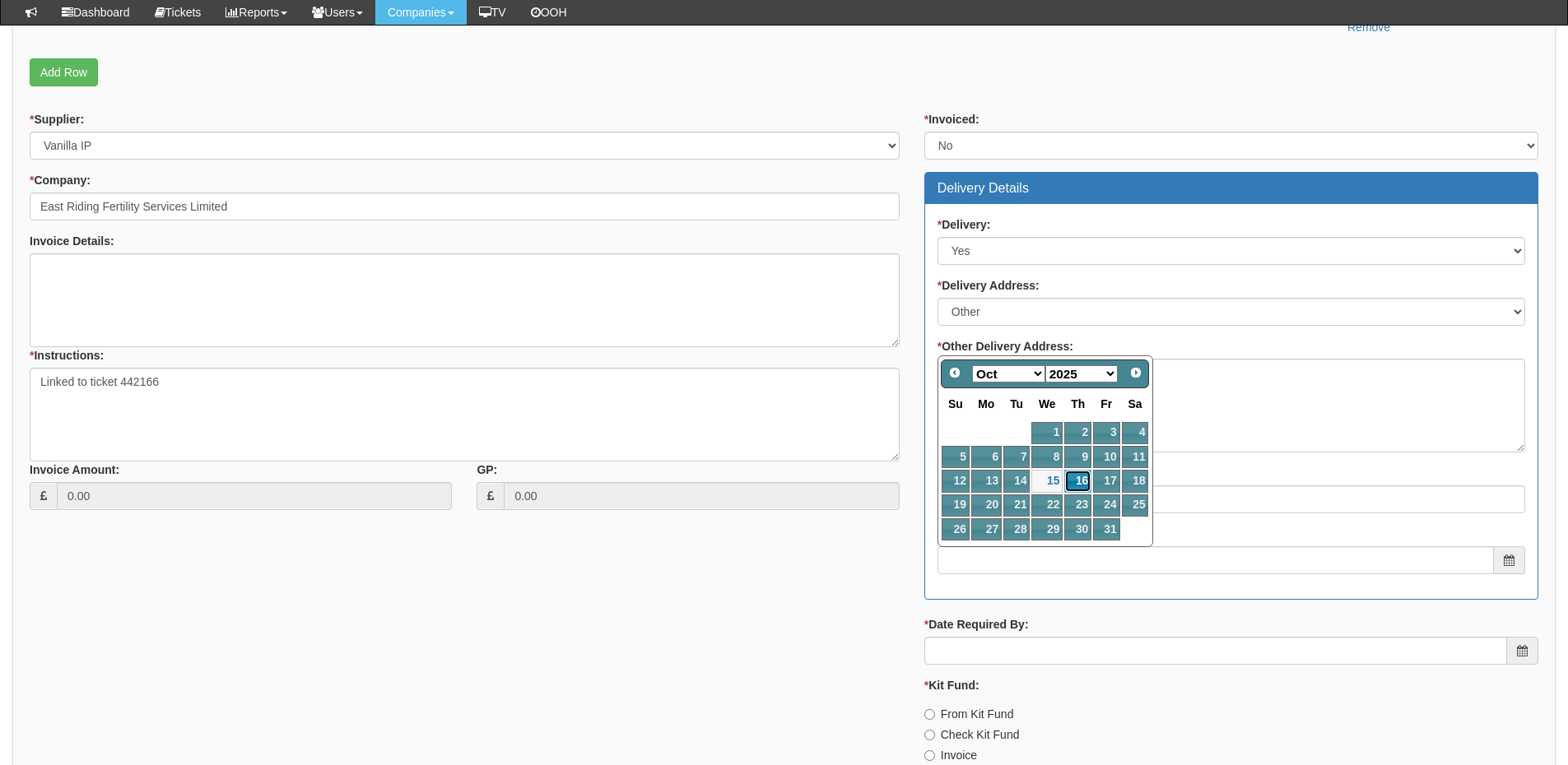
click at [1075, 482] on link "16" at bounding box center [1078, 481] width 27 height 22
type input "[DATE]"
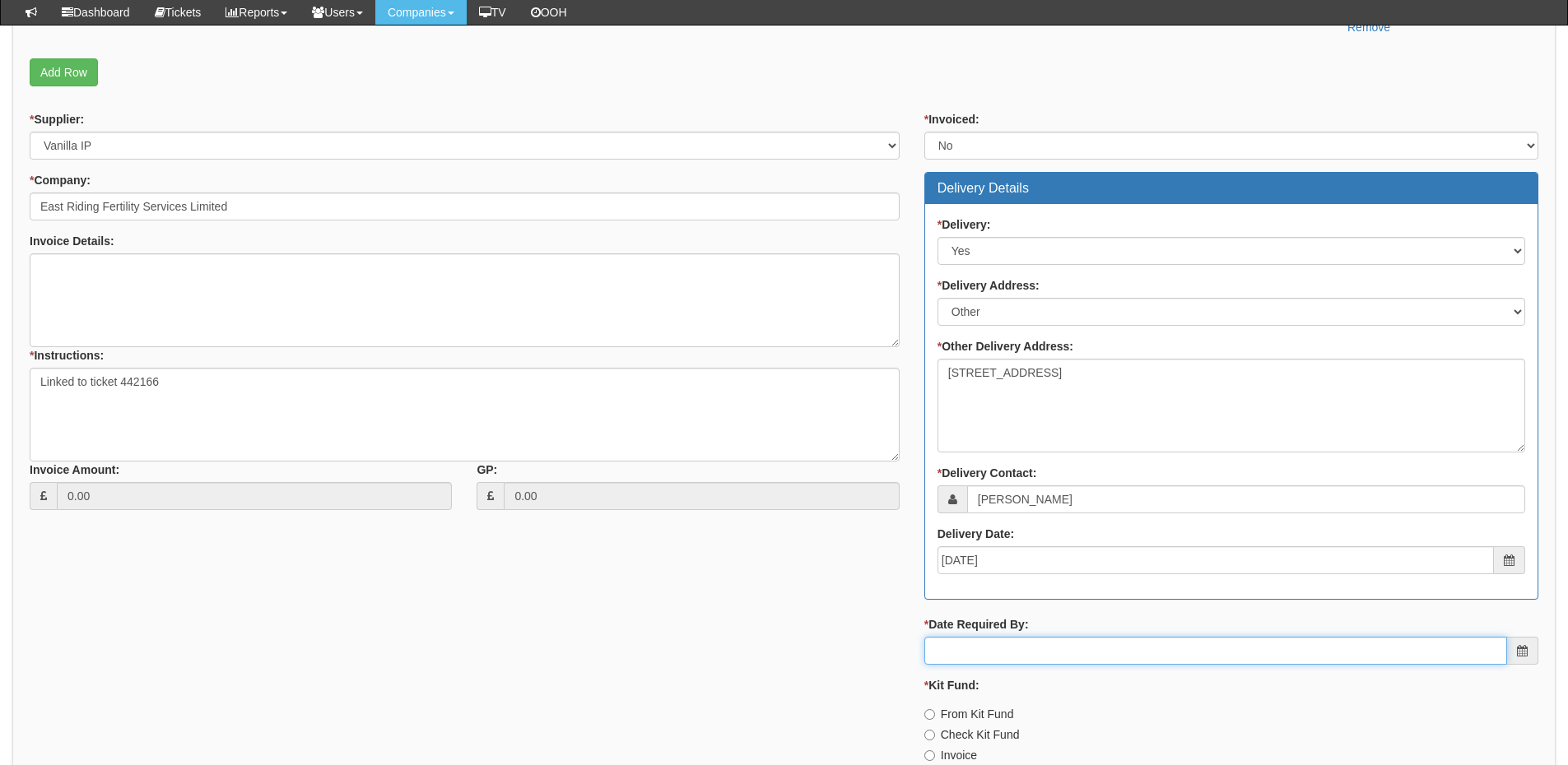
click at [1040, 644] on input "* Date Required By:" at bounding box center [1216, 651] width 583 height 28
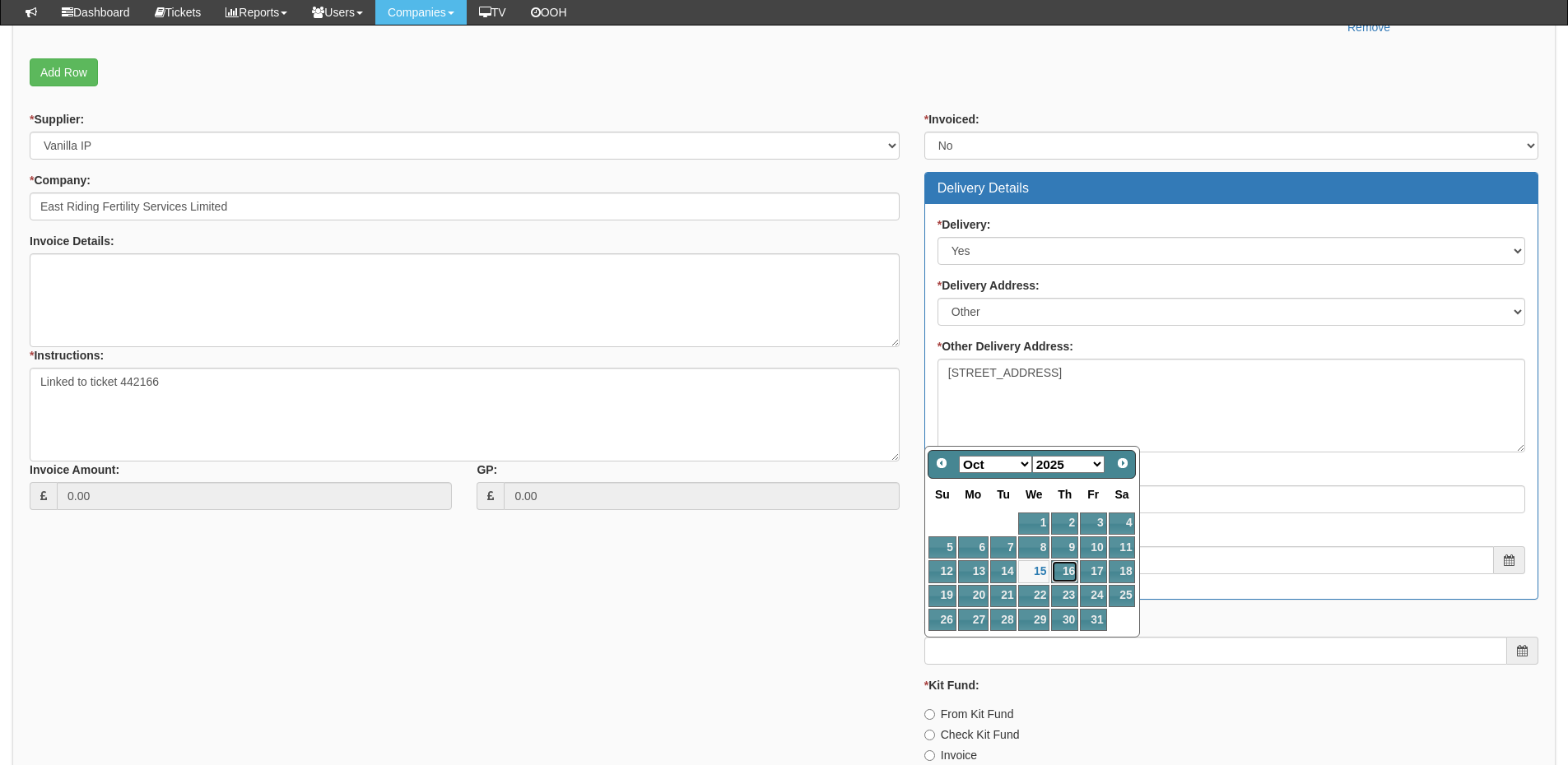
click at [1070, 568] on link "16" at bounding box center [1064, 572] width 27 height 22
type input "[DATE]"
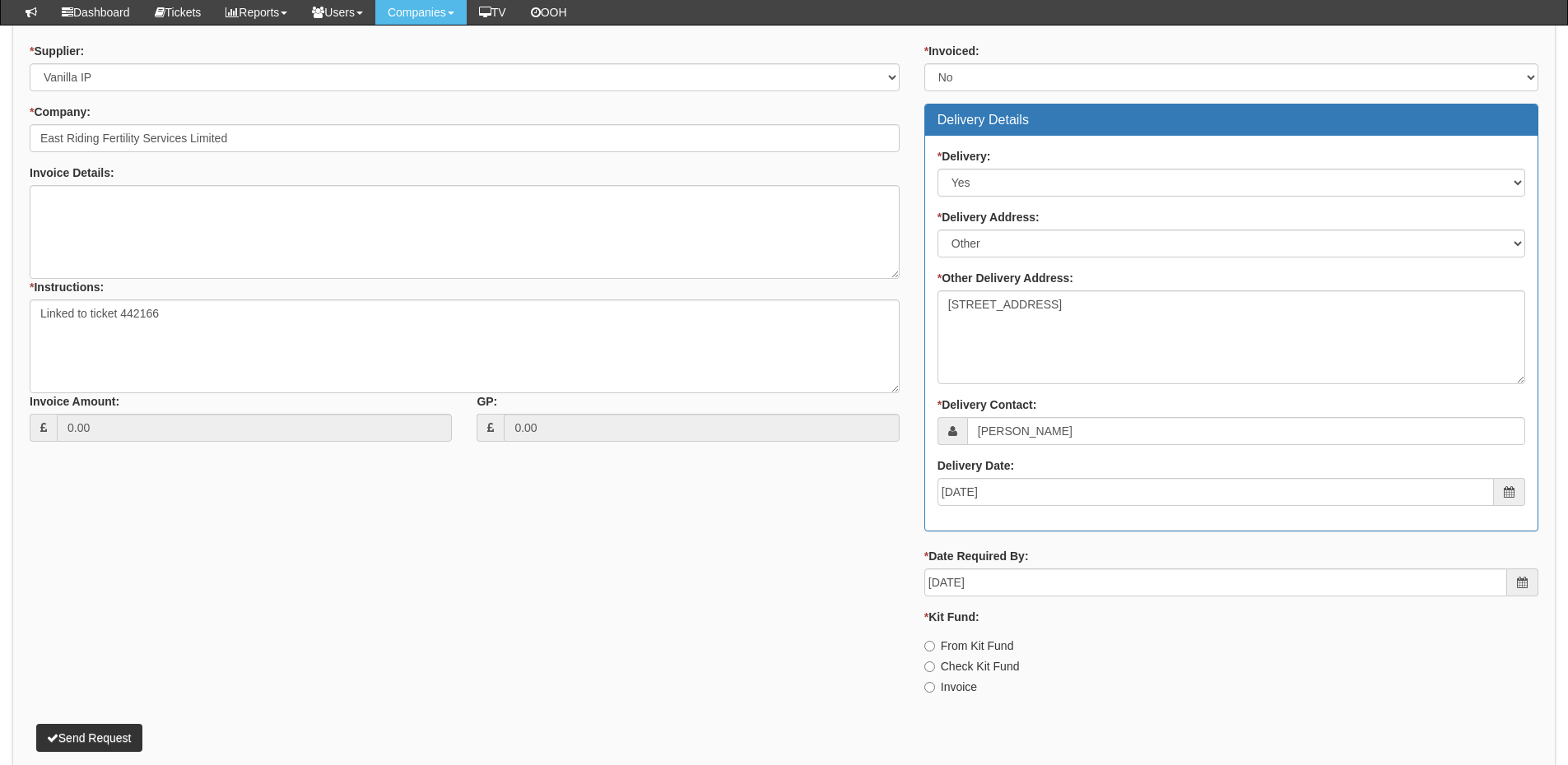
scroll to position [723, 0]
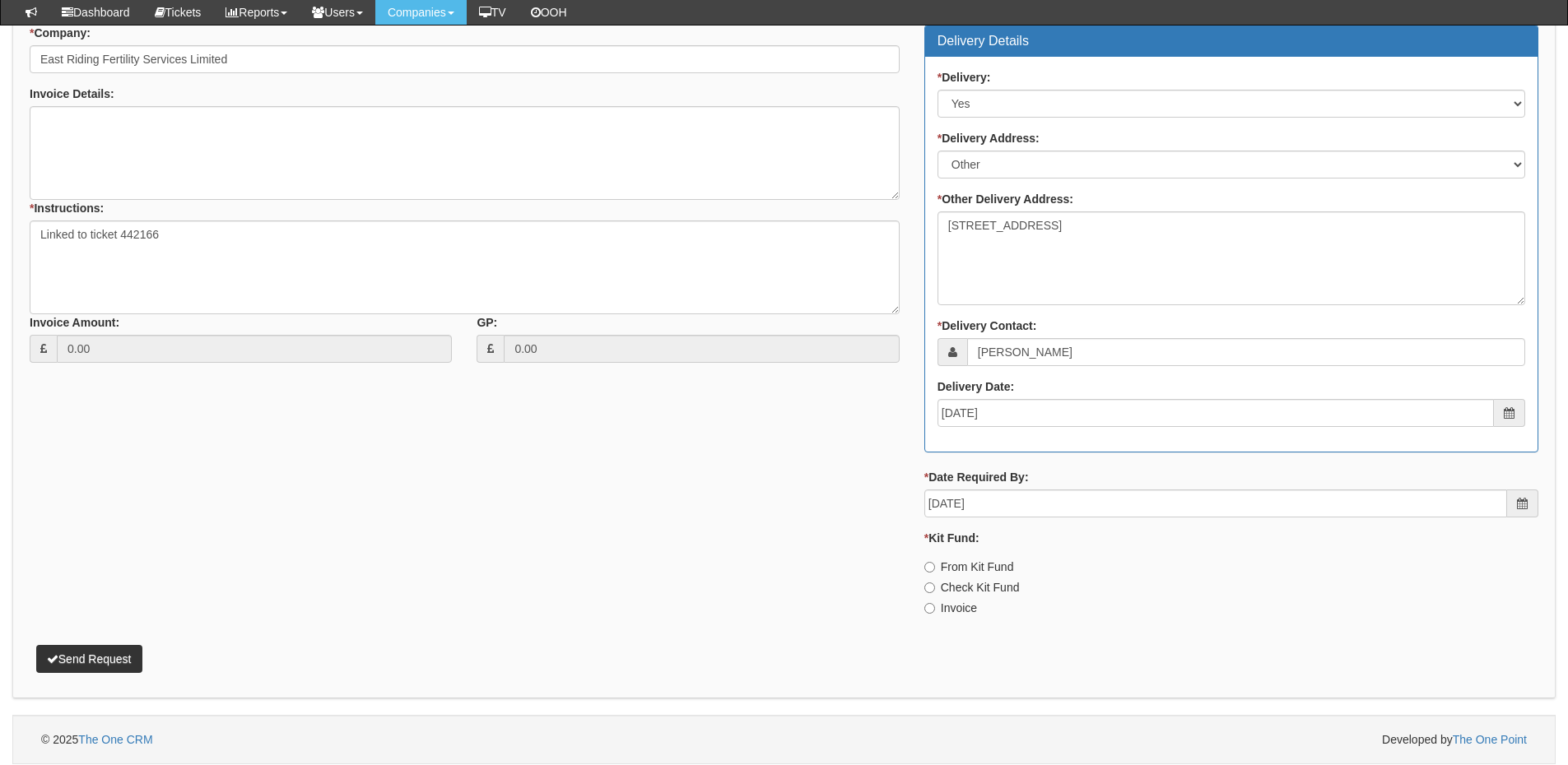
click at [955, 613] on label "Invoice" at bounding box center [951, 608] width 52 height 17
click at [935, 613] on input "Invoice" at bounding box center [930, 608] width 10 height 10
radio input "true"
click at [108, 652] on button "Send Request" at bounding box center [90, 660] width 106 height 28
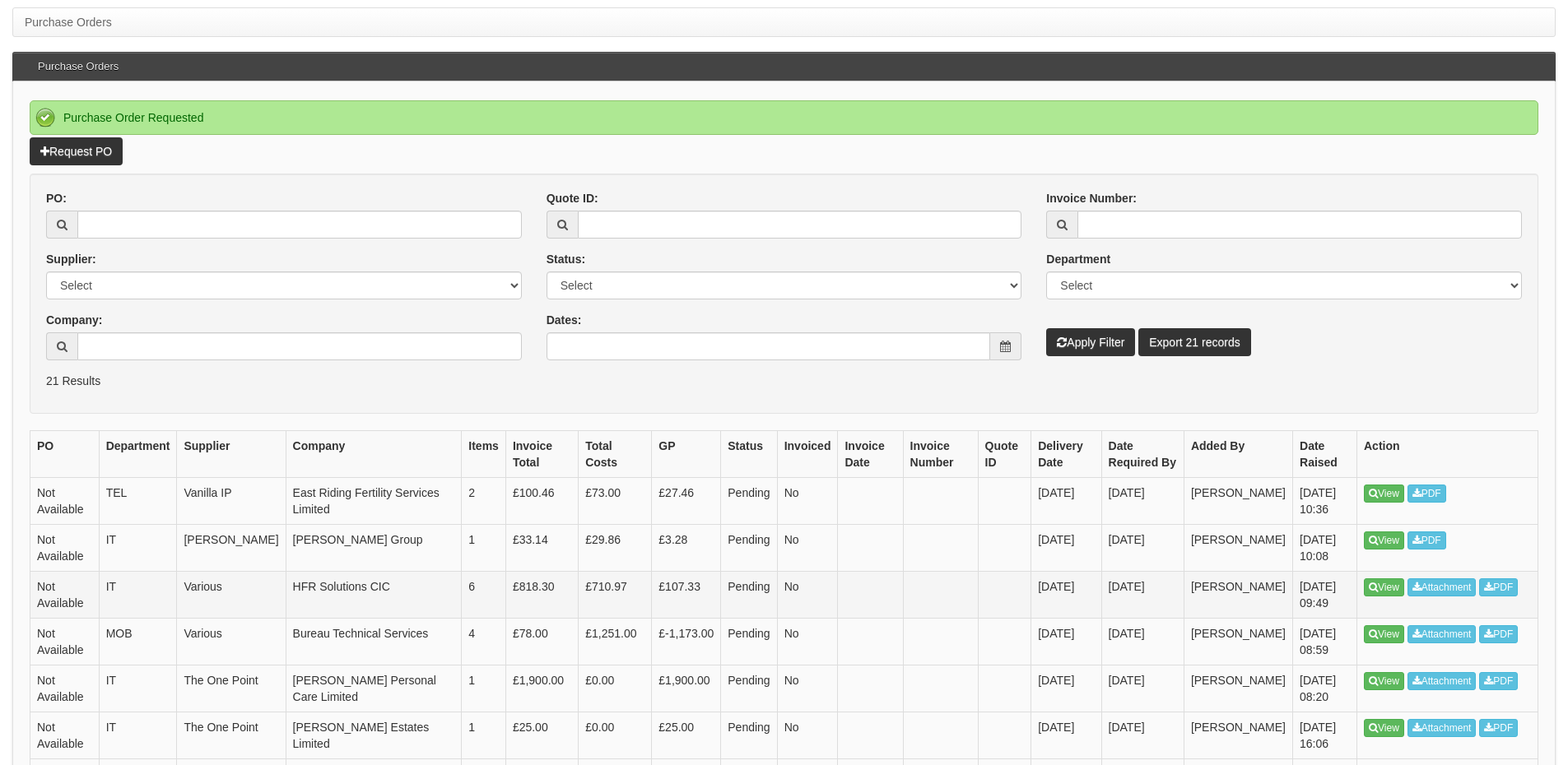
scroll to position [164, 0]
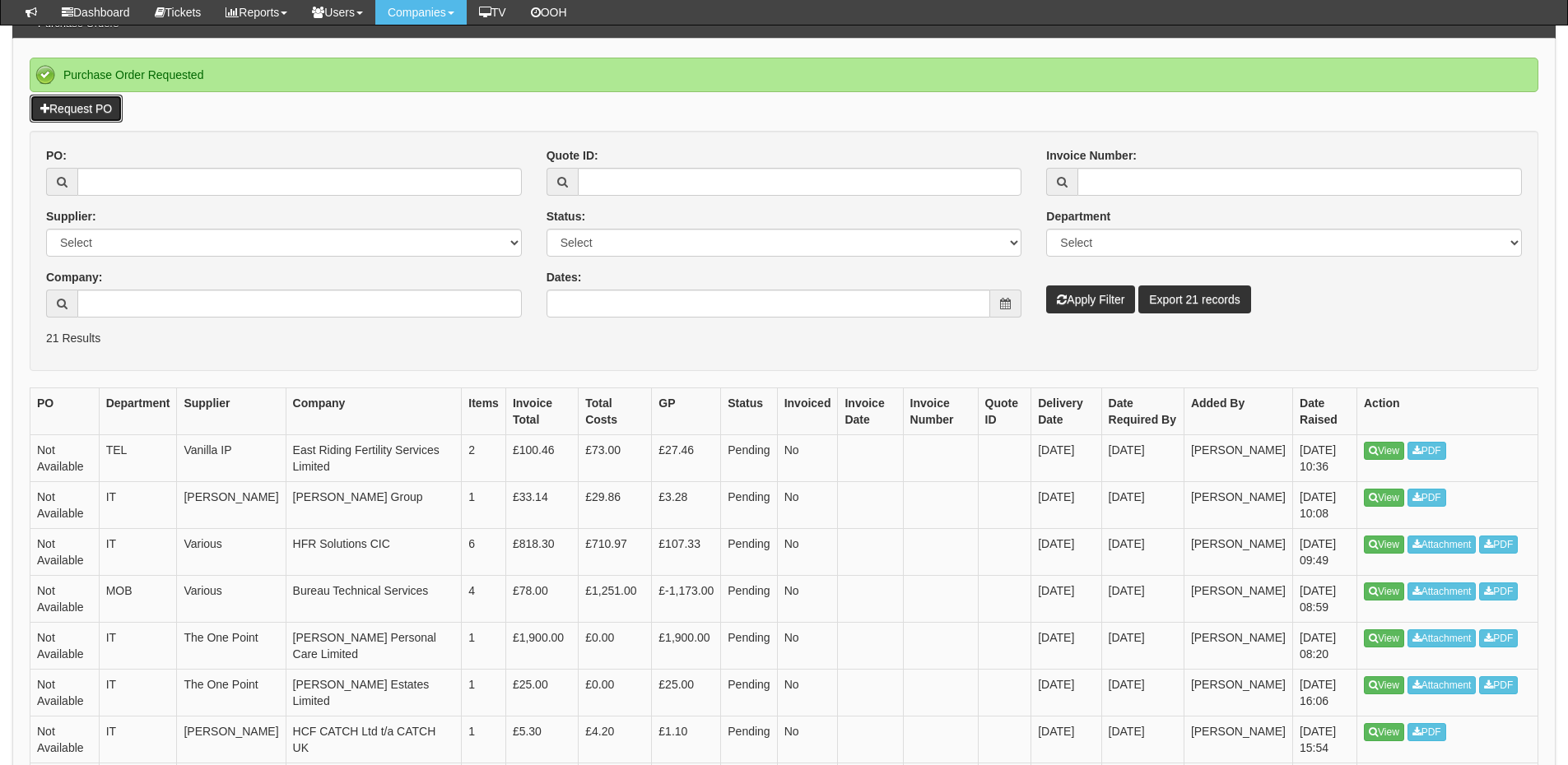
click at [66, 101] on link "Request PO" at bounding box center [77, 108] width 93 height 28
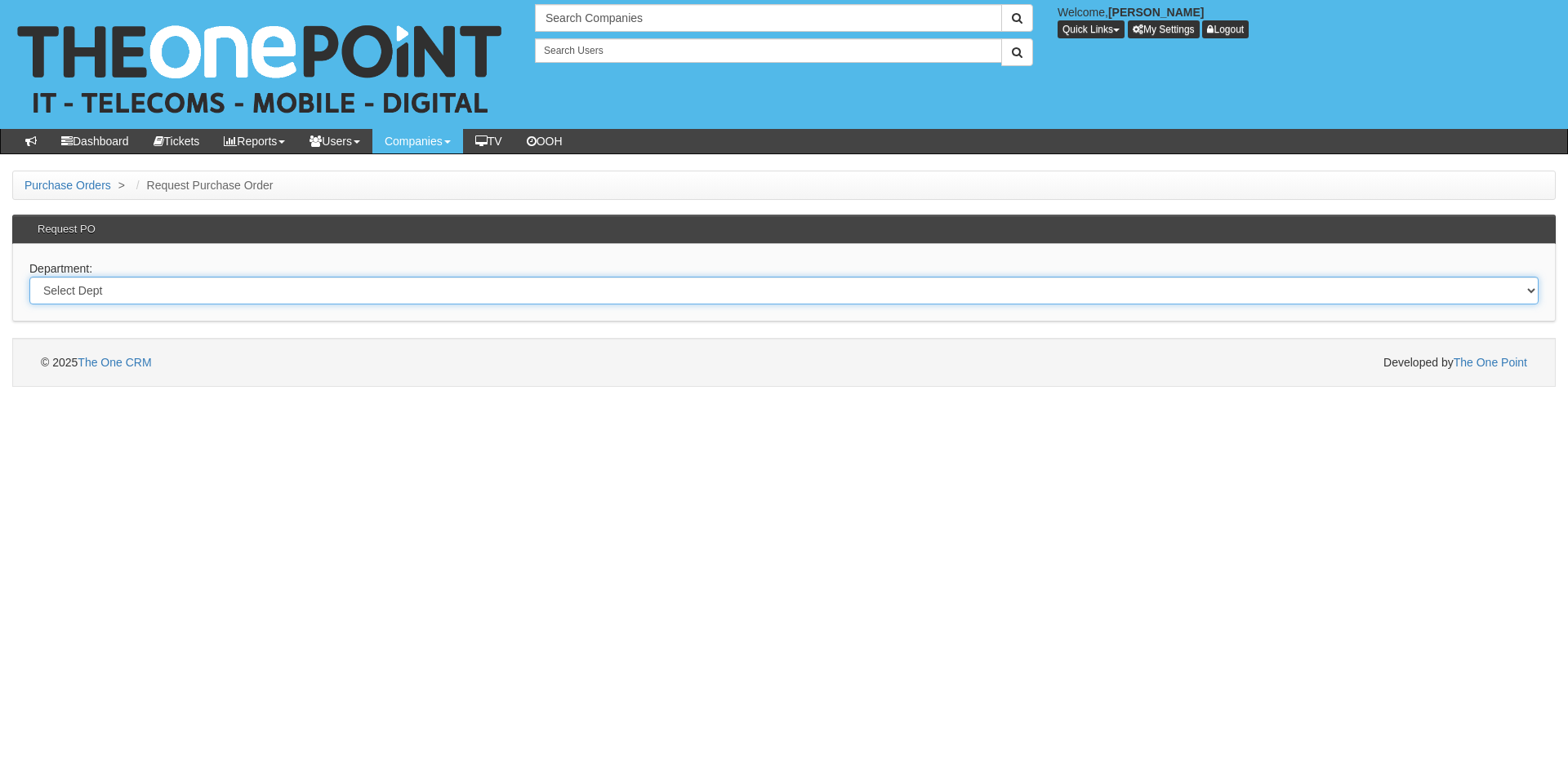
drag, startPoint x: 256, startPoint y: 292, endPoint x: 254, endPoint y: 302, distance: 10.2
click at [256, 292] on select "Select Dept Digital Internal IT Mobiles Marketing Telecoms" at bounding box center [784, 291] width 1509 height 28
select select "?pipeID=&dept=MOB"
click at [30, 277] on select "Select Dept Digital Internal IT Mobiles Marketing Telecoms" at bounding box center [784, 291] width 1509 height 28
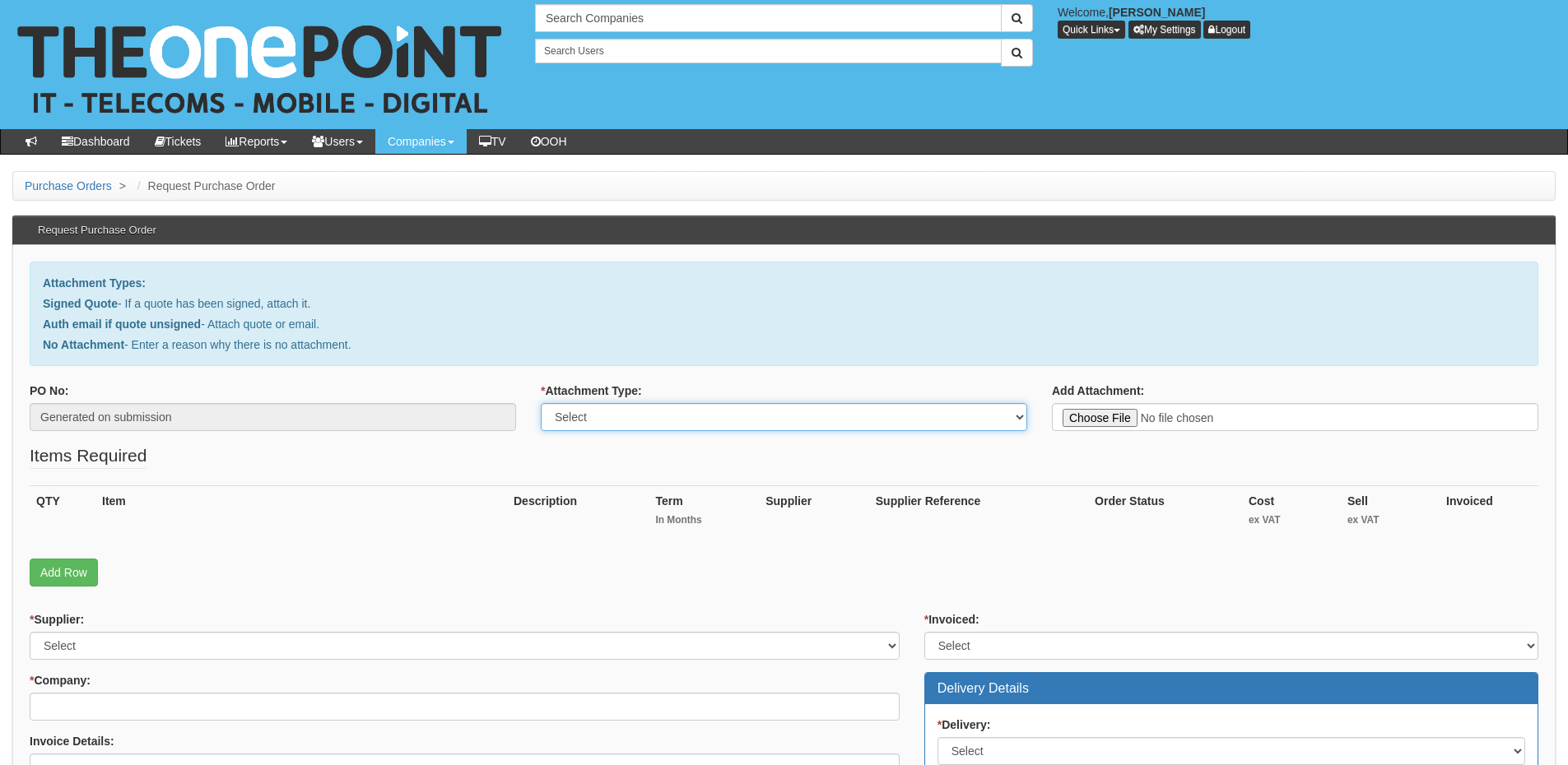
drag, startPoint x: 653, startPoint y: 418, endPoint x: 651, endPoint y: 428, distance: 10.2
click at [653, 418] on select "Select Signed Quote Auth email with quote if unsigned No Attachment" at bounding box center [784, 417] width 486 height 28
select select "Auth email if quote unsigned"
click at [541, 403] on select "Select Signed Quote Auth email with quote if unsigned No Attachment" at bounding box center [784, 417] width 486 height 28
type input "C:\fakepath\RE_ iPhone (1).msg"
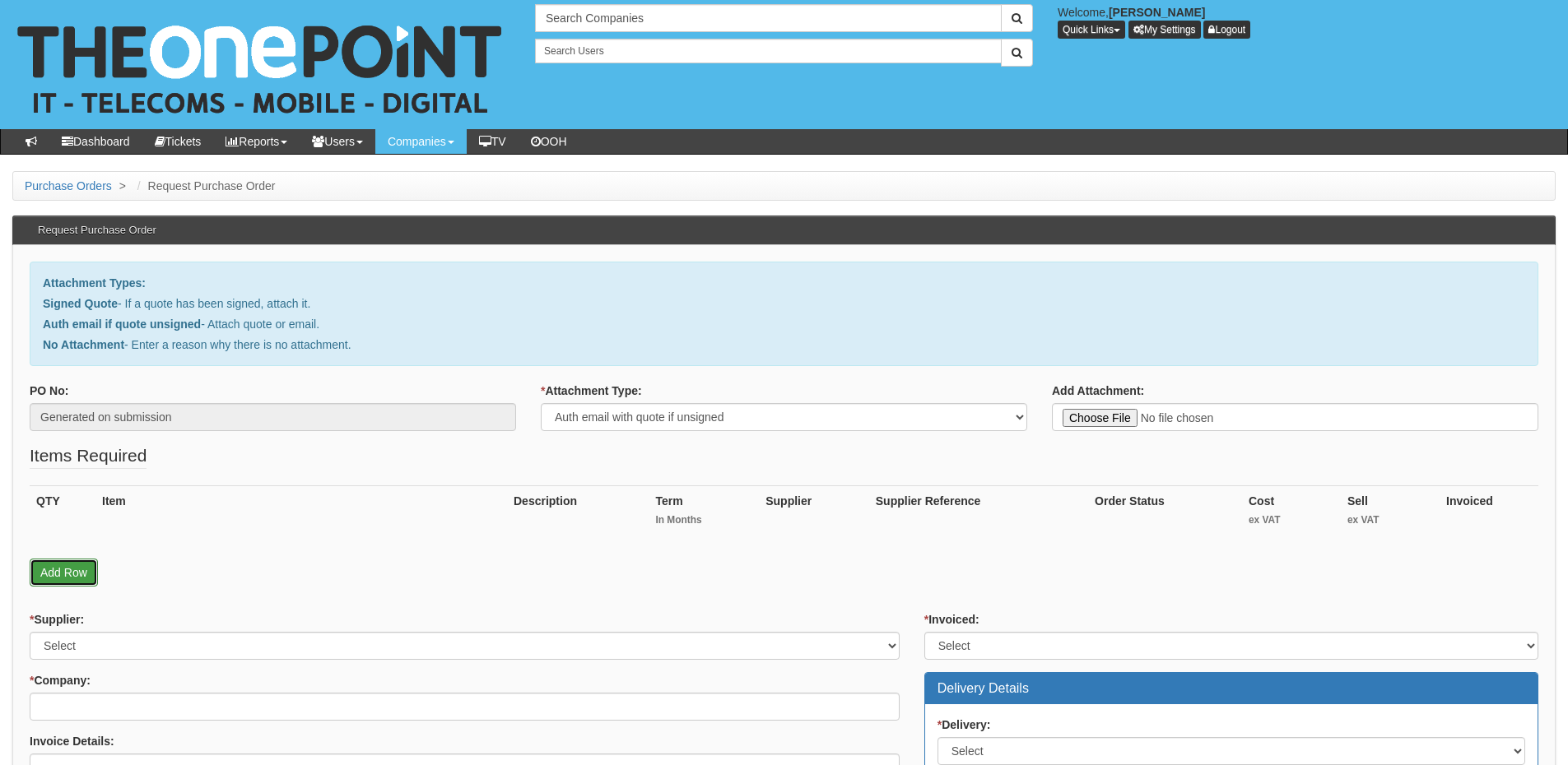
click at [80, 582] on link "Add Row" at bounding box center [63, 573] width 68 height 28
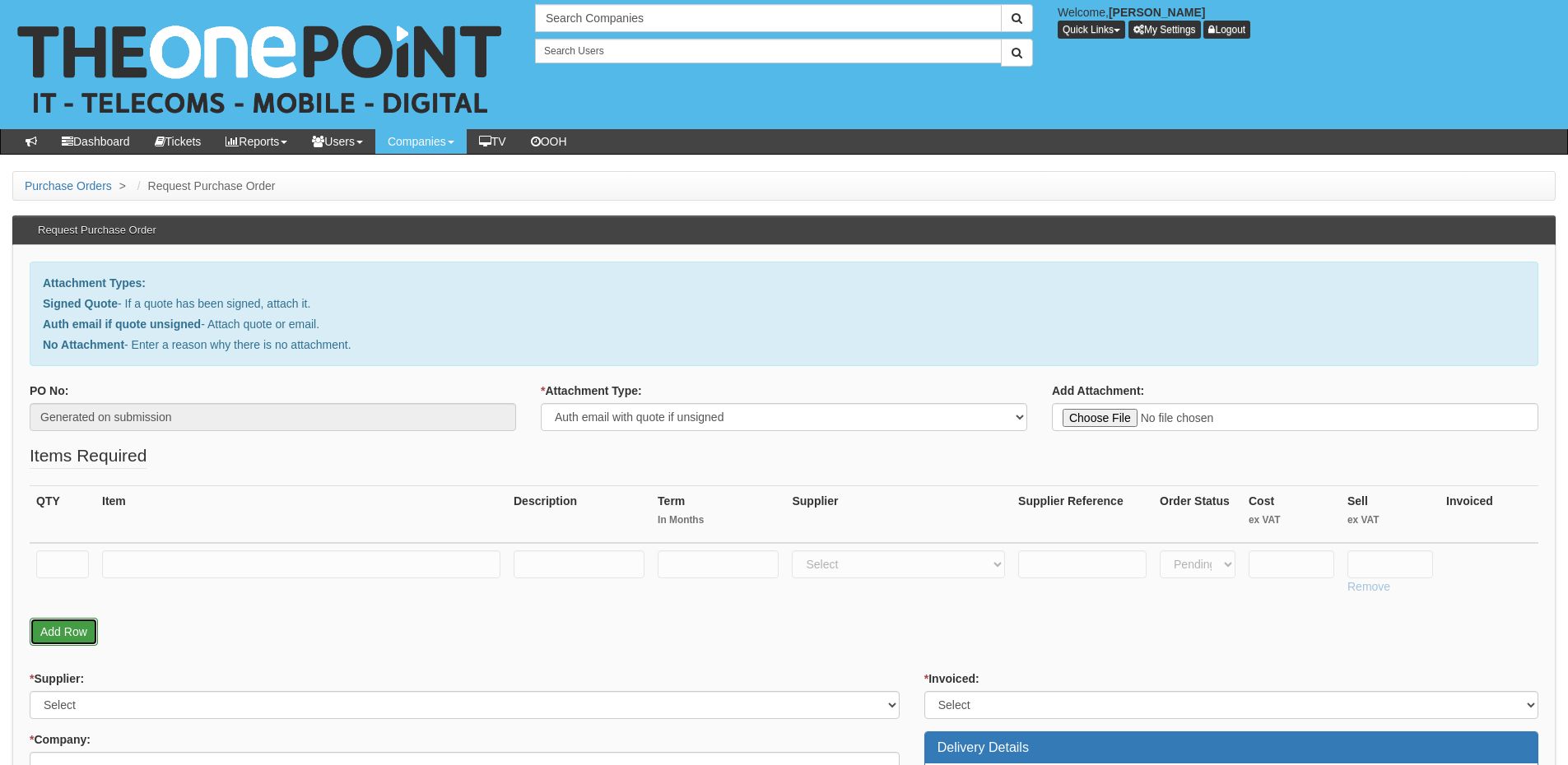
click at [76, 628] on link "Add Row" at bounding box center [63, 632] width 68 height 28
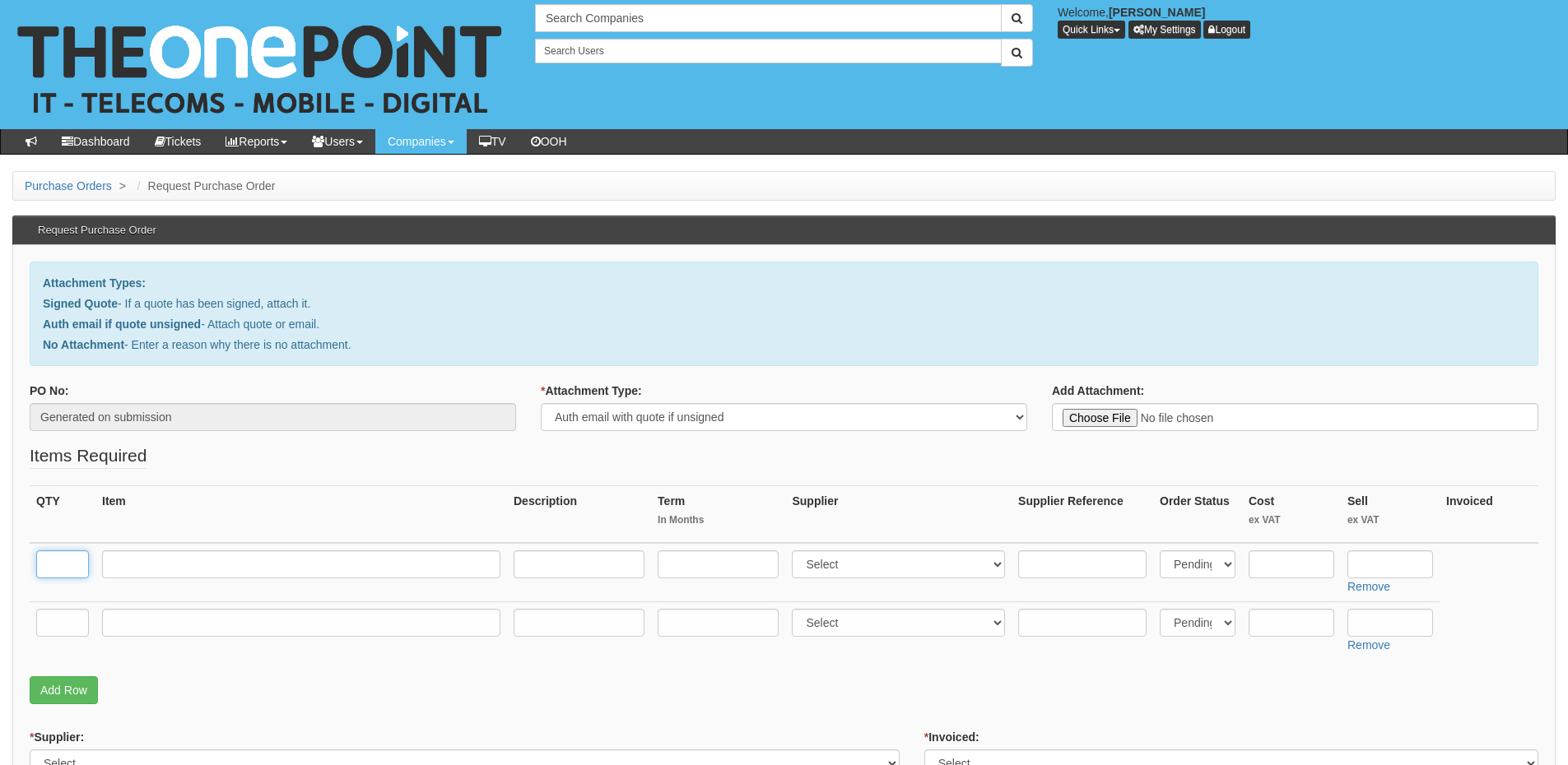
click at [62, 569] on input "text" at bounding box center [63, 564] width 52 height 28
type input "1"
click at [59, 620] on input "text" at bounding box center [63, 623] width 52 height 28
type input "1"
click at [126, 624] on input "text" at bounding box center [301, 623] width 399 height 28
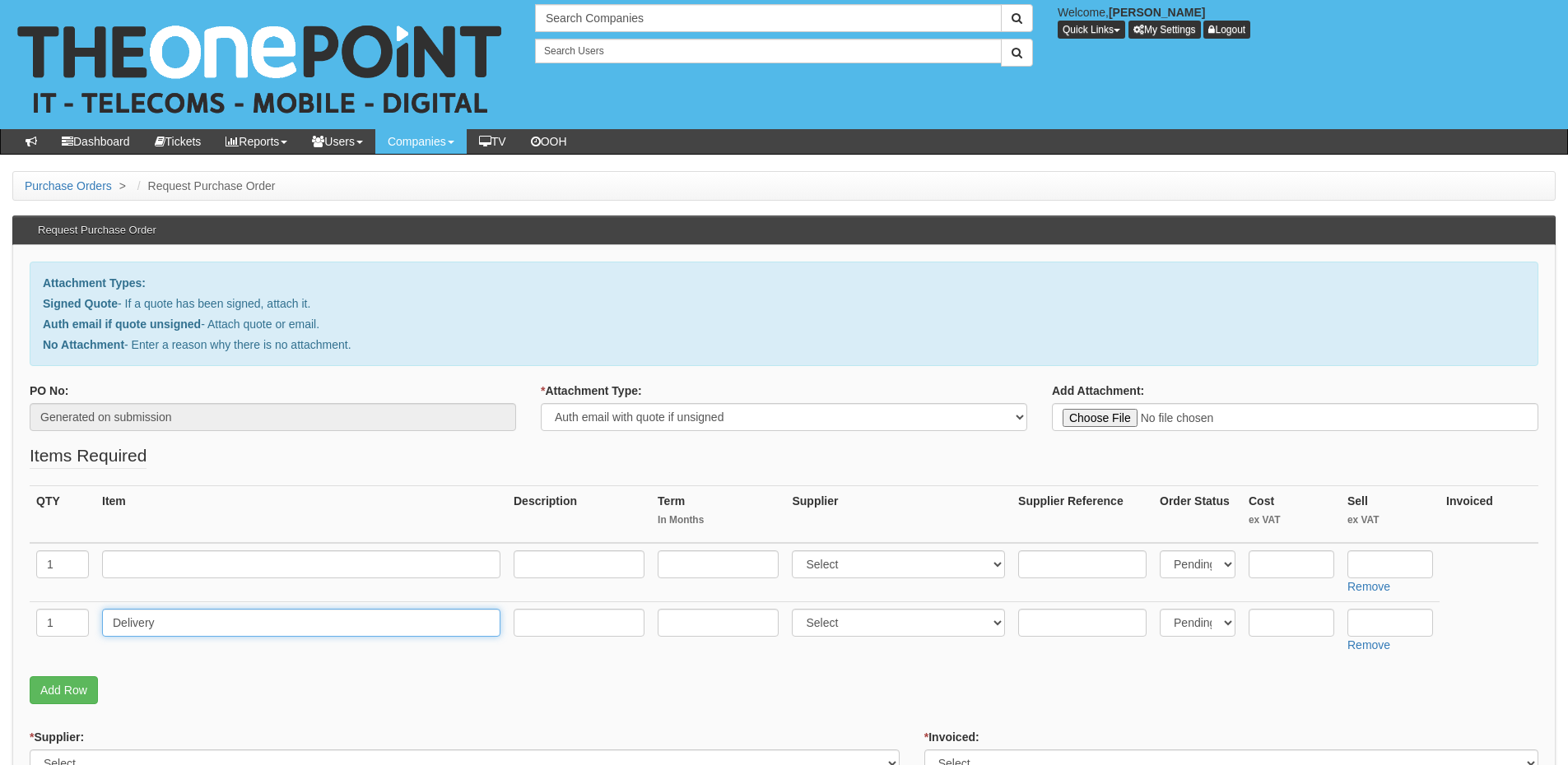
type input "Delivery"
click at [1383, 623] on input "text" at bounding box center [1391, 623] width 86 height 28
type input "12.50"
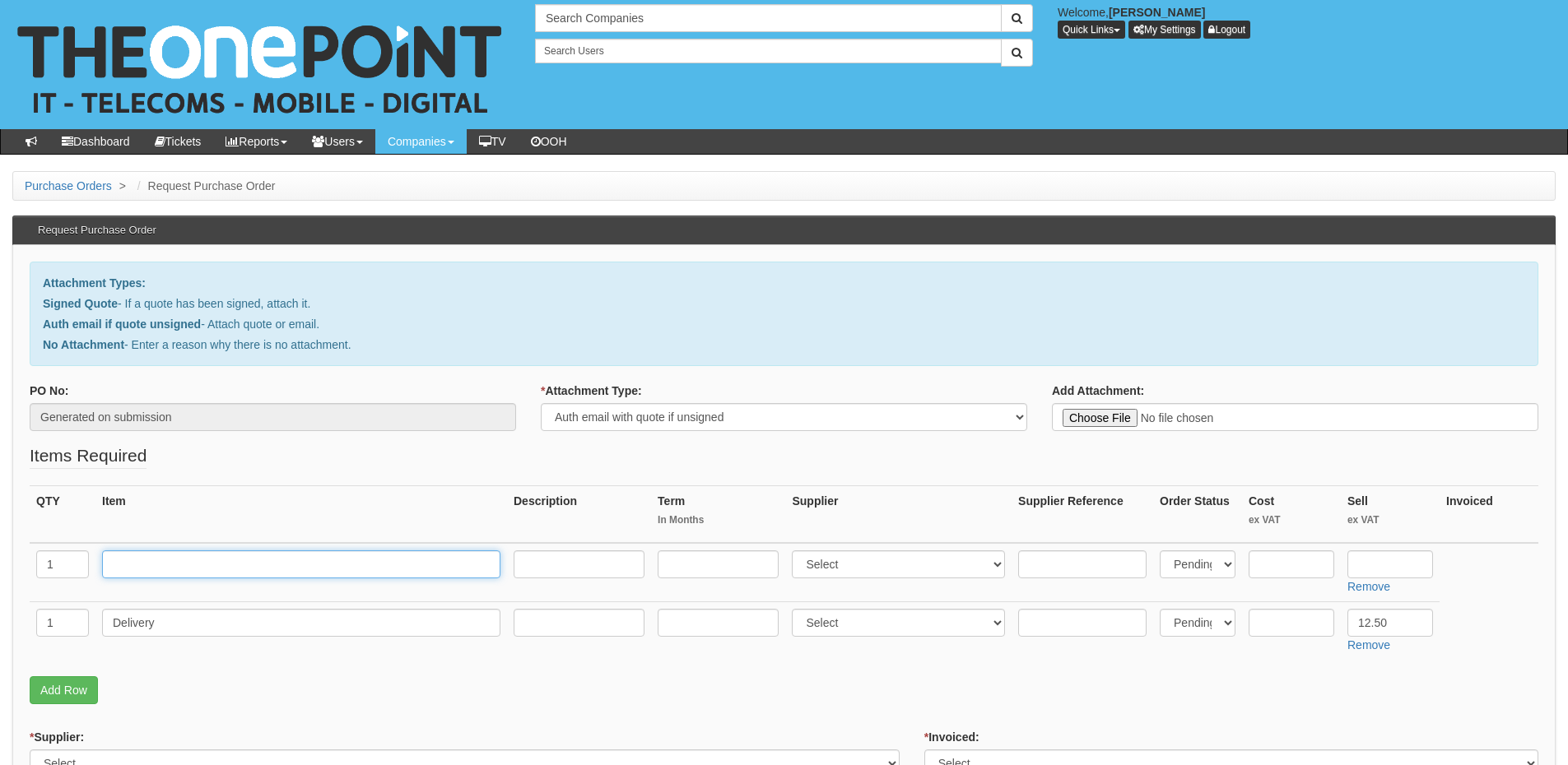
click at [218, 568] on input "text" at bounding box center [301, 564] width 399 height 28
type input "iPhone 13 128GB Midnight"
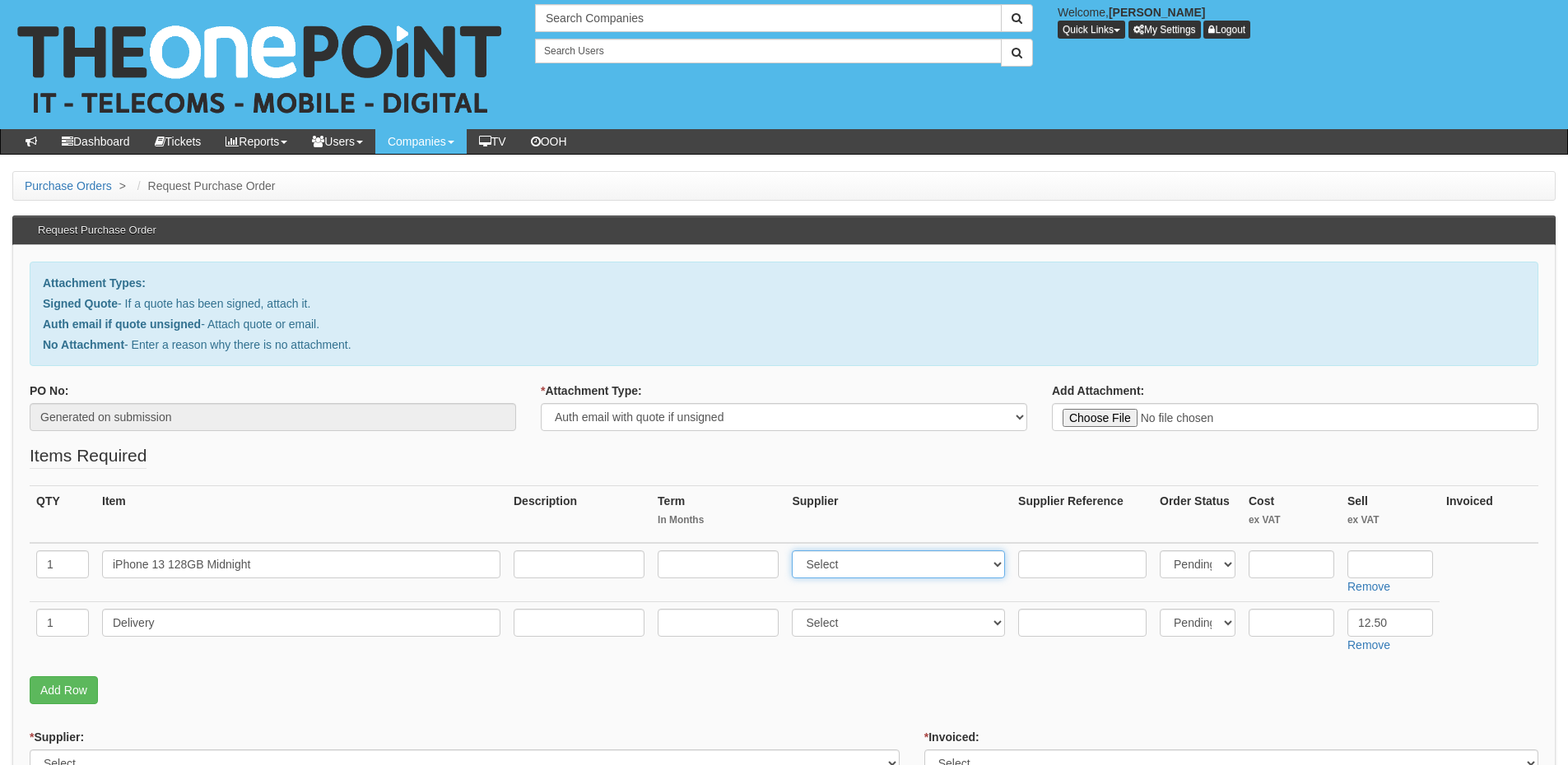
click at [828, 568] on select "Select 123 REG.co.uk 1Password 3 4Gon AA Jones Electric Ltd Abzorb Access Group…" at bounding box center [899, 564] width 213 height 28
select select "260"
click at [796, 550] on select "Select 123 REG.co.uk 1Password 3 4Gon AA Jones Electric Ltd Abzorb Access Group…" at bounding box center [899, 564] width 213 height 28
click at [1291, 562] on input "text" at bounding box center [1292, 564] width 86 height 28
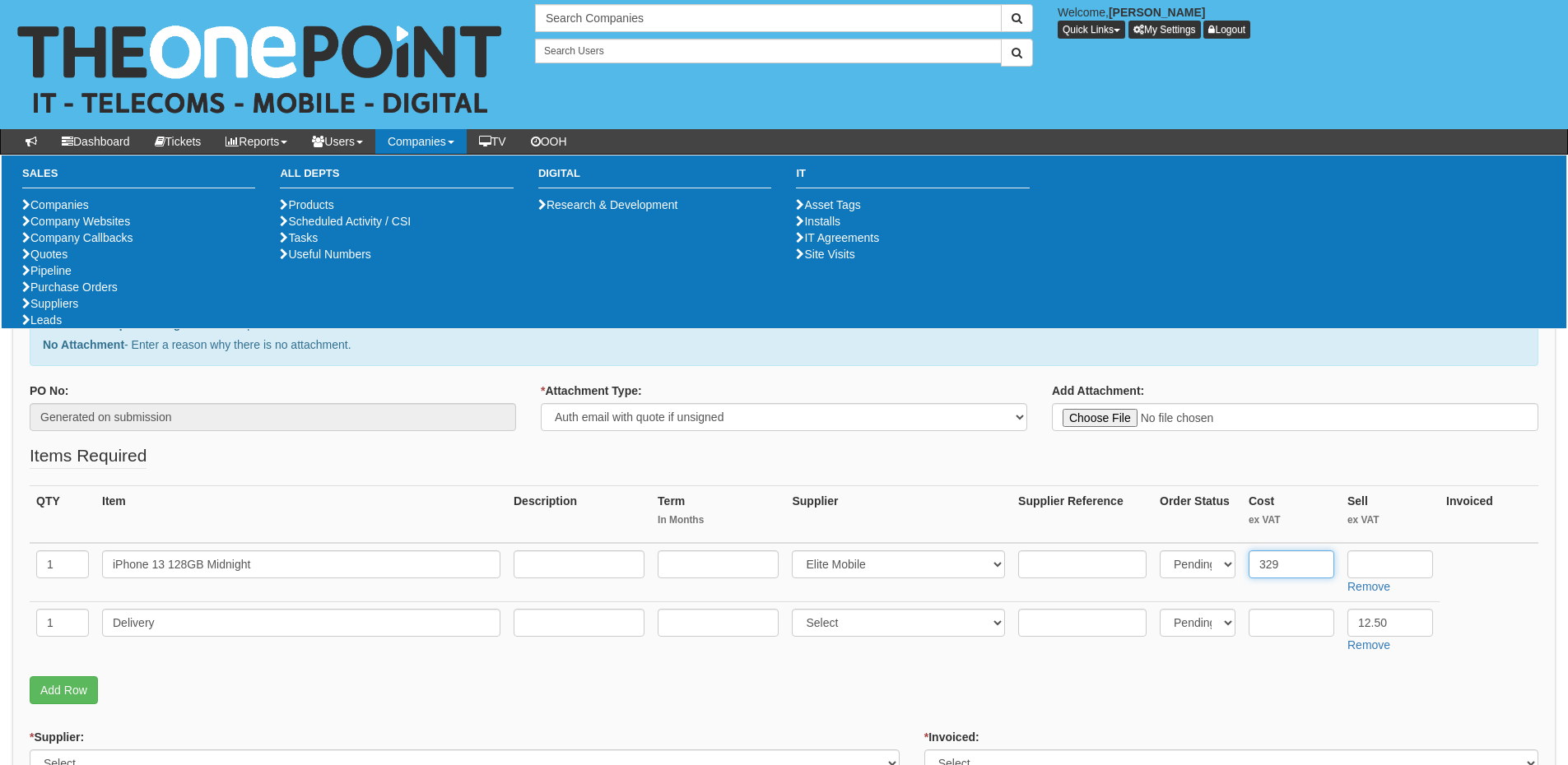
type input "329"
click at [1384, 567] on input "text" at bounding box center [1391, 564] width 86 height 28
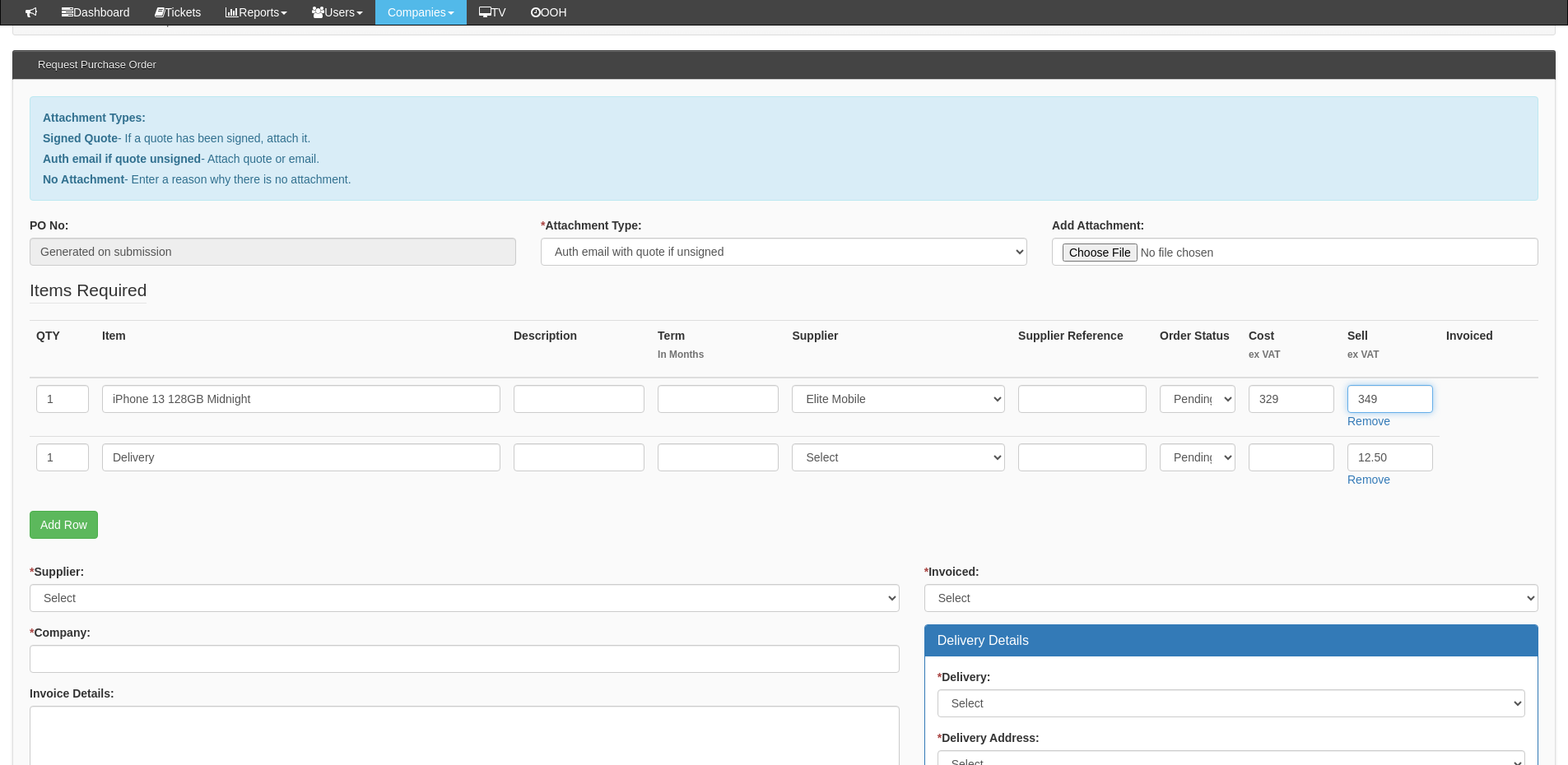
scroll to position [329, 0]
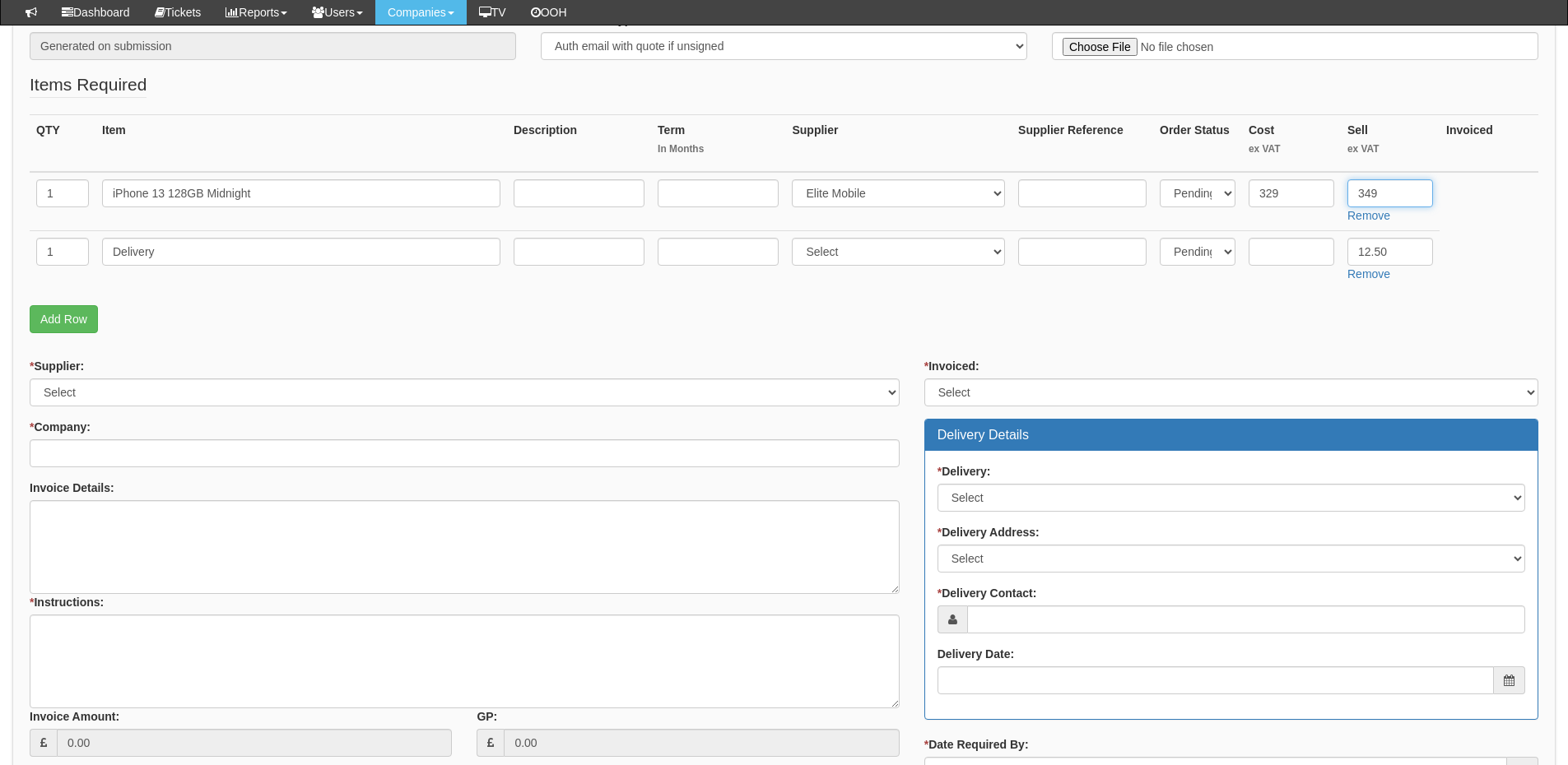
type input "349"
click at [125, 397] on select "Select 123 REG.co.uk 1Password 3 4Gon AA Jones Electric Ltd Abzorb Access Group…" at bounding box center [465, 393] width 870 height 28
select select "260"
click at [30, 379] on select "Select 123 REG.co.uk 1Password 3 4Gon AA Jones Electric Ltd Abzorb Access Group…" at bounding box center [465, 393] width 870 height 28
click at [115, 451] on input "* Company:" at bounding box center [465, 453] width 870 height 28
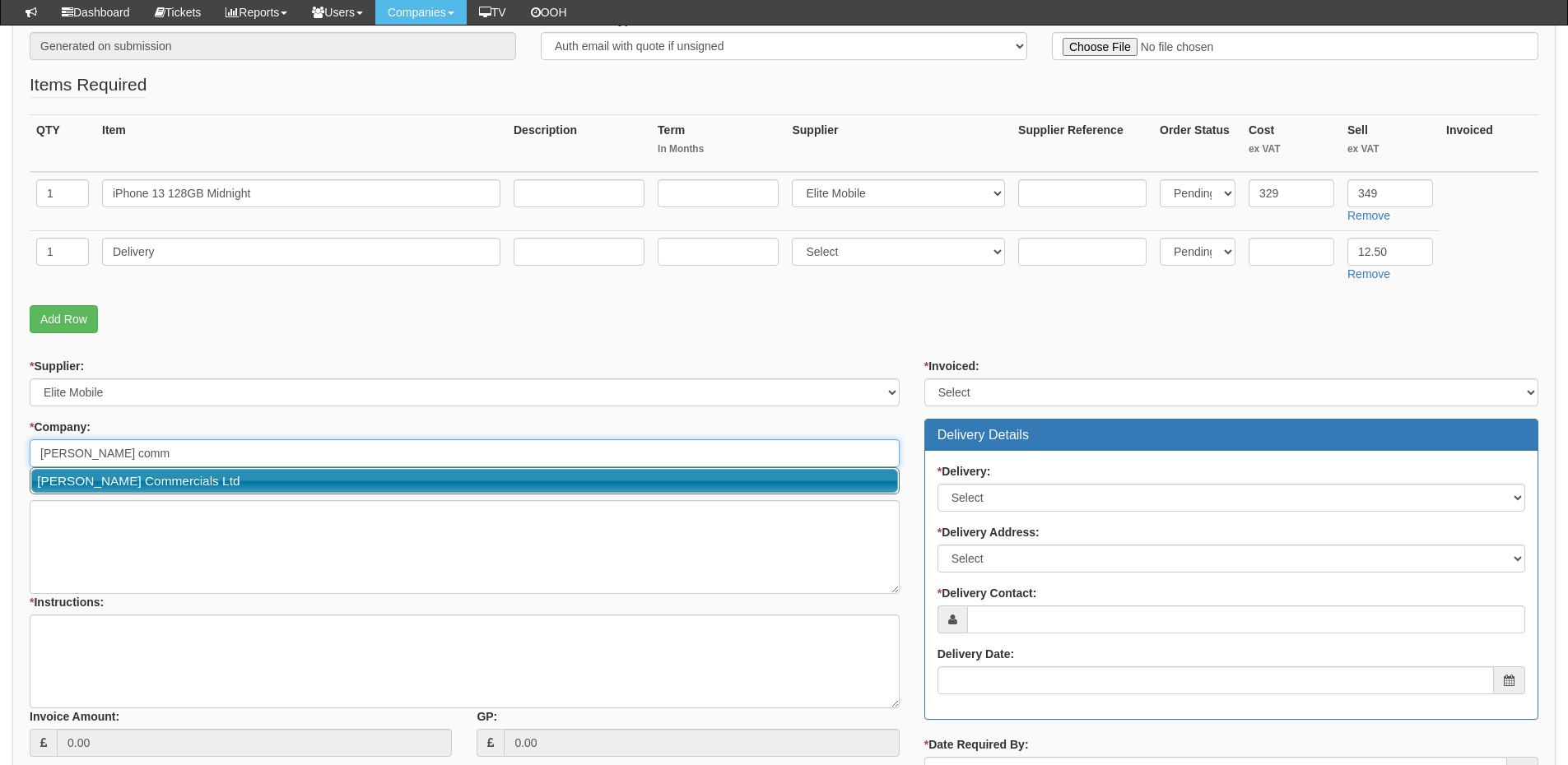
click at [121, 485] on link "Thompson Commercials Ltd" at bounding box center [465, 481] width 867 height 24
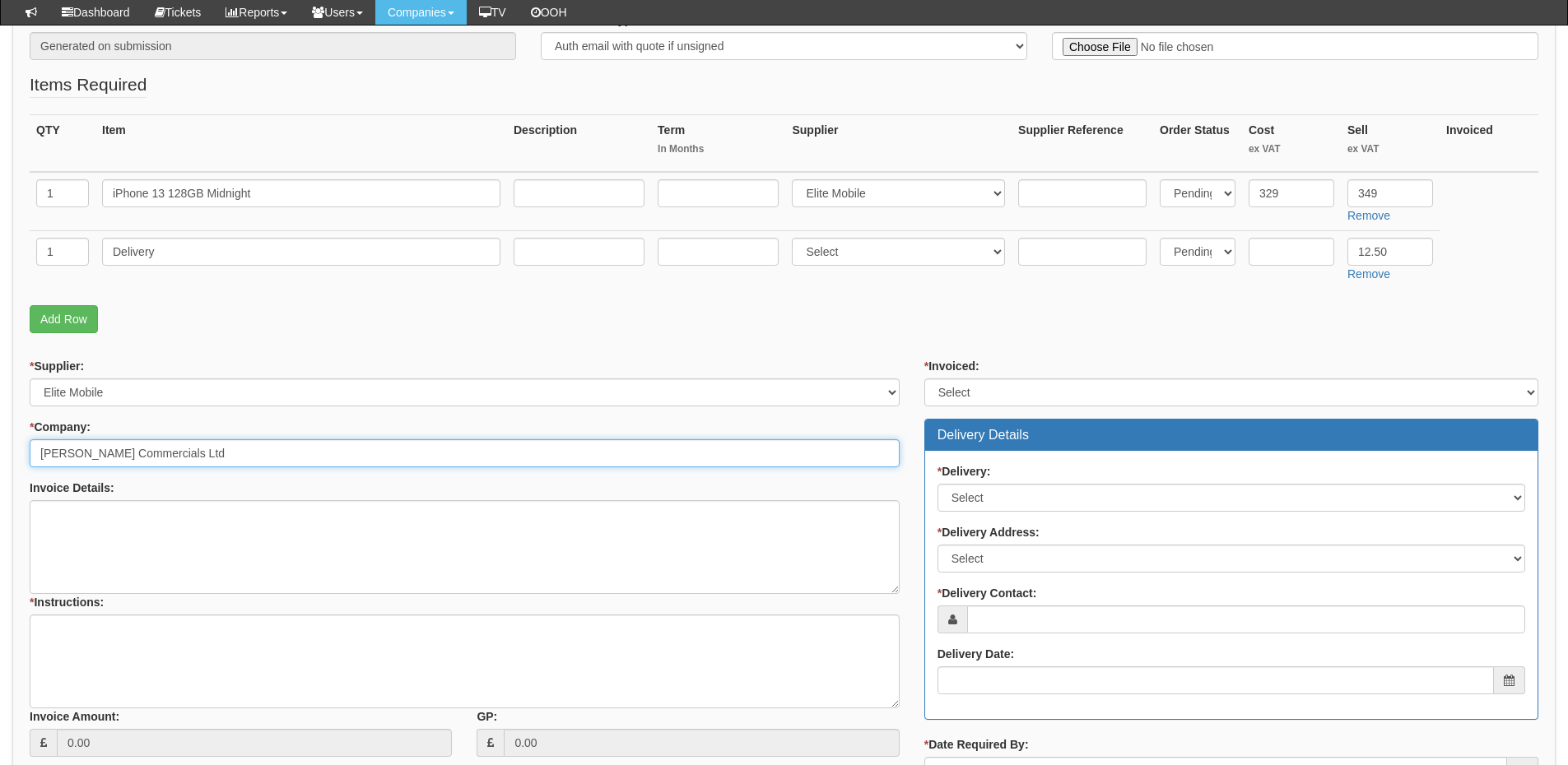
type input "Thompson Commercials Ltd"
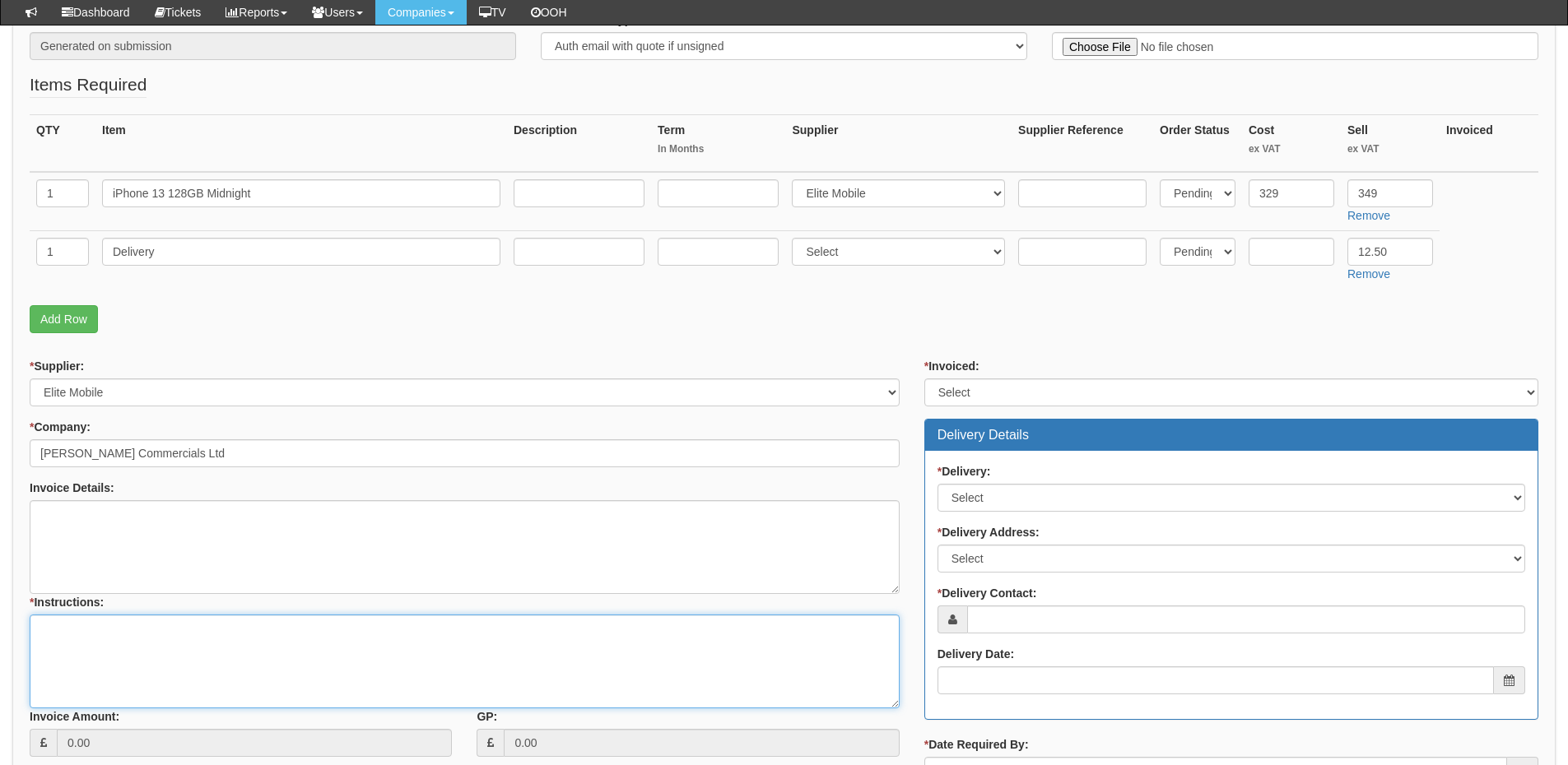
click at [147, 653] on textarea "* Instructions:" at bounding box center [465, 661] width 870 height 94
type textarea "1x handset only"
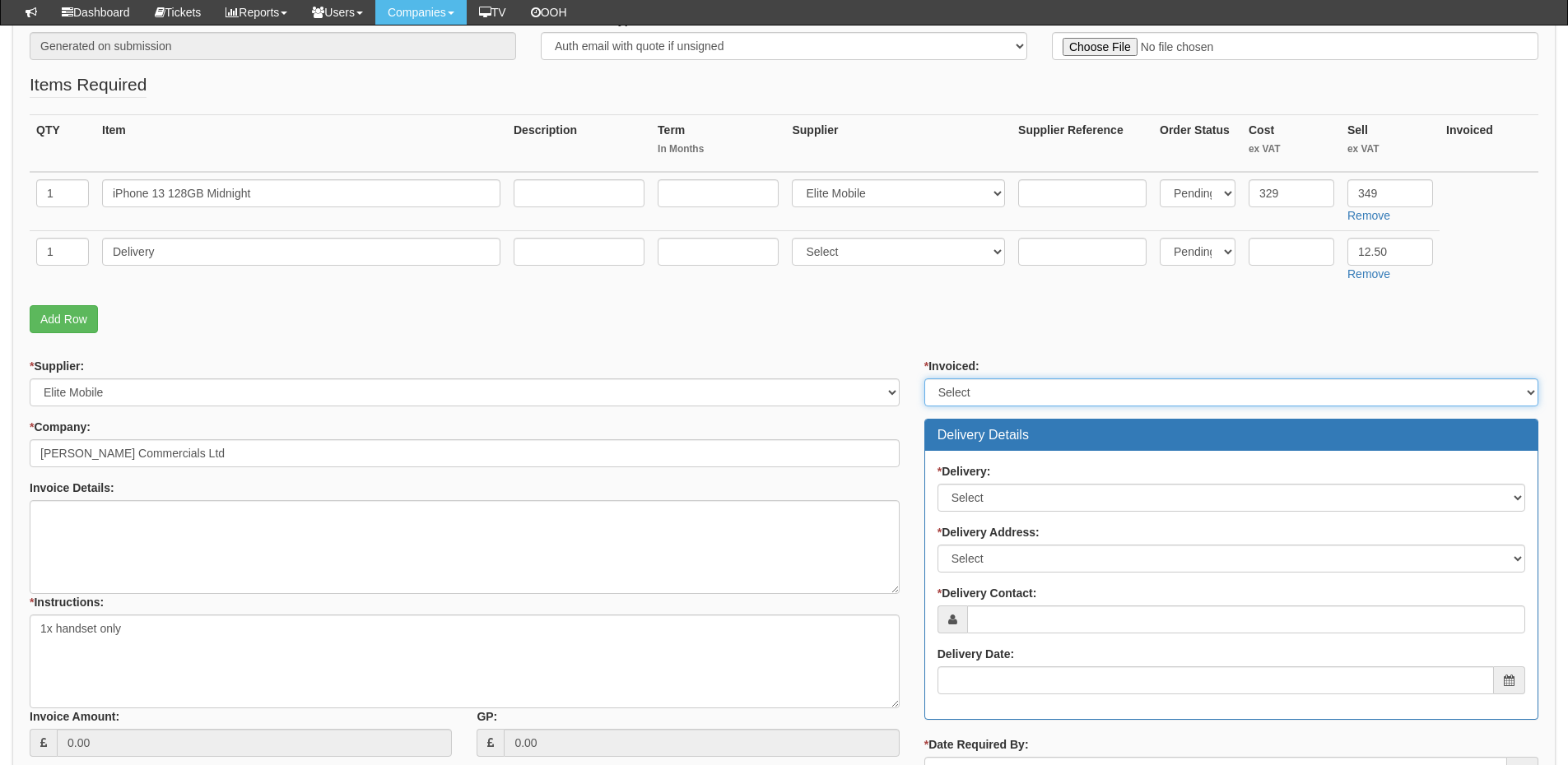
click at [956, 397] on select "Select Yes No N/A STB (part of order)" at bounding box center [1232, 393] width 614 height 28
select select "2"
click at [925, 379] on select "Select Yes No N/A STB (part of order)" at bounding box center [1232, 393] width 614 height 28
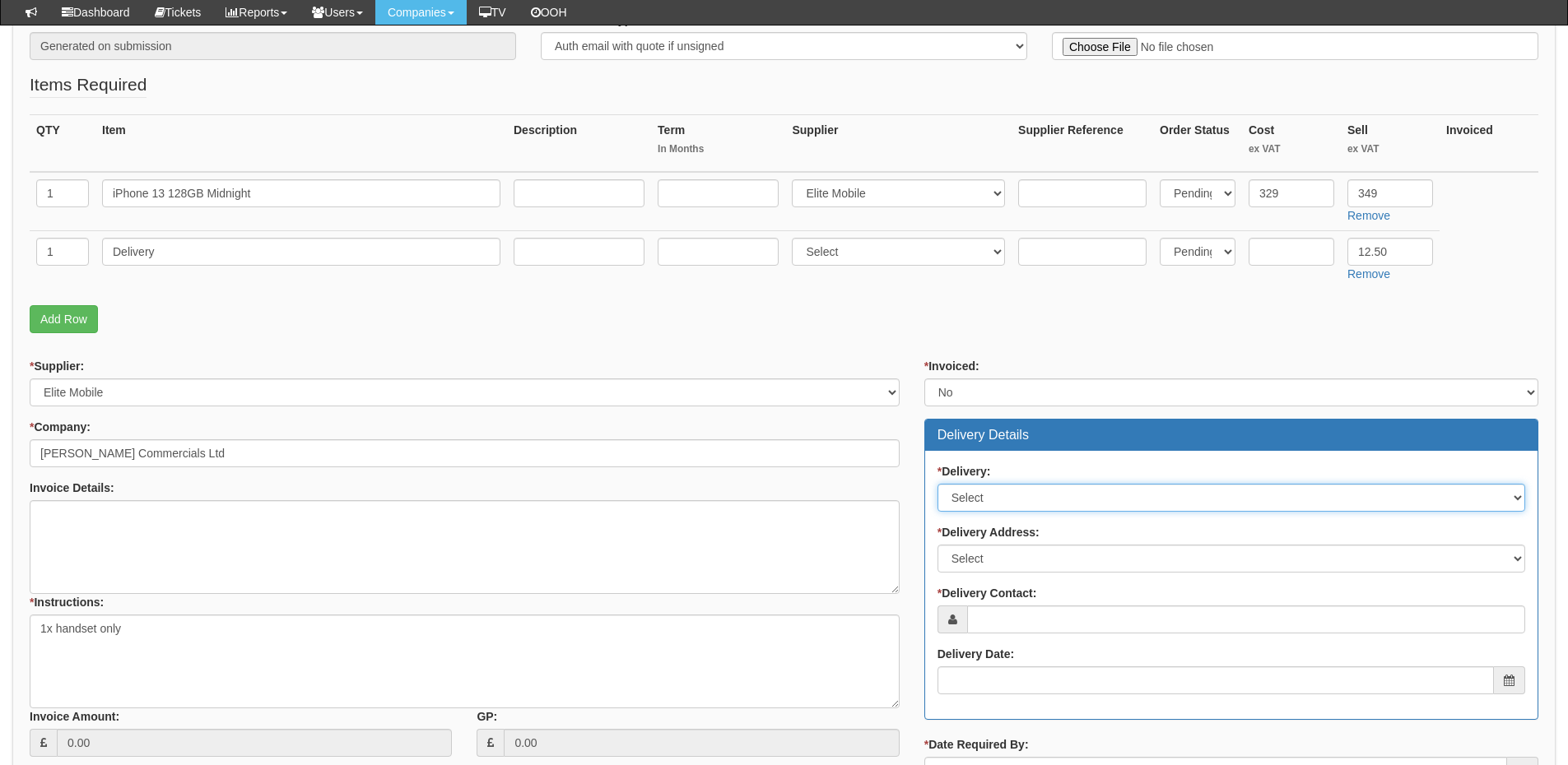
click at [985, 504] on select "Select No Not Applicable Yes" at bounding box center [1232, 498] width 588 height 28
select select "1"
click at [938, 484] on select "Select No Not Applicable Yes" at bounding box center [1232, 498] width 588 height 28
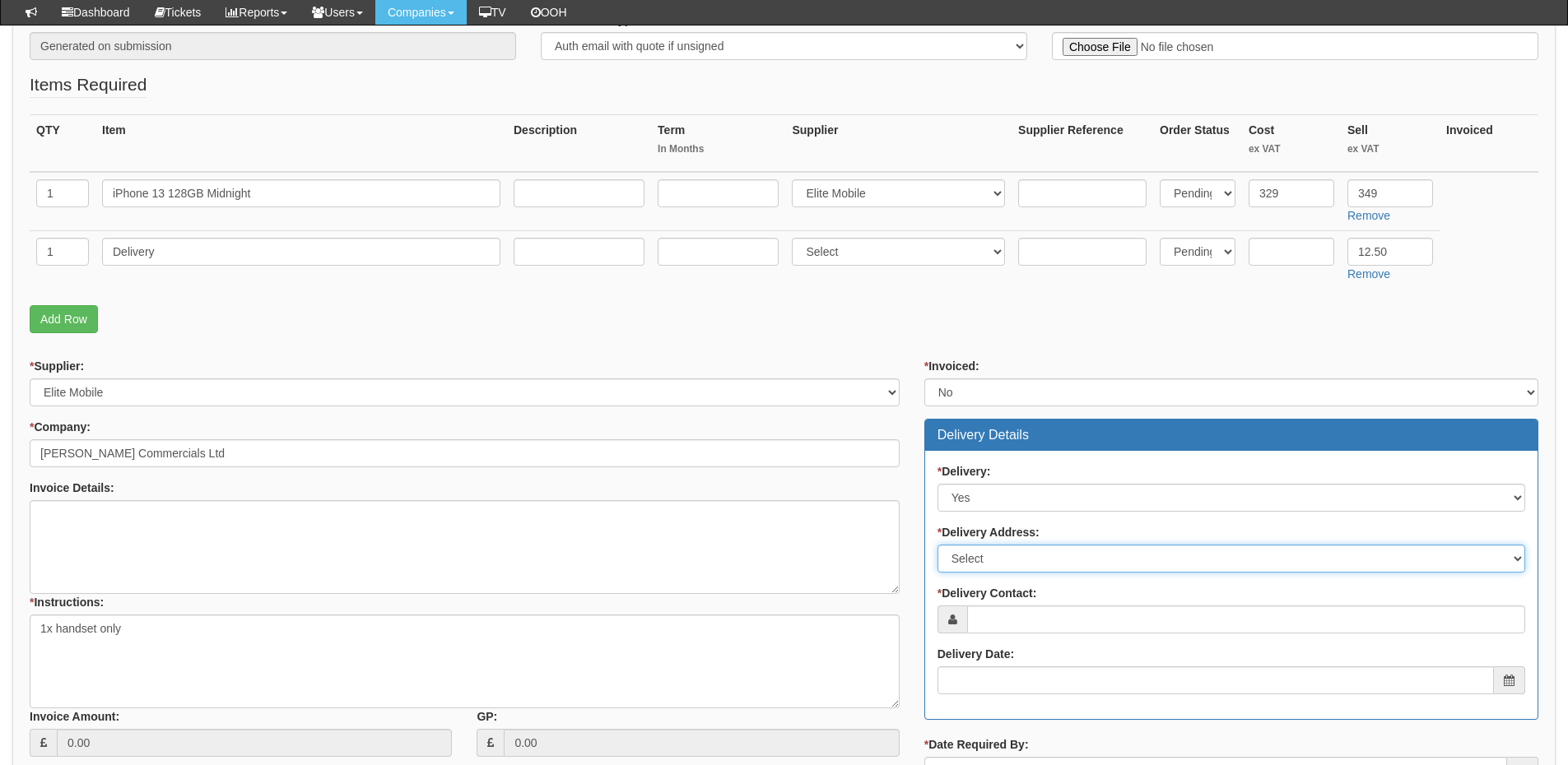
click at [988, 559] on select "Select Not Applicable Main Address - HU3 4UQ Other" at bounding box center [1232, 559] width 588 height 28
select select "company_main_address"
click at [938, 545] on select "Select Not Applicable Main Address - HU3 4UQ Other" at bounding box center [1232, 559] width 588 height 28
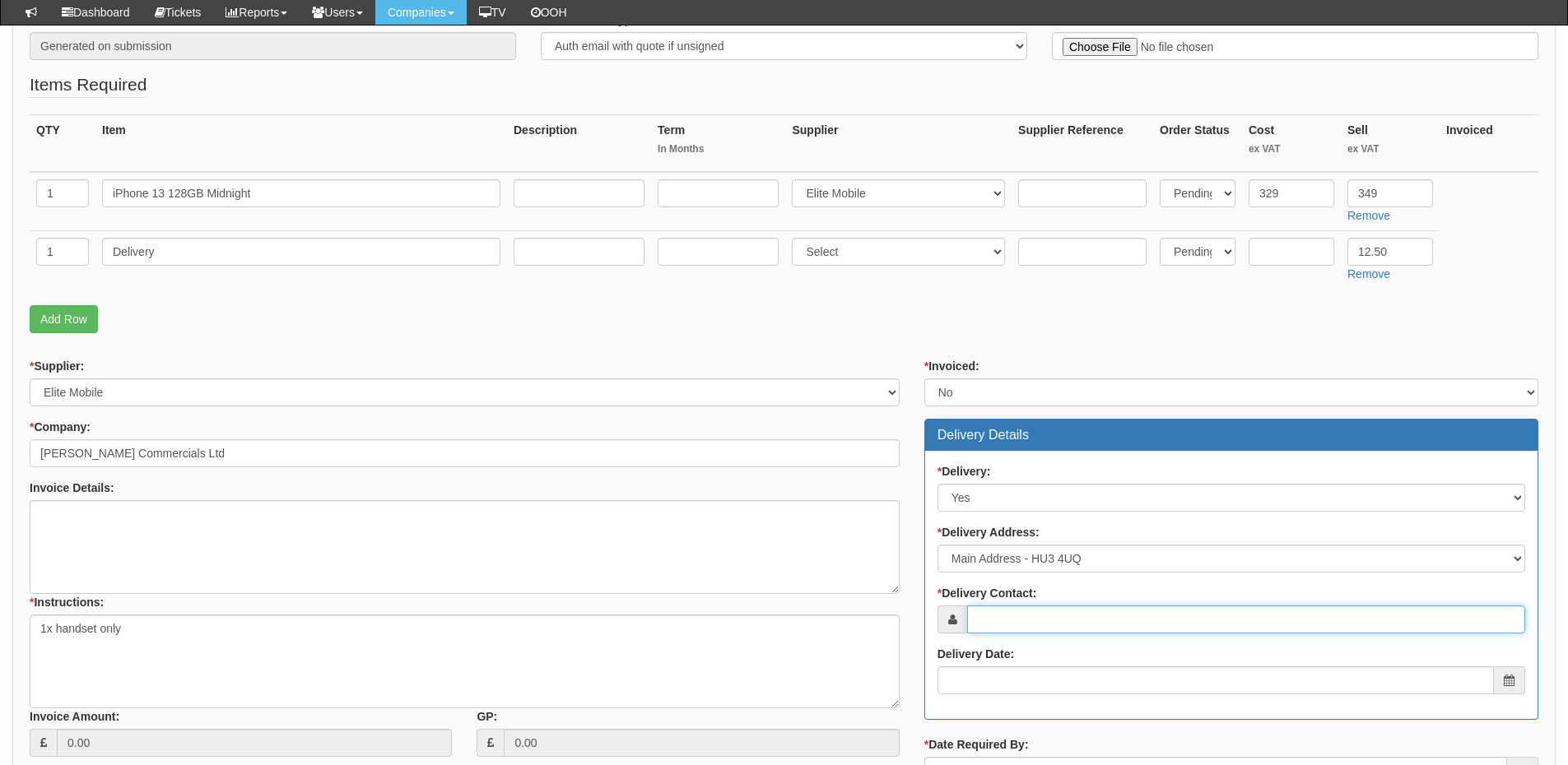
click at [1005, 622] on input "* Delivery Contact:" at bounding box center [1247, 619] width 558 height 28
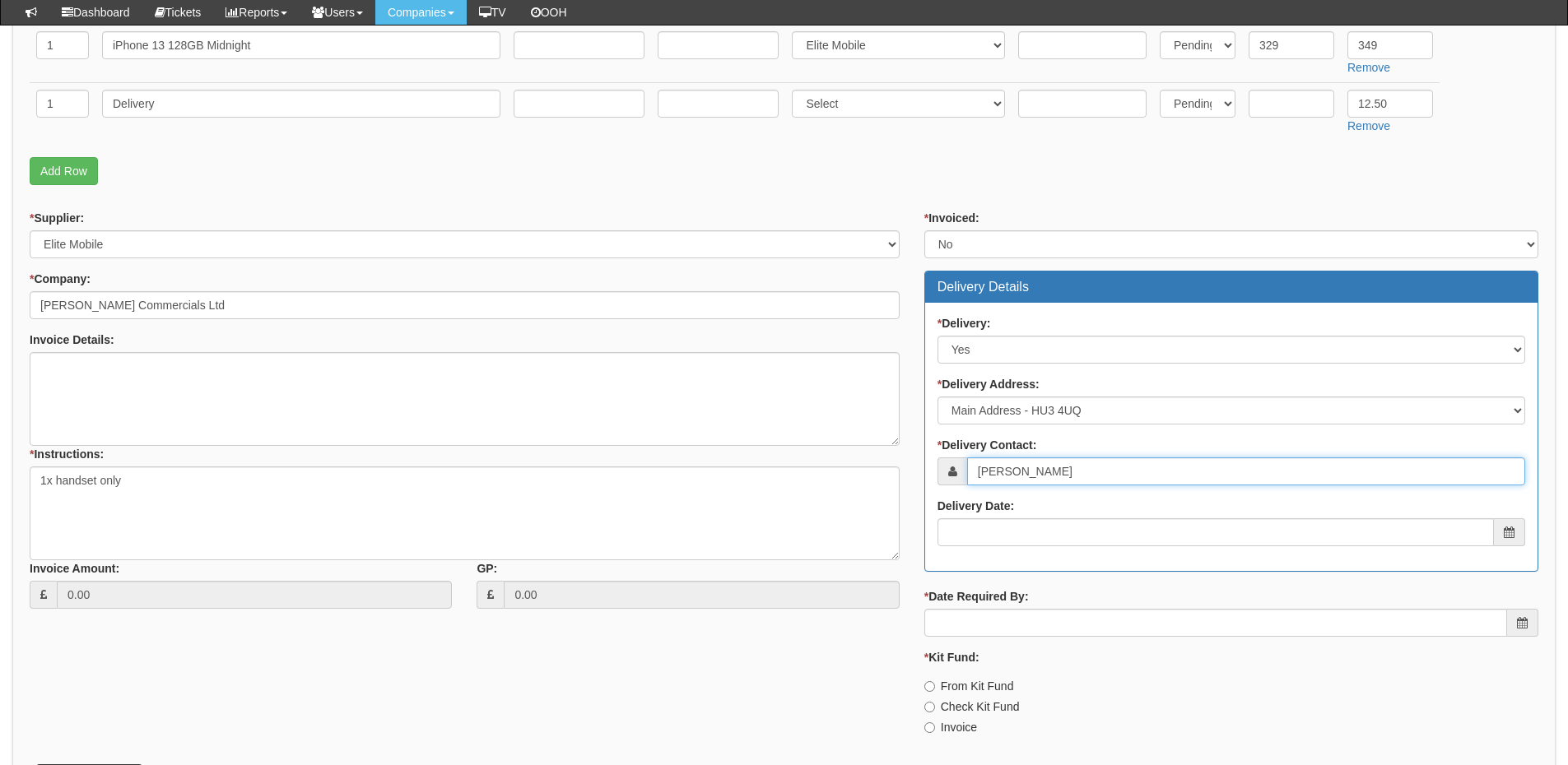
scroll to position [494, 0]
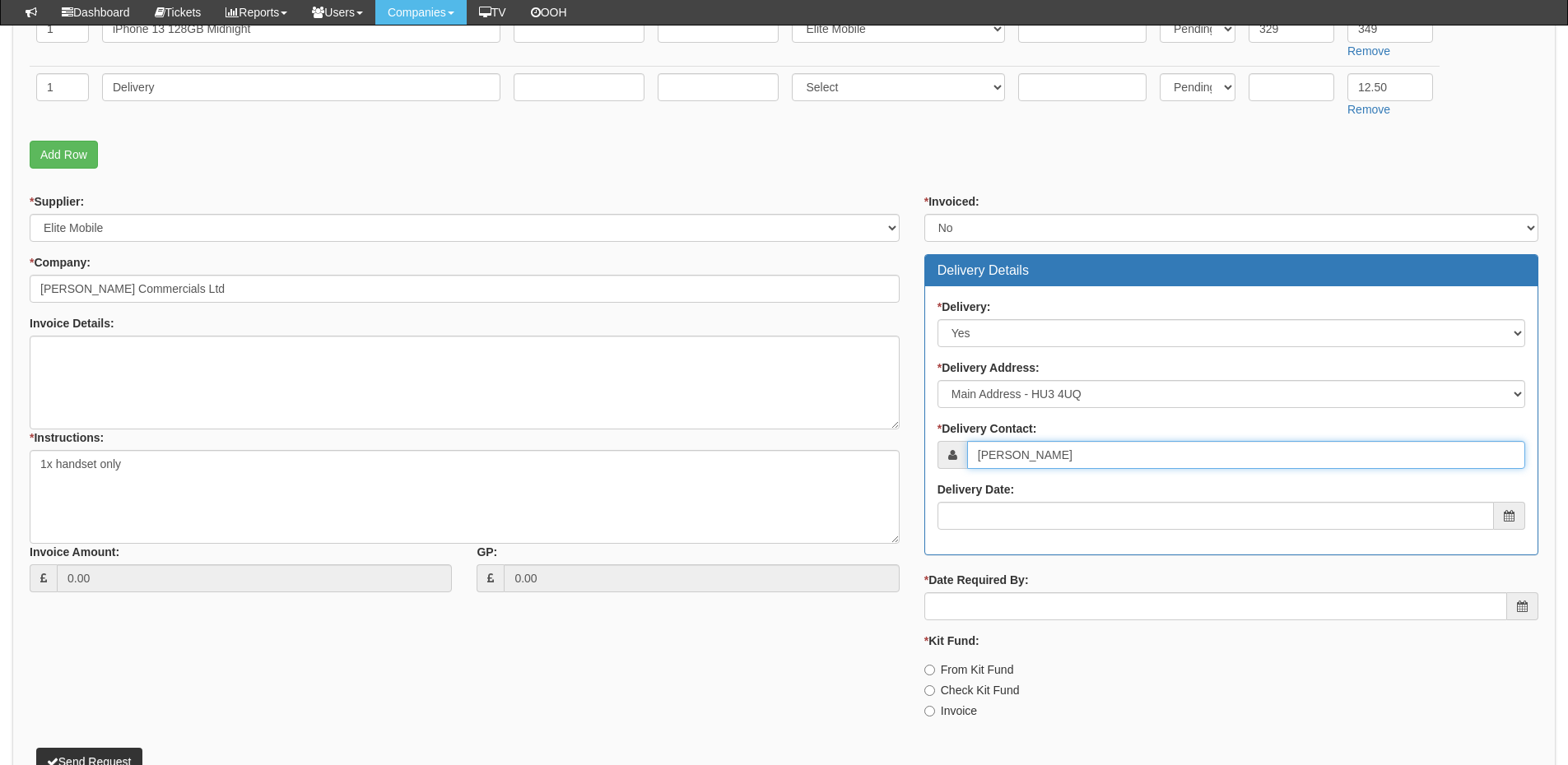
type input "Cara Innes"
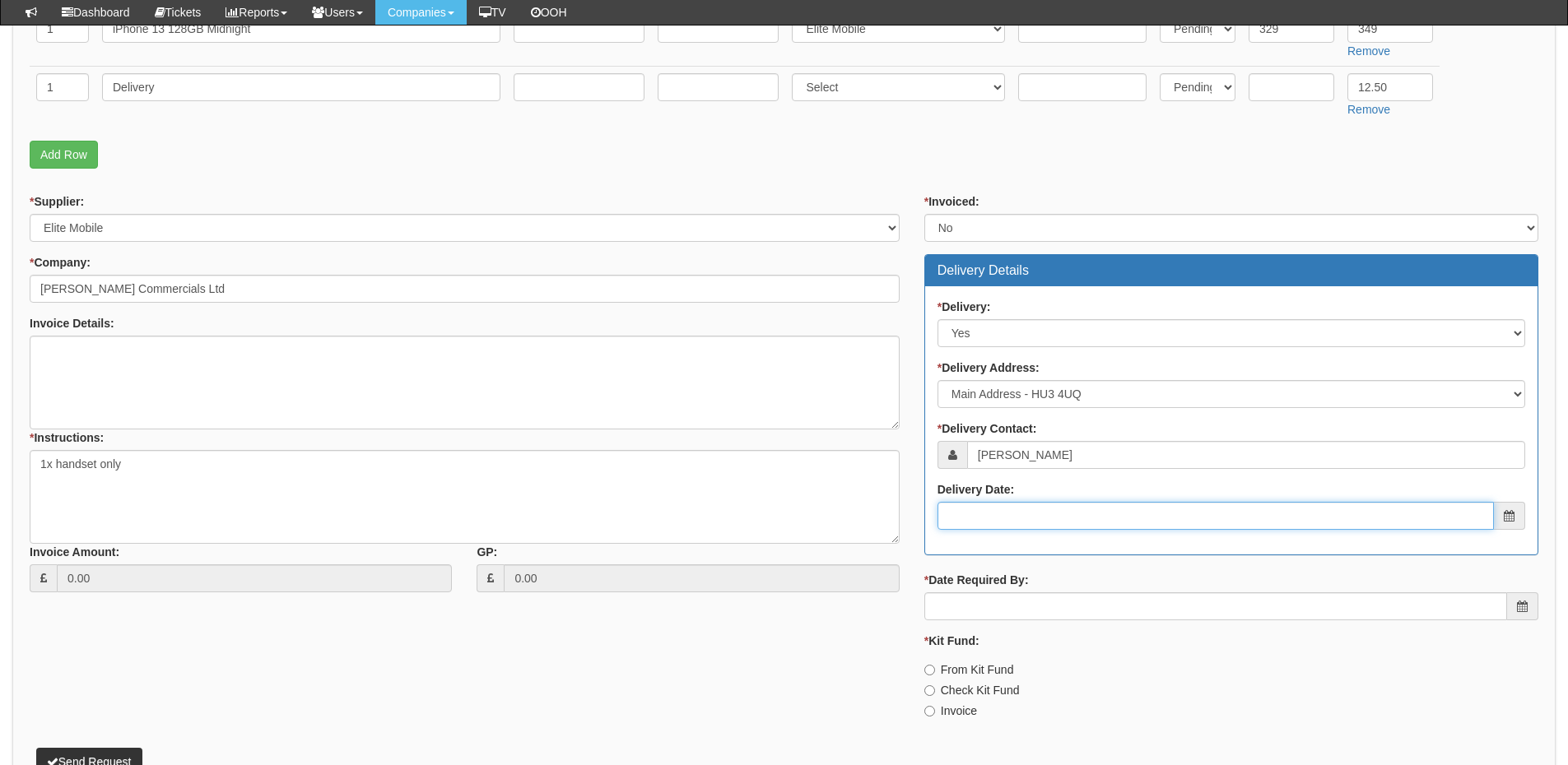
click at [1034, 503] on input "Delivery Date:" at bounding box center [1216, 516] width 556 height 28
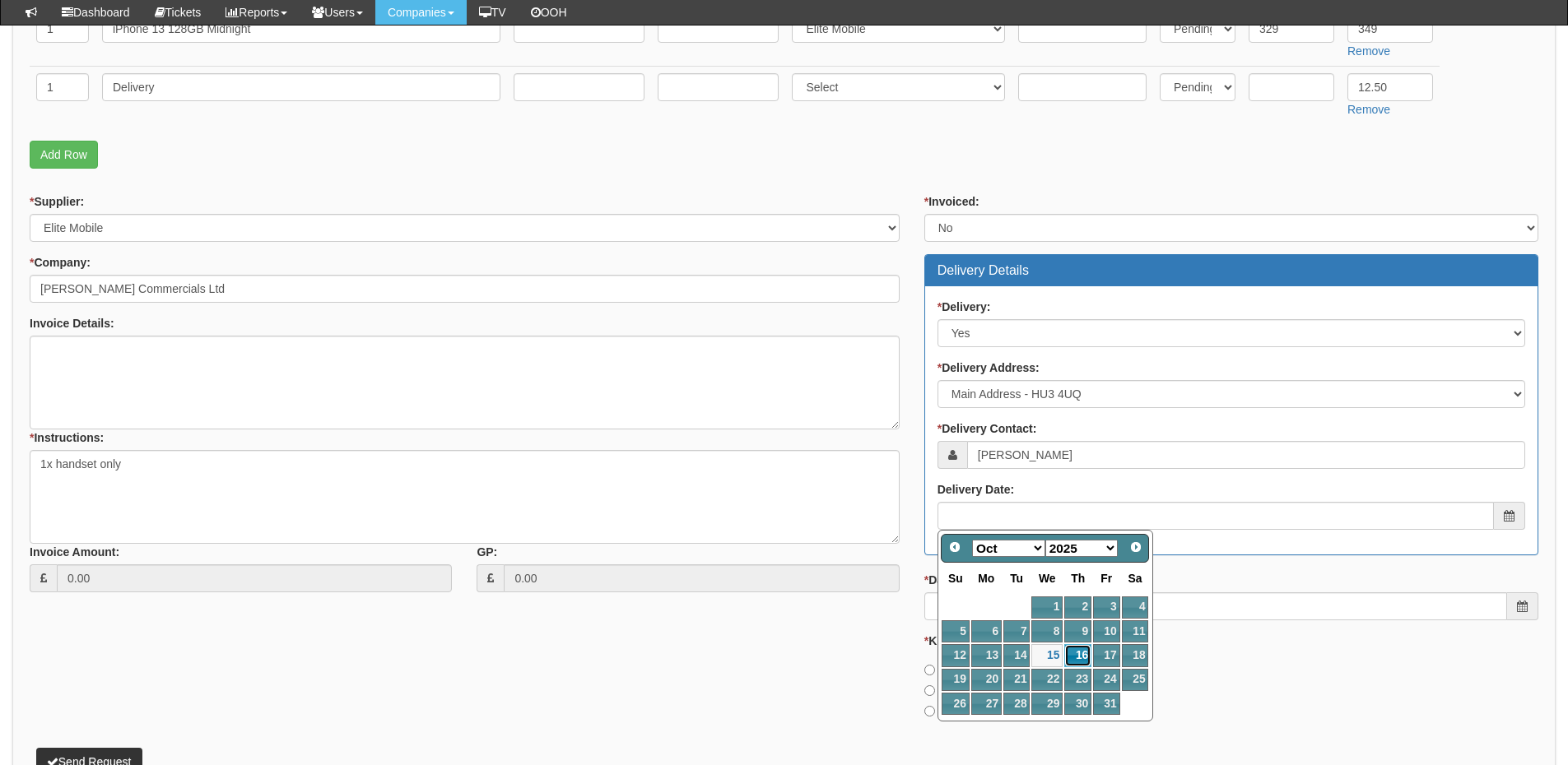
click at [1083, 658] on link "16" at bounding box center [1078, 656] width 27 height 22
type input "2025-10-16"
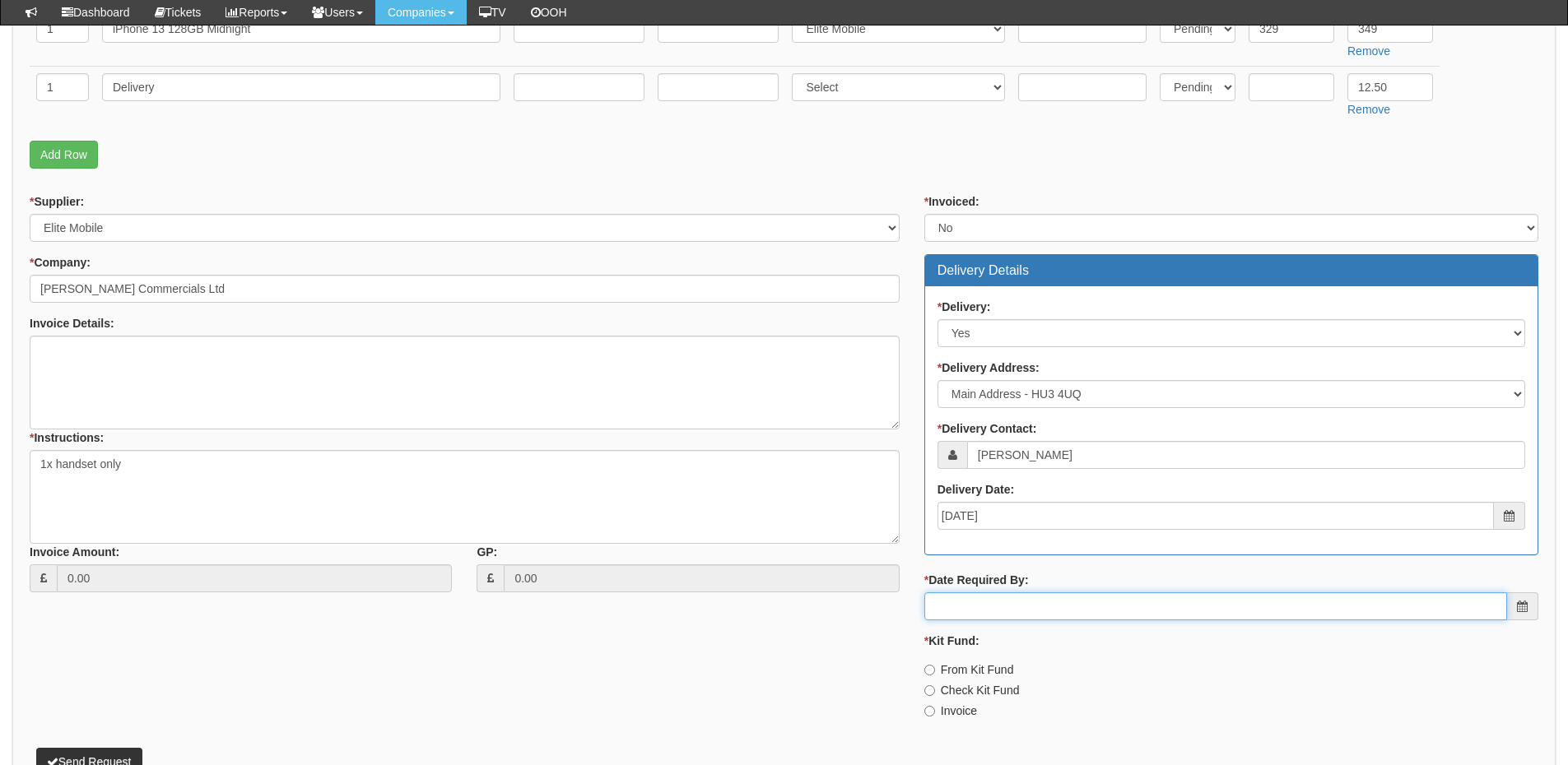
click at [1062, 596] on input "* Date Required By:" at bounding box center [1216, 606] width 583 height 28
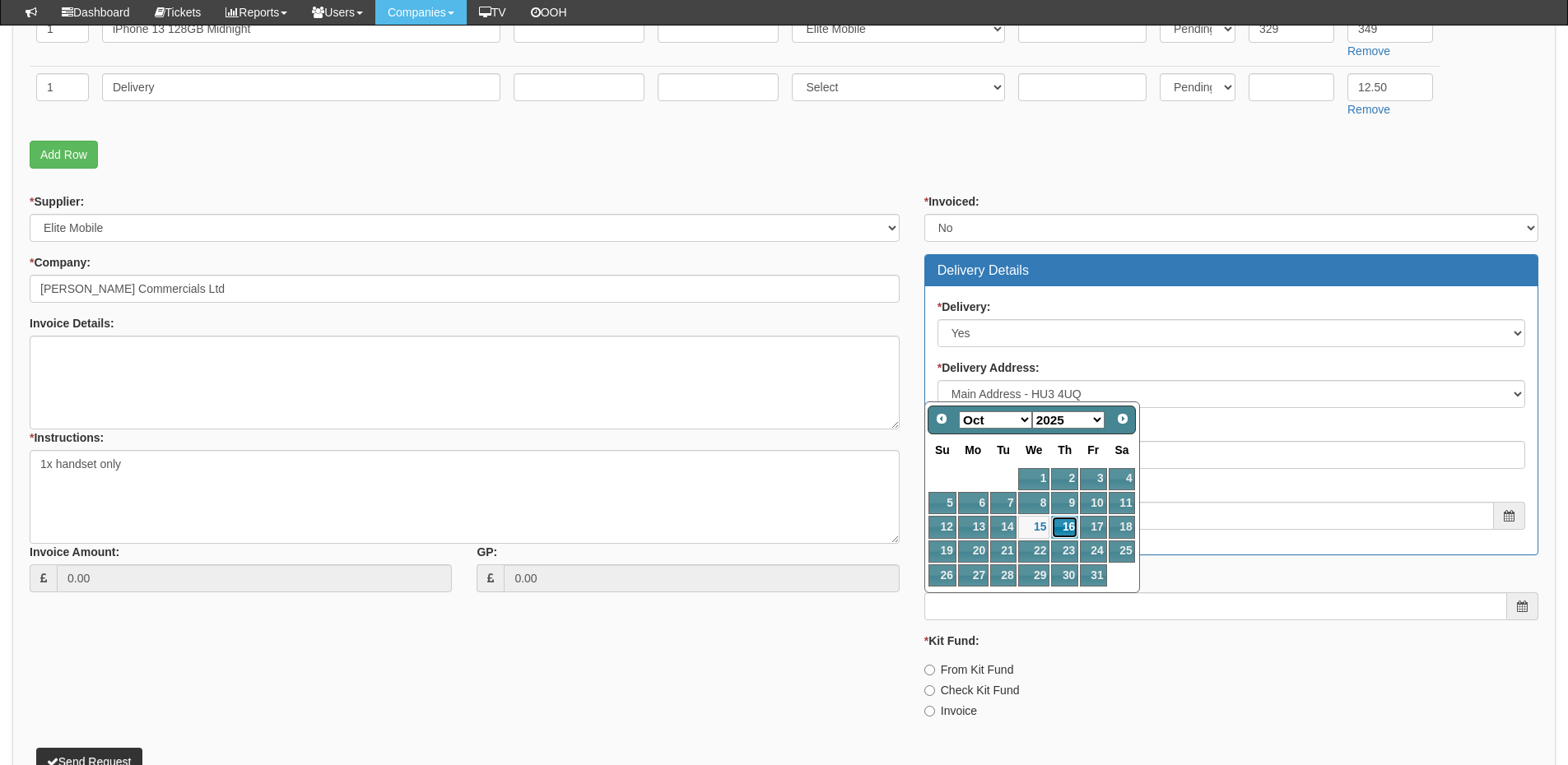
click at [1057, 526] on link "16" at bounding box center [1064, 527] width 27 height 22
type input "2025-10-16"
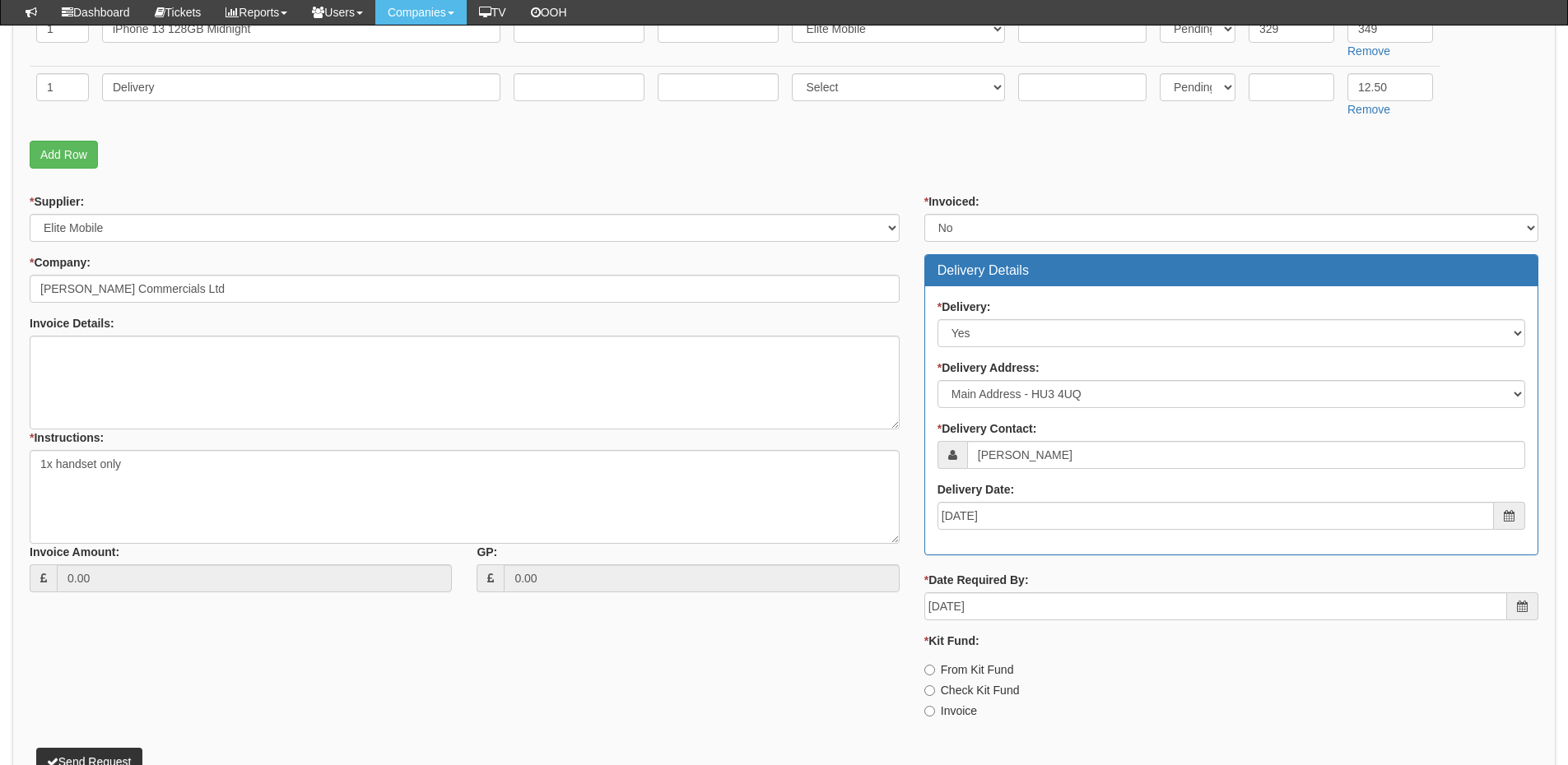
click at [976, 667] on label "From Kit Fund" at bounding box center [970, 670] width 90 height 17
click at [935, 667] on input "From Kit Fund" at bounding box center [930, 670] width 10 height 10
radio input "true"
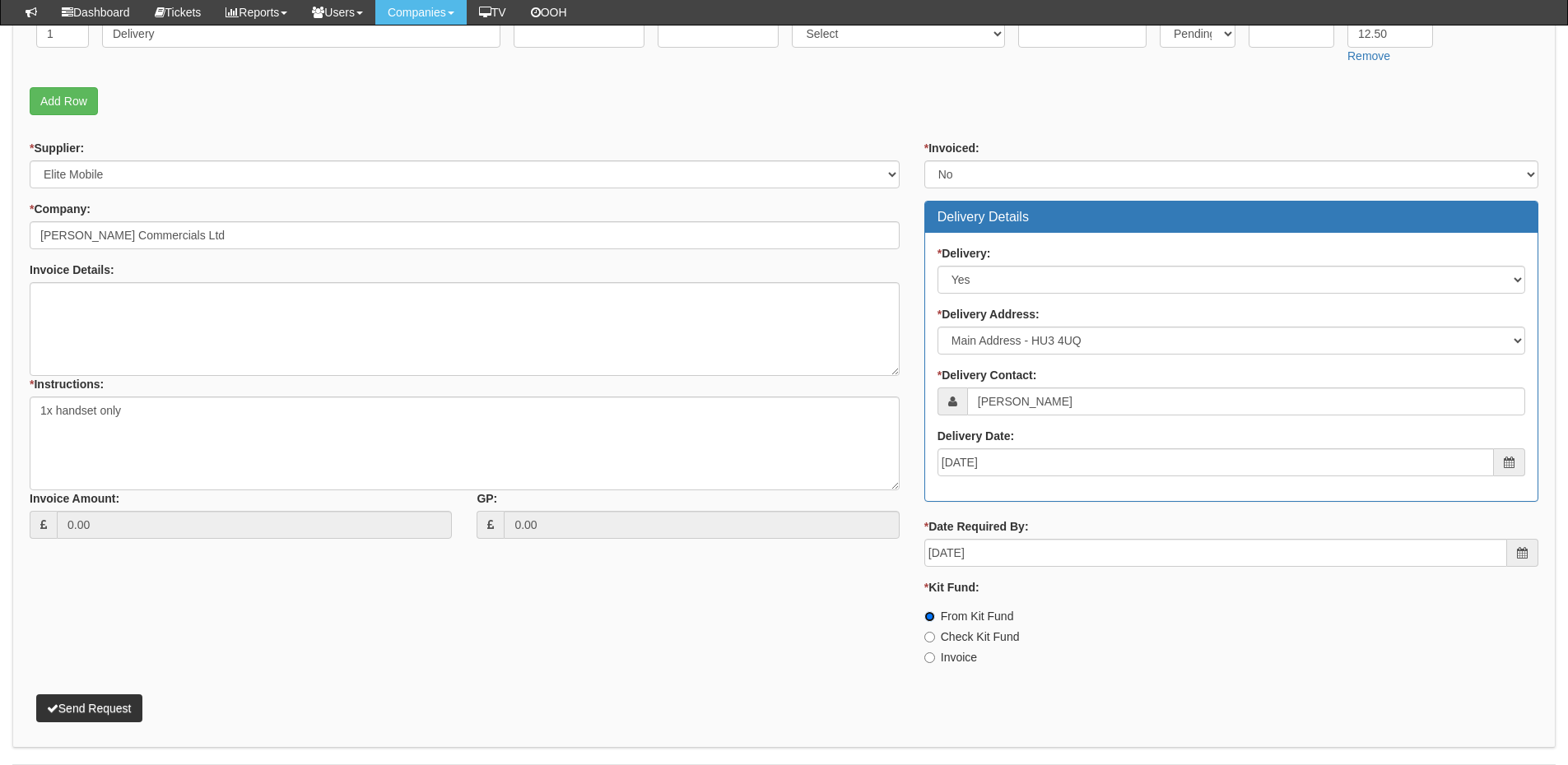
scroll to position [576, 0]
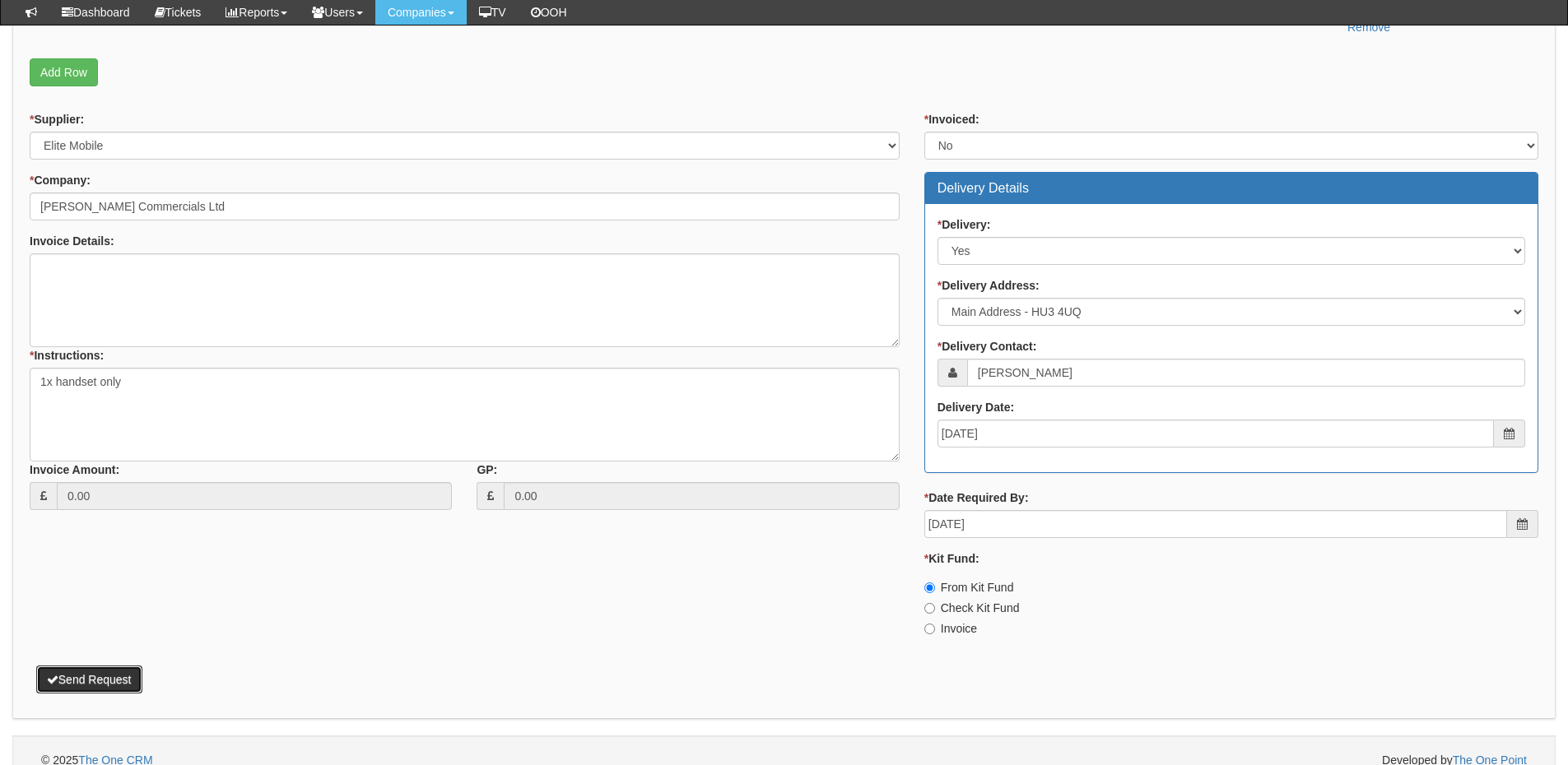
click at [80, 679] on button "Send Request" at bounding box center [90, 680] width 106 height 28
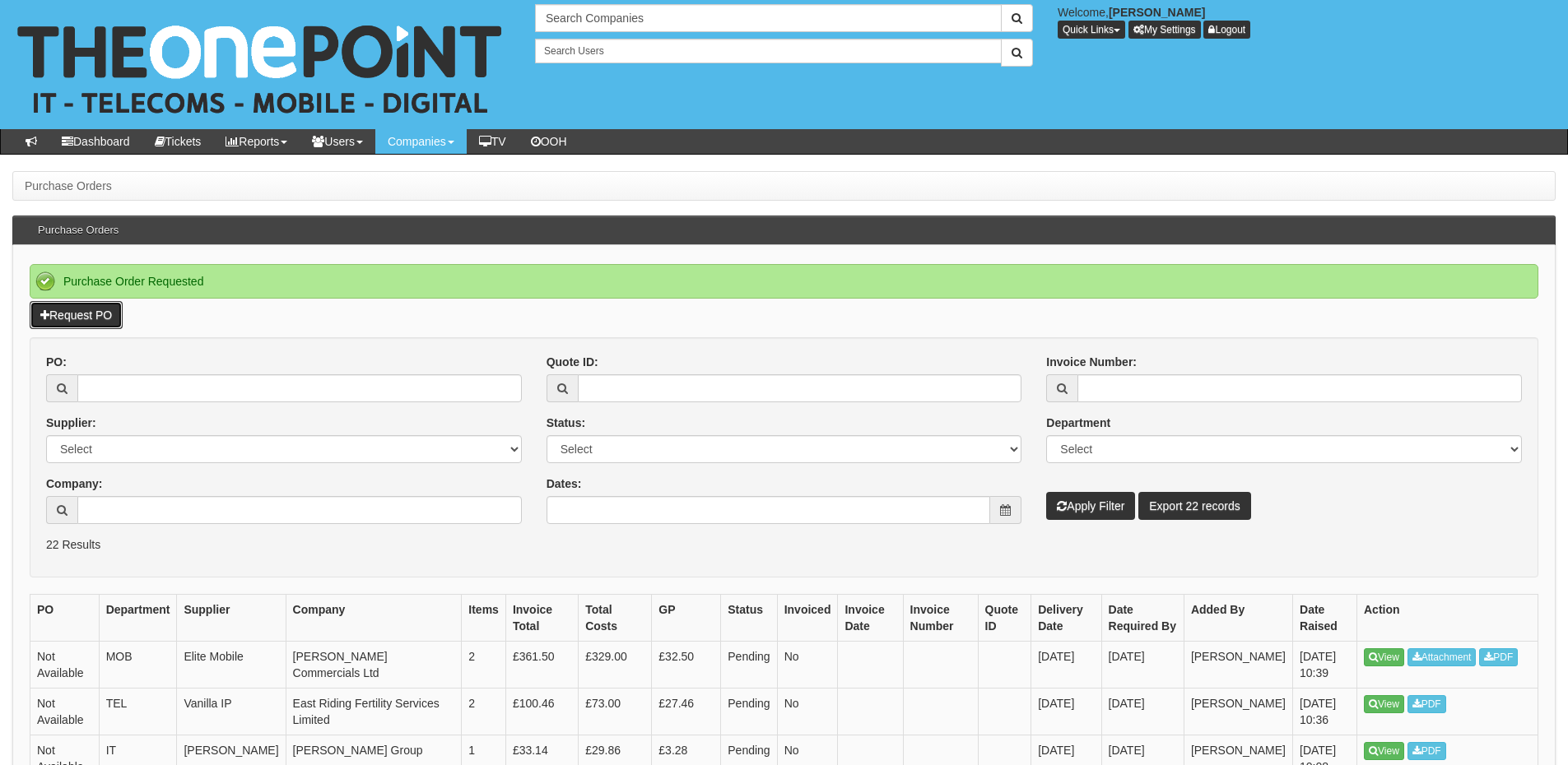
click at [63, 315] on link "Request PO" at bounding box center [77, 315] width 93 height 28
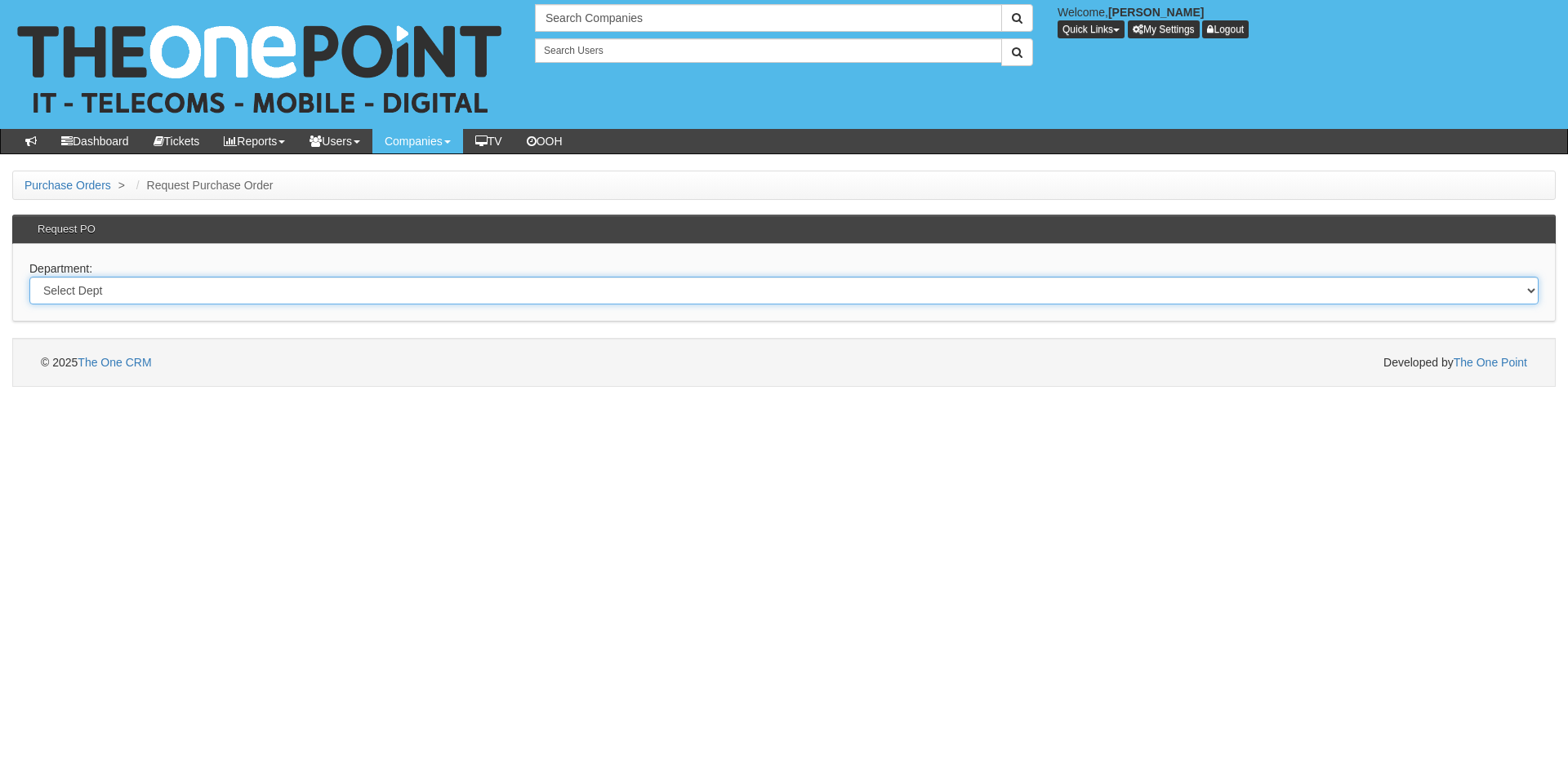
drag, startPoint x: 249, startPoint y: 292, endPoint x: 249, endPoint y: 304, distance: 12.0
click at [249, 292] on select "Select Dept Digital Internal IT Mobiles Marketing Telecoms" at bounding box center [784, 291] width 1509 height 28
select select "?pipeID=&dept=IT"
click at [30, 277] on select "Select Dept Digital Internal IT Mobiles Marketing Telecoms" at bounding box center [784, 291] width 1509 height 28
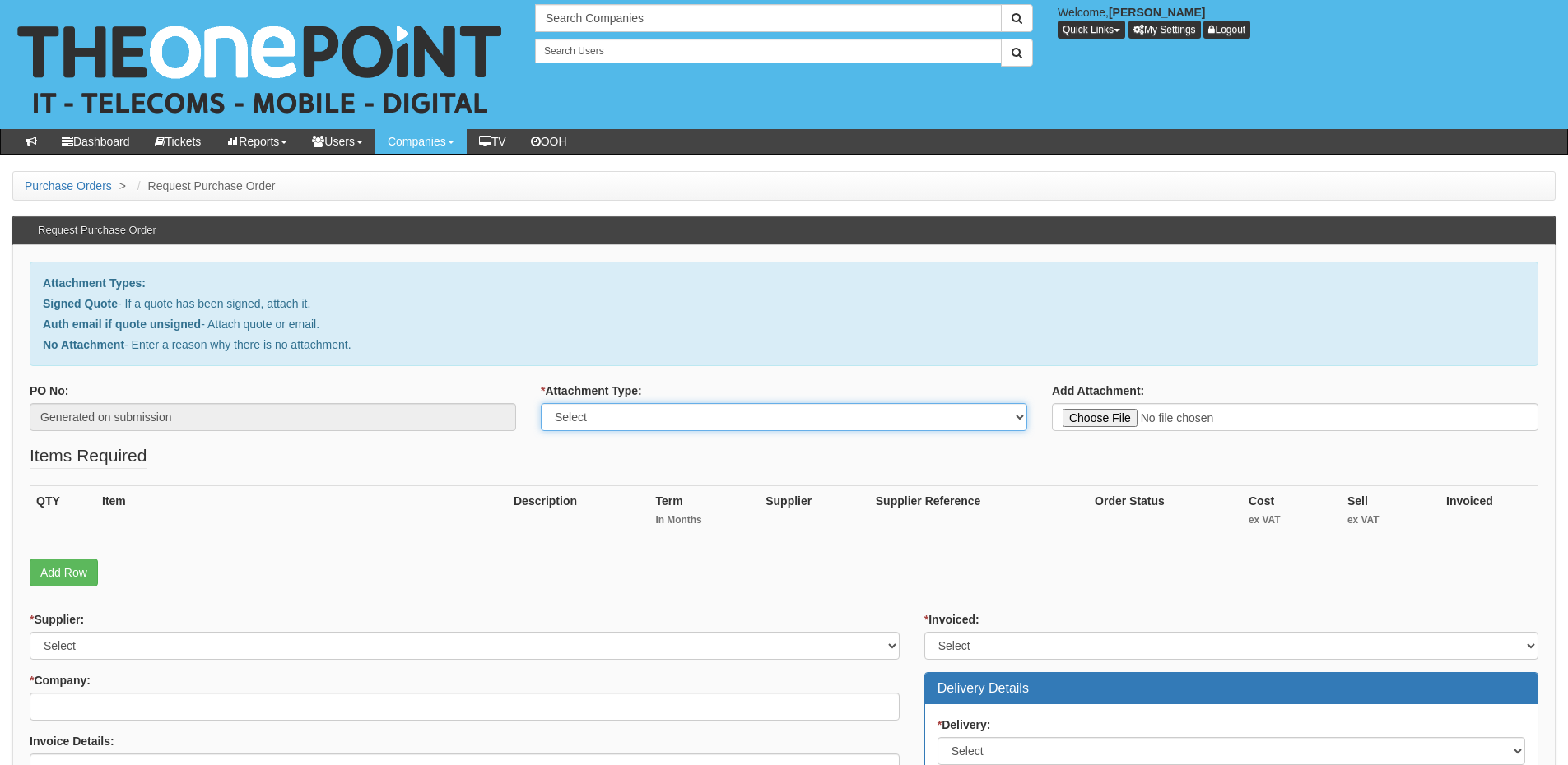
click at [623, 409] on select "Select Signed Quote Auth email with quote if unsigned No Attachment" at bounding box center [784, 417] width 486 height 28
select select "No Attachment"
click at [541, 403] on select "Select Signed Quote Auth email with quote if unsigned No Attachment" at bounding box center [784, 417] width 486 height 28
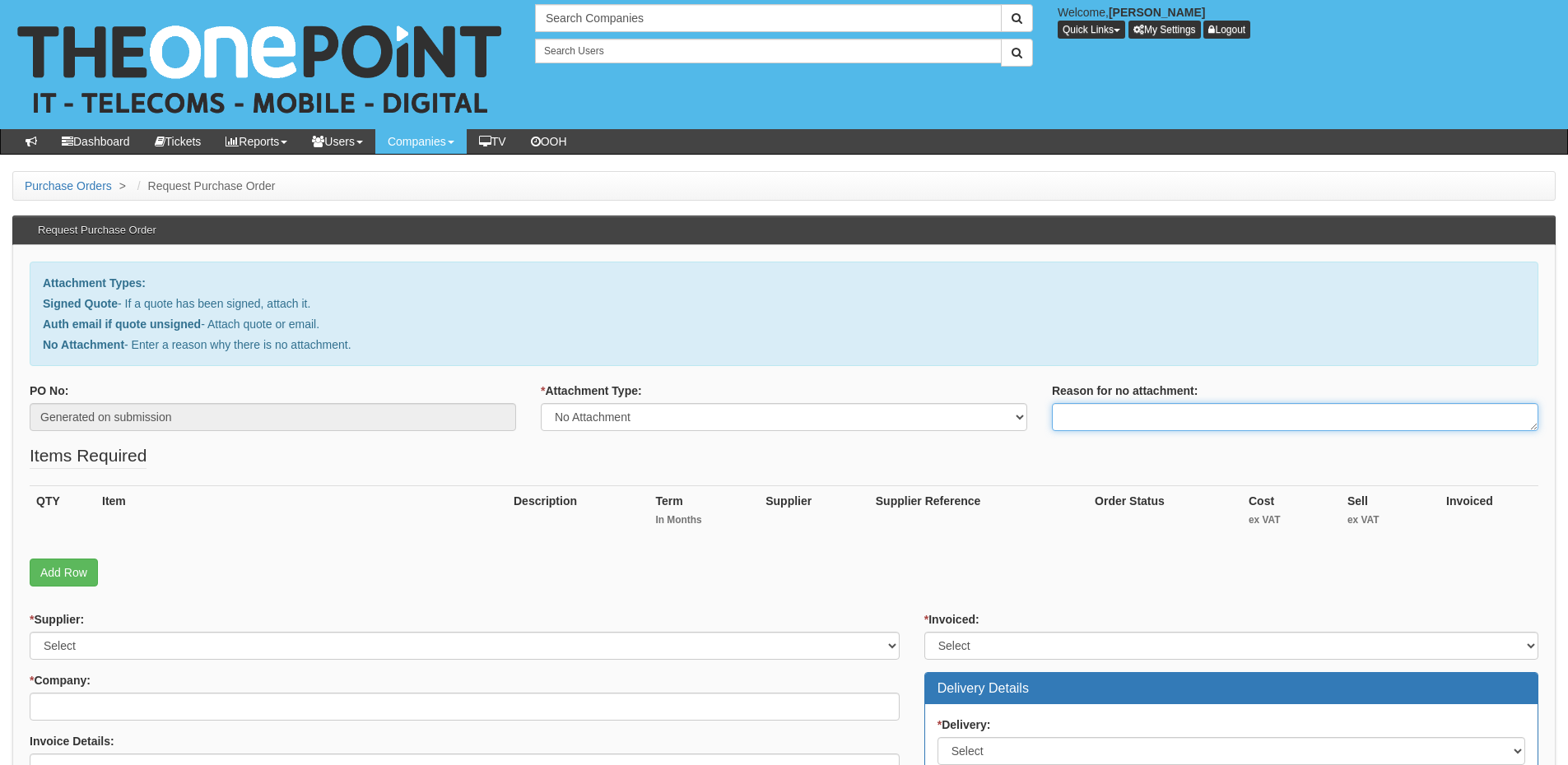
click at [1085, 419] on textarea "Reason for no attachment:" at bounding box center [1295, 417] width 486 height 28
click at [1206, 414] on textarea "Linked to ticket 440751" at bounding box center [1295, 417] width 486 height 28
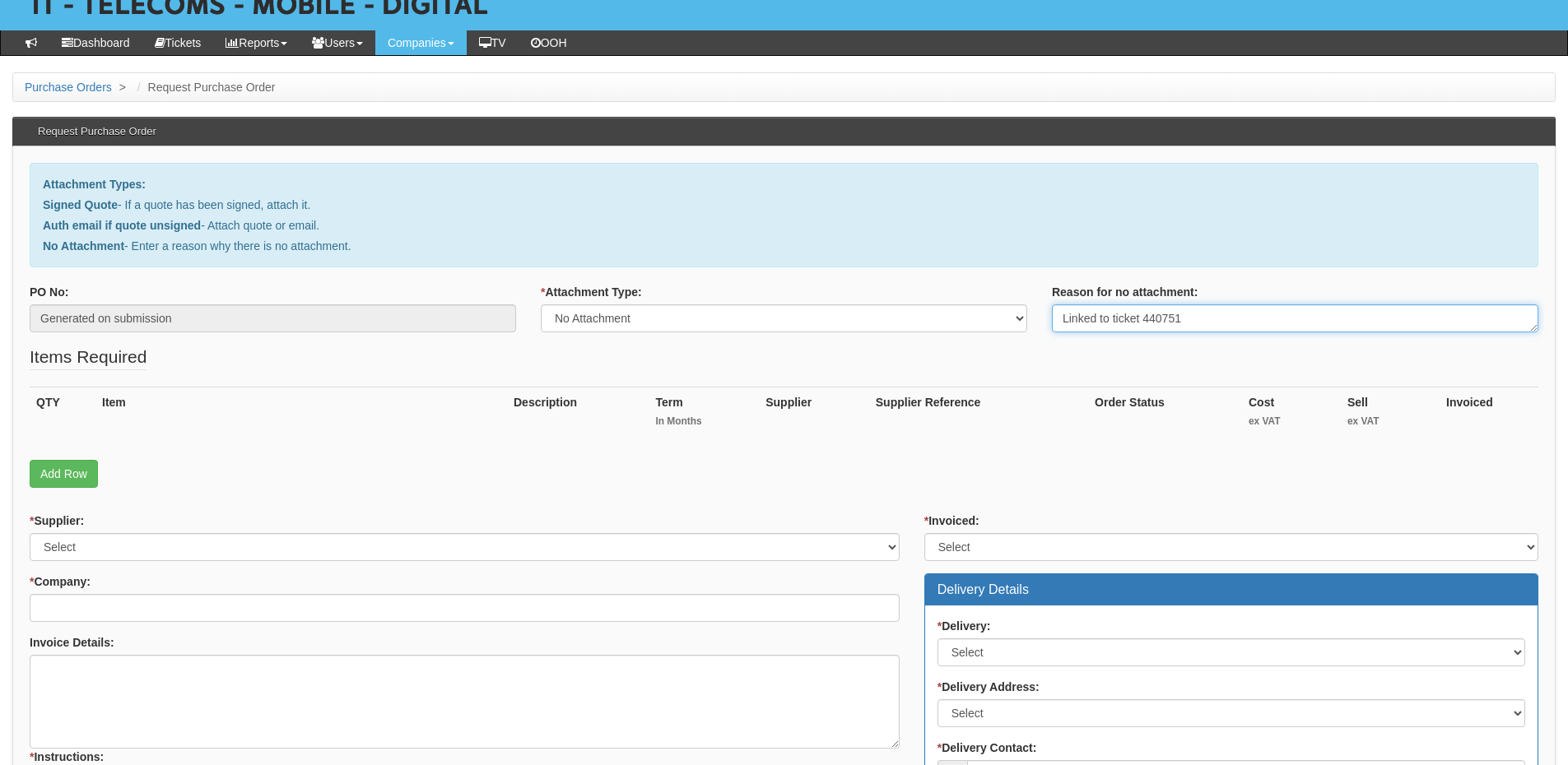
scroll to position [247, 0]
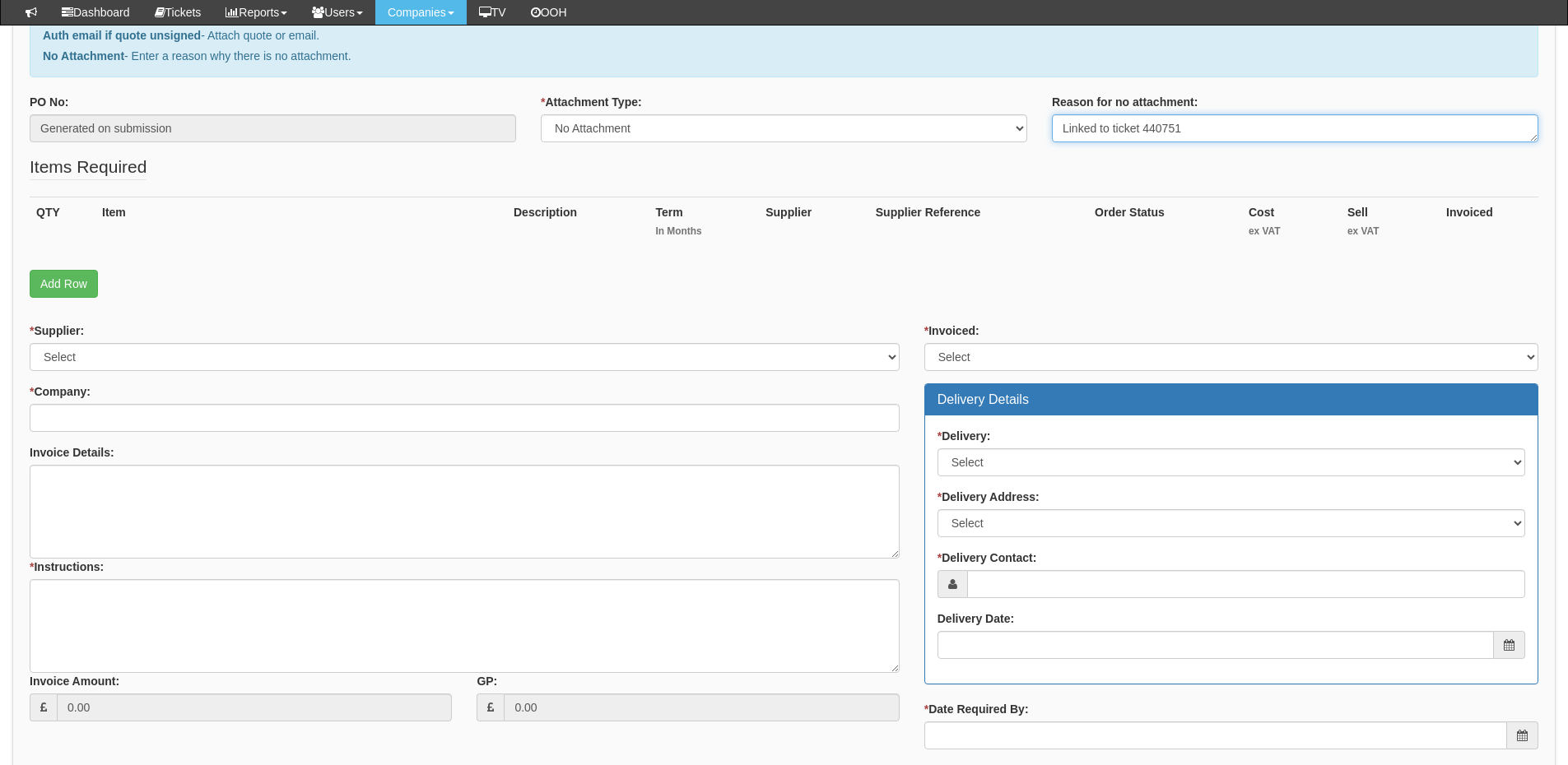
type textarea "Linked to ticket 440751"
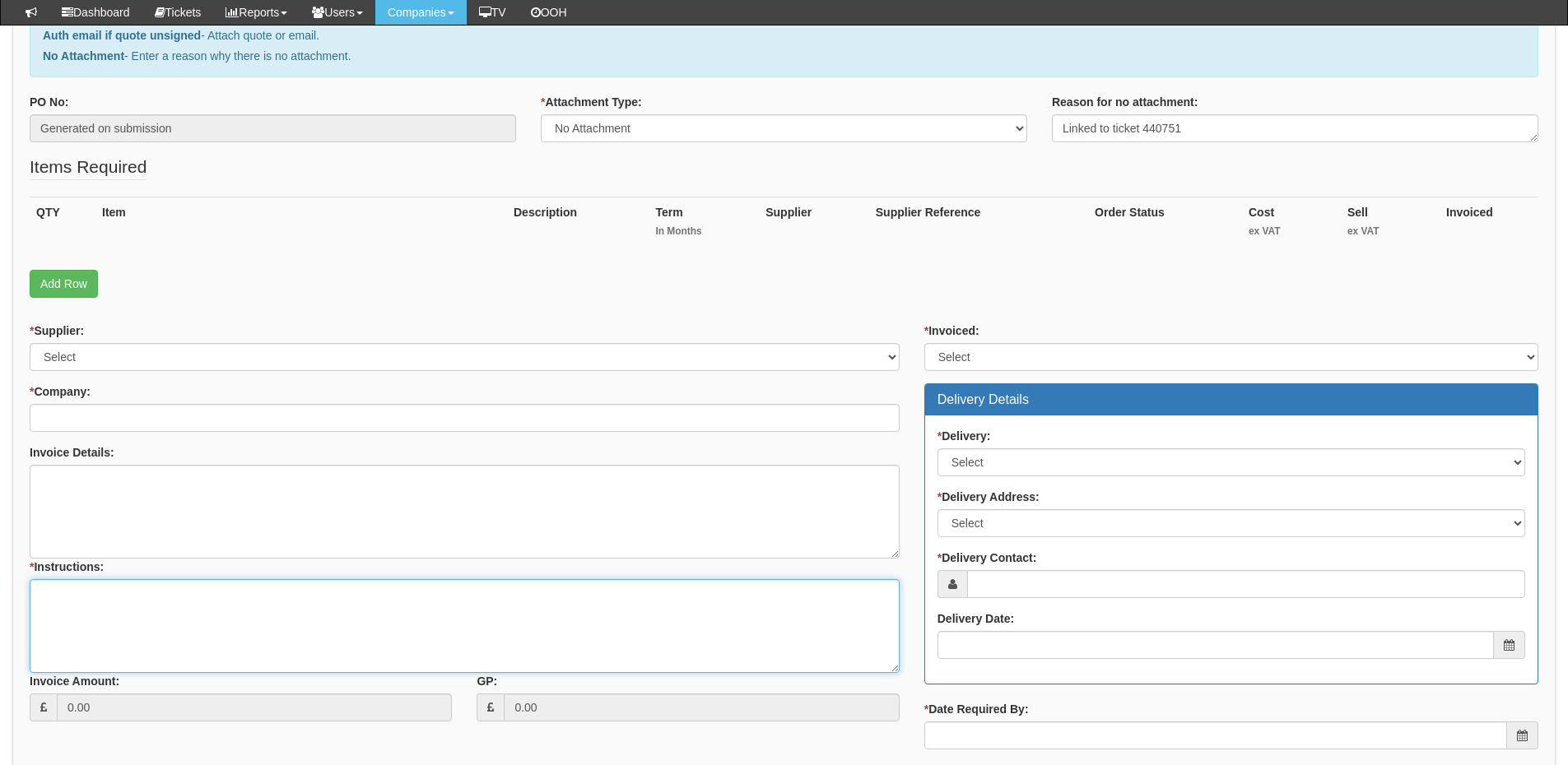
click at [285, 629] on textarea "* Instructions:" at bounding box center [465, 626] width 870 height 94
paste textarea "Linked to ticket 440751"
type textarea "Linked to ticket 440751"
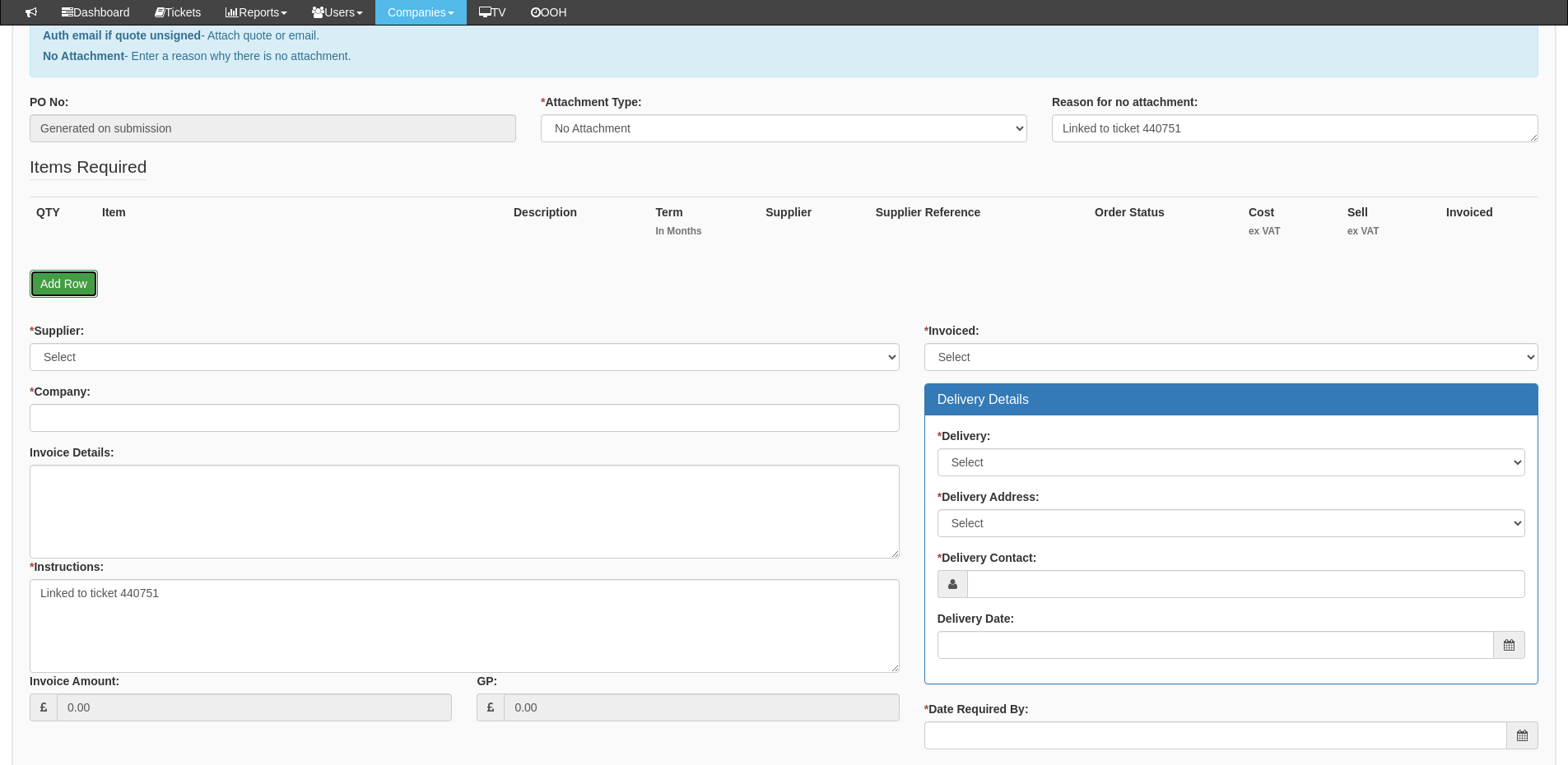
click at [73, 276] on link "Add Row" at bounding box center [63, 284] width 68 height 28
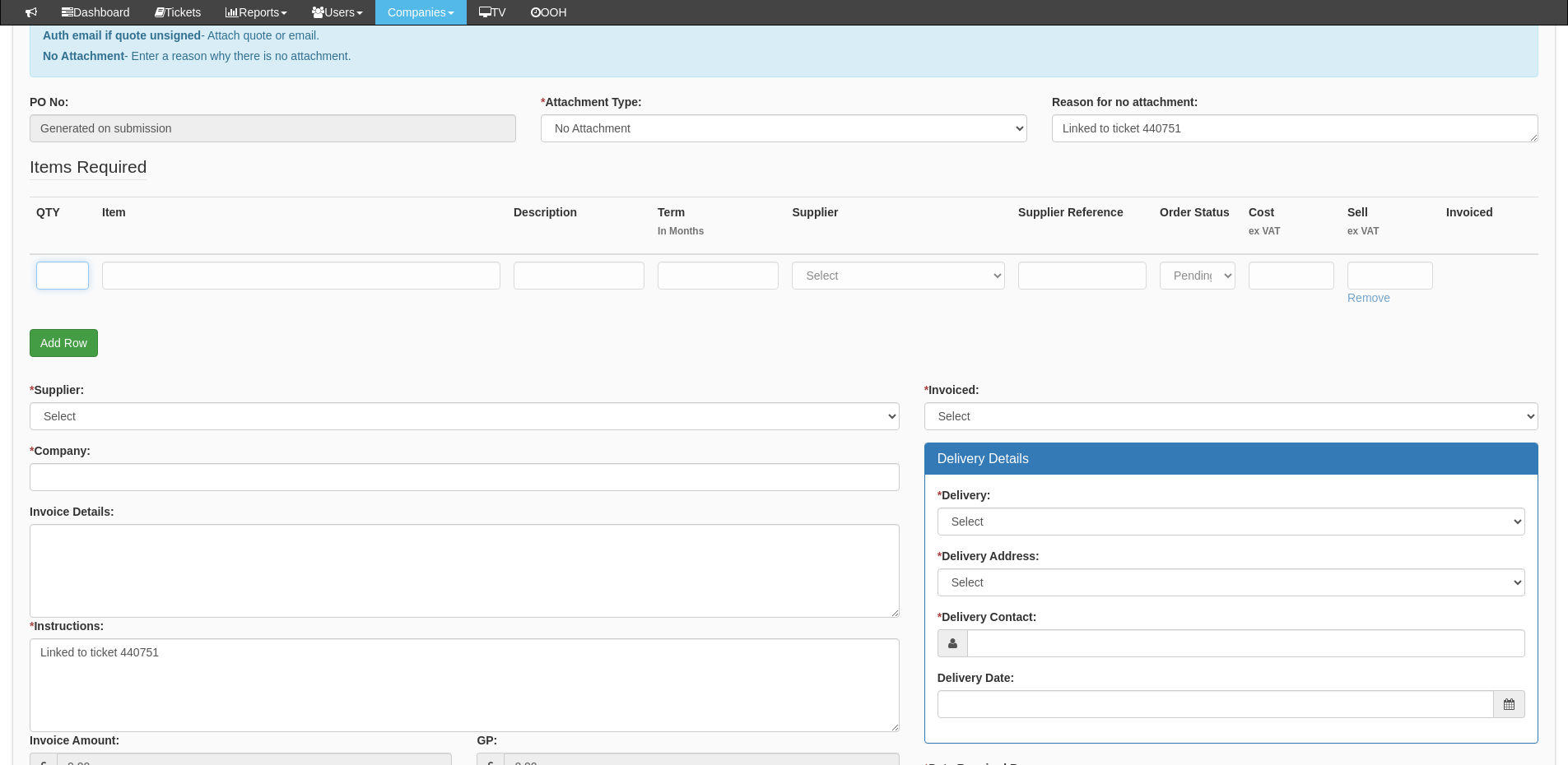
click at [73, 276] on input "text" at bounding box center [63, 276] width 52 height 28
type input "1"
click at [75, 352] on link "Add Row" at bounding box center [63, 343] width 68 height 28
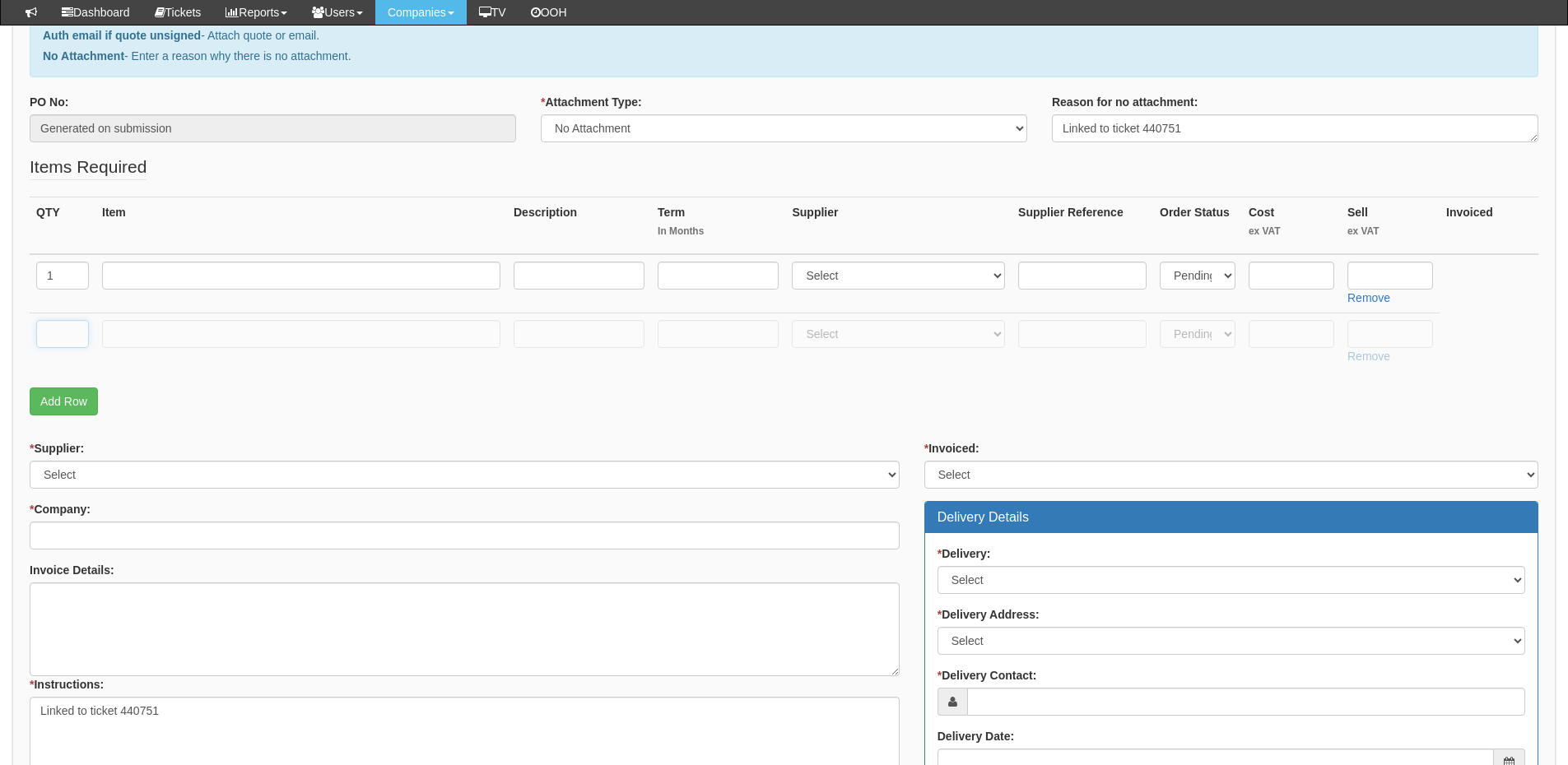
click at [71, 339] on input "text" at bounding box center [63, 334] width 52 height 28
type input "1"
click at [147, 330] on input "text" at bounding box center [301, 334] width 399 height 28
type input "Delivery"
click at [1371, 331] on input "text" at bounding box center [1391, 334] width 86 height 28
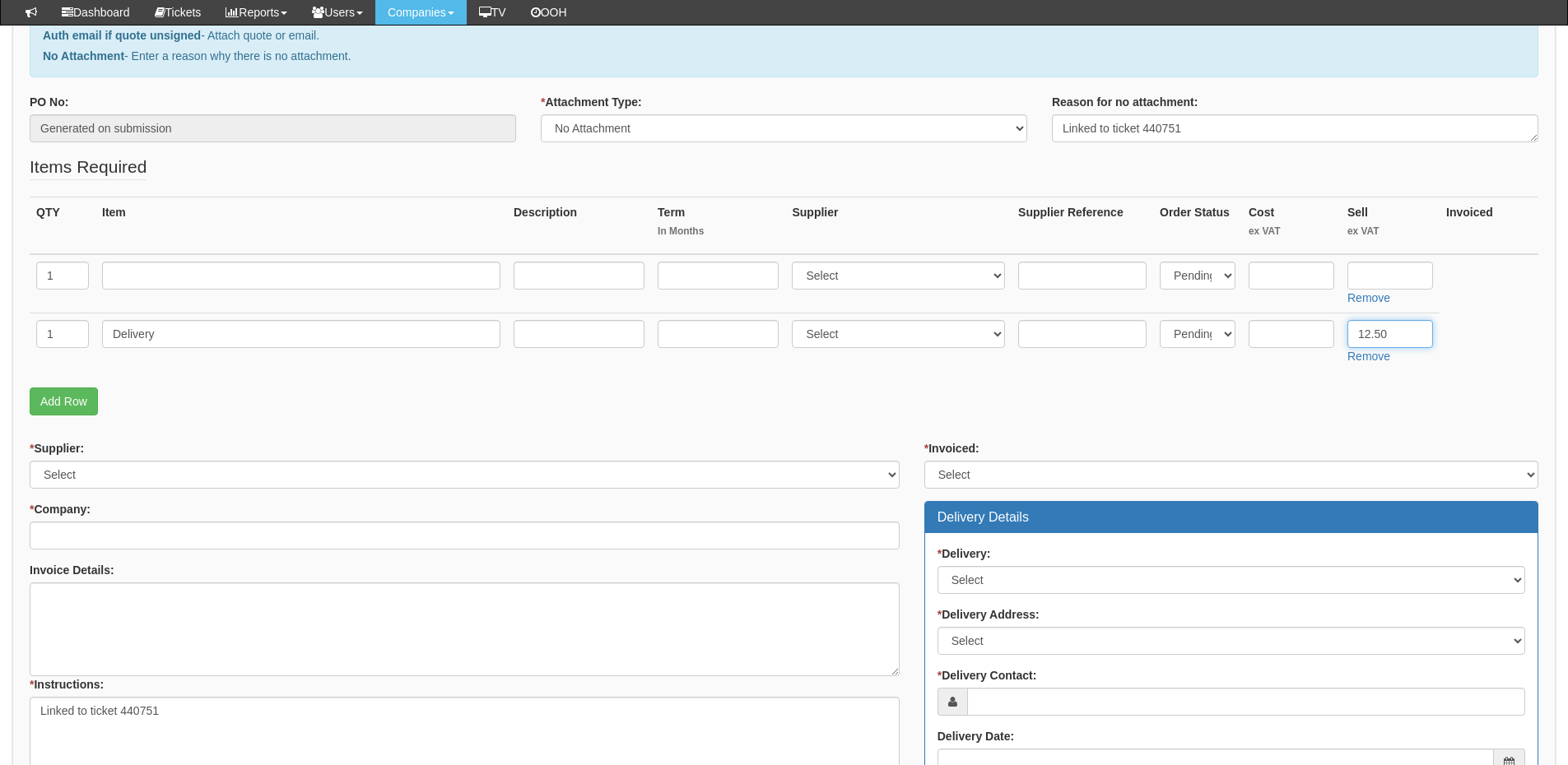
type input "12.50"
click at [273, 280] on input "text" at bounding box center [301, 276] width 399 height 28
type input "Replacement Screen"
click at [846, 279] on select "Select 123 REG.co.uk 1Password 3 4Gon AA Jones Electric Ltd Abzorb Access Group…" at bounding box center [899, 276] width 213 height 28
select select "220"
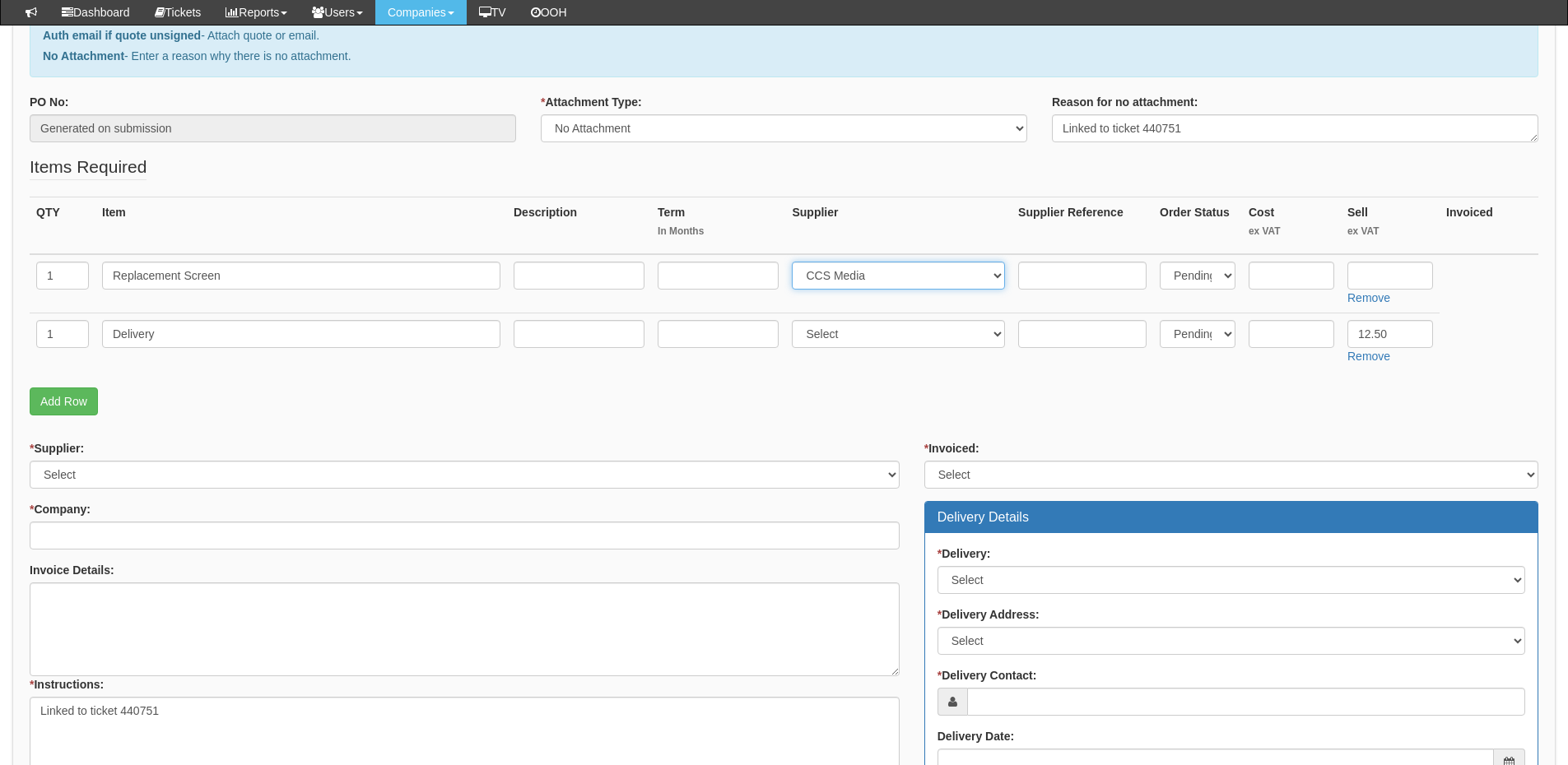
click at [796, 262] on select "Select 123 REG.co.uk 1Password 3 4Gon AA Jones Electric Ltd Abzorb Access Group…" at bounding box center [899, 276] width 213 height 28
click at [1295, 275] on input "text" at bounding box center [1292, 276] width 86 height 28
type input "82"
click at [1372, 277] on input "text" at bounding box center [1391, 276] width 86 height 28
type input "92"
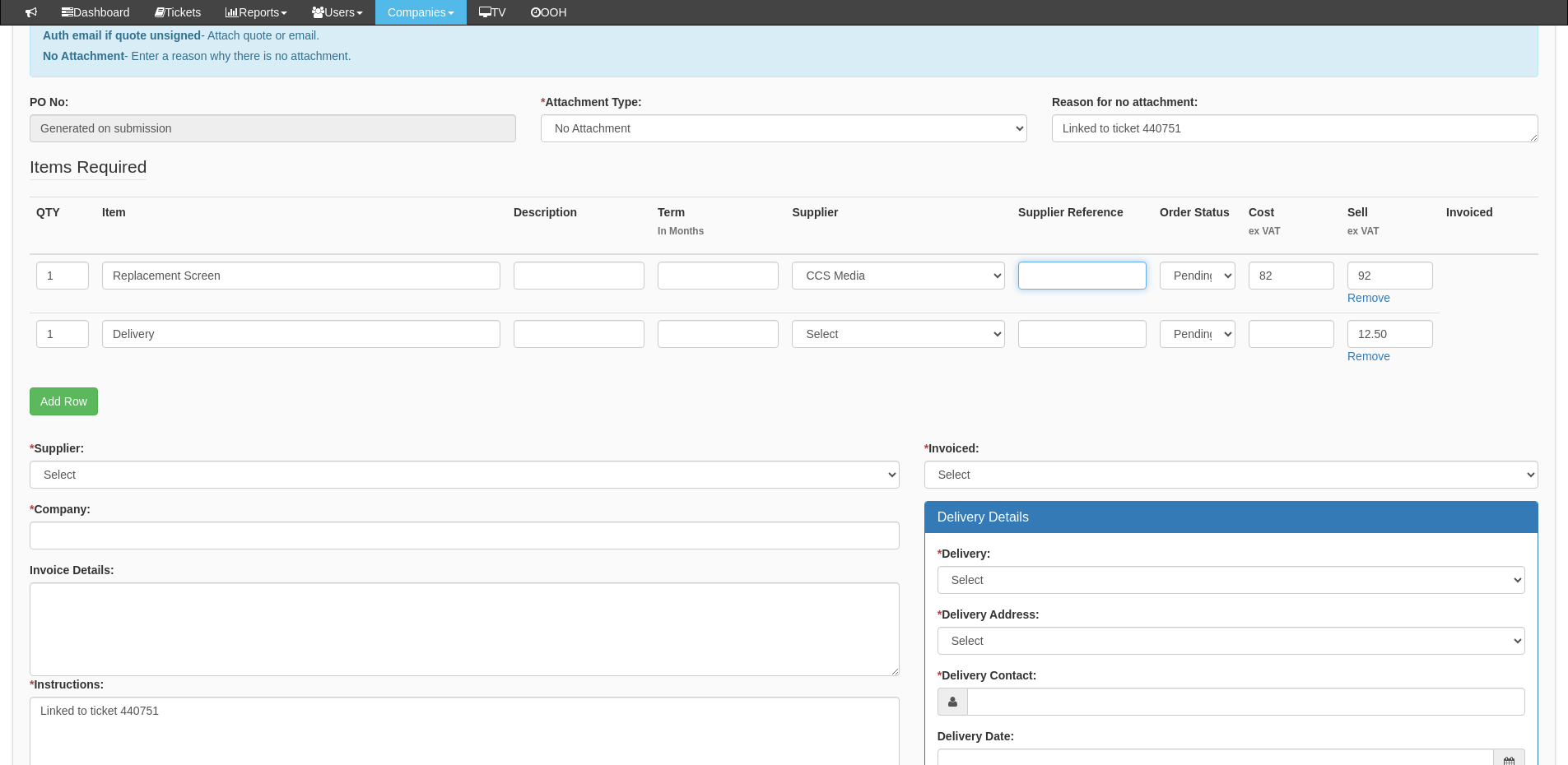
click at [1054, 286] on input "text" at bounding box center [1083, 276] width 129 height 28
paste input "SCR0733A"
type input "SCR0733A"
click at [90, 479] on select "Select 123 REG.co.uk 1Password 3 4Gon AA Jones Electric Ltd Abzorb Access Group…" at bounding box center [465, 475] width 870 height 28
select select "220"
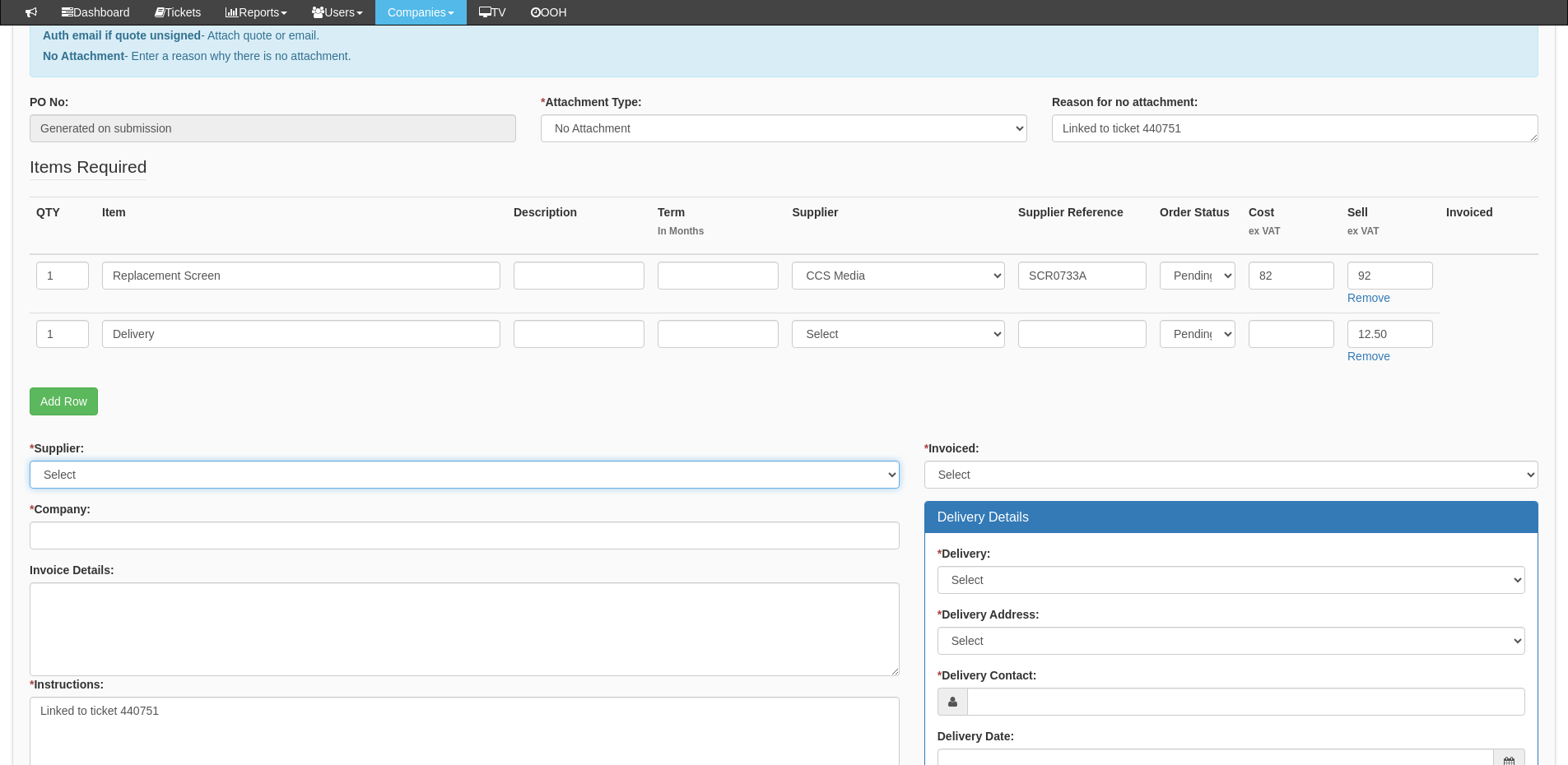
click at [30, 461] on select "Select 123 REG.co.uk 1Password 3 4Gon AA Jones Electric Ltd Abzorb Access Group…" at bounding box center [465, 475] width 870 height 28
click at [91, 533] on input "* Company:" at bounding box center [465, 536] width 870 height 28
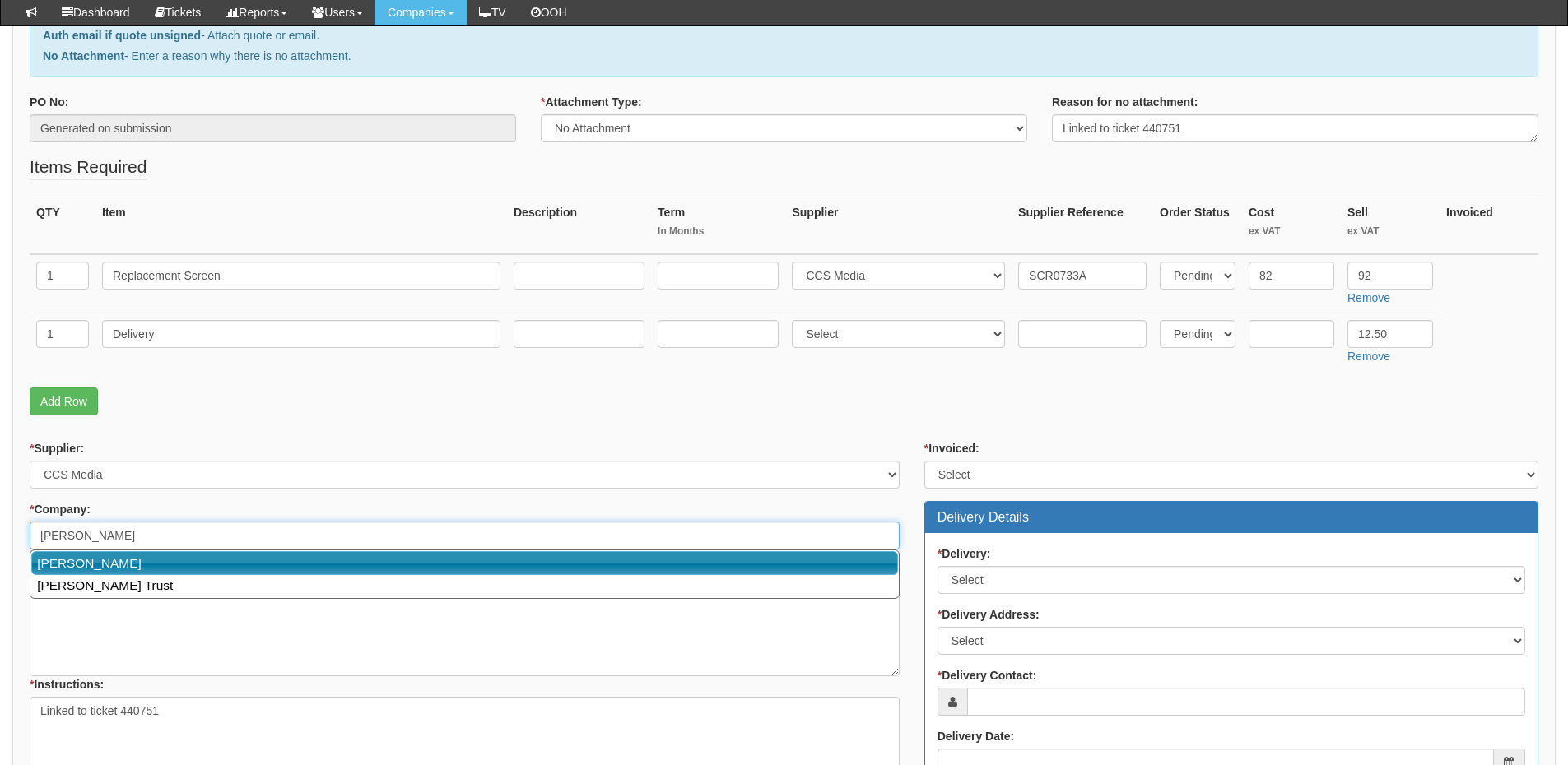
click at [89, 563] on link "Hull KR" at bounding box center [465, 563] width 867 height 24
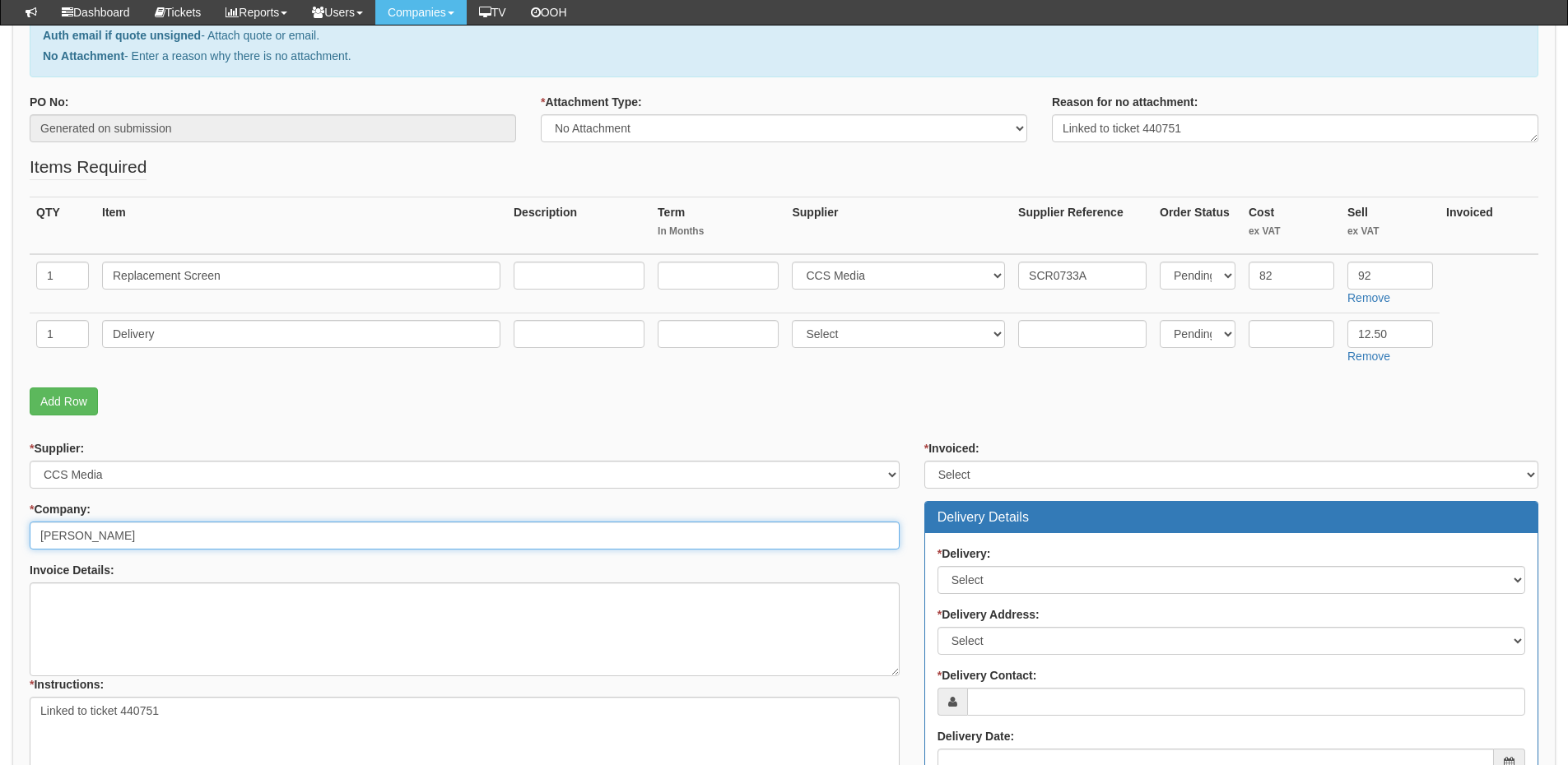
type input "Hull KR"
drag, startPoint x: 977, startPoint y: 476, endPoint x: 978, endPoint y: 488, distance: 12.0
click at [977, 476] on select "Select Yes No N/A STB (part of order)" at bounding box center [1232, 475] width 614 height 28
select select "2"
click at [925, 461] on select "Select Yes No N/A STB (part of order)" at bounding box center [1232, 475] width 614 height 28
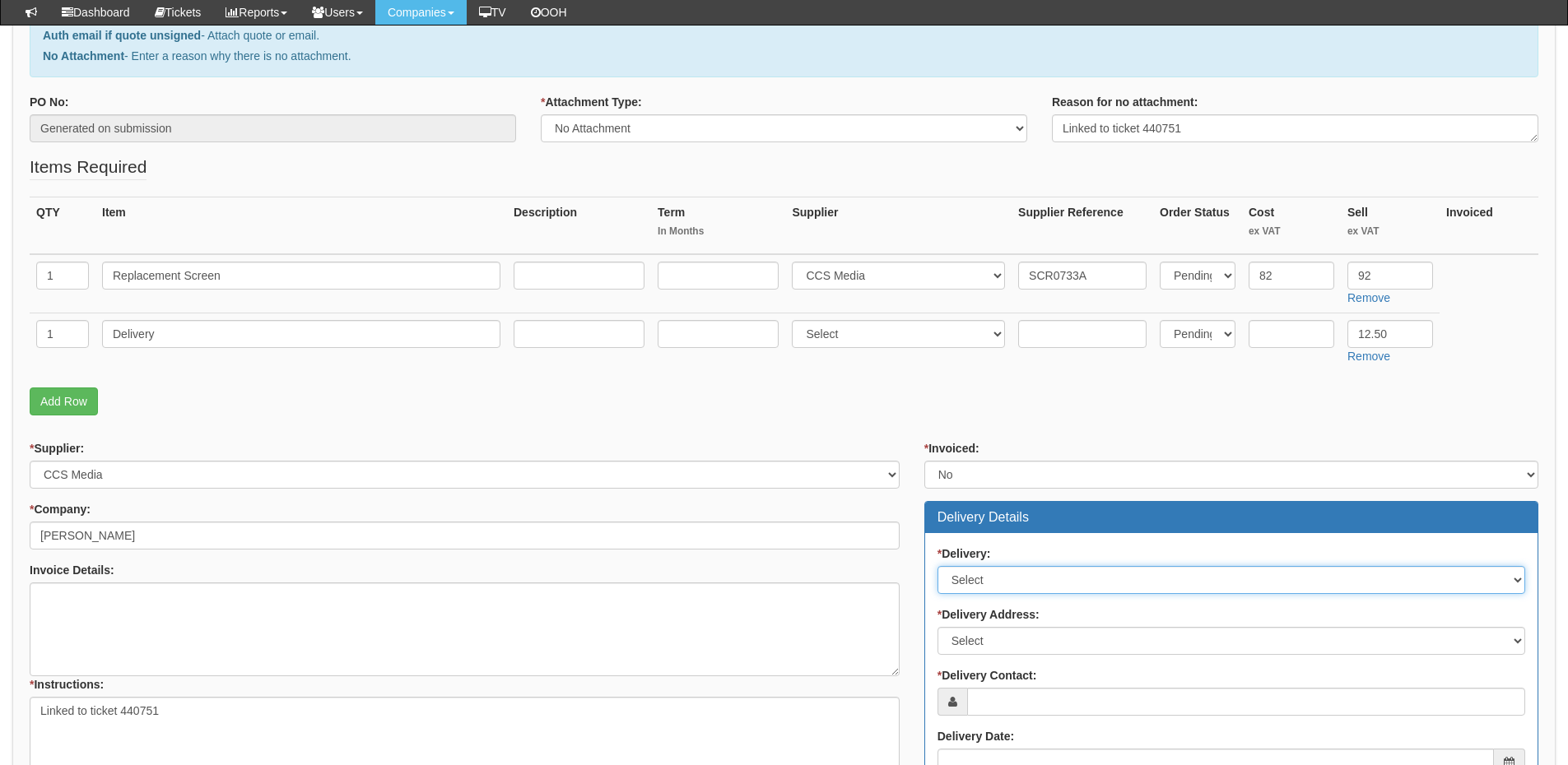
click at [983, 585] on select "Select No Not Applicable Yes" at bounding box center [1232, 580] width 588 height 28
select select "1"
click at [938, 566] on select "Select No Not Applicable Yes" at bounding box center [1232, 580] width 588 height 28
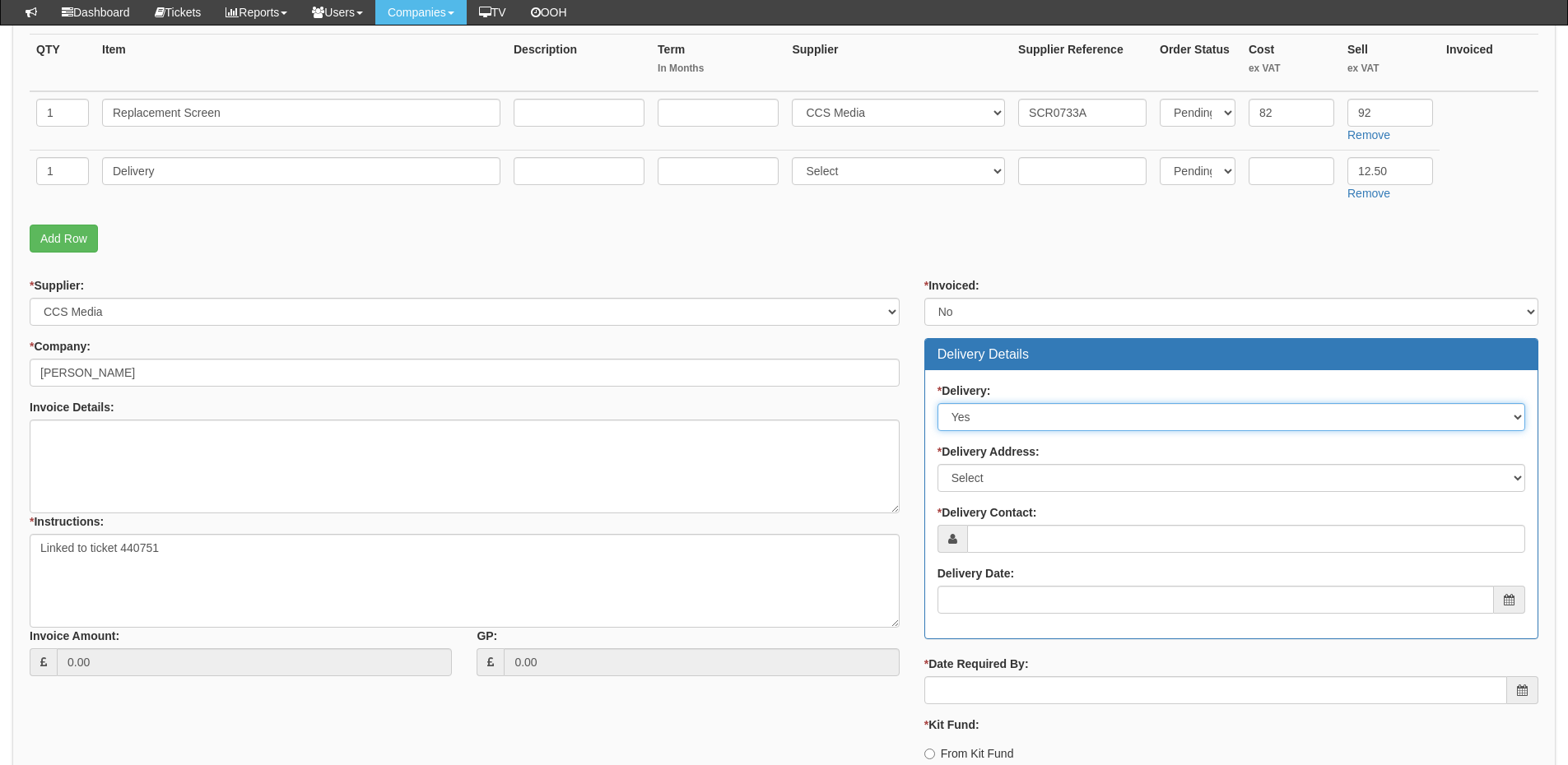
scroll to position [411, 0]
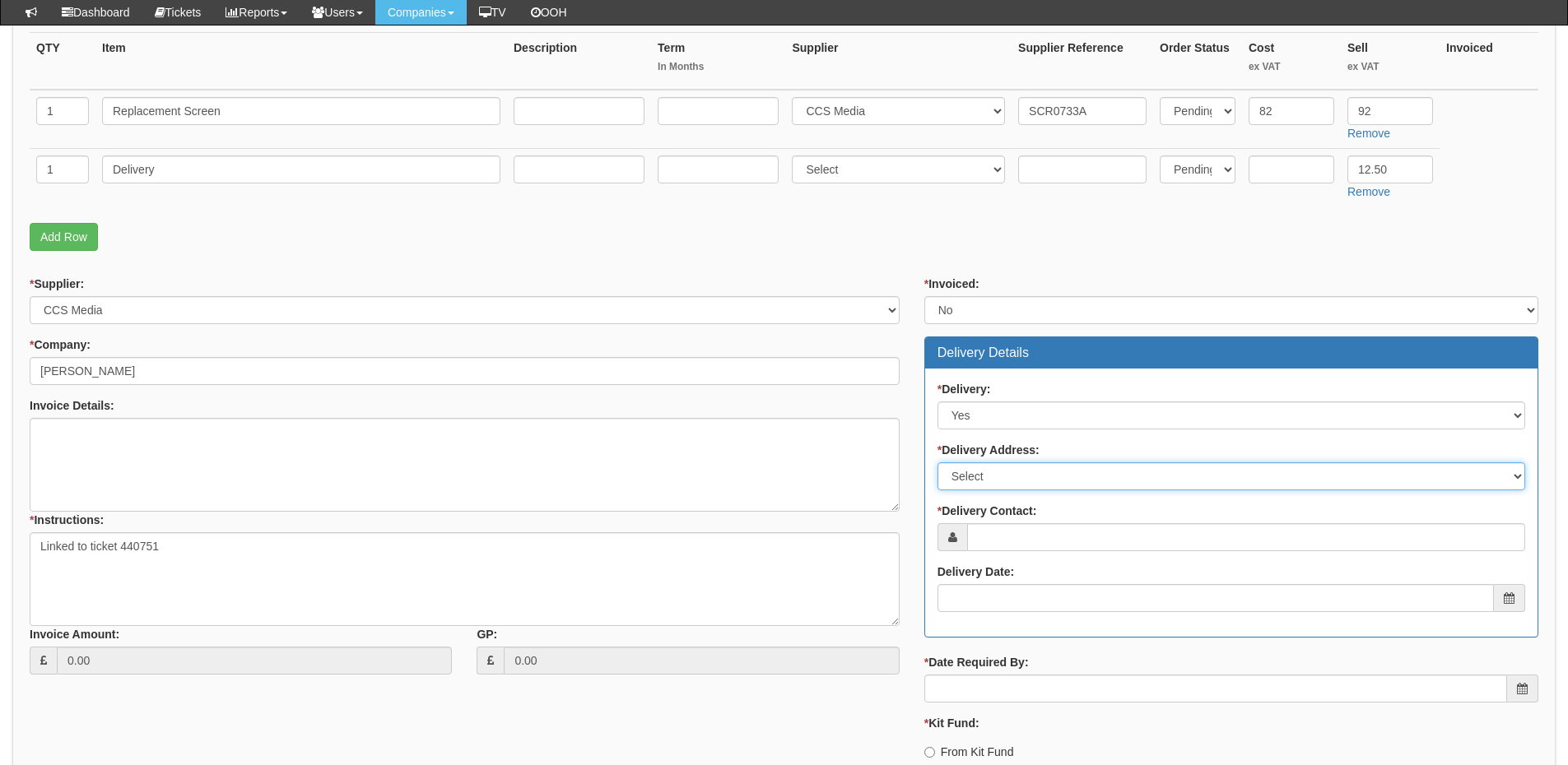
drag, startPoint x: 1004, startPoint y: 472, endPoint x: 1009, endPoint y: 486, distance: 14.9
click at [1004, 472] on select "Select Not Applicable Main Address - HU9 5HE Other" at bounding box center [1232, 477] width 588 height 28
select select "other"
click at [938, 463] on select "Select Not Applicable Main Address - HU9 5HE Other" at bounding box center [1232, 477] width 588 height 28
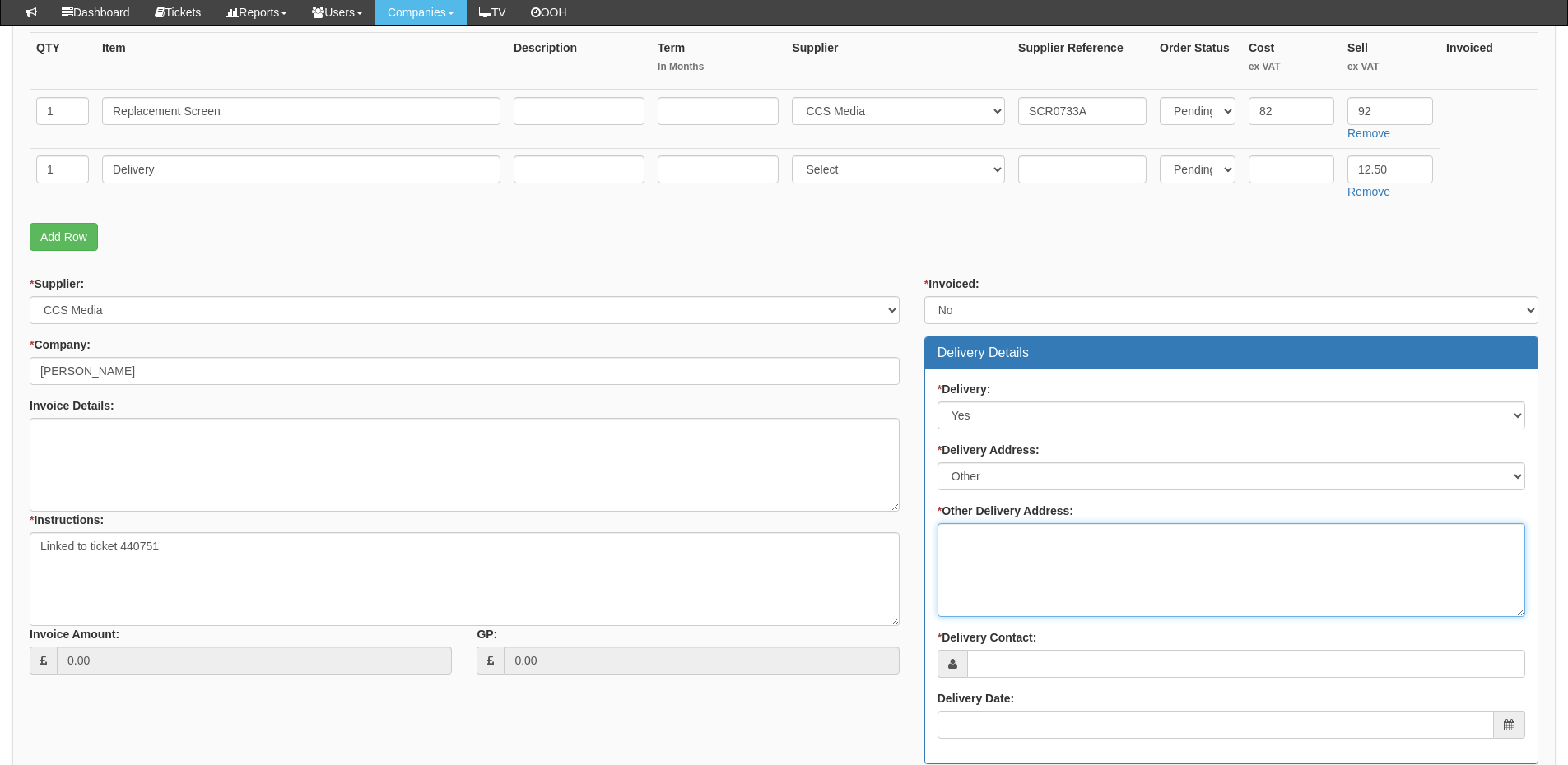
click at [1002, 561] on textarea "* Other Delivery Address:" at bounding box center [1232, 570] width 588 height 94
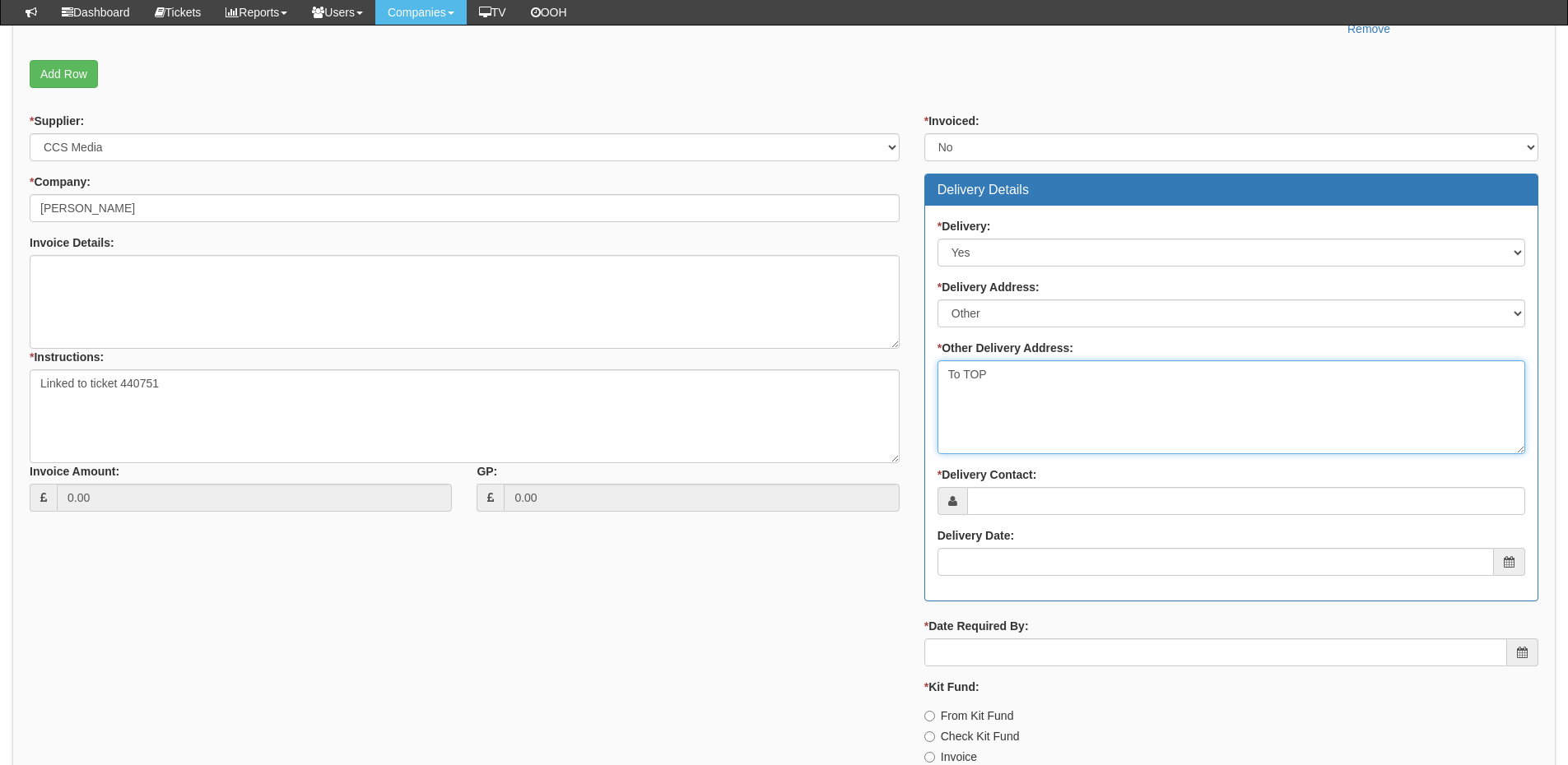
scroll to position [576, 0]
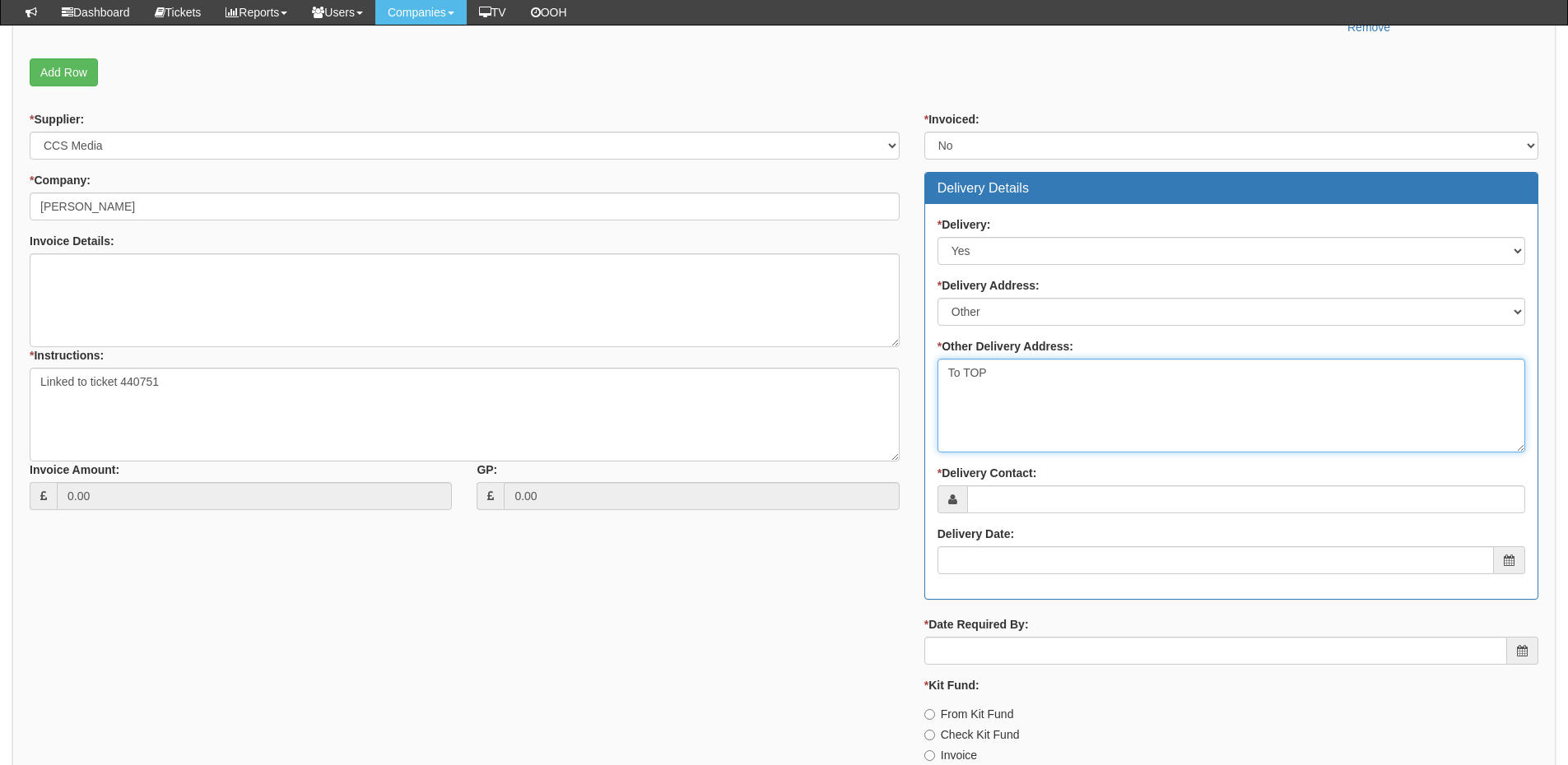
type textarea "To TOP"
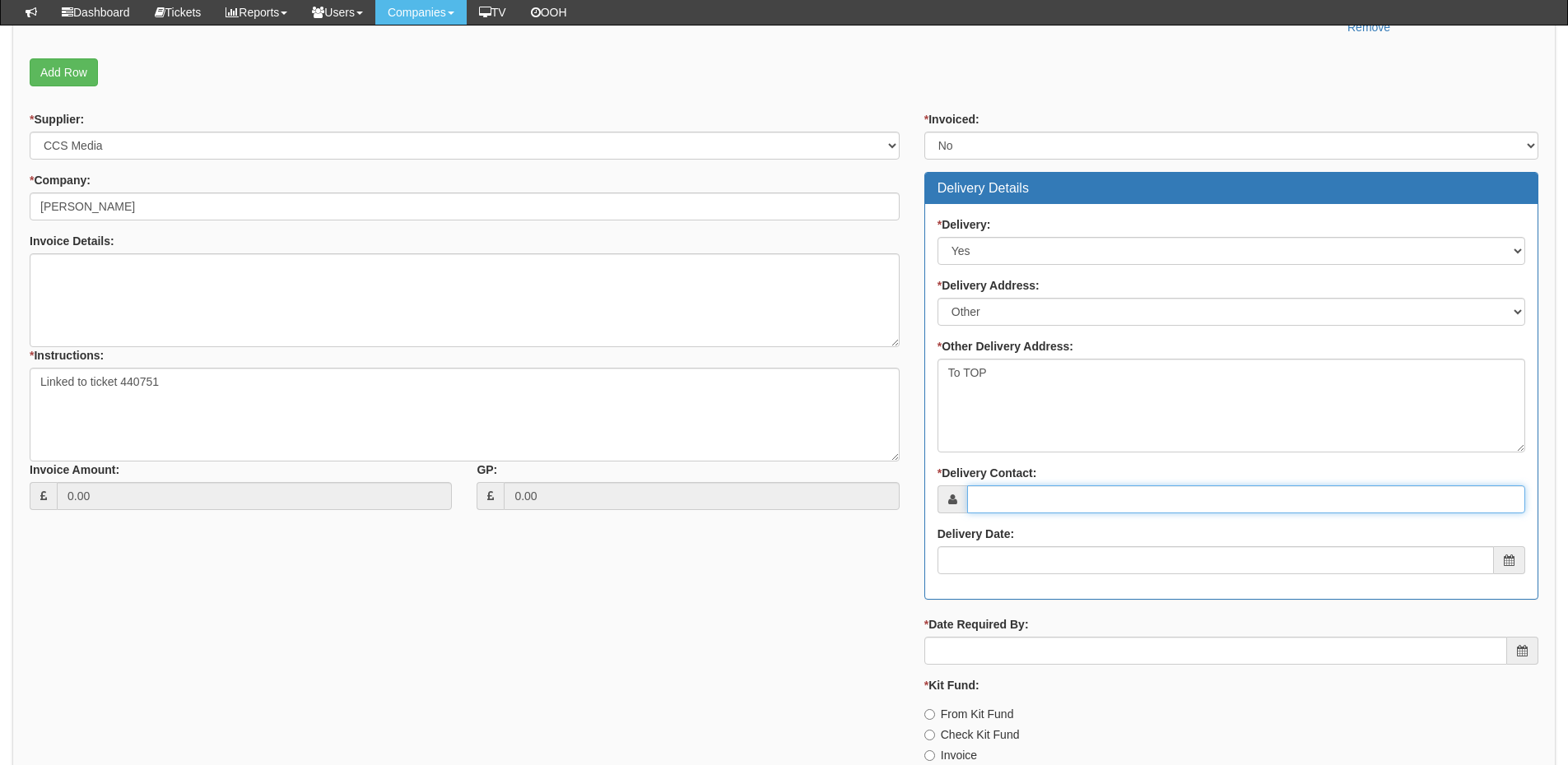
click at [1020, 497] on input "* Delivery Contact:" at bounding box center [1247, 499] width 558 height 28
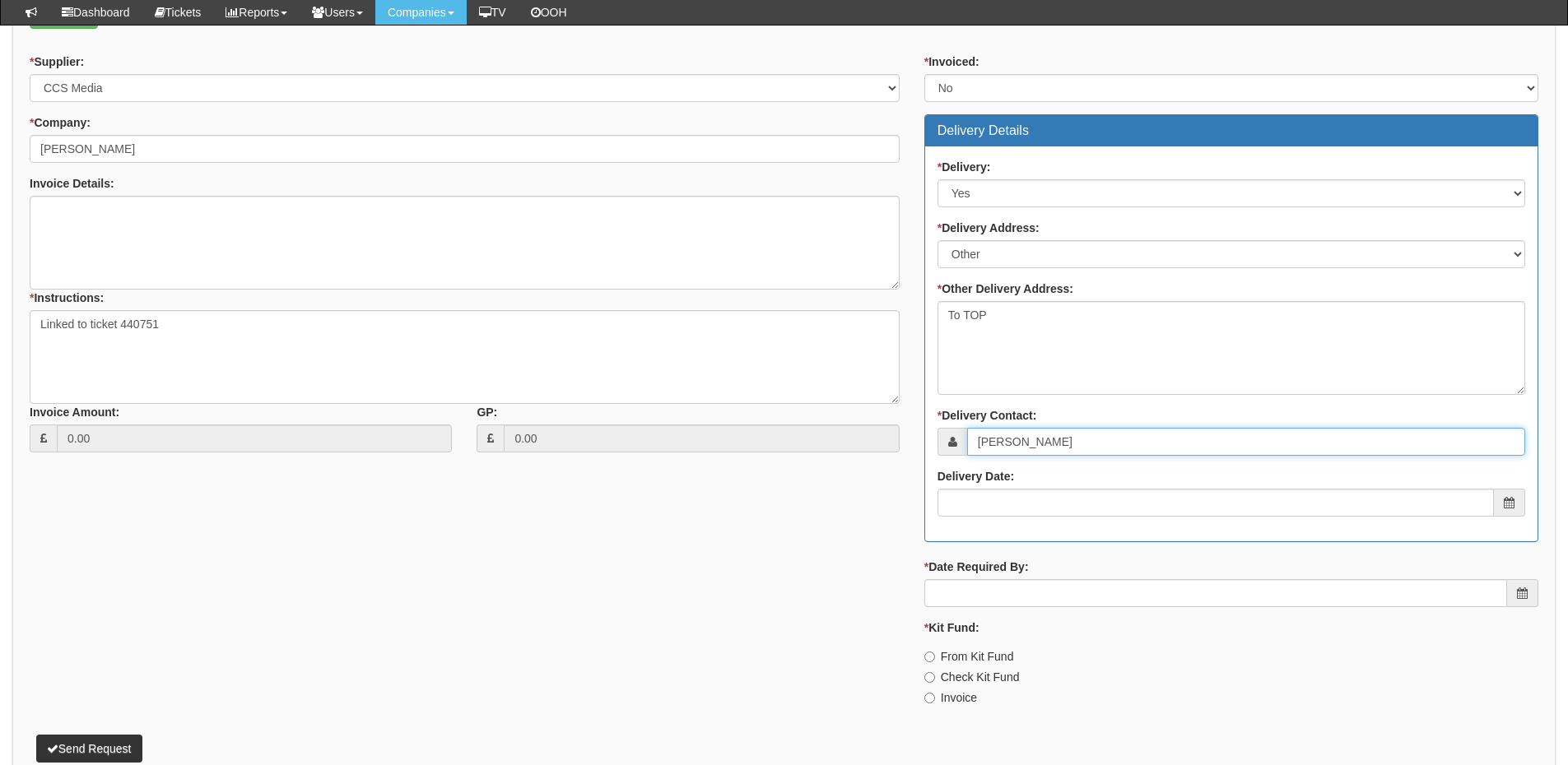
scroll to position [659, 0]
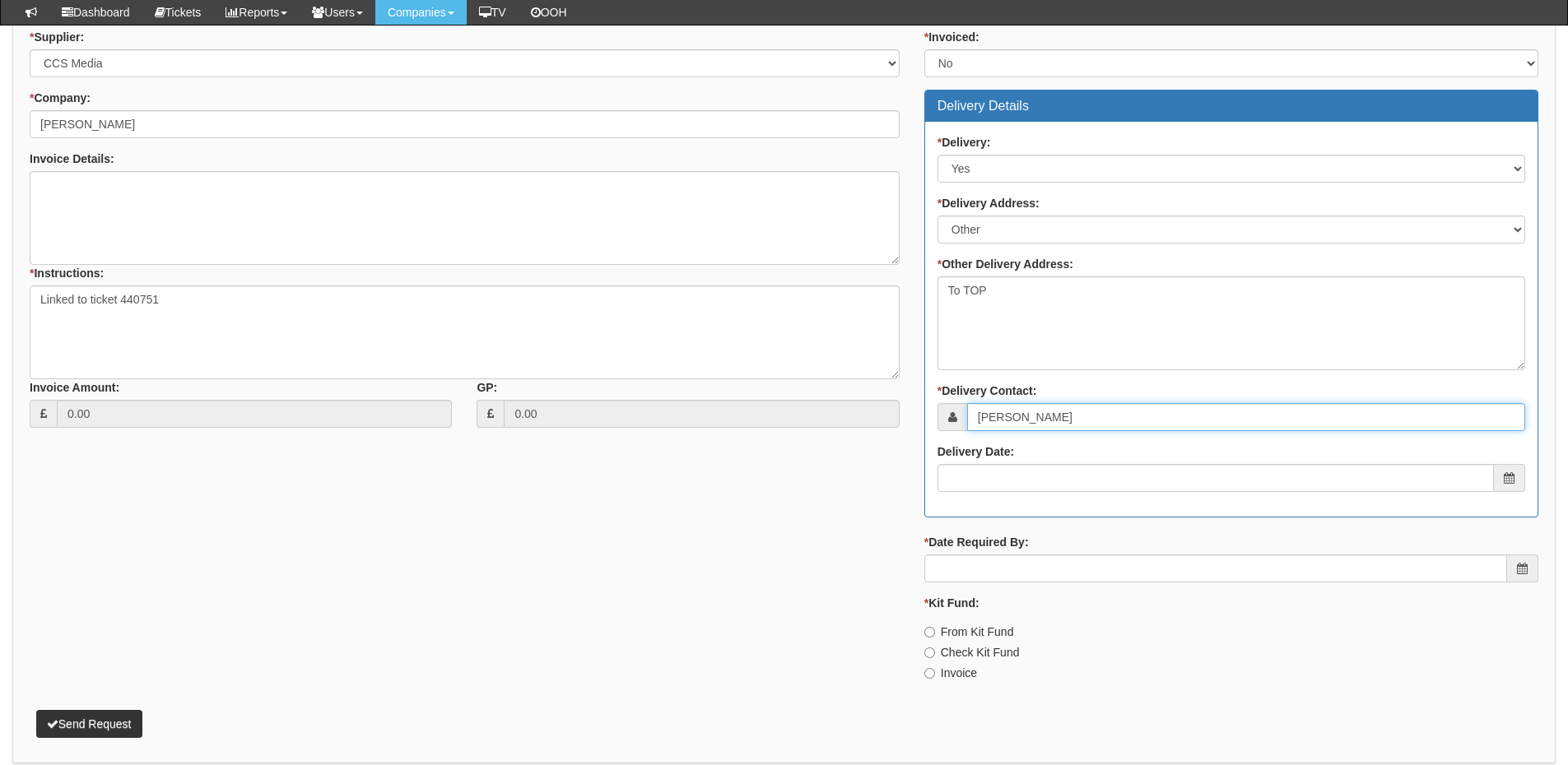
type input "Lesley Craker"
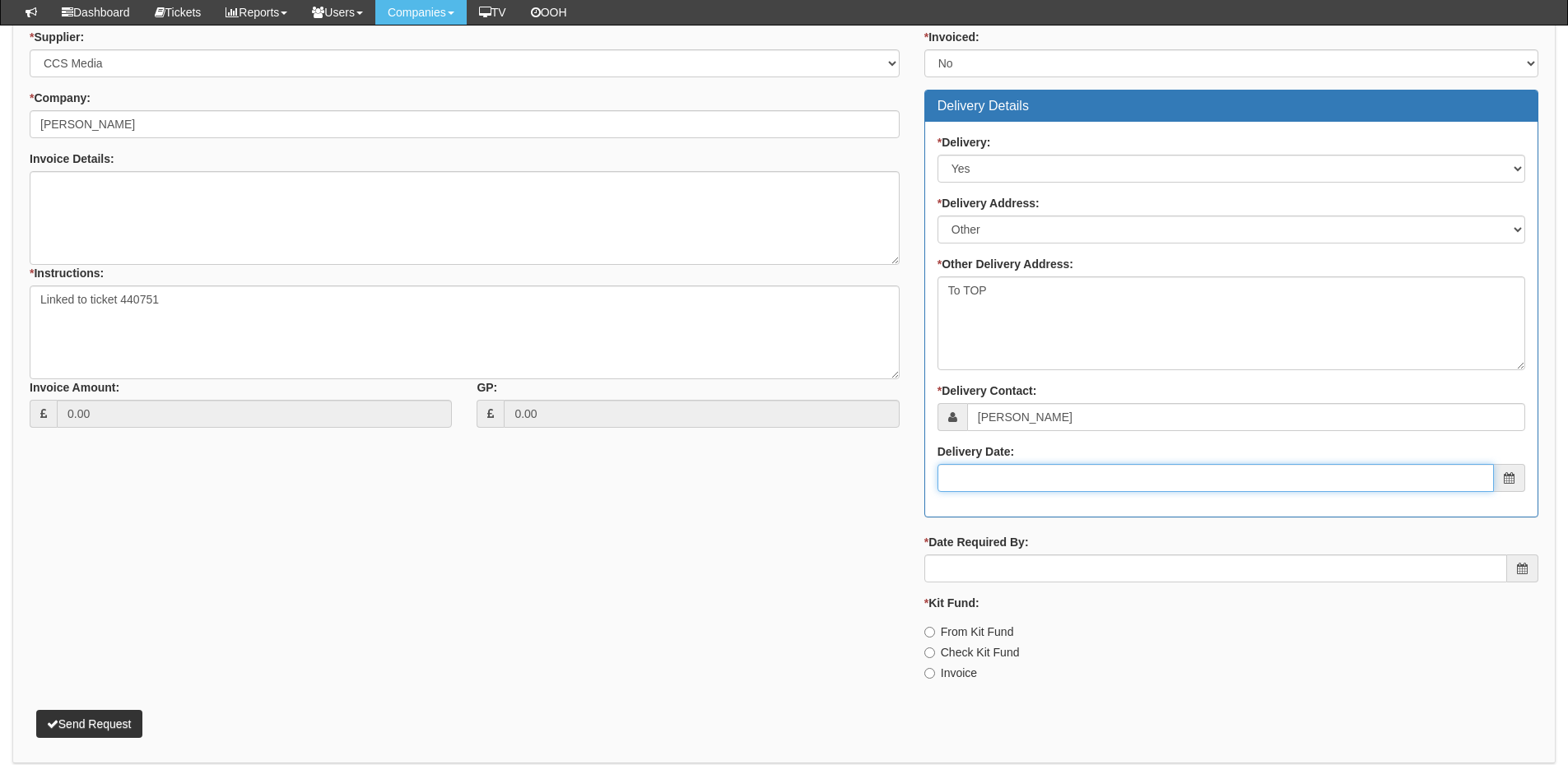
click at [1051, 490] on input "Delivery Date:" at bounding box center [1216, 479] width 556 height 28
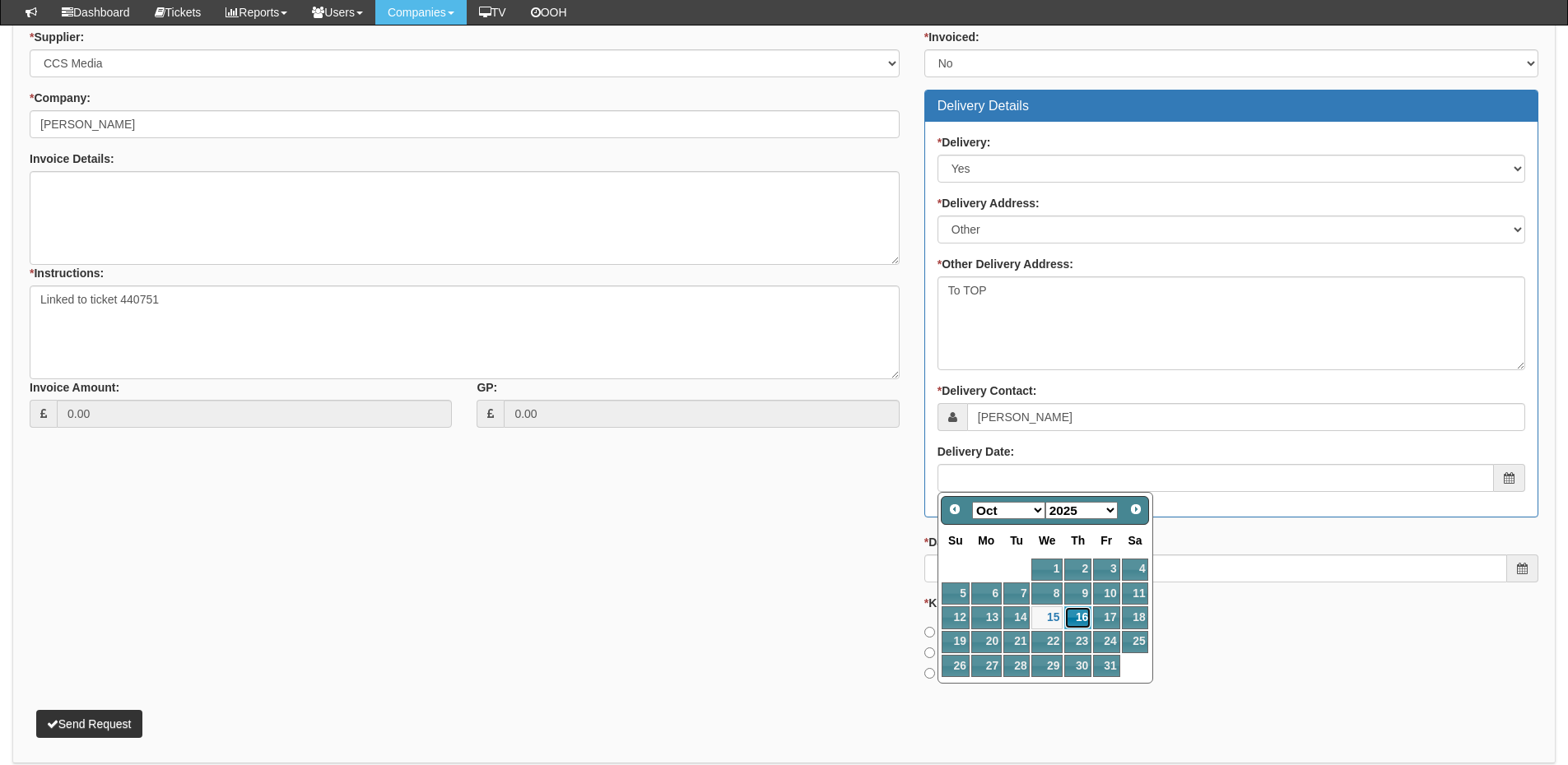
click at [1086, 609] on link "16" at bounding box center [1078, 618] width 27 height 22
type input "2025-10-16"
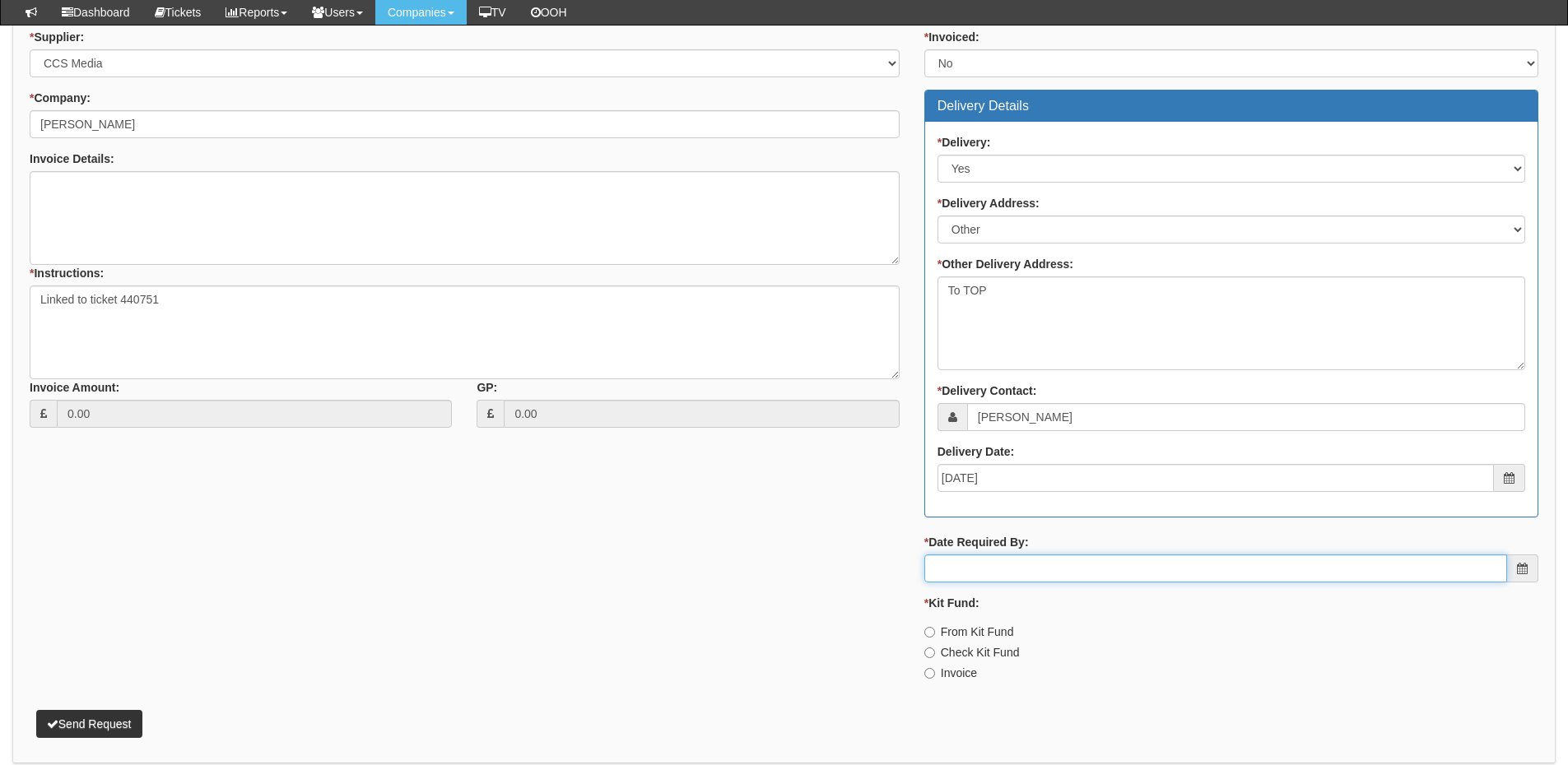
click at [1046, 577] on input "* Date Required By:" at bounding box center [1216, 569] width 583 height 28
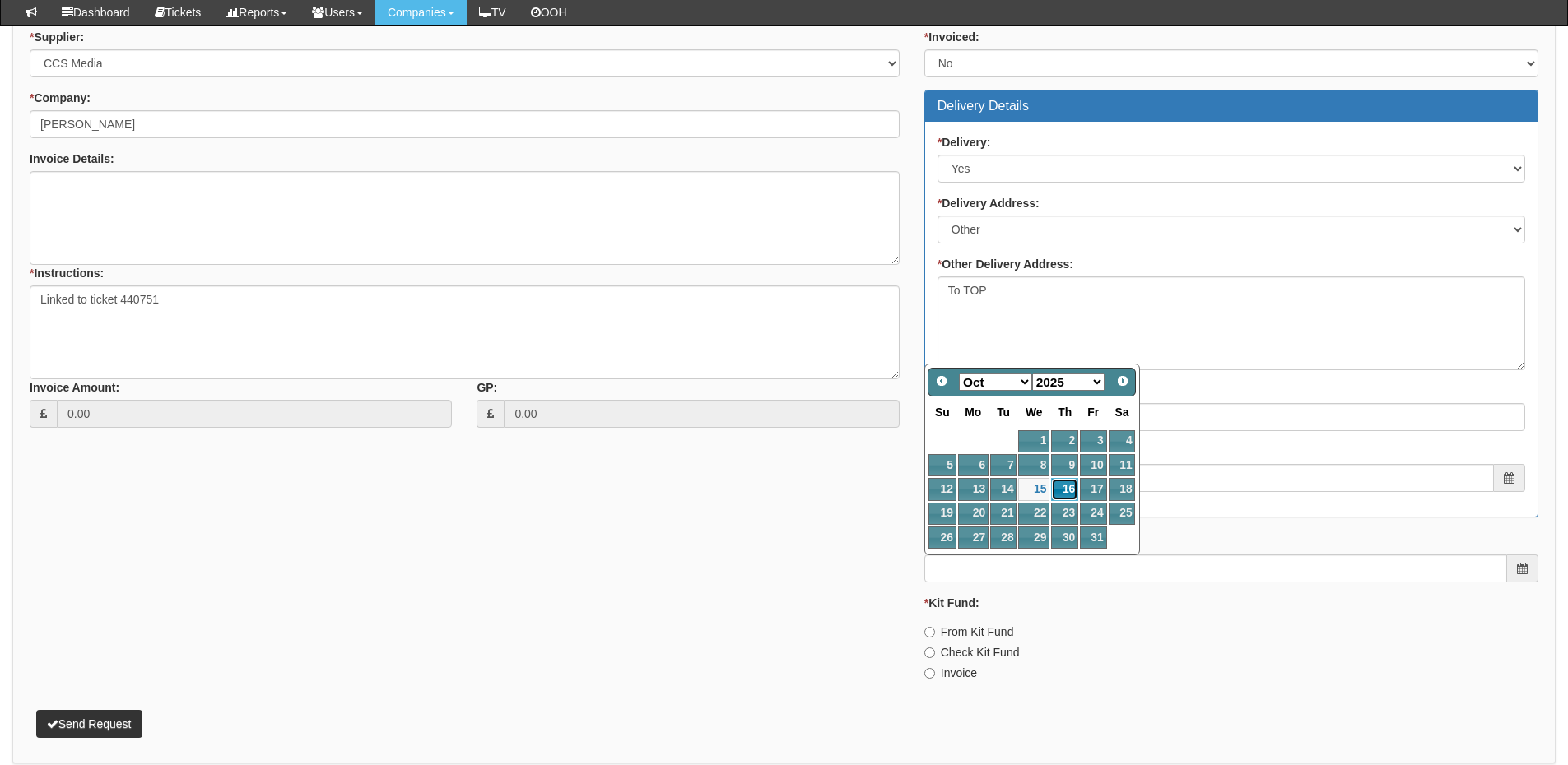
click at [1071, 484] on link "16" at bounding box center [1064, 490] width 27 height 22
type input "2025-10-16"
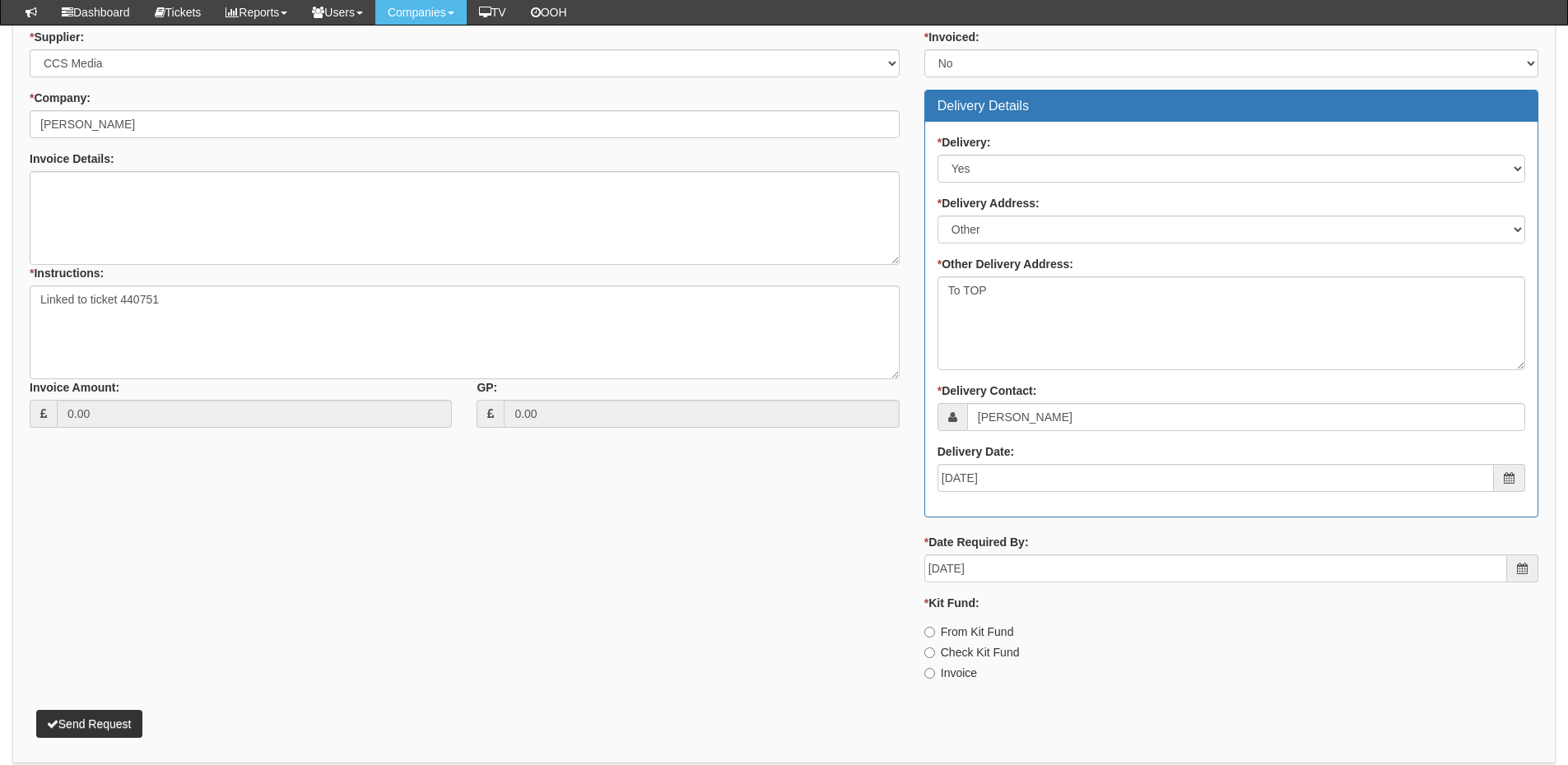
click at [956, 675] on label "Invoice" at bounding box center [951, 674] width 52 height 17
click at [935, 675] on input "Invoice" at bounding box center [930, 673] width 10 height 10
radio input "true"
click at [119, 723] on button "Send Request" at bounding box center [90, 724] width 106 height 28
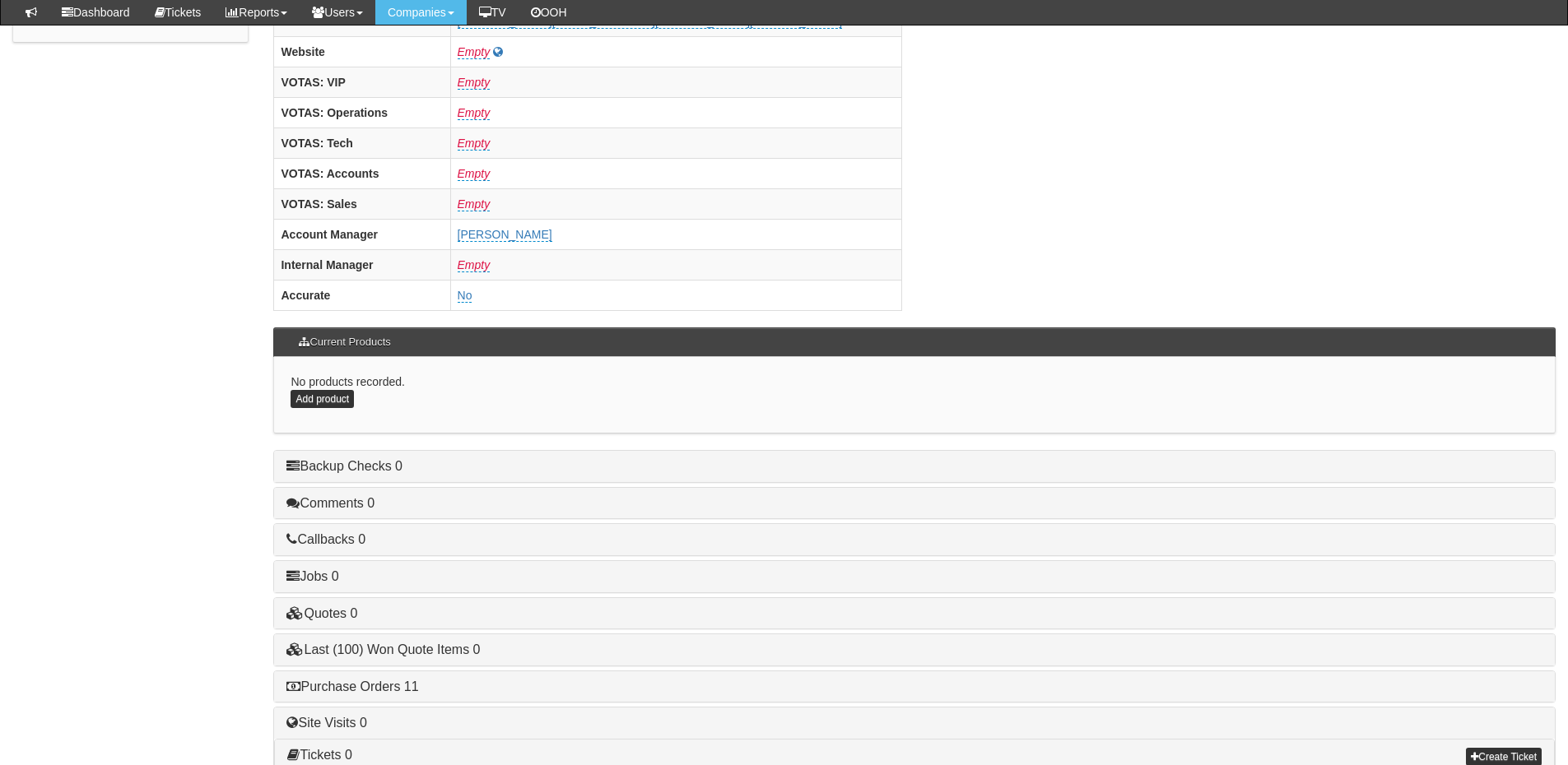
scroll to position [576, 0]
click at [401, 693] on link "Purchase Orders 11" at bounding box center [352, 688] width 132 height 14
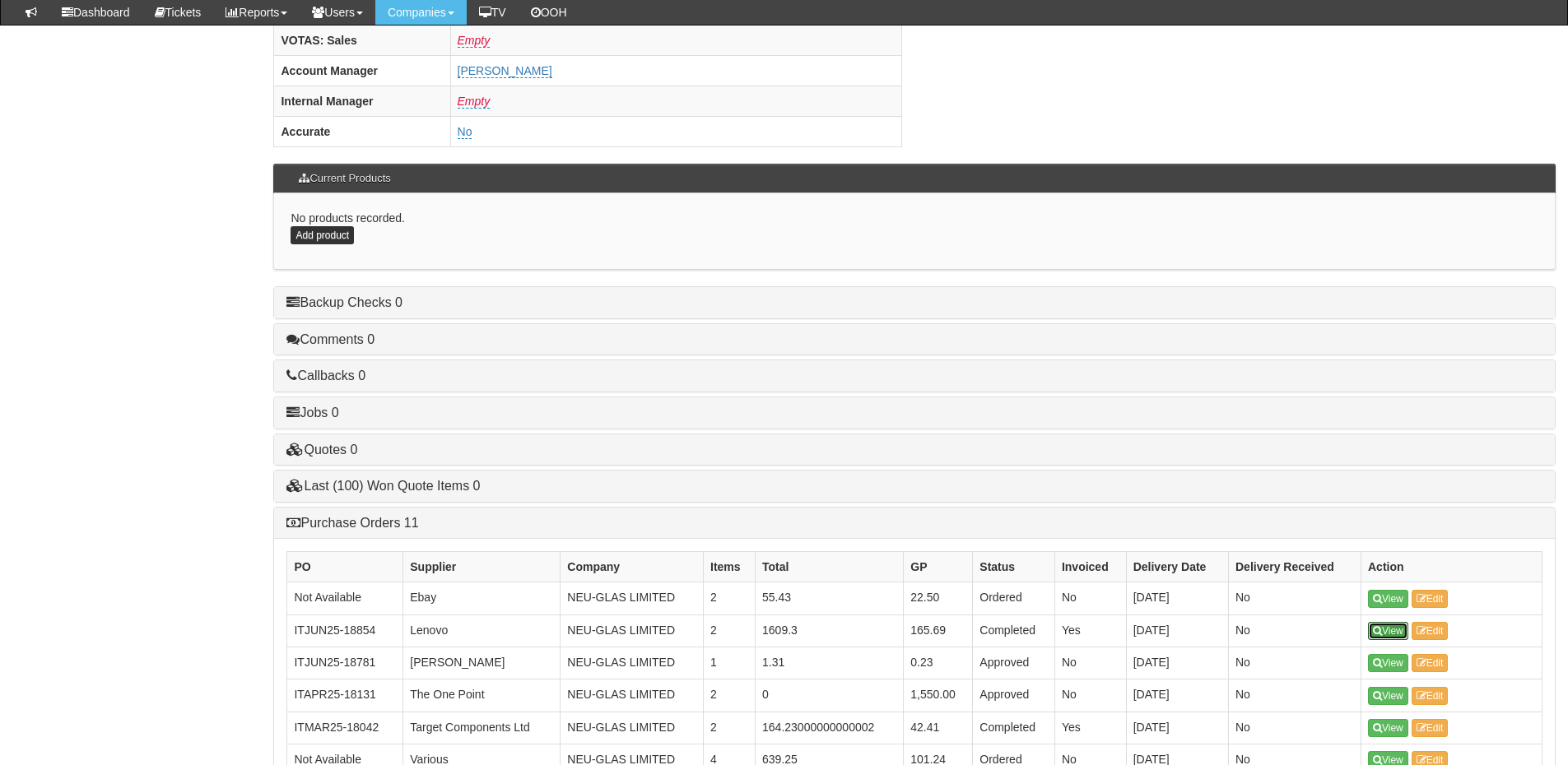
scroll to position [987, 0]
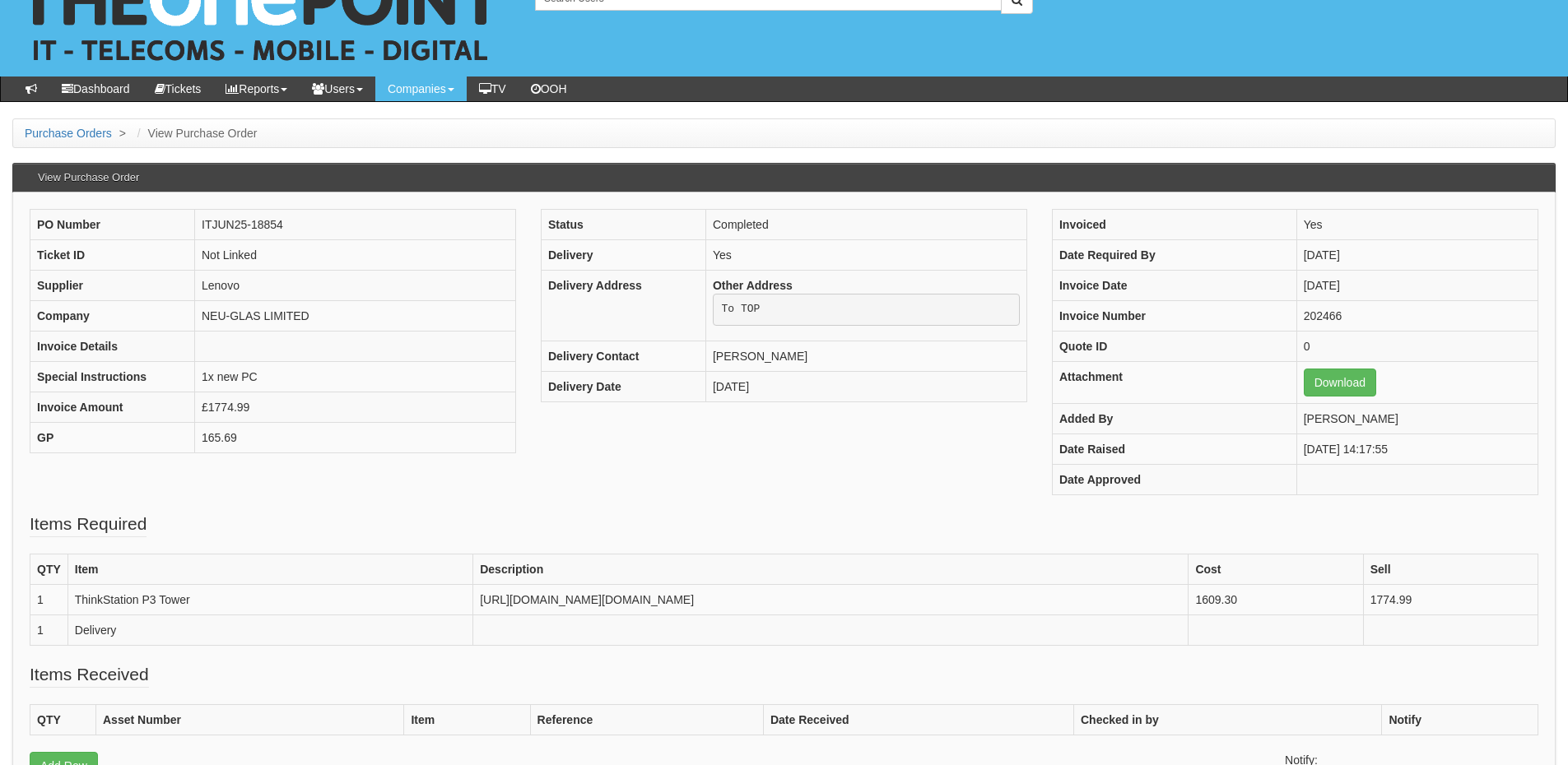
scroll to position [82, 0]
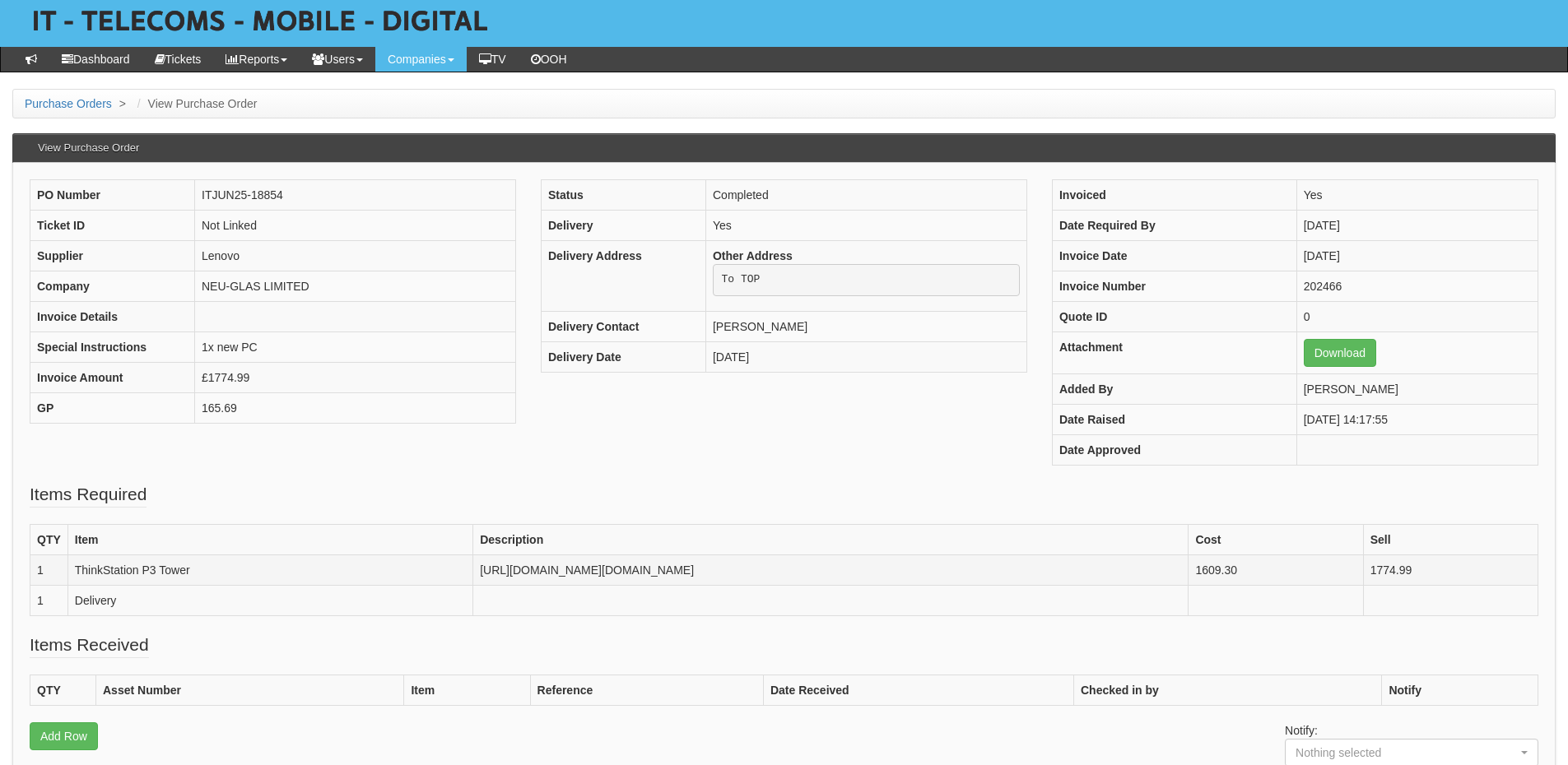
drag, startPoint x: 157, startPoint y: 569, endPoint x: 372, endPoint y: 586, distance: 215.7
click at [473, 585] on td "[URL][DOMAIN_NAME][DOMAIN_NAME]" at bounding box center [831, 570] width 716 height 31
click at [473, 576] on td "[URL][DOMAIN_NAME][DOMAIN_NAME]" at bounding box center [831, 570] width 716 height 31
drag, startPoint x: 151, startPoint y: 569, endPoint x: 1476, endPoint y: 602, distance: 1325.4
click at [1476, 602] on tbody "QTY Item Description Cost Sell 1 ThinkStation P3 Tower https://www.lenovo.com/g…" at bounding box center [785, 570] width 1508 height 91
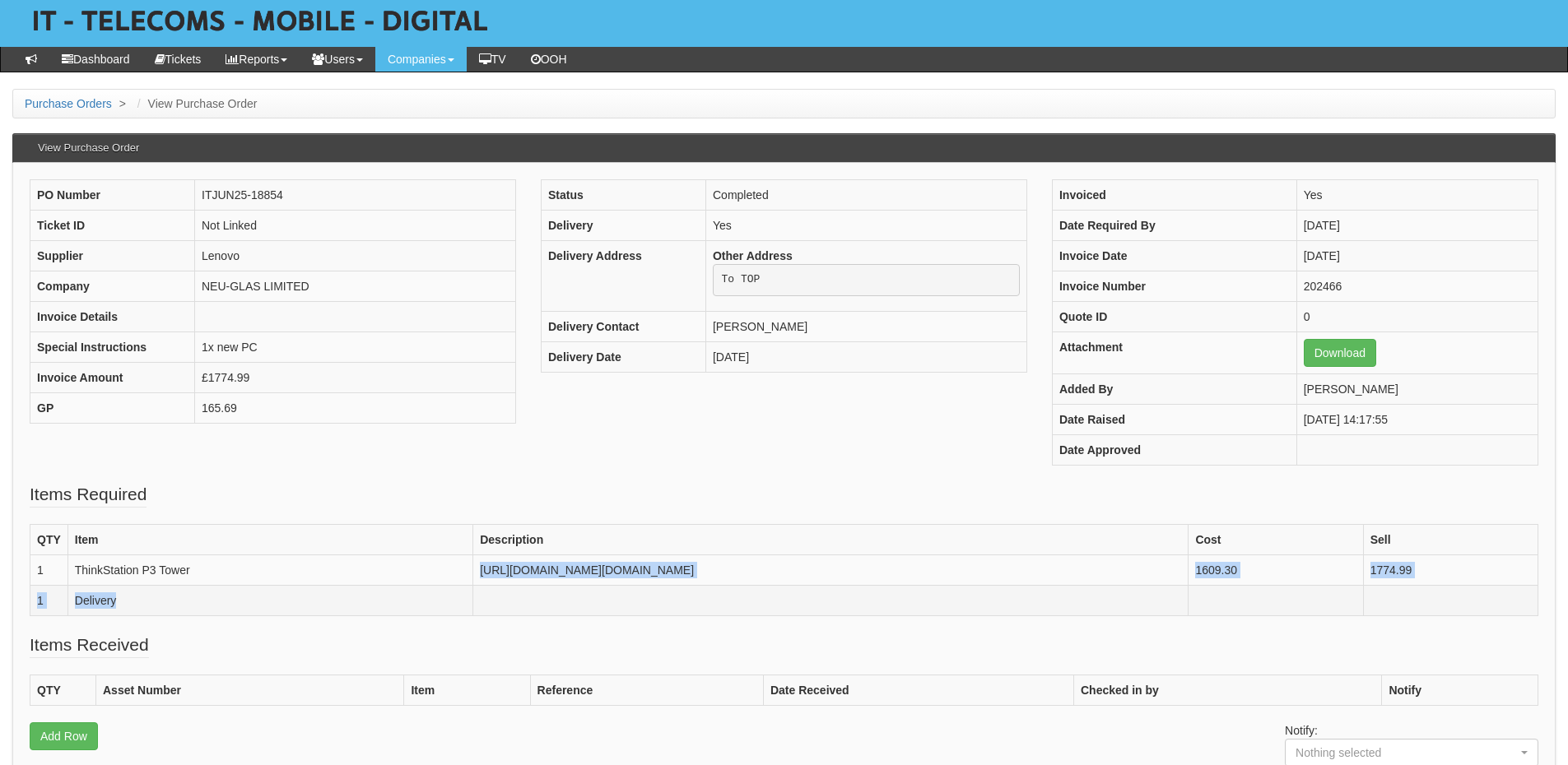
copy tbody "https://www.lenovo.com/gb/en/p/workstations/thinkstationp/thinkstation-p3-tower…"
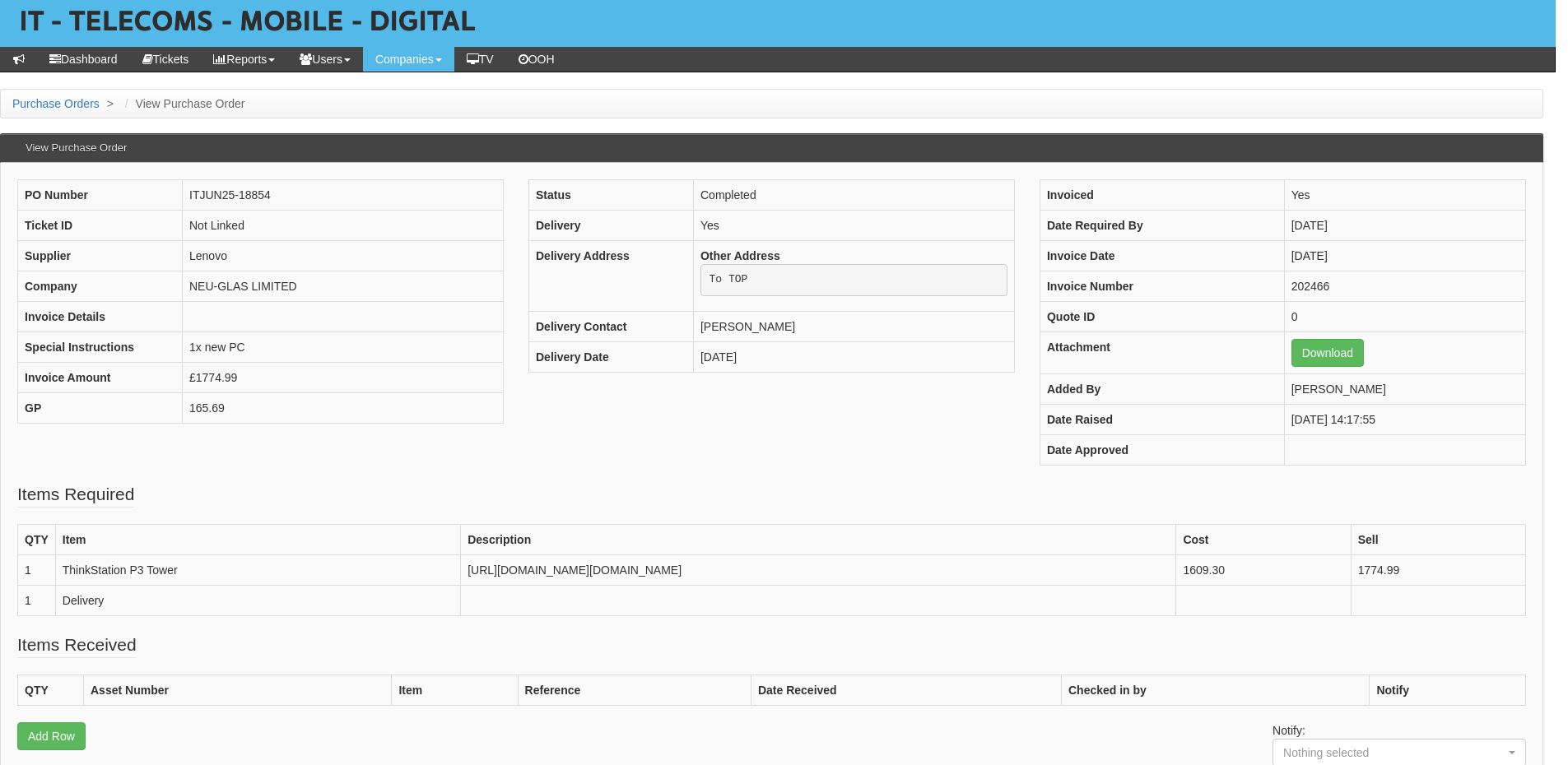
scroll to position [82, 38]
click at [1292, 358] on link "Download" at bounding box center [1328, 353] width 73 height 28
